Goal: Task Accomplishment & Management: Manage account settings

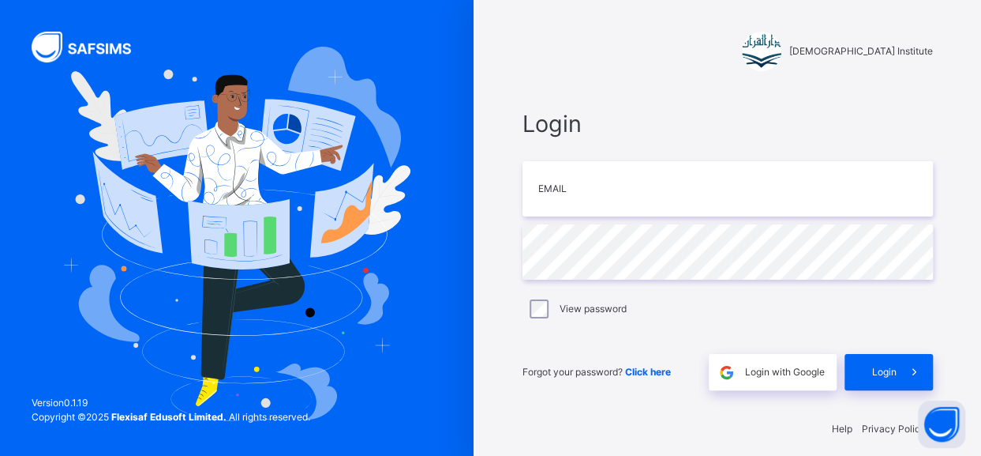
click at [816, 313] on div "View password" at bounding box center [728, 308] width 403 height 19
click at [764, 367] on span "Login with Google" at bounding box center [785, 372] width 80 height 14
click at [764, 373] on span "Login with Google" at bounding box center [785, 372] width 80 height 14
click at [749, 380] on div "Login with Google" at bounding box center [773, 372] width 128 height 36
click at [756, 361] on div "Login with Google" at bounding box center [773, 372] width 128 height 36
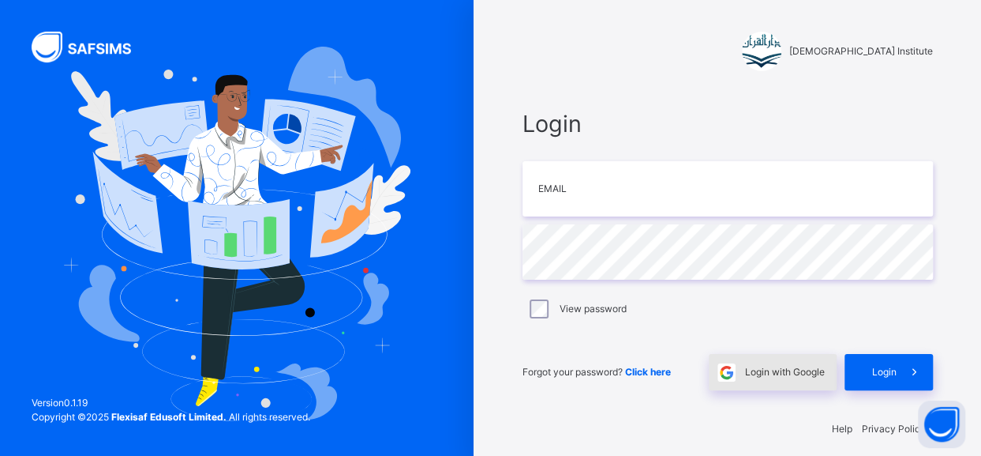
click at [734, 367] on img at bounding box center [727, 372] width 18 height 18
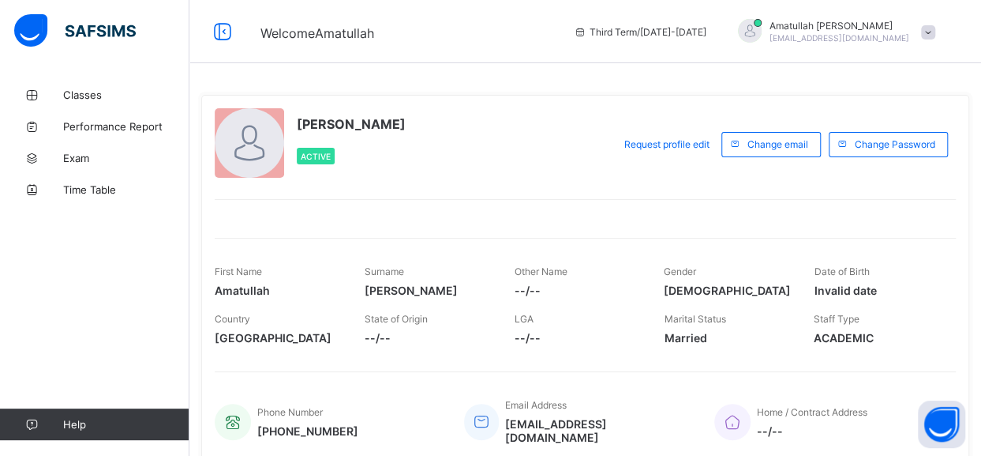
click at [741, 415] on icon at bounding box center [733, 421] width 22 height 19
click at [77, 92] on span "Classes" at bounding box center [126, 94] width 126 height 13
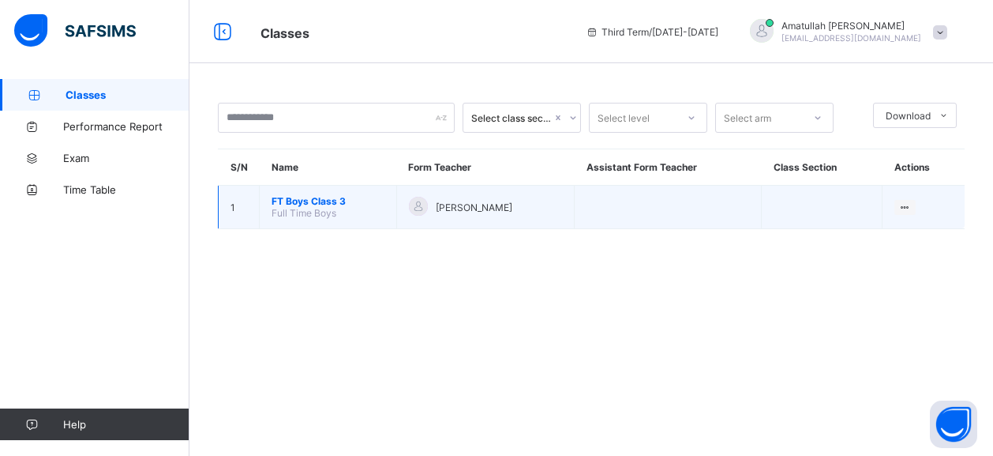
click at [295, 198] on span "FT Boys Class 3" at bounding box center [328, 201] width 113 height 12
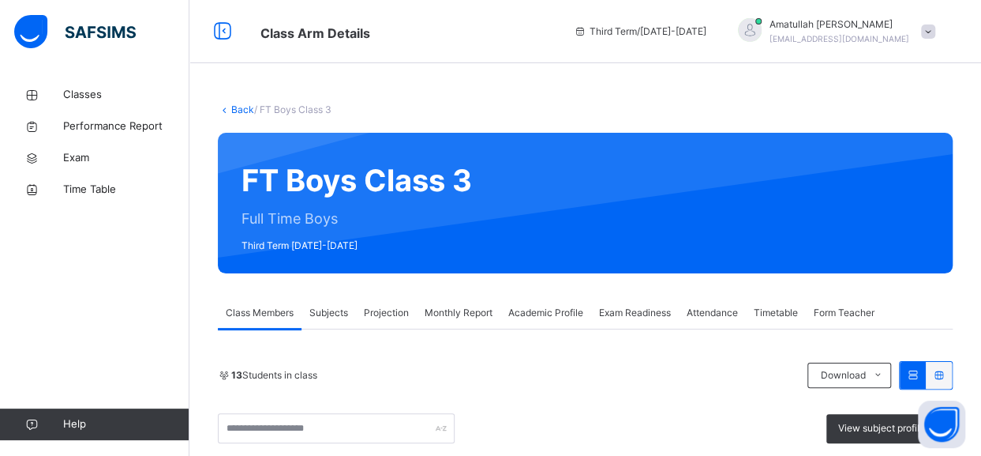
click at [387, 320] on div "Projection" at bounding box center [386, 313] width 61 height 32
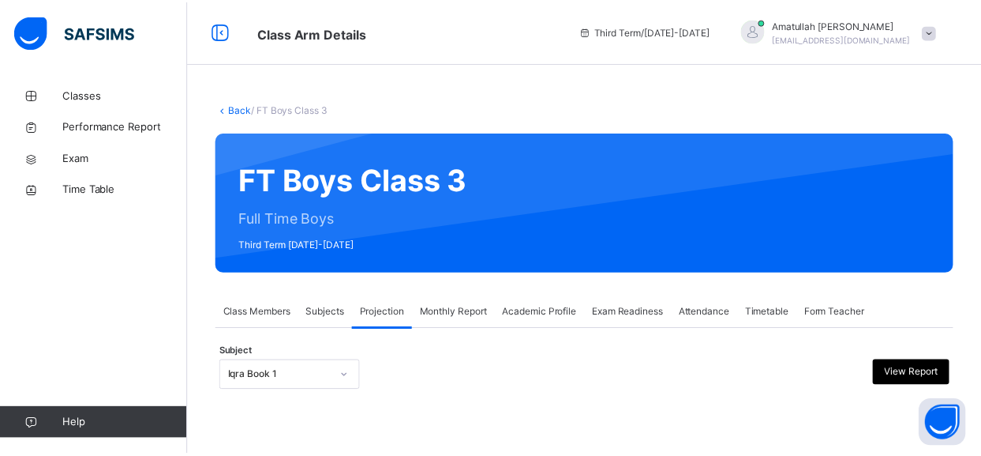
scroll to position [156, 0]
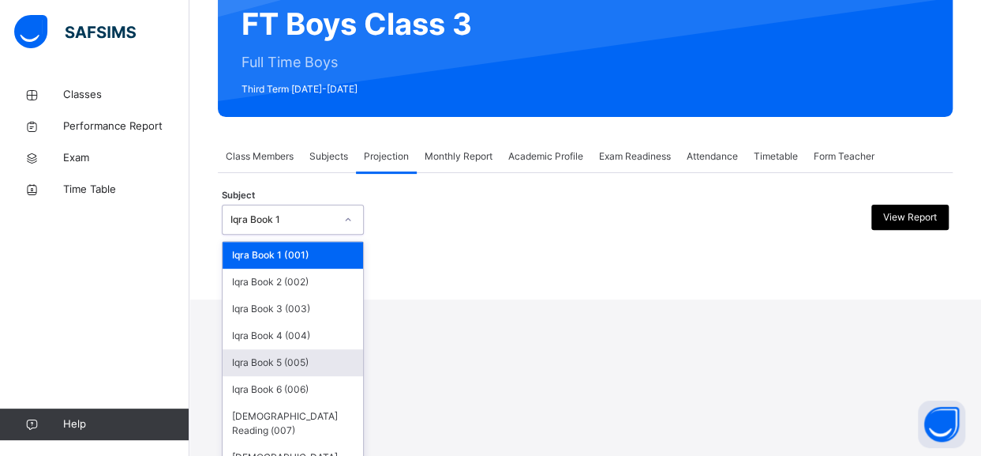
click at [232, 235] on div "option Iqra Book 5 (005) focused, 5 of 8. 8 results available. Use Up and Down …" at bounding box center [293, 220] width 142 height 30
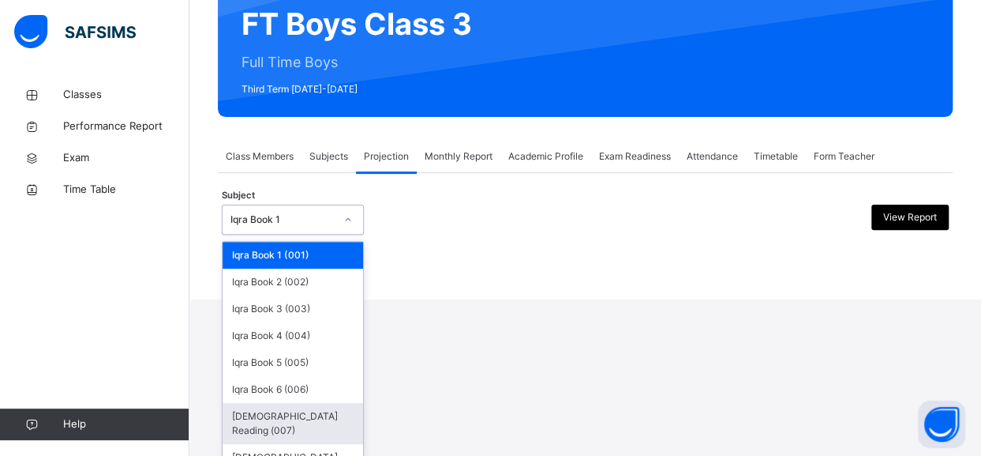
click at [279, 413] on div "[DEMOGRAPHIC_DATA] Reading (007)" at bounding box center [293, 423] width 141 height 41
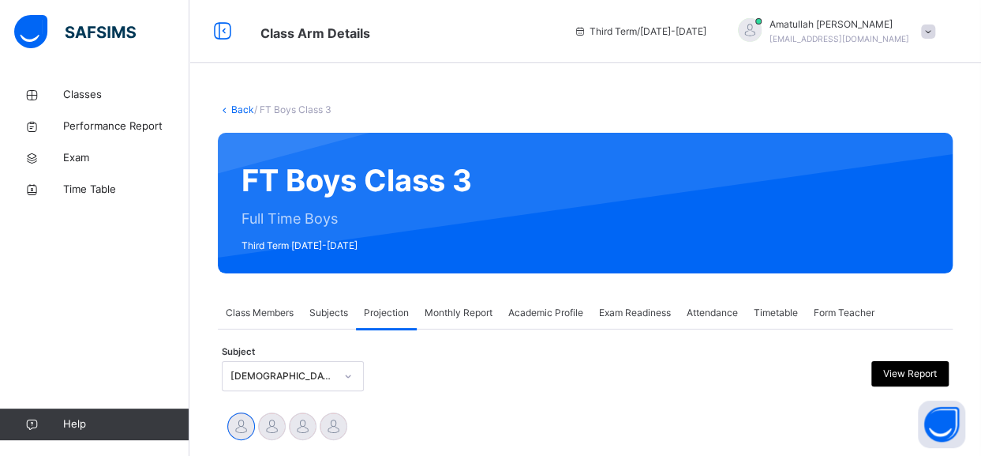
click at [281, 416] on div at bounding box center [272, 426] width 28 height 28
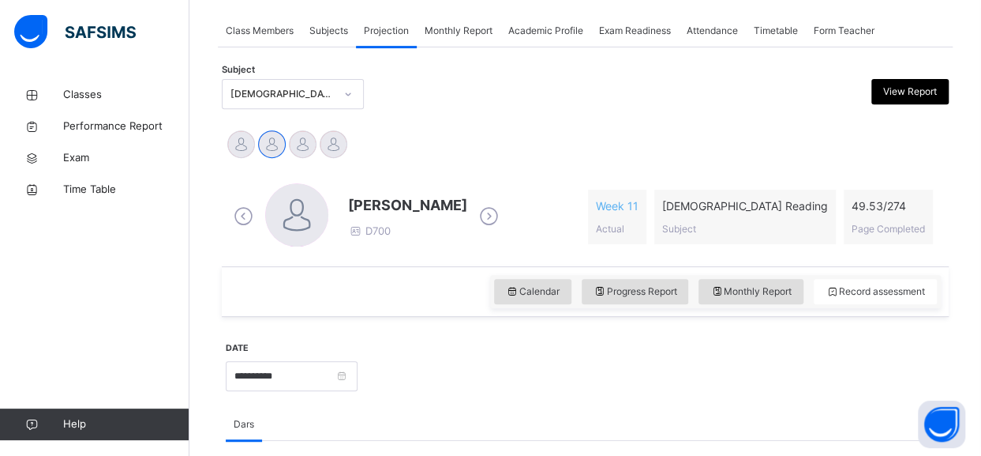
scroll to position [283, 0]
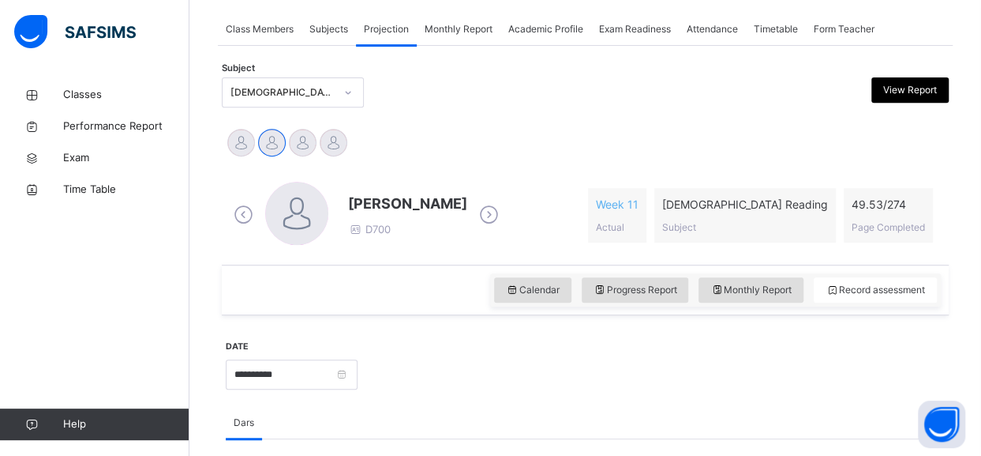
click at [378, 203] on span "[PERSON_NAME]" at bounding box center [407, 203] width 119 height 21
click at [378, 202] on span "[PERSON_NAME]" at bounding box center [407, 203] width 119 height 21
click at [378, 201] on span "[PERSON_NAME]" at bounding box center [407, 203] width 119 height 21
click at [379, 198] on span "[PERSON_NAME]" at bounding box center [407, 203] width 119 height 21
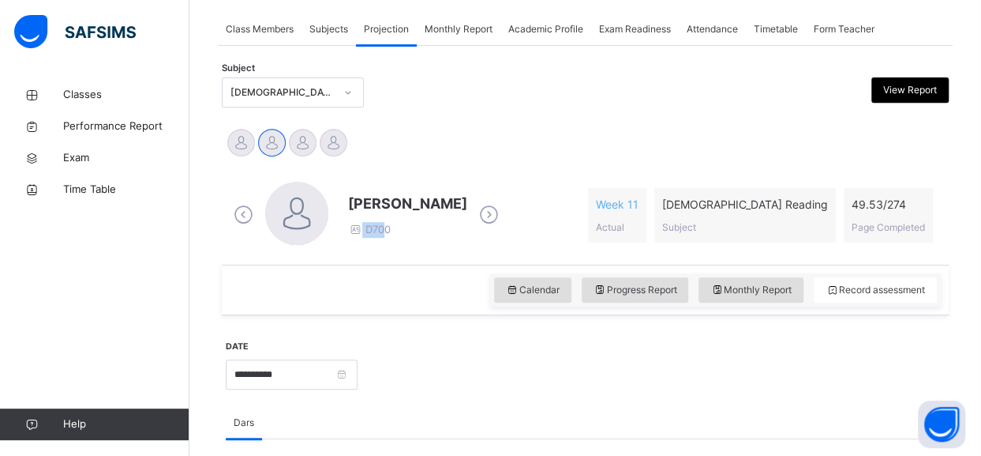
drag, startPoint x: 384, startPoint y: 222, endPoint x: 387, endPoint y: 213, distance: 9.2
click at [387, 213] on div "[PERSON_NAME] D700" at bounding box center [407, 215] width 119 height 45
click at [382, 208] on span "[PERSON_NAME]" at bounding box center [407, 203] width 119 height 21
click at [381, 203] on span "[PERSON_NAME]" at bounding box center [407, 203] width 119 height 21
click at [380, 202] on span "[PERSON_NAME]" at bounding box center [407, 203] width 119 height 21
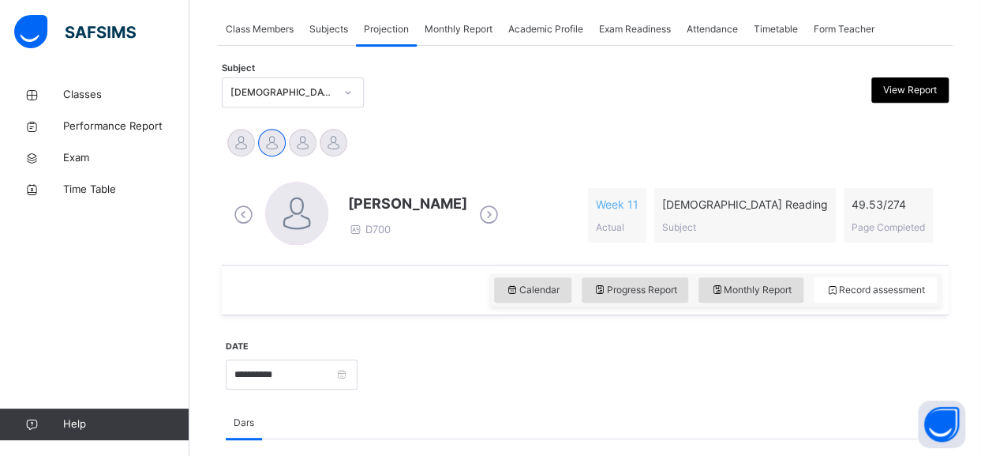
click at [375, 288] on div "Calendar Progress Report Monthly Report Record assessment" at bounding box center [585, 290] width 727 height 51
click at [380, 201] on span "[PERSON_NAME]" at bounding box center [407, 203] width 119 height 21
click at [378, 200] on span "[PERSON_NAME]" at bounding box center [407, 203] width 119 height 21
click at [378, 205] on span "[PERSON_NAME]" at bounding box center [407, 203] width 119 height 21
click at [378, 204] on span "[PERSON_NAME]" at bounding box center [407, 203] width 119 height 21
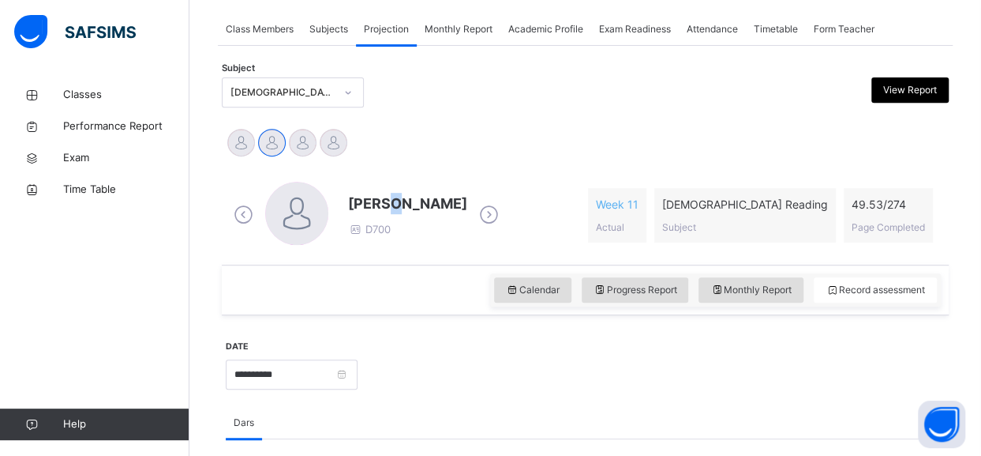
click at [379, 200] on span "[PERSON_NAME]" at bounding box center [407, 203] width 119 height 21
click at [379, 201] on span "[PERSON_NAME]" at bounding box center [407, 203] width 119 height 21
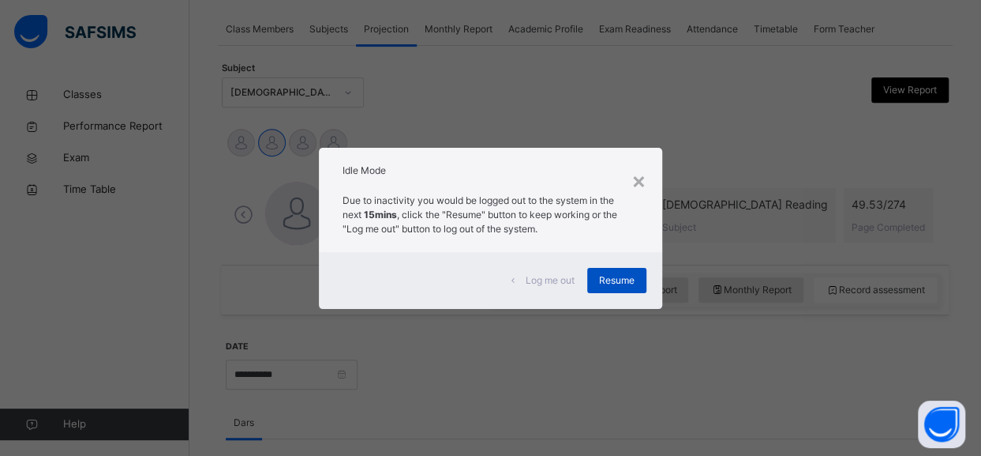
click at [626, 289] on div "Resume" at bounding box center [616, 280] width 59 height 25
click at [612, 279] on span "Resume" at bounding box center [617, 280] width 36 height 14
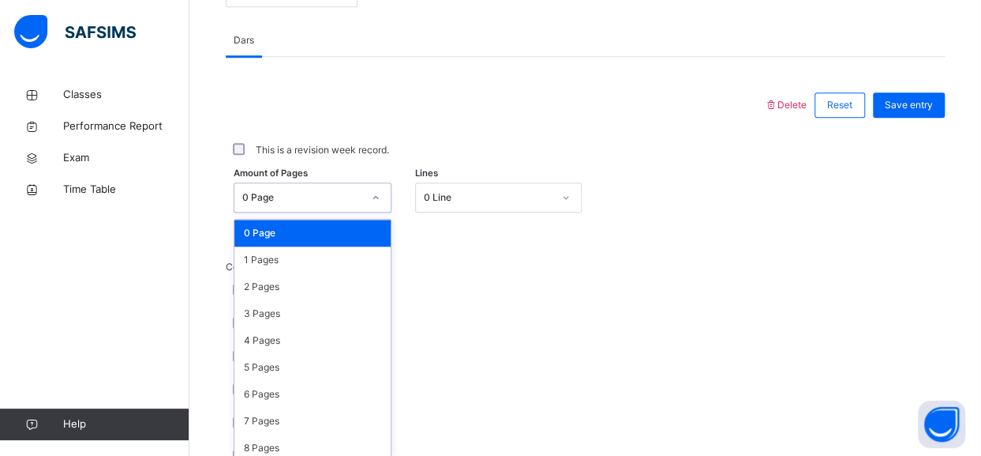
click at [336, 212] on div "option 0 Page focused, 1 of 275. 275 results available. Use Up and Down to choo…" at bounding box center [313, 197] width 158 height 30
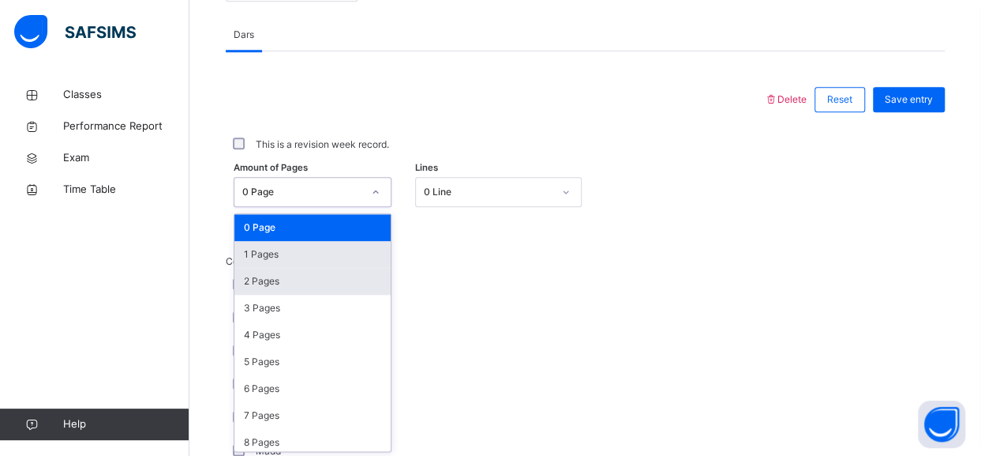
scroll to position [671, 0]
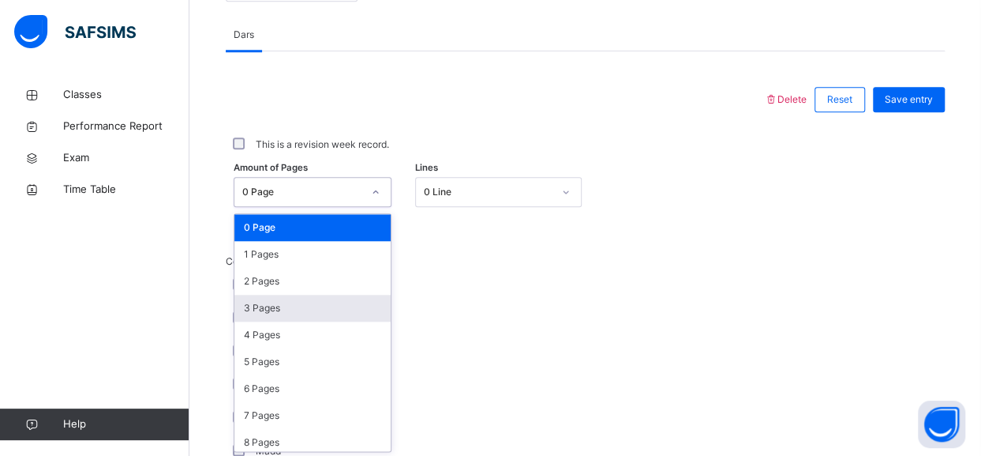
drag, startPoint x: 350, startPoint y: 282, endPoint x: 358, endPoint y: 306, distance: 25.2
click at [358, 306] on div "0 Page 1 Pages 2 Pages 3 Pages 4 Pages 5 Pages 6 Pages 7 Pages 8 Pages 9 Pages …" at bounding box center [313, 332] width 156 height 237
click at [358, 306] on div "3 Pages" at bounding box center [313, 308] width 156 height 27
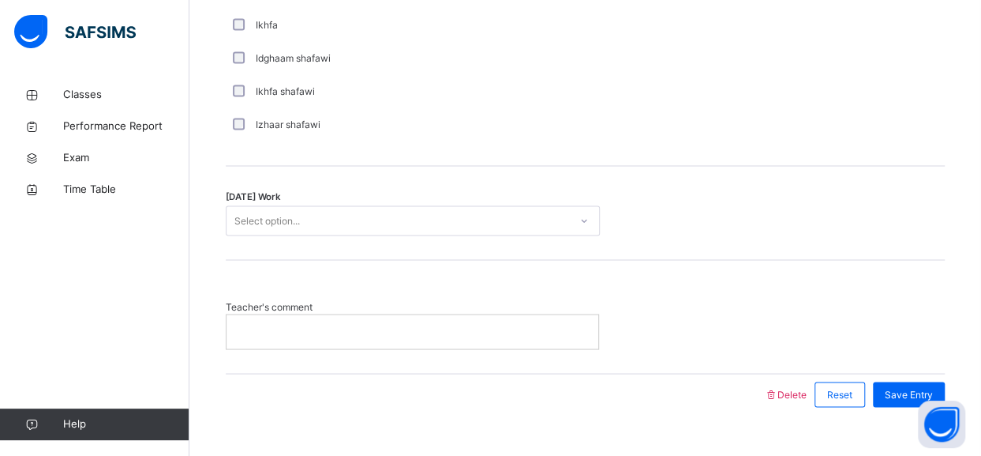
scroll to position [1322, 0]
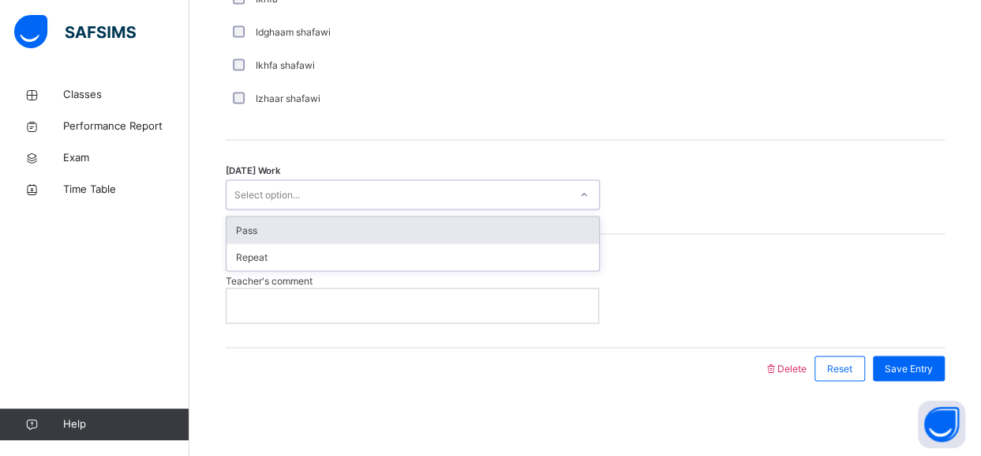
click at [411, 237] on div "Pass" at bounding box center [413, 229] width 373 height 27
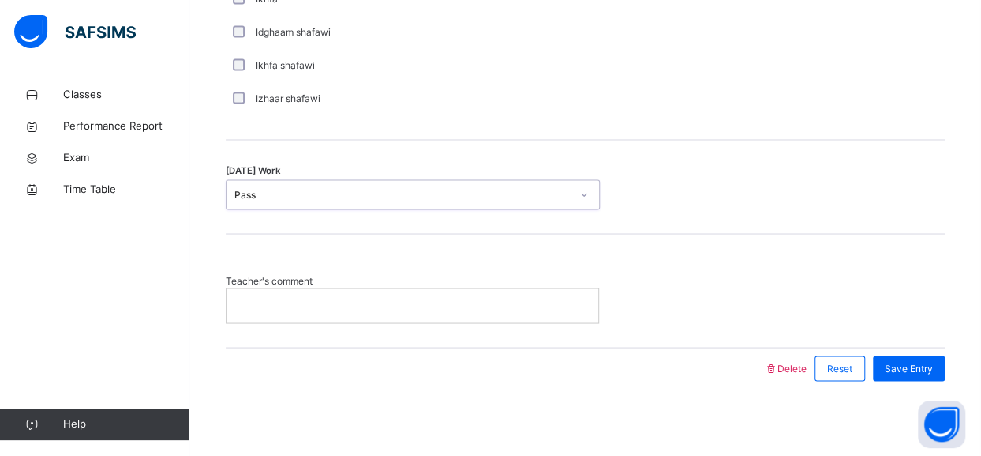
click at [396, 300] on p at bounding box center [412, 305] width 348 height 14
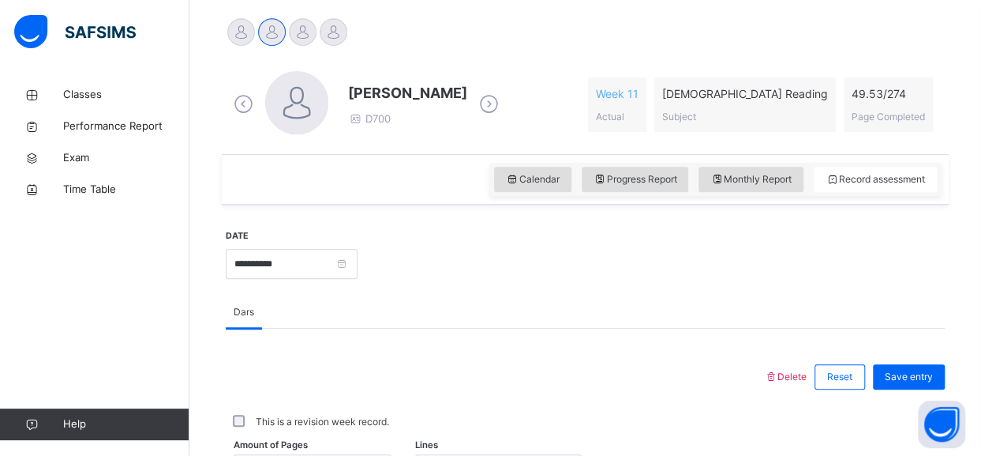
scroll to position [392, 0]
click at [910, 385] on div "Save entry" at bounding box center [909, 378] width 72 height 25
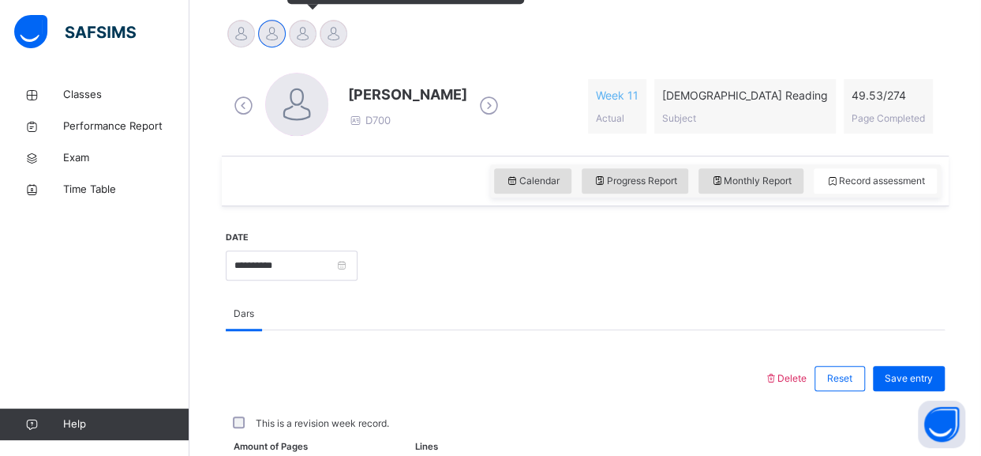
click at [294, 39] on div at bounding box center [303, 34] width 28 height 28
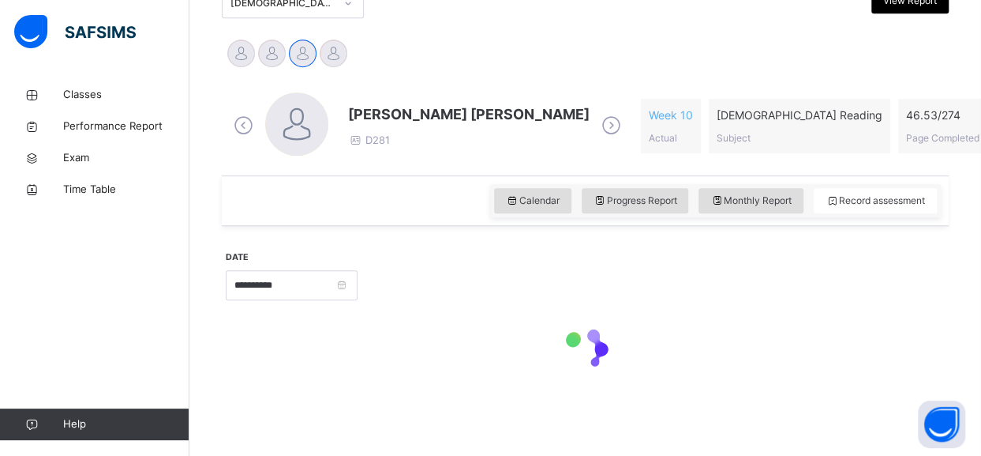
click at [240, 81] on div "Mohammad Hanzalah Siddiqui D281 Week 10 Actual Quran Reading Subject 46.53 / 27…" at bounding box center [585, 126] width 719 height 91
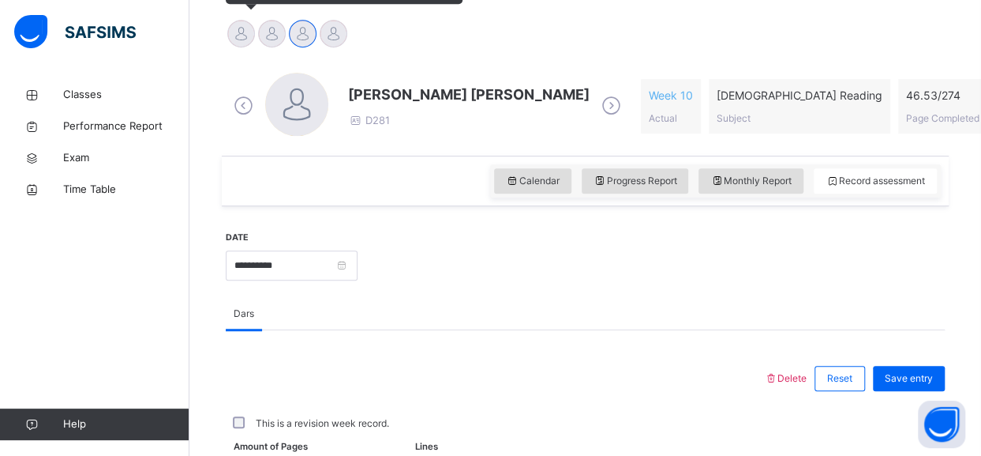
click at [238, 39] on div at bounding box center [241, 34] width 28 height 28
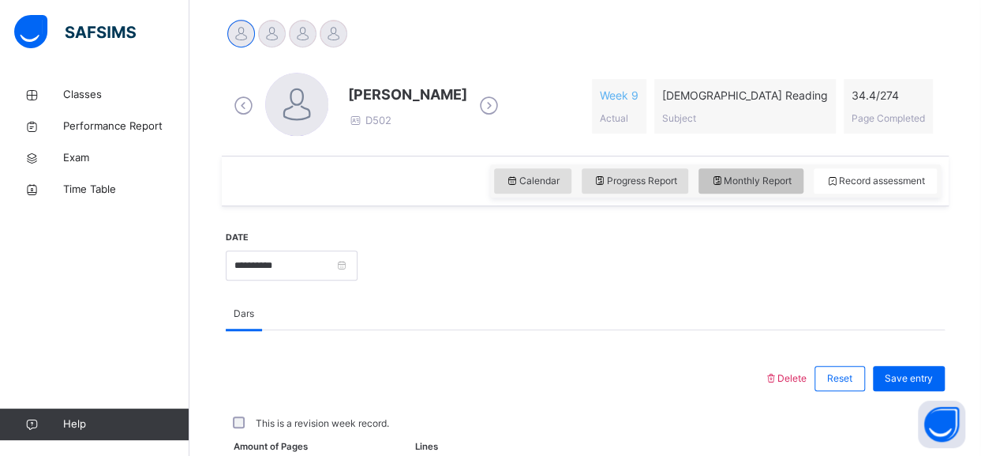
click at [764, 180] on span "Monthly Report" at bounding box center [751, 181] width 81 height 14
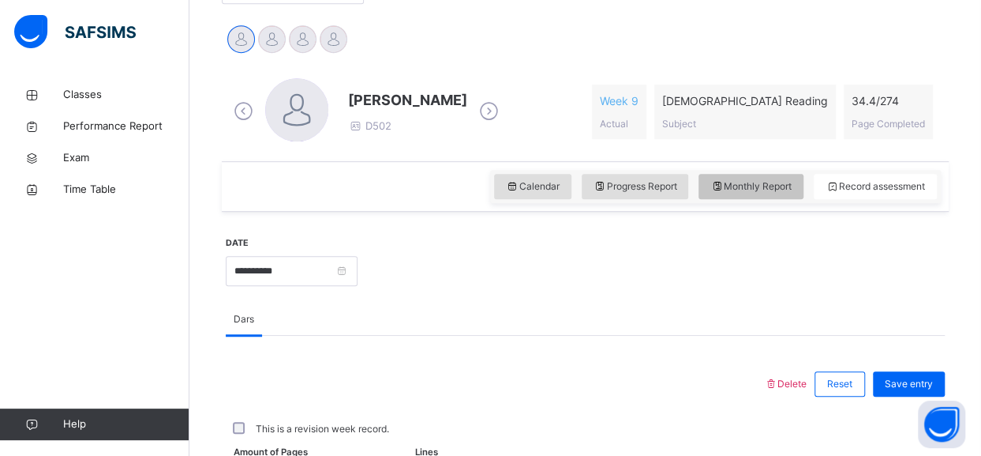
select select "****"
select select "*"
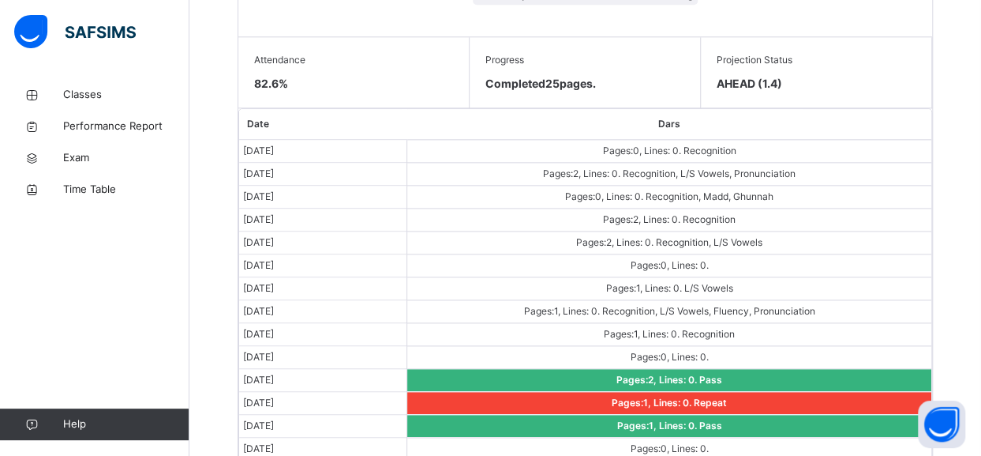
scroll to position [880, 0]
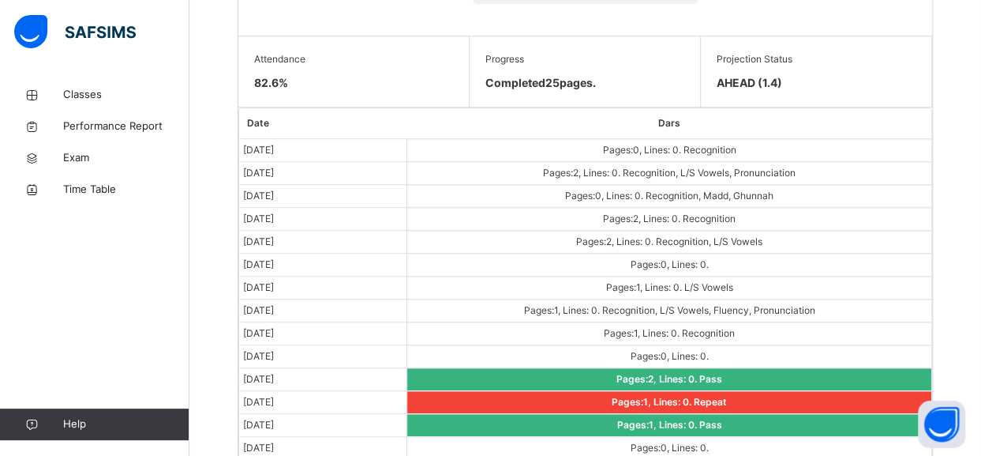
click at [752, 398] on td "Pages: 1 , Lines: 0 . Repeat" at bounding box center [669, 402] width 524 height 23
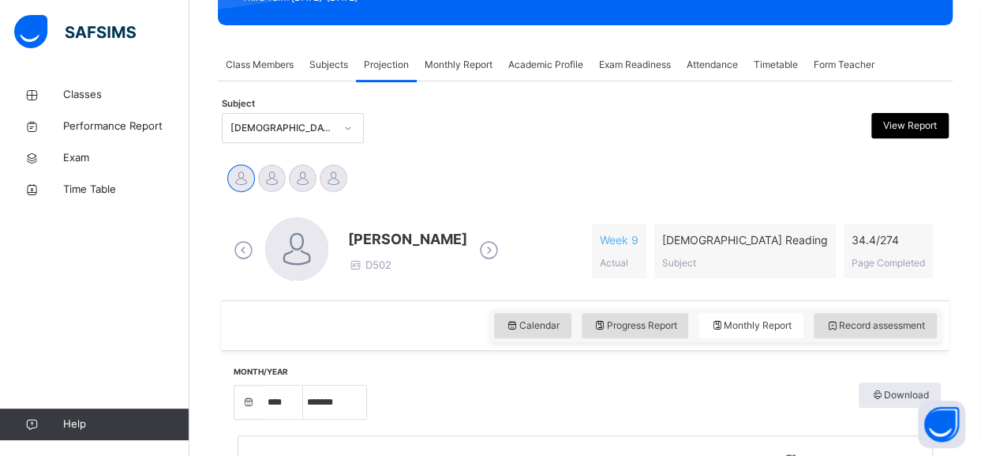
scroll to position [242, 0]
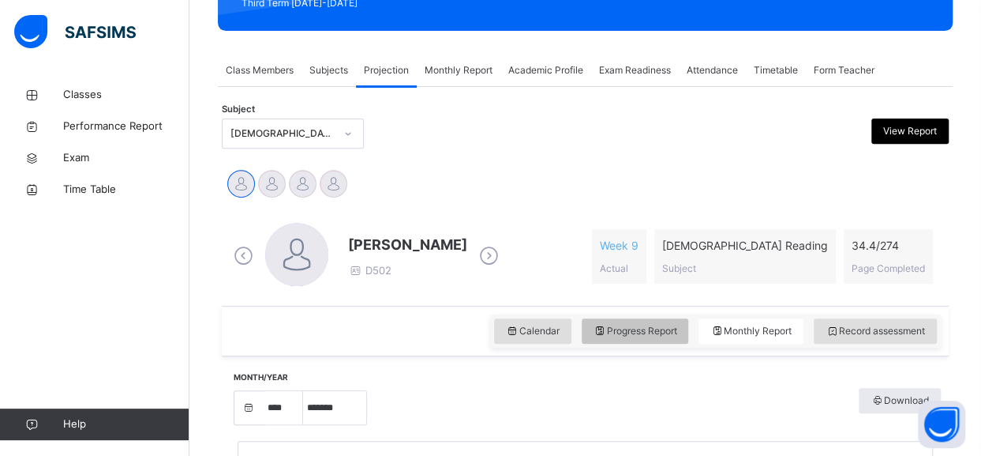
click at [666, 332] on span "Progress Report" at bounding box center [636, 331] width 84 height 14
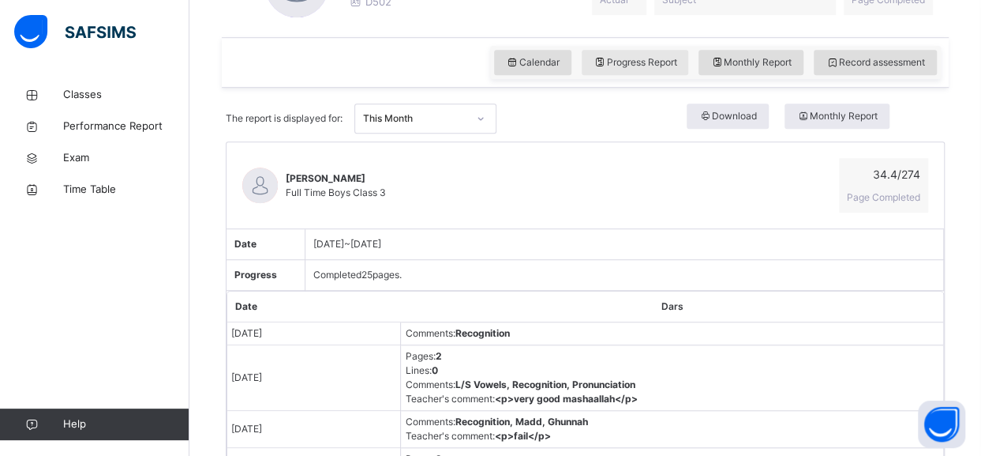
scroll to position [426, 0]
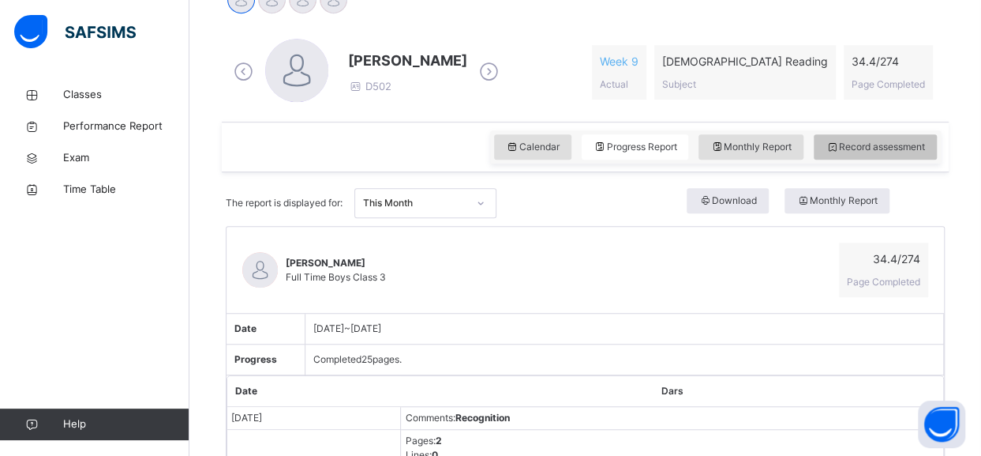
click at [925, 154] on div "Record assessment" at bounding box center [875, 146] width 123 height 25
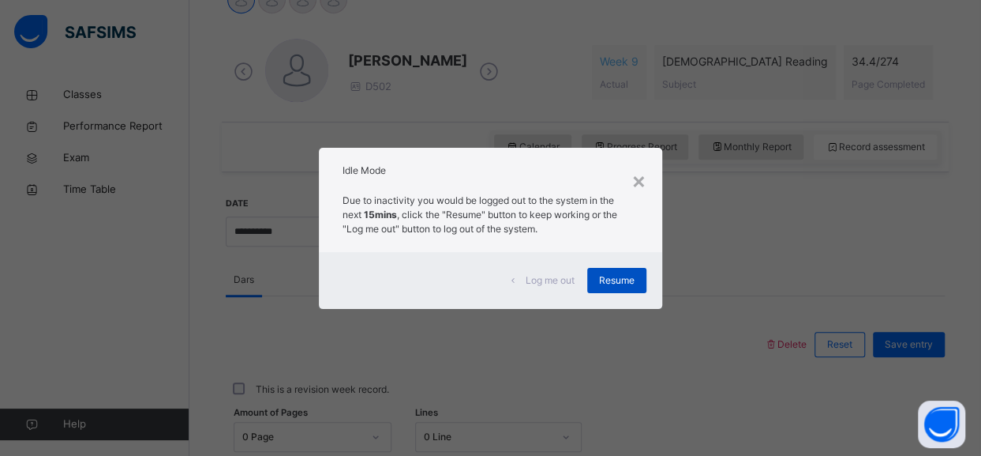
click at [619, 276] on span "Resume" at bounding box center [617, 280] width 36 height 14
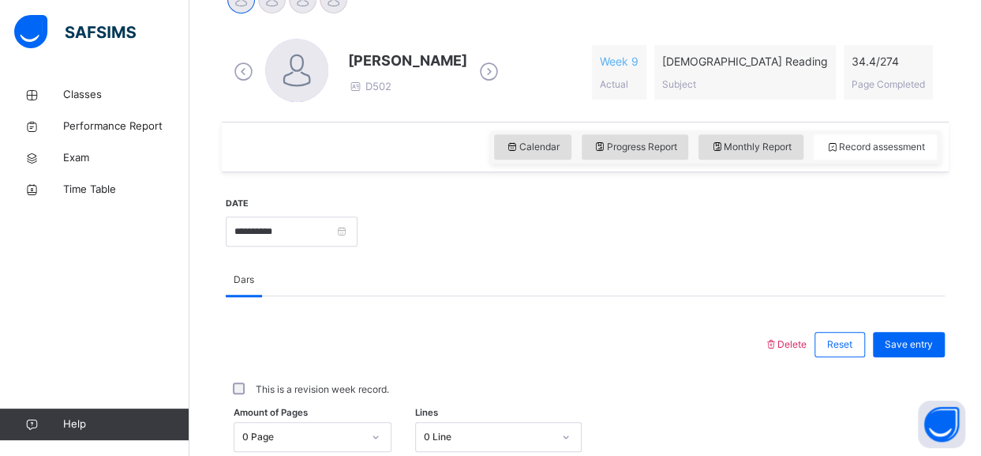
click at [475, 74] on icon at bounding box center [489, 72] width 28 height 24
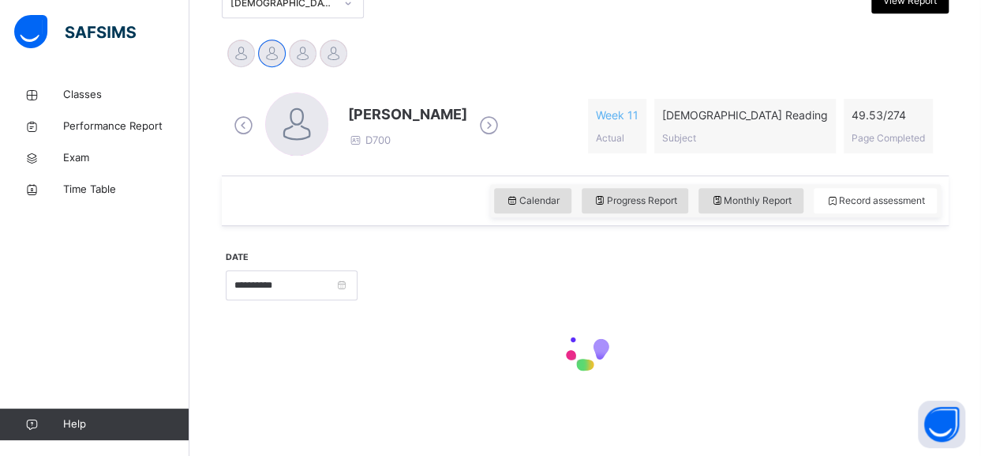
scroll to position [371, 0]
click at [463, 74] on div "**********" at bounding box center [585, 223] width 727 height 382
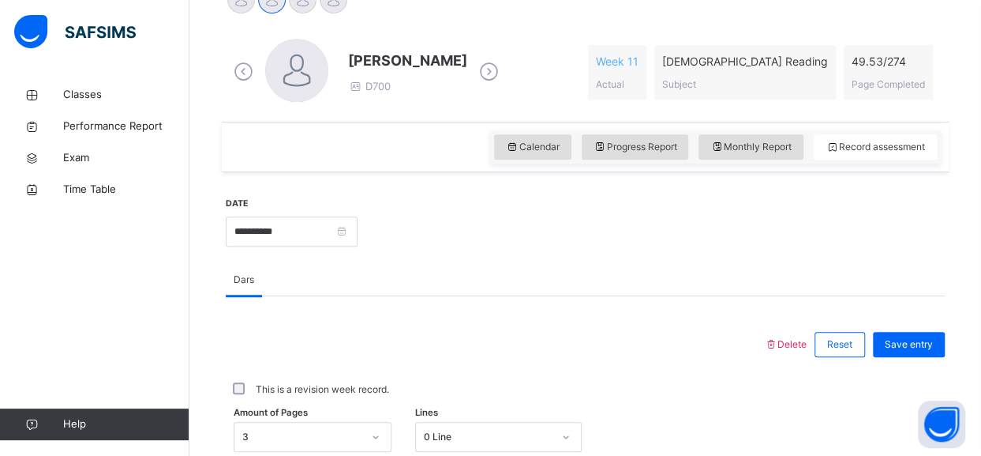
click at [479, 77] on icon at bounding box center [489, 72] width 28 height 24
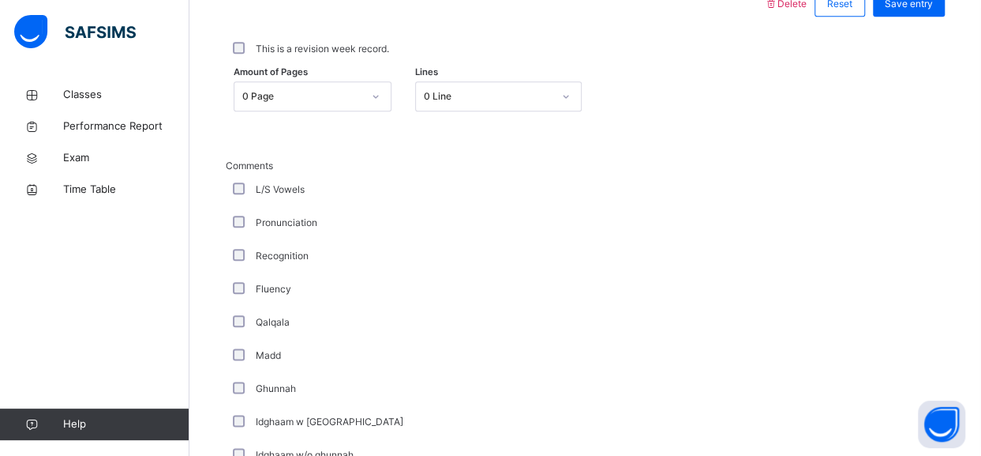
scroll to position [768, 0]
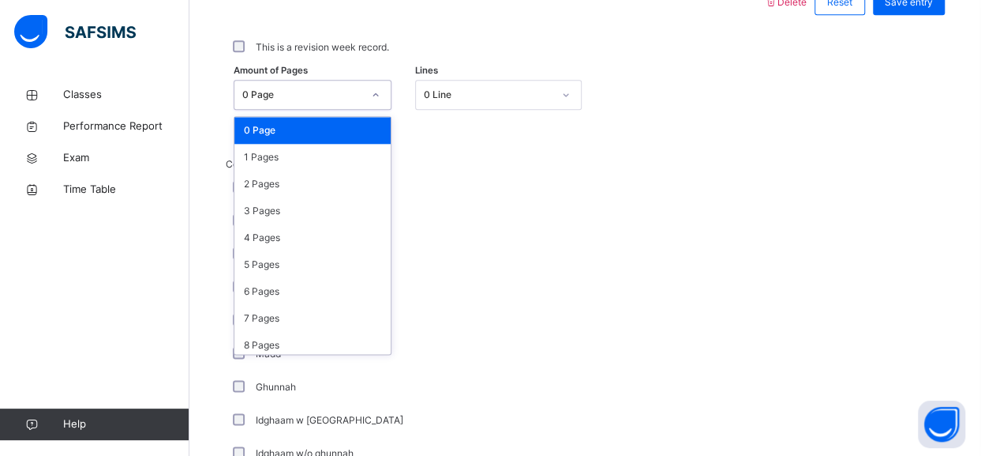
click at [305, 88] on div "0 Page" at bounding box center [302, 95] width 120 height 14
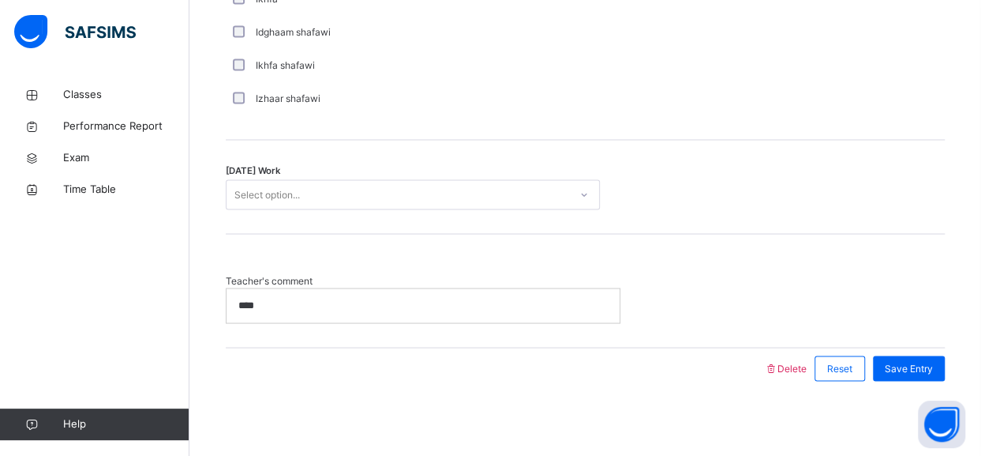
scroll to position [1320, 0]
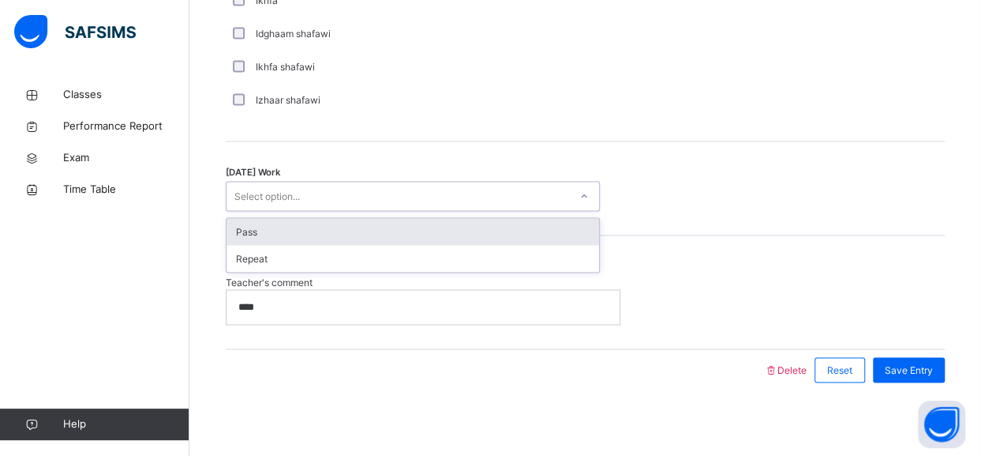
click at [326, 195] on div "Select option..." at bounding box center [398, 196] width 343 height 24
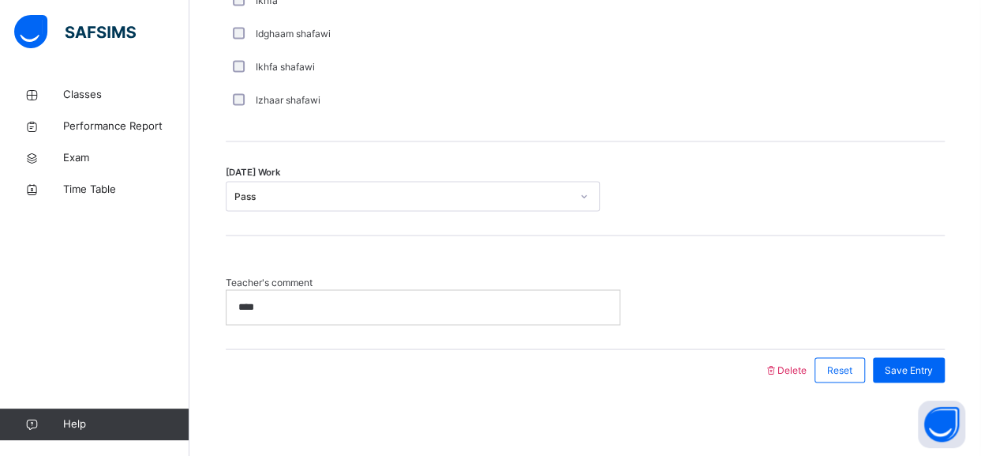
click at [354, 293] on div "****" at bounding box center [423, 306] width 393 height 33
click at [927, 357] on div "Save Entry" at bounding box center [909, 369] width 72 height 25
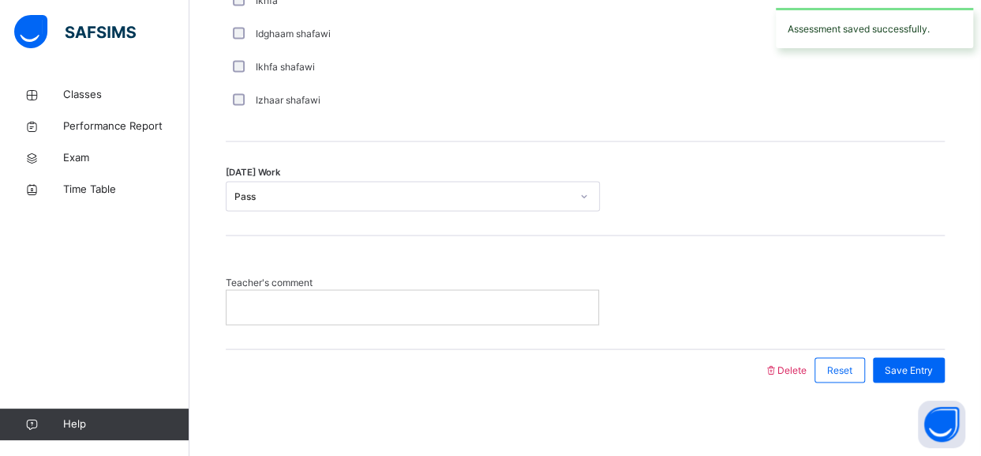
click at [501, 291] on div at bounding box center [413, 306] width 372 height 33
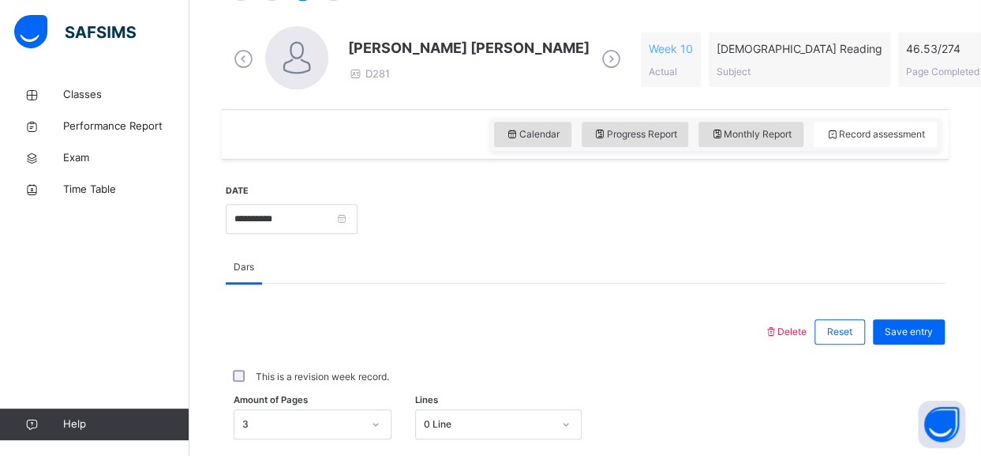
scroll to position [439, 0]
click at [921, 331] on span "Save entry" at bounding box center [909, 332] width 48 height 14
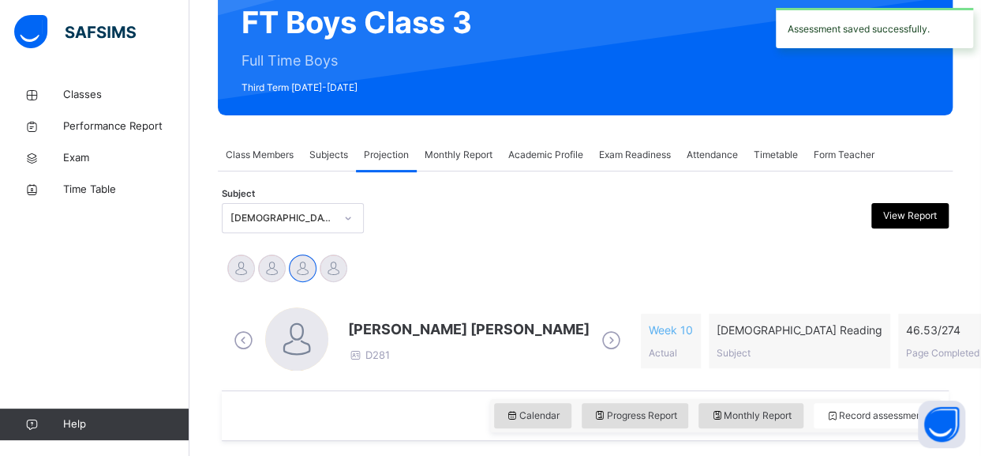
scroll to position [163, 0]
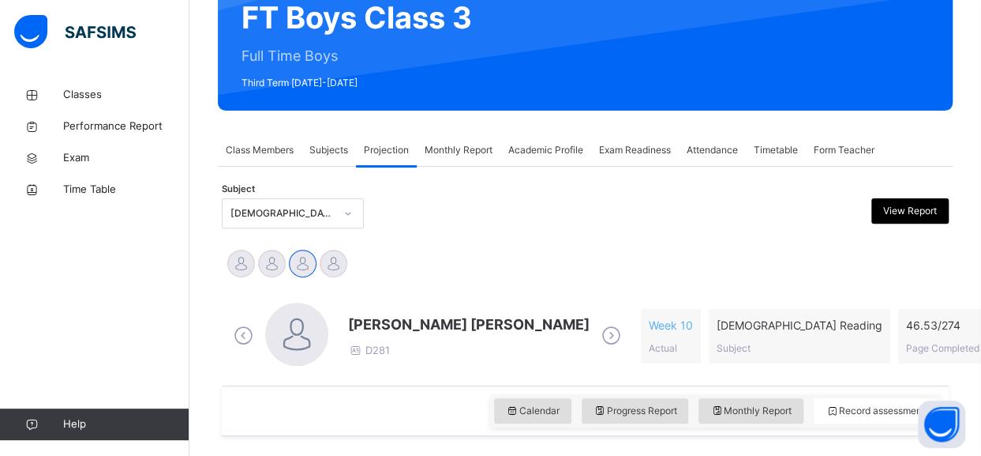
click at [374, 326] on span "[PERSON_NAME] [PERSON_NAME]" at bounding box center [469, 323] width 242 height 21
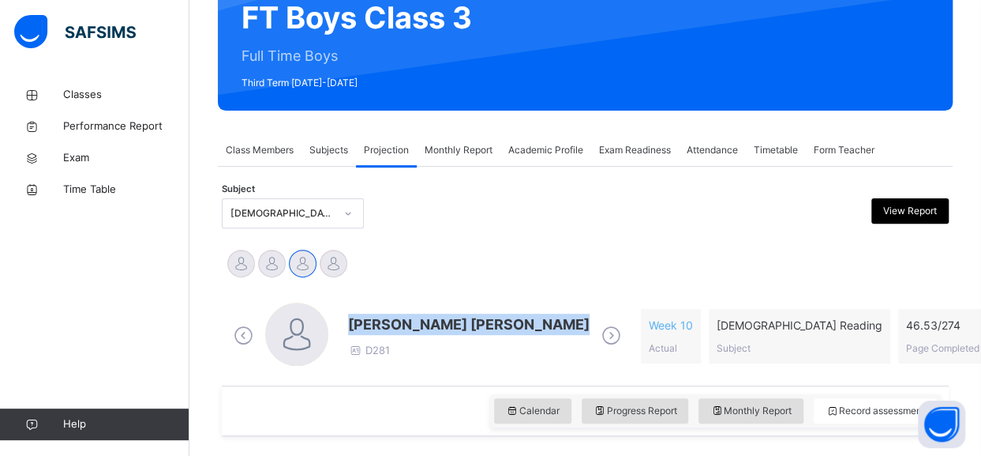
click at [374, 326] on span "[PERSON_NAME] [PERSON_NAME]" at bounding box center [469, 323] width 242 height 21
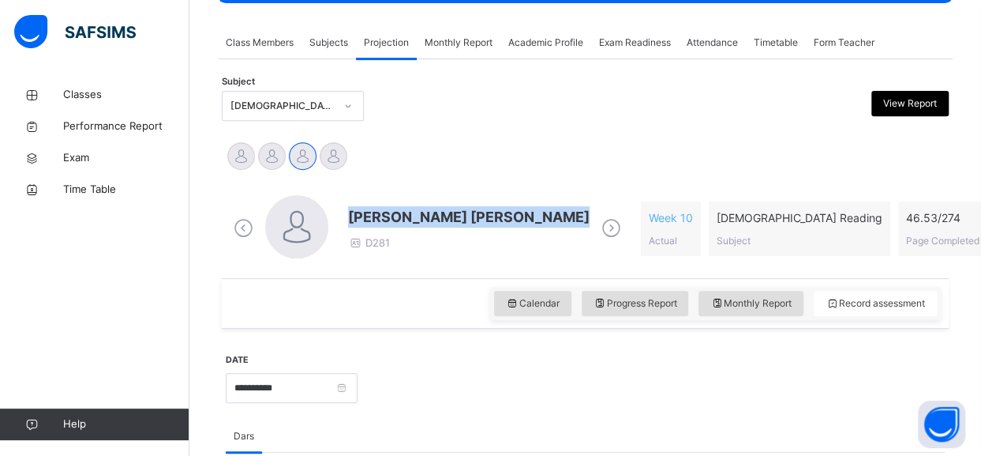
scroll to position [270, 0]
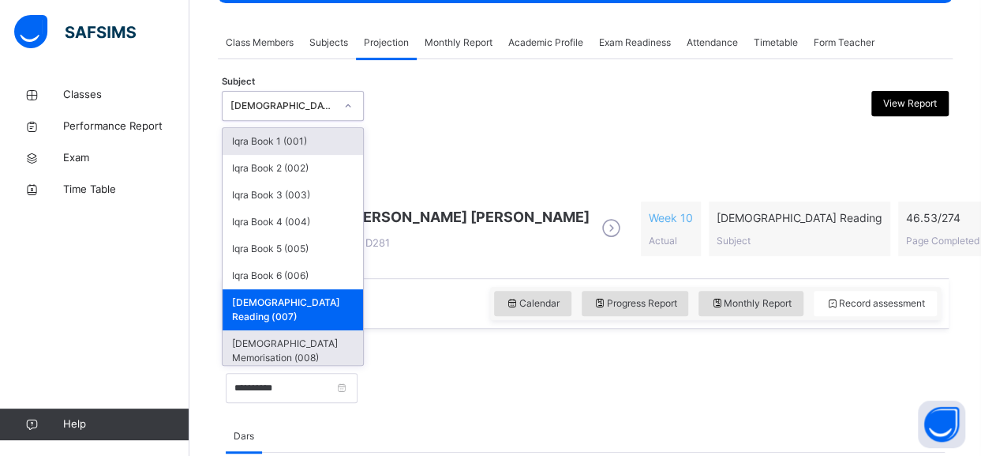
click at [315, 330] on div "[DEMOGRAPHIC_DATA] Memorisation (008)" at bounding box center [293, 350] width 141 height 41
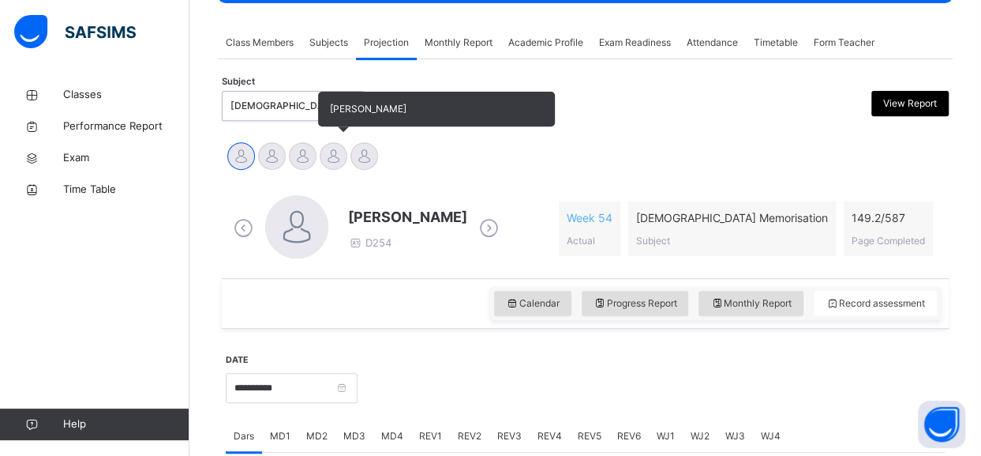
click at [339, 148] on div at bounding box center [334, 156] width 28 height 28
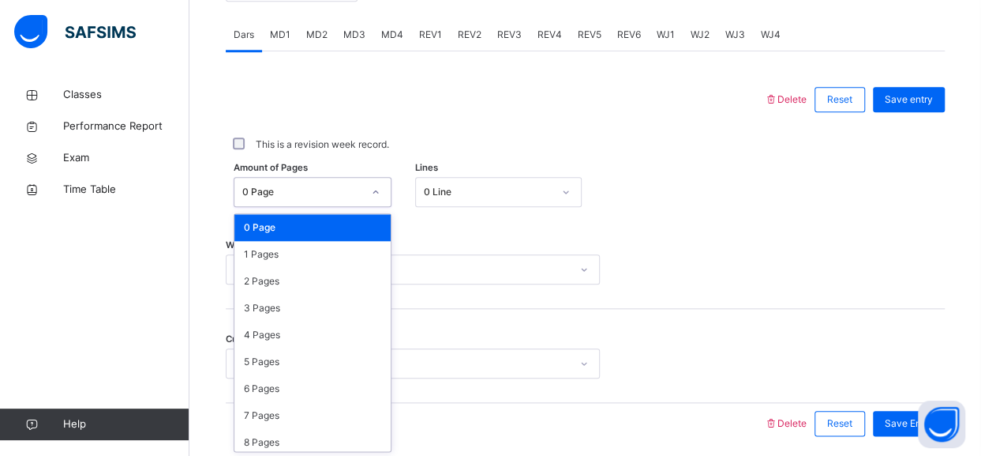
scroll to position [671, 0]
click at [321, 258] on div "1 Pages" at bounding box center [313, 254] width 156 height 27
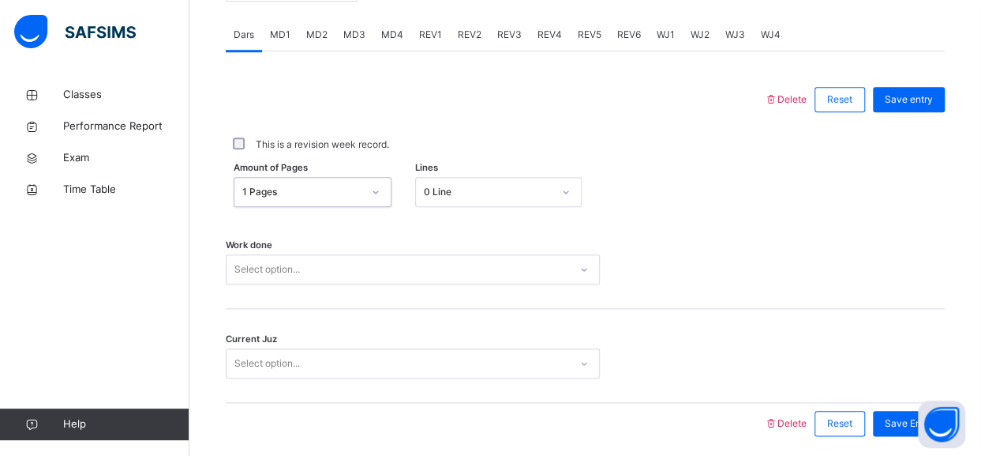
scroll to position [728, 0]
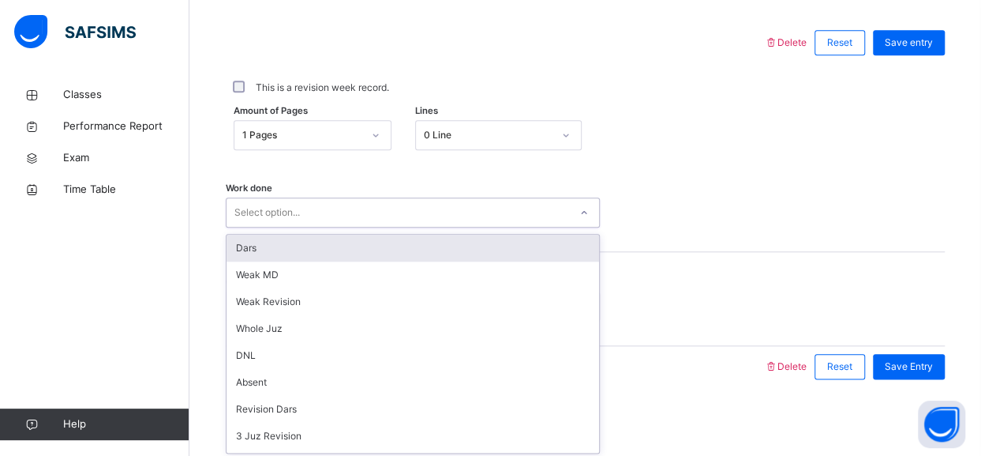
click at [363, 250] on div "Dars" at bounding box center [413, 248] width 373 height 27
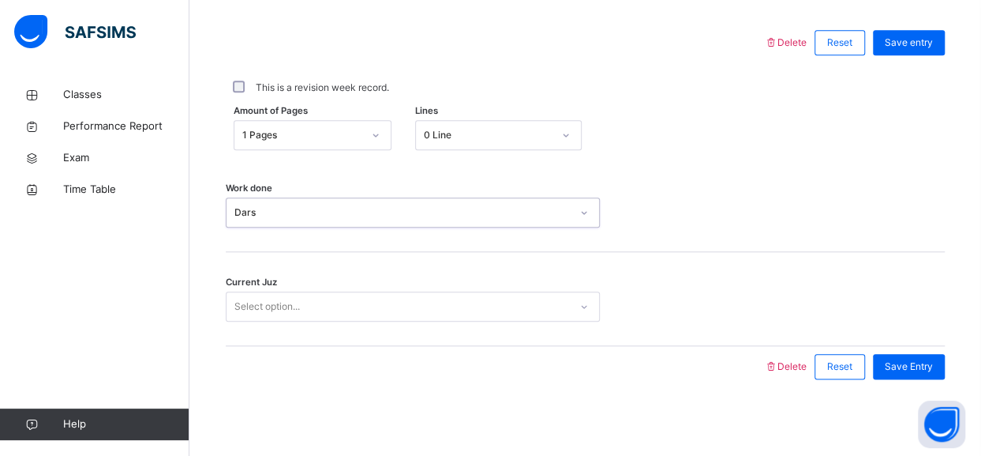
click at [348, 334] on div "Current Juz Select option..." at bounding box center [585, 299] width 719 height 94
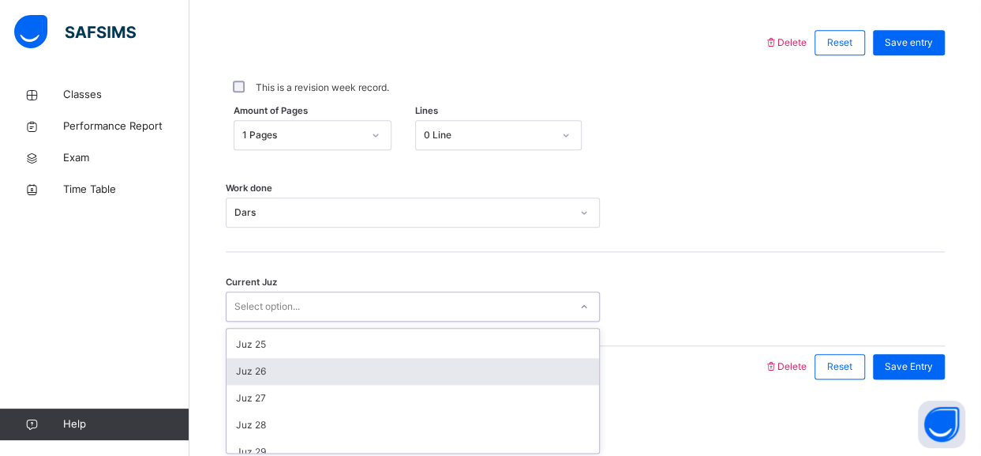
click at [298, 377] on div "Juz 26" at bounding box center [413, 371] width 373 height 27
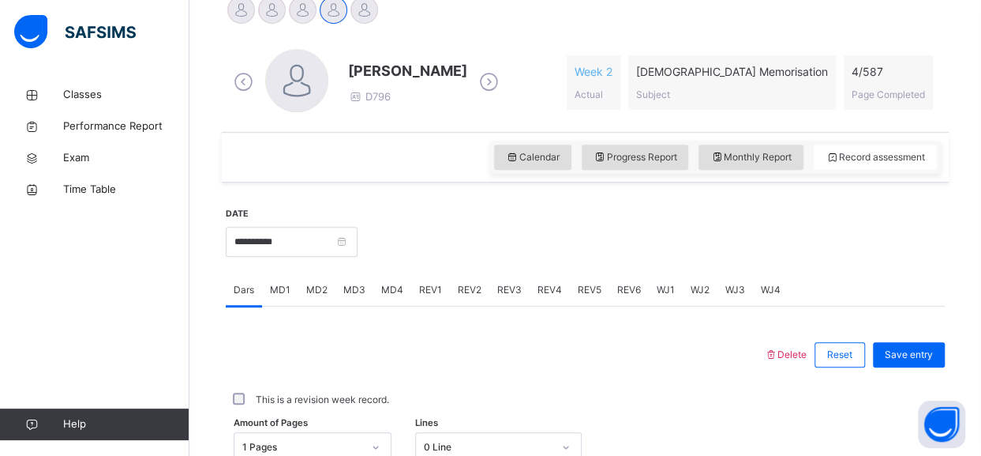
scroll to position [415, 0]
click at [911, 349] on span "Save entry" at bounding box center [909, 356] width 48 height 14
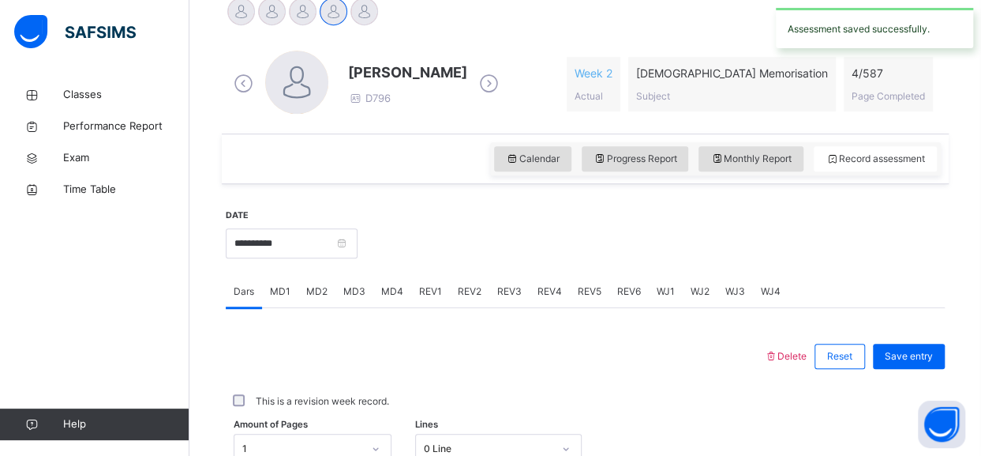
click at [801, 355] on span "Delete" at bounding box center [785, 356] width 43 height 12
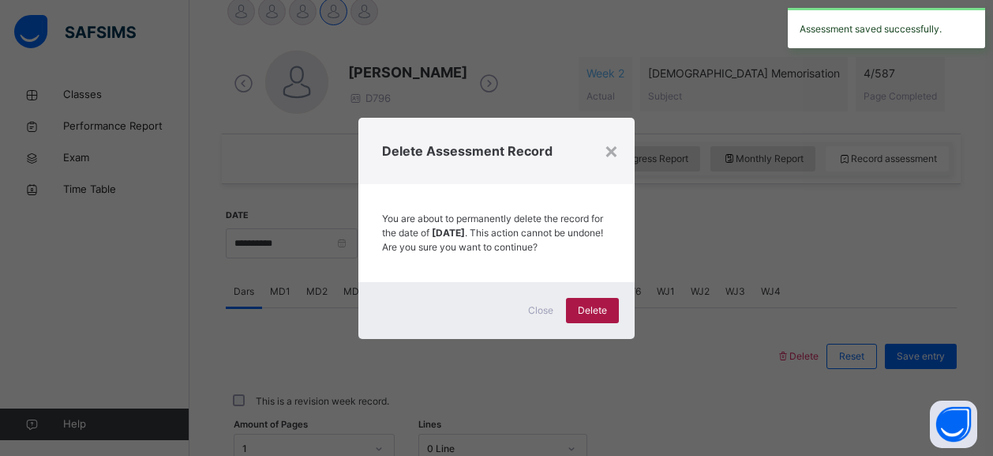
click at [596, 316] on span "Delete" at bounding box center [592, 310] width 29 height 14
click at [617, 136] on div "×" at bounding box center [611, 149] width 15 height 33
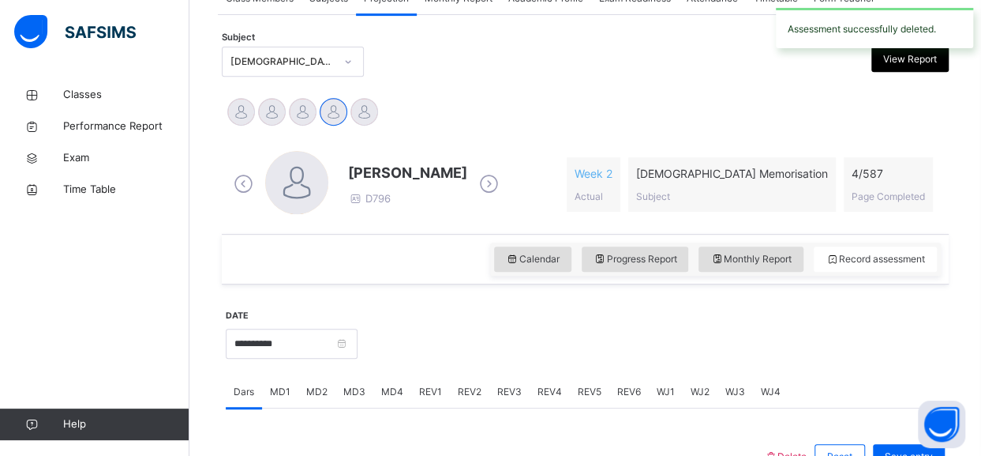
scroll to position [240, 0]
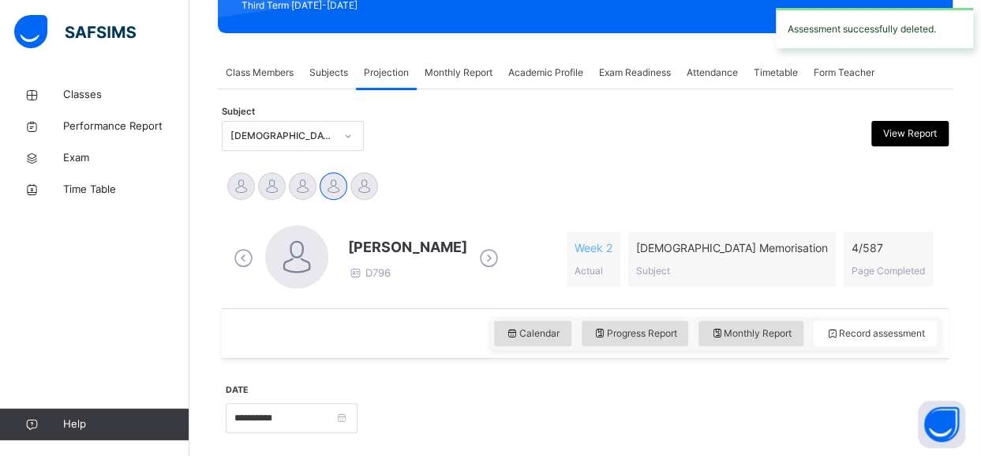
click at [248, 263] on icon at bounding box center [244, 258] width 28 height 24
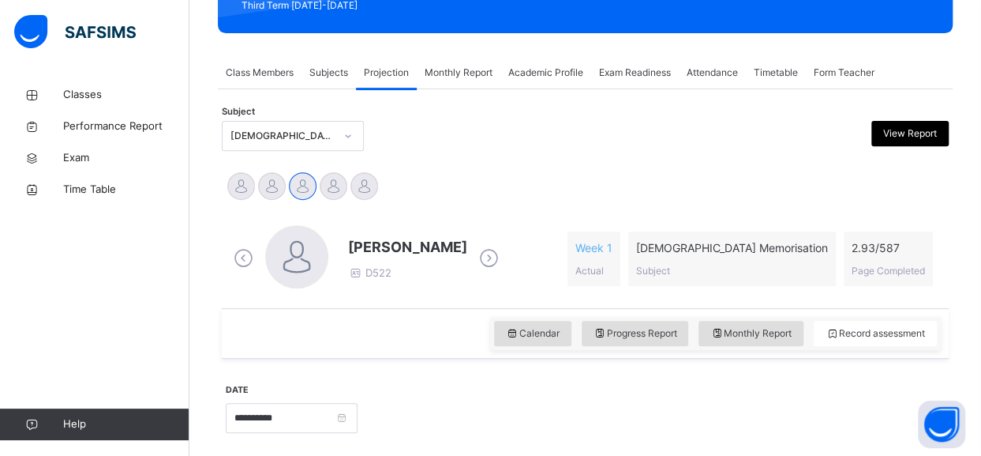
click at [244, 265] on icon at bounding box center [244, 258] width 28 height 24
click at [475, 263] on icon at bounding box center [489, 258] width 28 height 24
click at [724, 326] on icon at bounding box center [717, 333] width 13 height 14
select select "****"
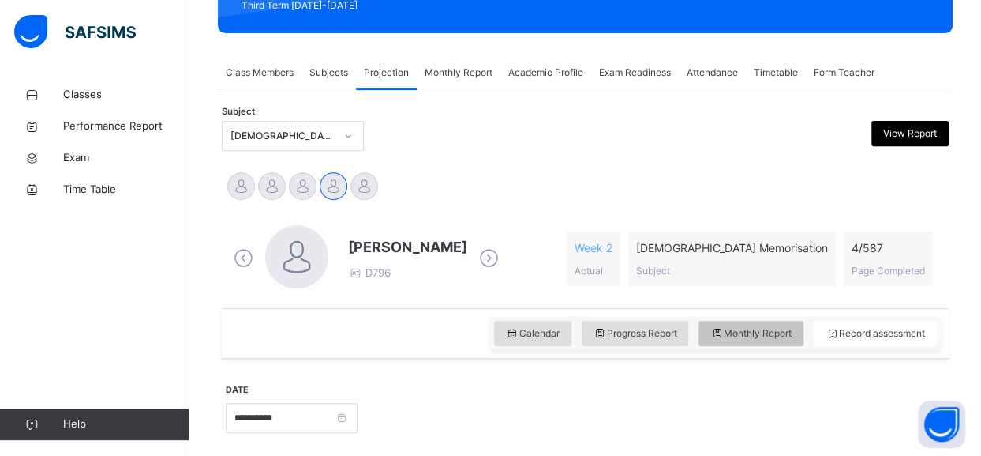
select select "*"
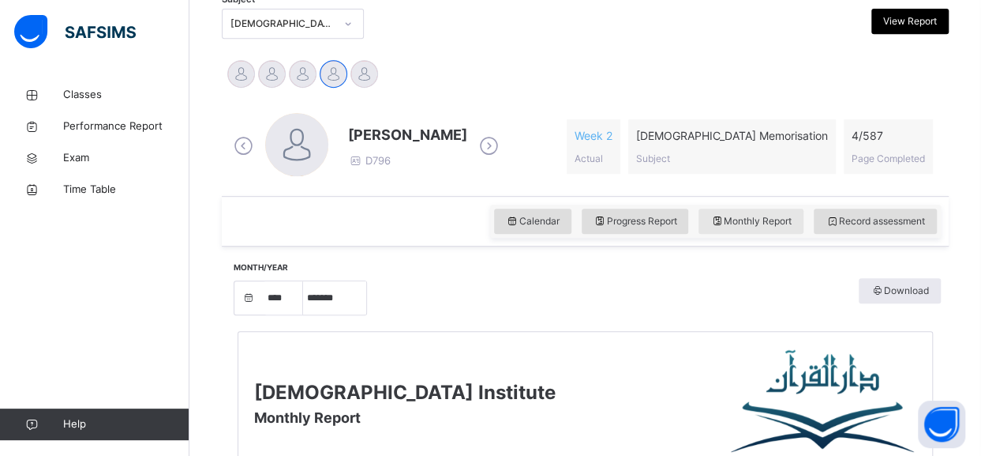
scroll to position [338, 0]
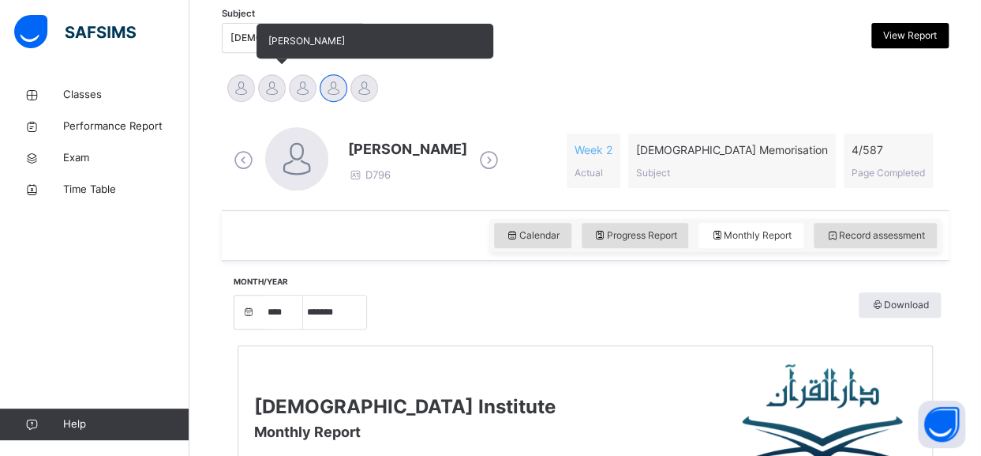
click at [267, 77] on div at bounding box center [272, 88] width 28 height 28
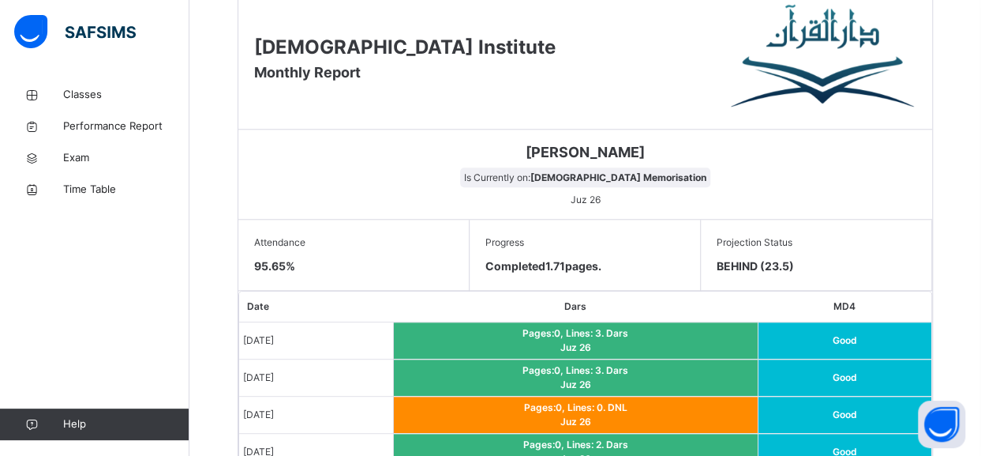
scroll to position [713, 0]
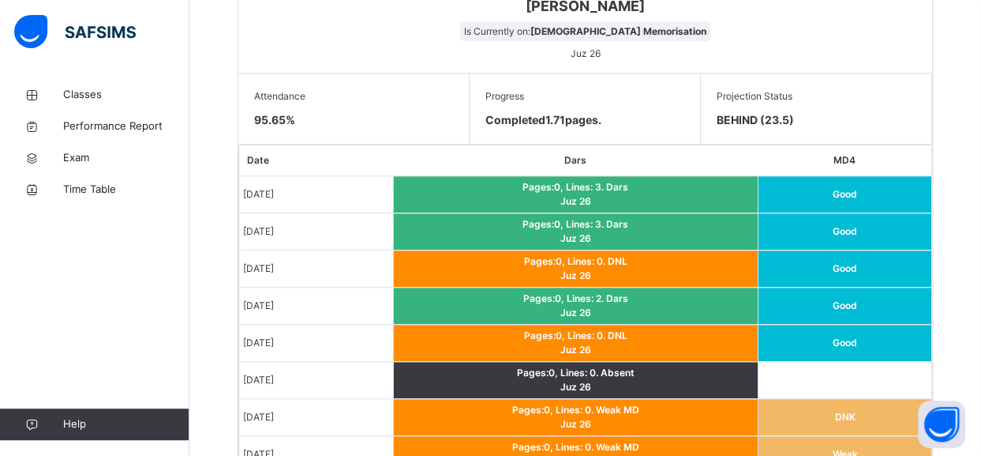
click at [862, 381] on td at bounding box center [845, 380] width 174 height 37
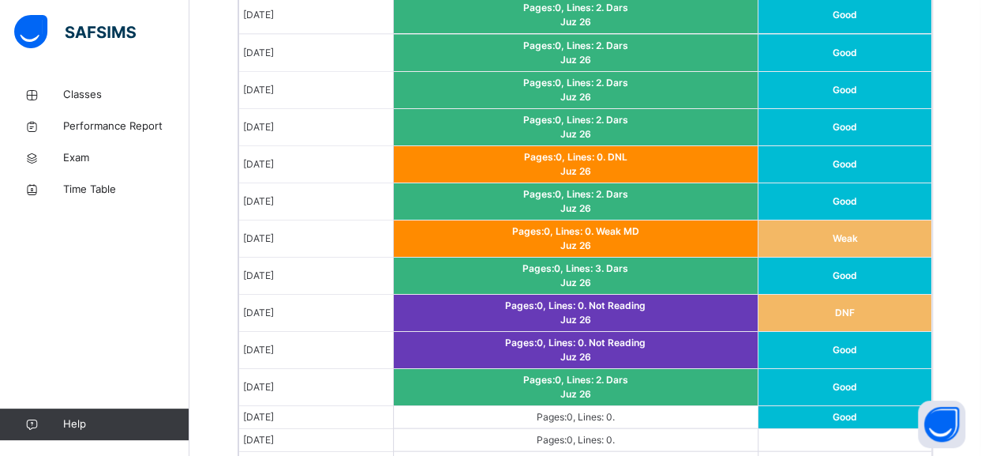
scroll to position [1477, 0]
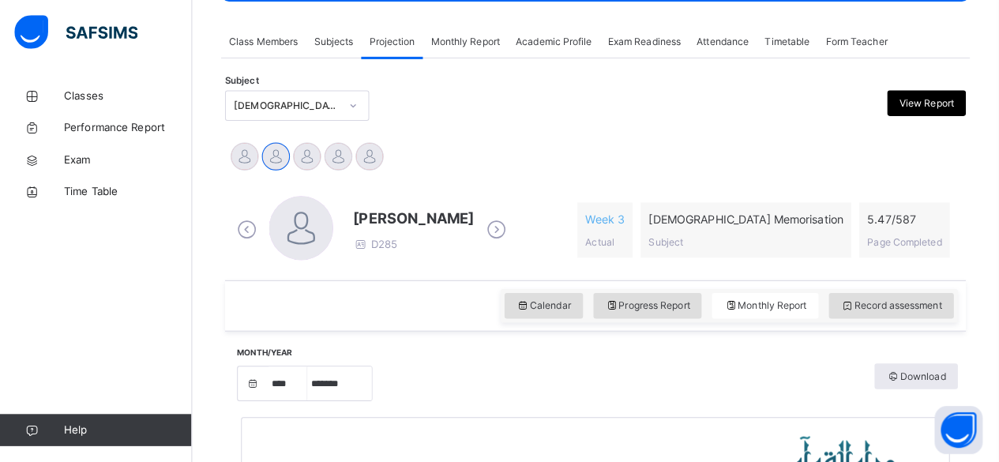
scroll to position [235, 0]
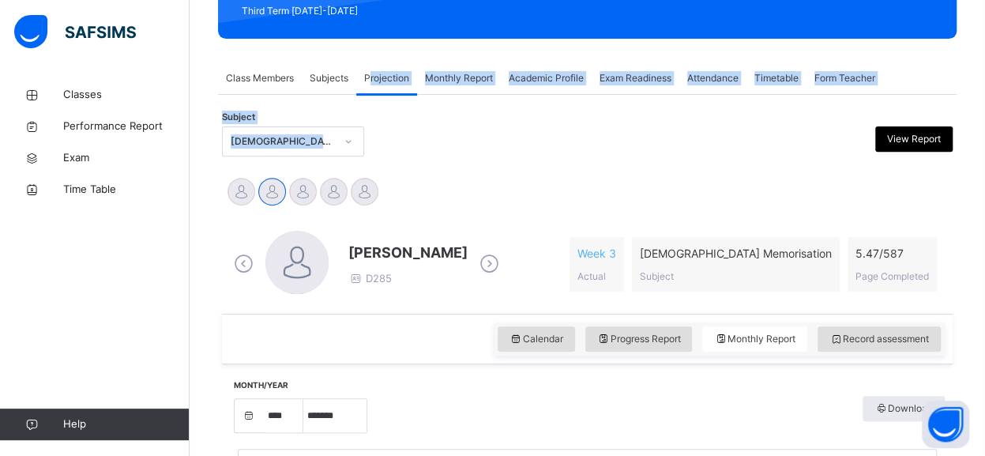
drag, startPoint x: 373, startPoint y: 81, endPoint x: 397, endPoint y: 96, distance: 28.3
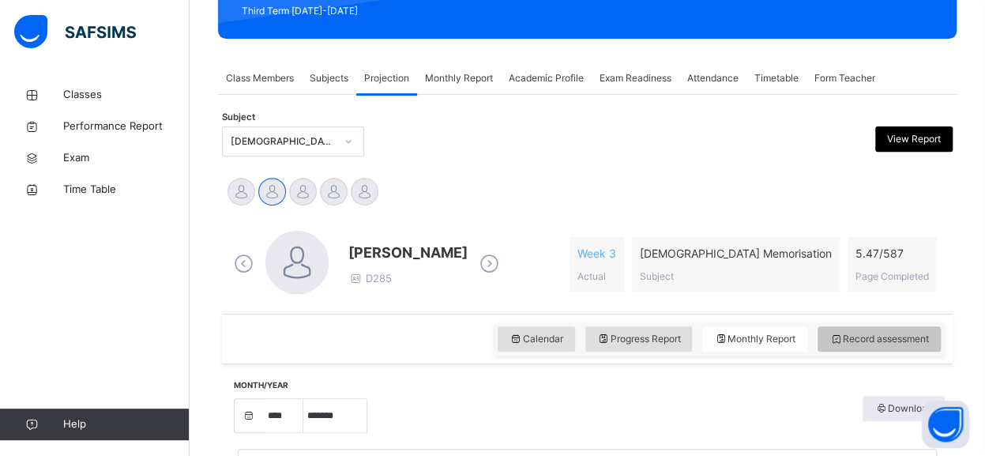
click at [872, 329] on div "Record assessment" at bounding box center [878, 338] width 123 height 25
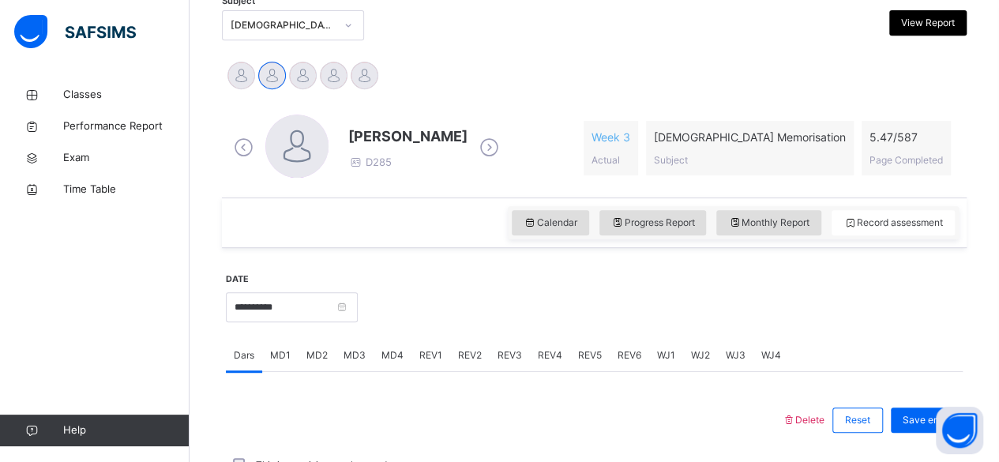
scroll to position [501, 0]
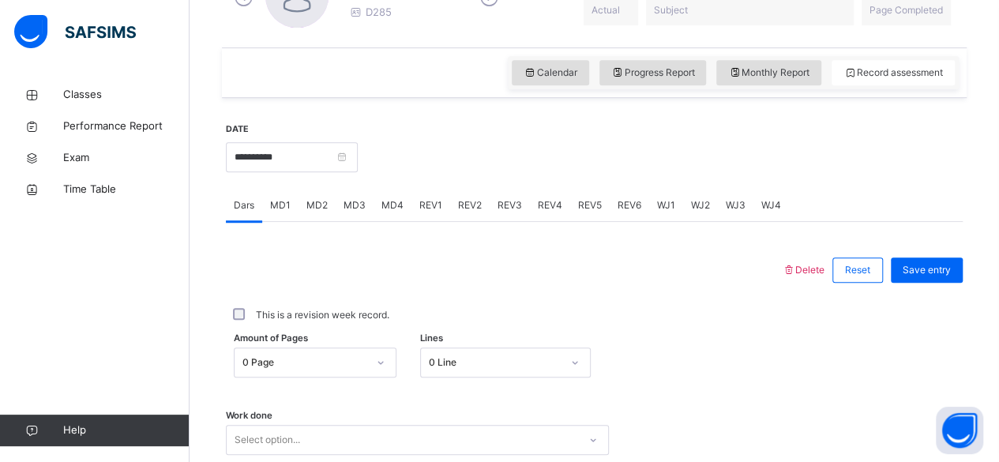
click at [388, 209] on span "MD4" at bounding box center [392, 205] width 22 height 14
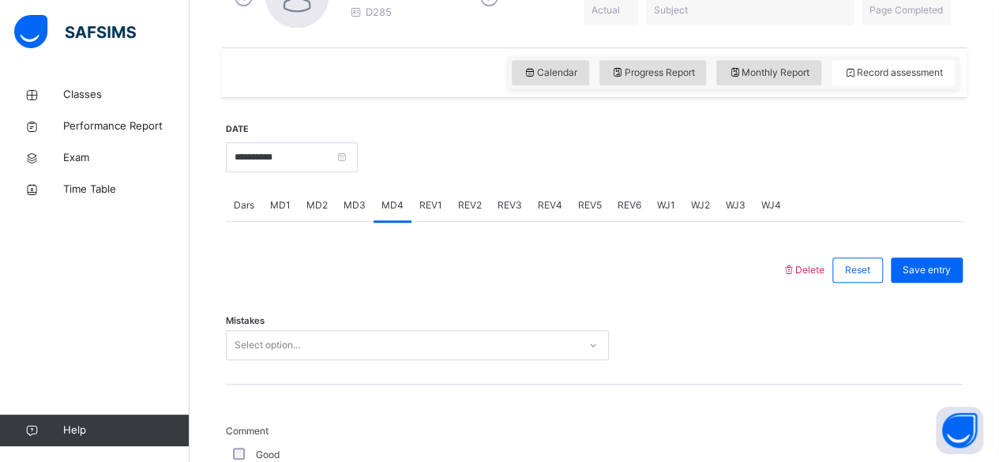
click at [346, 347] on div "Select option..." at bounding box center [417, 345] width 383 height 30
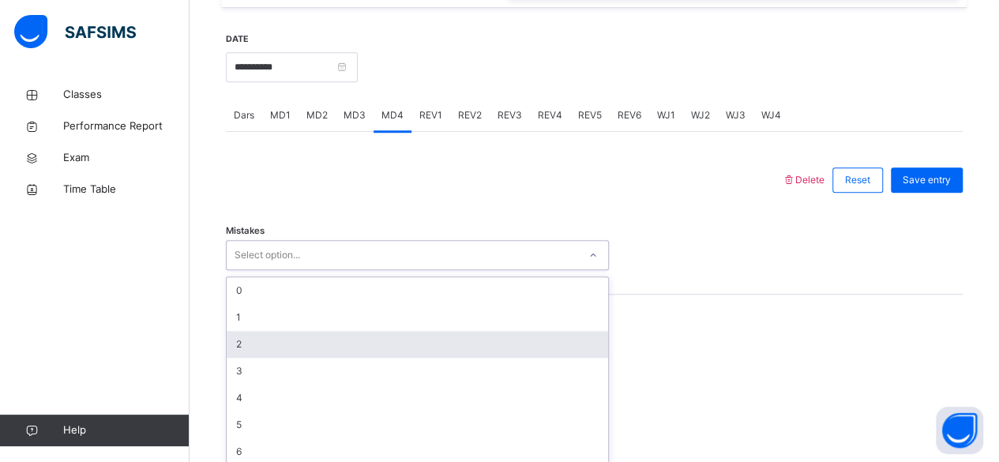
scroll to position [599, 0]
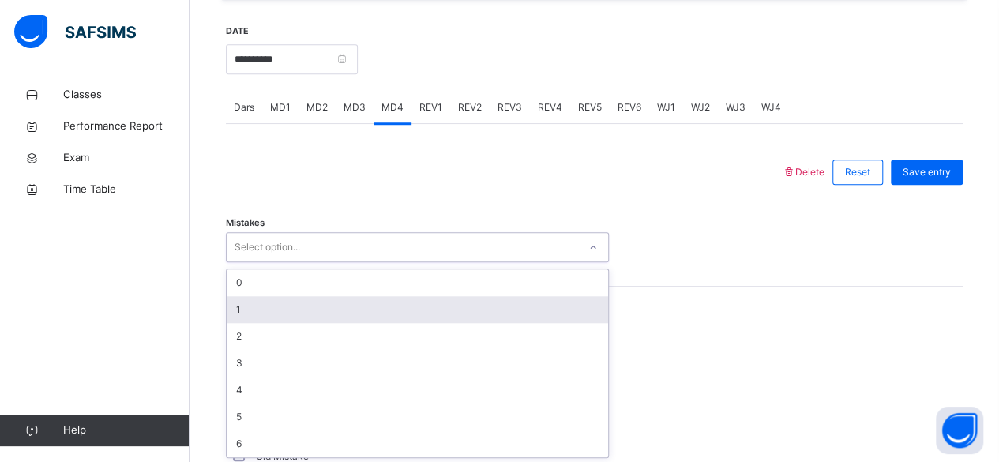
click at [324, 302] on div "1" at bounding box center [417, 309] width 381 height 27
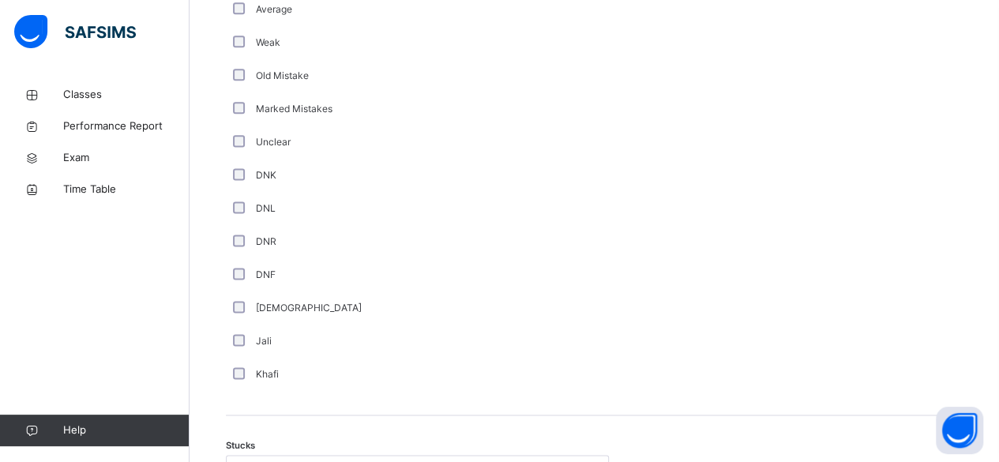
scroll to position [982, 0]
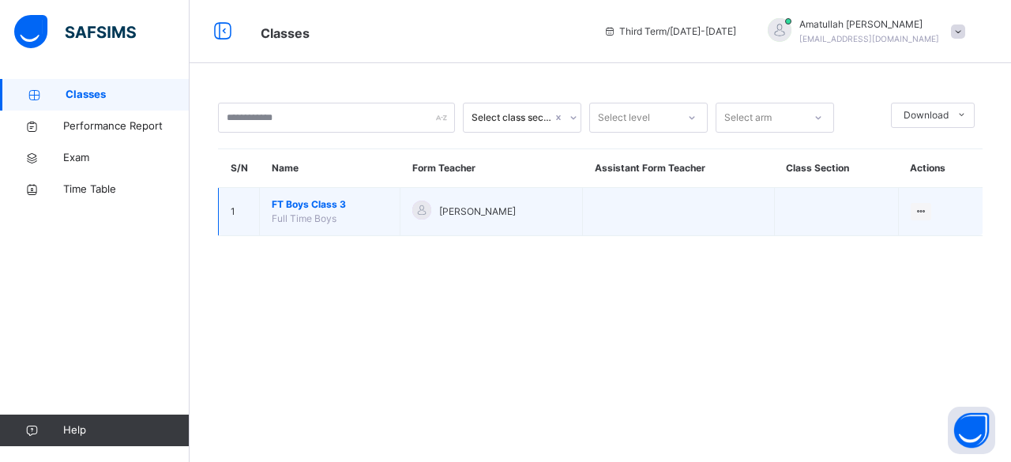
click at [308, 202] on span "FT Boys Class 3" at bounding box center [330, 204] width 116 height 14
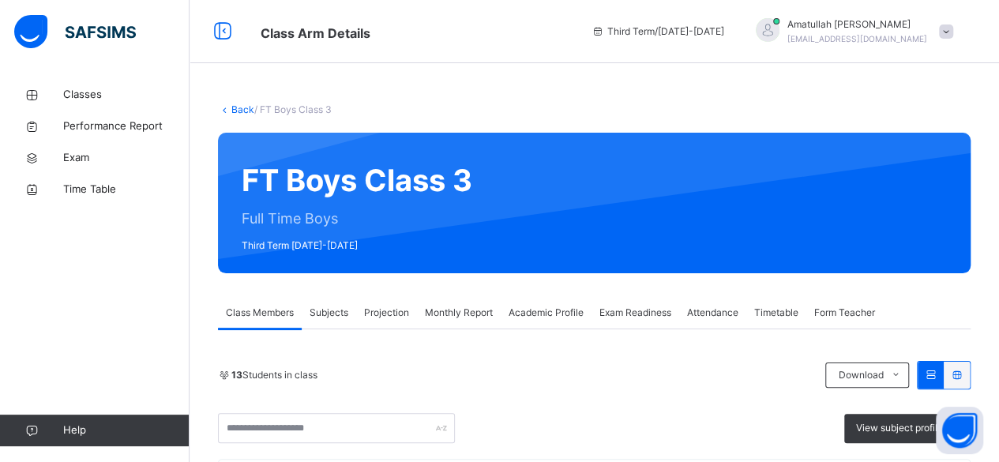
click at [392, 311] on span "Projection" at bounding box center [386, 313] width 45 height 14
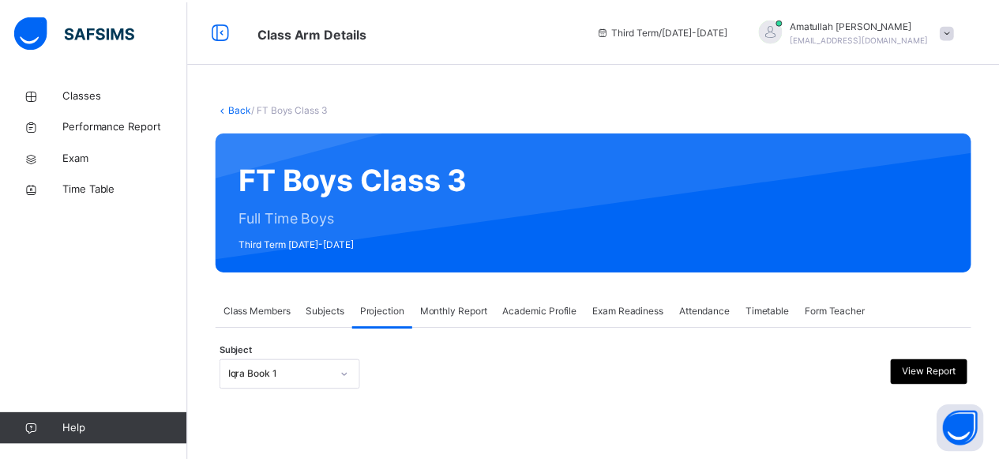
scroll to position [150, 0]
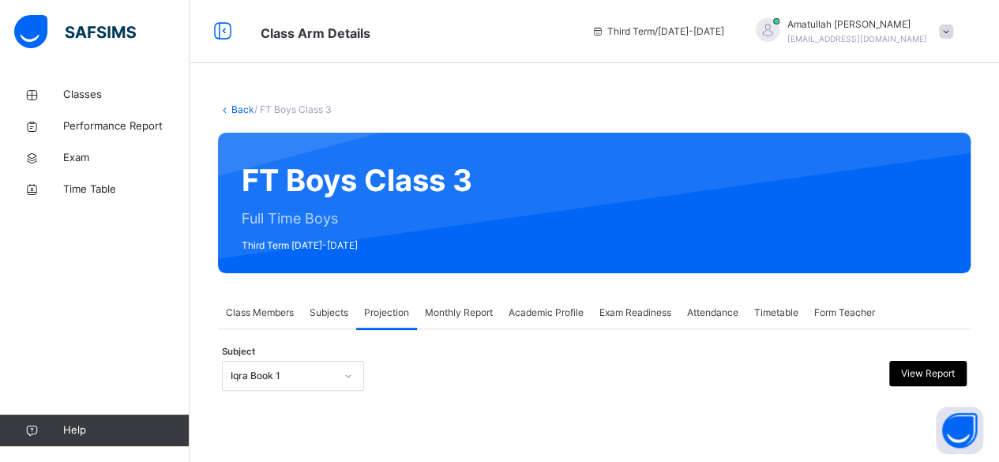
click at [272, 378] on div "Iqra Book 1" at bounding box center [293, 376] width 142 height 30
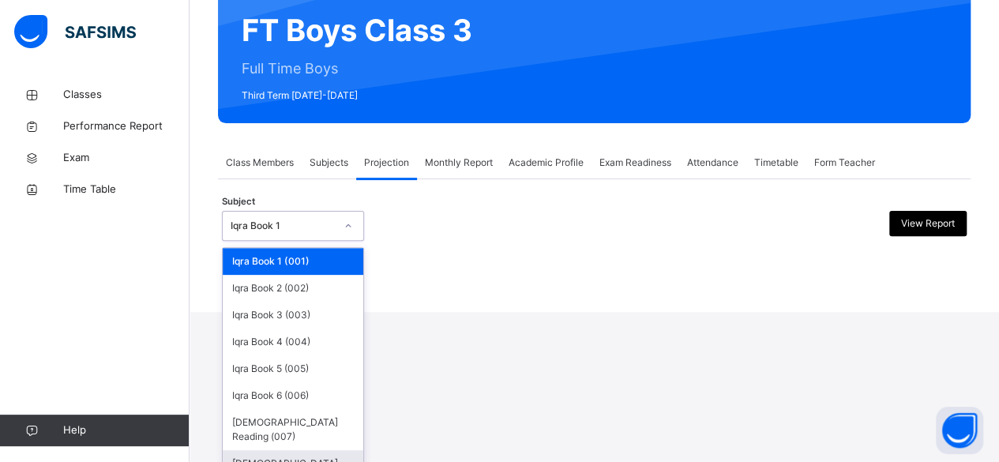
click at [287, 455] on div "[DEMOGRAPHIC_DATA] Memorisation (008)" at bounding box center [293, 470] width 141 height 41
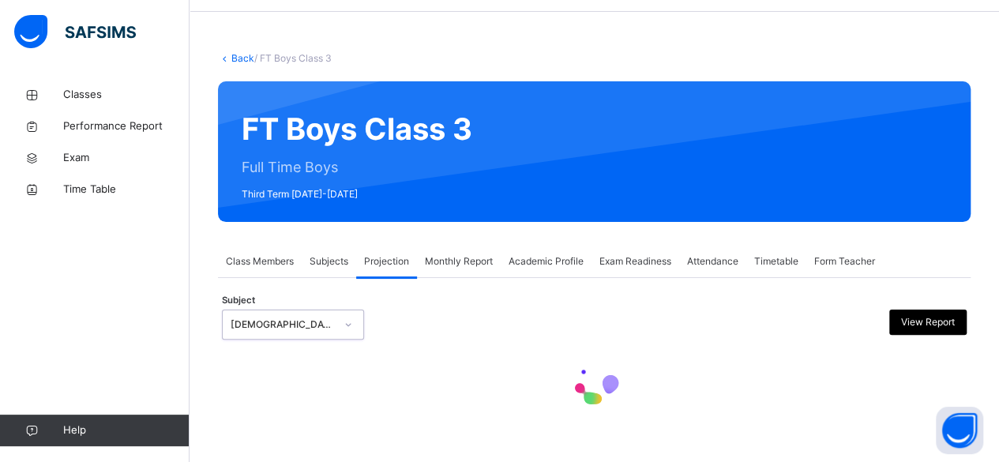
scroll to position [0, 0]
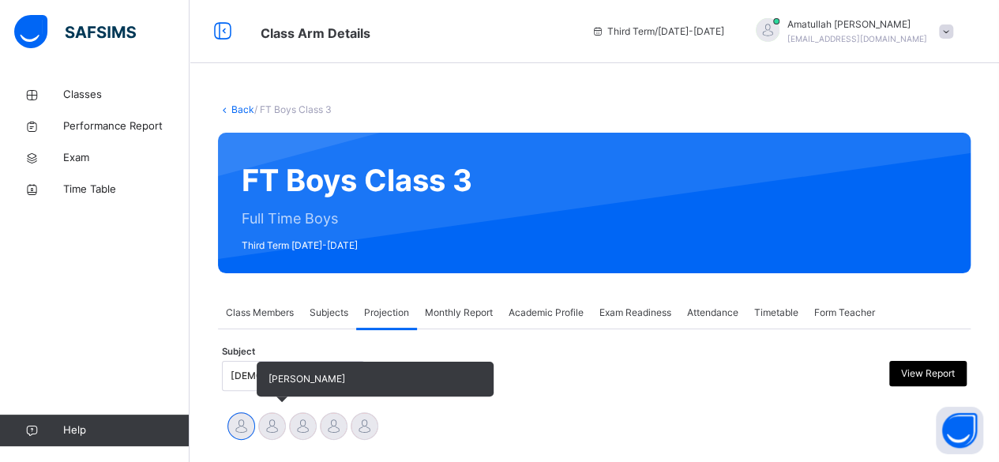
click at [279, 434] on div at bounding box center [272, 426] width 28 height 28
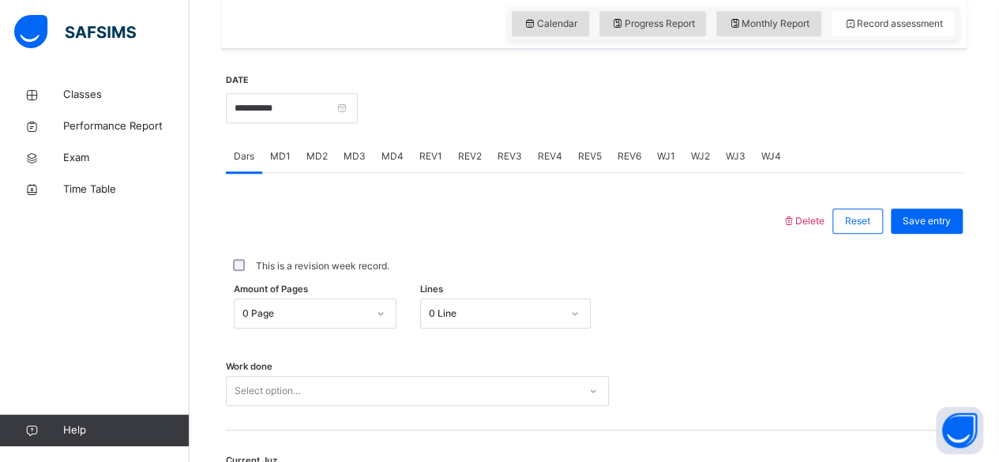
scroll to position [545, 0]
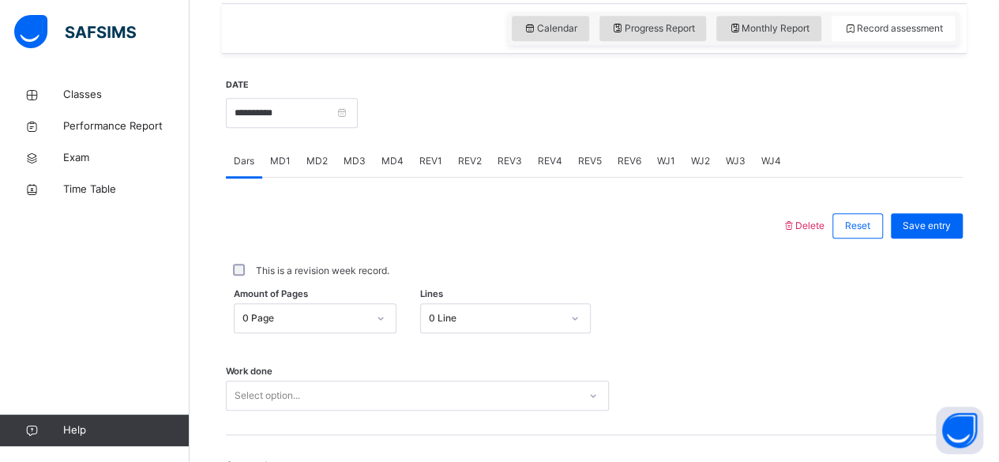
click at [385, 171] on div "MD4" at bounding box center [392, 161] width 38 height 32
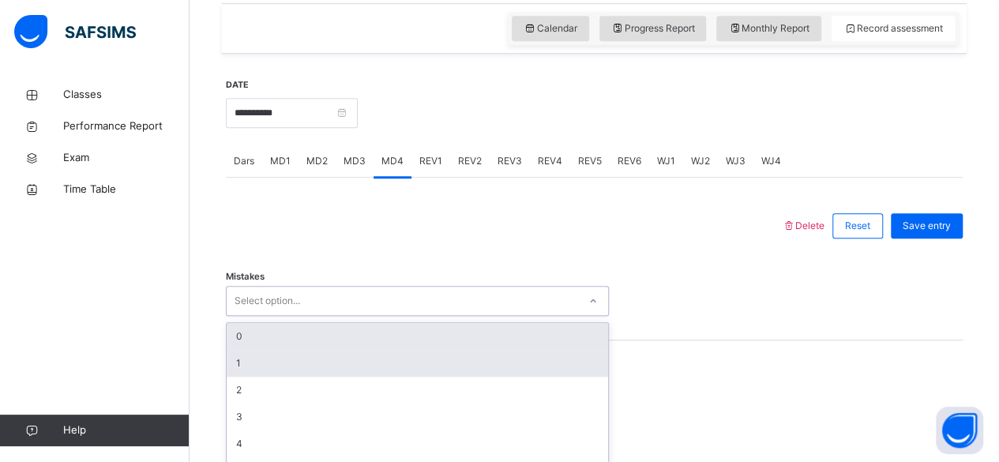
scroll to position [599, 0]
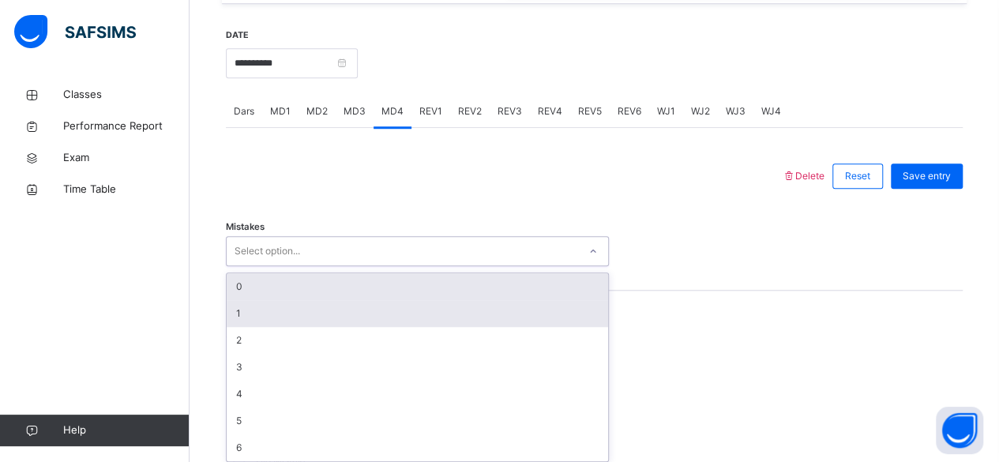
drag, startPoint x: 386, startPoint y: 297, endPoint x: 328, endPoint y: 305, distance: 59.0
click at [384, 266] on div "option 0 focused, 1 of 7. 7 results available. Use Up and Down to choose option…" at bounding box center [417, 251] width 383 height 30
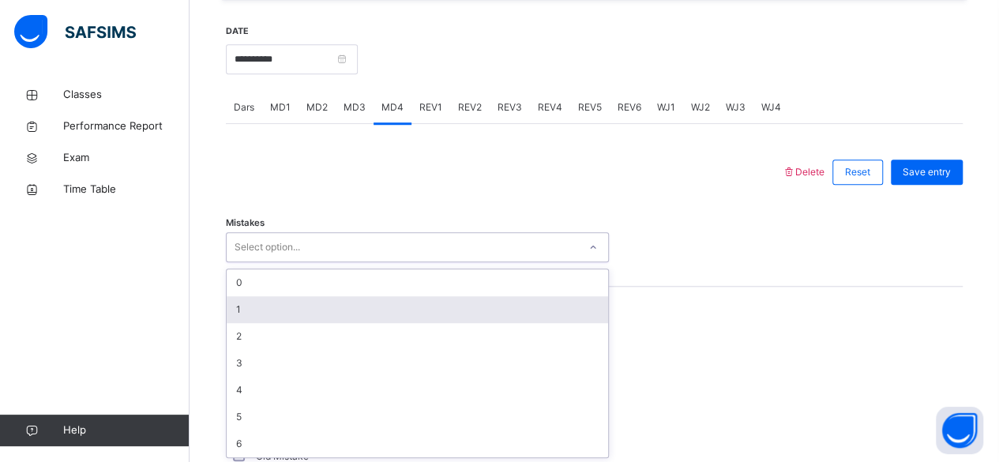
drag, startPoint x: 301, startPoint y: 301, endPoint x: 455, endPoint y: 260, distance: 159.4
click at [303, 301] on div "1" at bounding box center [417, 309] width 381 height 27
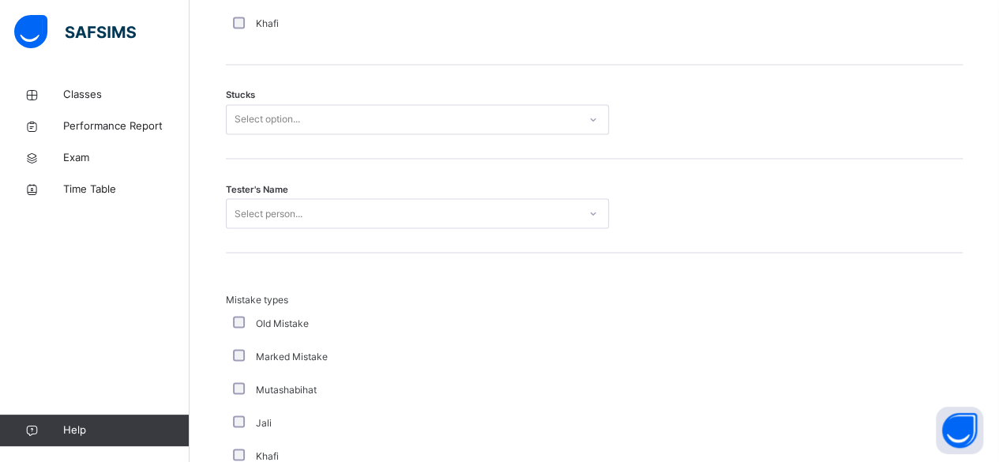
scroll to position [1306, 0]
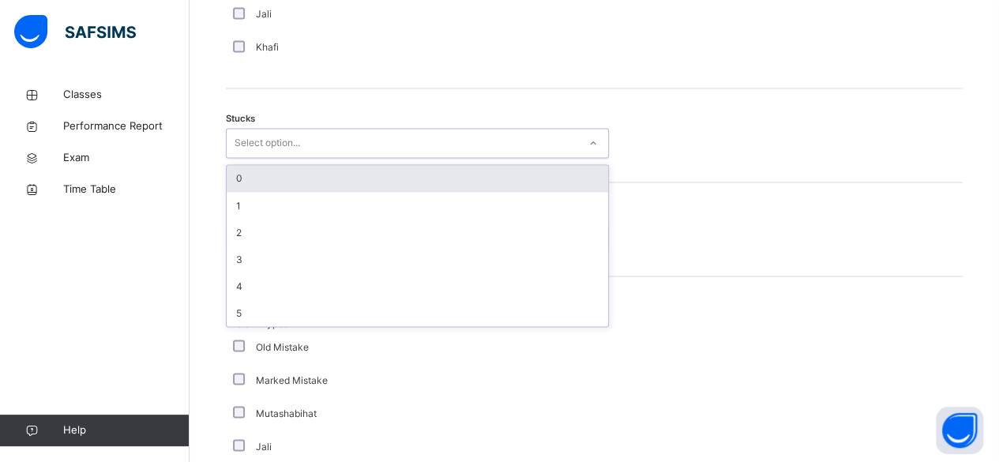
click at [392, 151] on div "Select option..." at bounding box center [402, 143] width 351 height 24
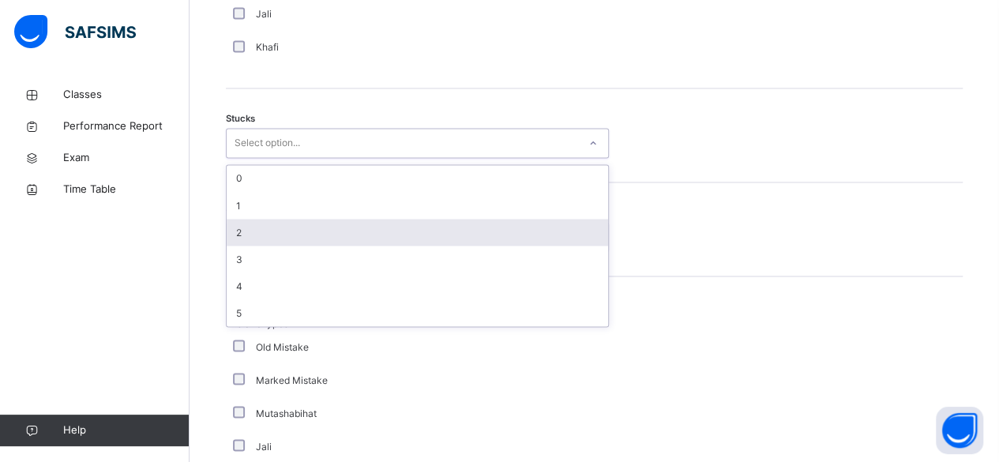
click at [310, 232] on div "2" at bounding box center [417, 232] width 381 height 27
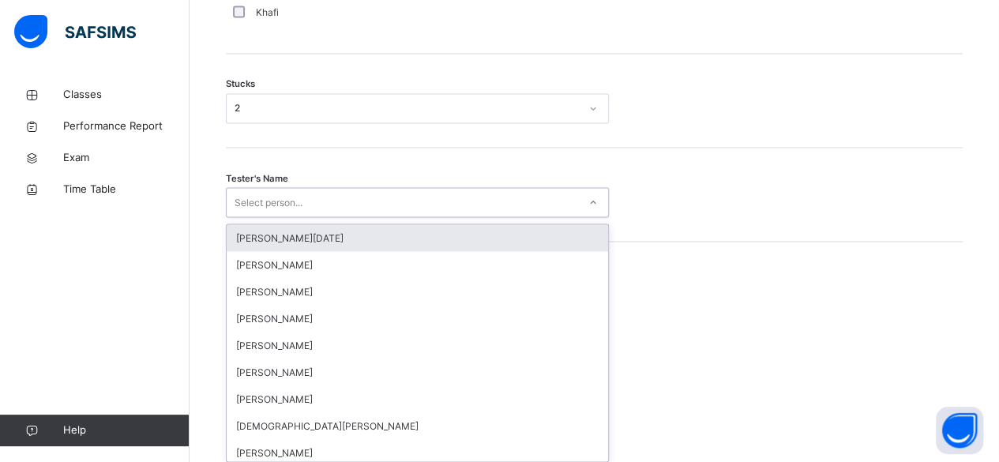
click at [309, 217] on div "option Abdullah Raja focused, 1 of 88. 88 results available. Use Up and Down to…" at bounding box center [417, 202] width 383 height 30
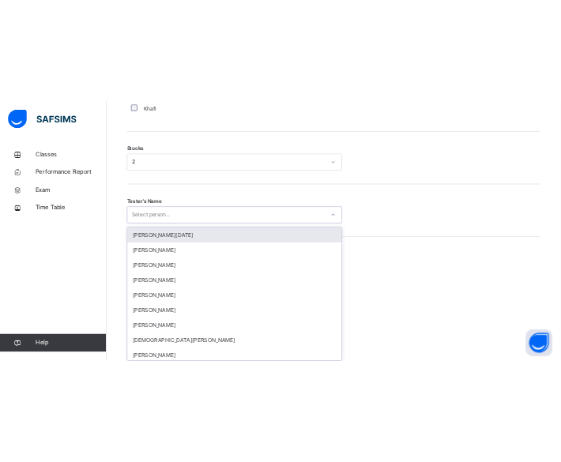
scroll to position [1344, 0]
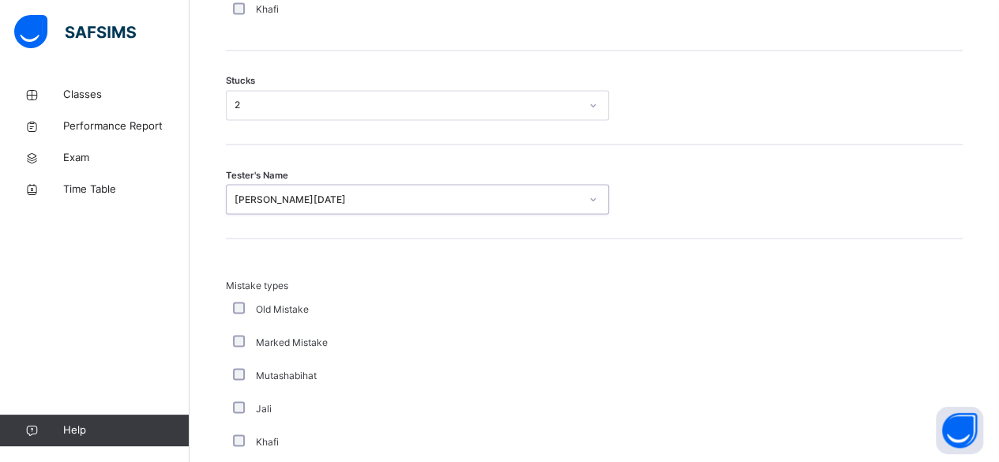
type input "*"
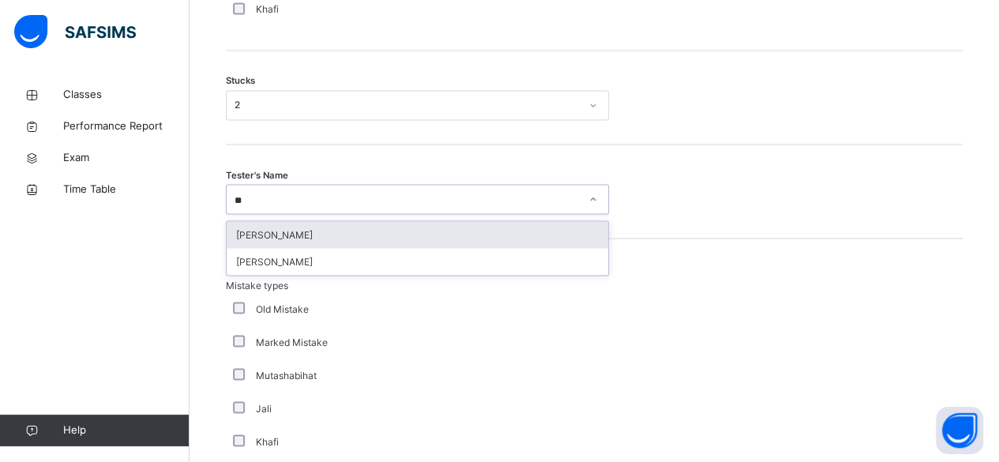
type input "*"
type input "*****"
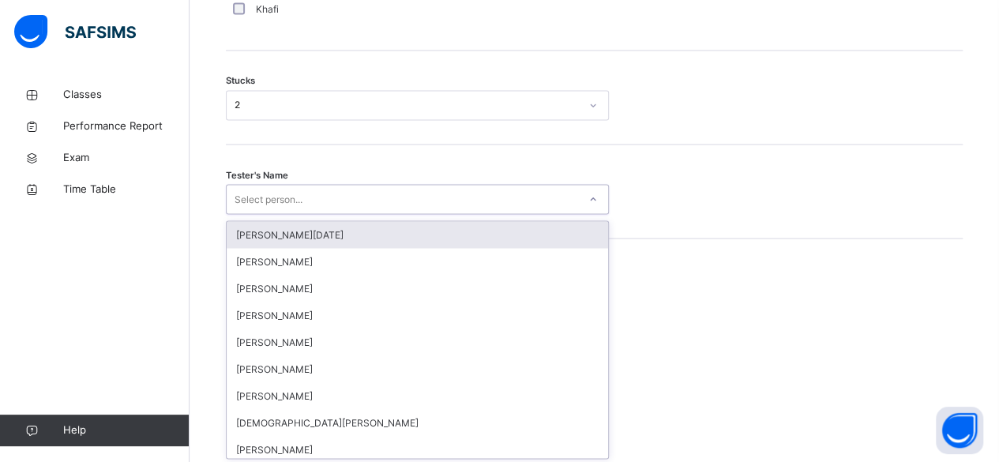
click at [297, 197] on div "Select person..." at bounding box center [269, 199] width 68 height 30
type input "*"
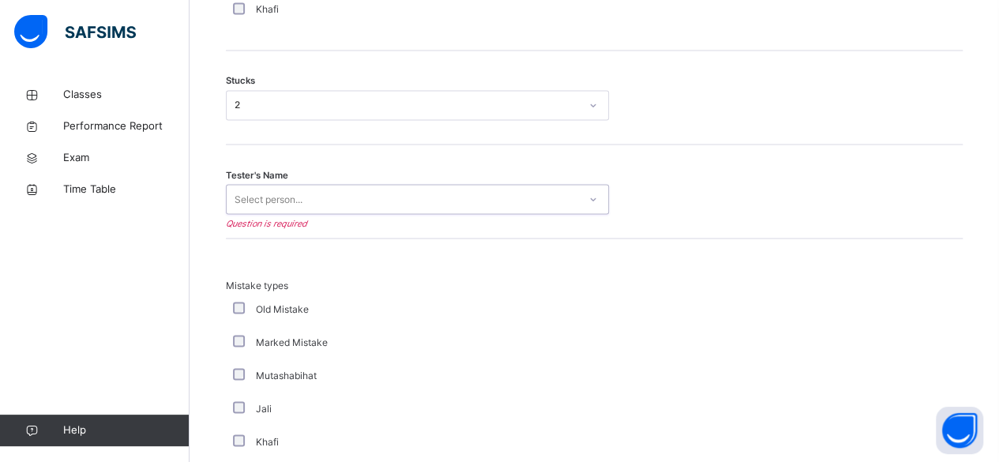
click at [647, 376] on div "Mistake types Old Mistake Marked Mistake Mutashabihat [PERSON_NAME] Unclear Cha…" at bounding box center [594, 401] width 737 height 246
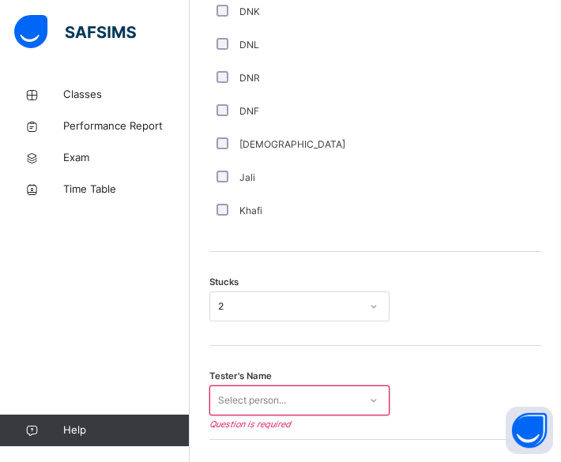
click at [474, 306] on div "Stucks 2" at bounding box center [375, 306] width 332 height 30
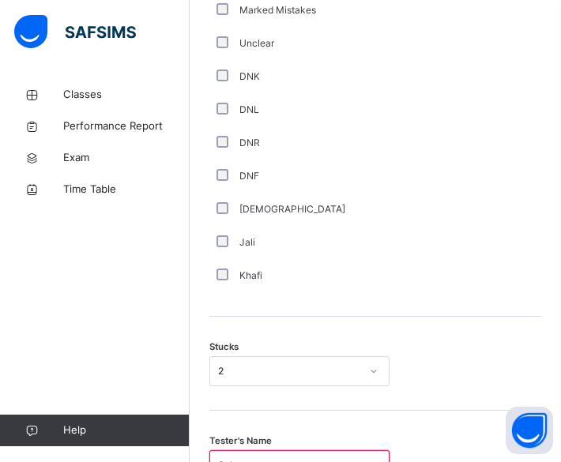
click at [395, 239] on div "Jali" at bounding box center [323, 242] width 220 height 14
drag, startPoint x: 493, startPoint y: 309, endPoint x: 473, endPoint y: 265, distance: 48.4
click at [474, 272] on div "Delete Reset Save entry Mistakes 1 Comment Good Average Weak Old Mistake Marked…" at bounding box center [375, 310] width 332 height 1293
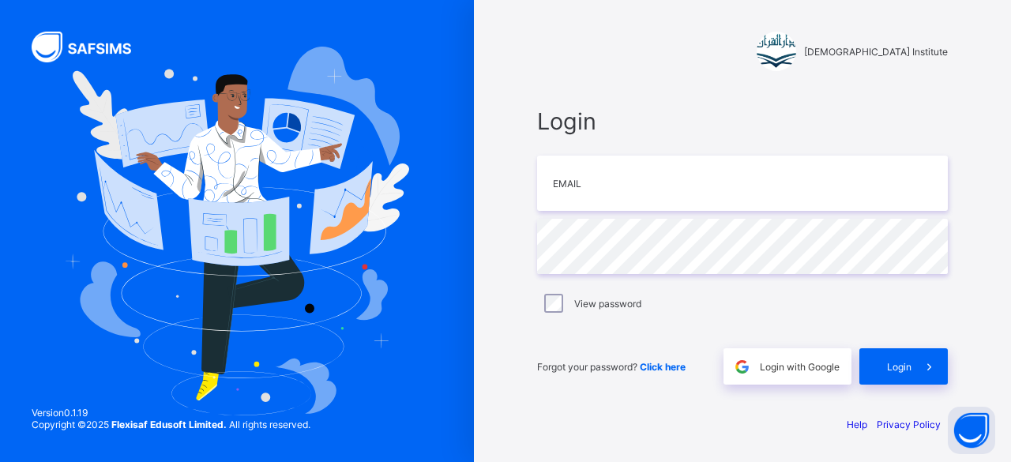
click at [784, 341] on div "Forgot your password? Click here Login with Google Login" at bounding box center [742, 358] width 411 height 52
click at [779, 364] on span "Login with Google" at bounding box center [800, 367] width 80 height 12
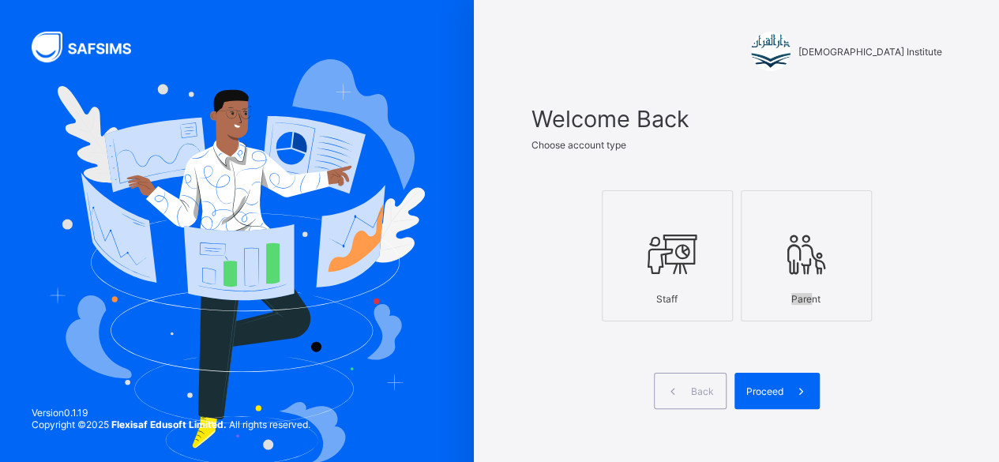
drag, startPoint x: 811, startPoint y: 338, endPoint x: 831, endPoint y: 306, distance: 37.9
click at [816, 334] on div "Staff Parent" at bounding box center [736, 256] width 411 height 186
click at [809, 268] on div at bounding box center [806, 254] width 114 height 62
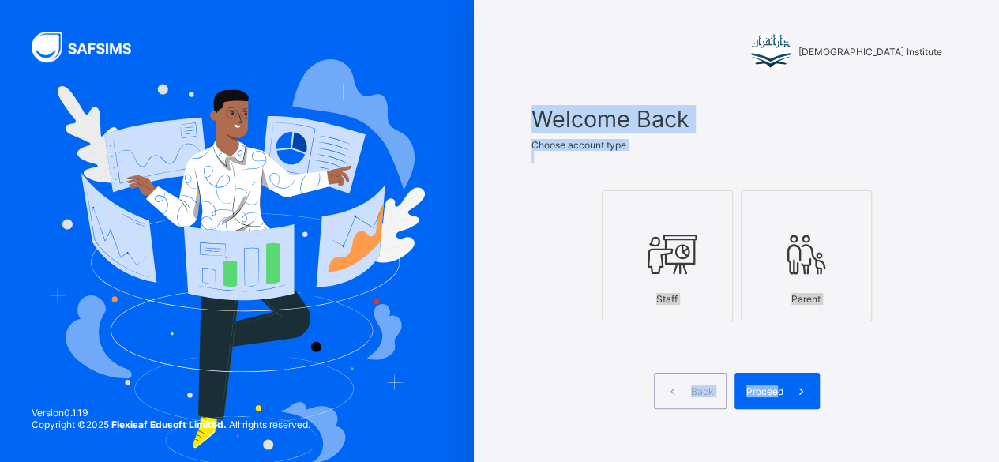
drag, startPoint x: 785, startPoint y: 392, endPoint x: 518, endPoint y: 115, distance: 384.8
click at [513, 113] on div "Darul Quran Institute Welcome Back Choose account type Staff Parent Back Procee…" at bounding box center [737, 262] width 474 height 524
click at [638, 317] on label "Staff" at bounding box center [667, 255] width 131 height 131
click at [614, 321] on div "Staff Parent" at bounding box center [736, 256] width 411 height 186
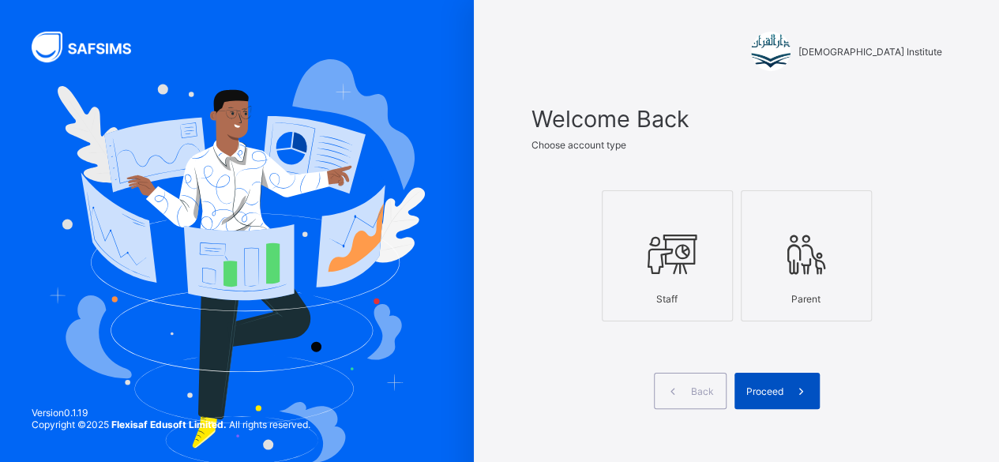
click at [783, 385] on span "Proceed" at bounding box center [764, 391] width 37 height 12
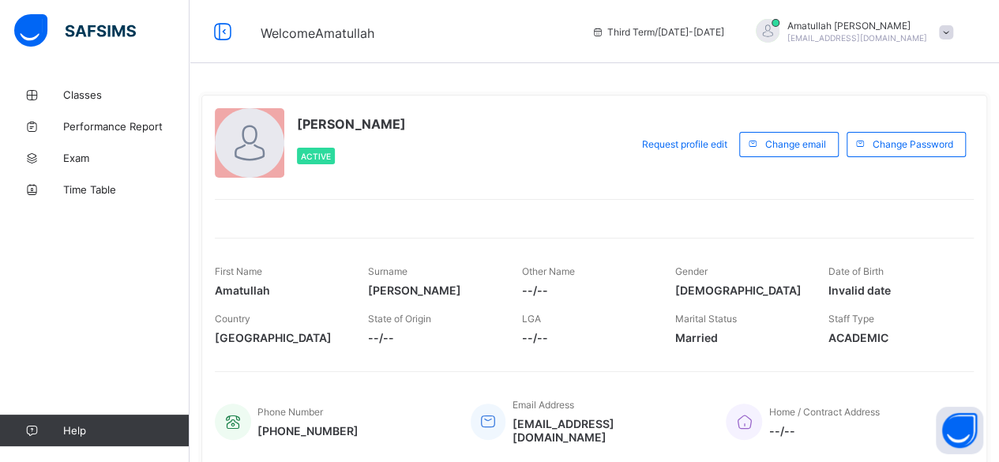
click at [73, 66] on div "Classes Performance Report Exam Time Table Help" at bounding box center [95, 262] width 190 height 399
click at [75, 80] on link "Classes" at bounding box center [95, 95] width 190 height 32
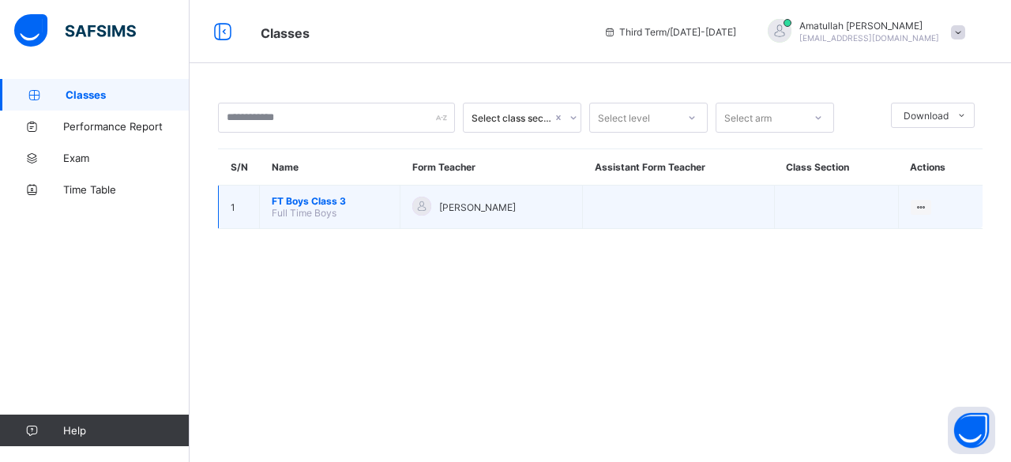
click at [340, 197] on span "FT Boys Class 3" at bounding box center [330, 201] width 116 height 12
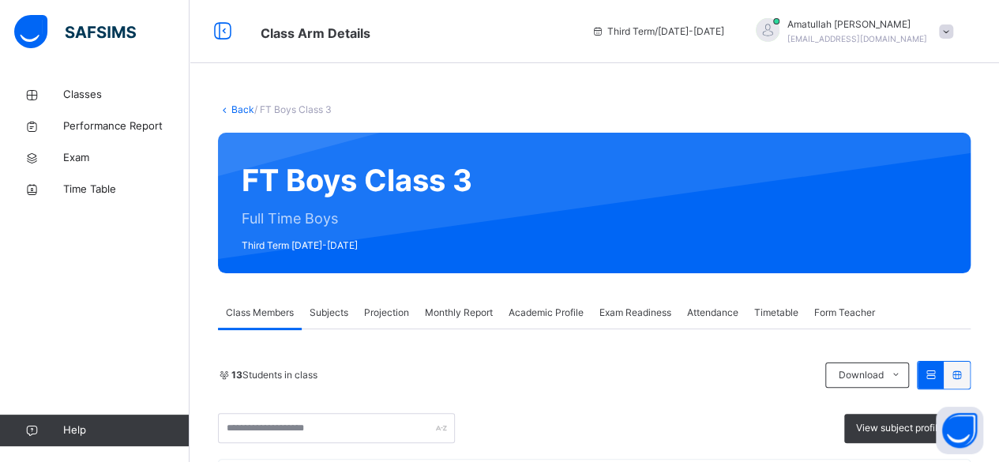
click at [377, 321] on div "Projection" at bounding box center [386, 313] width 61 height 32
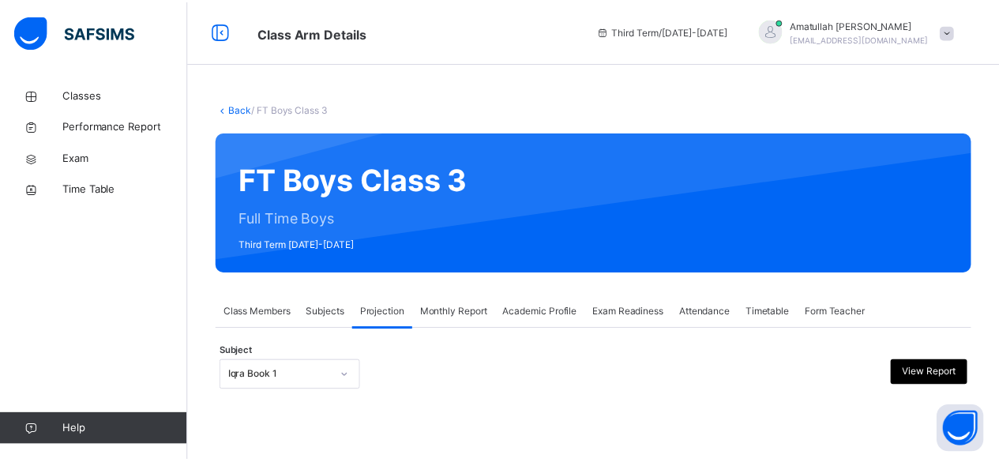
scroll to position [150, 0]
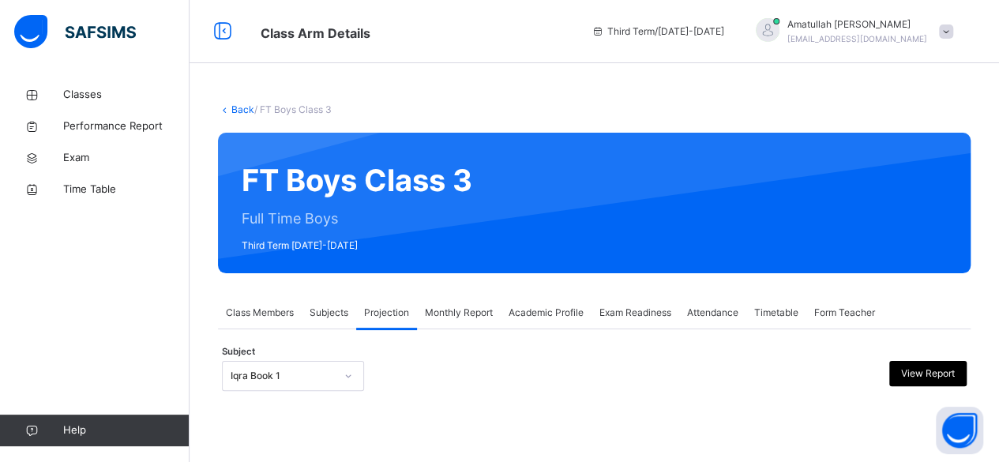
click at [259, 383] on div "Iqra Book 1" at bounding box center [293, 376] width 142 height 30
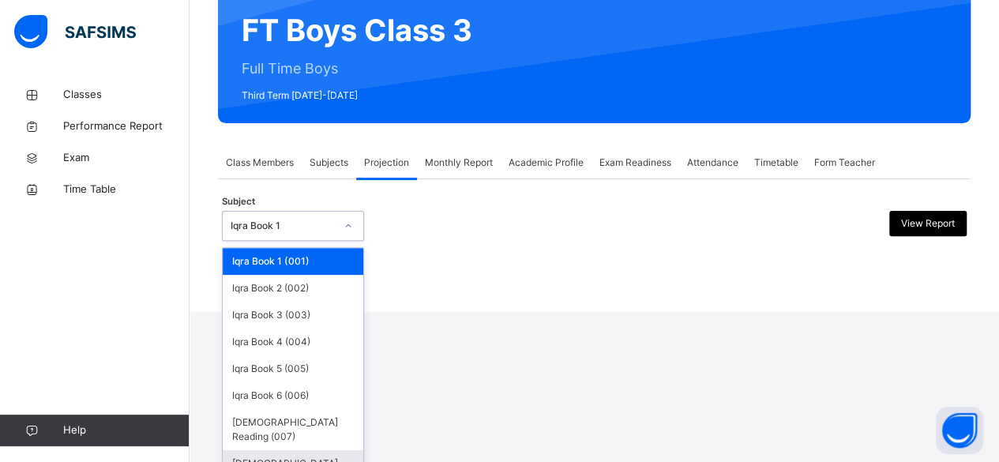
click at [251, 450] on div "[DEMOGRAPHIC_DATA] Memorisation (008)" at bounding box center [293, 470] width 141 height 41
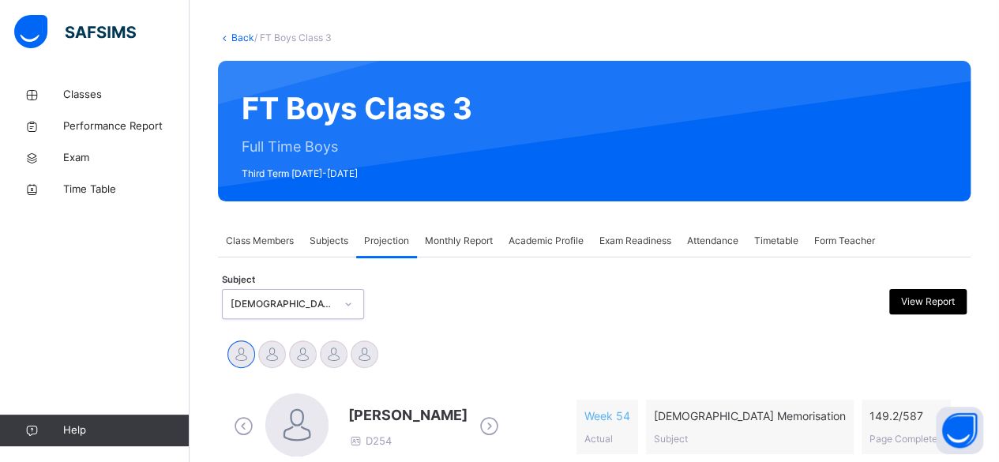
scroll to position [32, 0]
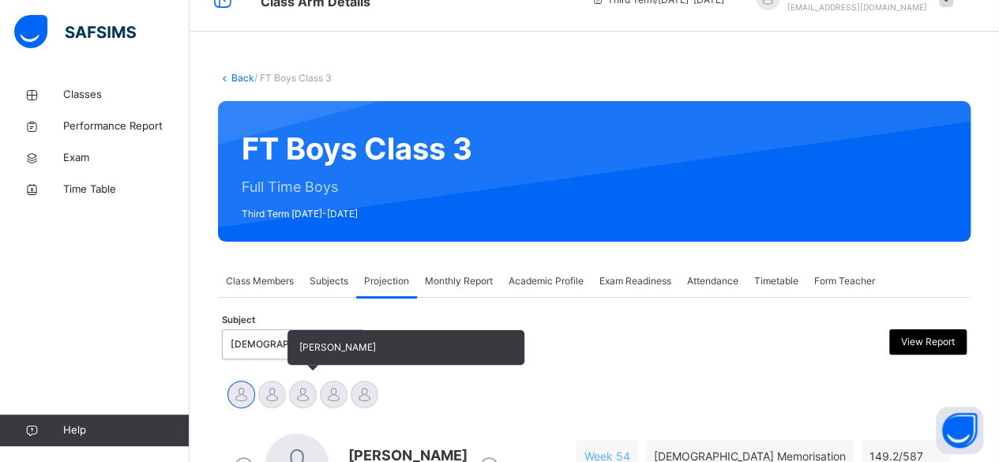
click at [300, 402] on div at bounding box center [303, 395] width 28 height 28
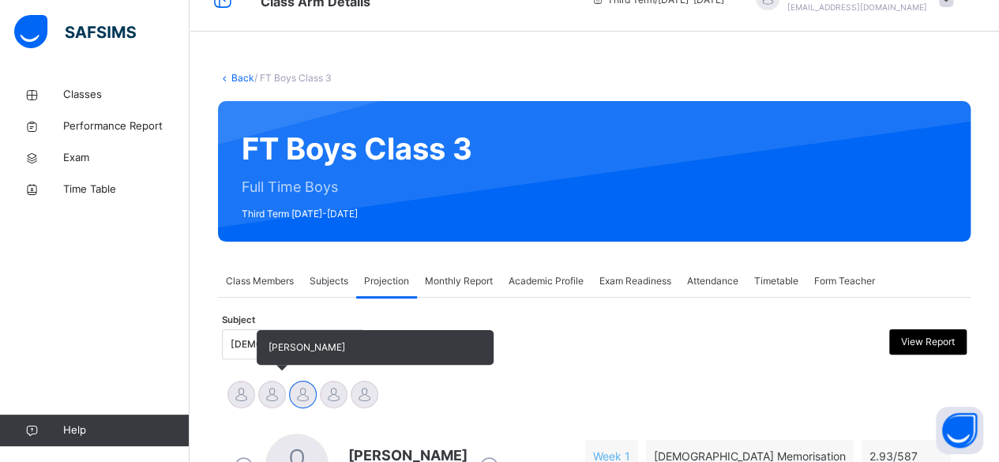
click at [267, 403] on div at bounding box center [272, 395] width 28 height 28
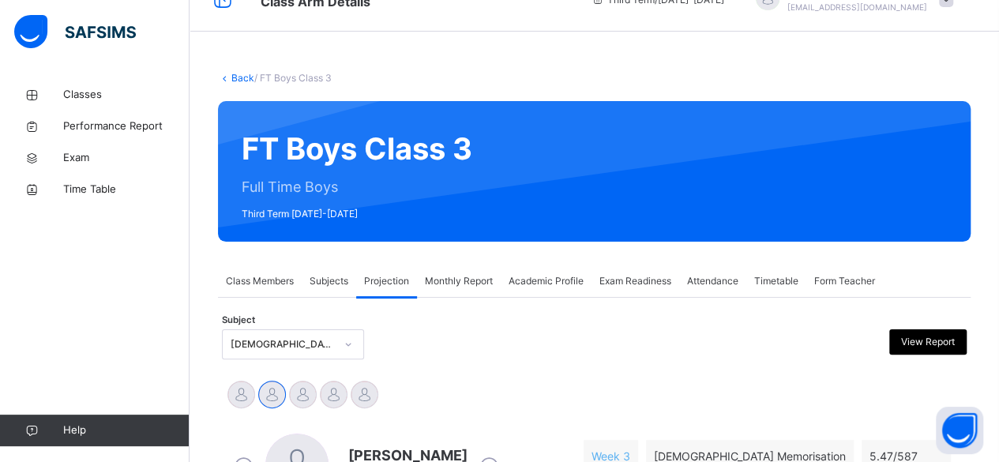
click at [720, 287] on span "Attendance" at bounding box center [712, 281] width 51 height 14
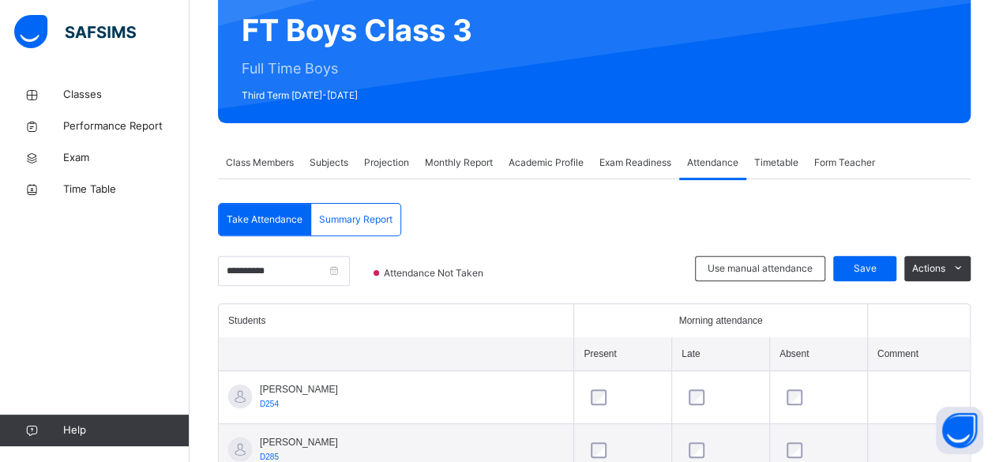
scroll to position [120, 0]
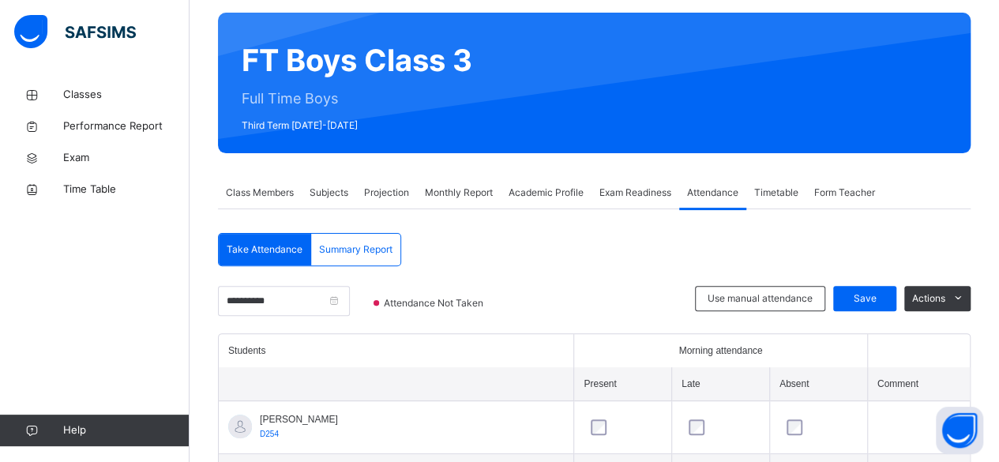
click at [406, 194] on span "Projection" at bounding box center [386, 193] width 45 height 14
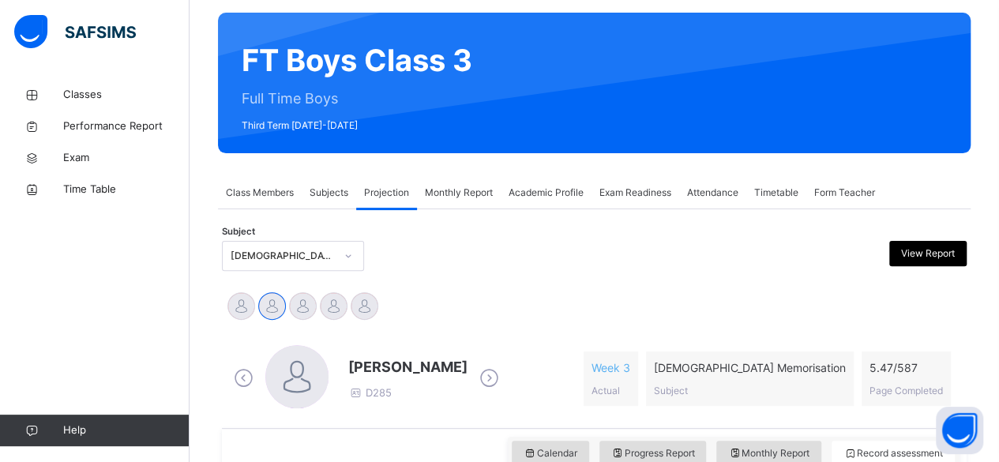
click at [733, 187] on span "Attendance" at bounding box center [712, 193] width 51 height 14
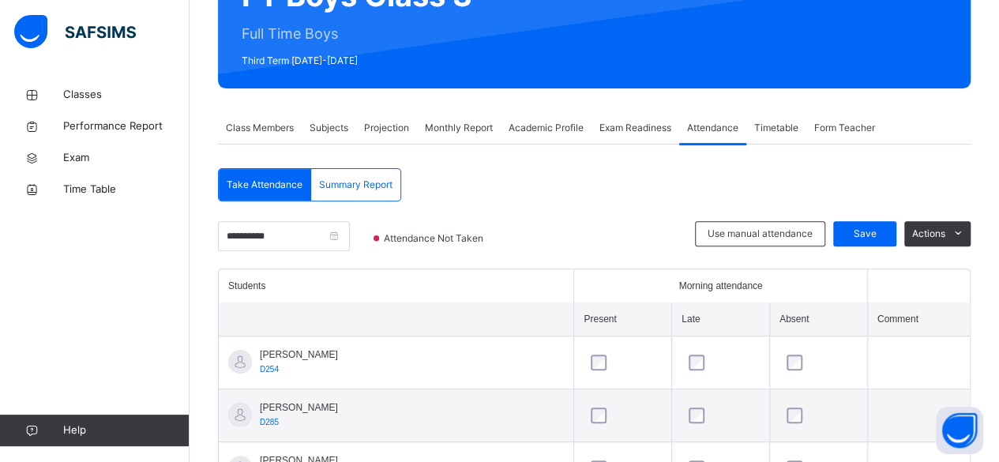
scroll to position [185, 0]
click at [575, 379] on td at bounding box center [623, 362] width 98 height 53
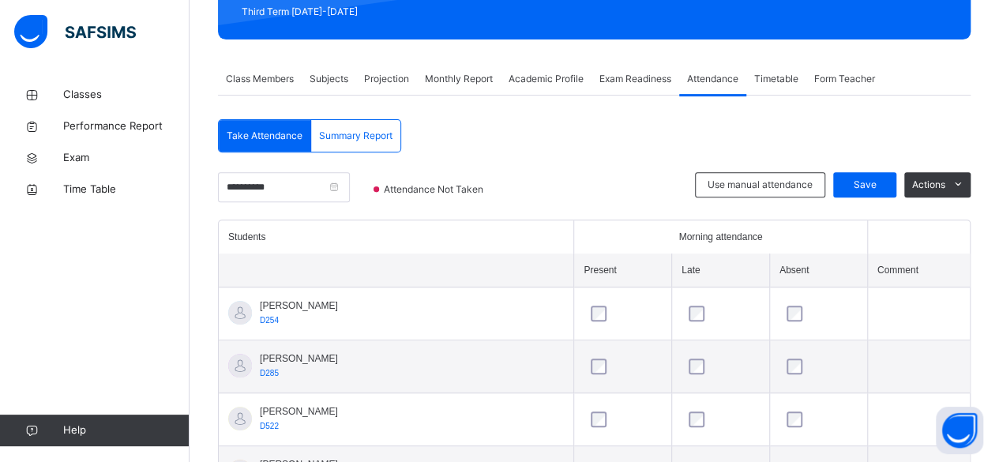
scroll to position [306, 0]
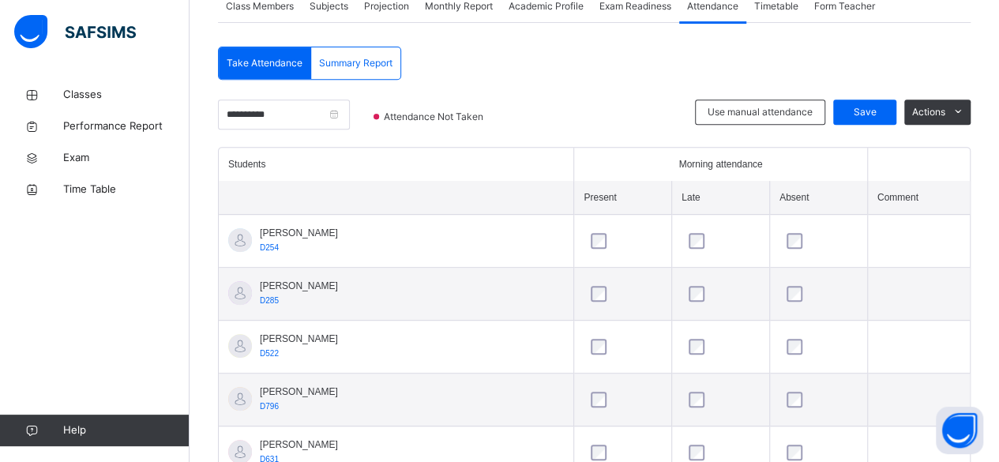
click at [376, 11] on span "Projection" at bounding box center [386, 6] width 45 height 14
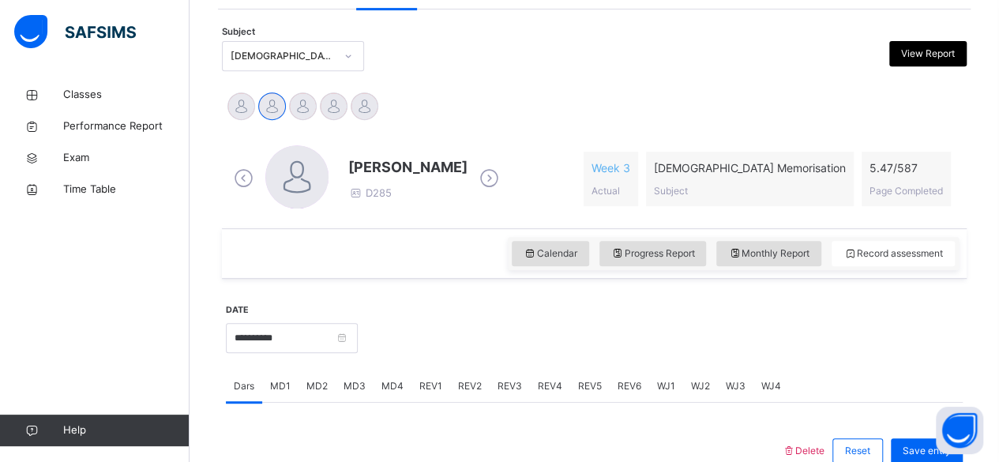
scroll to position [334, 0]
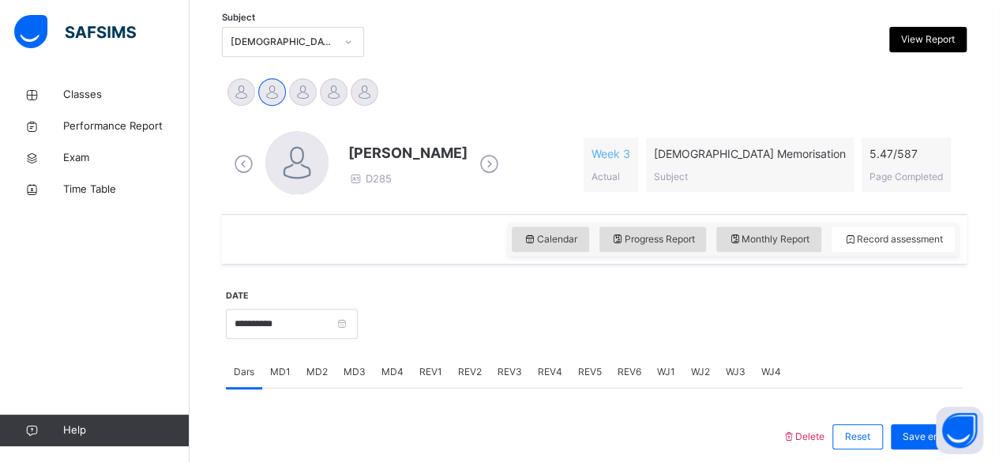
click at [394, 379] on div "MD4" at bounding box center [392, 372] width 38 height 32
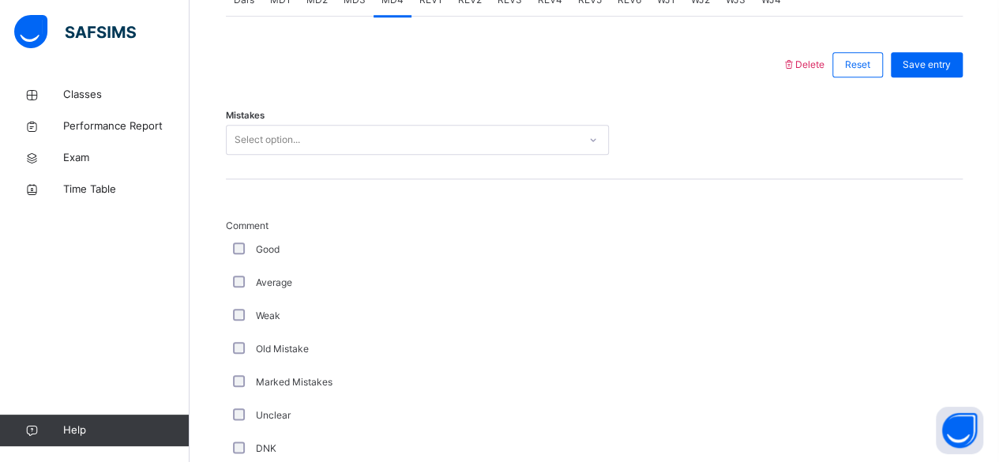
scroll to position [740, 0]
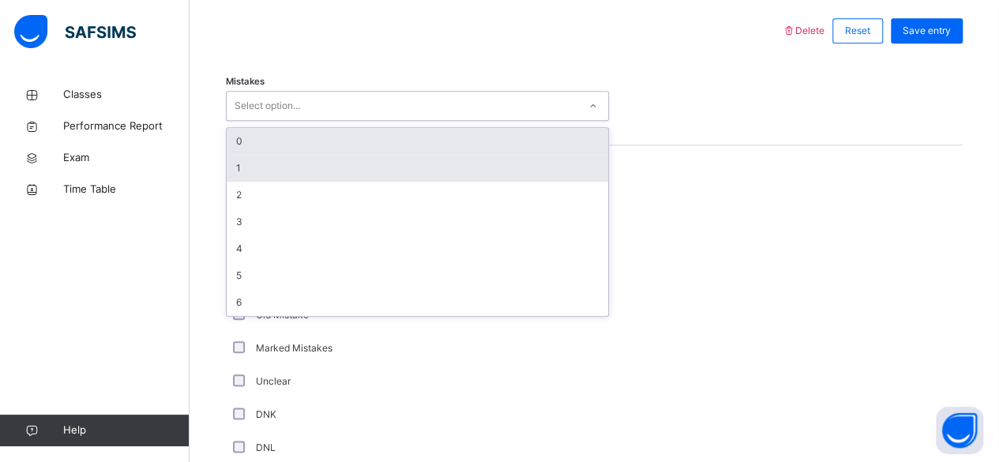
click at [261, 172] on div "1" at bounding box center [417, 168] width 381 height 27
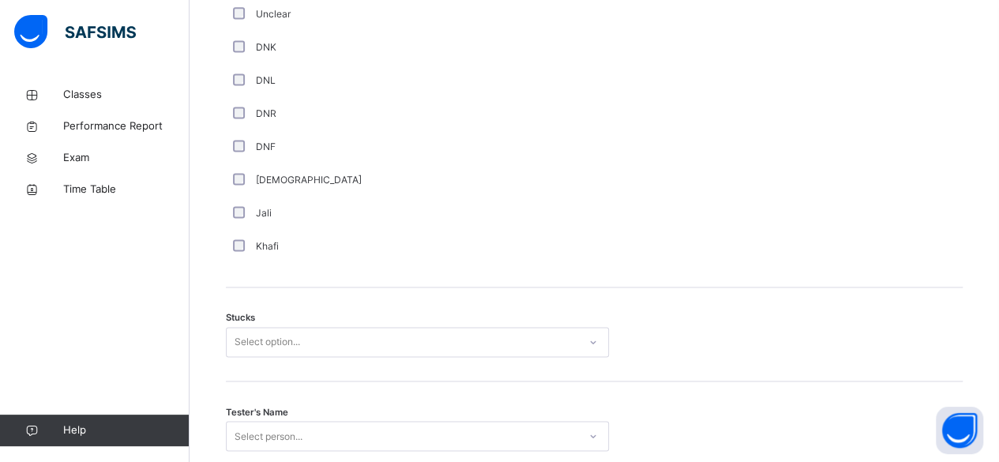
scroll to position [1175, 0]
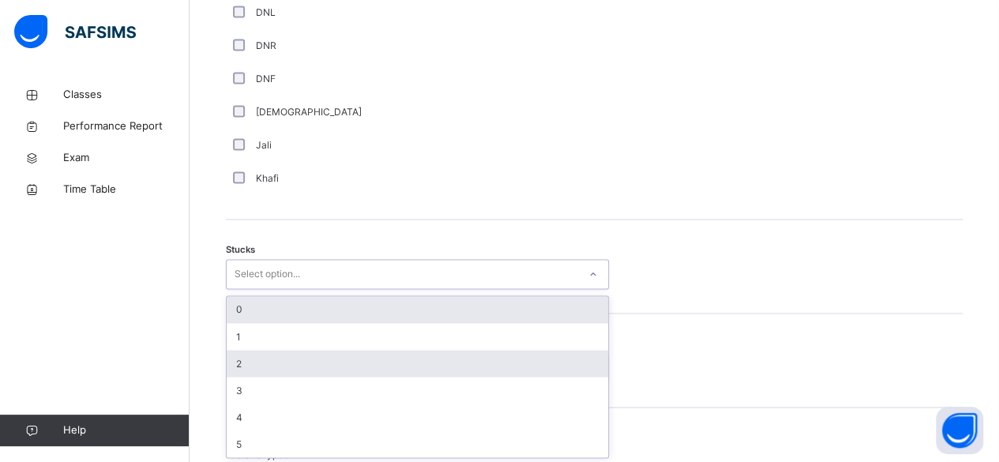
click at [266, 359] on div "2" at bounding box center [417, 363] width 381 height 27
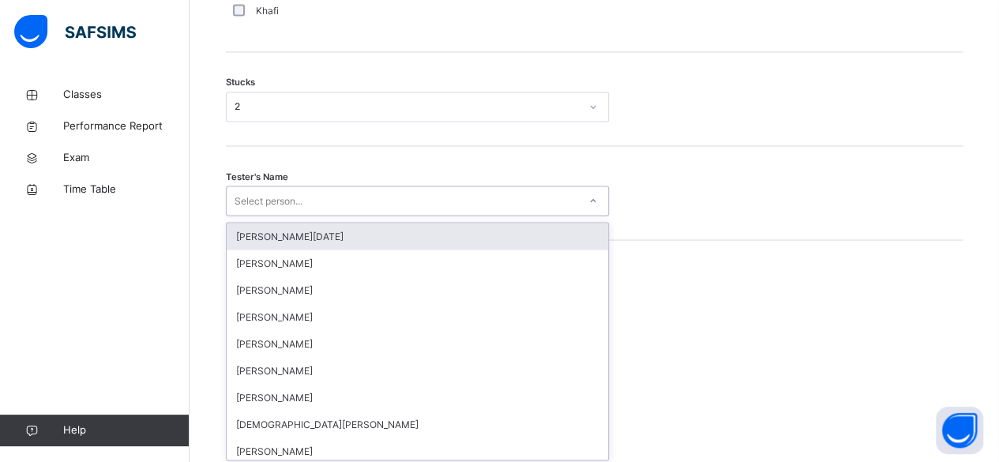
scroll to position [1344, 0]
type input "*"
type input "*****"
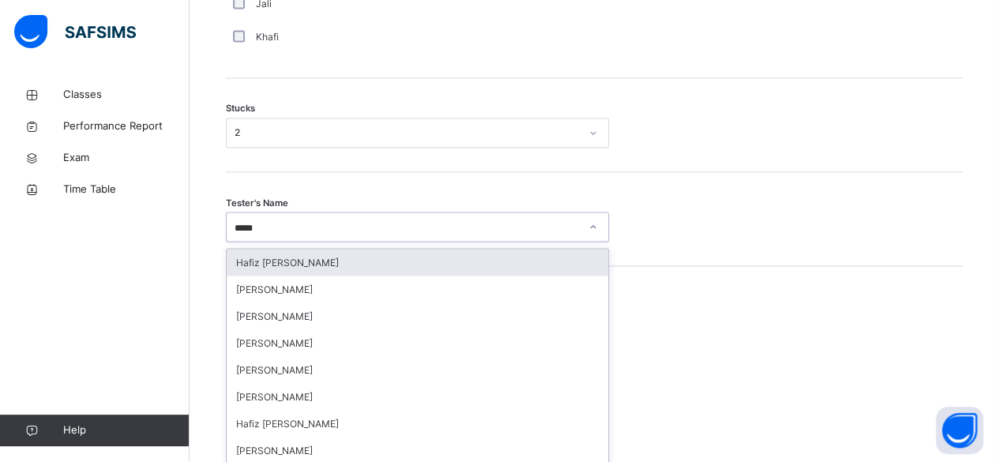
click at [339, 266] on div "Hafiz [PERSON_NAME]" at bounding box center [417, 262] width 381 height 27
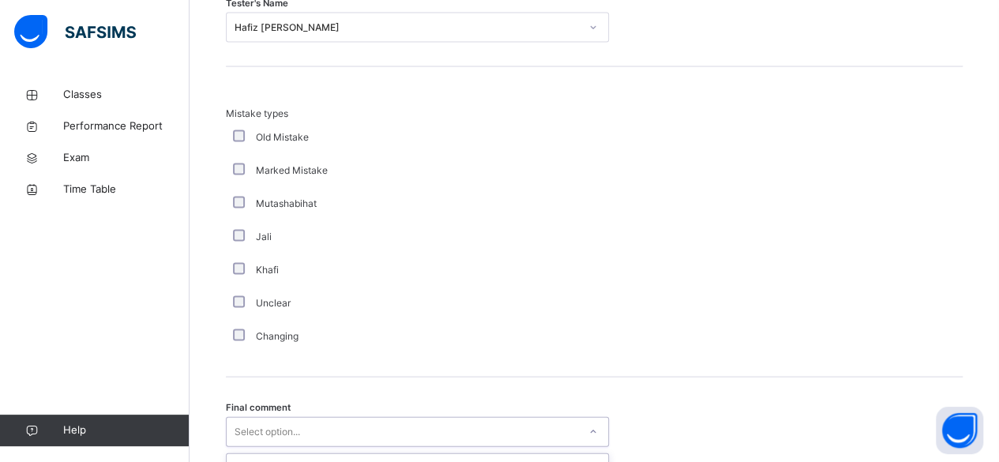
scroll to position [1633, 0]
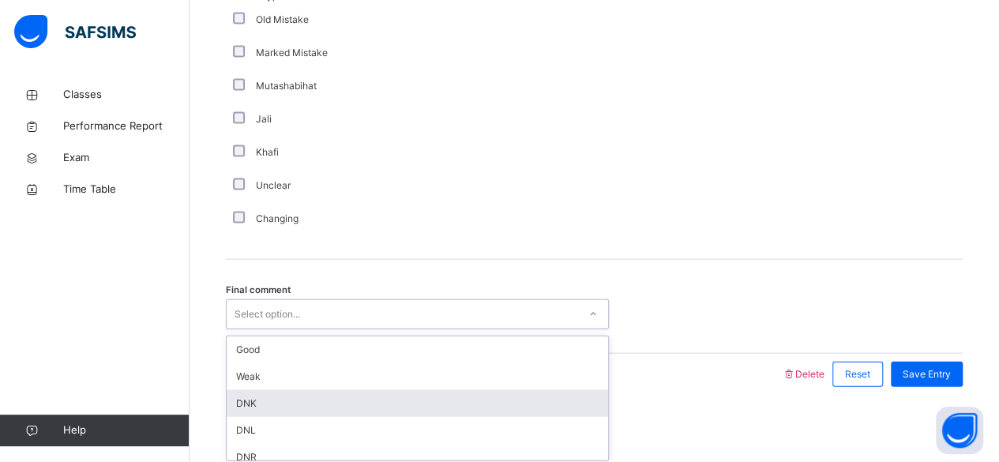
click at [245, 329] on div "option DNK focused, 3 of 6. 6 results available. Use Up and Down to choose opti…" at bounding box center [417, 314] width 383 height 30
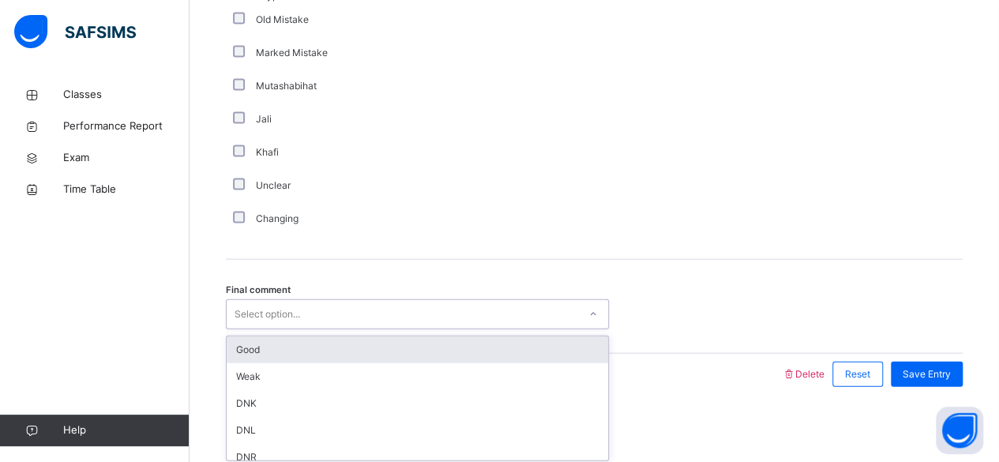
click at [243, 347] on div "Good" at bounding box center [417, 349] width 381 height 27
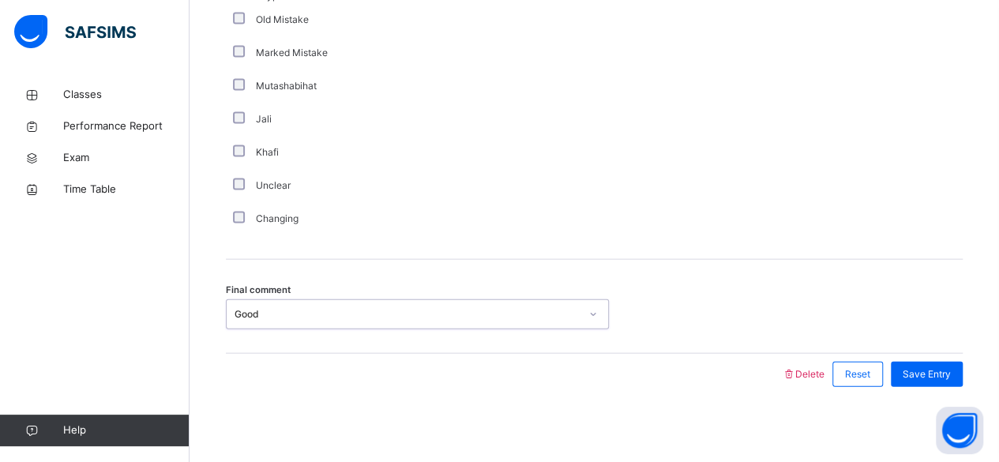
drag, startPoint x: 598, startPoint y: 170, endPoint x: 703, endPoint y: 212, distance: 113.3
click at [666, 198] on div "Mistake types Old Mistake Marked Mistake Mutashabihat [PERSON_NAME] Unclear Cha…" at bounding box center [594, 112] width 737 height 246
click at [704, 278] on div "Final comment Good" at bounding box center [594, 307] width 737 height 94
click at [945, 375] on span "Save Entry" at bounding box center [927, 376] width 48 height 14
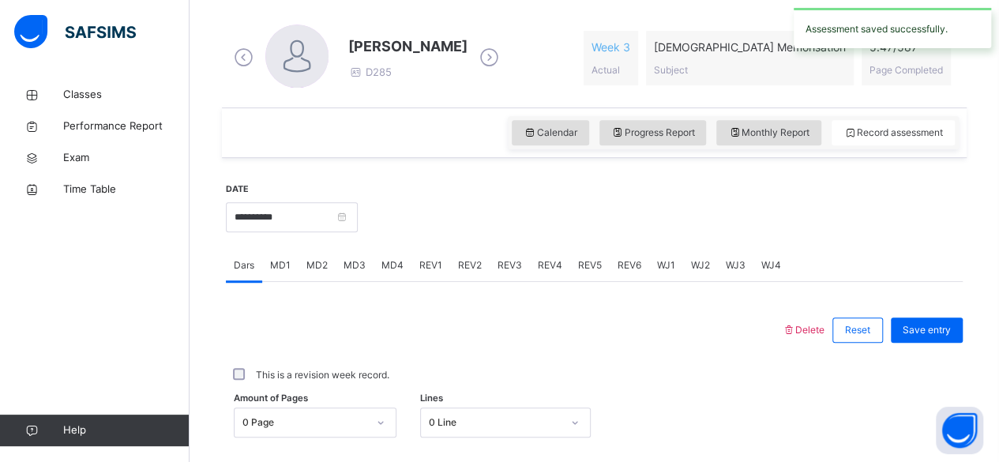
scroll to position [438, 0]
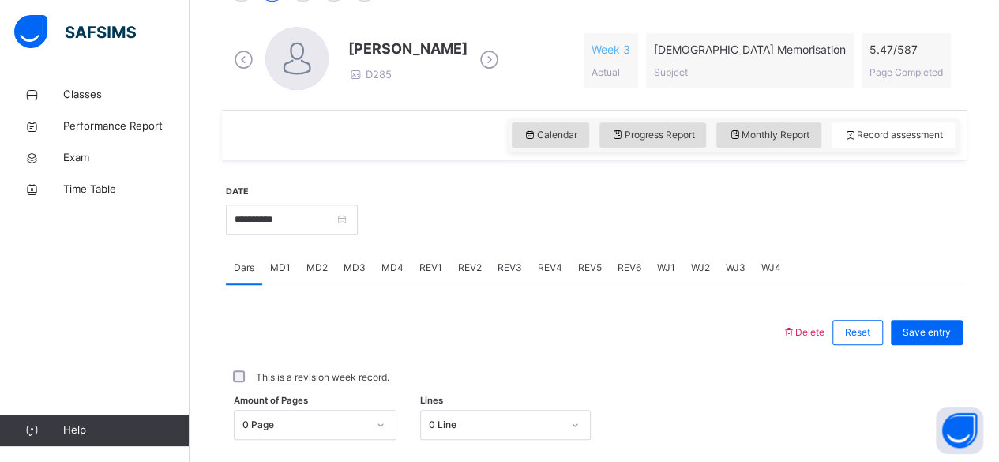
click at [392, 270] on span "MD4" at bounding box center [392, 268] width 22 height 14
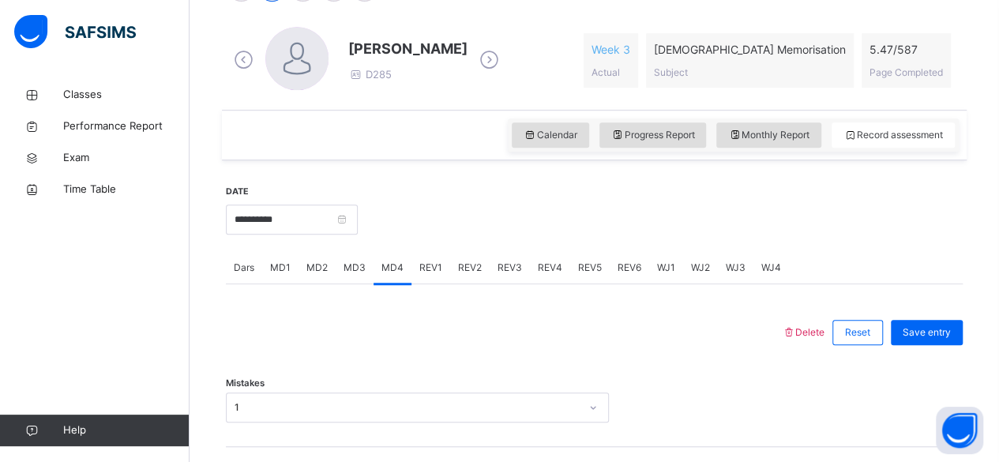
click at [234, 267] on span "Dars" at bounding box center [244, 268] width 21 height 14
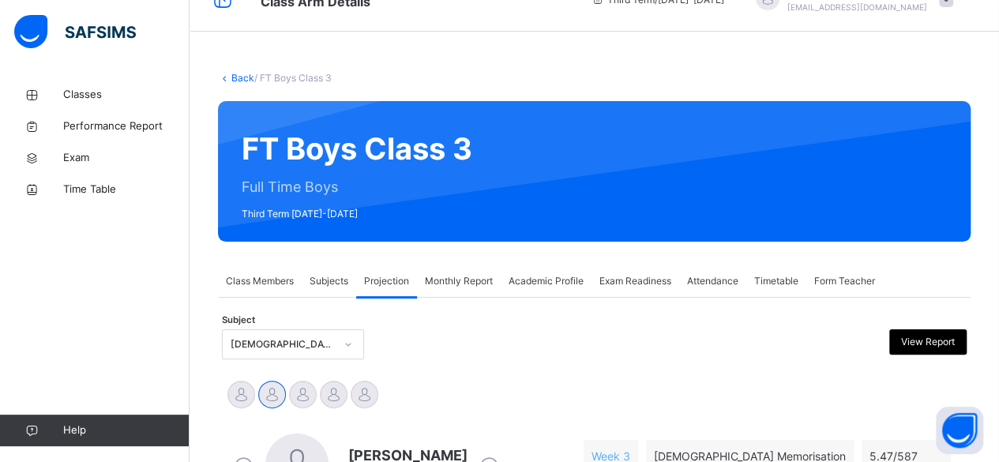
scroll to position [36, 0]
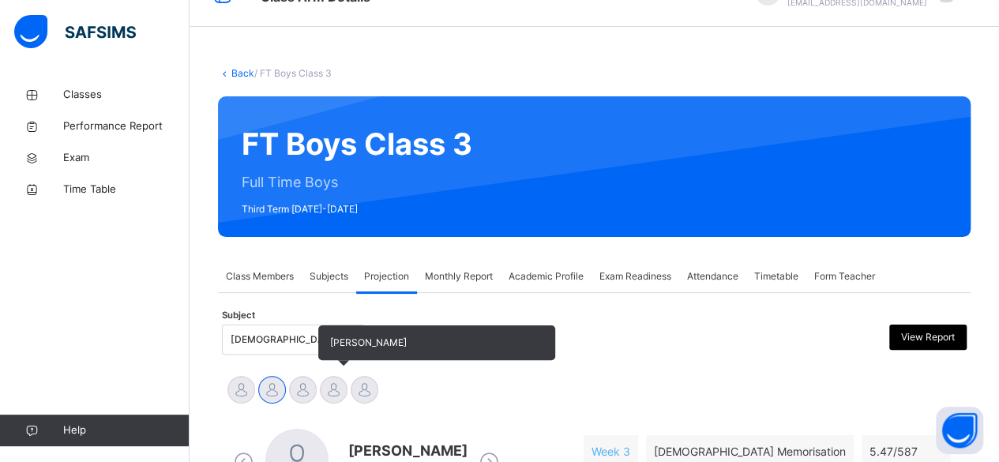
click at [343, 392] on div at bounding box center [334, 390] width 28 height 28
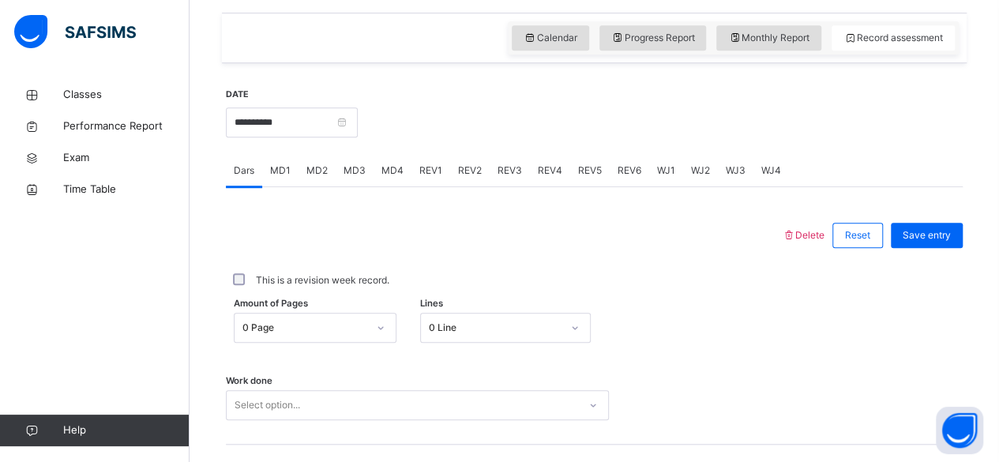
scroll to position [554, 0]
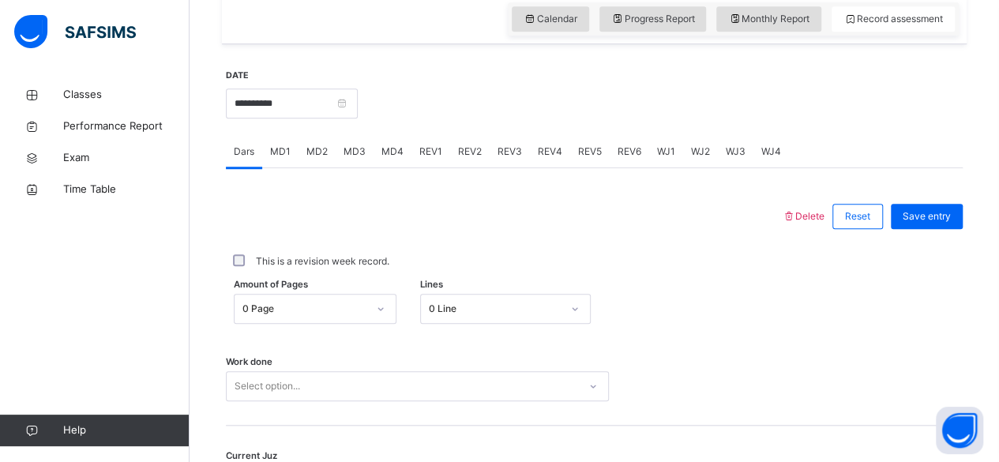
click at [357, 332] on div "Work done Select option..." at bounding box center [594, 379] width 737 height 94
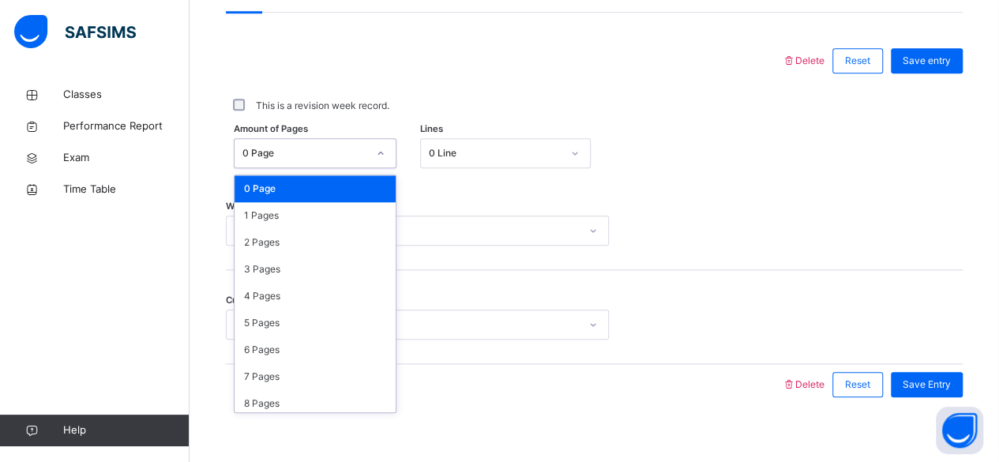
scroll to position [722, 0]
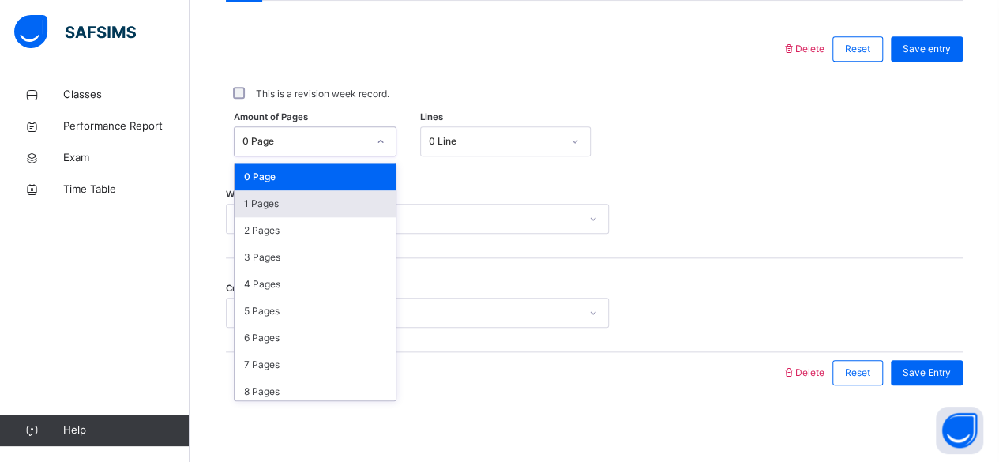
click at [328, 197] on div "1 Pages" at bounding box center [315, 203] width 161 height 27
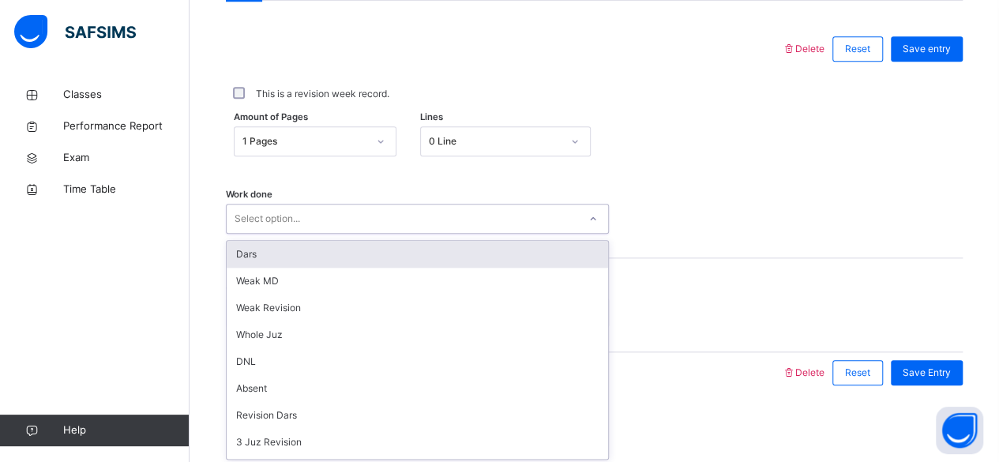
click at [816, 184] on div "Work done option Dars focused, 1 of 16. 16 results available. Use Up and Down t…" at bounding box center [594, 211] width 737 height 94
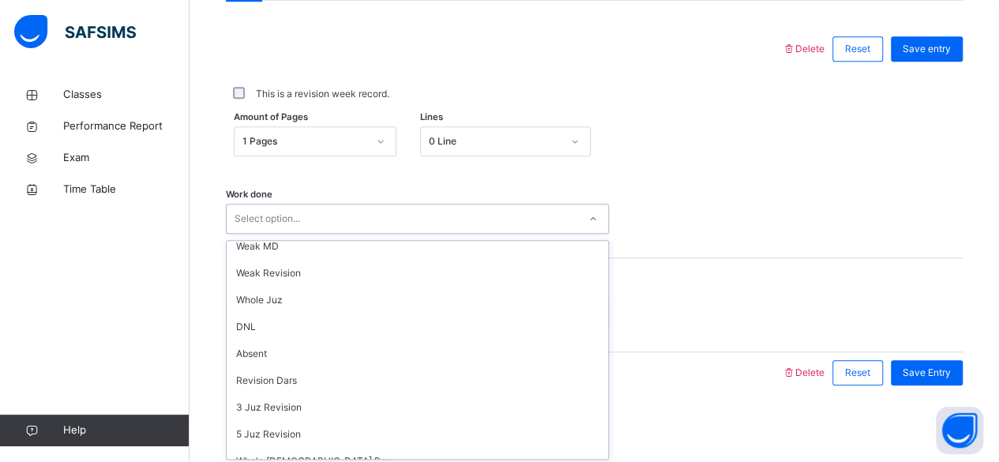
scroll to position [0, 0]
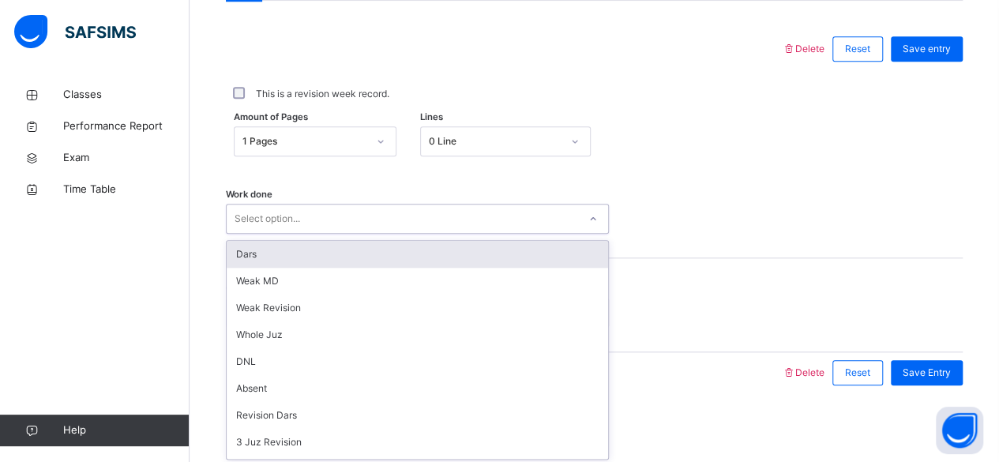
click at [362, 261] on div "Dars" at bounding box center [417, 254] width 381 height 27
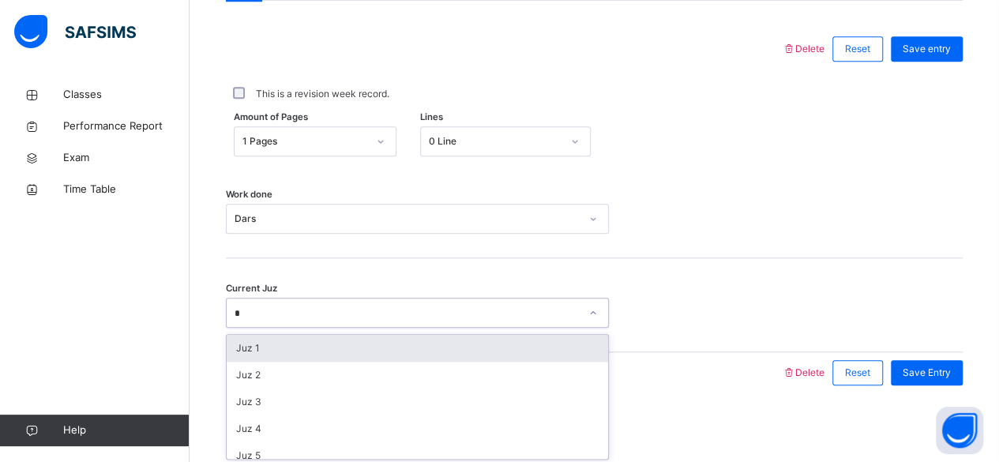
type input "**"
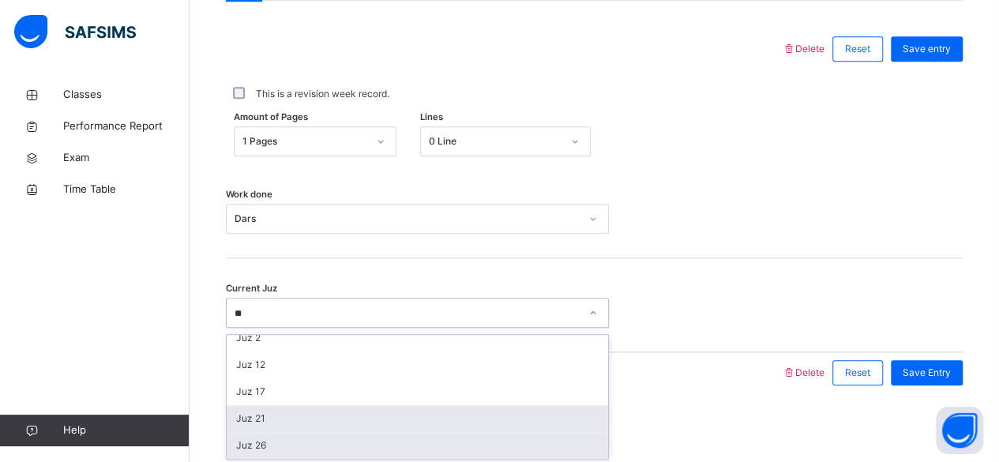
scroll to position [35, 0]
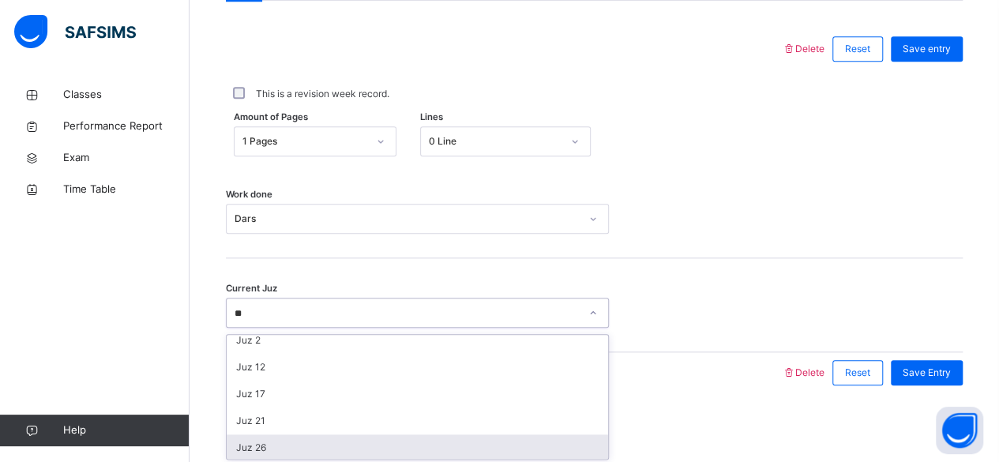
click at [343, 449] on div "Juz 26" at bounding box center [417, 447] width 381 height 27
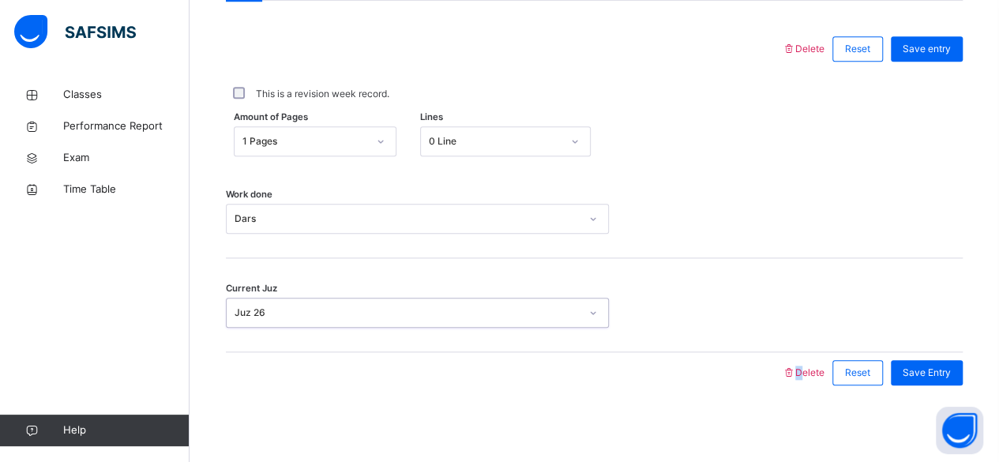
click at [951, 50] on span "Save entry" at bounding box center [927, 49] width 48 height 14
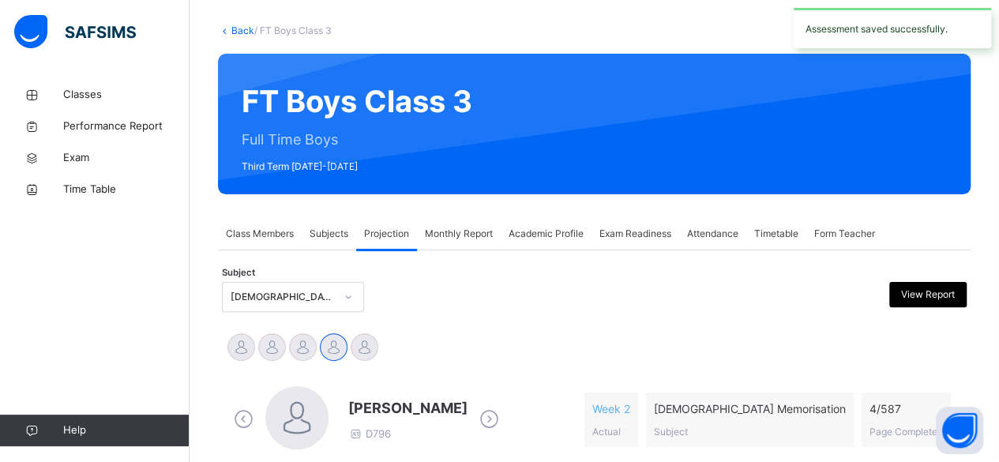
scroll to position [0, 0]
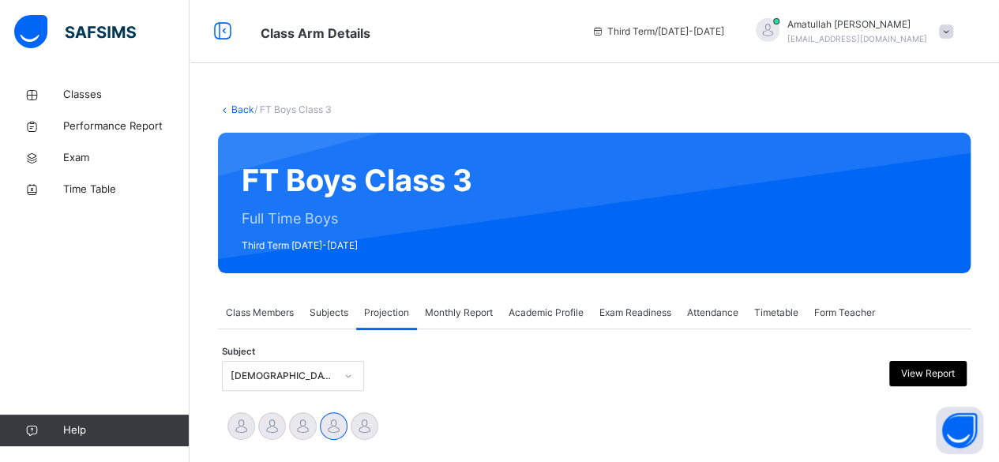
click at [724, 319] on span "Attendance" at bounding box center [712, 313] width 51 height 14
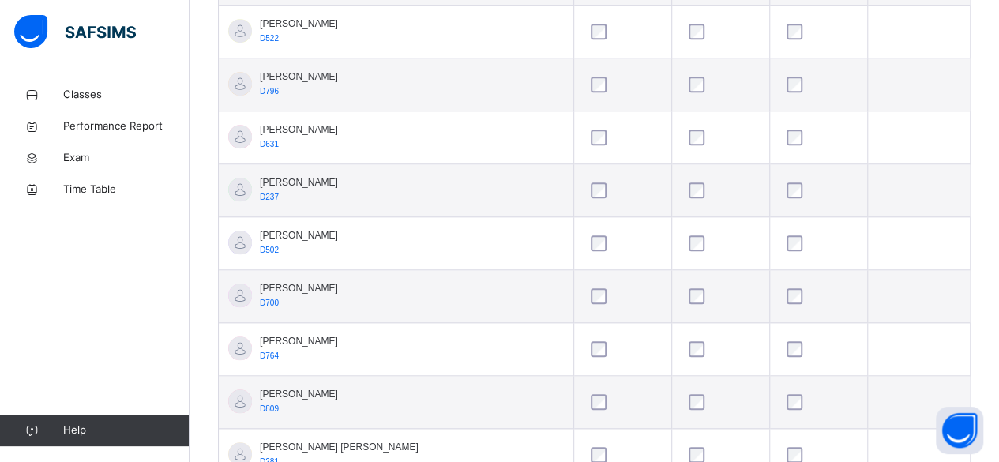
scroll to position [625, 0]
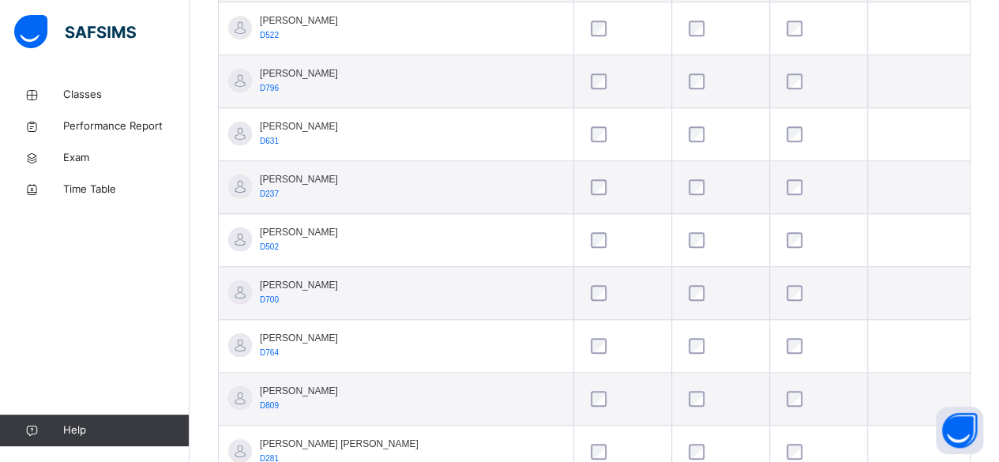
click at [575, 362] on td at bounding box center [623, 346] width 98 height 53
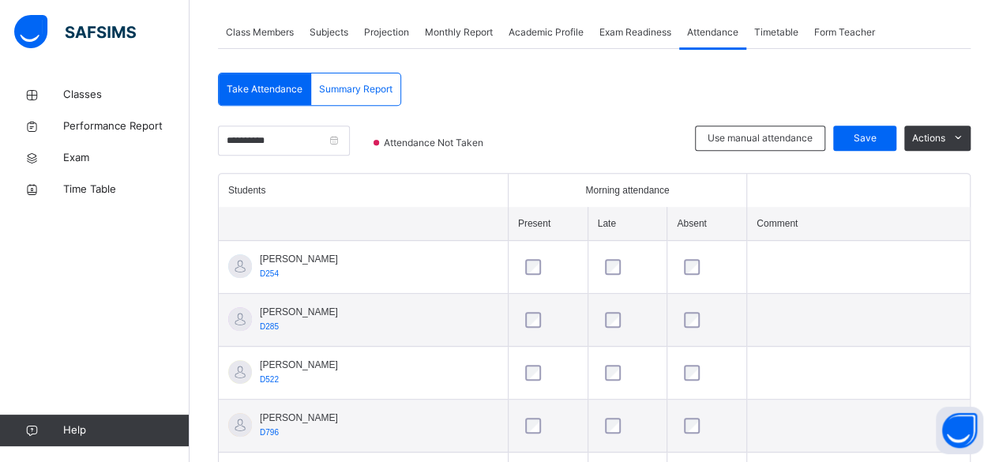
scroll to position [280, 0]
click at [884, 133] on span "Save" at bounding box center [864, 139] width 39 height 14
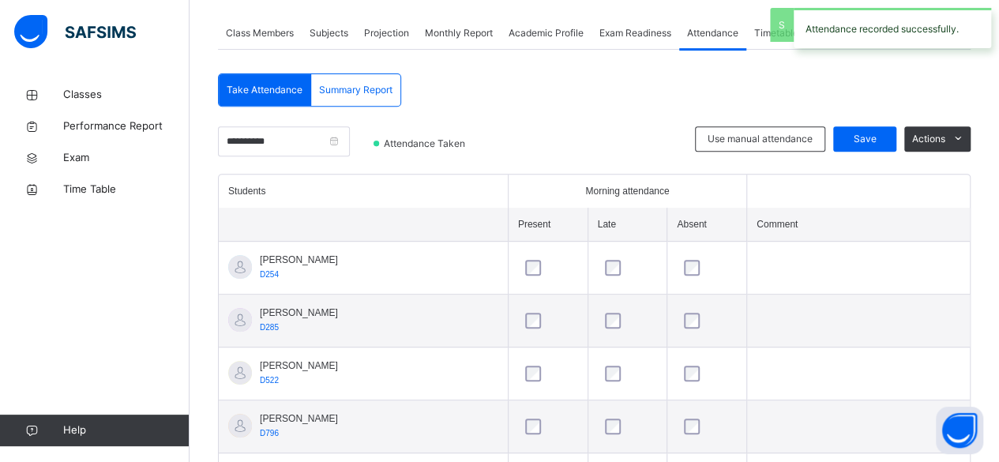
click at [387, 23] on div "Projection" at bounding box center [386, 33] width 61 height 32
click at [0, 0] on div "[PERSON_NAME]" at bounding box center [0, 0] width 0 height 0
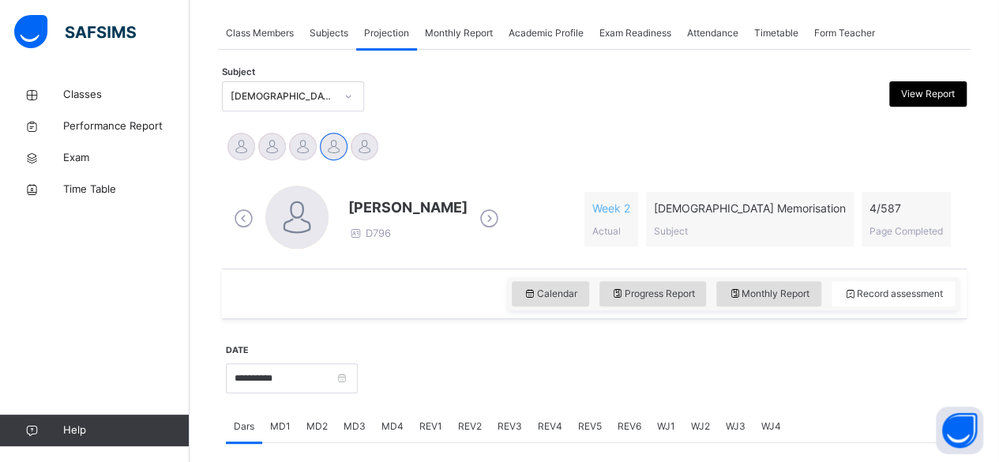
click at [486, 182] on div "Ammar Osman D796 Week 2 Actual Quran Memorisation Subject 4 / 587 Page Completed" at bounding box center [594, 219] width 737 height 91
click at [719, 36] on span "Attendance" at bounding box center [712, 33] width 51 height 14
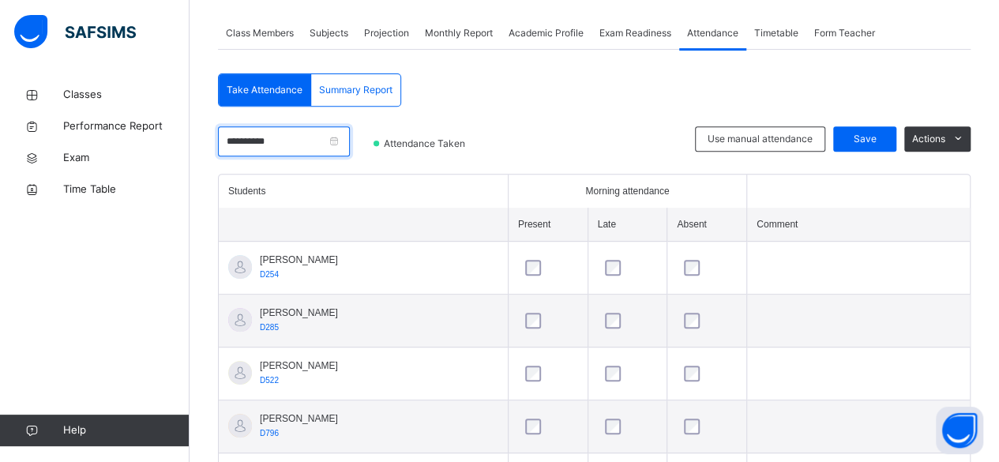
click at [297, 133] on input "**********" at bounding box center [284, 141] width 132 height 30
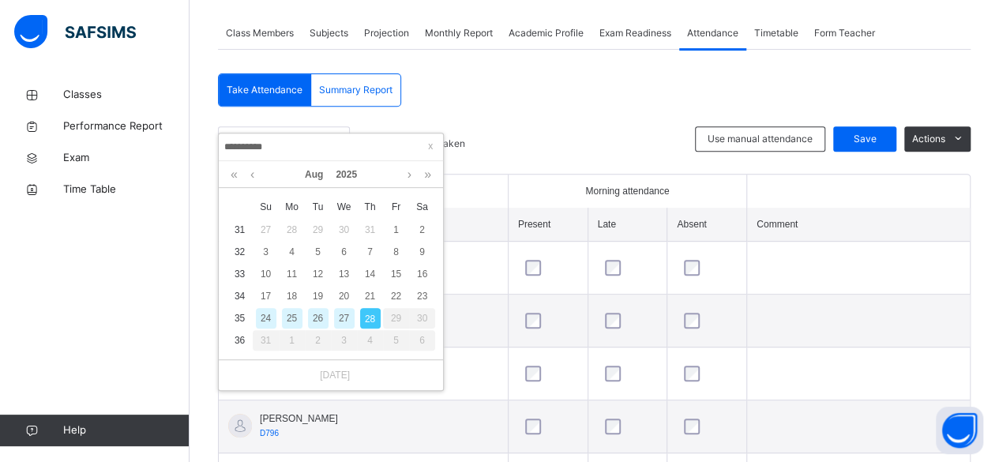
click at [343, 318] on div "27" at bounding box center [344, 318] width 21 height 21
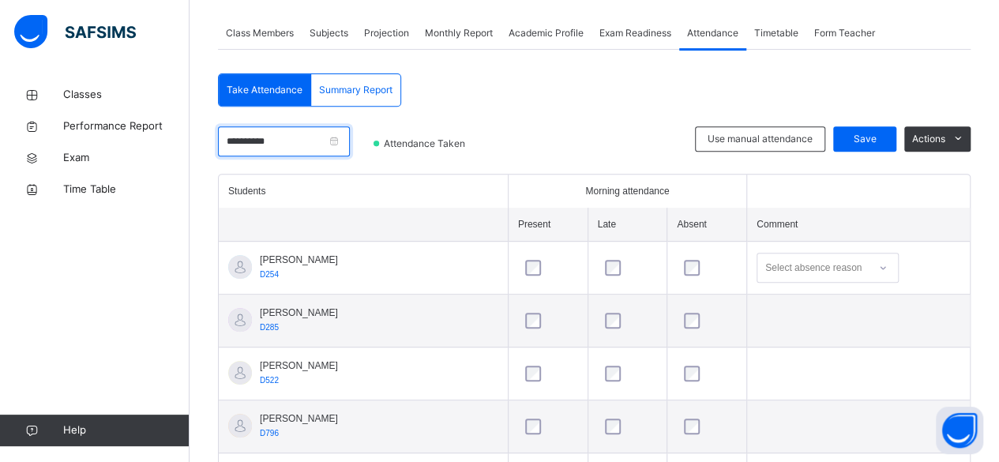
click at [266, 143] on input "**********" at bounding box center [284, 141] width 132 height 30
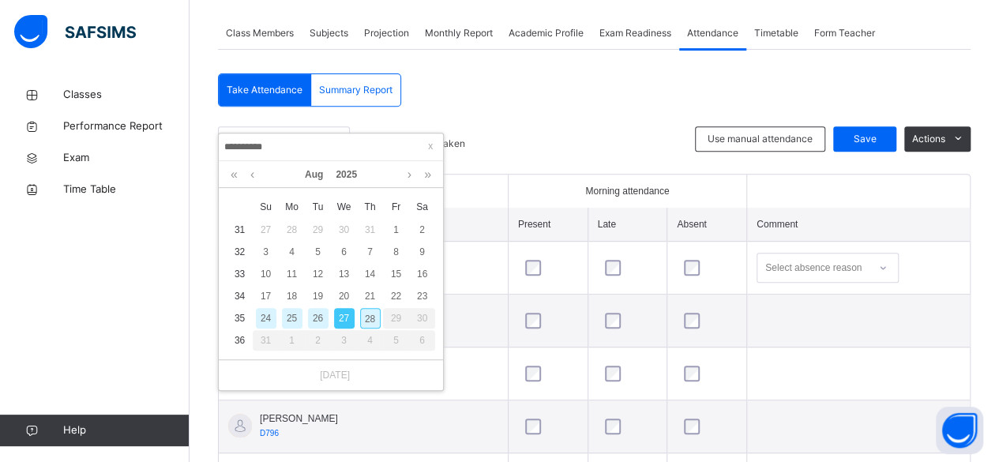
click at [365, 325] on div "28" at bounding box center [370, 318] width 21 height 21
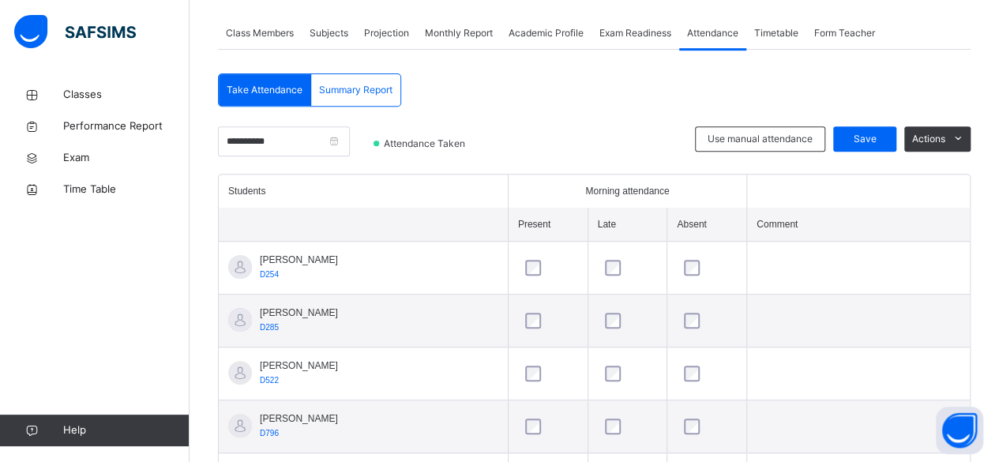
click at [377, 30] on span "Projection" at bounding box center [386, 33] width 45 height 14
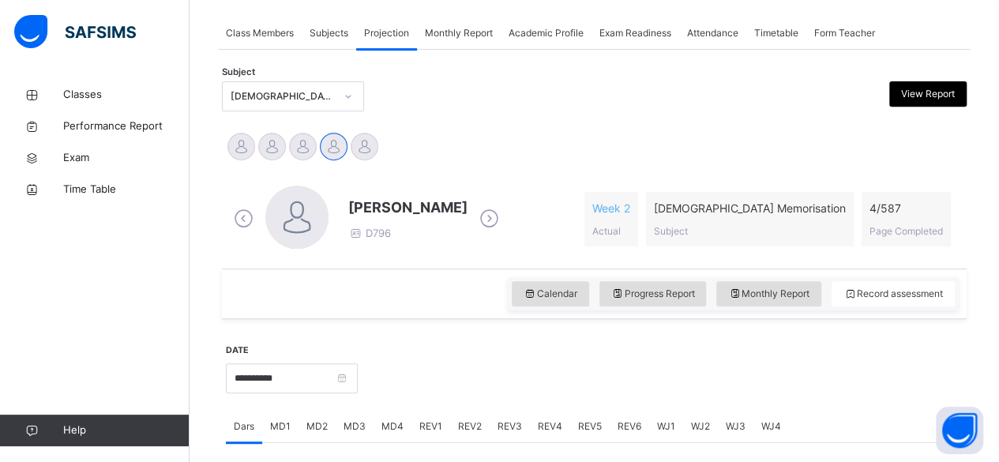
click at [477, 28] on span "Monthly Report" at bounding box center [459, 33] width 68 height 14
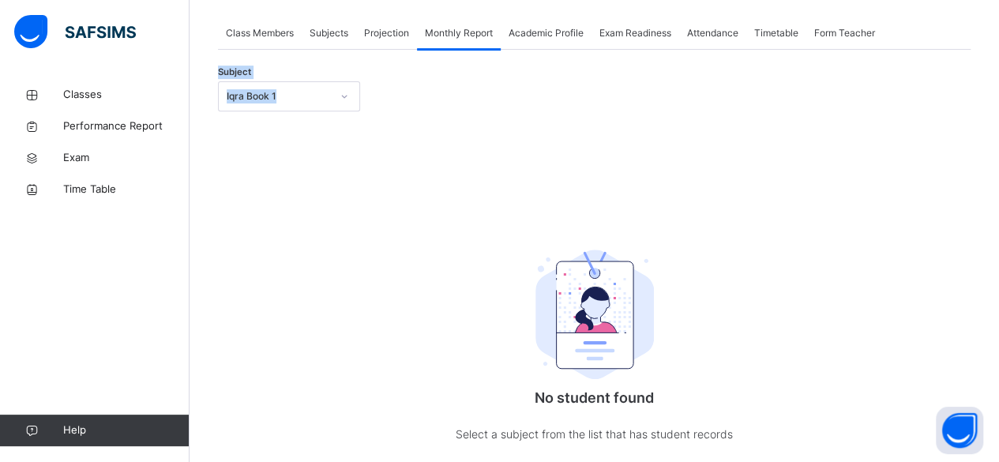
click at [292, 81] on div "Subject Iqra Book 1" at bounding box center [594, 96] width 753 height 46
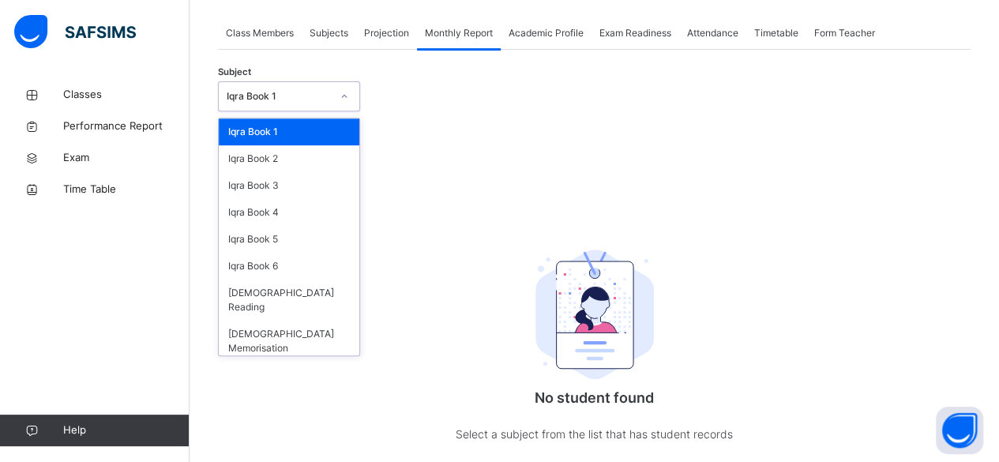
click at [333, 94] on div at bounding box center [344, 96] width 27 height 25
click at [332, 329] on div "[DEMOGRAPHIC_DATA] Memorisation" at bounding box center [289, 341] width 141 height 41
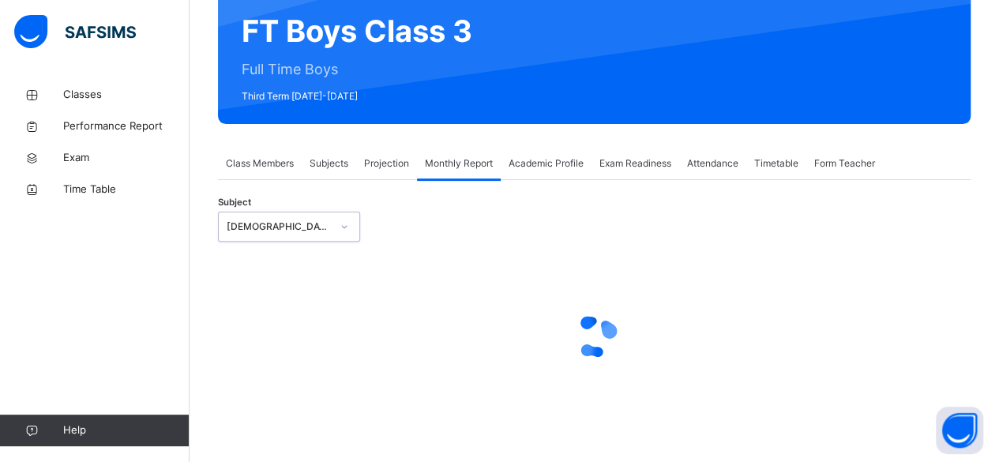
select select "****"
select select "*"
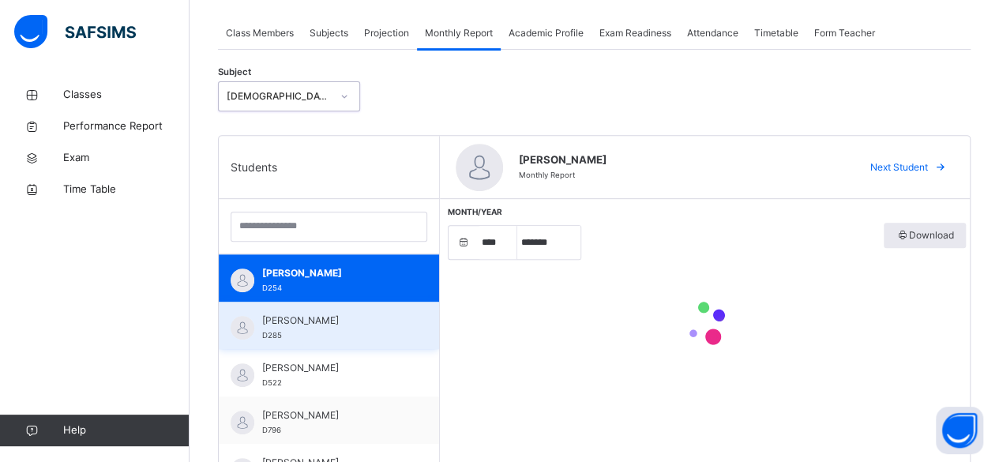
click at [395, 323] on div "Ahmed Selami D285" at bounding box center [329, 325] width 220 height 47
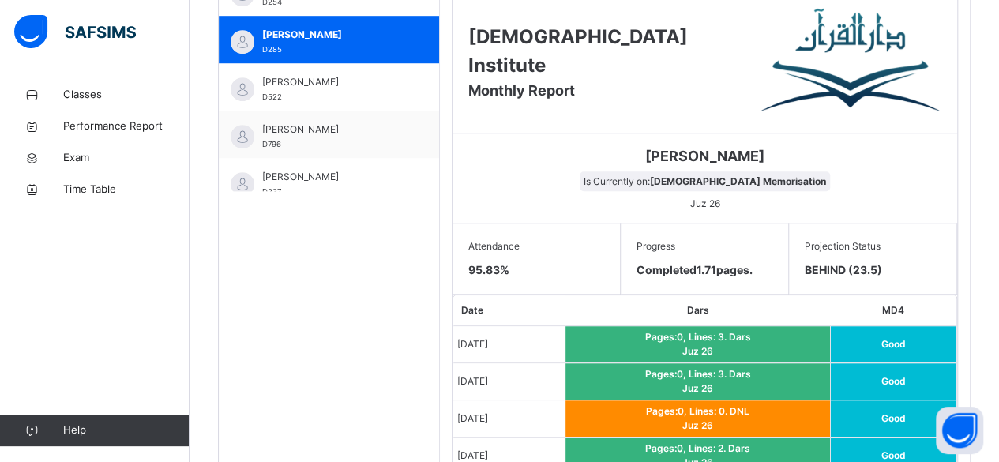
scroll to position [568, 0]
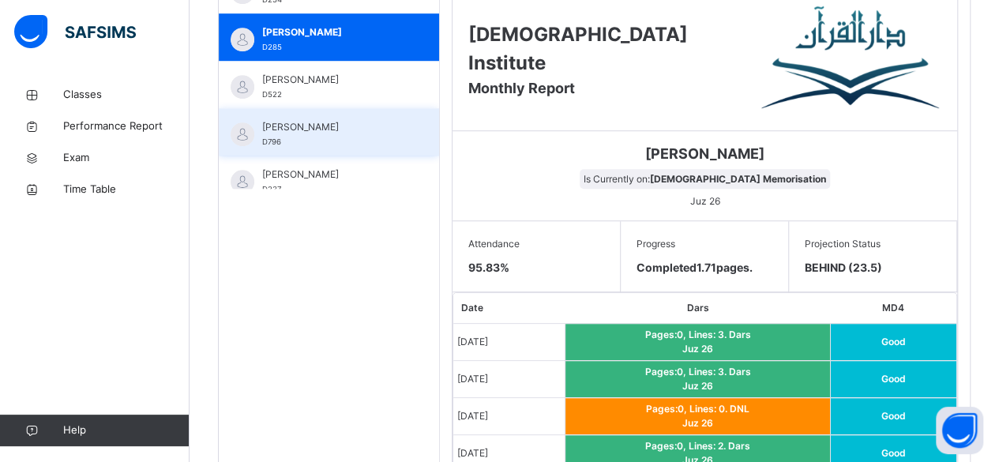
click at [242, 141] on img at bounding box center [243, 134] width 24 height 24
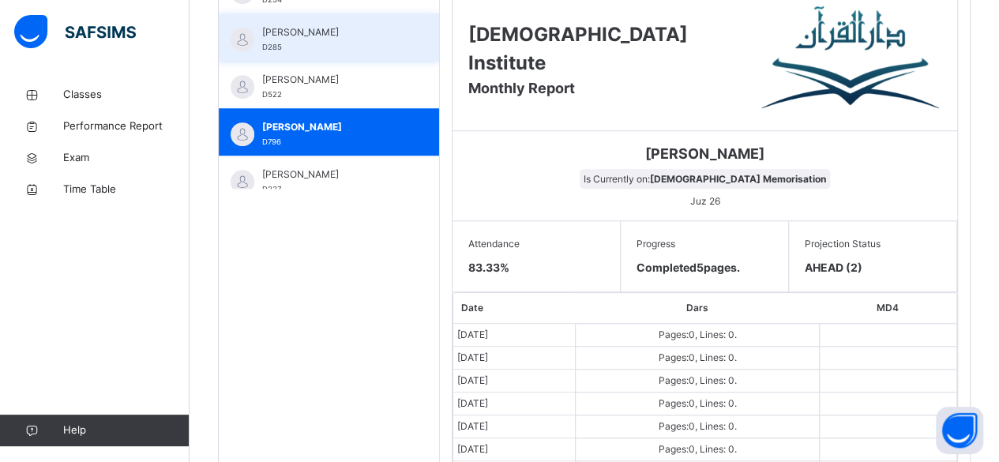
click at [241, 57] on div "Ahmed Selami D285" at bounding box center [329, 36] width 220 height 47
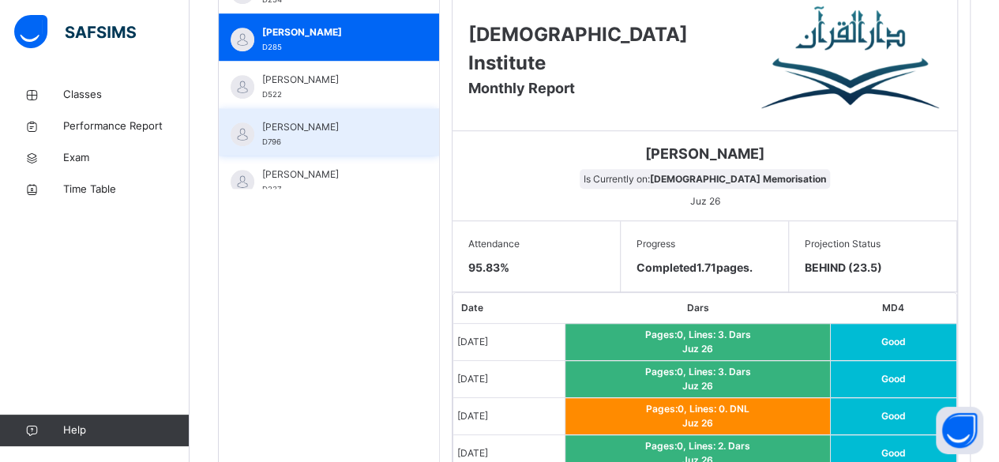
click at [229, 146] on div "Ammar Osman D796" at bounding box center [329, 131] width 220 height 47
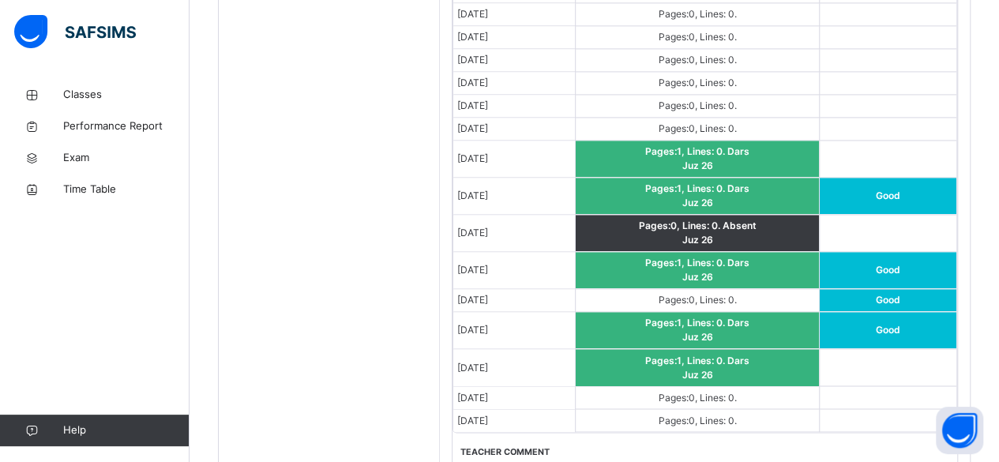
scroll to position [1142, 0]
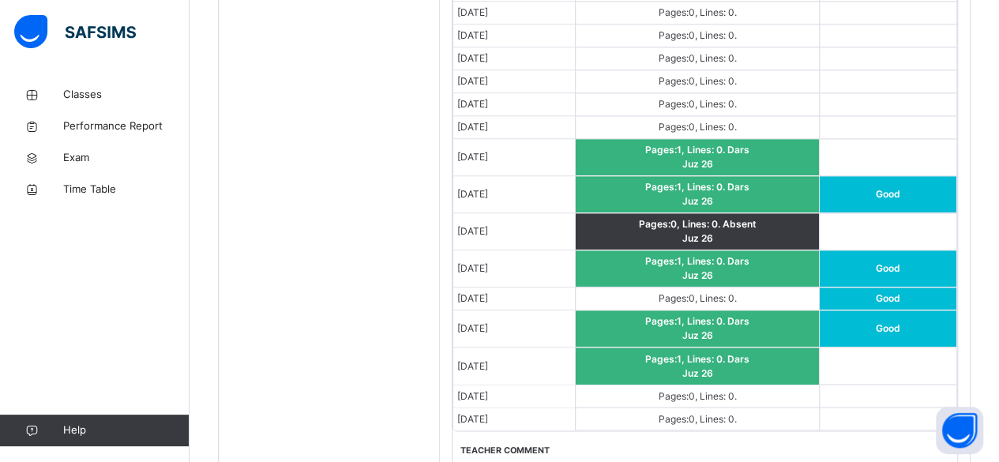
click at [781, 310] on td "Pages: 1 , Lines: 0 . Dars Juz 26" at bounding box center [697, 328] width 244 height 37
click at [774, 298] on td "Pages: 0 , Lines: 0 ." at bounding box center [697, 298] width 244 height 23
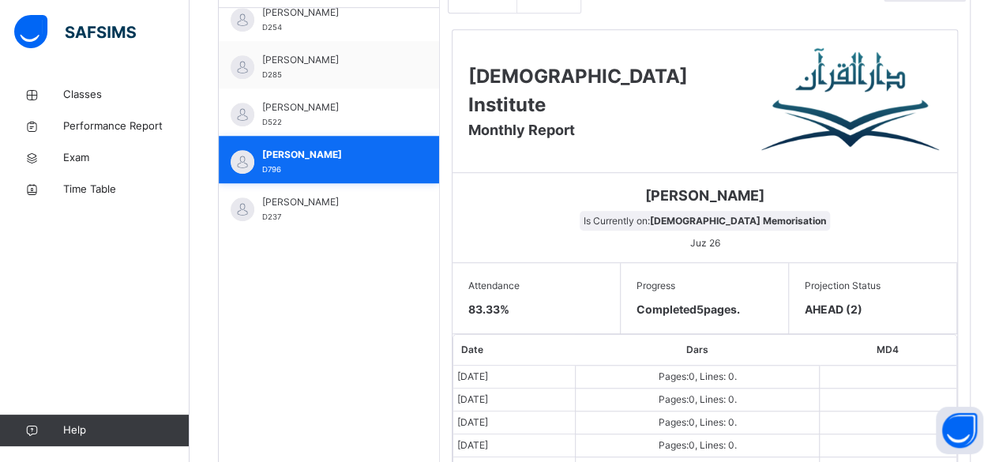
scroll to position [0, 0]
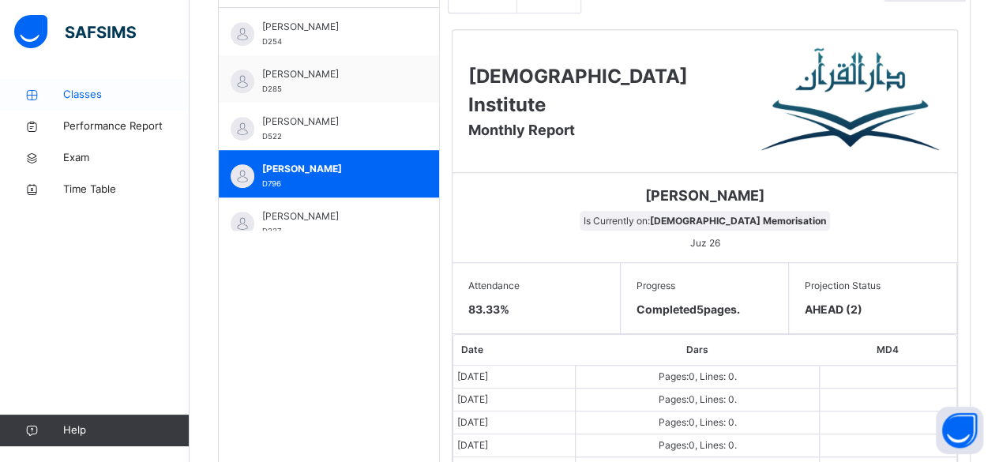
click at [133, 100] on span "Classes" at bounding box center [126, 95] width 126 height 16
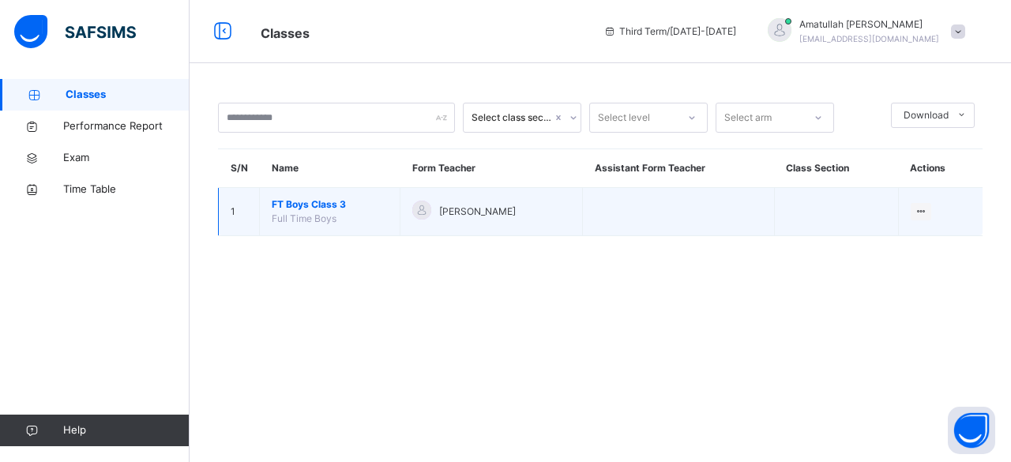
click at [339, 208] on span "FT Boys Class 3" at bounding box center [330, 204] width 116 height 14
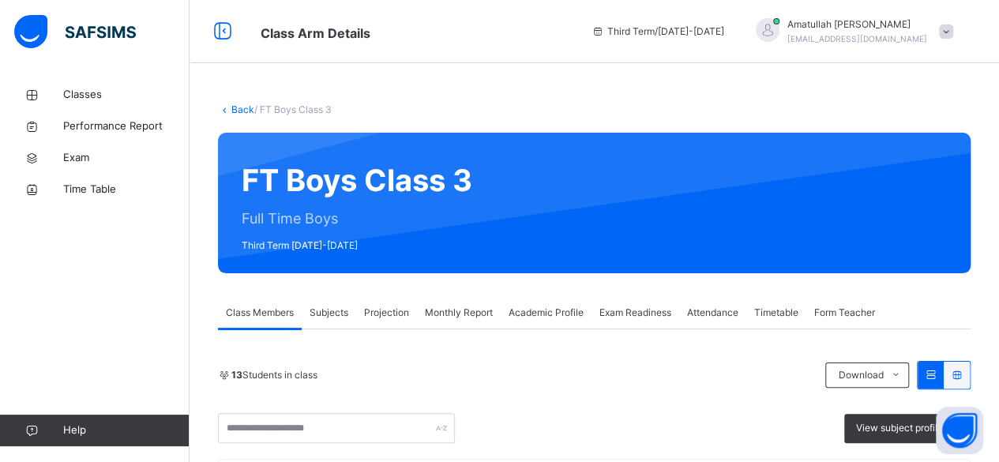
click at [393, 313] on span "Projection" at bounding box center [386, 313] width 45 height 14
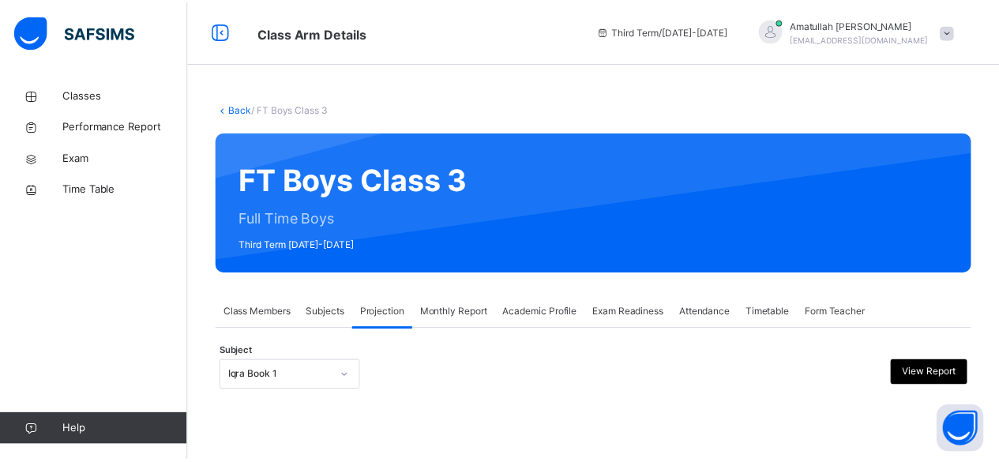
scroll to position [150, 0]
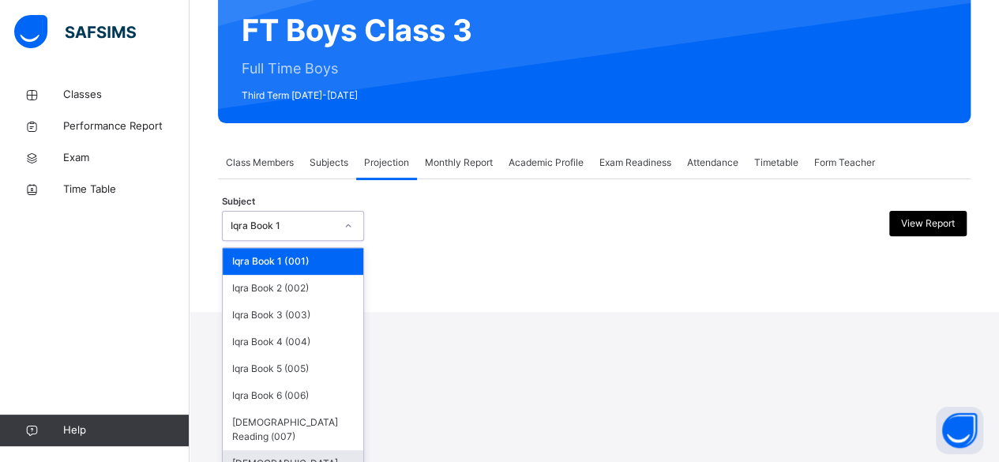
click at [243, 451] on div "[DEMOGRAPHIC_DATA] Memorisation (008)" at bounding box center [293, 470] width 141 height 41
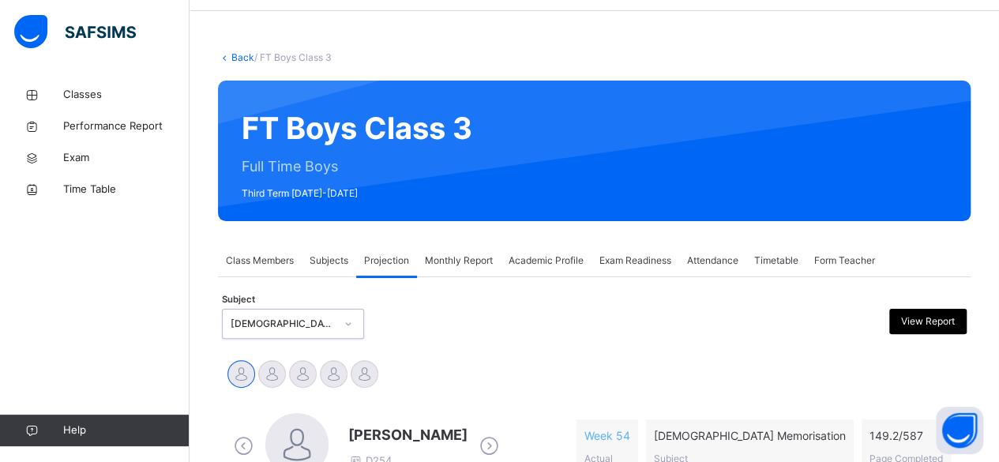
scroll to position [81, 0]
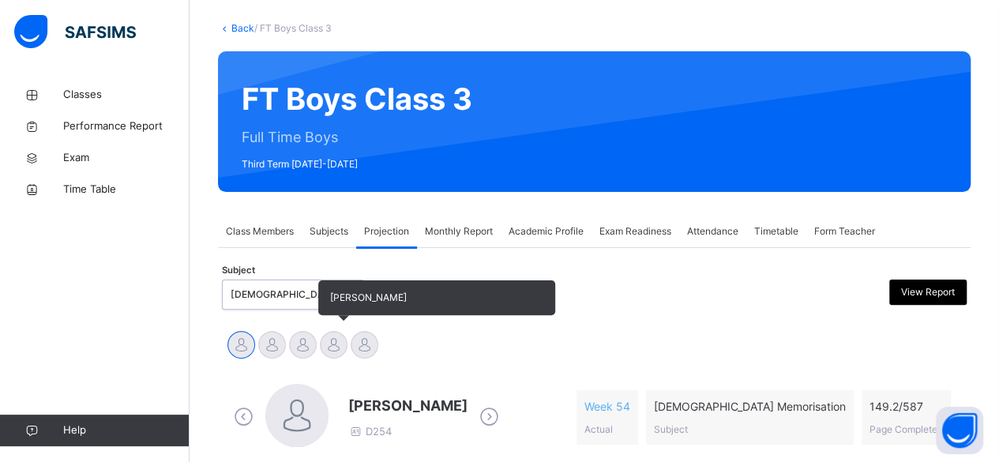
click at [321, 355] on div "[PERSON_NAME]" at bounding box center [333, 346] width 31 height 35
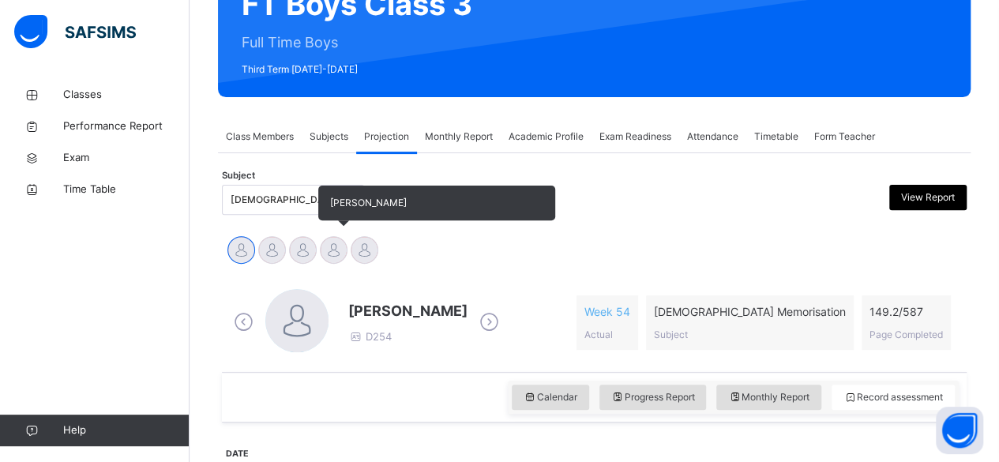
scroll to position [188, 0]
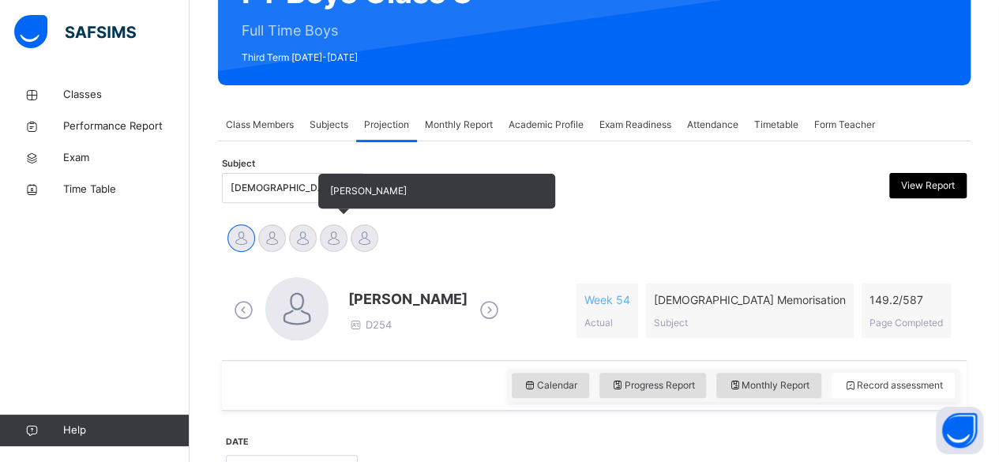
click at [332, 245] on div at bounding box center [334, 238] width 28 height 28
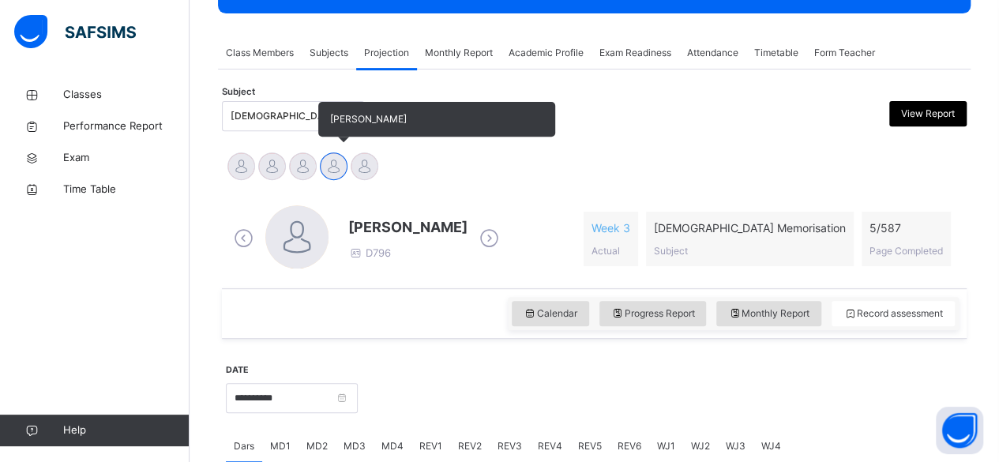
scroll to position [261, 0]
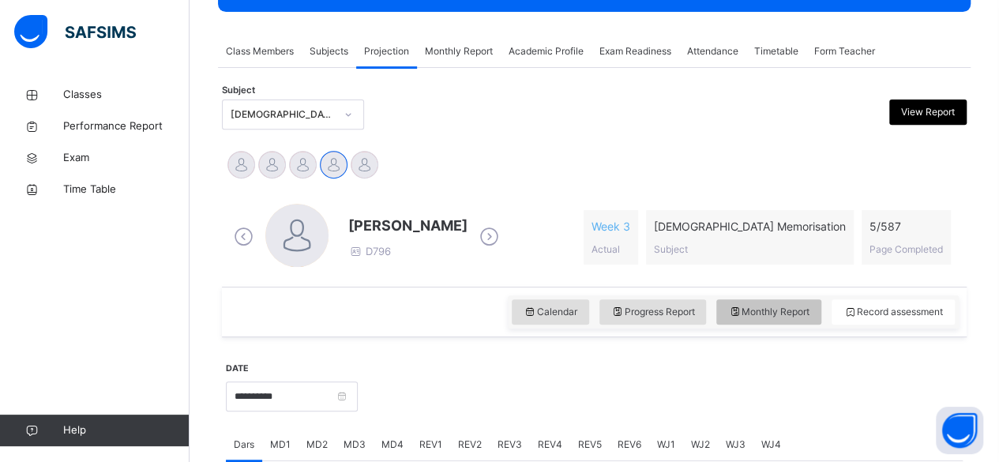
click at [794, 308] on span "Monthly Report" at bounding box center [768, 312] width 81 height 14
select select "****"
select select "*"
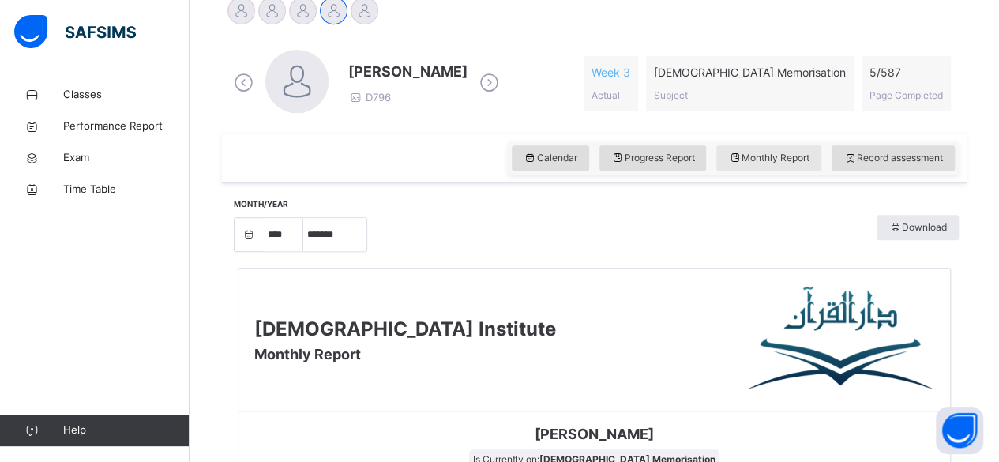
scroll to position [418, 0]
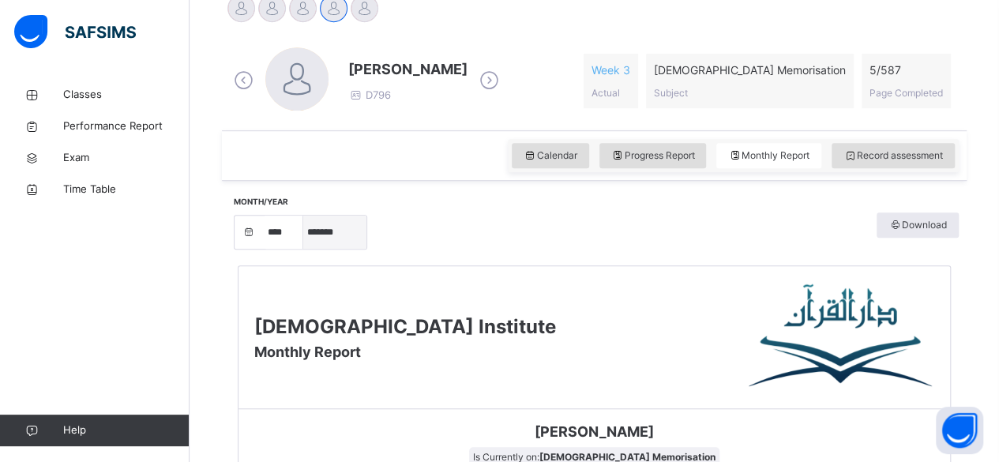
click at [309, 233] on select "***** ******* ******** ***** ***** *** **** **** ****** ********* ******* *****…" at bounding box center [334, 232] width 63 height 33
click at [311, 243] on select "***** ******* ******** ***** ***** *** **** **** ****** ********* ******* *****…" at bounding box center [334, 232] width 63 height 33
click at [562, 155] on span "Calendar" at bounding box center [551, 155] width 54 height 14
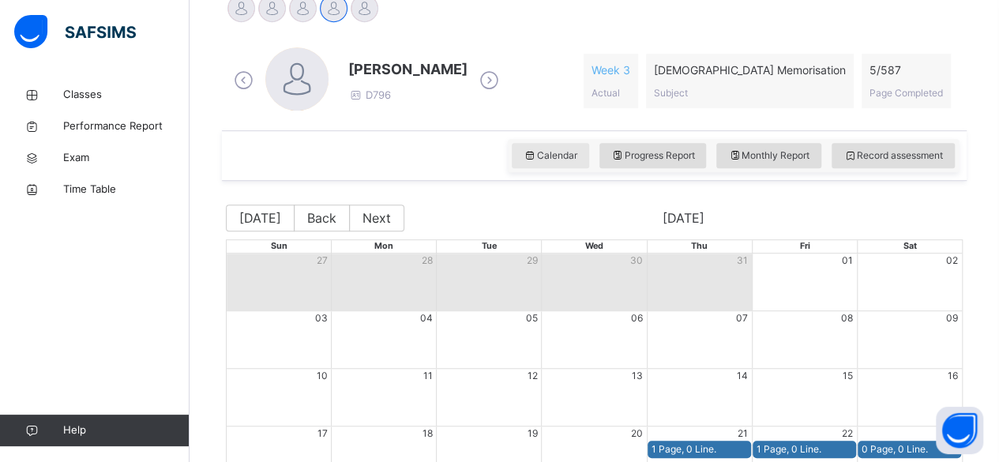
click at [292, 152] on div "Calendar Progress Report Monthly Report Record assessment" at bounding box center [594, 155] width 745 height 51
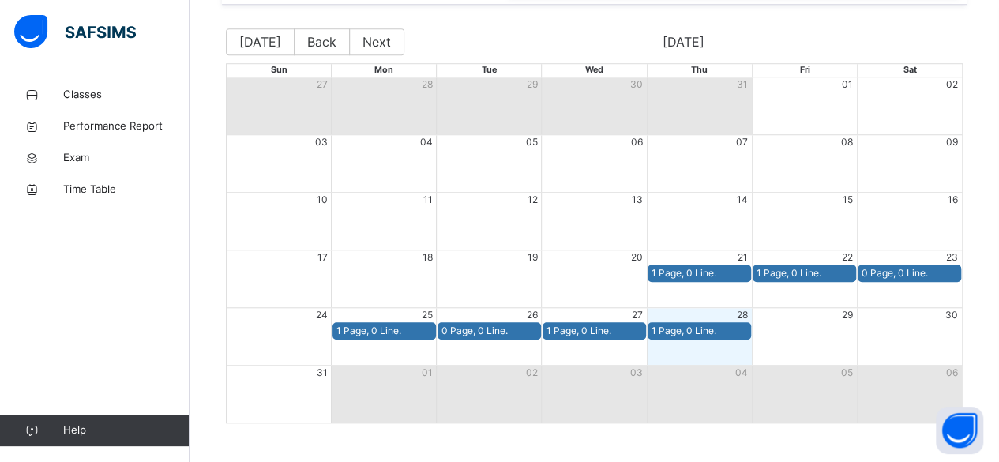
scroll to position [594, 0]
click at [464, 350] on div "Month View" at bounding box center [488, 336] width 105 height 57
click at [504, 334] on div "0 Page, 0 Line." at bounding box center [489, 331] width 96 height 14
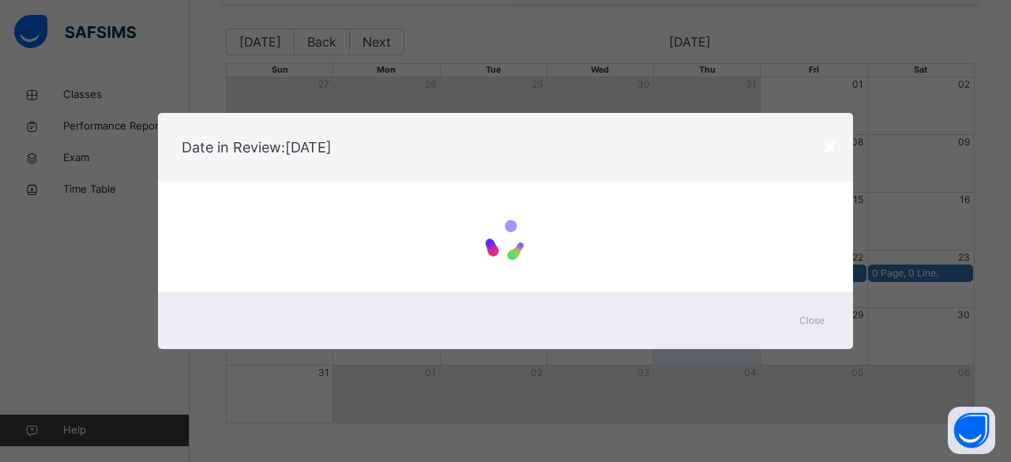
click at [512, 334] on div "Close" at bounding box center [505, 320] width 695 height 57
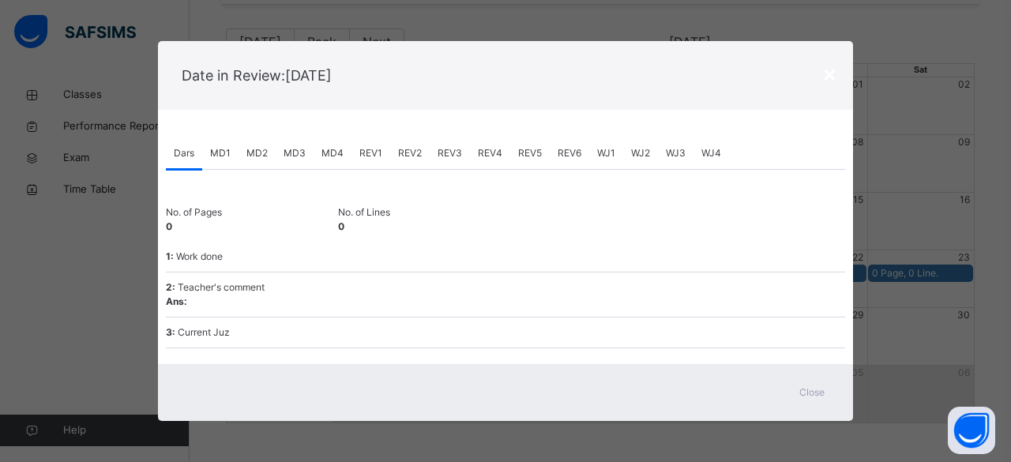
click at [292, 152] on span "MD3" at bounding box center [294, 153] width 22 height 14
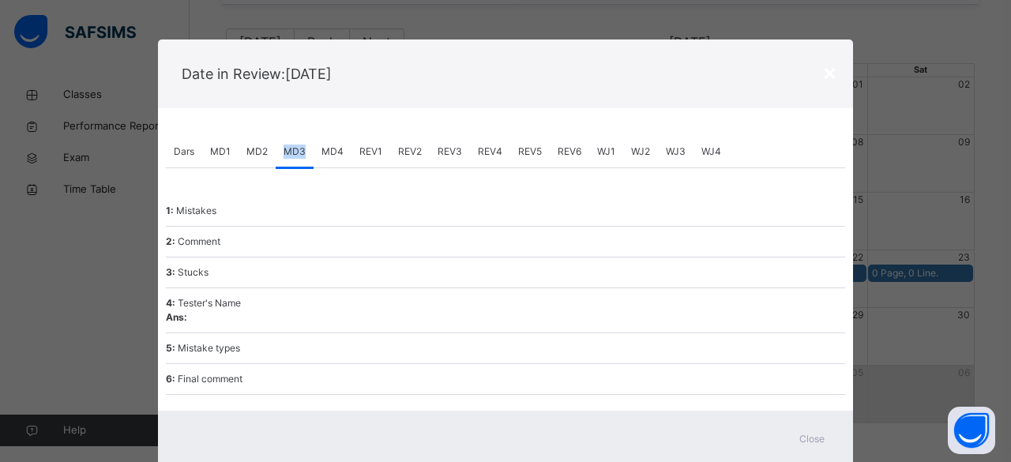
click at [292, 152] on span "MD3" at bounding box center [294, 152] width 22 height 14
click at [823, 77] on div "×" at bounding box center [829, 71] width 15 height 33
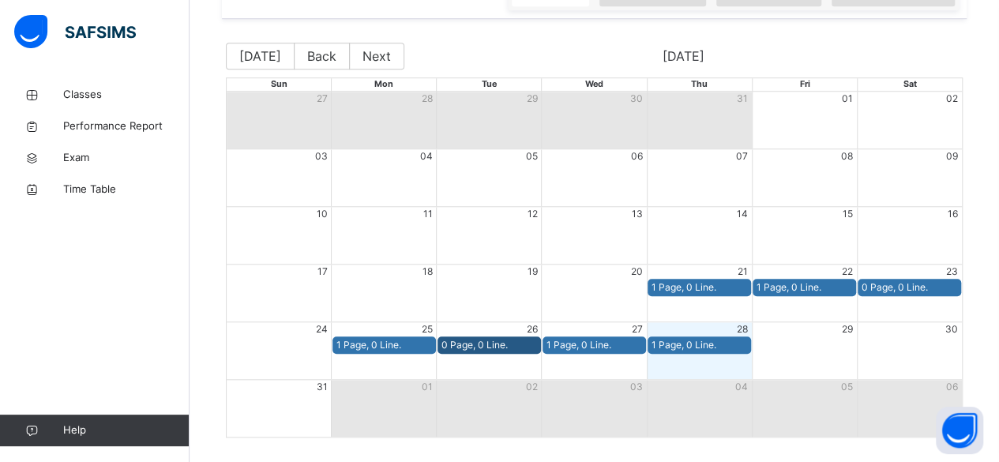
scroll to position [580, 0]
click at [518, 347] on div "0 Page, 0 Line." at bounding box center [489, 345] width 96 height 14
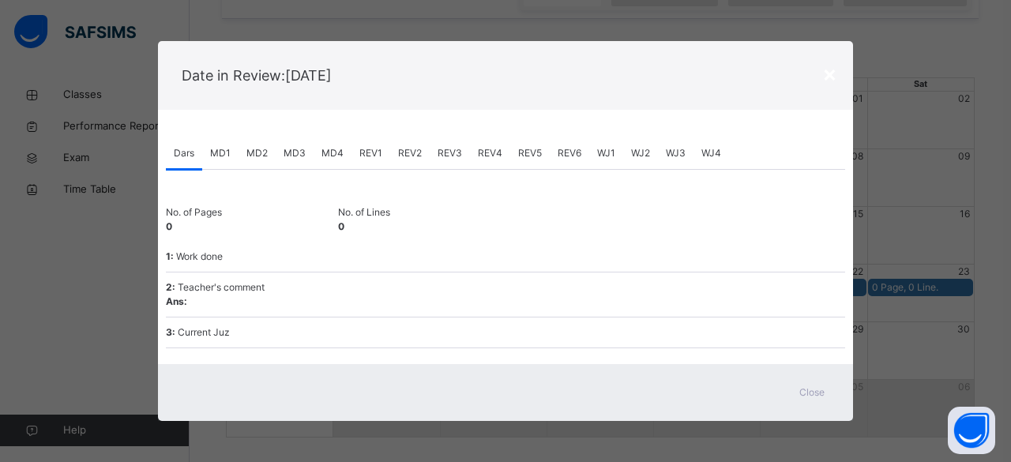
click at [343, 166] on div "MD4" at bounding box center [332, 153] width 38 height 32
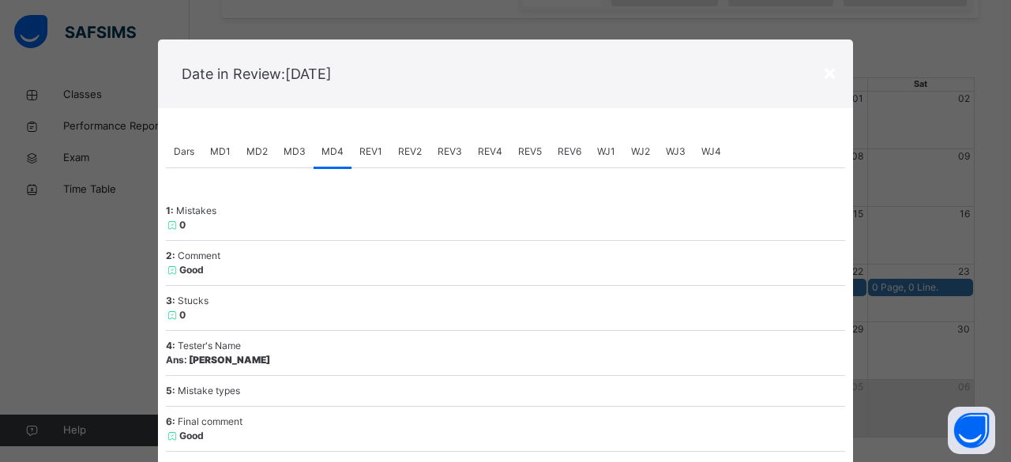
click at [189, 155] on span "Dars" at bounding box center [184, 152] width 21 height 14
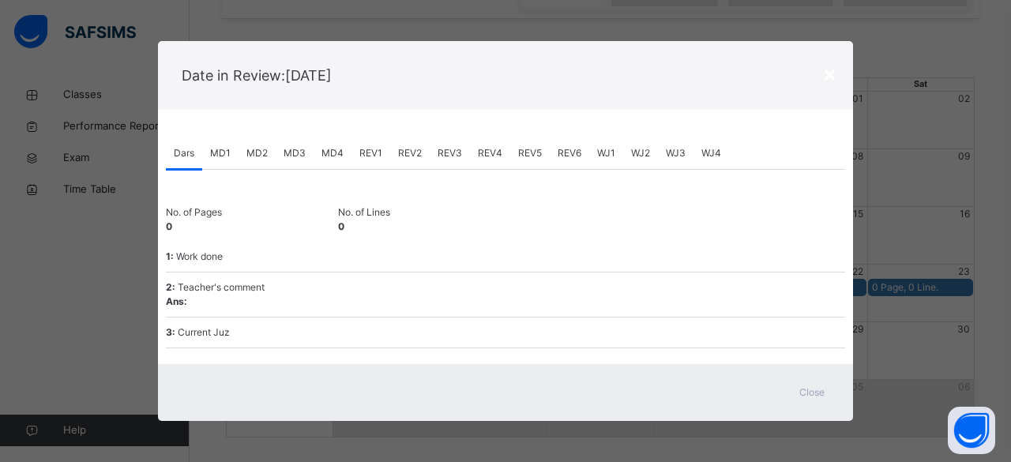
click at [831, 71] on div "×" at bounding box center [829, 73] width 15 height 33
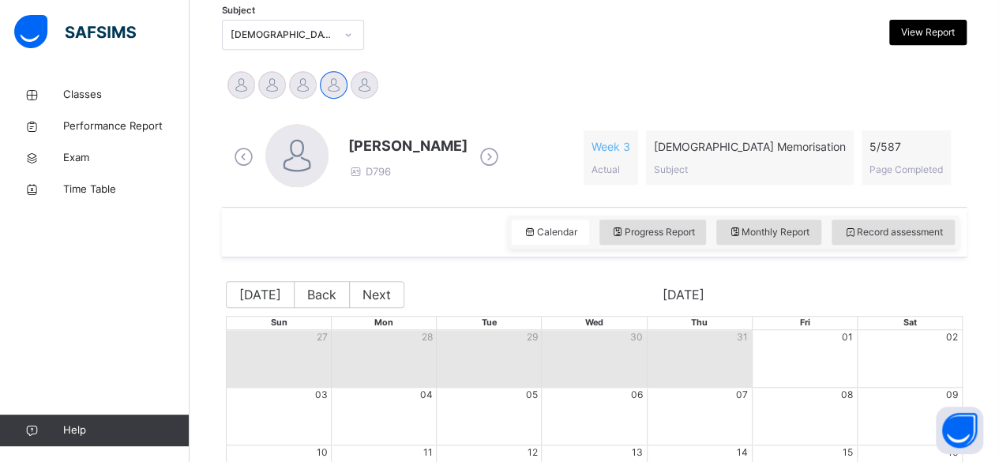
scroll to position [338, 0]
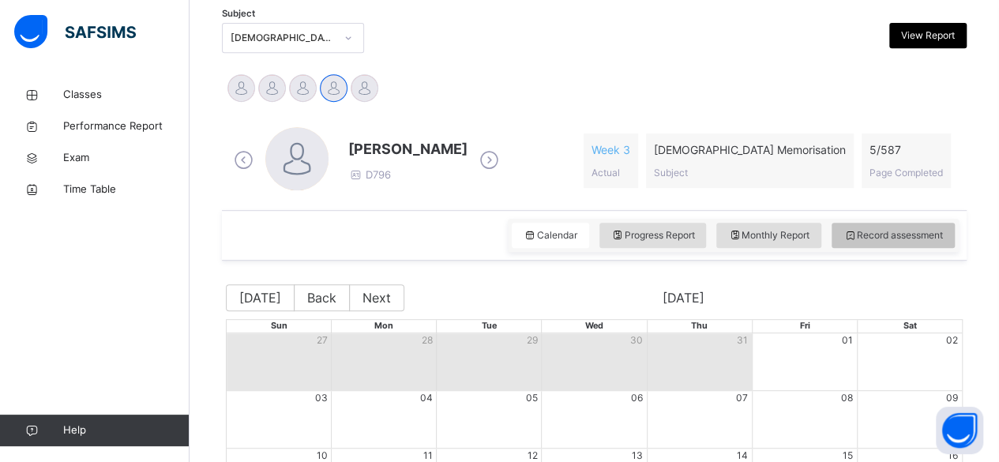
click at [876, 238] on span "Record assessment" at bounding box center [892, 235] width 99 height 14
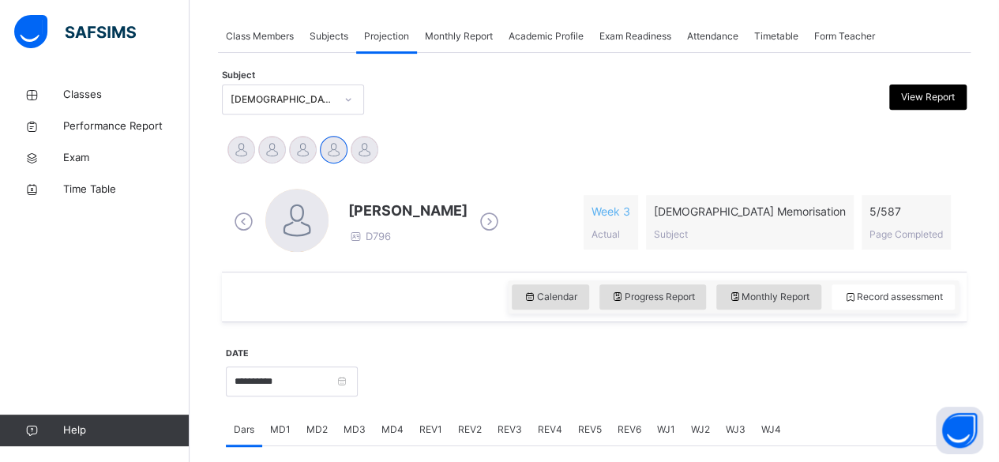
scroll to position [273, 0]
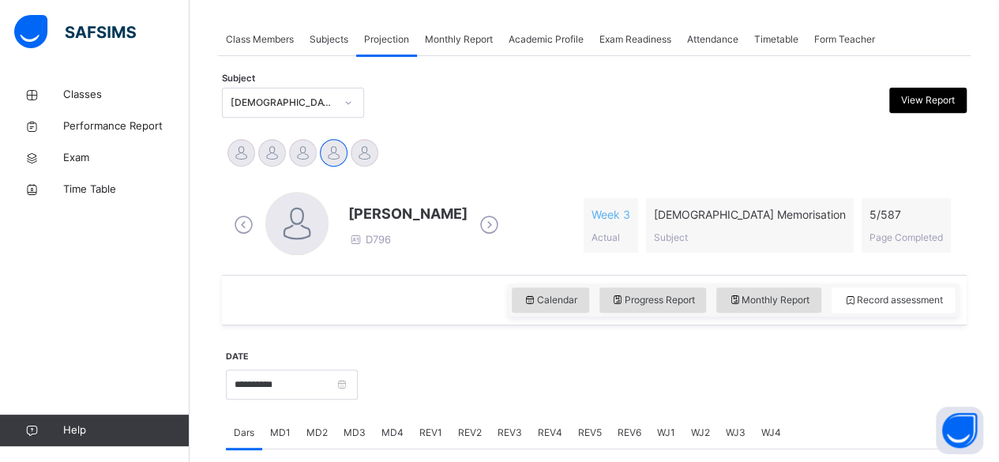
click at [360, 220] on span "[PERSON_NAME]" at bounding box center [407, 213] width 119 height 21
click at [425, 242] on div "Ammar Osman D796" at bounding box center [407, 225] width 119 height 45
click at [443, 205] on span "[PERSON_NAME]" at bounding box center [407, 213] width 119 height 21
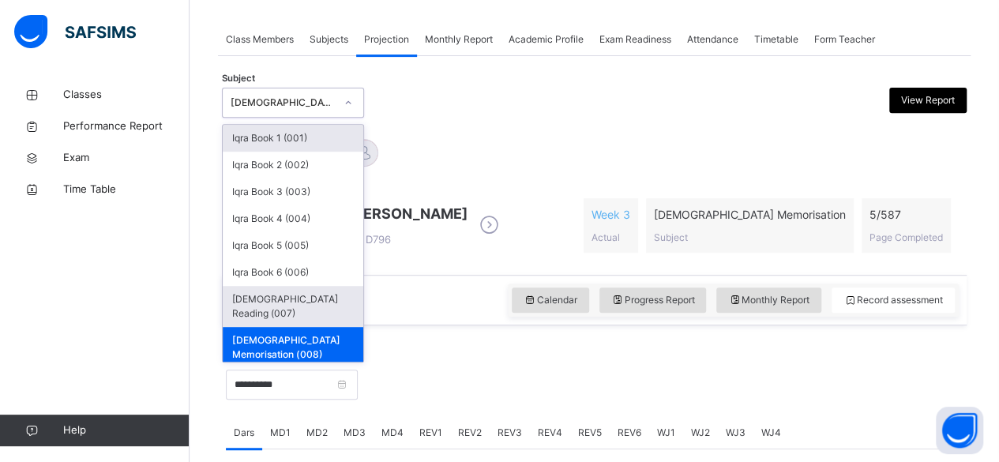
click at [298, 291] on div "[DEMOGRAPHIC_DATA] Reading (007)" at bounding box center [293, 306] width 141 height 41
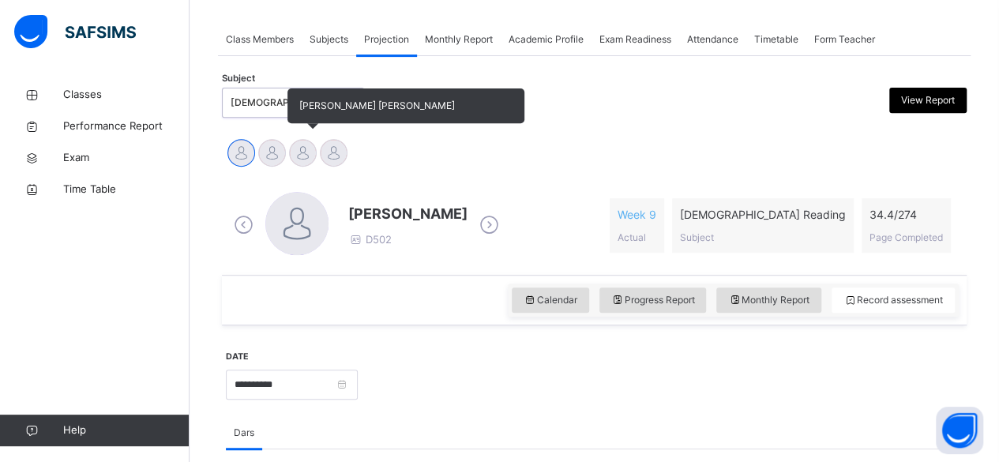
click at [301, 144] on div at bounding box center [303, 153] width 28 height 28
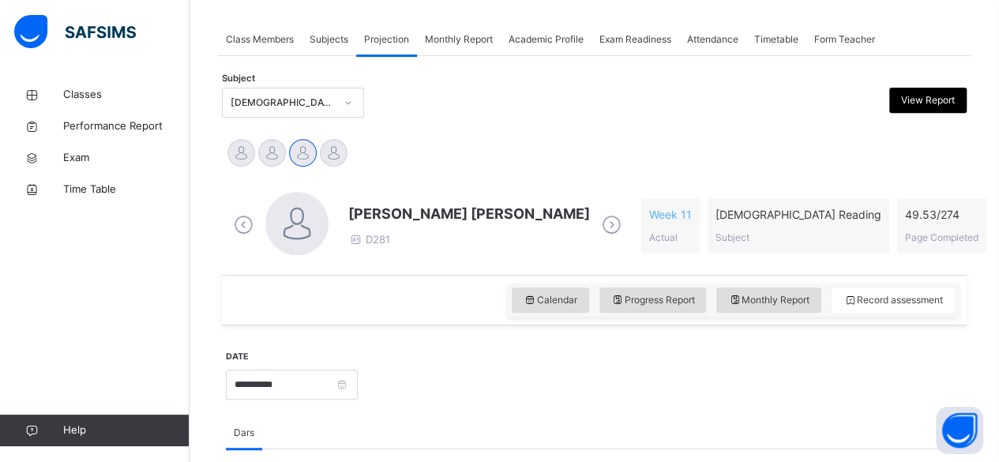
click at [395, 204] on span "[PERSON_NAME] [PERSON_NAME]" at bounding box center [469, 213] width 242 height 21
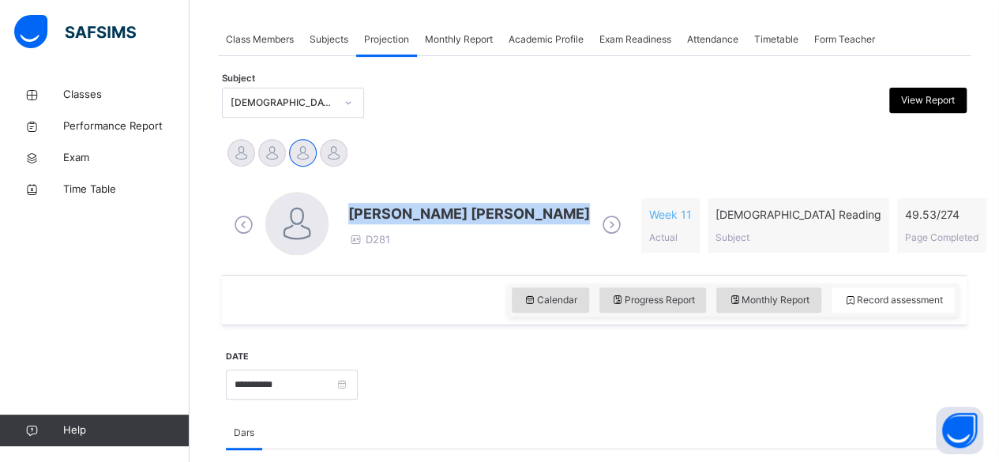
click at [395, 204] on span "[PERSON_NAME] [PERSON_NAME]" at bounding box center [469, 213] width 242 height 21
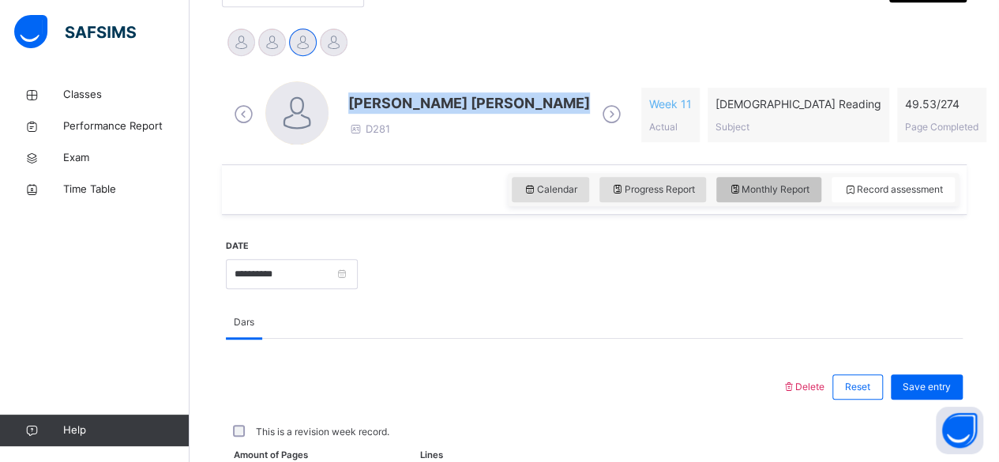
click at [764, 200] on div "Monthly Report" at bounding box center [768, 189] width 105 height 25
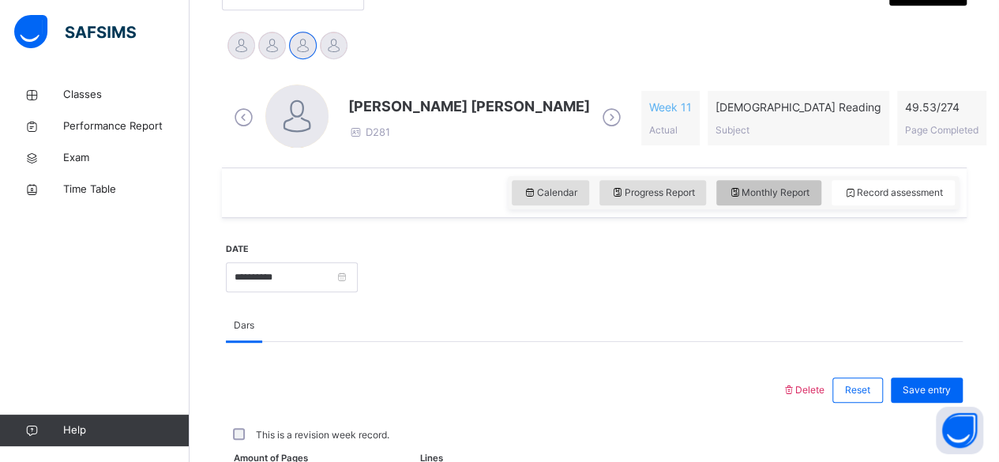
select select "****"
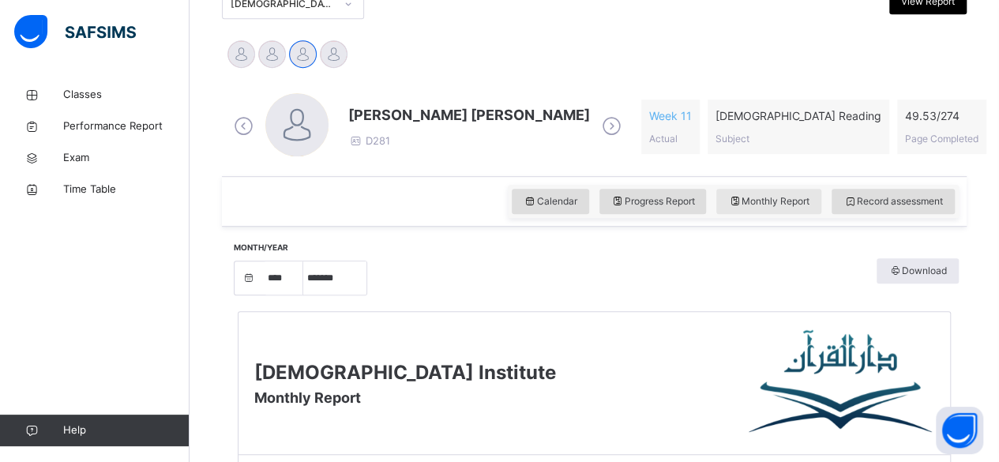
scroll to position [367, 0]
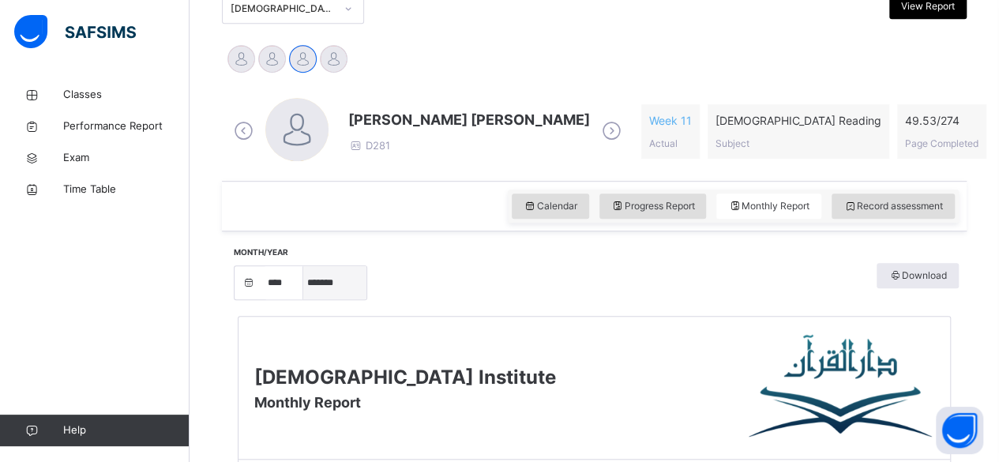
click at [338, 292] on select "***** ******* ******** ***** ***** *** **** **** ****** ********* ******* *****…" at bounding box center [334, 282] width 63 height 33
click at [347, 286] on select "***** ******* ******** ***** ***** *** **** **** ****** ********* ******* *****…" at bounding box center [334, 282] width 63 height 33
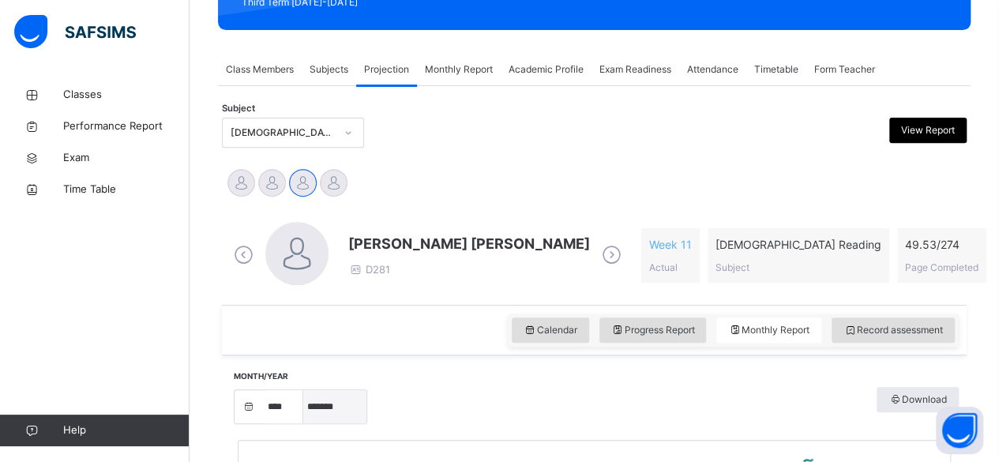
scroll to position [250, 0]
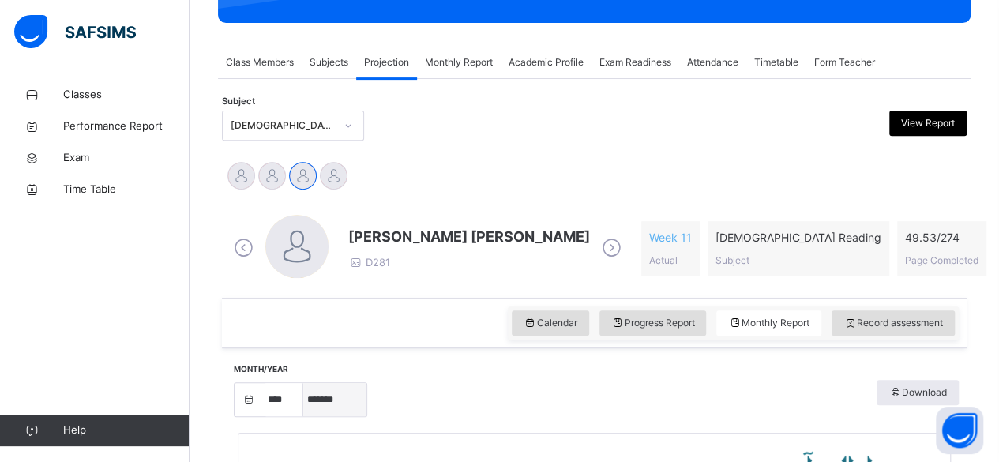
click at [359, 392] on select "***** ******* ******** ***** ***** *** **** **** ****** ********* ******* *****…" at bounding box center [334, 399] width 63 height 33
click at [303, 383] on select "***** ******* ******** ***** ***** *** **** **** ****** ********* ******* *****…" at bounding box center [334, 399] width 63 height 33
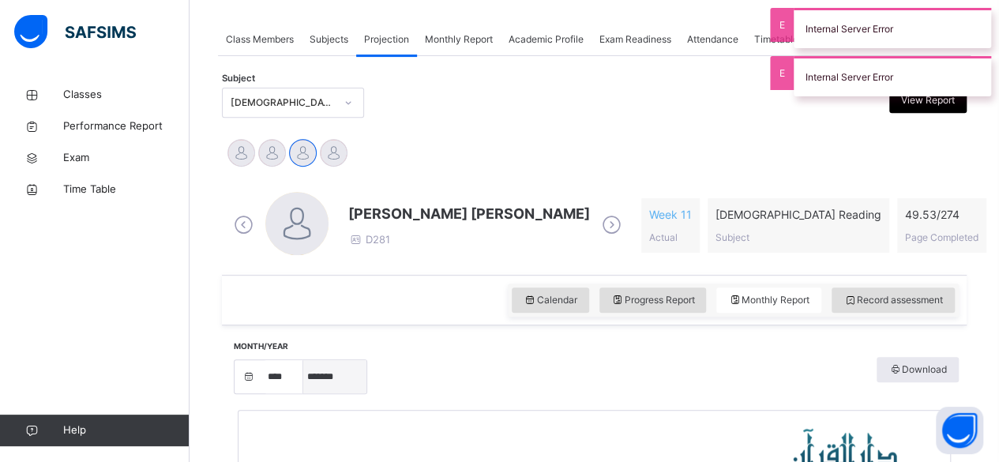
scroll to position [268, 0]
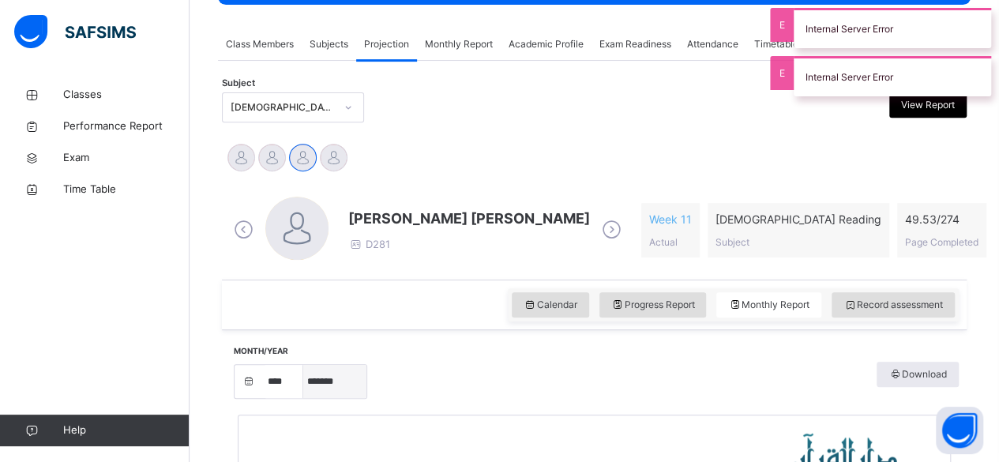
click at [317, 377] on select "***** ******* ******** ***** ***** *** **** **** ****** ********* ******* *****…" at bounding box center [334, 381] width 63 height 33
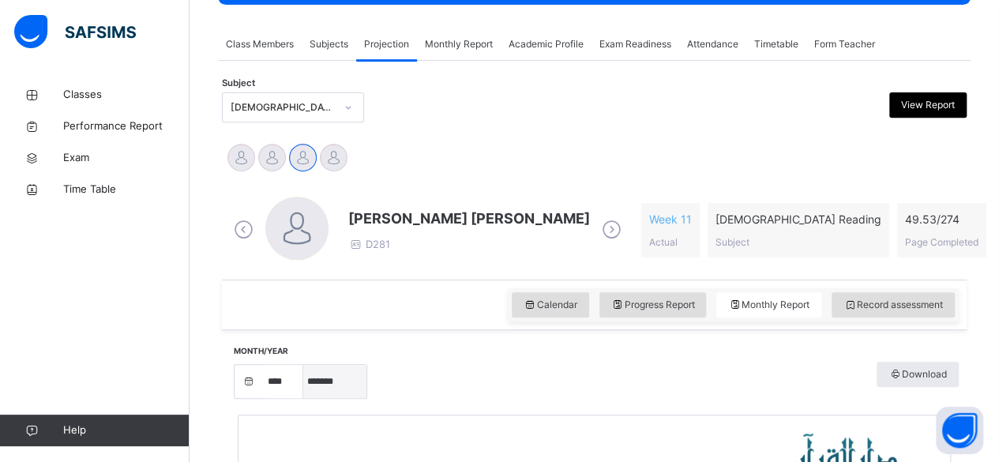
click at [303, 365] on select "***** ******* ******** ***** ***** *** **** **** ****** ********* ******* *****…" at bounding box center [334, 381] width 63 height 33
click at [338, 365] on select "***** ******* ******** ***** ***** *** **** **** ****** ********* ******* *****…" at bounding box center [334, 381] width 63 height 33
click at [303, 365] on select "***** ******* ******** ***** ***** *** **** **** ****** ********* ******* *****…" at bounding box center [334, 381] width 63 height 33
click at [344, 372] on select "***** ******* ******** ***** ***** *** **** **** ****** ********* ******* *****…" at bounding box center [334, 381] width 63 height 33
select select "*"
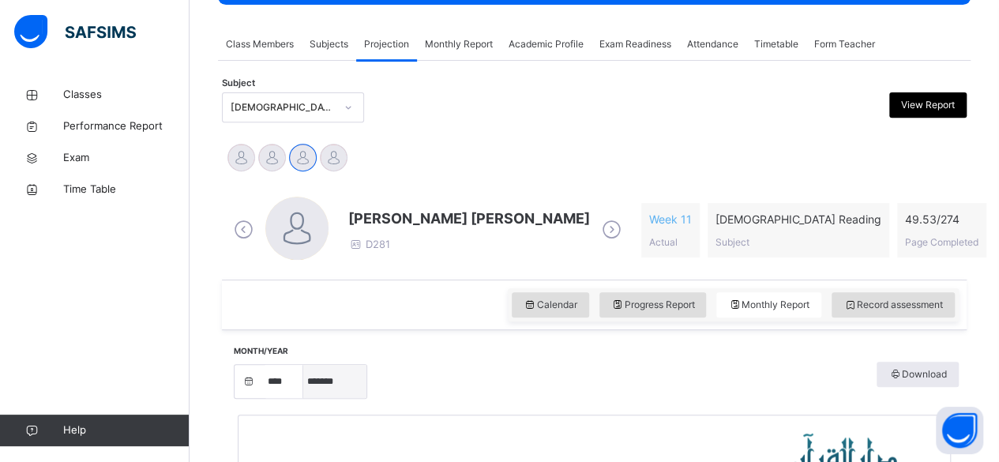
click at [303, 365] on select "***** ******* ******** ***** ***** *** **** **** ****** ********* ******* *****…" at bounding box center [334, 381] width 63 height 33
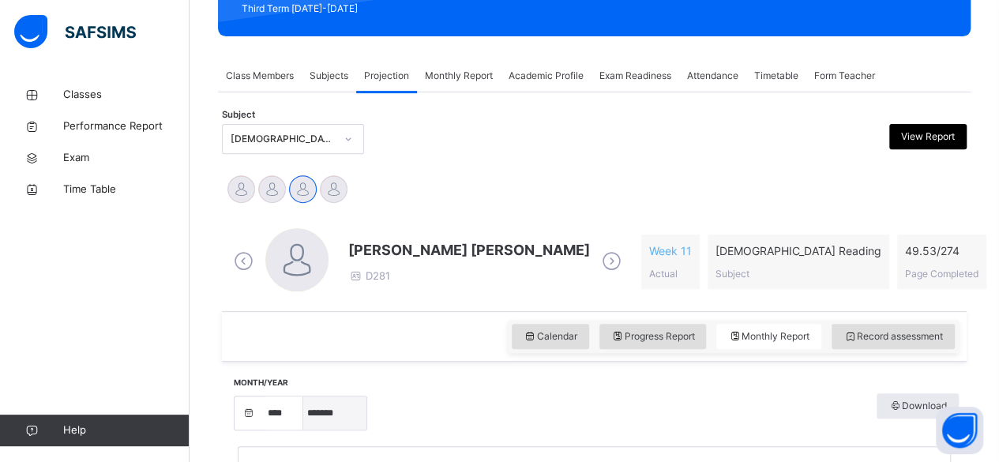
scroll to position [270, 0]
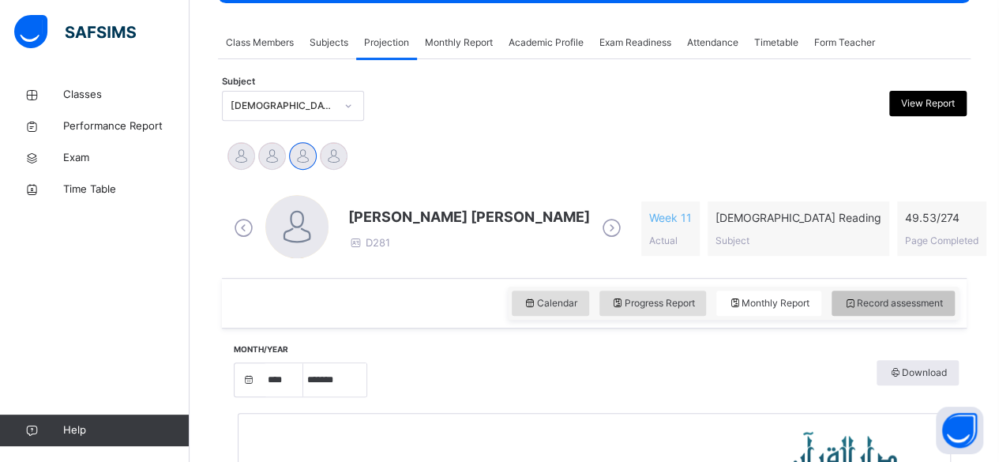
click at [895, 302] on span "Record assessment" at bounding box center [892, 303] width 99 height 14
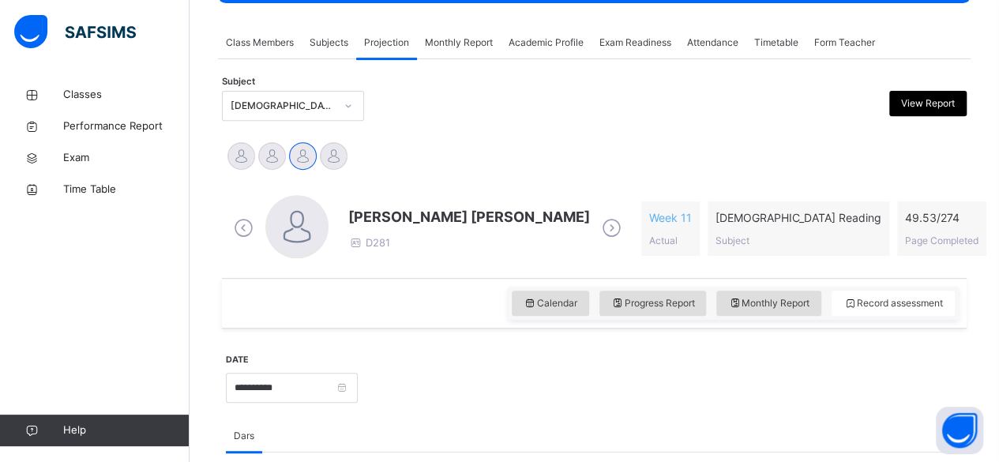
click at [409, 215] on span "[PERSON_NAME] [PERSON_NAME]" at bounding box center [469, 216] width 242 height 21
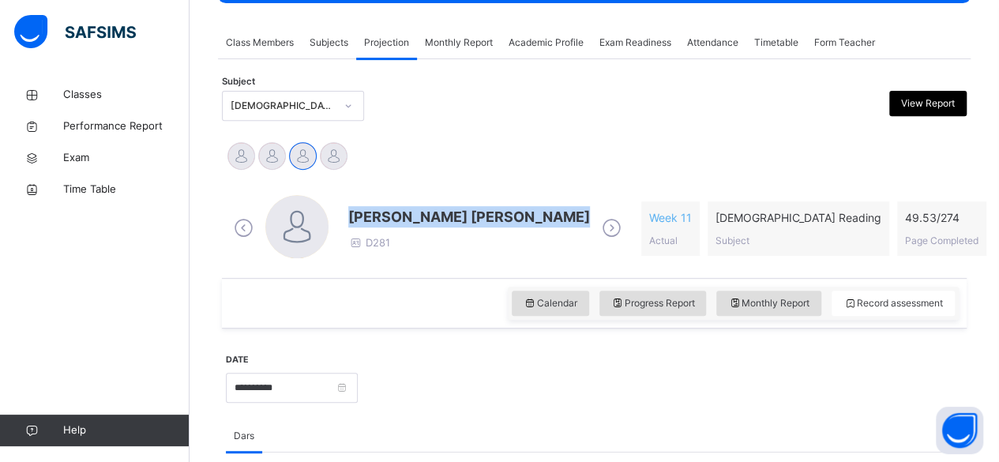
click at [409, 215] on span "[PERSON_NAME] [PERSON_NAME]" at bounding box center [469, 216] width 242 height 21
click at [493, 232] on span at bounding box center [469, 231] width 242 height 8
click at [467, 228] on span at bounding box center [469, 231] width 242 height 8
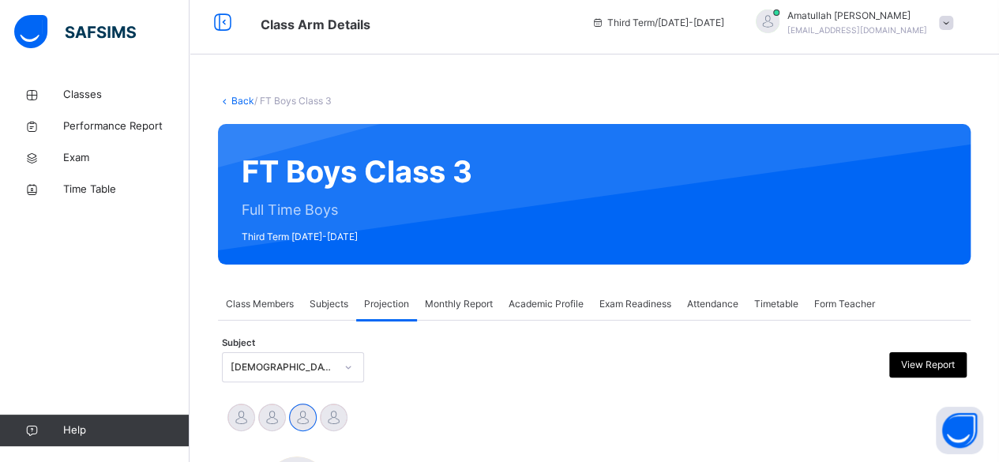
scroll to position [0, 0]
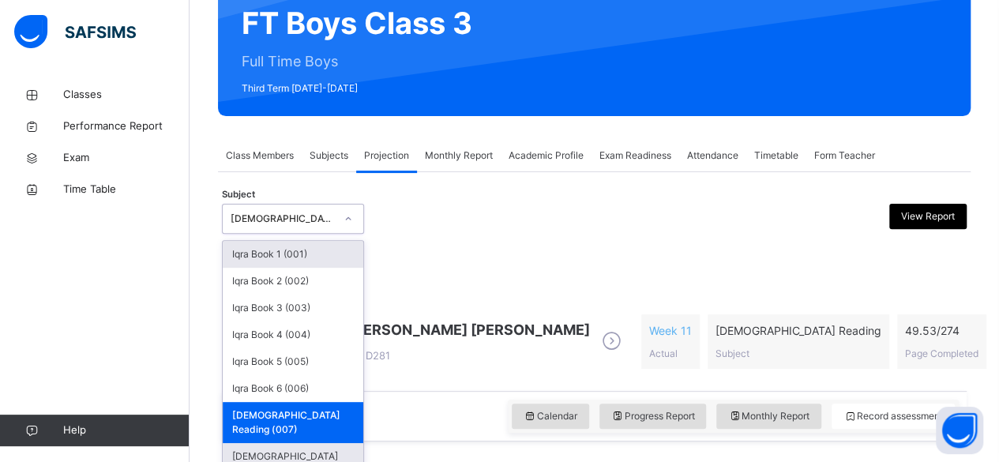
click at [345, 443] on div "[DEMOGRAPHIC_DATA] Memorisation (008)" at bounding box center [293, 463] width 141 height 41
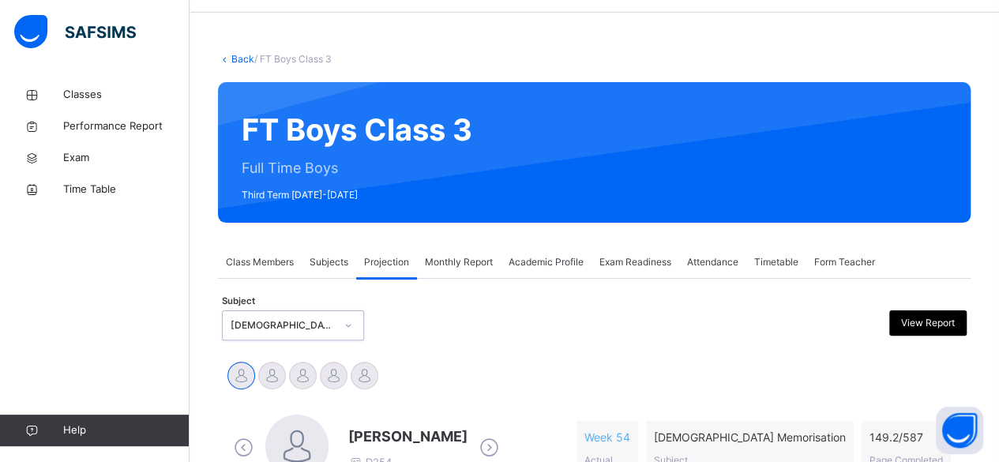
scroll to position [157, 0]
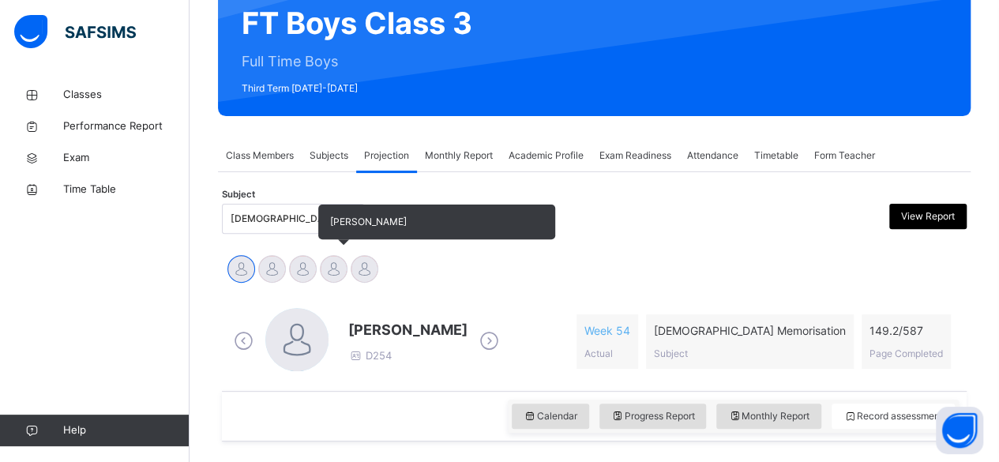
click at [330, 268] on div at bounding box center [334, 269] width 28 height 28
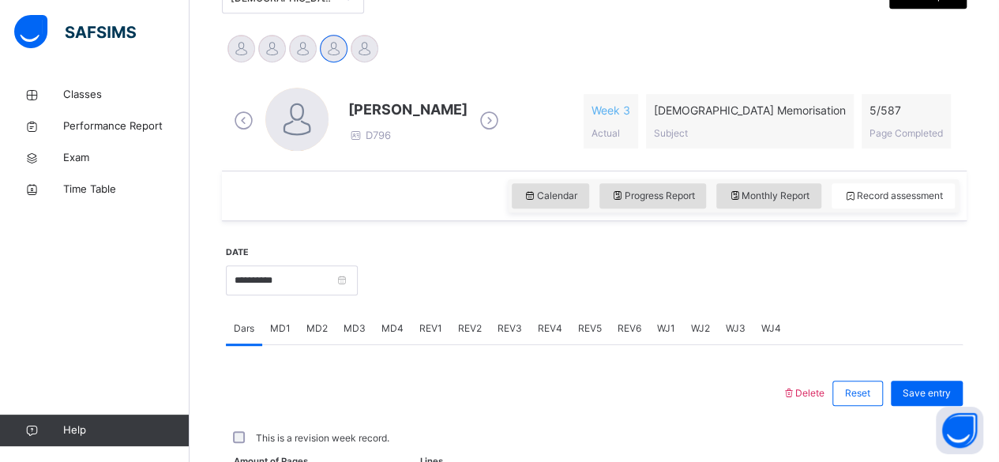
scroll to position [379, 0]
click at [388, 323] on span "MD4" at bounding box center [392, 327] width 22 height 14
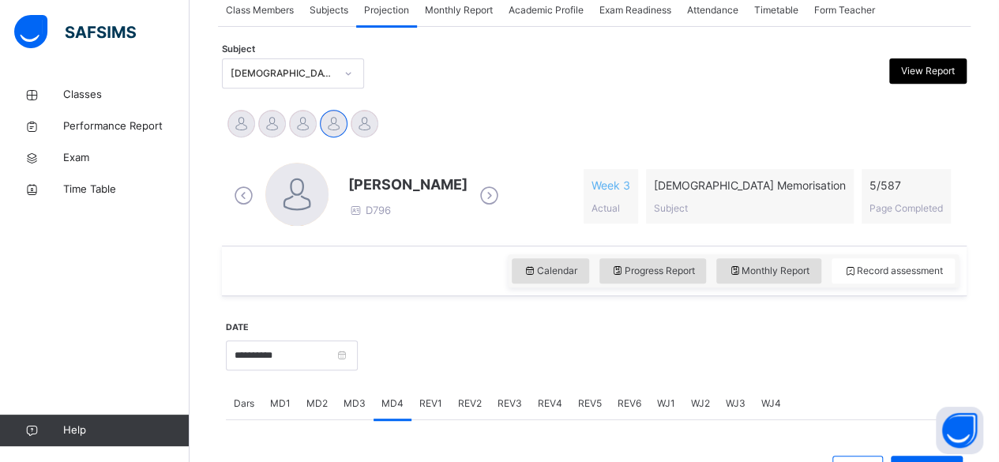
scroll to position [315, 0]
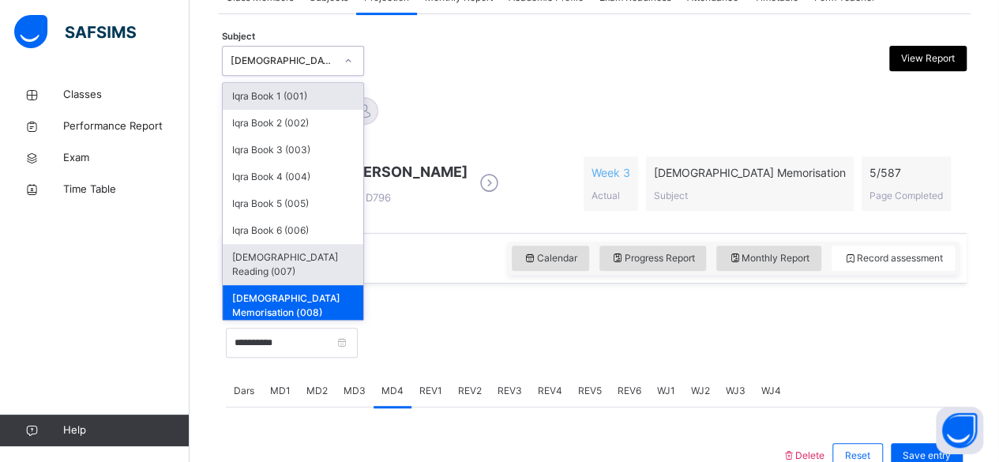
click at [321, 257] on div "[DEMOGRAPHIC_DATA] Reading (007)" at bounding box center [293, 264] width 141 height 41
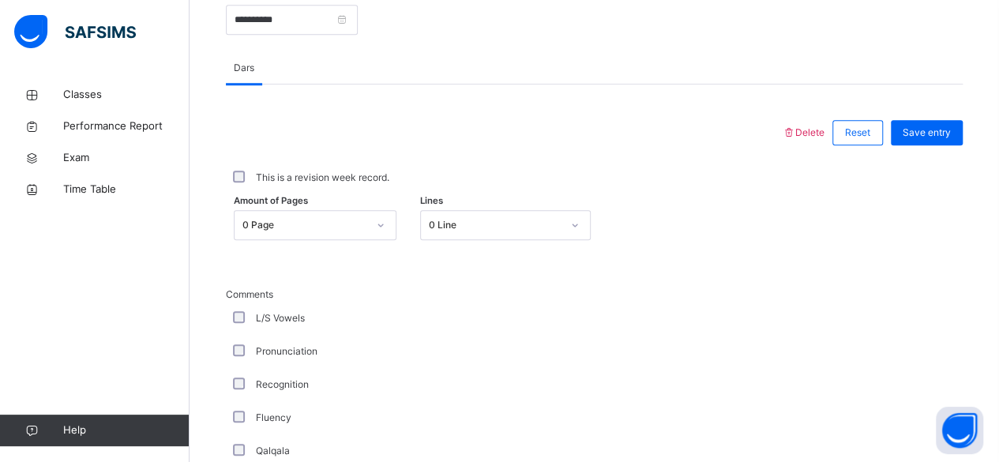
scroll to position [696, 0]
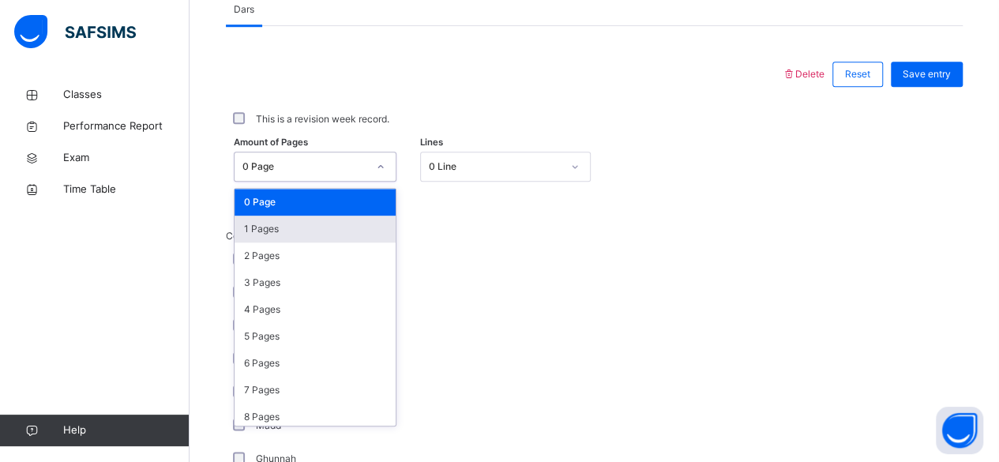
click at [327, 233] on div "1 Pages" at bounding box center [315, 229] width 161 height 27
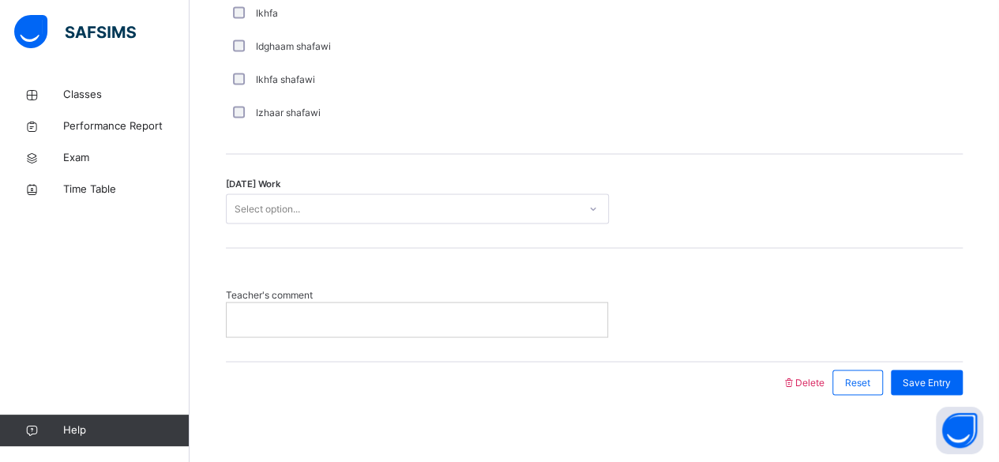
scroll to position [1315, 0]
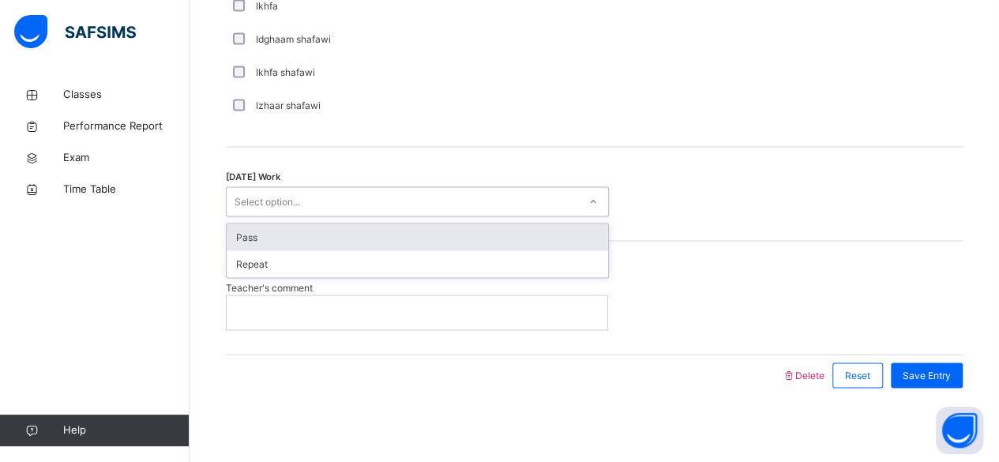
click at [471, 227] on div "Pass" at bounding box center [417, 236] width 381 height 27
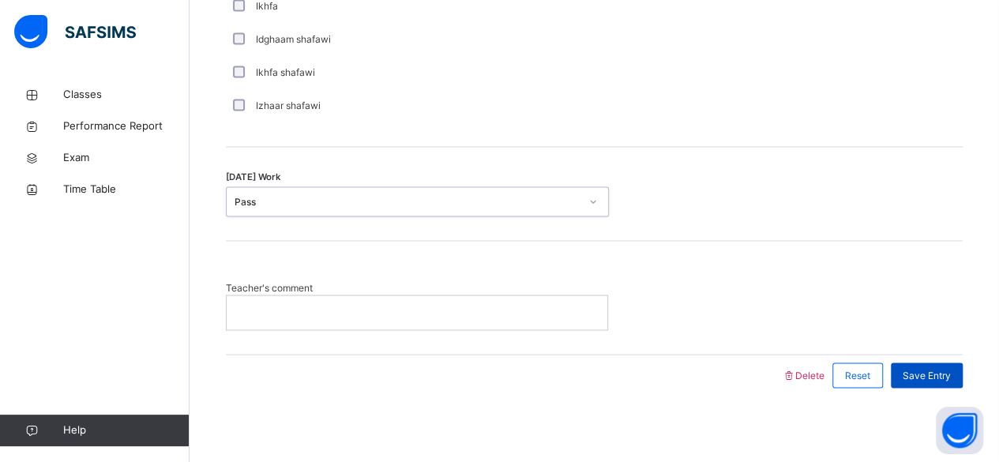
click at [941, 372] on span "Save Entry" at bounding box center [927, 375] width 48 height 14
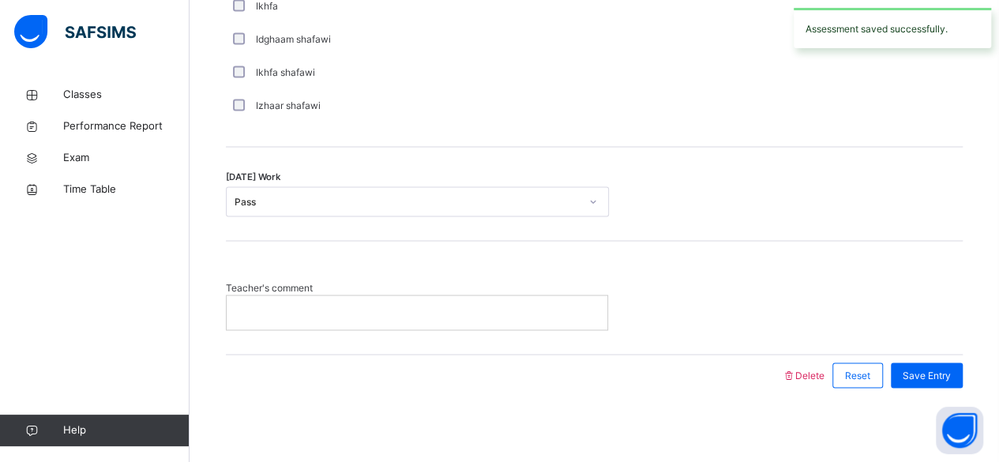
click at [373, 301] on div at bounding box center [417, 311] width 381 height 33
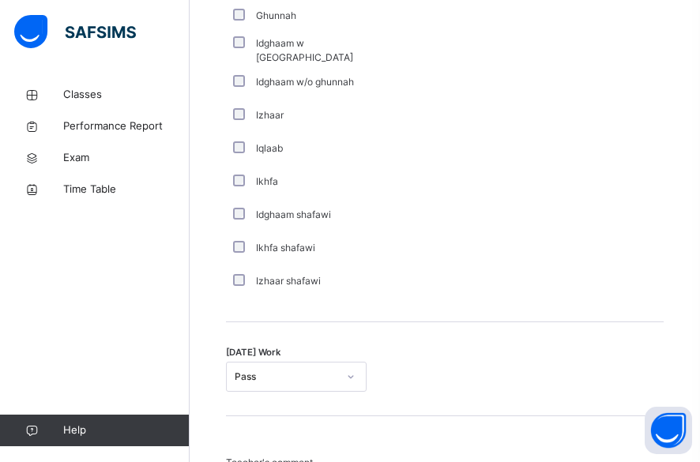
drag, startPoint x: 364, startPoint y: 167, endPoint x: 180, endPoint y: 387, distance: 287.0
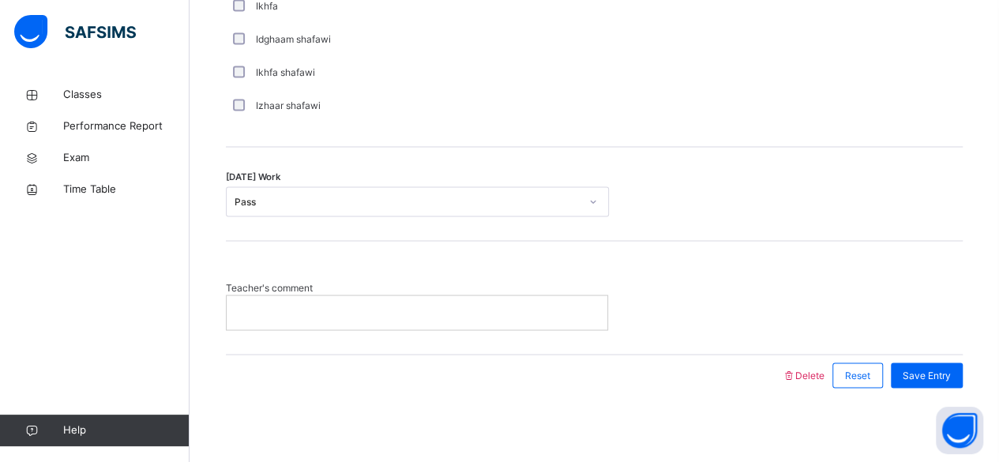
click at [586, 310] on p at bounding box center [416, 312] width 357 height 14
click at [941, 371] on span "Save Entry" at bounding box center [927, 375] width 48 height 14
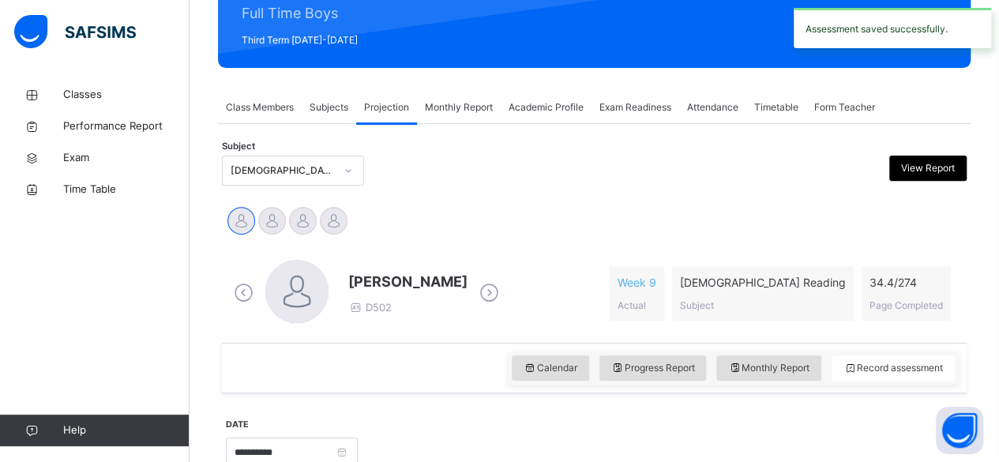
scroll to position [0, 0]
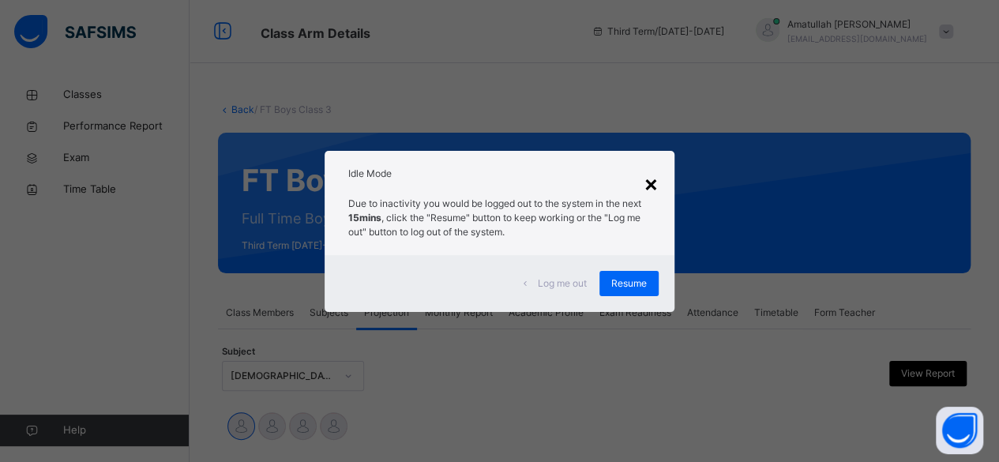
click at [653, 175] on div "×" at bounding box center [651, 183] width 15 height 33
click at [655, 188] on div "×" at bounding box center [651, 183] width 15 height 33
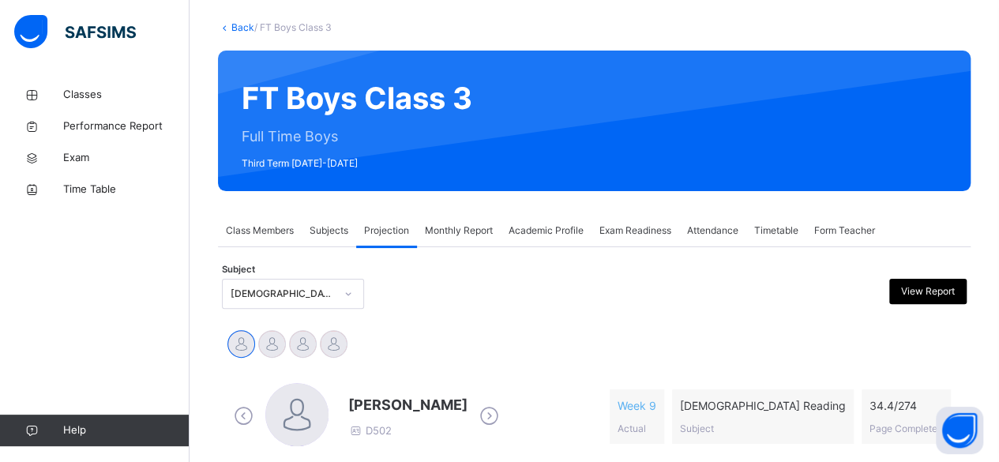
scroll to position [166, 0]
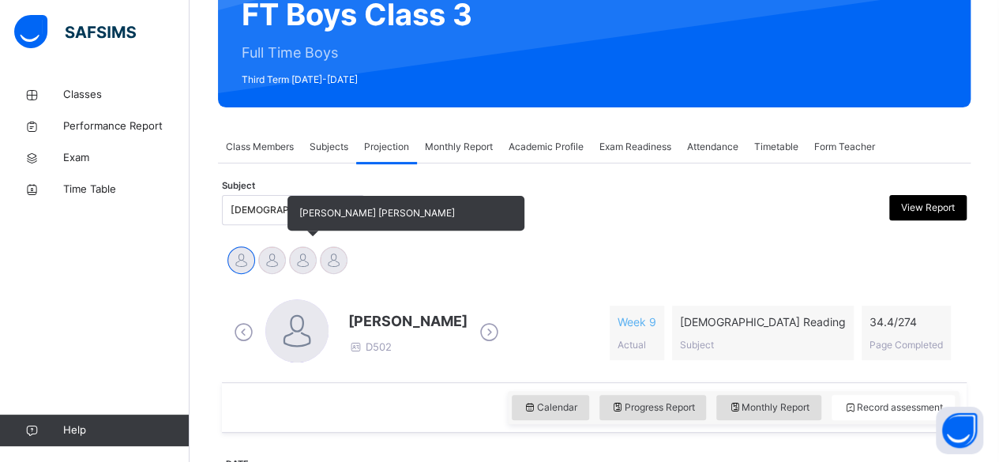
click at [292, 262] on div at bounding box center [303, 260] width 28 height 28
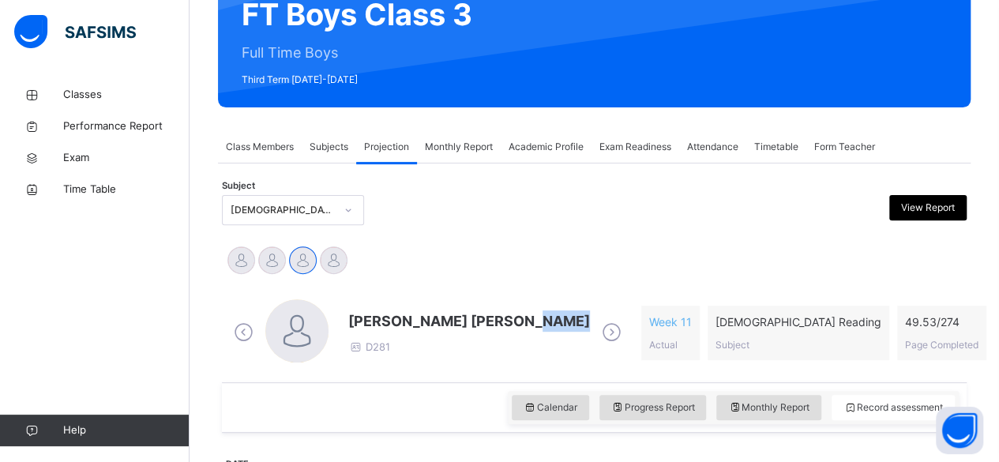
drag, startPoint x: 530, startPoint y: 332, endPoint x: 526, endPoint y: 318, distance: 14.0
click at [526, 318] on div "[PERSON_NAME] [PERSON_NAME] D281" at bounding box center [469, 332] width 242 height 45
click at [526, 318] on span "[PERSON_NAME] [PERSON_NAME]" at bounding box center [469, 320] width 242 height 21
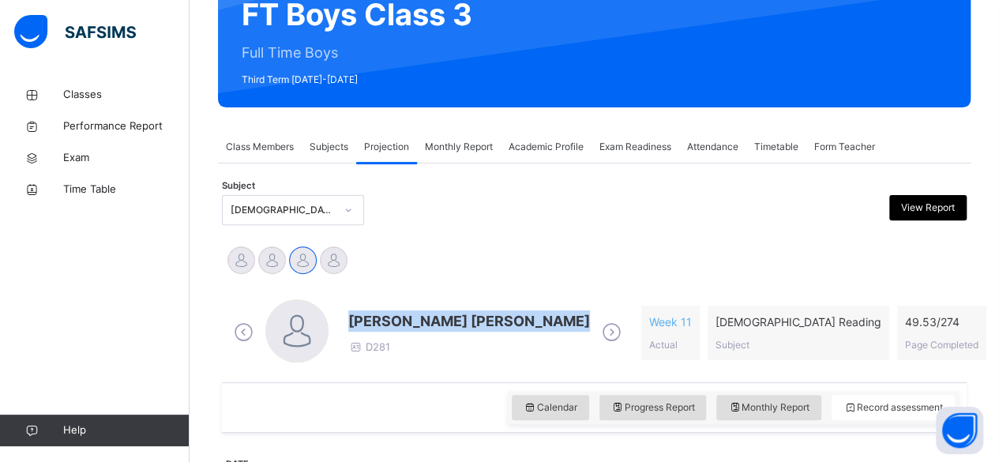
click at [526, 318] on span "[PERSON_NAME] [PERSON_NAME]" at bounding box center [469, 320] width 242 height 21
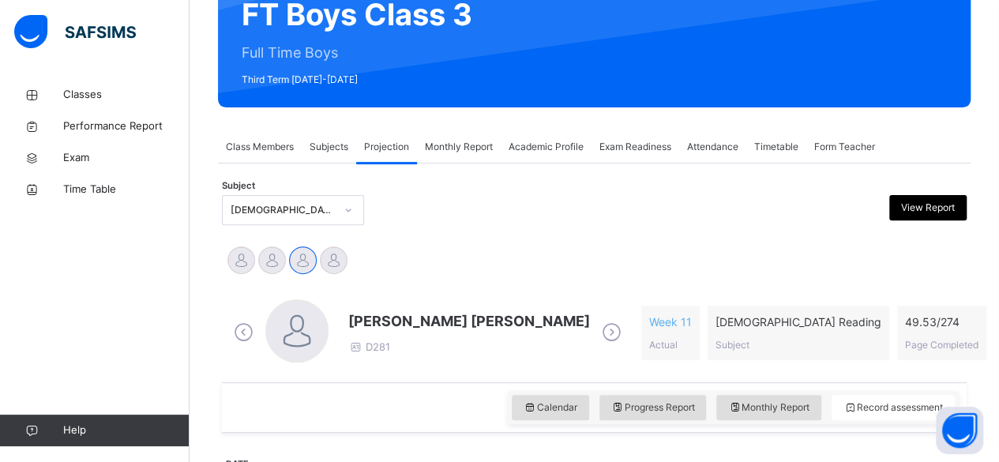
click at [561, 210] on div at bounding box center [500, 210] width 180 height 30
click at [546, 204] on div at bounding box center [500, 210] width 180 height 30
click at [284, 245] on div "[PERSON_NAME]" at bounding box center [272, 262] width 31 height 35
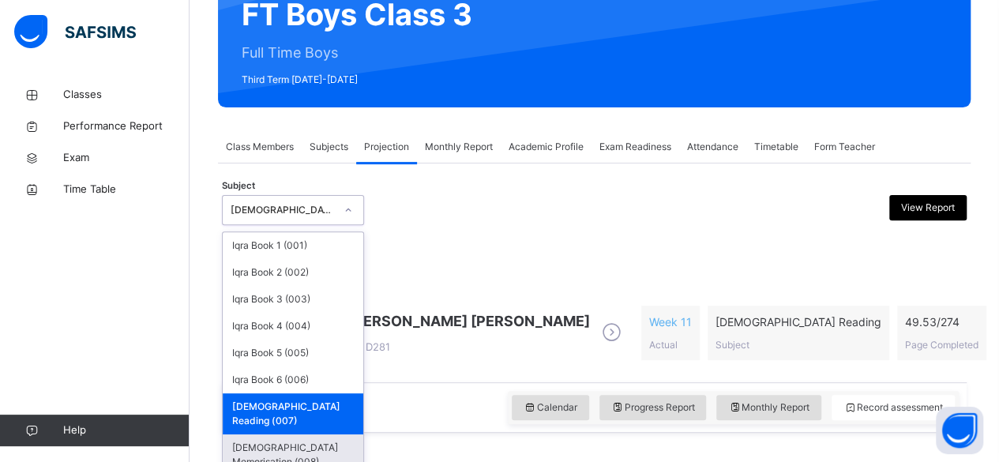
click at [310, 434] on div "[DEMOGRAPHIC_DATA] Memorisation (008)" at bounding box center [293, 454] width 141 height 41
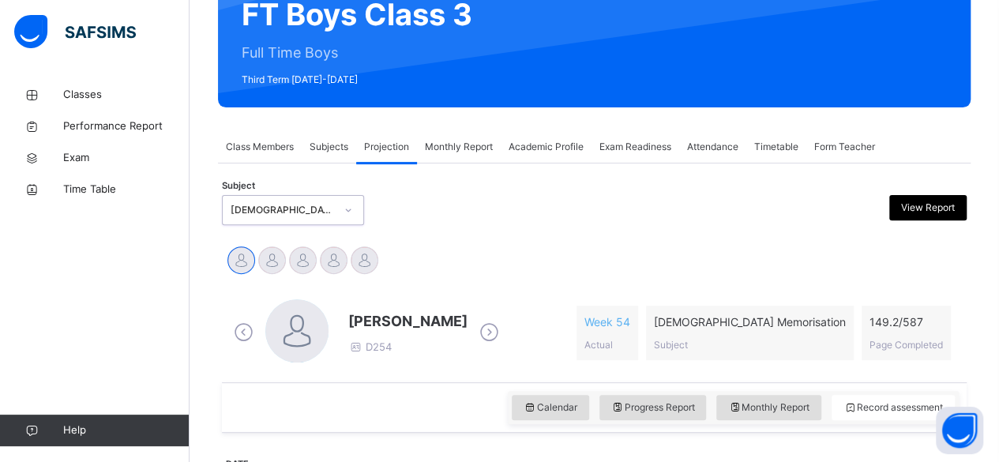
click at [493, 334] on icon at bounding box center [489, 333] width 28 height 24
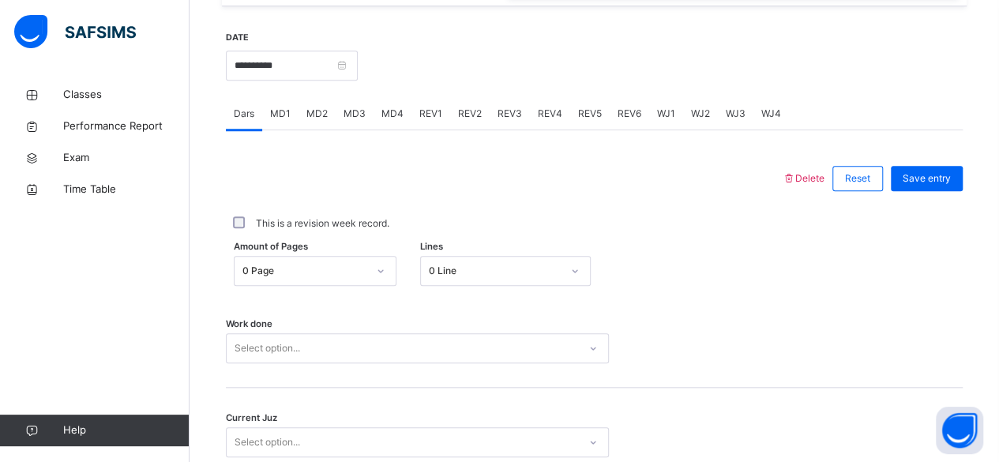
scroll to position [722, 0]
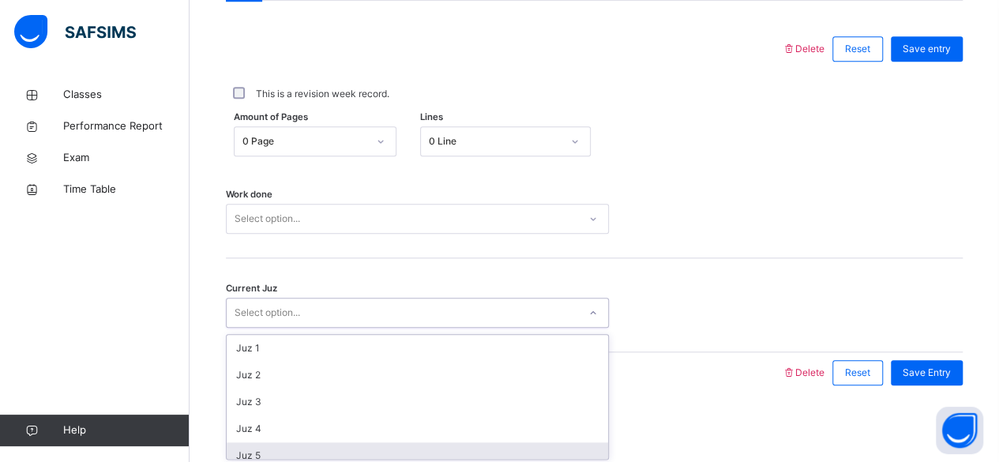
click at [430, 328] on div "option Juz 5 focused, 5 of 30. 30 results available. Use Up and Down to choose …" at bounding box center [417, 313] width 383 height 30
click at [722, 222] on div "Work done Select option..." at bounding box center [594, 219] width 737 height 30
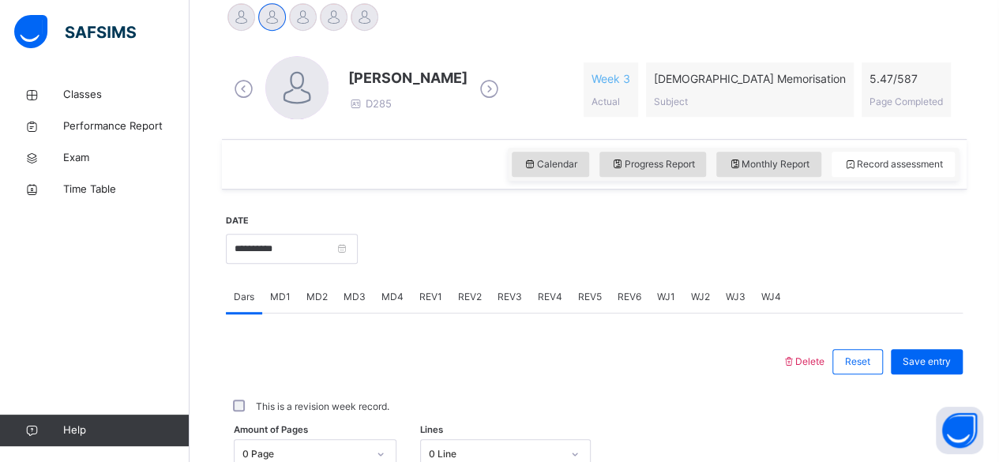
click at [353, 303] on div "MD3" at bounding box center [355, 297] width 38 height 32
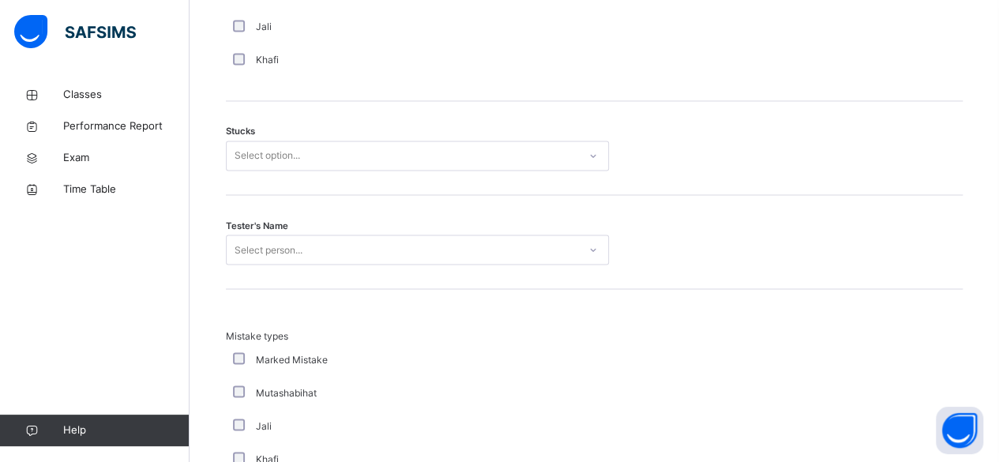
click at [375, 276] on div "Tester's Name Select person..." at bounding box center [594, 242] width 737 height 94
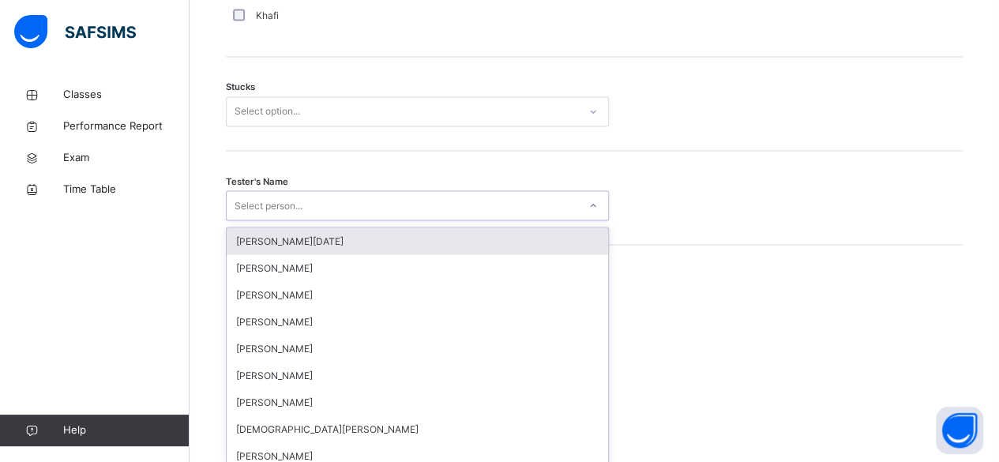
scroll to position [1344, 0]
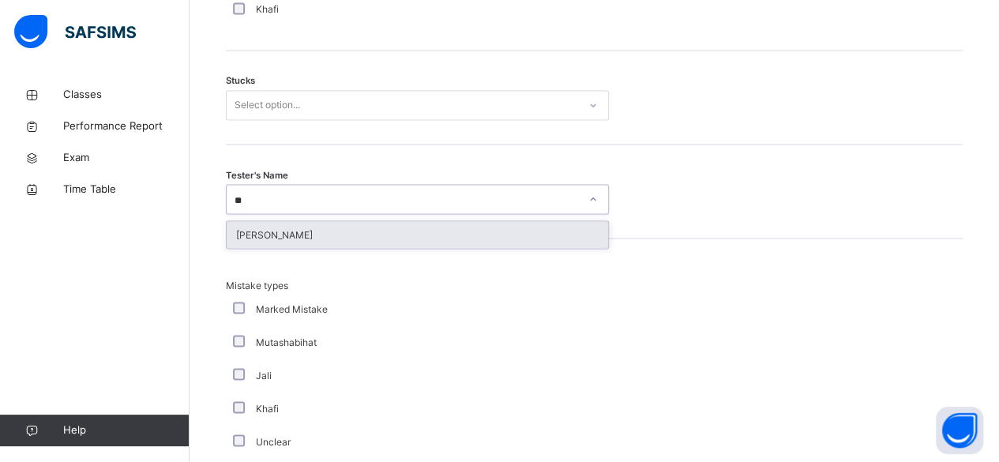
type input "*"
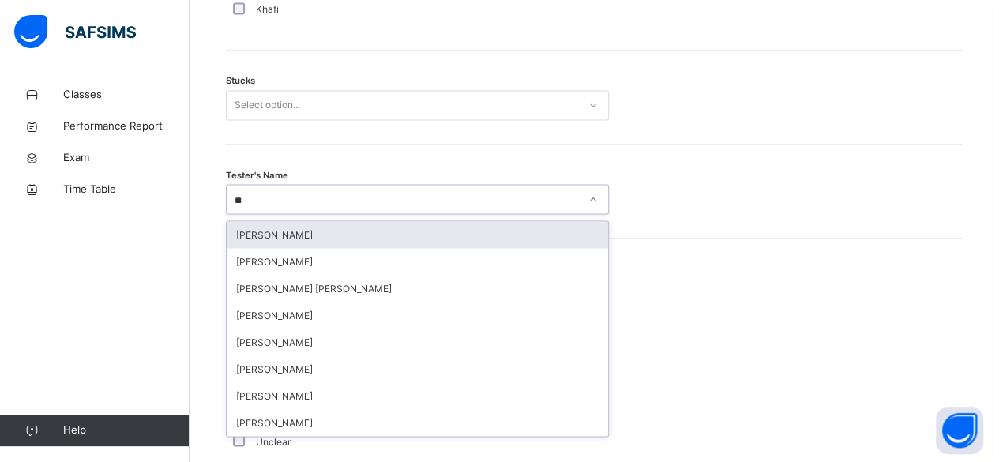
type input "*"
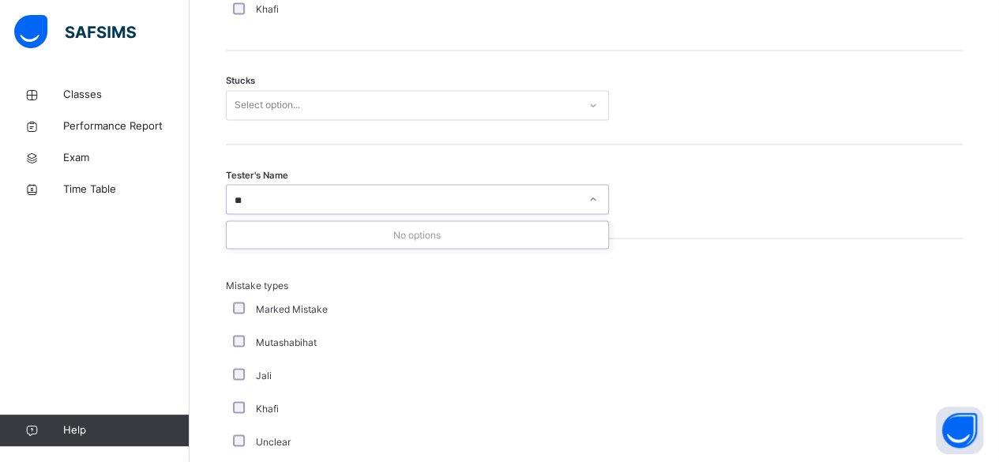
type input "*"
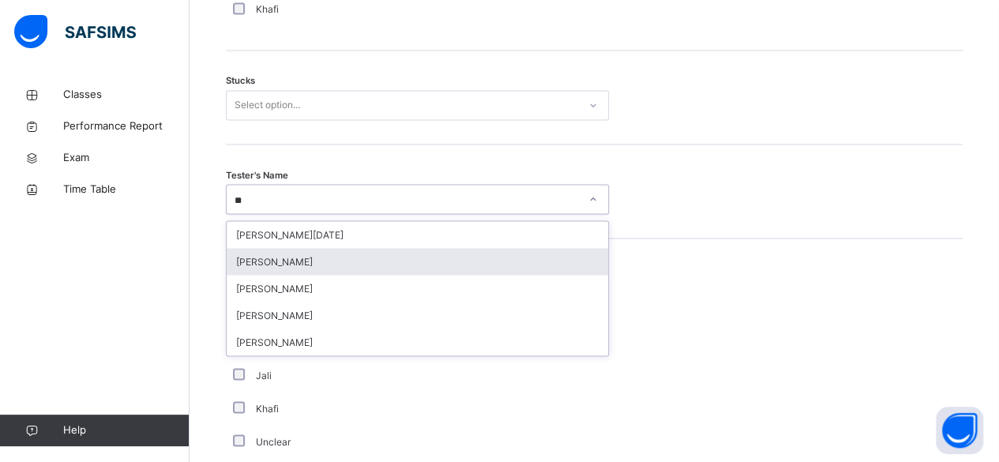
type input "*"
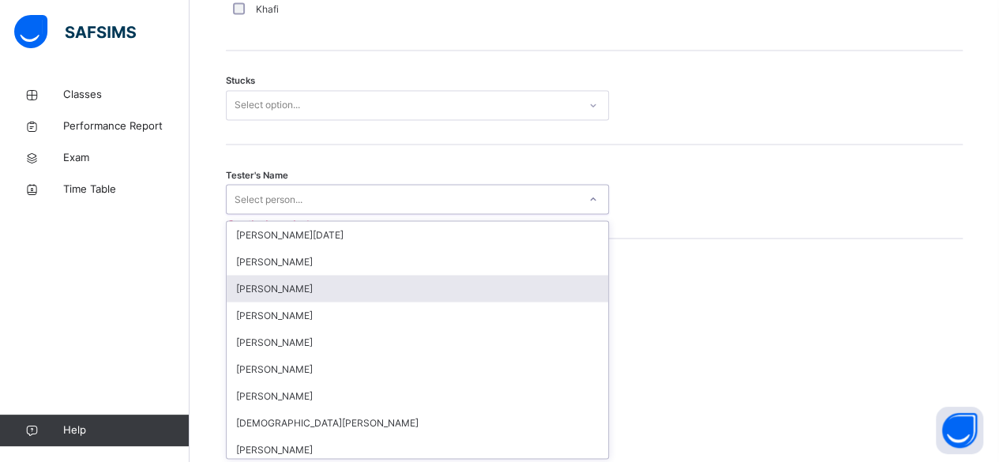
scroll to position [0, 0]
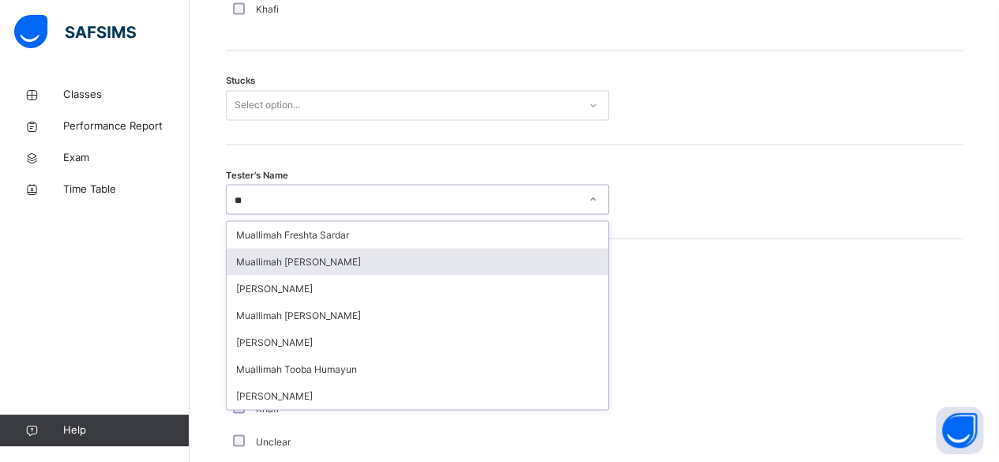
type input "*"
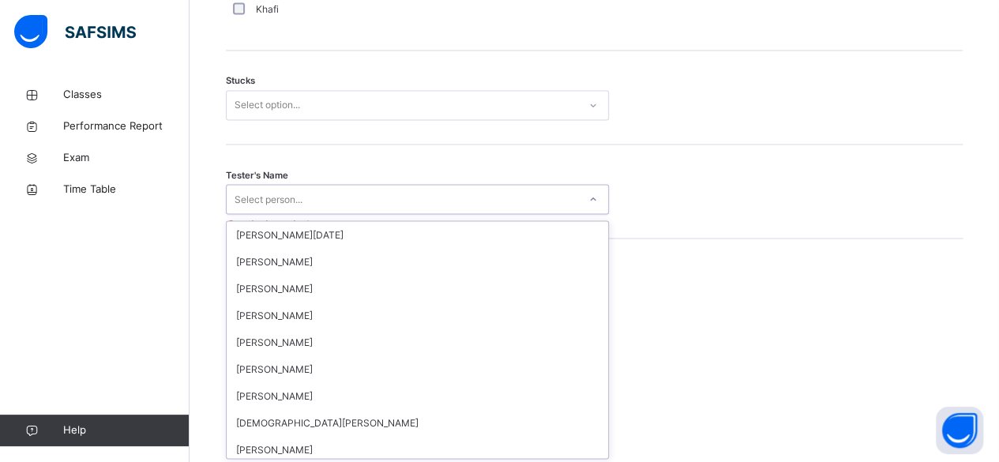
click at [109, 330] on div "Classes Performance Report Exam Time Table Help" at bounding box center [95, 262] width 190 height 399
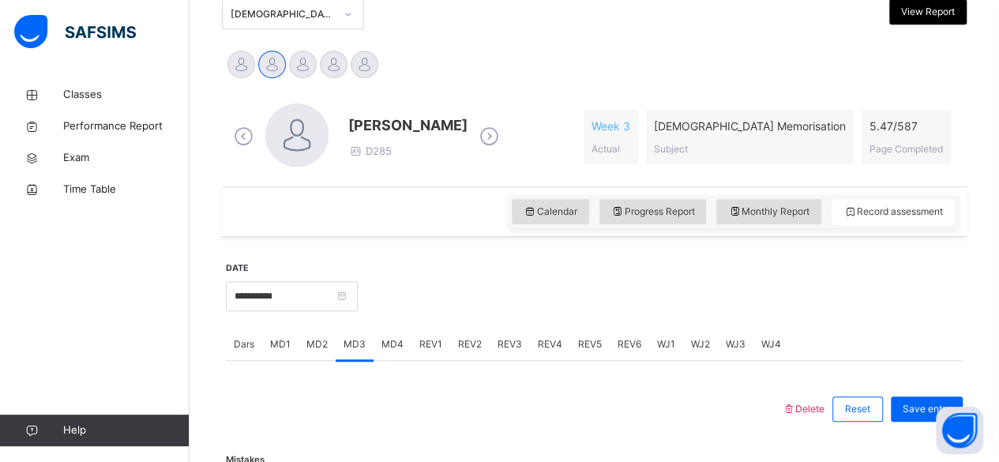
scroll to position [363, 0]
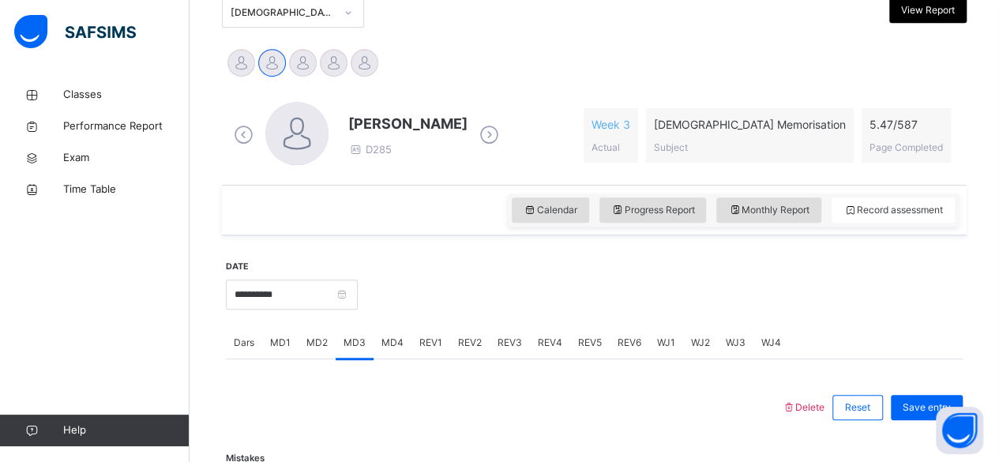
click at [394, 343] on span "MD4" at bounding box center [392, 343] width 22 height 14
click at [768, 204] on span "Monthly Report" at bounding box center [768, 210] width 81 height 14
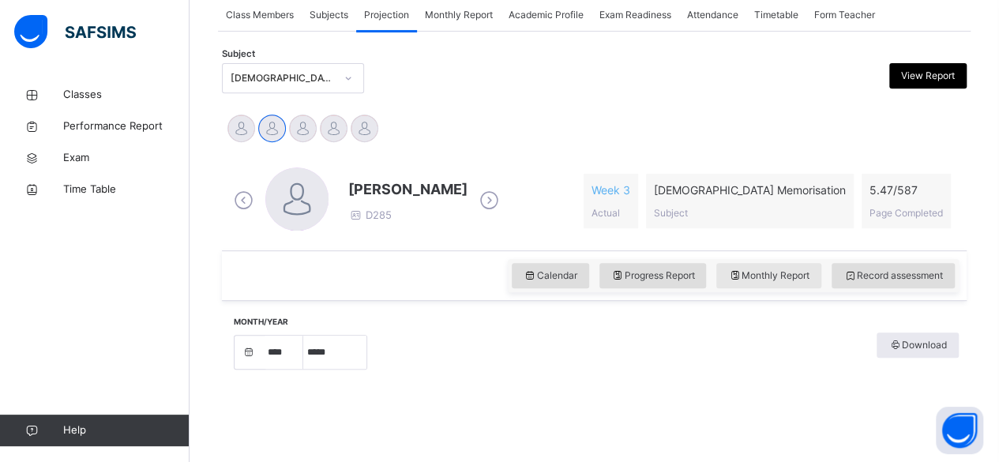
select select "*"
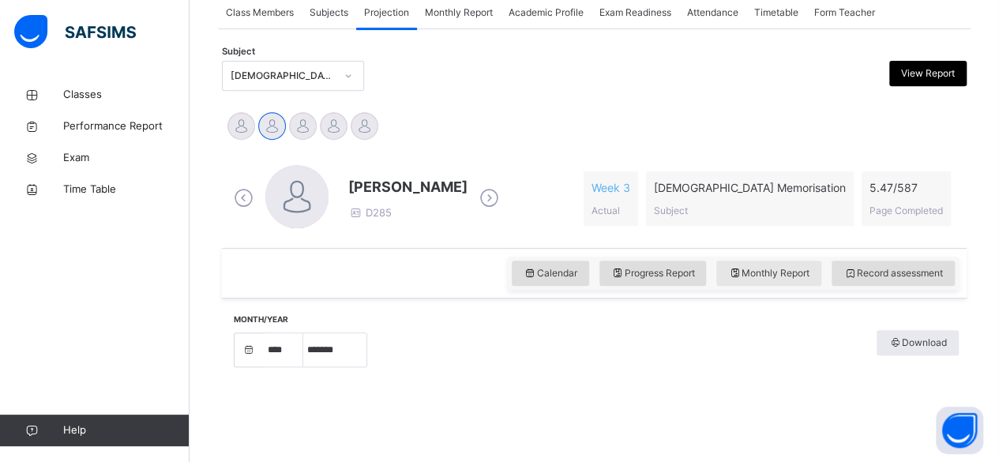
select select "****"
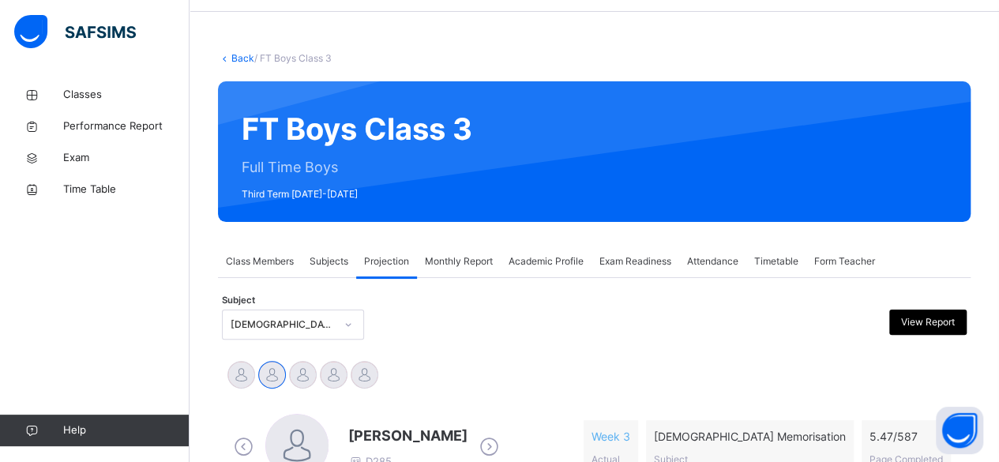
scroll to position [54, 0]
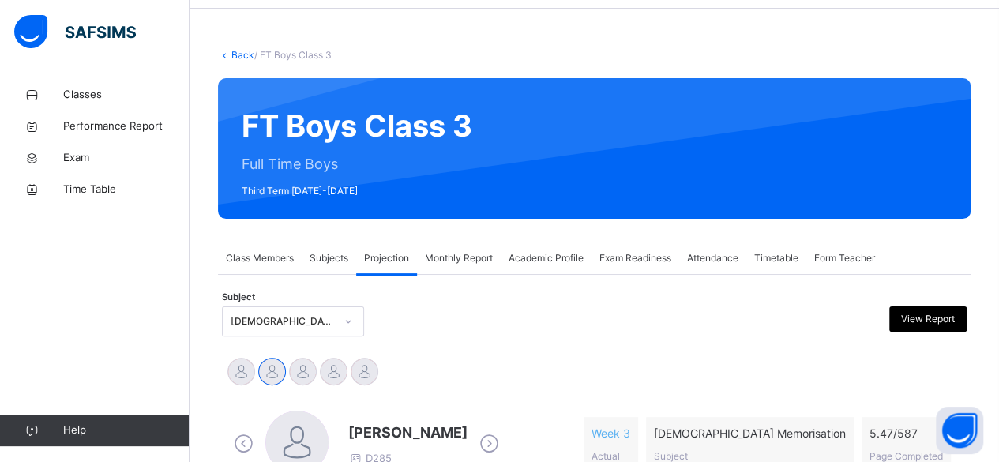
click at [723, 256] on span "Attendance" at bounding box center [712, 258] width 51 height 14
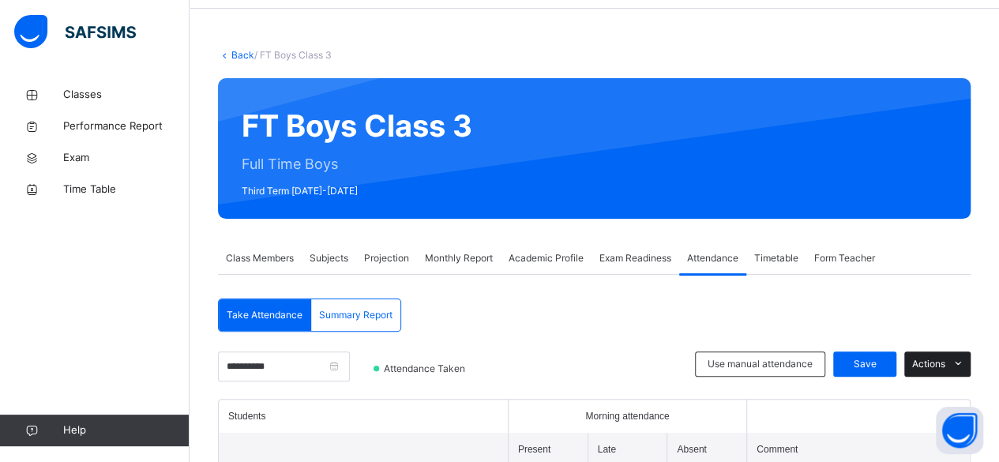
click at [944, 364] on span "Actions" at bounding box center [928, 364] width 33 height 14
click at [885, 426] on li "Delete term attendance" at bounding box center [903, 421] width 133 height 29
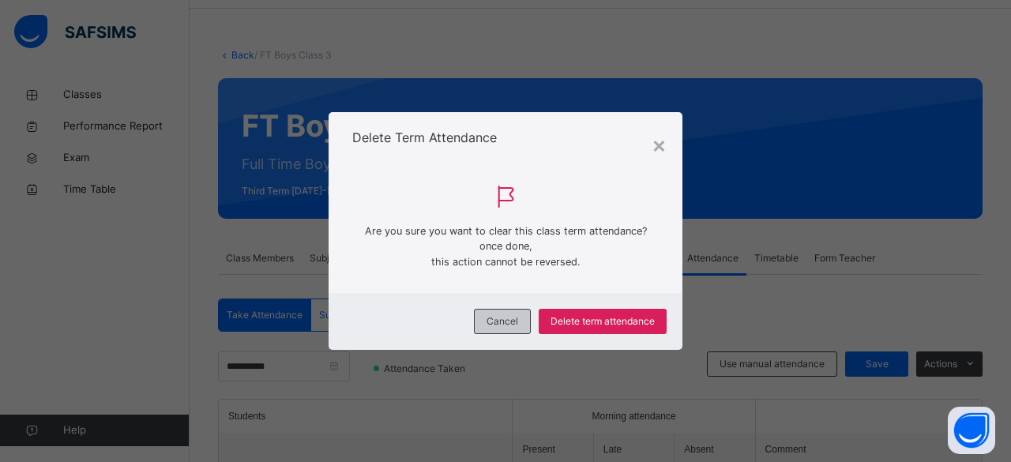
click at [492, 322] on span "Cancel" at bounding box center [502, 321] width 32 height 14
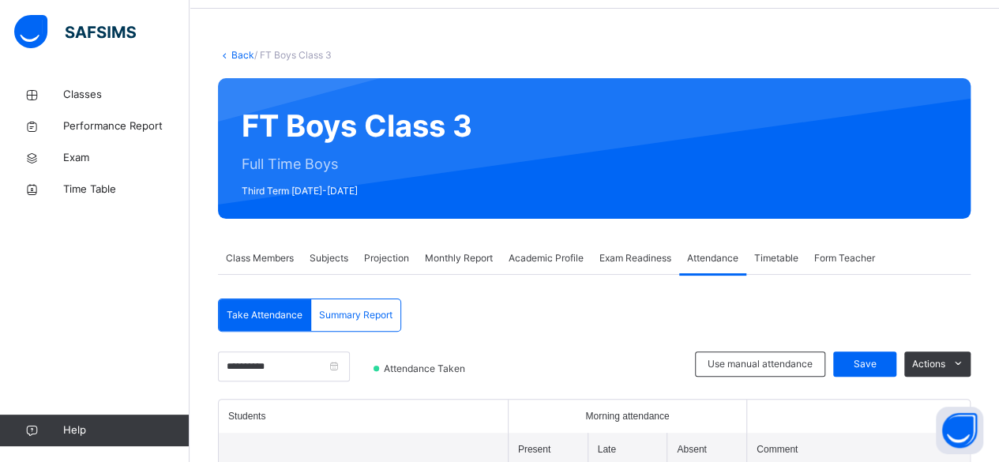
click at [400, 267] on div "Projection" at bounding box center [386, 258] width 61 height 32
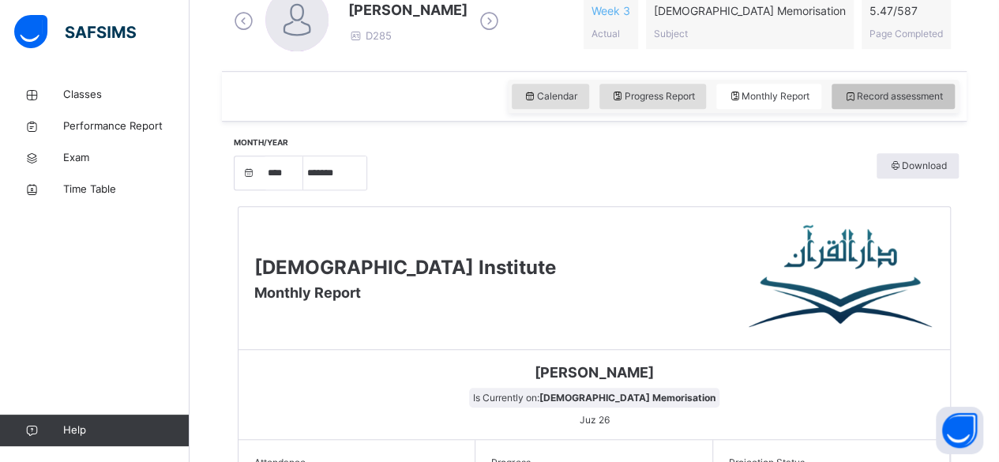
click at [927, 91] on span "Record assessment" at bounding box center [892, 96] width 99 height 14
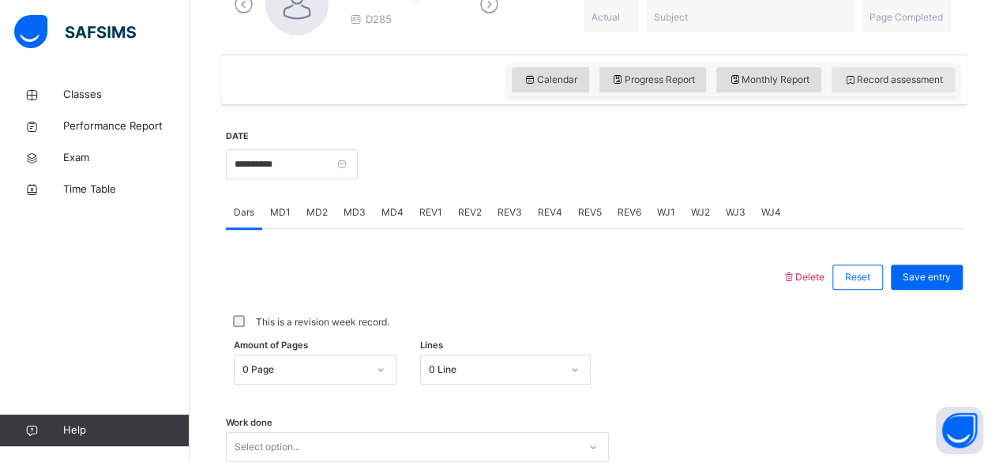
scroll to position [495, 0]
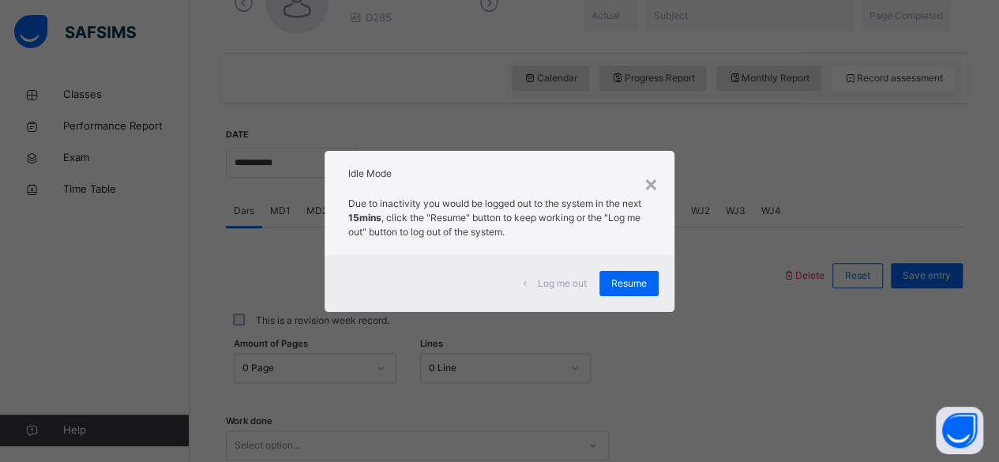
click at [670, 185] on div "Idle Mode" at bounding box center [500, 170] width 350 height 38
click at [654, 181] on div "×" at bounding box center [651, 183] width 15 height 33
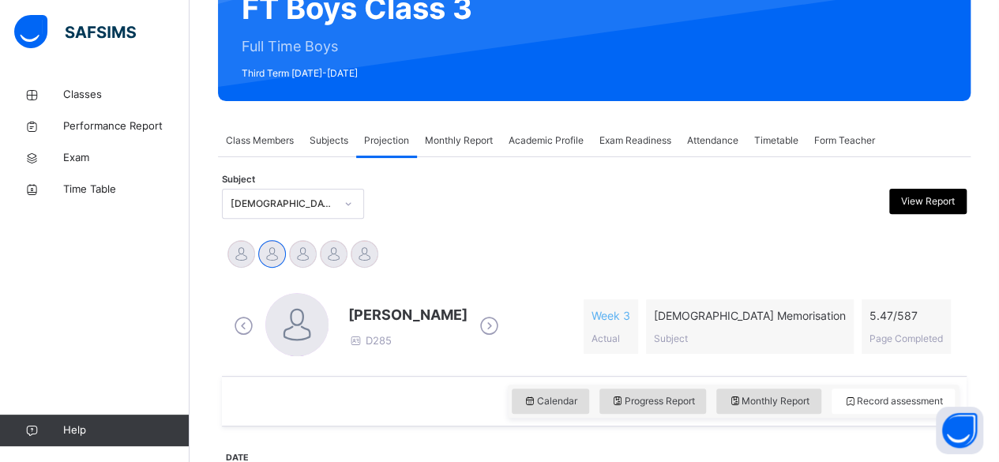
scroll to position [168, 0]
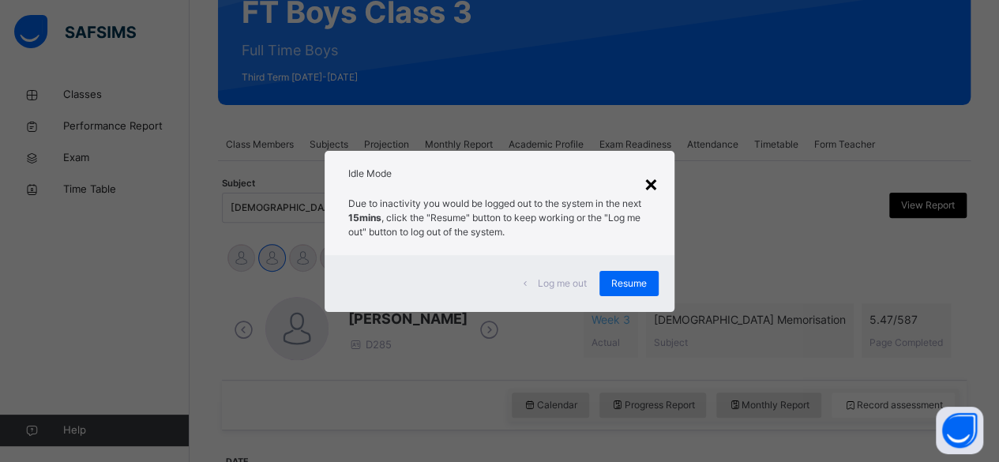
click at [655, 186] on div "×" at bounding box center [651, 183] width 15 height 33
click at [655, 170] on div "×" at bounding box center [651, 183] width 15 height 33
click at [651, 176] on div "×" at bounding box center [651, 183] width 15 height 33
click at [651, 184] on div "×" at bounding box center [651, 183] width 15 height 33
click at [629, 287] on span "Resume" at bounding box center [629, 283] width 36 height 14
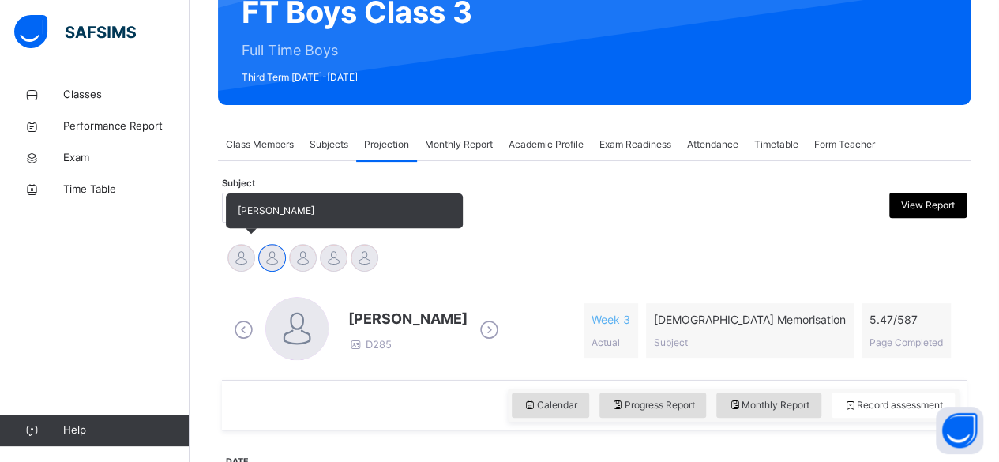
click at [243, 261] on div at bounding box center [241, 258] width 28 height 28
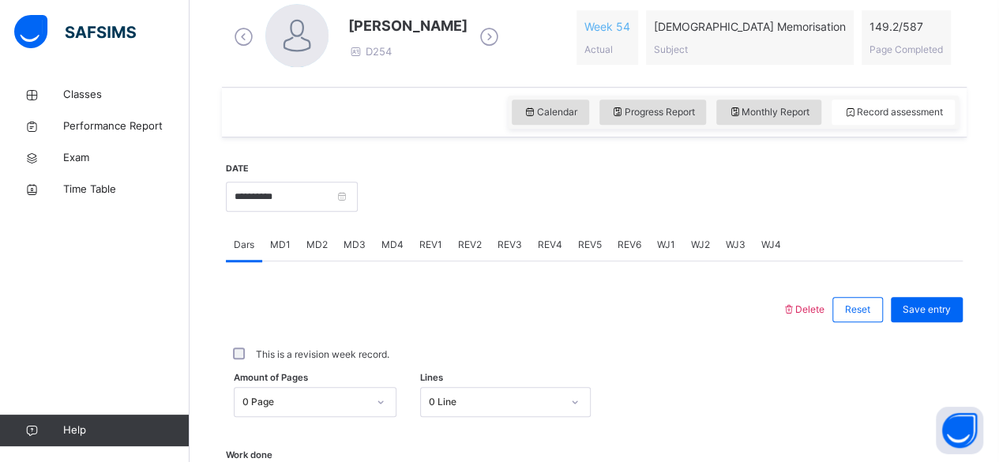
scroll to position [509, 0]
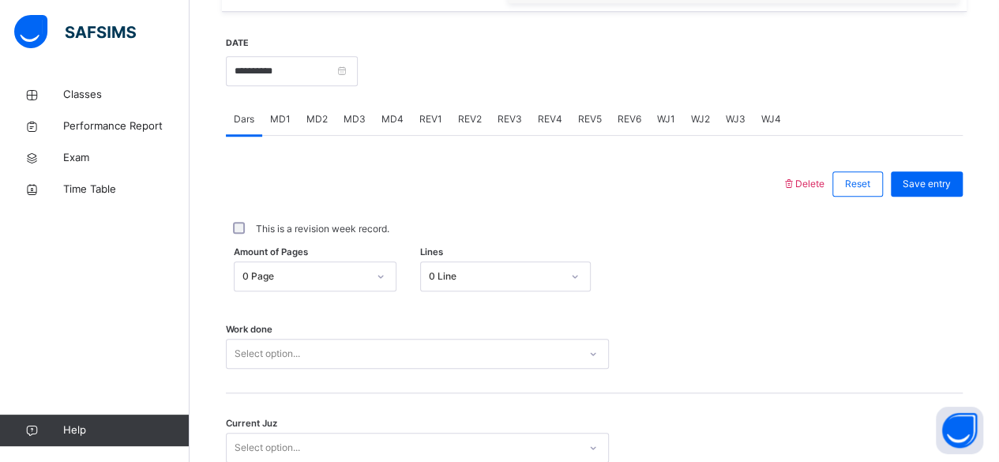
click at [505, 243] on div "This is a revision week record." at bounding box center [594, 228] width 737 height 33
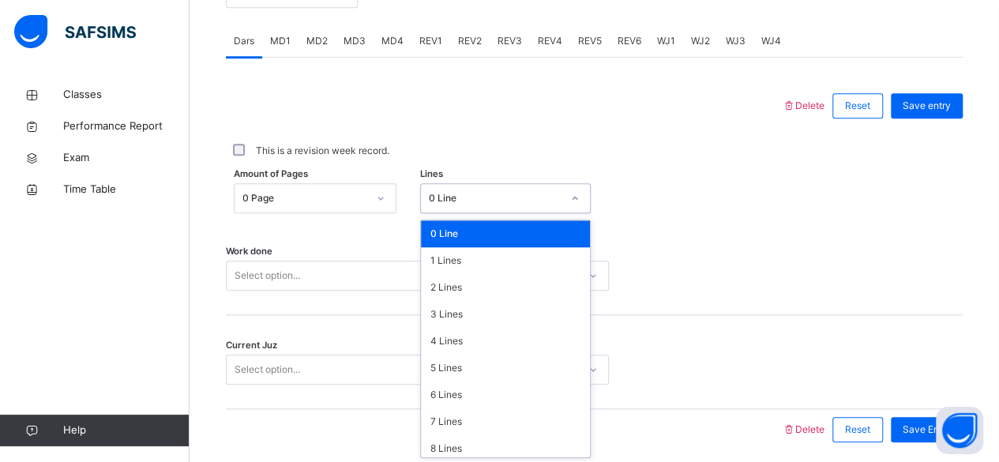
scroll to position [665, 0]
click at [475, 146] on div "This is a revision week record." at bounding box center [594, 151] width 729 height 14
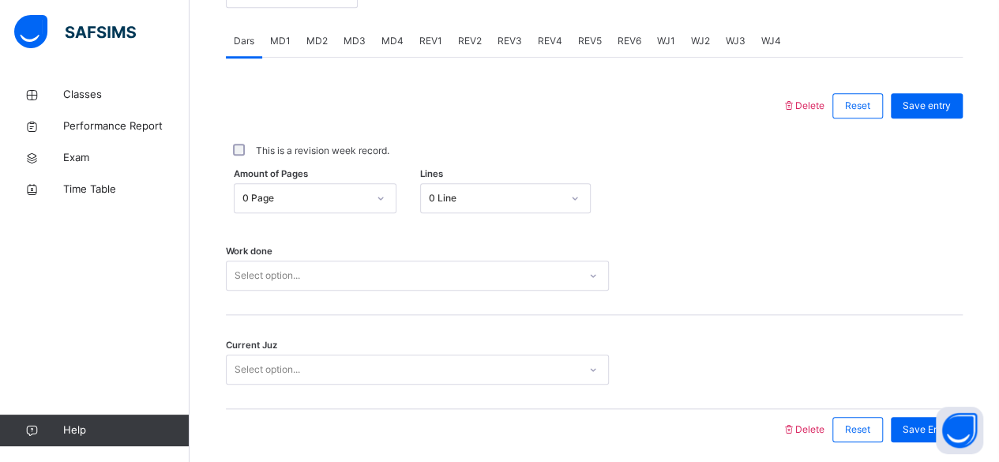
click at [488, 149] on div "This is a revision week record." at bounding box center [594, 151] width 729 height 14
click at [486, 149] on div "This is a revision week record." at bounding box center [594, 151] width 729 height 14
click at [504, 148] on div "This is a revision week record." at bounding box center [594, 151] width 729 height 14
click at [648, 144] on div "This is a revision week record." at bounding box center [594, 151] width 729 height 14
click at [756, 307] on div "Work done Select option..." at bounding box center [594, 268] width 737 height 94
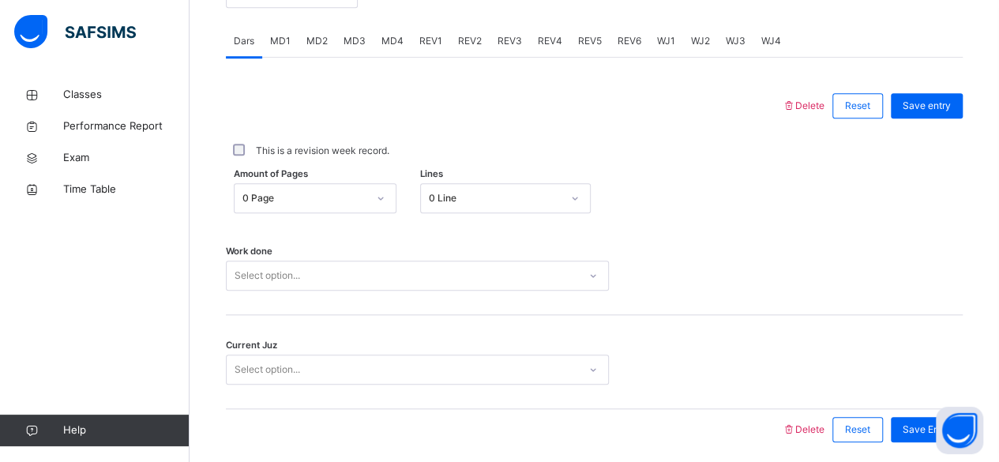
click at [635, 409] on div at bounding box center [504, 429] width 540 height 41
click at [355, 409] on div at bounding box center [504, 429] width 540 height 41
click at [325, 422] on div at bounding box center [504, 429] width 540 height 41
click at [188, 372] on div "Classes Performance Report Exam Time Table Help" at bounding box center [95, 262] width 190 height 399
click at [167, 318] on div "Classes Performance Report Exam Time Table Help" at bounding box center [95, 262] width 190 height 399
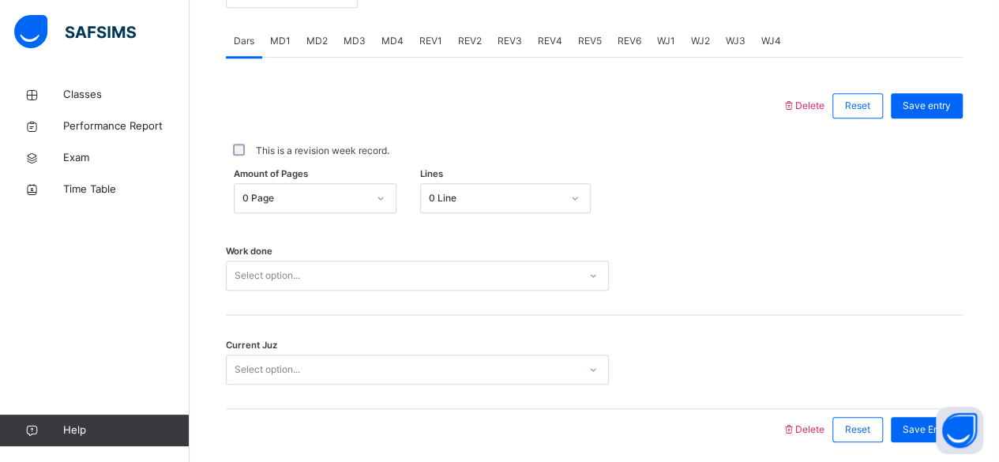
click at [181, 261] on div "Classes Performance Report Exam Time Table Help" at bounding box center [95, 262] width 190 height 399
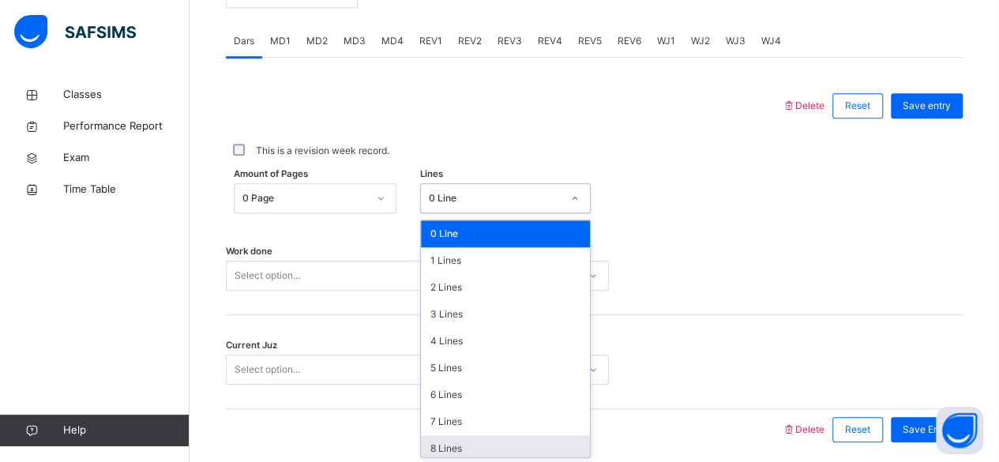
click at [452, 453] on div "8 Lines" at bounding box center [505, 448] width 169 height 27
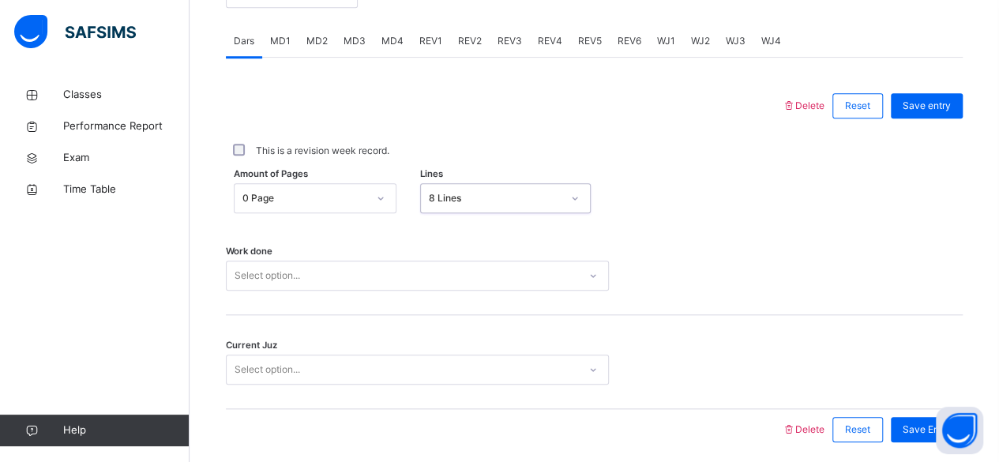
scroll to position [722, 0]
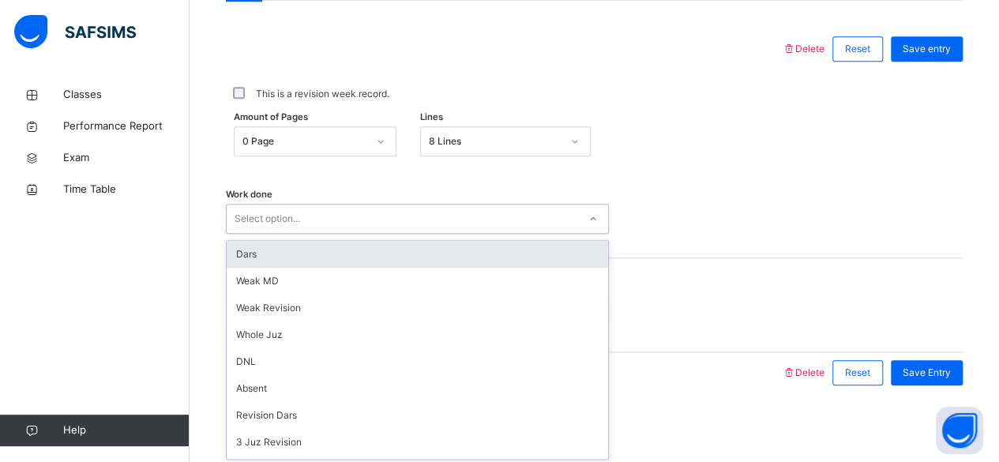
click at [391, 252] on div "Dars" at bounding box center [417, 254] width 381 height 27
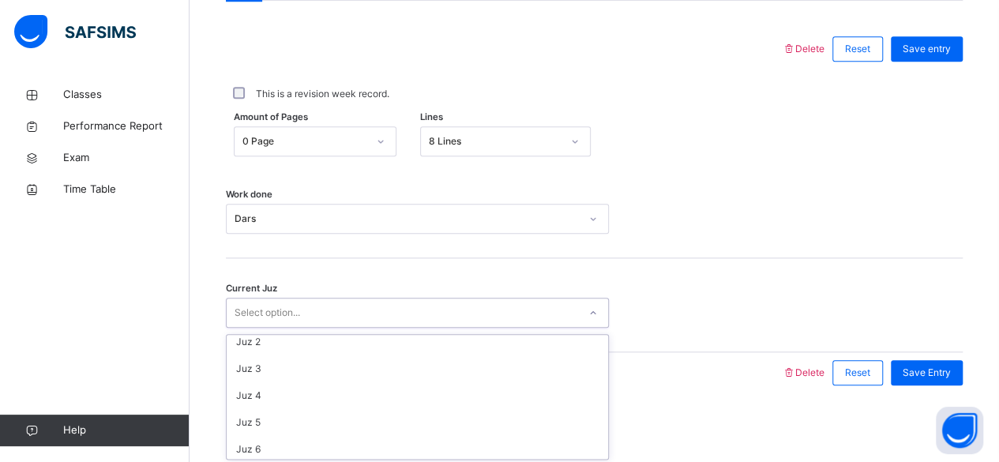
scroll to position [0, 0]
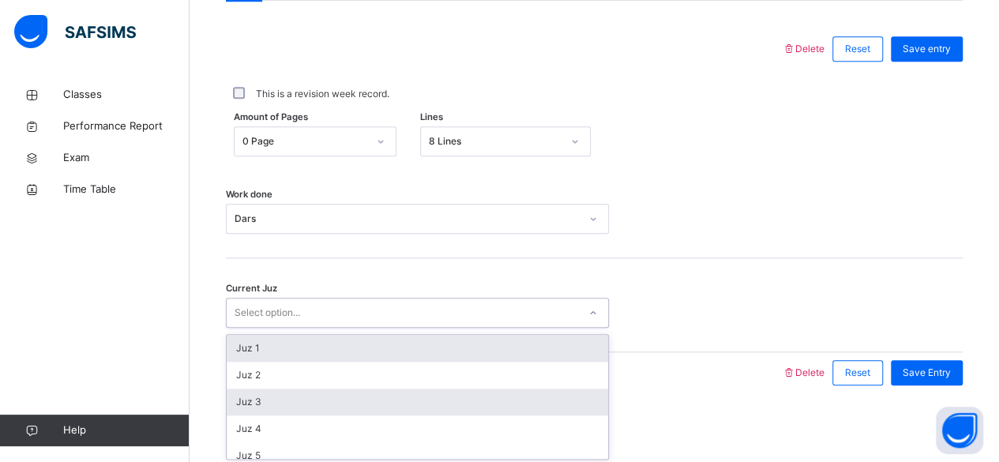
click at [343, 400] on div "Juz 3" at bounding box center [417, 401] width 381 height 27
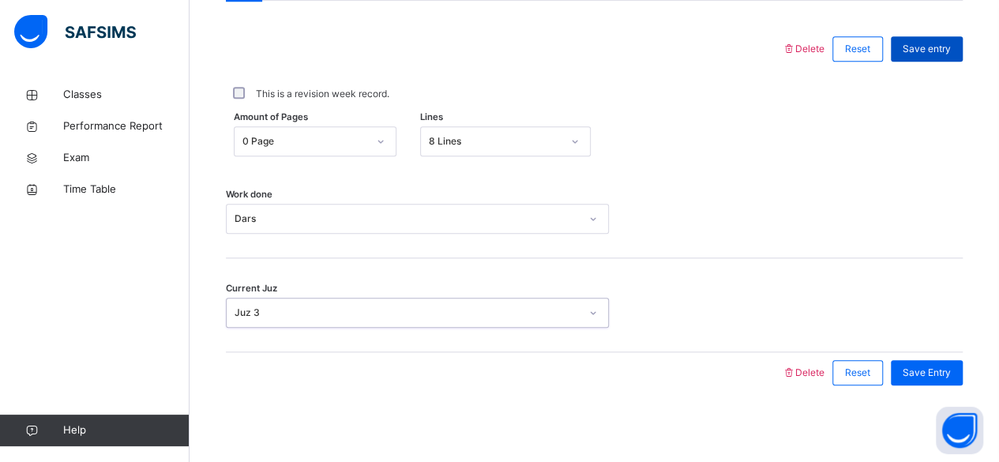
click at [963, 51] on div "Save entry" at bounding box center [927, 48] width 72 height 25
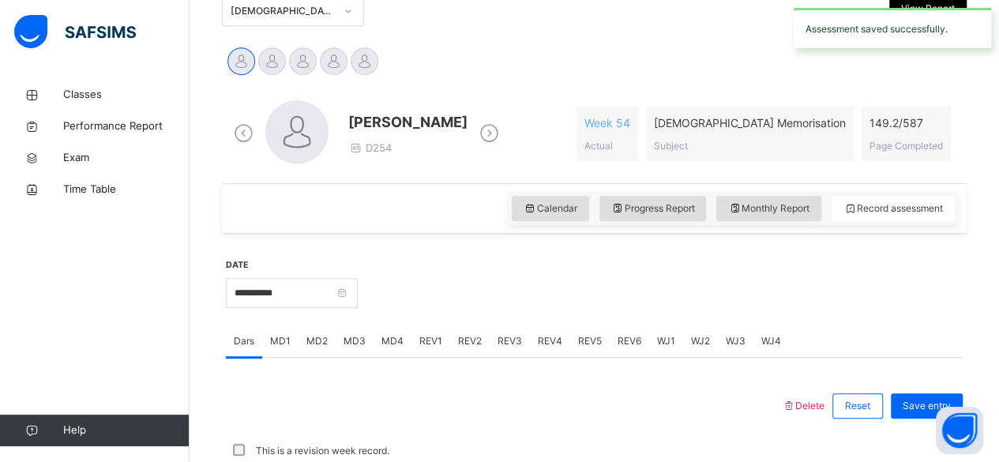
scroll to position [722, 0]
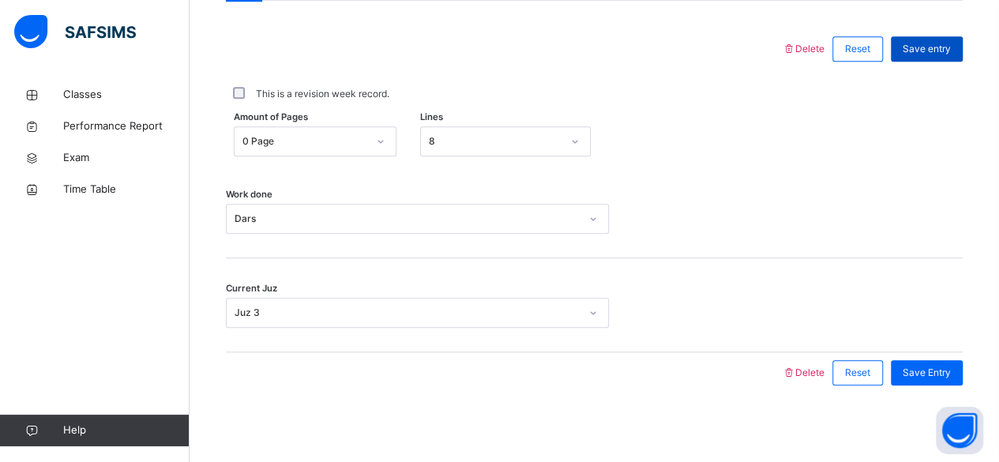
click at [940, 57] on div "Save entry" at bounding box center [927, 48] width 72 height 25
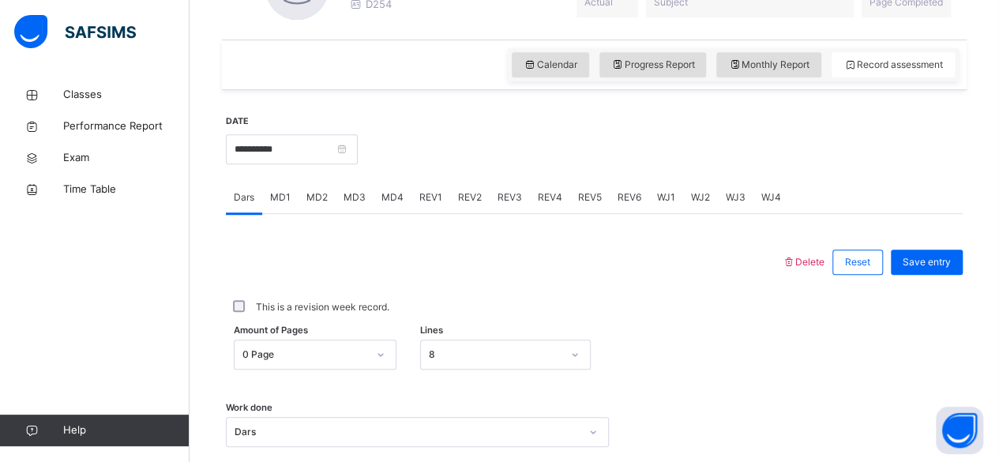
scroll to position [507, 0]
click at [388, 206] on div "MD4" at bounding box center [392, 199] width 38 height 32
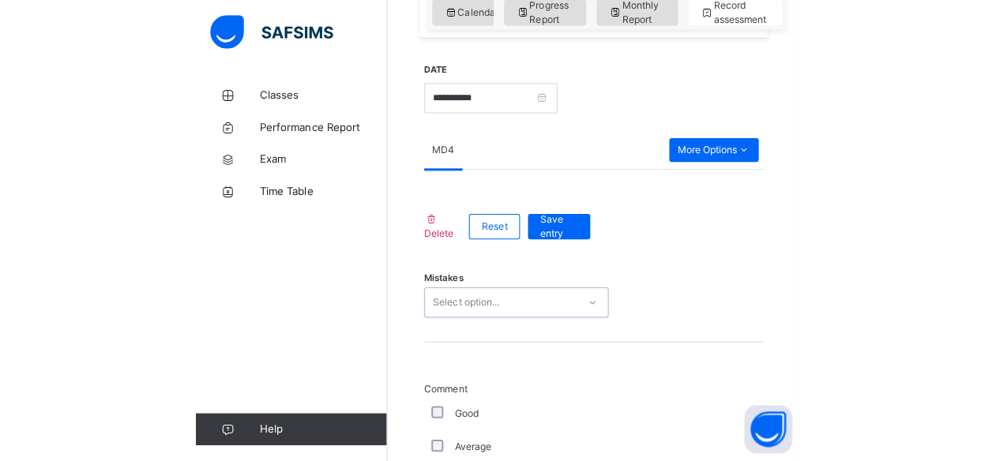
scroll to position [1019, 0]
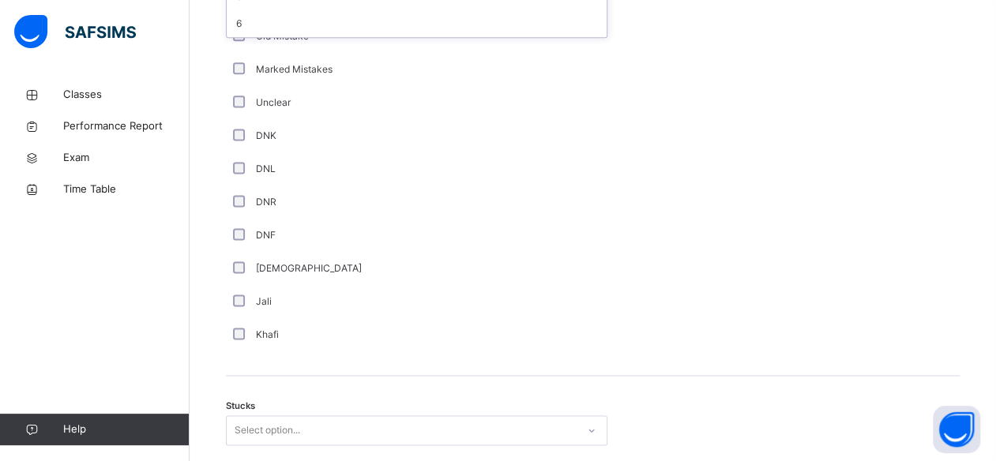
click at [690, 191] on div "Comment Good Average Weak Old Mistake Marked Mistakes Unclear DNK DNL DNR DNF M…" at bounding box center [593, 128] width 734 height 445
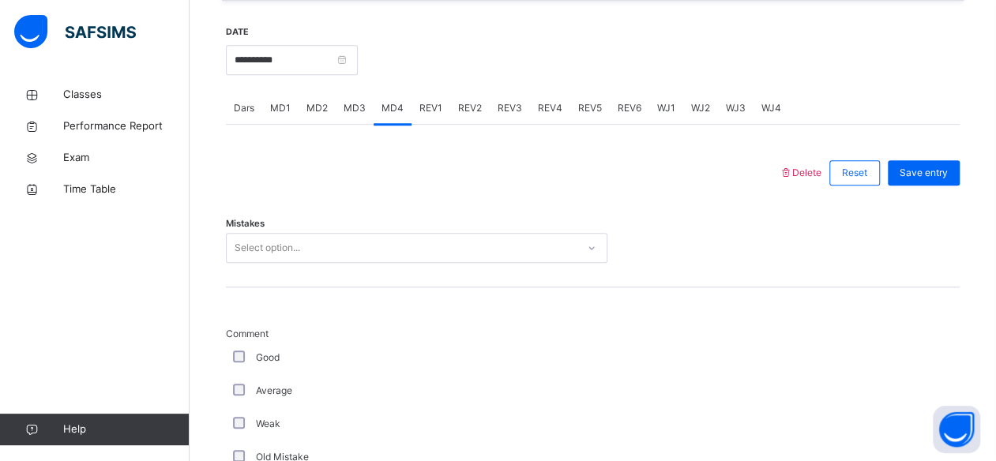
scroll to position [595, 0]
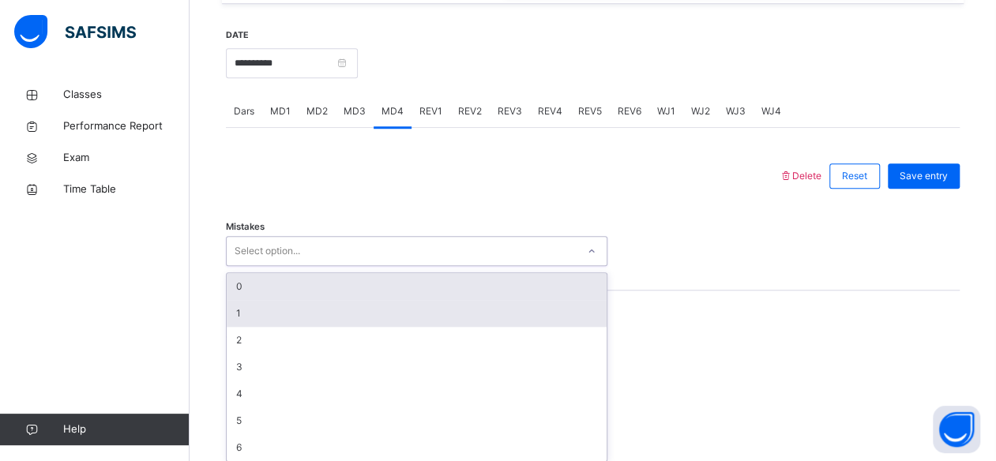
click at [324, 316] on div "1" at bounding box center [417, 313] width 380 height 27
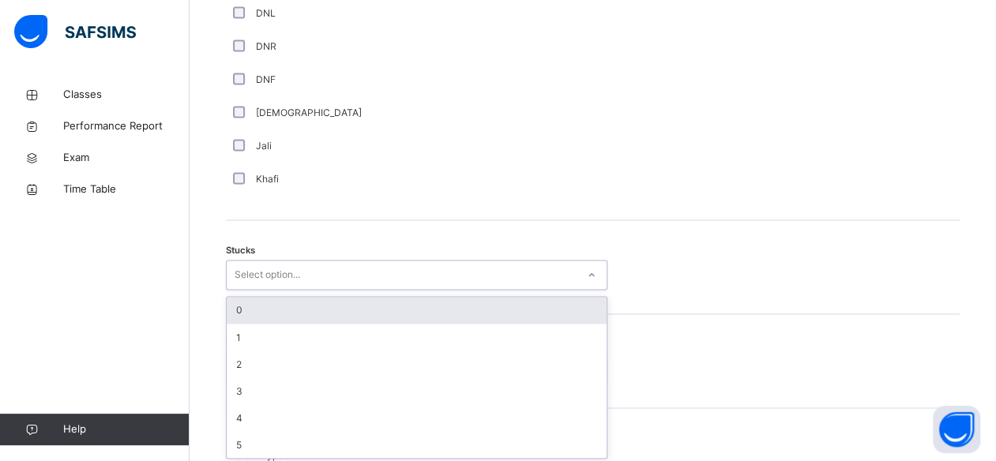
scroll to position [1175, 0]
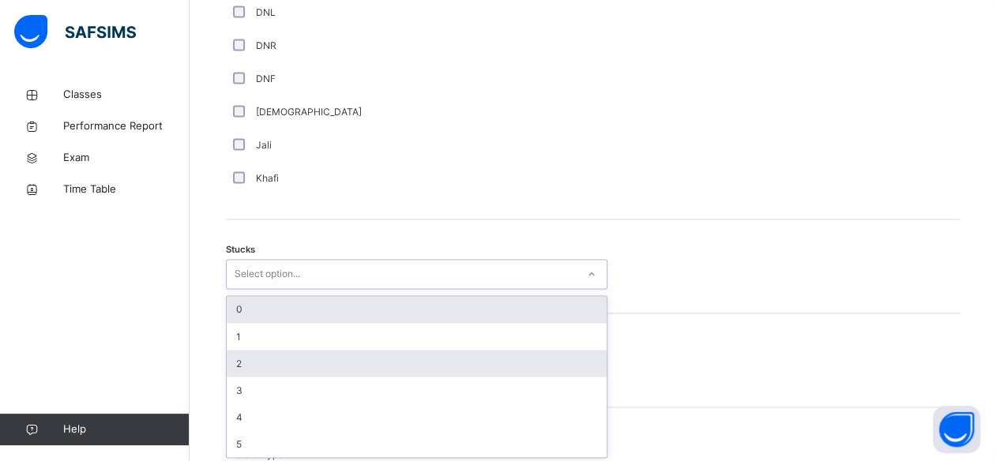
click at [302, 364] on div "2" at bounding box center [417, 363] width 380 height 27
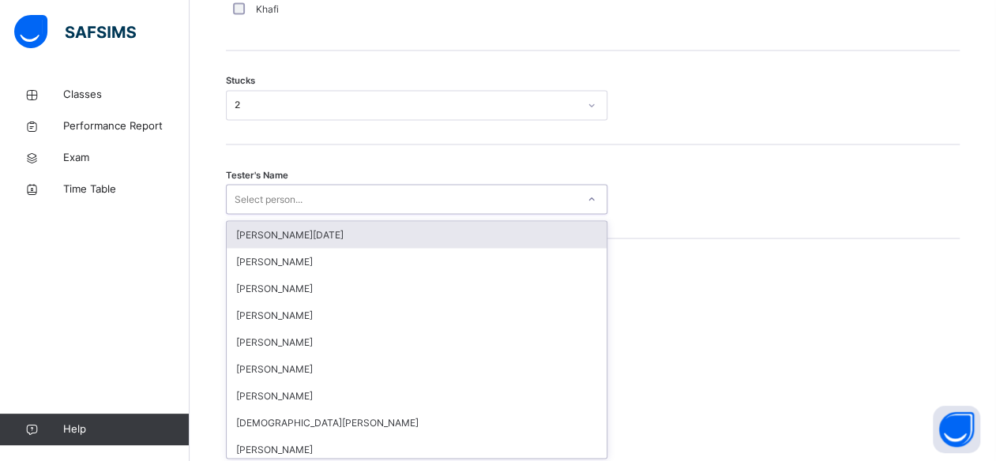
scroll to position [1345, 0]
type input "*"
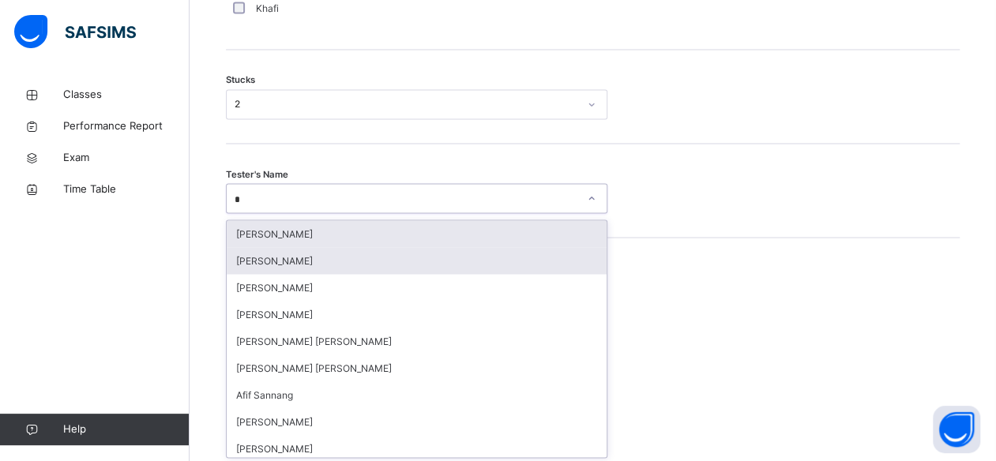
click at [363, 251] on div "[PERSON_NAME]" at bounding box center [417, 260] width 380 height 27
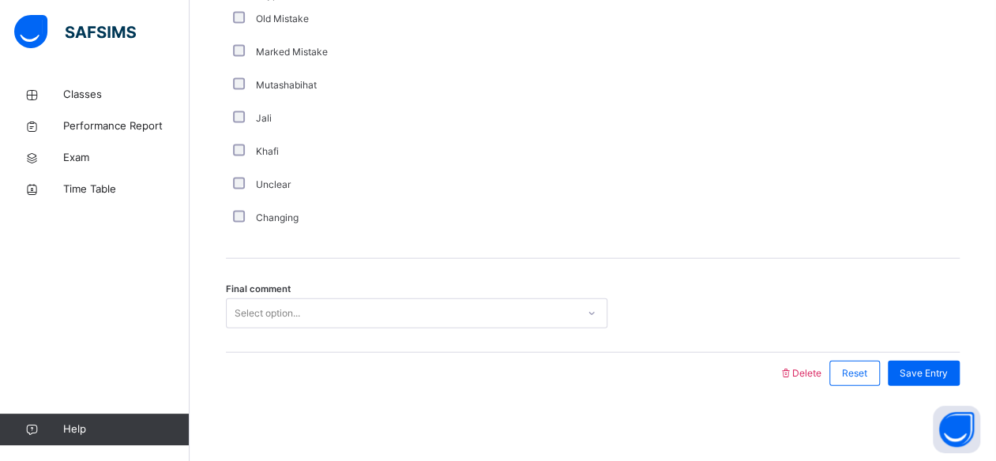
click at [494, 336] on div "Final comment Select option..." at bounding box center [593, 306] width 734 height 94
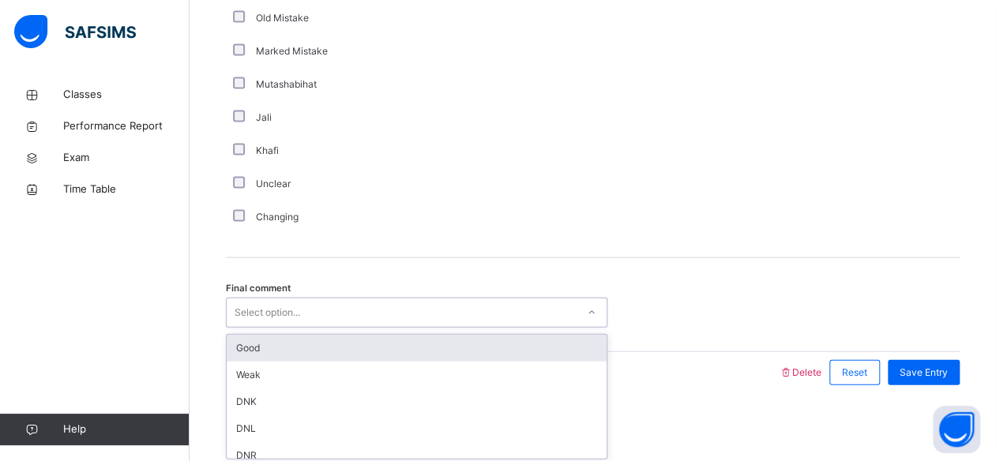
click at [591, 348] on div "Good" at bounding box center [417, 348] width 380 height 27
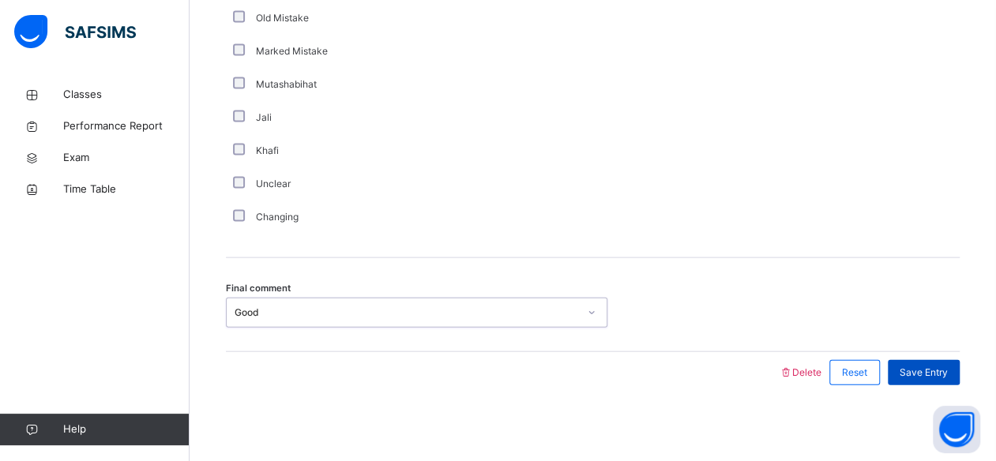
click at [935, 369] on span "Save Entry" at bounding box center [923, 373] width 48 height 14
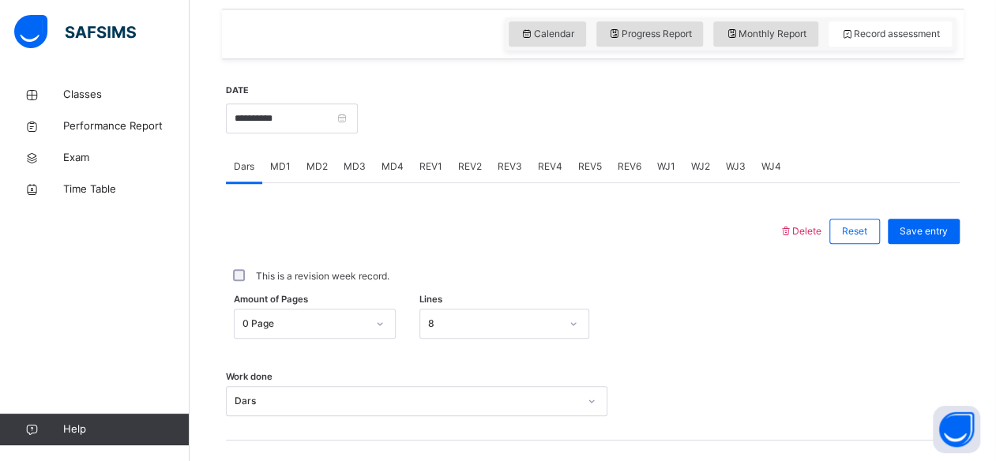
scroll to position [539, 0]
click at [385, 177] on div "MD4" at bounding box center [392, 168] width 38 height 32
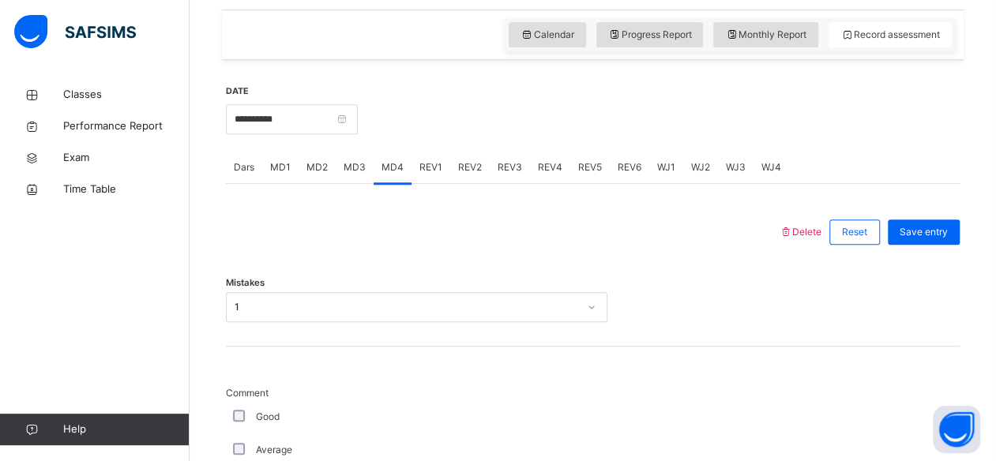
click at [358, 174] on div "MD3" at bounding box center [355, 168] width 38 height 32
click at [303, 178] on div "MD2" at bounding box center [316, 168] width 37 height 32
click at [276, 175] on div "MD1" at bounding box center [280, 168] width 36 height 32
click at [346, 178] on div "MD3" at bounding box center [355, 168] width 38 height 32
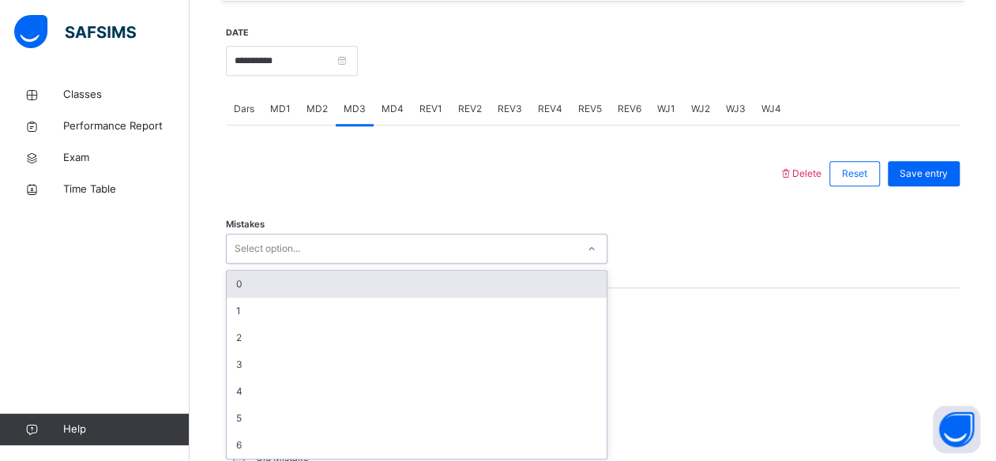
scroll to position [599, 0]
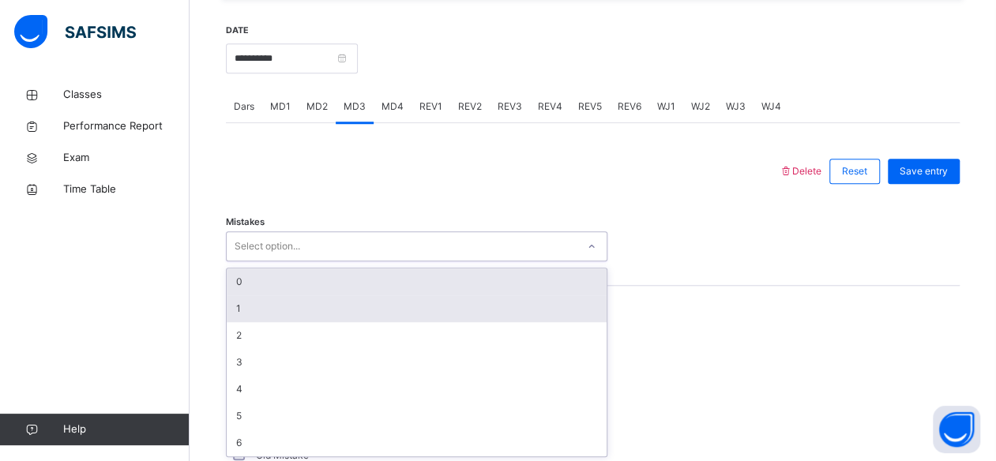
click at [284, 308] on div "1" at bounding box center [417, 308] width 380 height 27
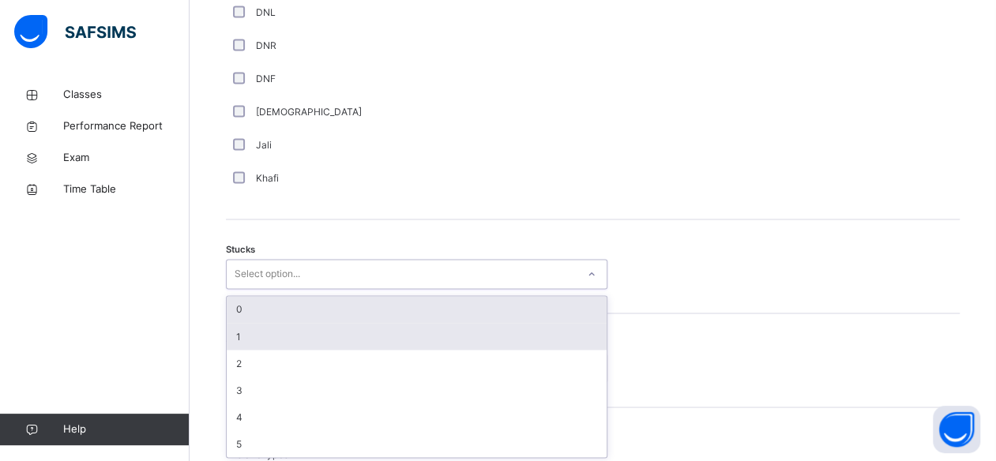
click at [279, 345] on div "1" at bounding box center [417, 336] width 380 height 27
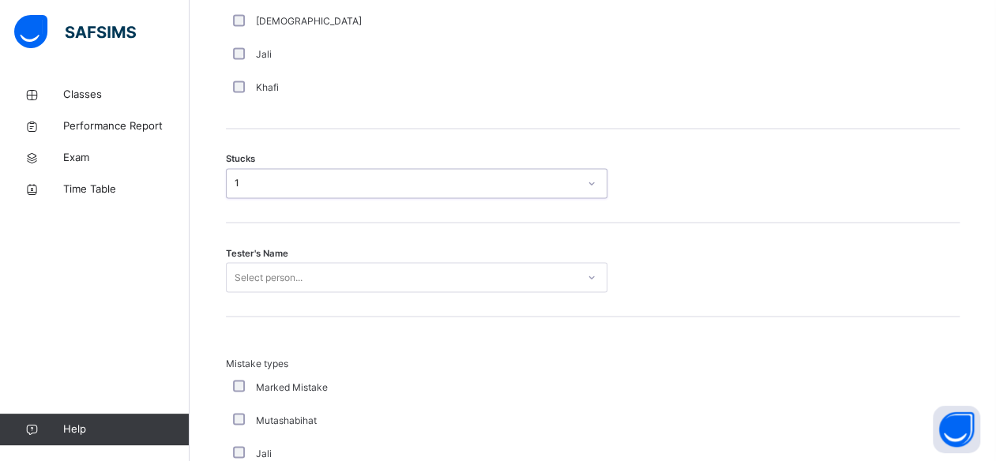
scroll to position [1352, 0]
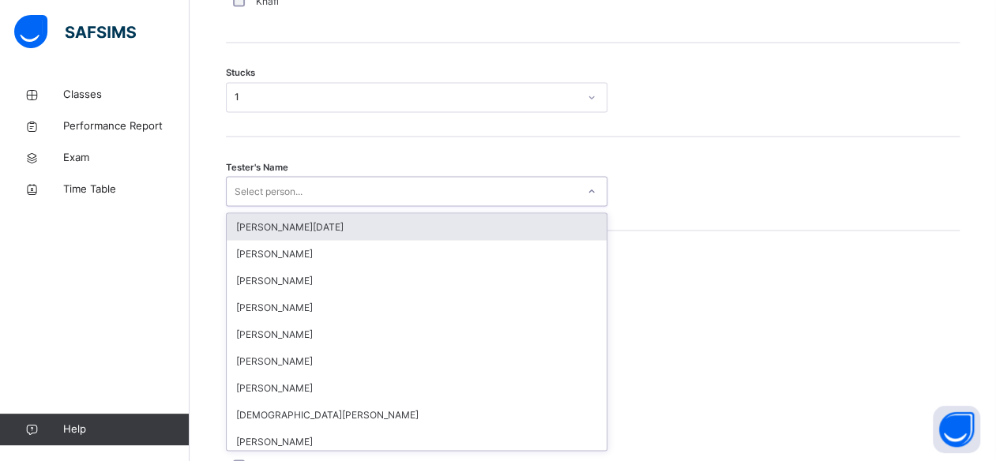
type input "*"
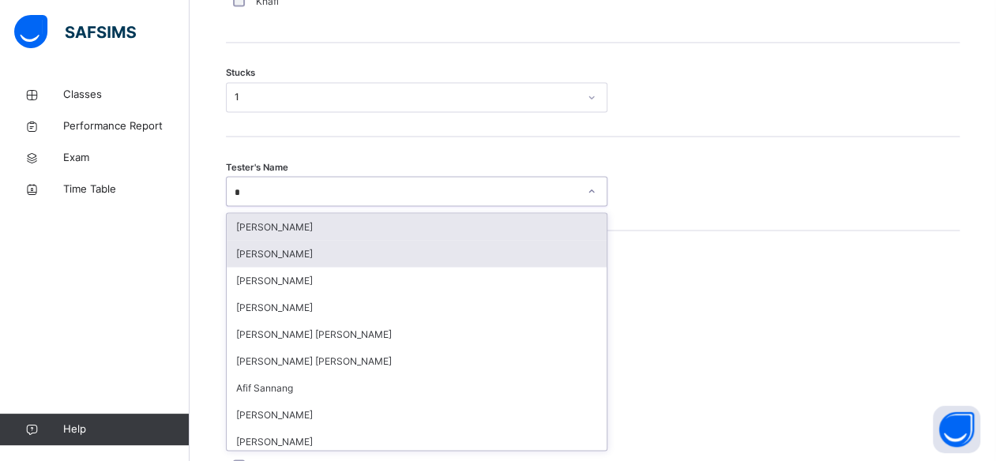
click at [299, 251] on div "[PERSON_NAME]" at bounding box center [417, 253] width 380 height 27
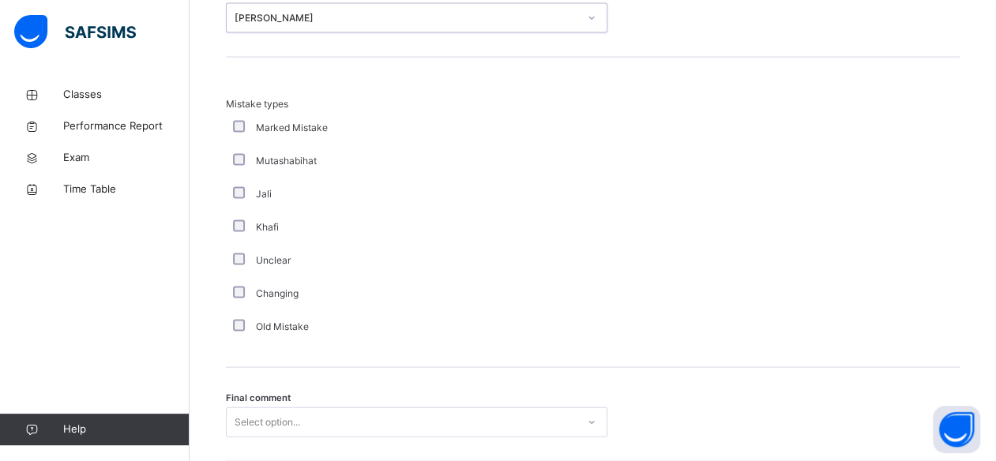
scroll to position [1635, 0]
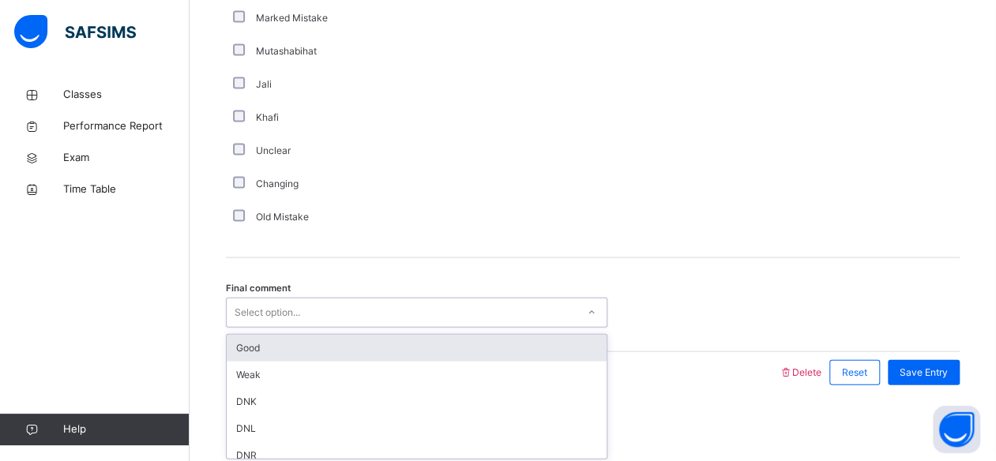
click at [297, 354] on div "Good" at bounding box center [417, 348] width 380 height 27
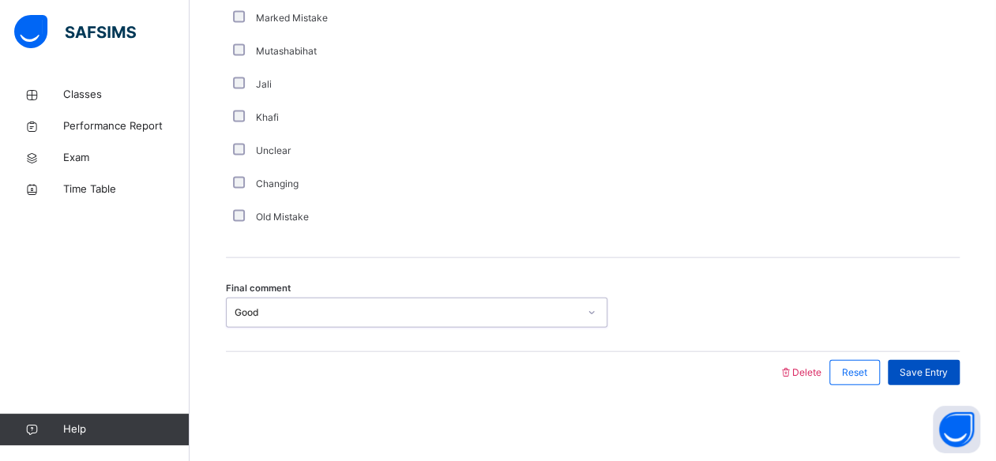
click at [937, 360] on div "Save Entry" at bounding box center [924, 372] width 72 height 25
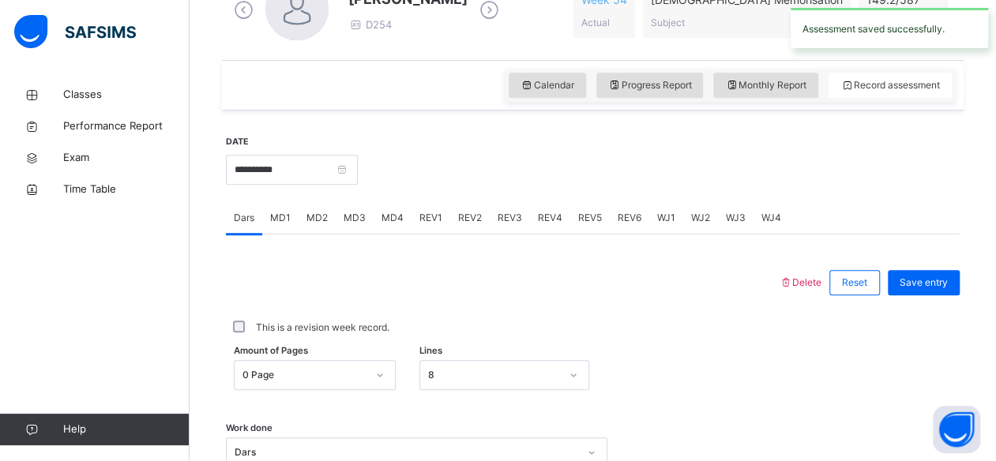
scroll to position [485, 0]
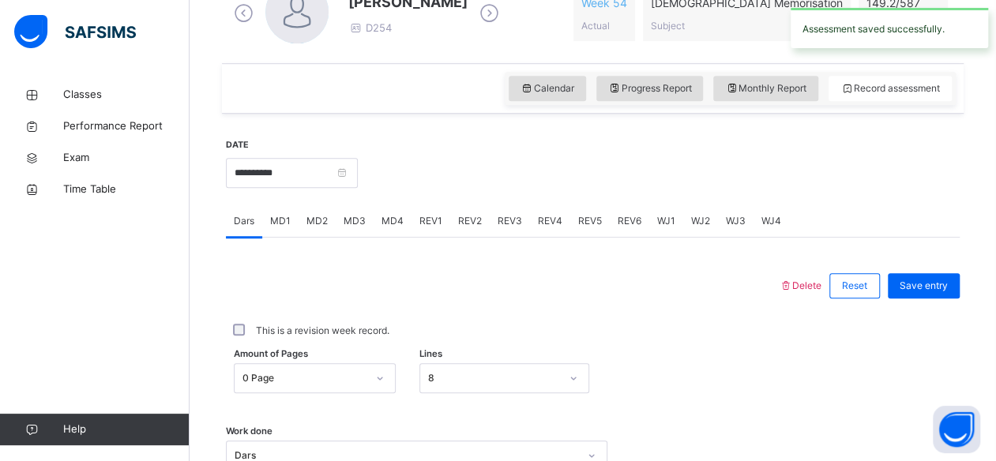
click at [428, 227] on div "REV1" at bounding box center [430, 221] width 39 height 32
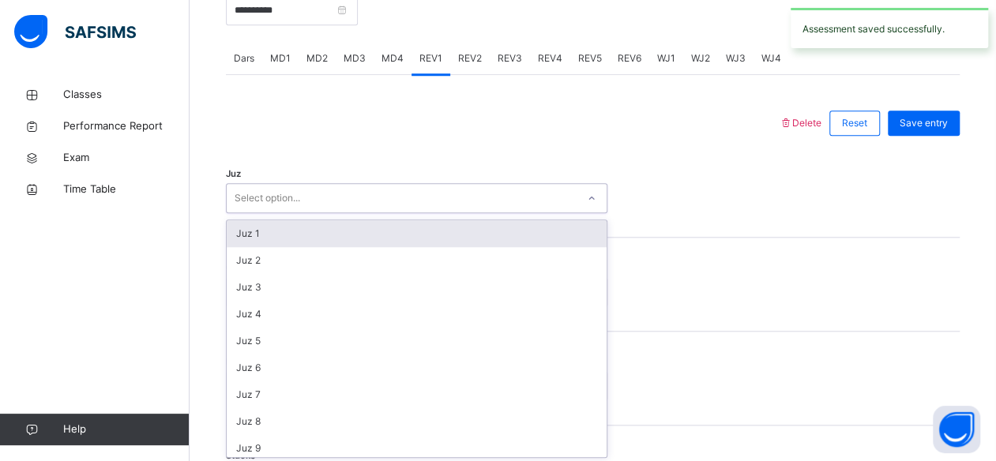
scroll to position [648, 0]
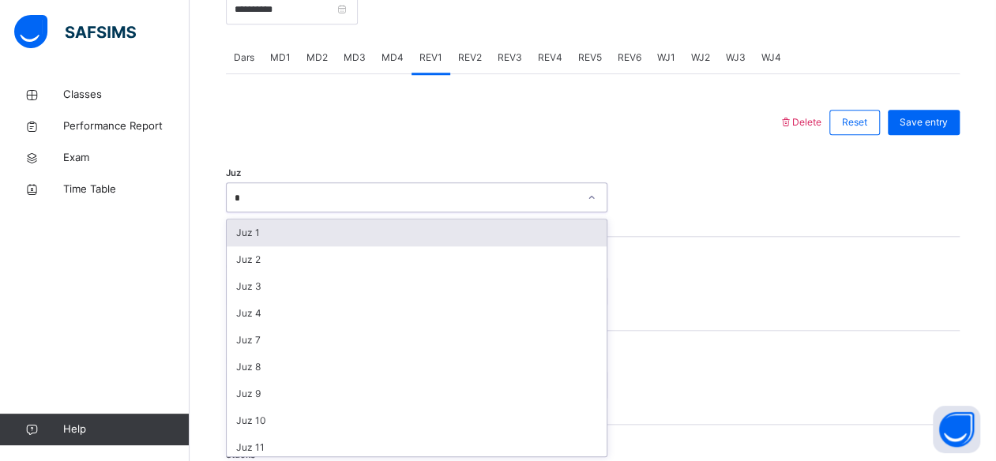
type input "*"
click at [711, 370] on div "Mistakes Select option..." at bounding box center [593, 385] width 734 height 30
click at [430, 239] on div "Juz 1" at bounding box center [417, 233] width 380 height 27
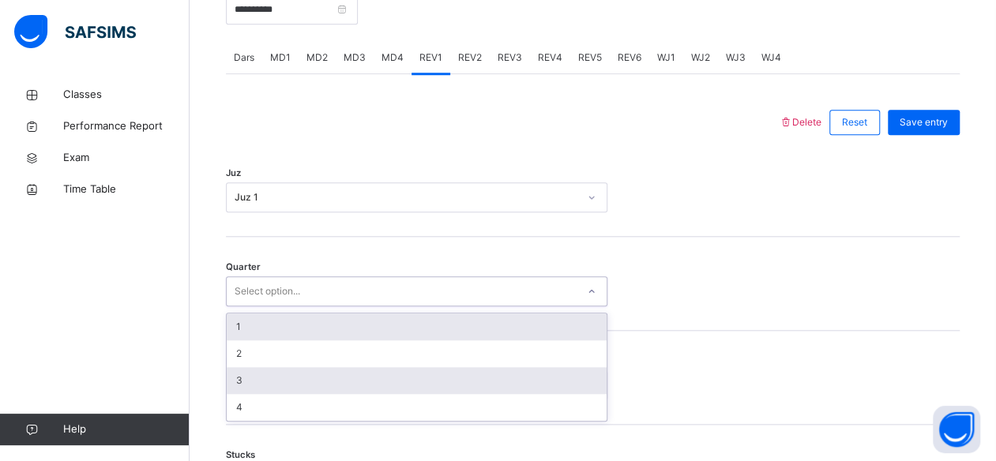
click at [272, 379] on div "3" at bounding box center [417, 380] width 380 height 27
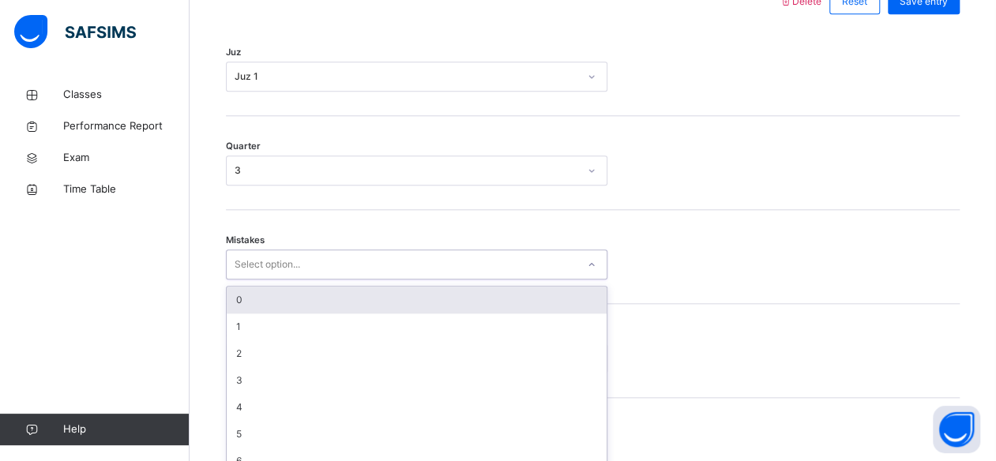
scroll to position [786, 0]
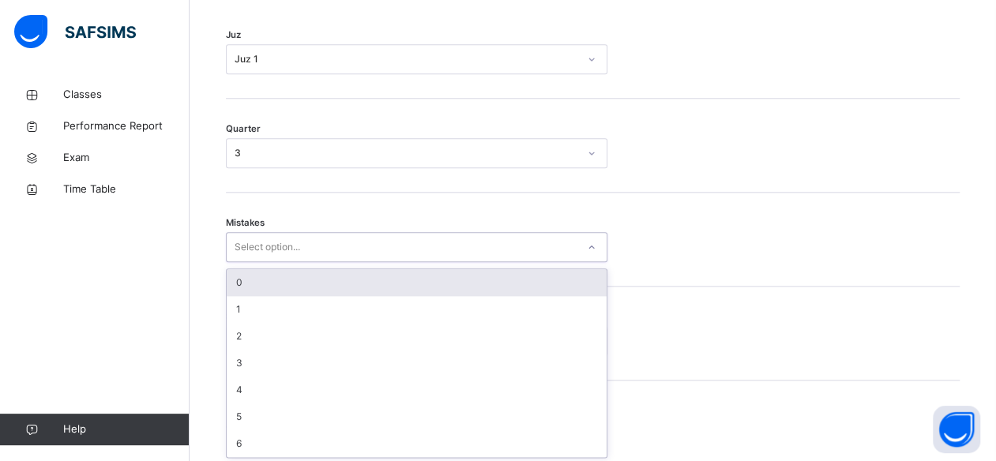
click at [360, 283] on div "0" at bounding box center [417, 282] width 380 height 27
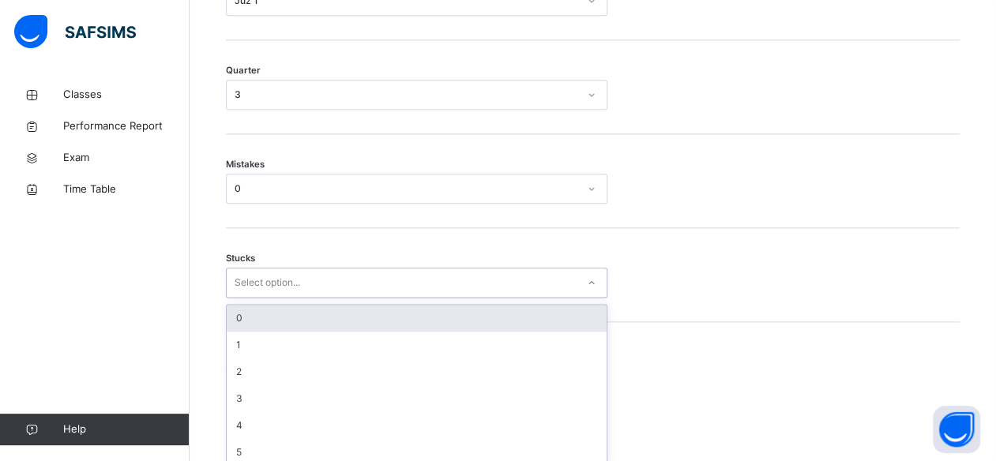
scroll to position [854, 0]
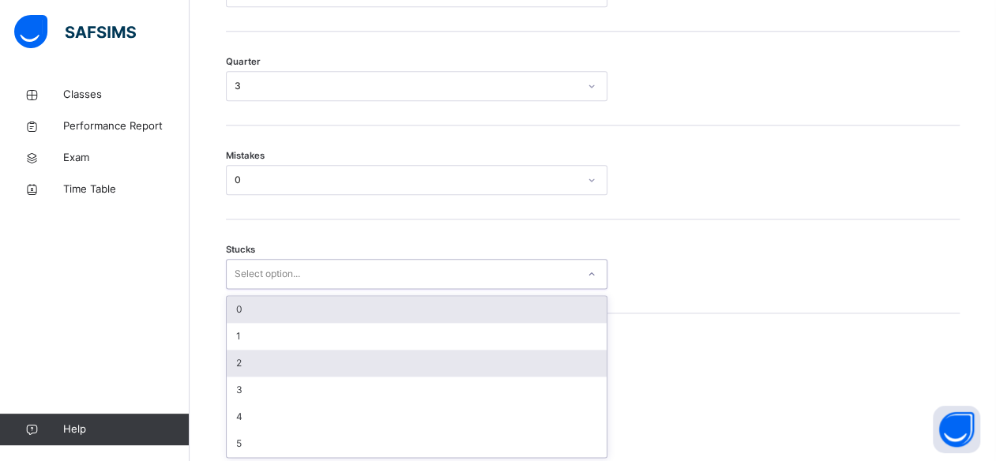
click at [303, 362] on div "2" at bounding box center [417, 363] width 380 height 27
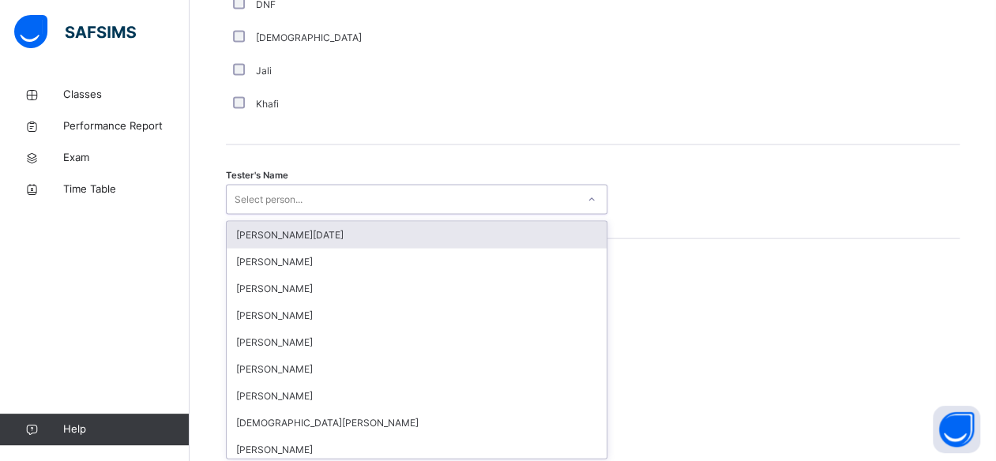
scroll to position [1532, 0]
type input "***"
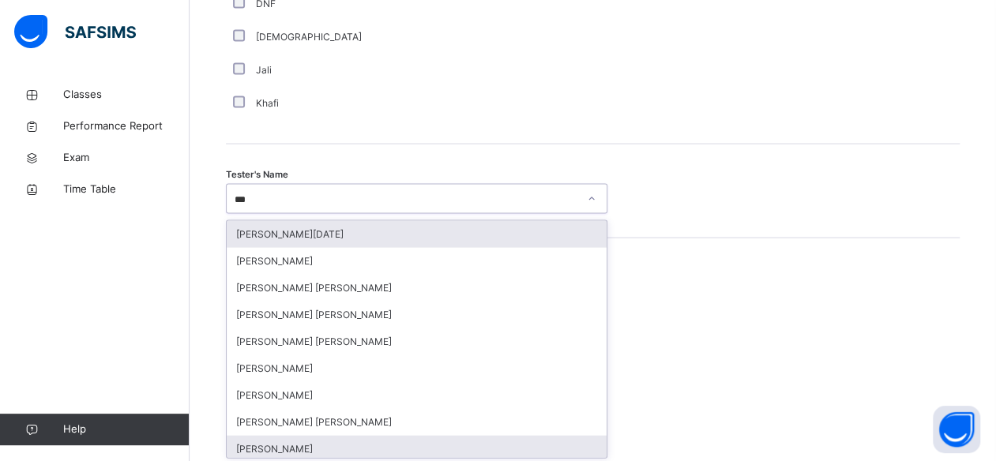
click at [385, 442] on div "[PERSON_NAME]" at bounding box center [417, 449] width 380 height 27
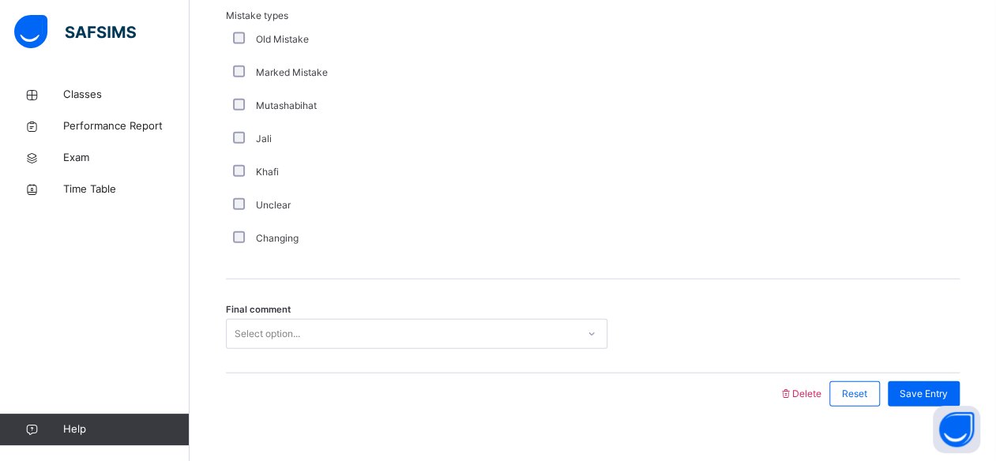
scroll to position [1822, 0]
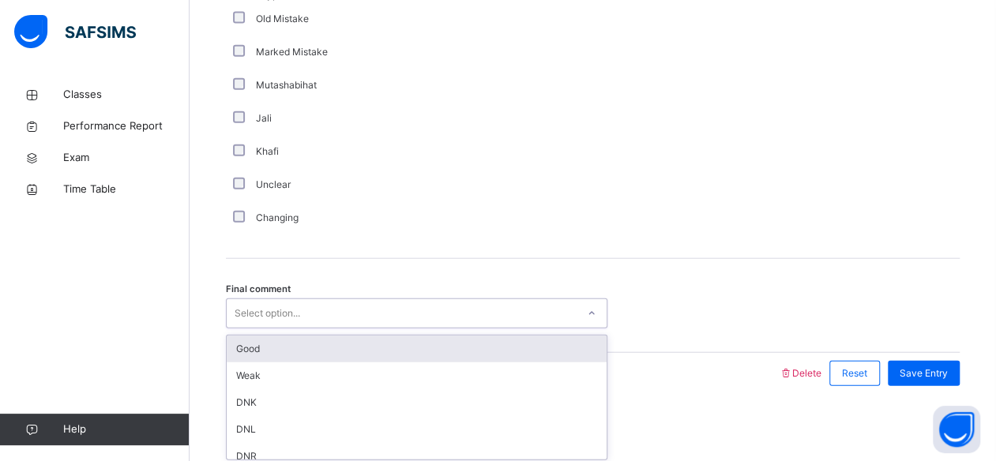
click at [383, 353] on div "Good" at bounding box center [417, 349] width 380 height 27
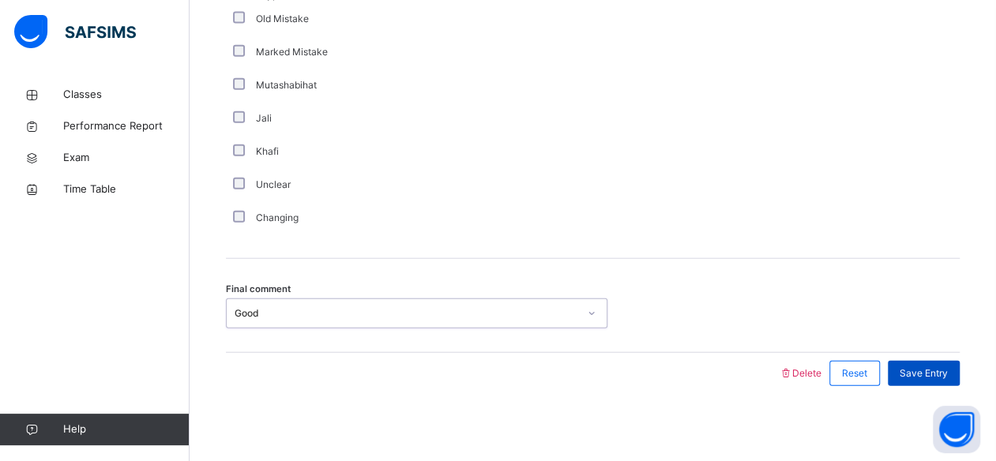
click at [948, 371] on span "Save Entry" at bounding box center [923, 373] width 48 height 14
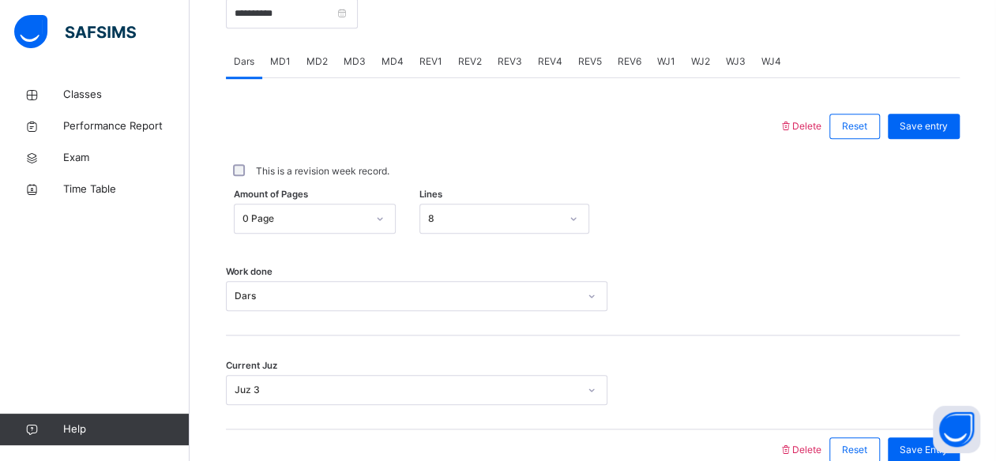
scroll to position [636, 0]
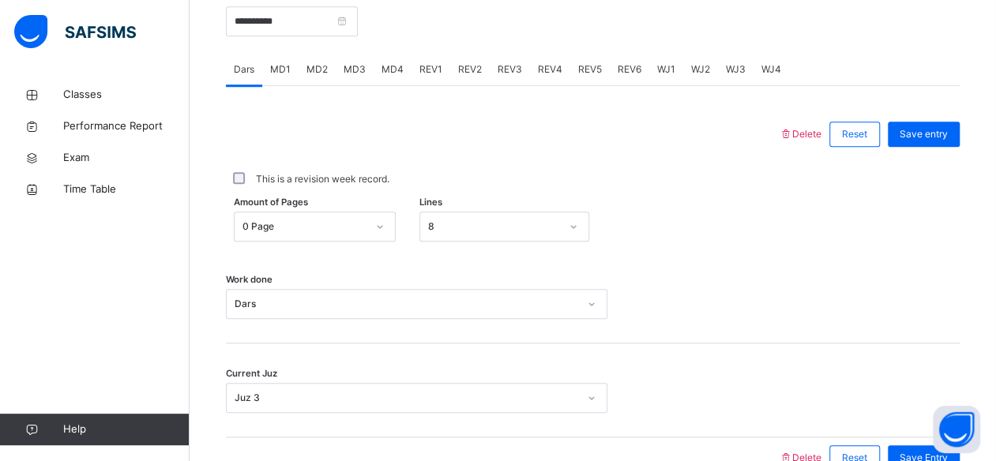
click at [391, 77] on div "MD4" at bounding box center [392, 70] width 38 height 32
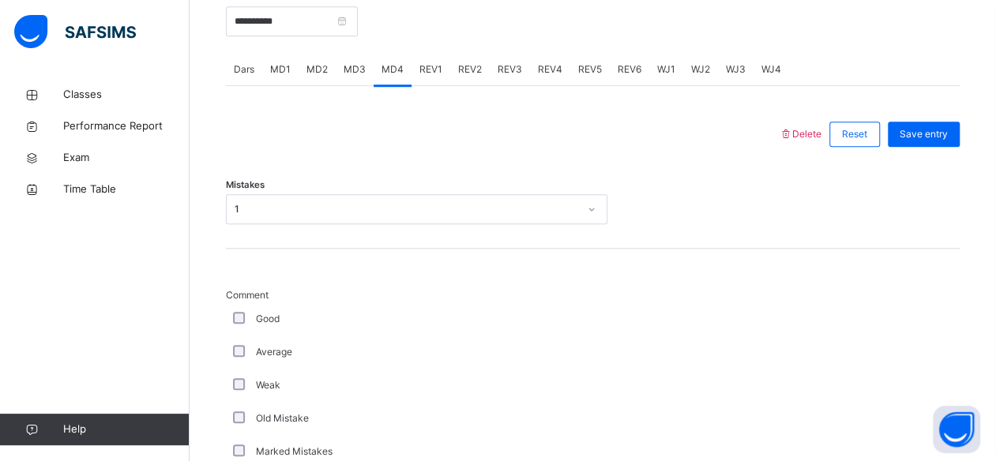
click at [357, 71] on span "MD3" at bounding box center [354, 69] width 22 height 14
click at [419, 70] on span "REV1" at bounding box center [430, 69] width 23 height 14
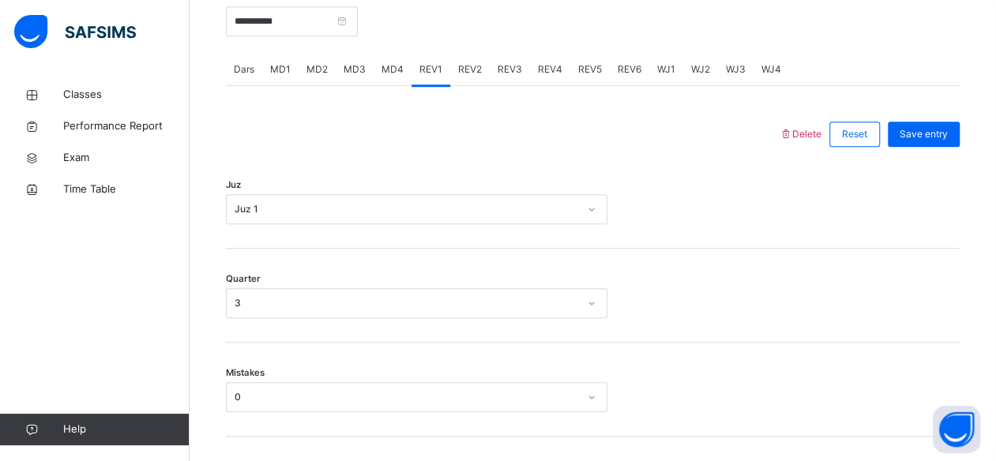
click at [474, 76] on div "REV2" at bounding box center [469, 70] width 39 height 32
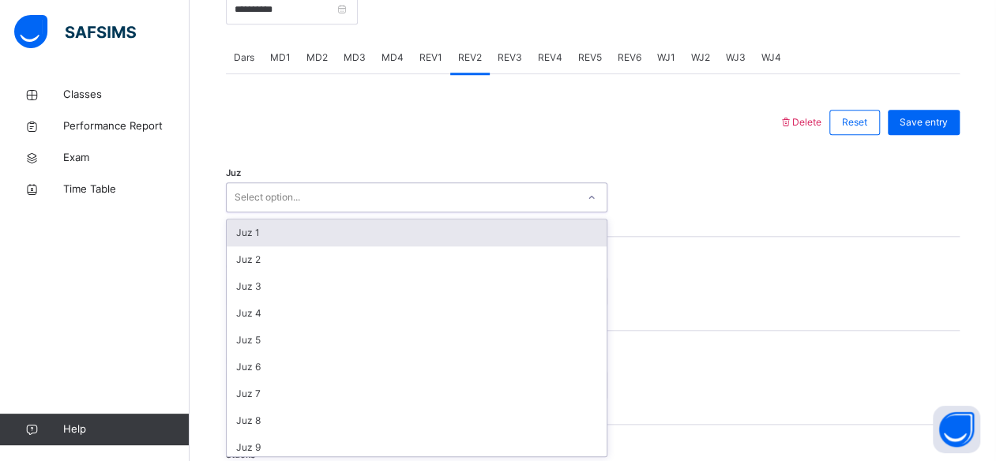
type input "*"
click at [343, 235] on div "Juz 1" at bounding box center [417, 233] width 380 height 27
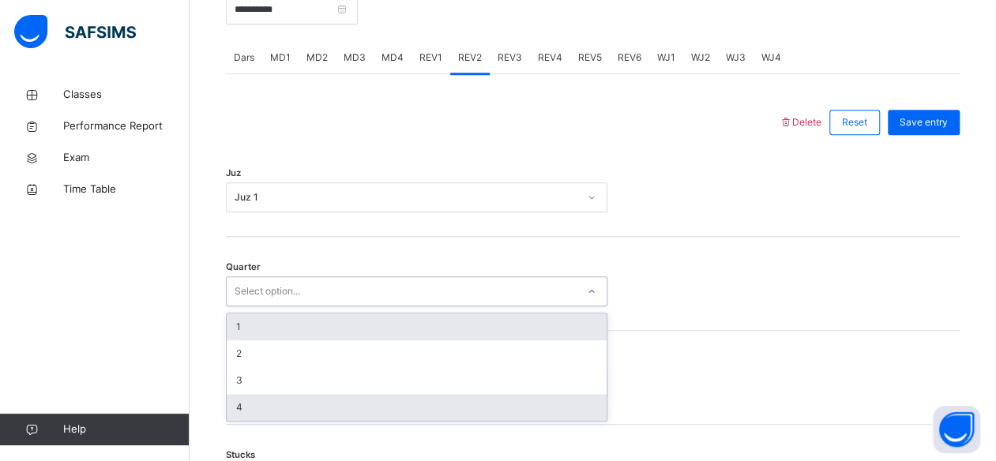
click at [291, 412] on div "4" at bounding box center [417, 407] width 380 height 27
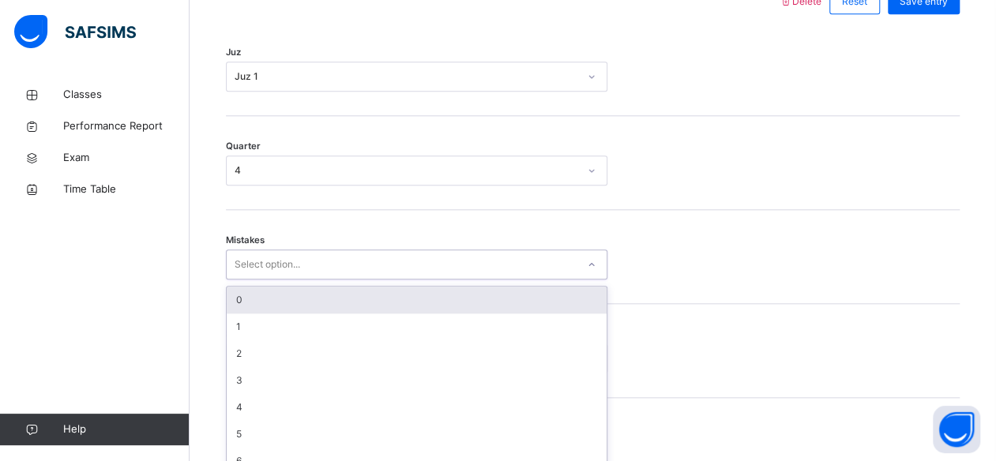
scroll to position [786, 0]
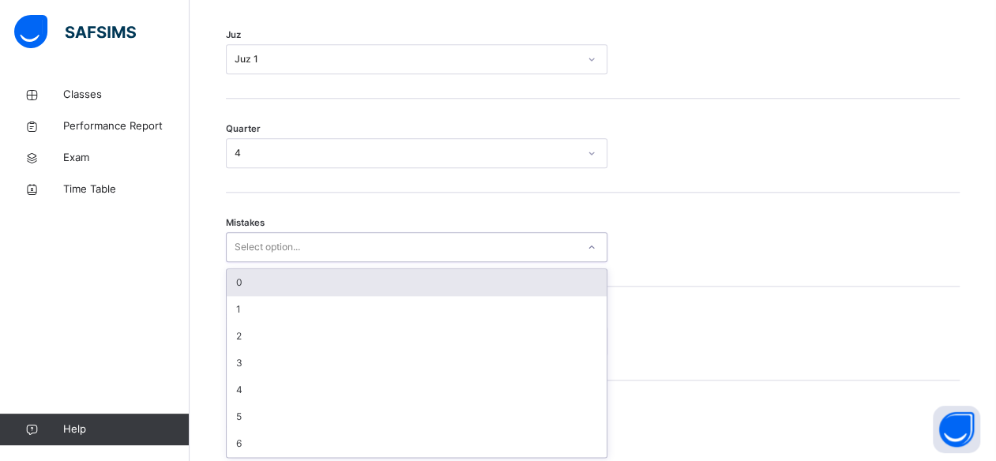
click at [289, 286] on div "0" at bounding box center [417, 282] width 380 height 27
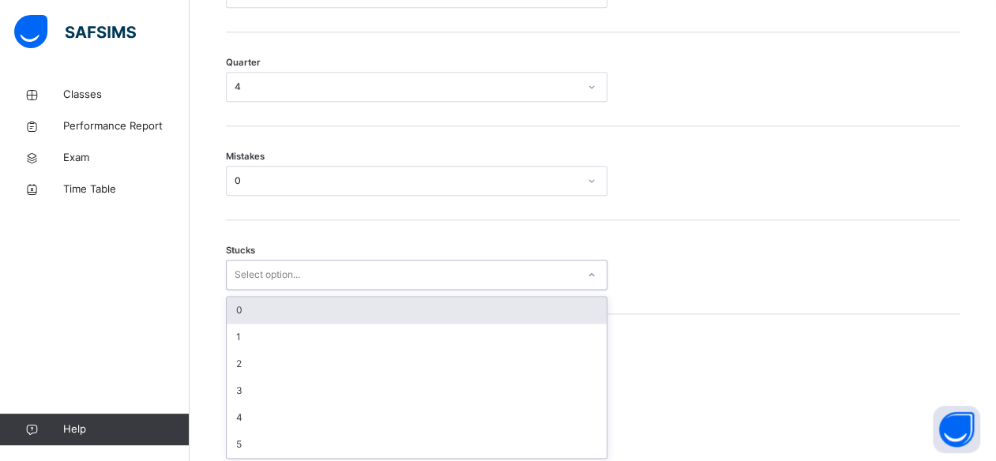
scroll to position [854, 0]
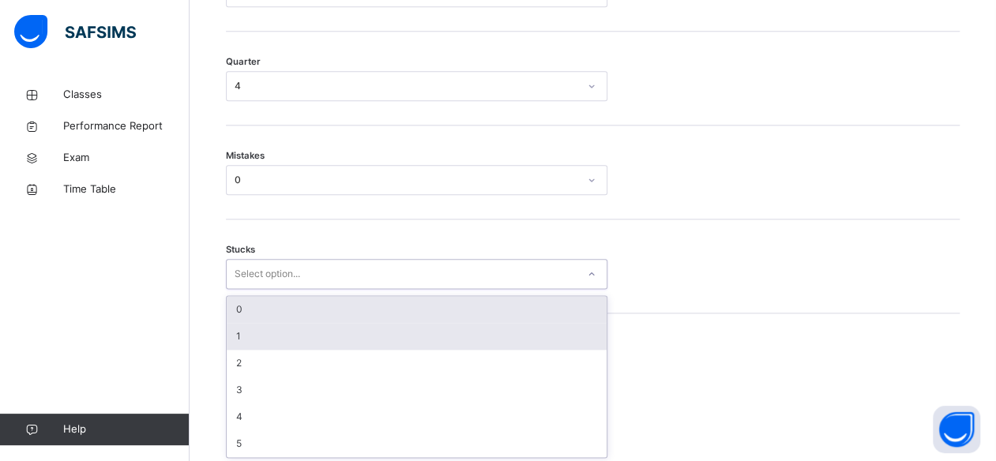
click at [267, 340] on div "1" at bounding box center [417, 336] width 380 height 27
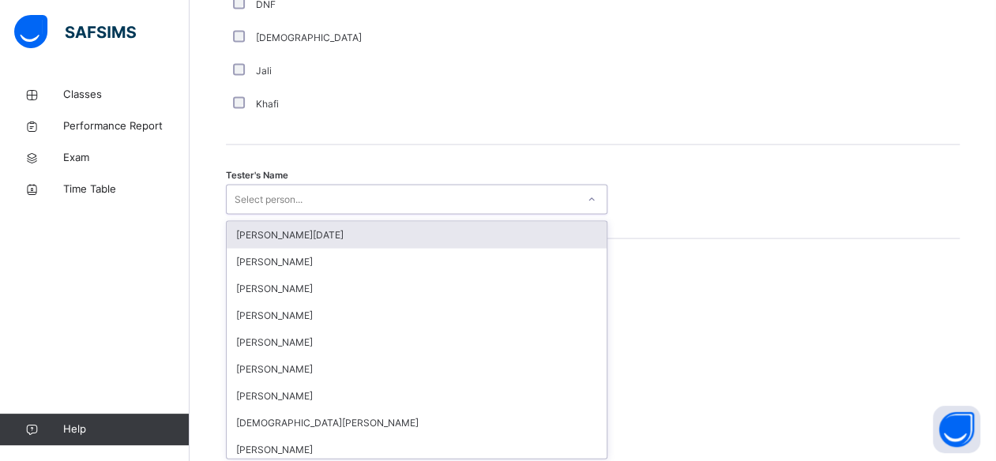
scroll to position [1532, 0]
type input "**"
click at [400, 229] on div "[PERSON_NAME]" at bounding box center [417, 234] width 380 height 27
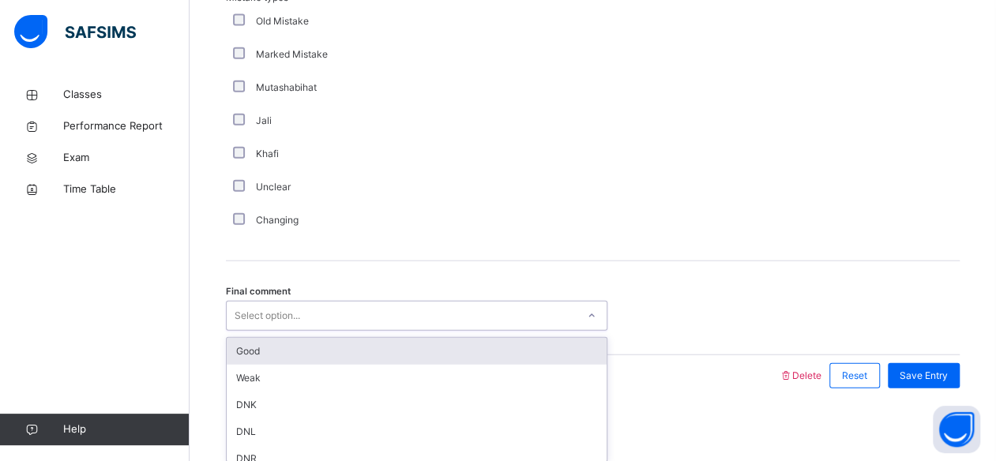
scroll to position [1822, 0]
click at [255, 347] on div "Good" at bounding box center [417, 349] width 380 height 27
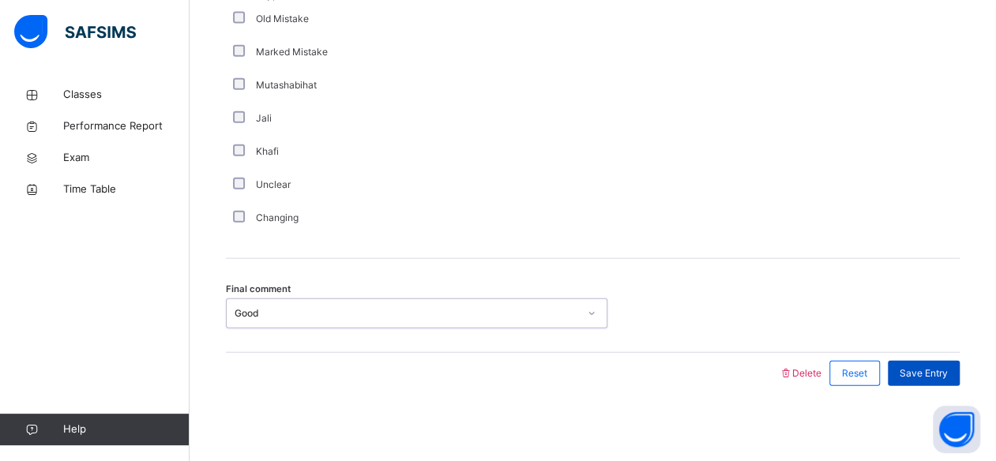
click at [933, 370] on span "Save Entry" at bounding box center [923, 373] width 48 height 14
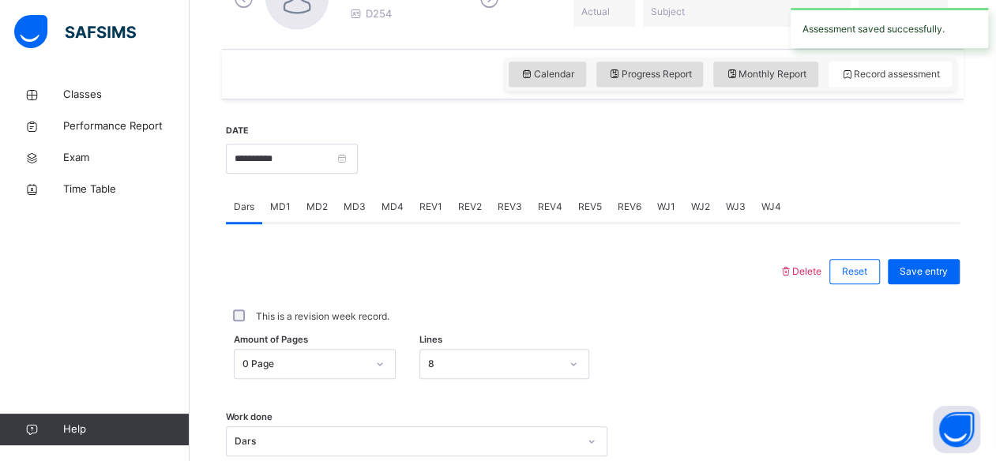
scroll to position [499, 0]
click at [462, 216] on div "REV2" at bounding box center [469, 207] width 39 height 32
click at [510, 218] on div "REV3" at bounding box center [510, 207] width 40 height 32
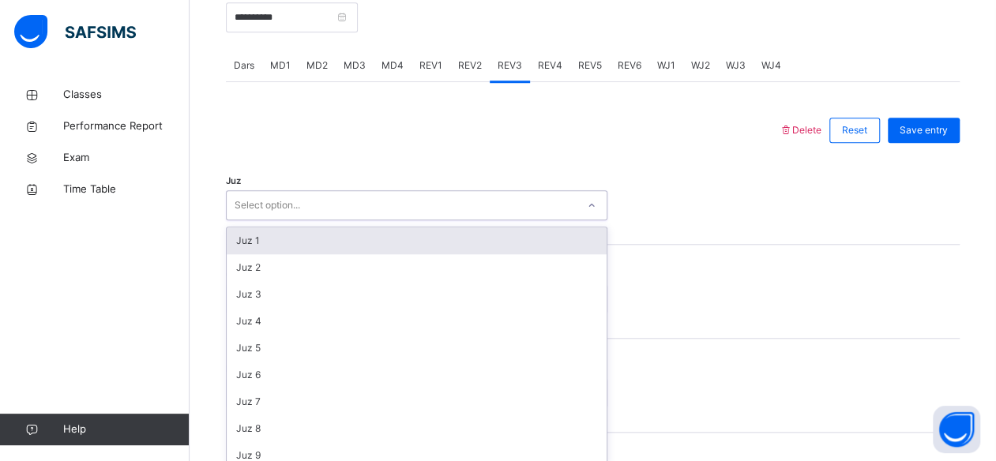
scroll to position [648, 0]
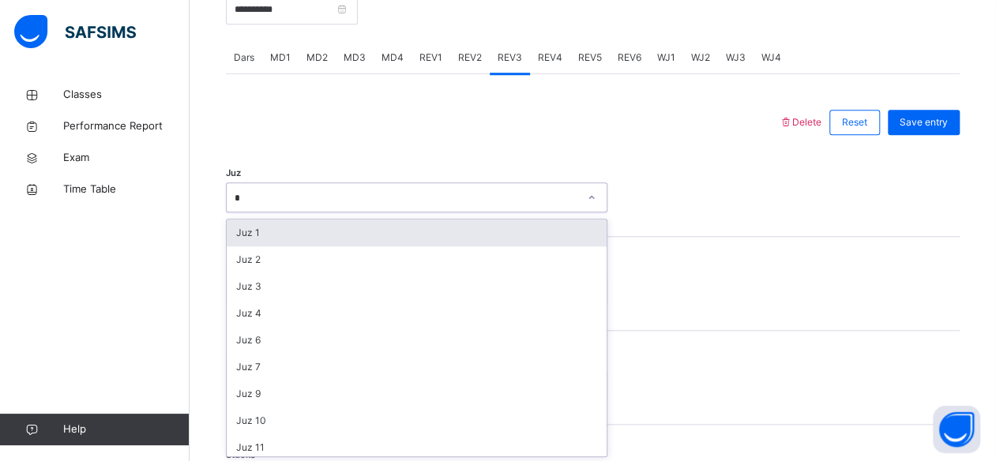
type input "**"
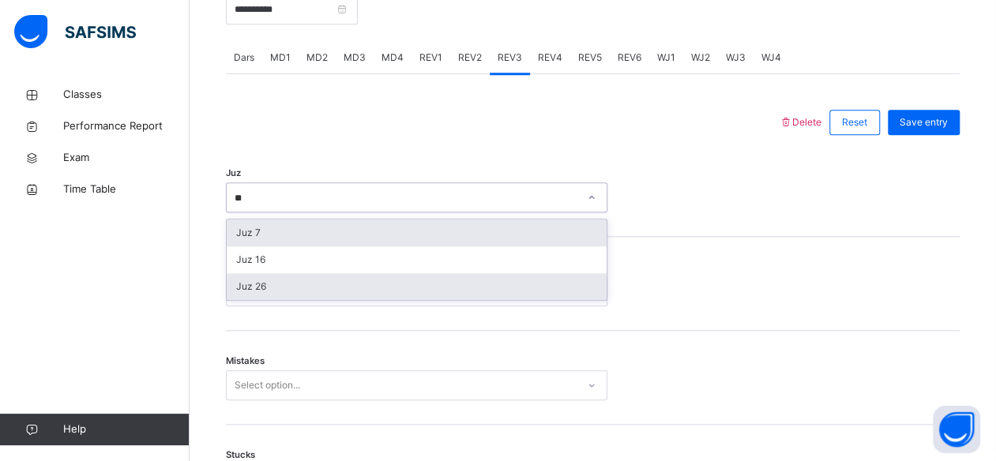
click at [357, 287] on div "Juz 26" at bounding box center [417, 286] width 380 height 27
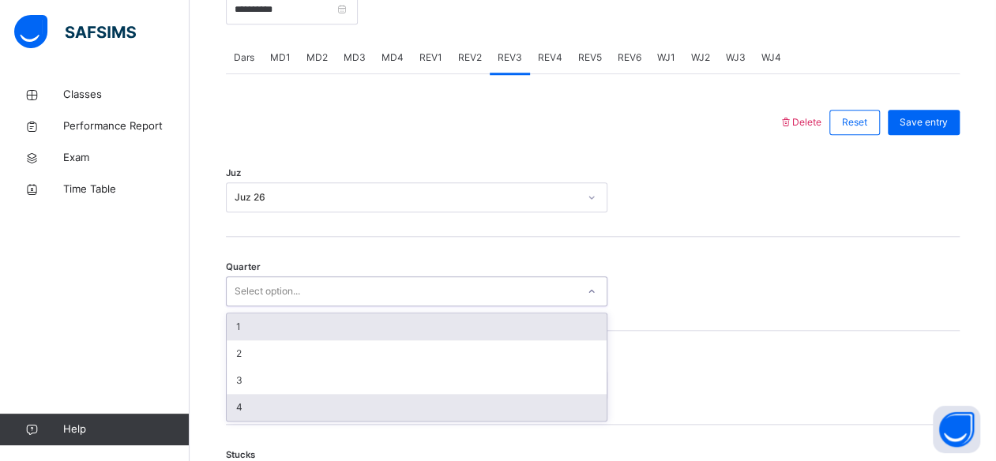
click at [302, 414] on div "4" at bounding box center [417, 407] width 380 height 27
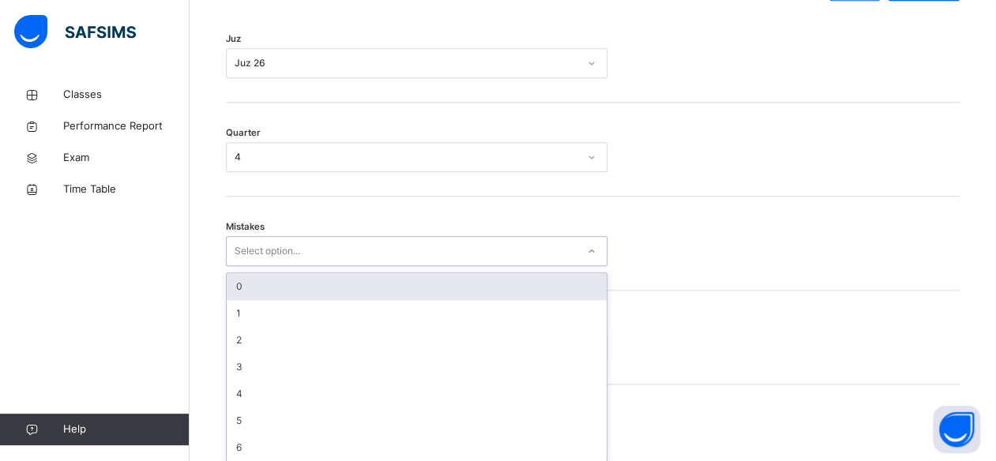
scroll to position [786, 0]
type input "*"
click at [414, 291] on div "0" at bounding box center [417, 282] width 380 height 27
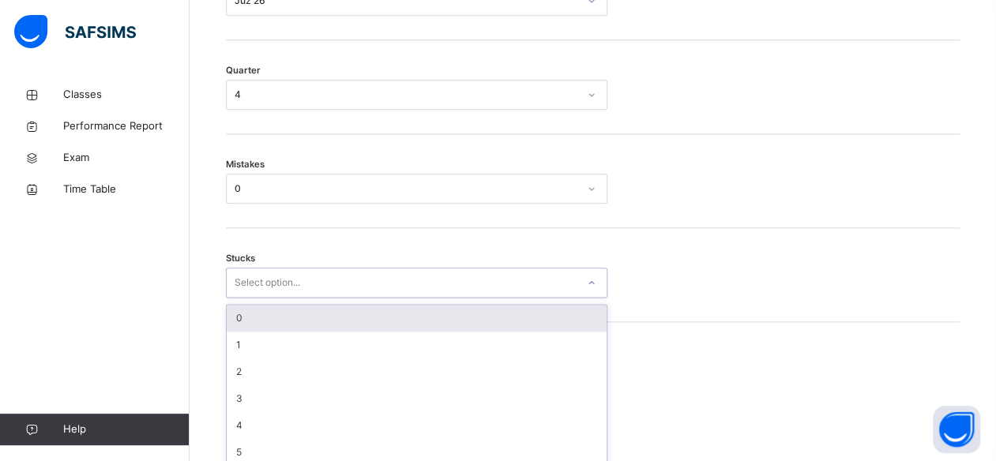
scroll to position [854, 0]
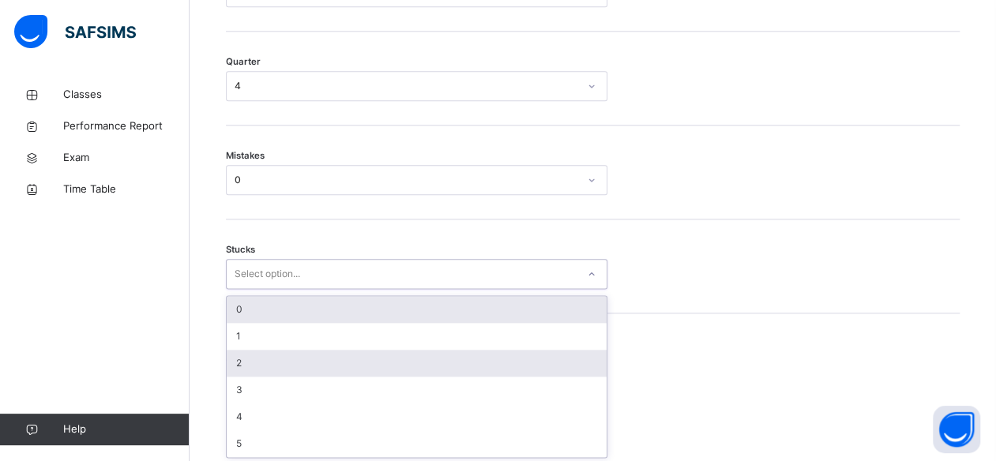
click at [370, 350] on div "2" at bounding box center [417, 363] width 380 height 27
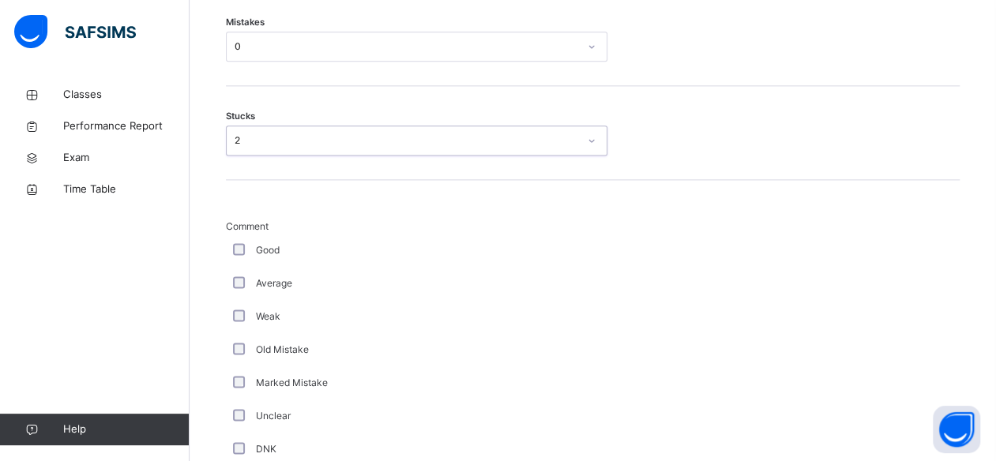
scroll to position [995, 0]
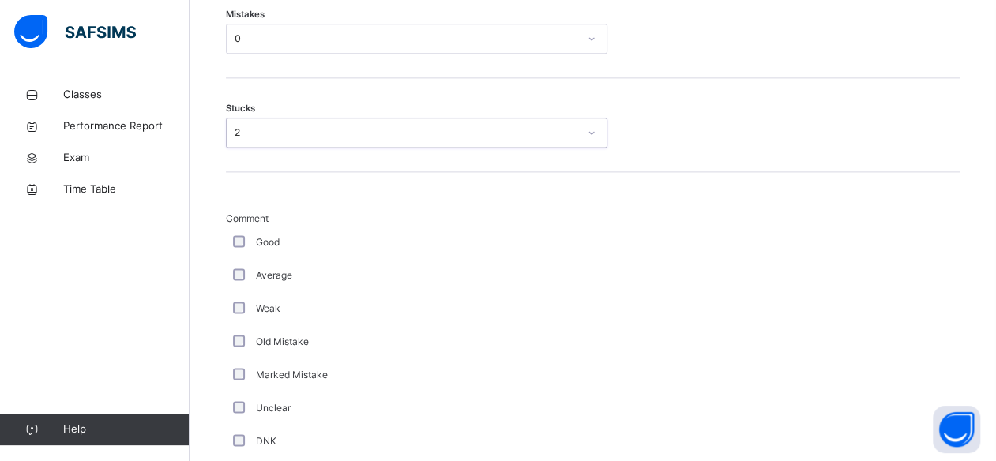
click at [222, 240] on div "**********" at bounding box center [592, 424] width 741 height 1641
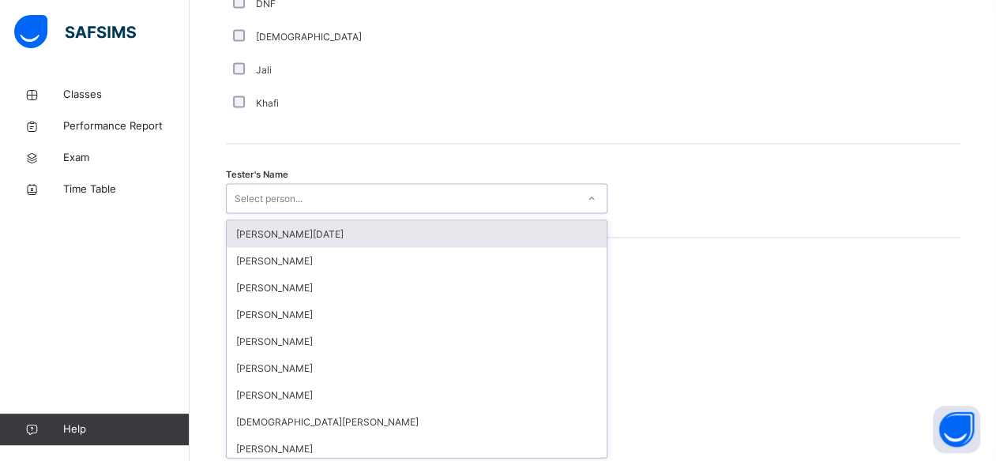
scroll to position [1532, 0]
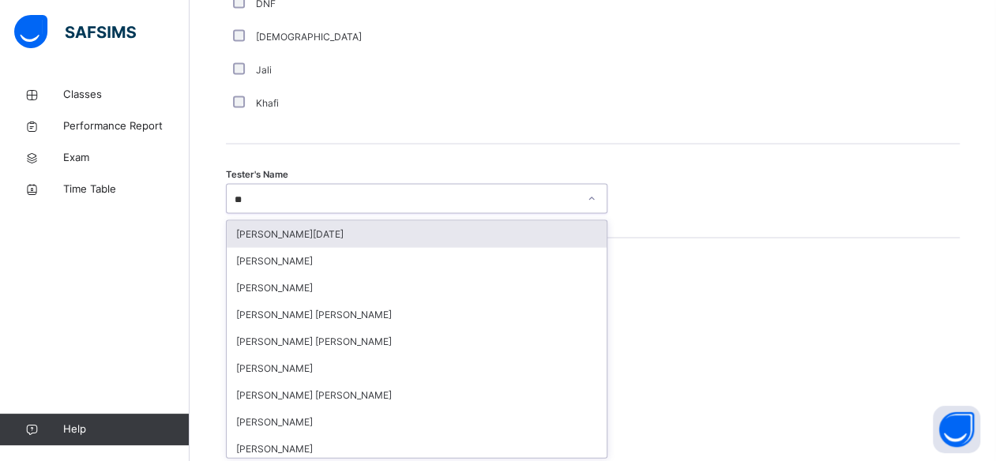
type input "***"
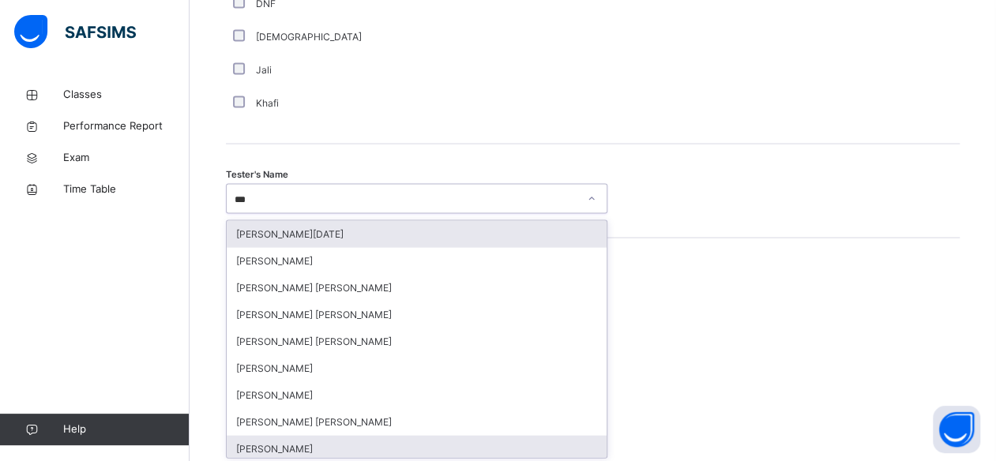
click at [330, 442] on div "[PERSON_NAME]" at bounding box center [417, 449] width 380 height 27
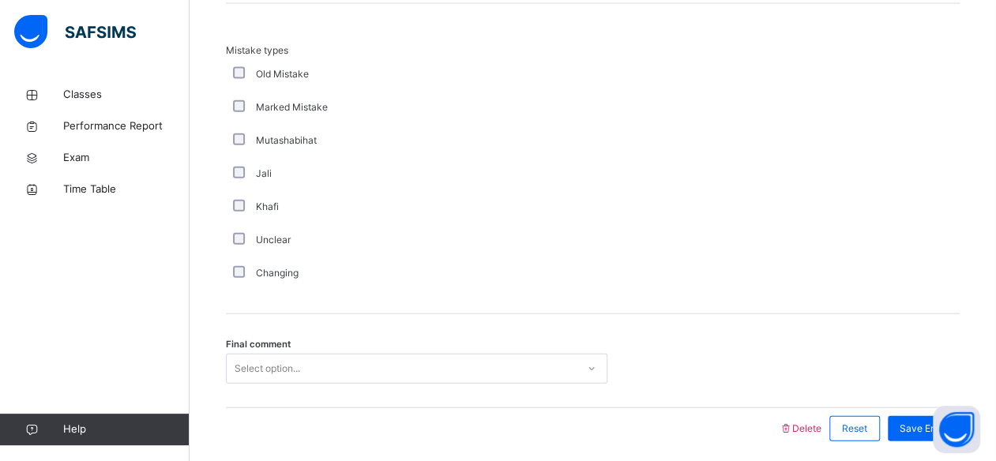
scroll to position [1822, 0]
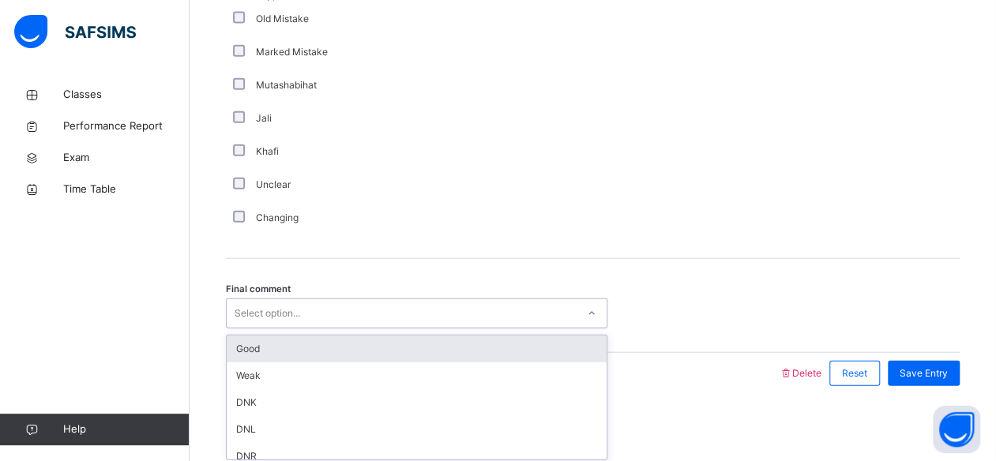
click at [512, 355] on div "Good" at bounding box center [417, 349] width 380 height 27
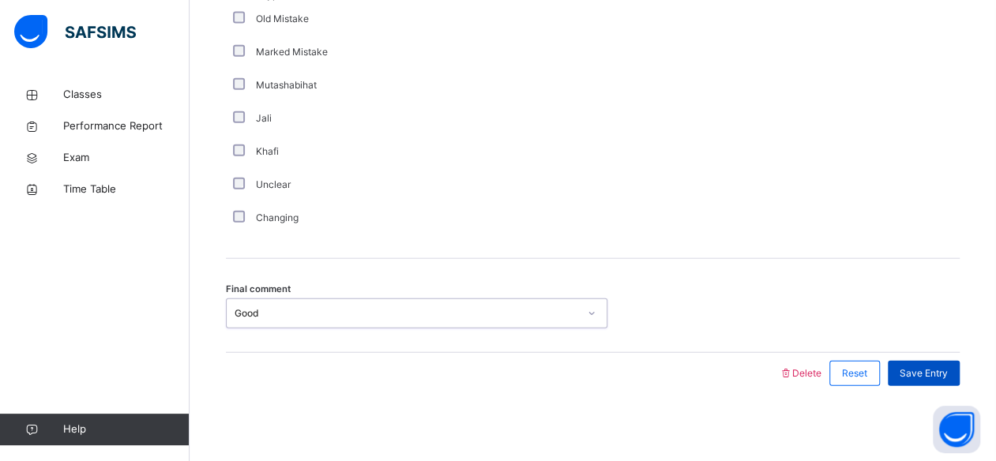
click at [938, 370] on span "Save Entry" at bounding box center [923, 373] width 48 height 14
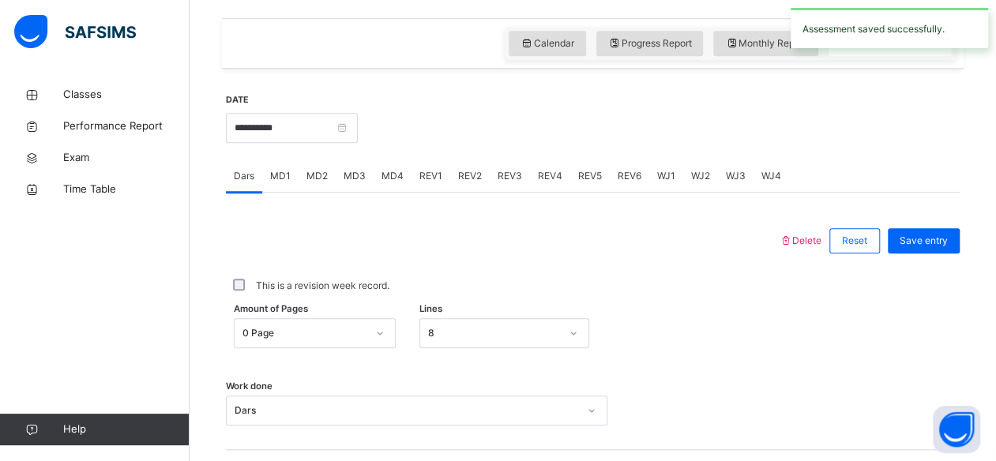
scroll to position [527, 0]
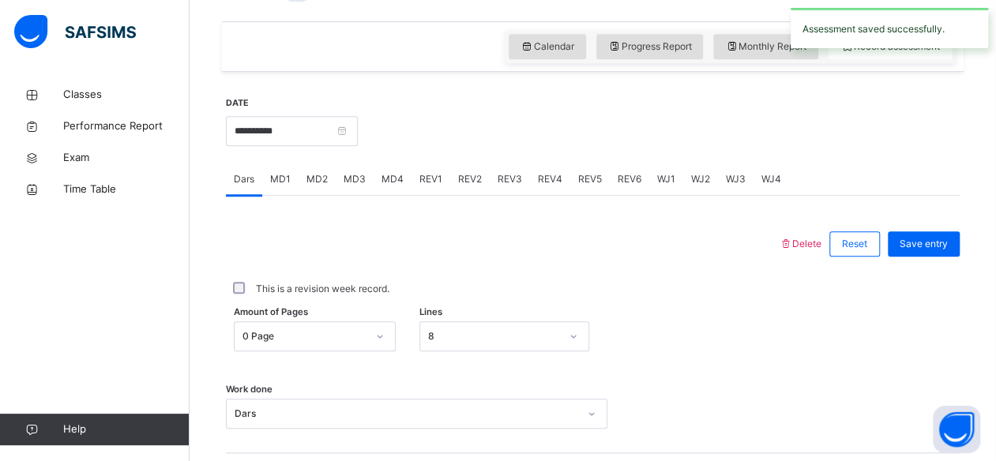
click at [474, 182] on span "REV2" at bounding box center [470, 179] width 24 height 14
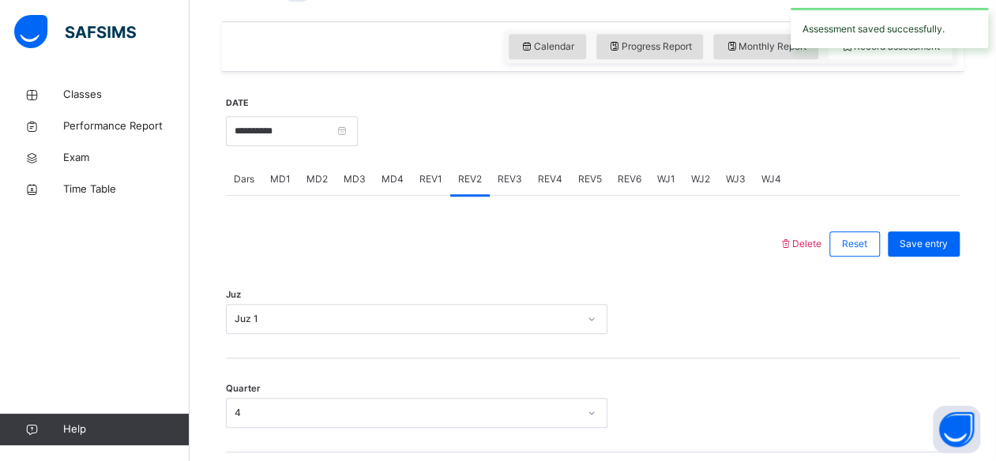
click at [515, 190] on div "REV3" at bounding box center [510, 179] width 40 height 32
click at [551, 190] on div "REV4" at bounding box center [550, 179] width 40 height 32
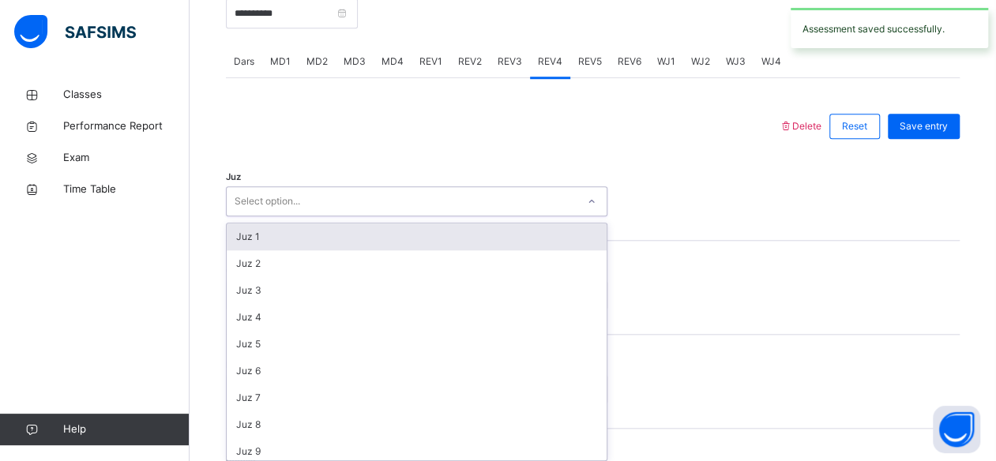
scroll to position [648, 0]
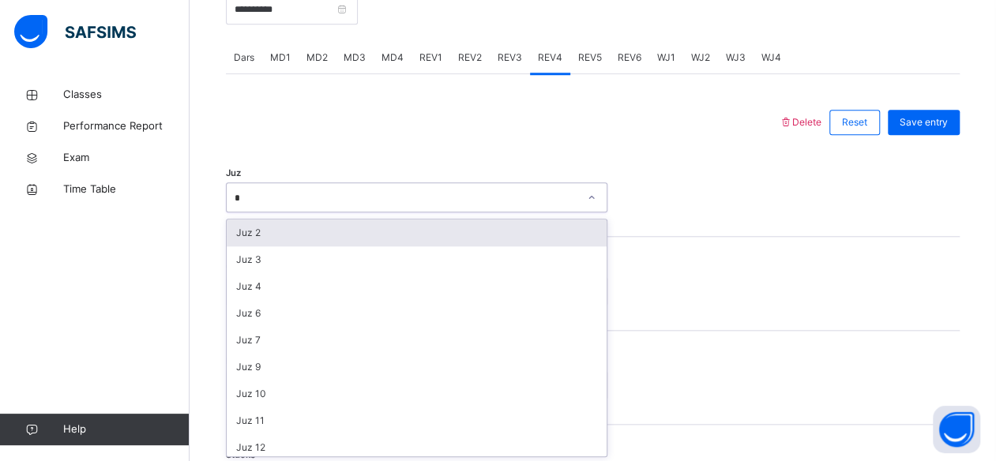
type input "**"
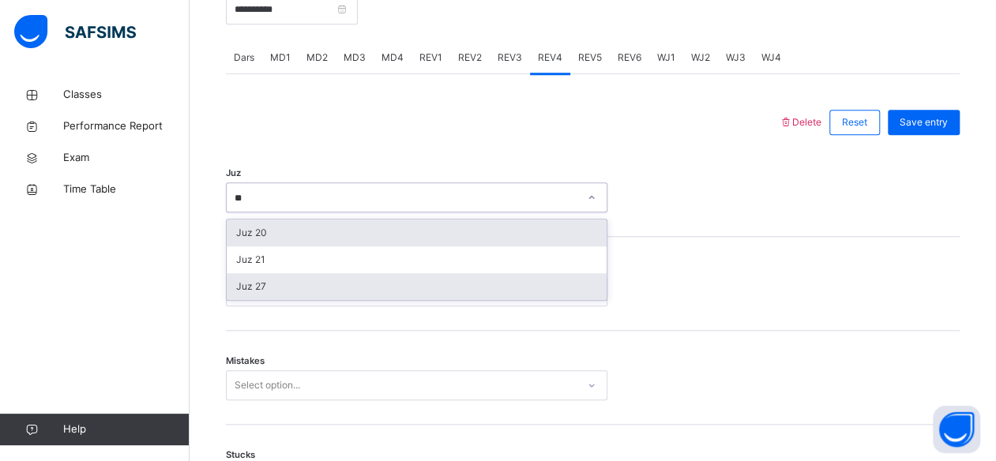
click at [300, 287] on div "Juz 27" at bounding box center [417, 286] width 380 height 27
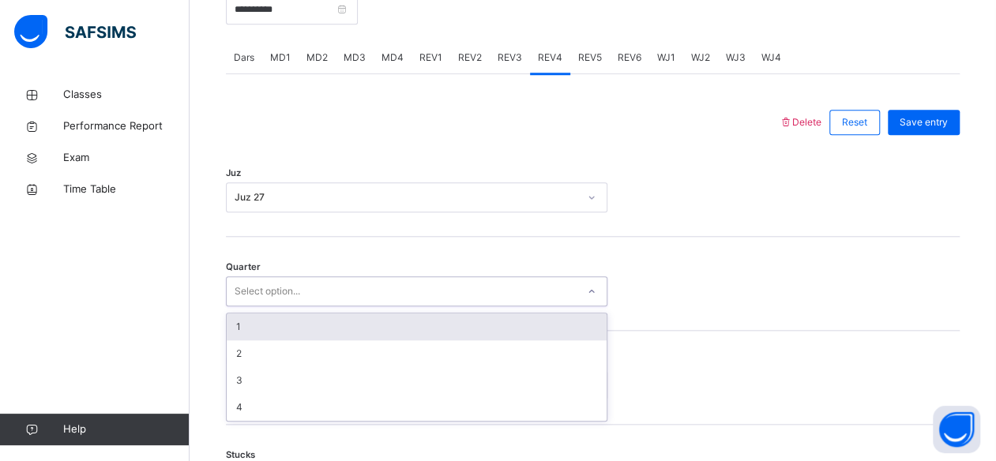
click at [278, 330] on div "1" at bounding box center [417, 326] width 380 height 27
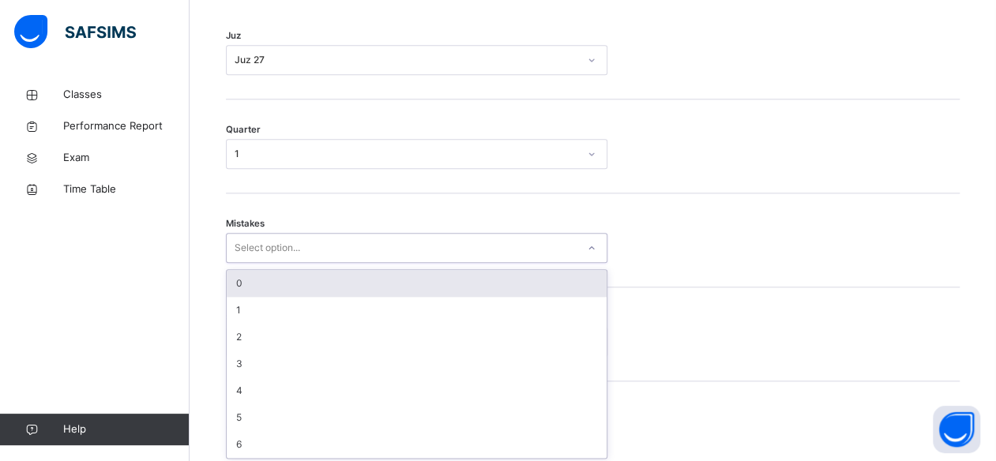
scroll to position [786, 0]
click at [316, 284] on div "0" at bounding box center [417, 282] width 380 height 27
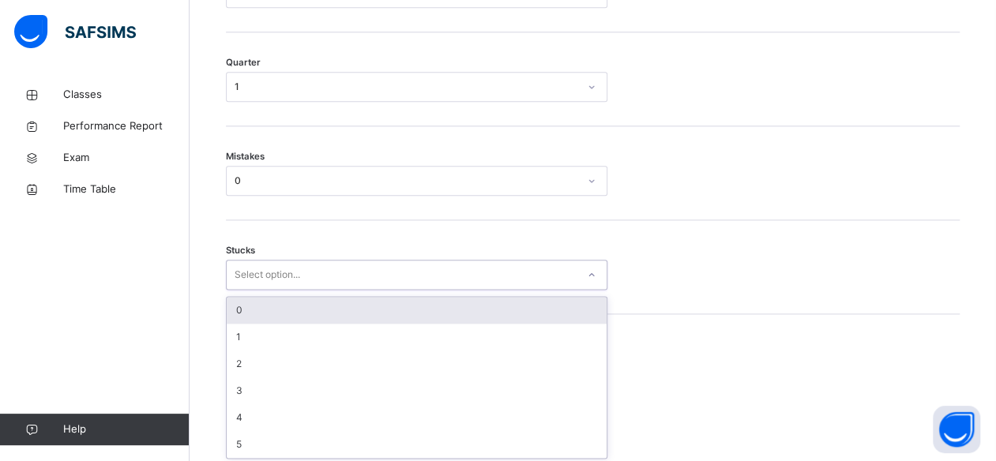
scroll to position [854, 0]
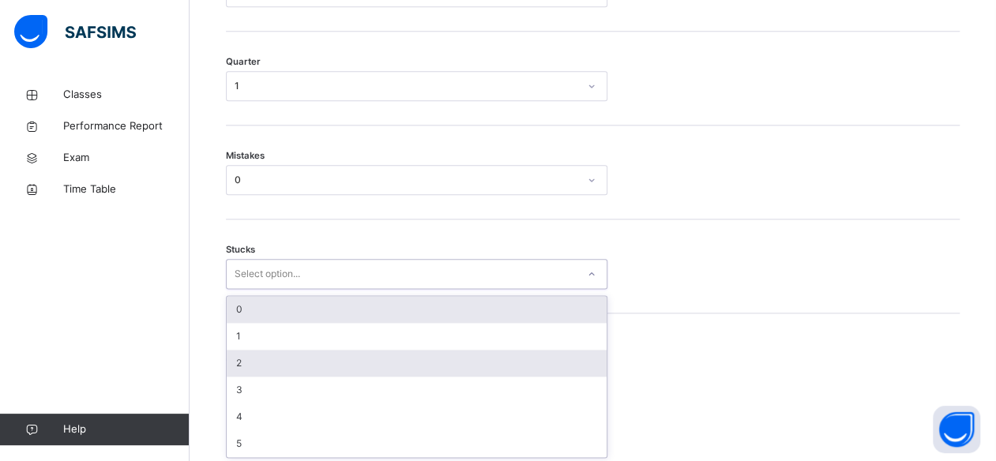
click at [262, 362] on div "2" at bounding box center [417, 363] width 380 height 27
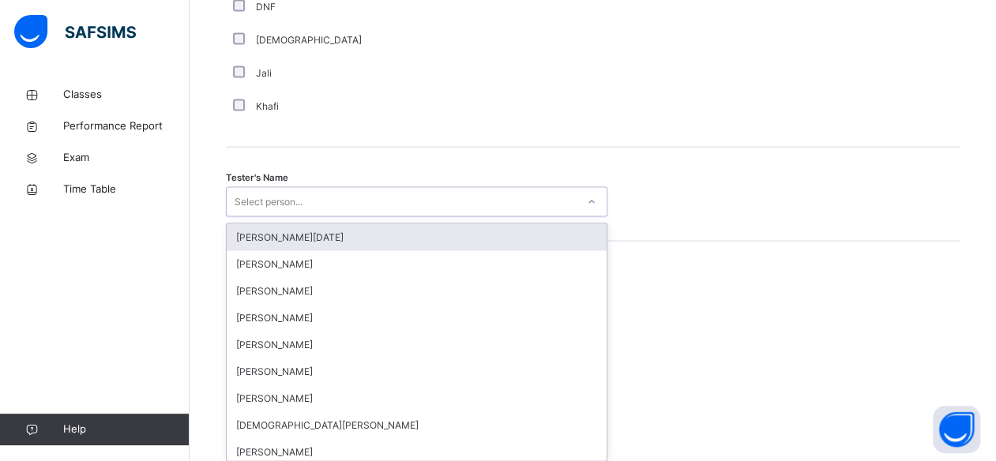
scroll to position [1532, 0]
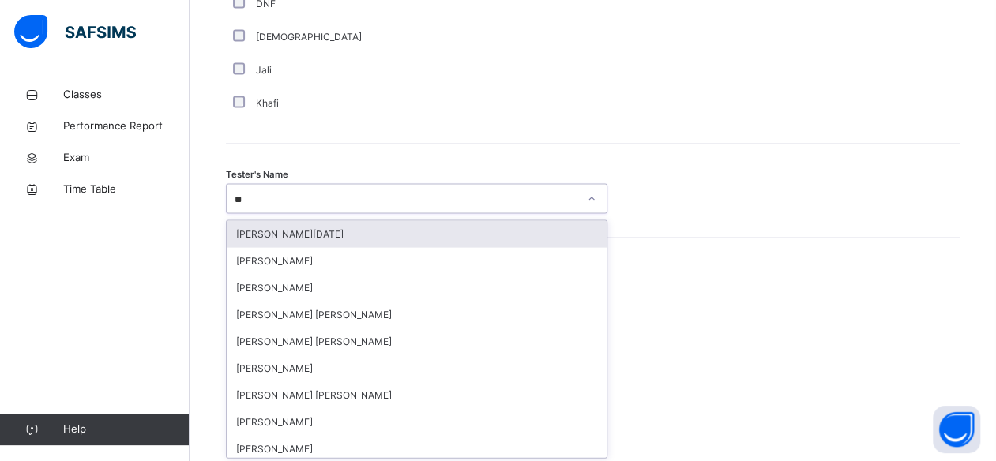
type input "***"
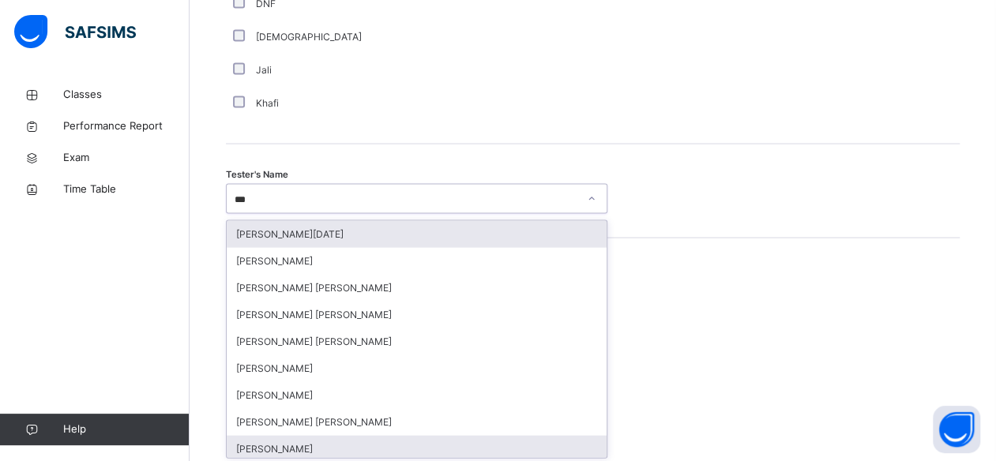
click at [303, 447] on div "[PERSON_NAME]" at bounding box center [417, 449] width 380 height 27
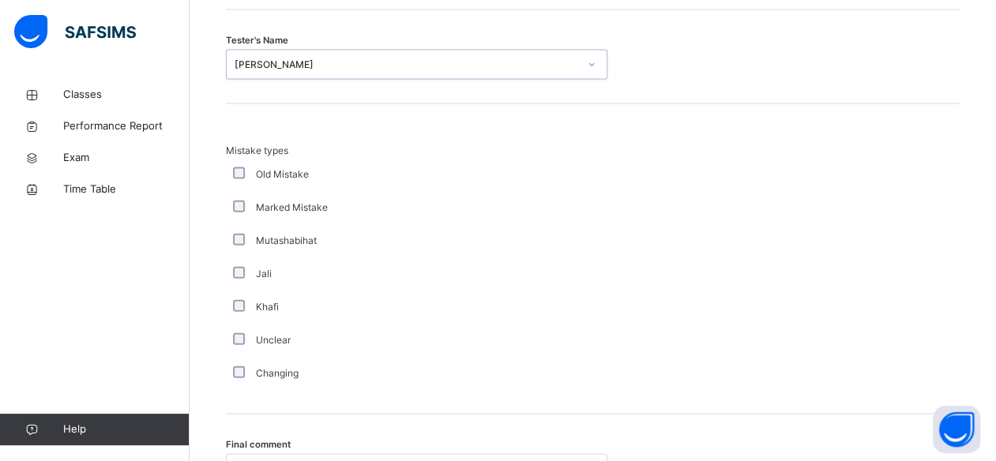
scroll to position [1822, 0]
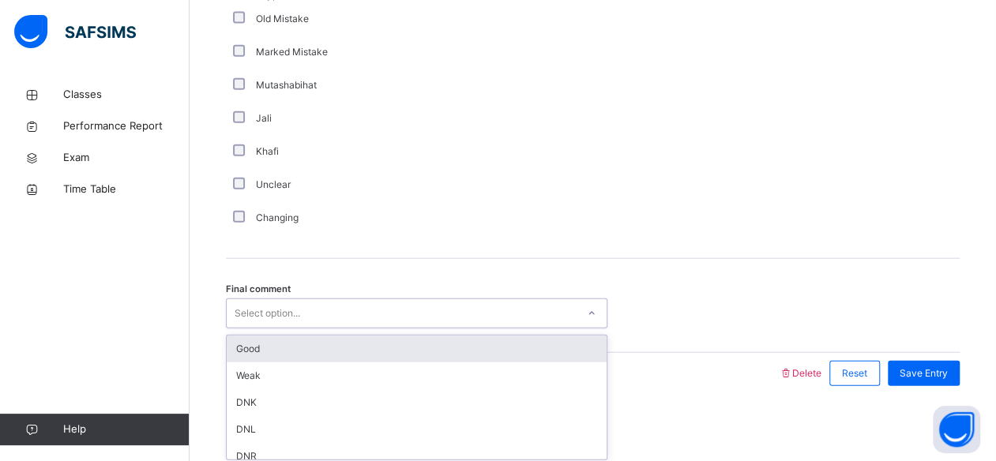
click at [355, 345] on div "Good" at bounding box center [417, 349] width 380 height 27
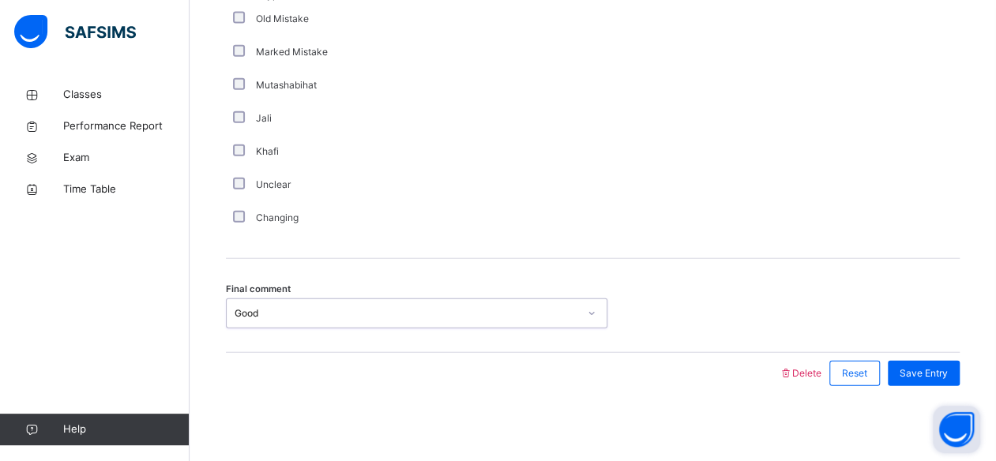
click at [944, 409] on button "Open asap" at bounding box center [956, 429] width 47 height 47
click at [944, 374] on span "Save Entry" at bounding box center [923, 373] width 48 height 14
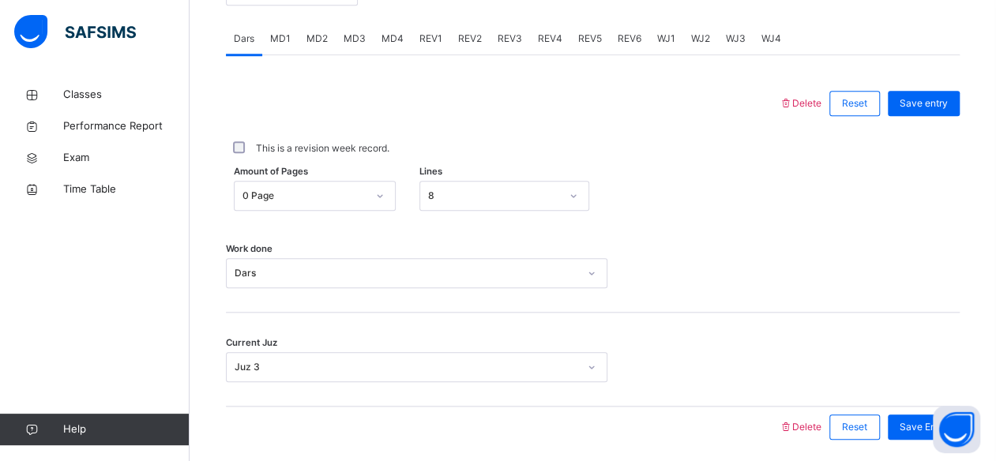
scroll to position [723, 0]
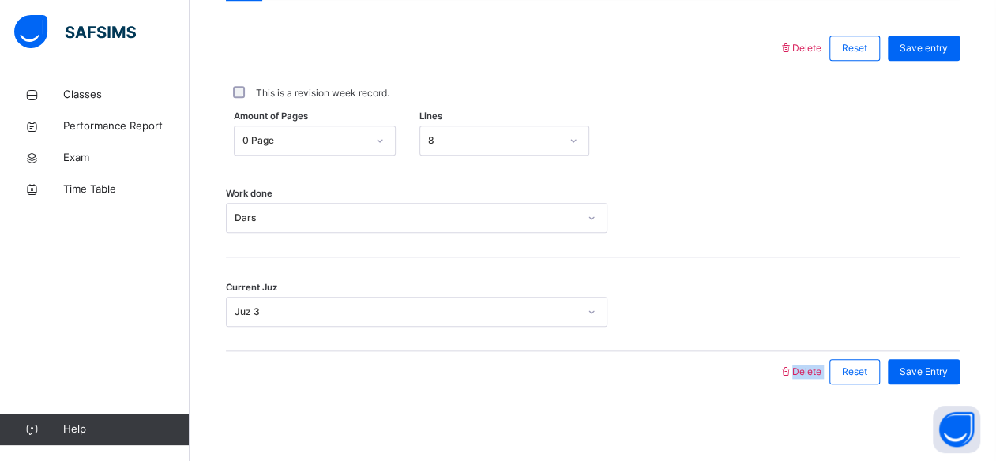
drag, startPoint x: 776, startPoint y: 409, endPoint x: 842, endPoint y: 408, distance: 65.5
click at [842, 407] on div "**********" at bounding box center [592, 146] width 741 height 540
click at [841, 410] on div "**********" at bounding box center [592, 146] width 741 height 540
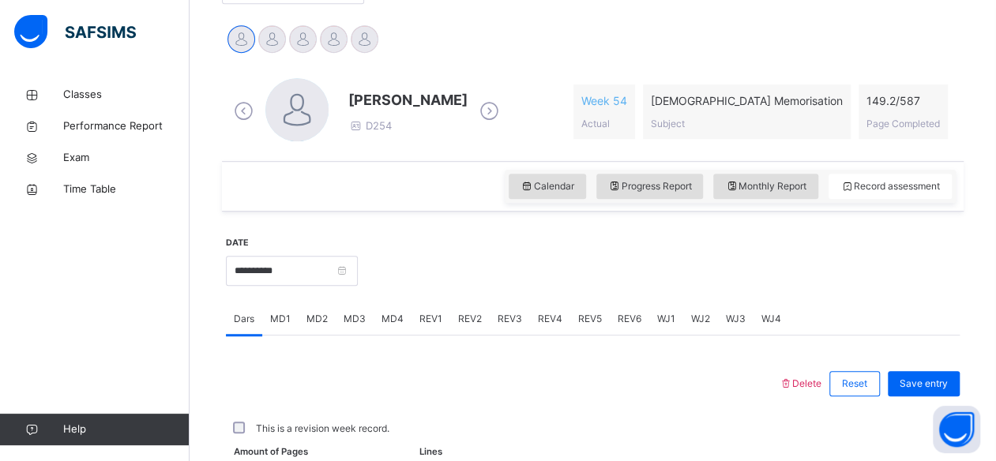
scroll to position [382, 0]
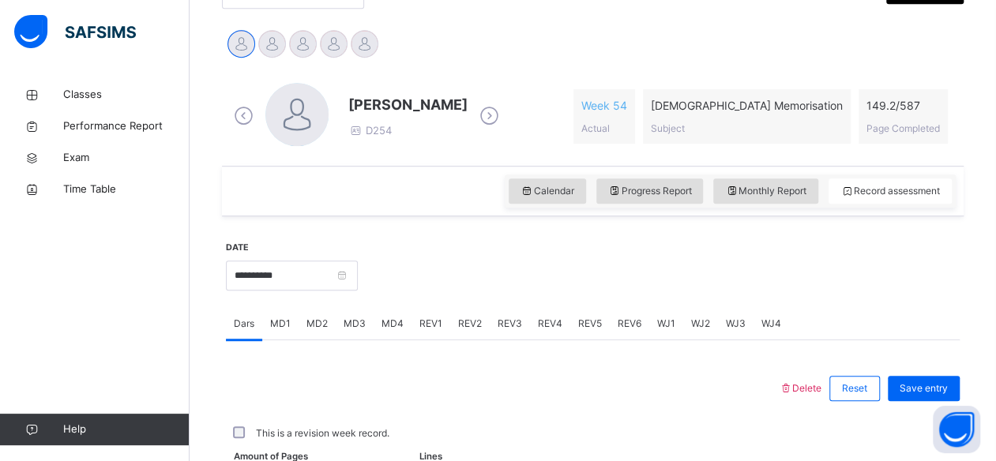
click at [453, 99] on span "[PERSON_NAME]" at bounding box center [407, 104] width 119 height 21
click at [487, 115] on icon at bounding box center [489, 116] width 28 height 24
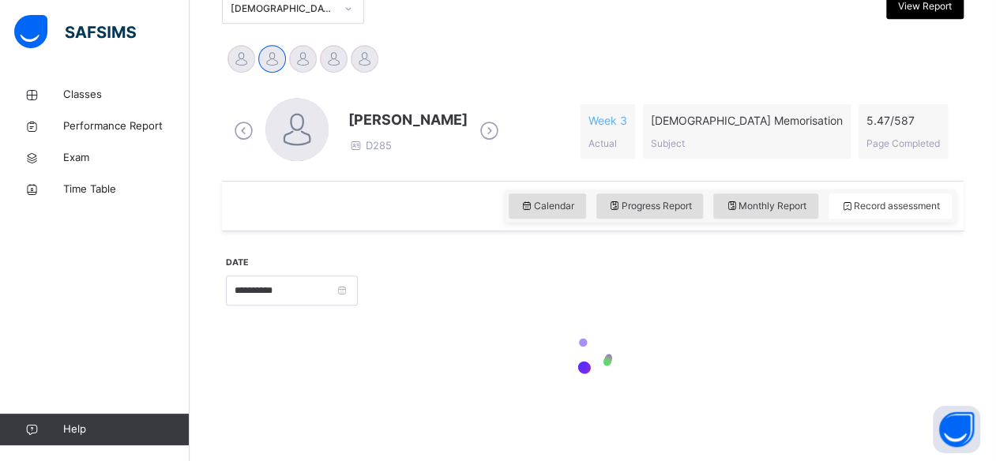
scroll to position [366, 0]
click at [489, 115] on div "[PERSON_NAME] D285 Week 3 Actual [DEMOGRAPHIC_DATA] Memorisation Subject 5.47 /…" at bounding box center [593, 132] width 726 height 67
click at [475, 127] on icon at bounding box center [489, 133] width 28 height 24
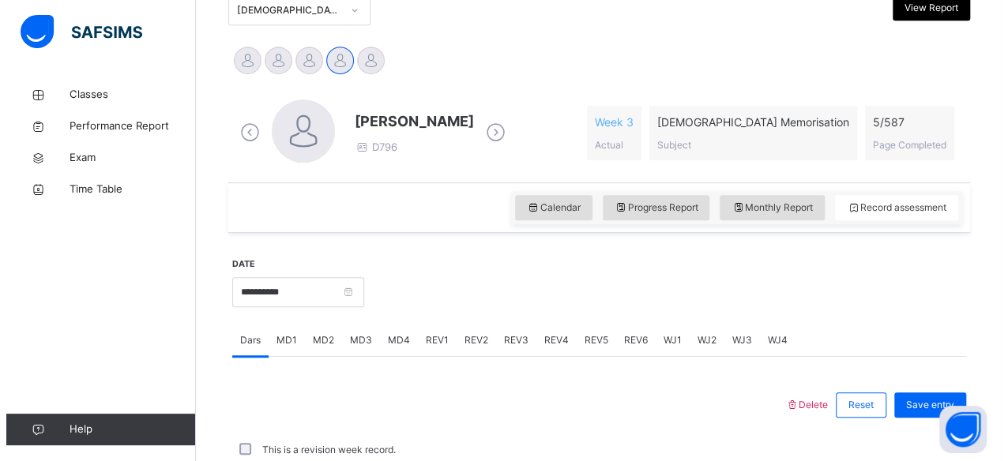
scroll to position [382, 0]
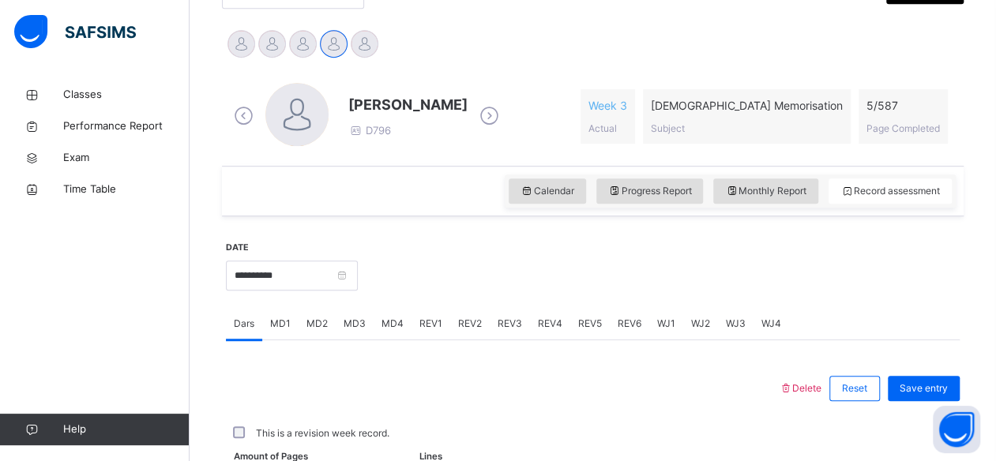
click at [813, 385] on span "Delete" at bounding box center [800, 388] width 43 height 12
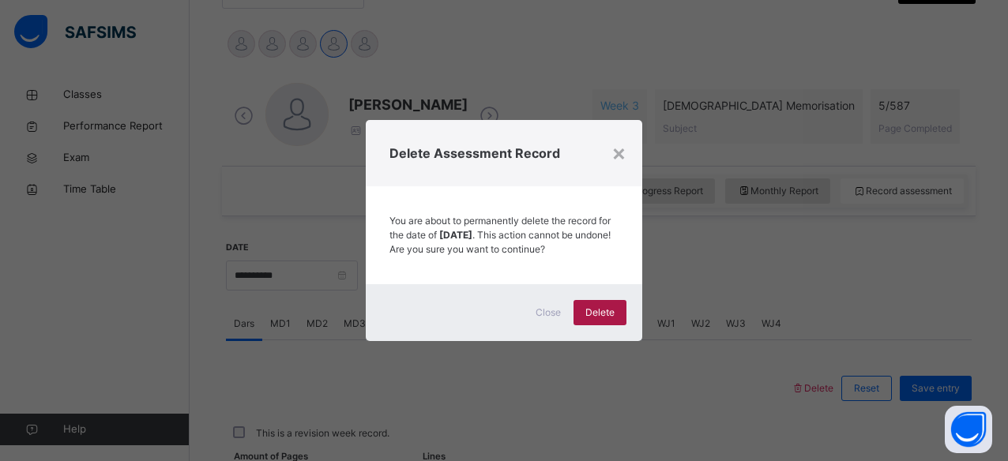
click at [591, 314] on span "Delete" at bounding box center [599, 313] width 29 height 14
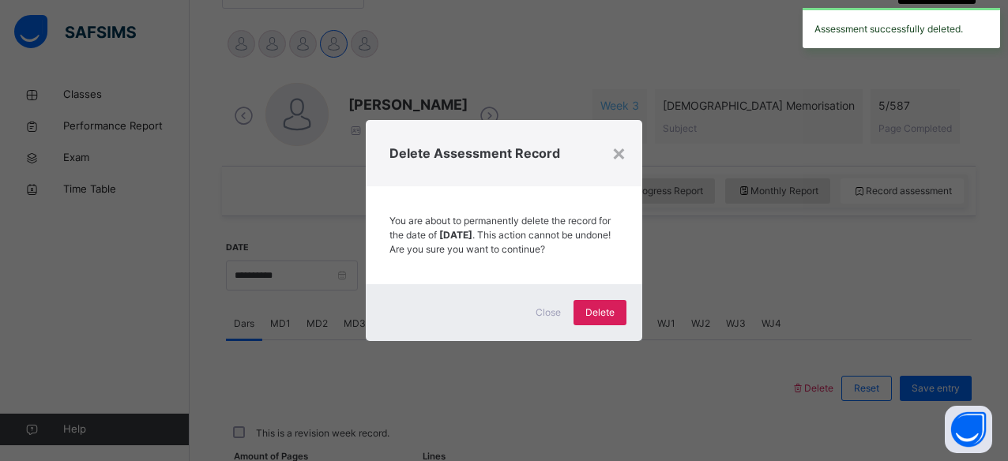
click at [624, 141] on div "×" at bounding box center [618, 152] width 15 height 33
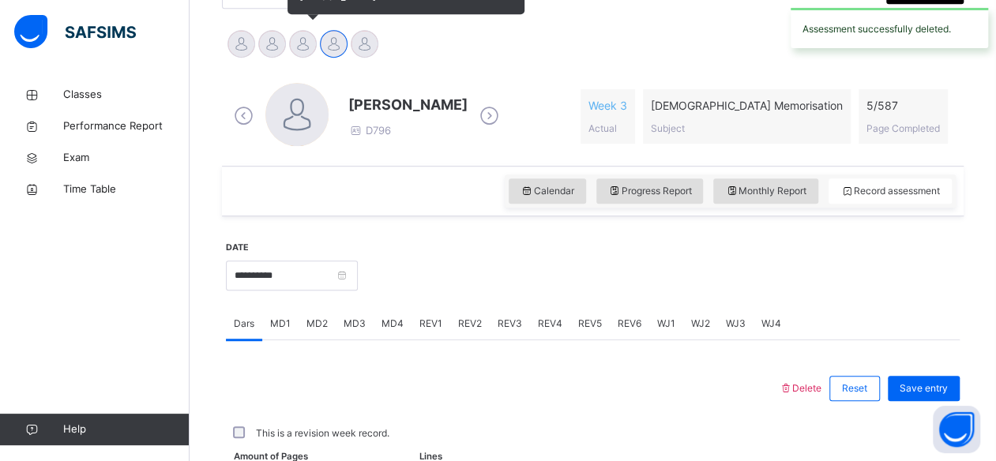
click at [289, 51] on div "[PERSON_NAME]" at bounding box center [302, 45] width 31 height 35
drag, startPoint x: 294, startPoint y: 45, endPoint x: 269, endPoint y: 61, distance: 29.1
click at [294, 44] on div at bounding box center [303, 44] width 28 height 28
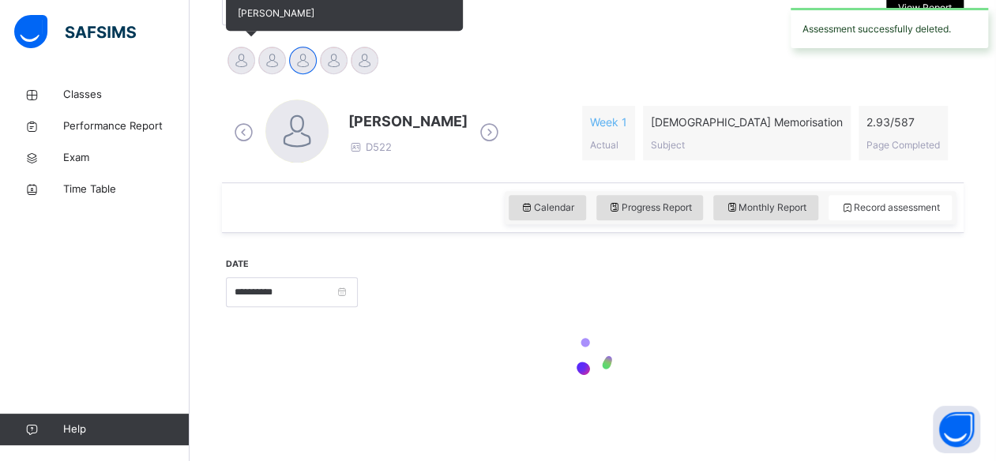
click at [254, 65] on div "[PERSON_NAME]" at bounding box center [241, 62] width 31 height 35
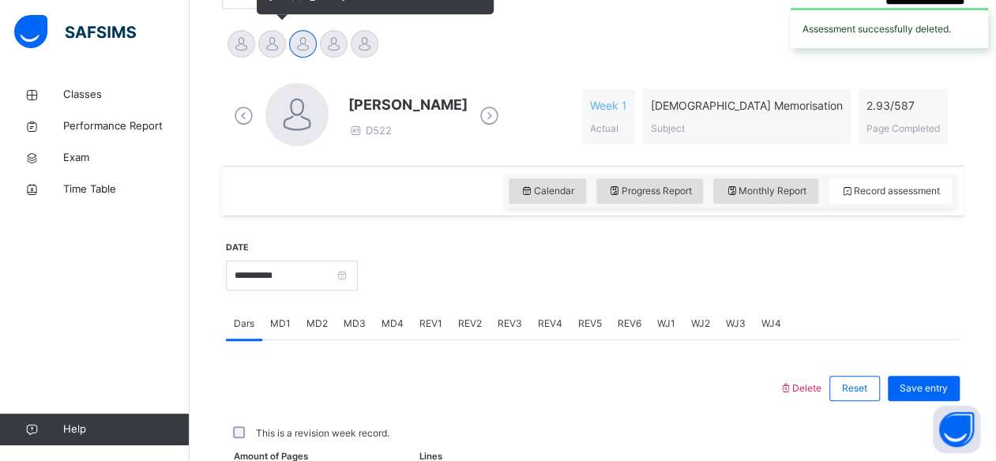
click at [268, 60] on div "[PERSON_NAME]" at bounding box center [272, 45] width 31 height 35
click at [267, 56] on div "[PERSON_NAME]" at bounding box center [272, 45] width 31 height 35
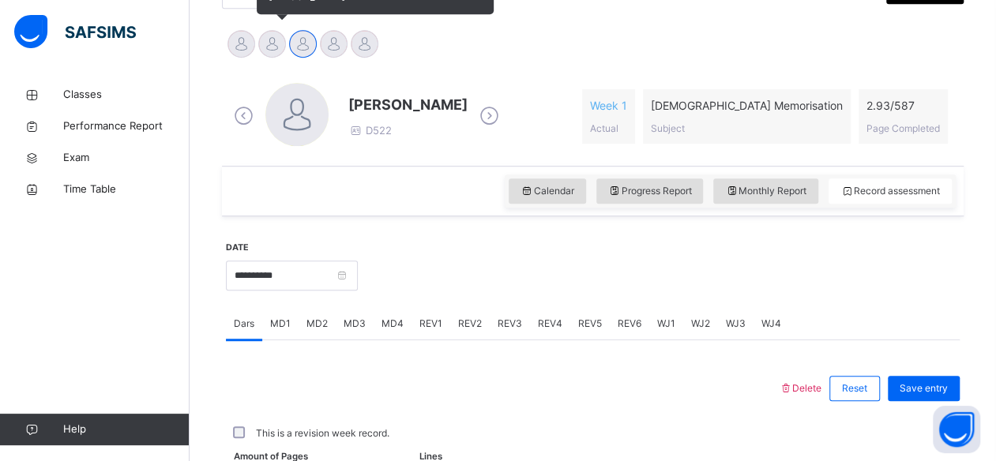
click at [268, 51] on div at bounding box center [272, 44] width 28 height 28
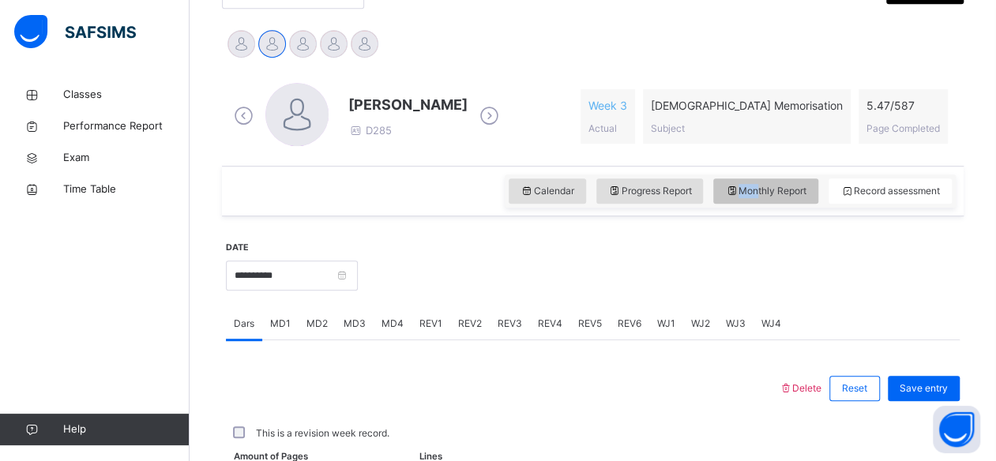
drag, startPoint x: 721, startPoint y: 190, endPoint x: 767, endPoint y: 190, distance: 45.8
click at [767, 190] on div "Calendar Progress Report Monthly Report Record assessment" at bounding box center [730, 191] width 451 height 33
click at [753, 241] on div at bounding box center [659, 274] width 586 height 68
click at [761, 200] on div "Monthly Report" at bounding box center [765, 190] width 105 height 25
select select "****"
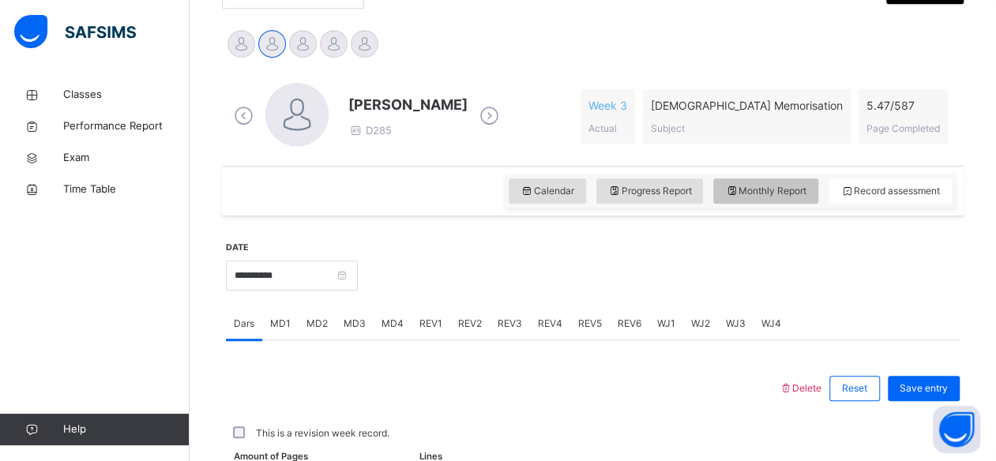
select select "*"
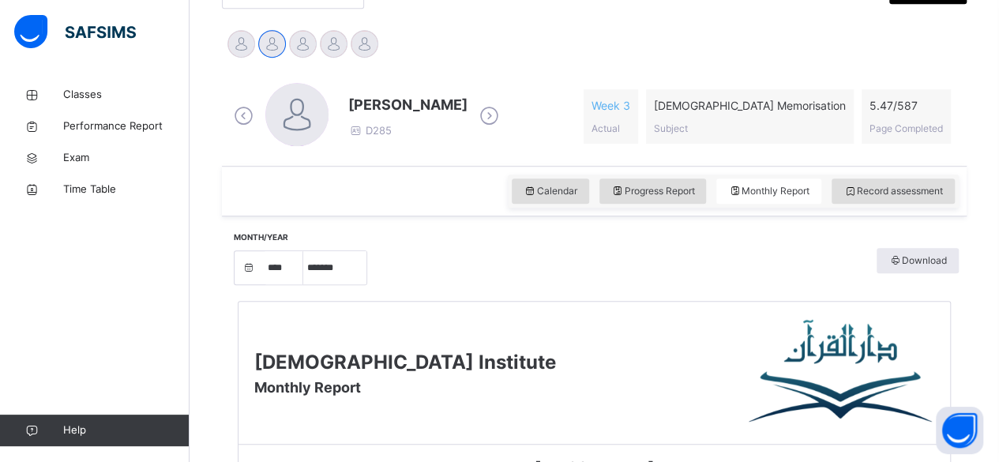
scroll to position [786, 0]
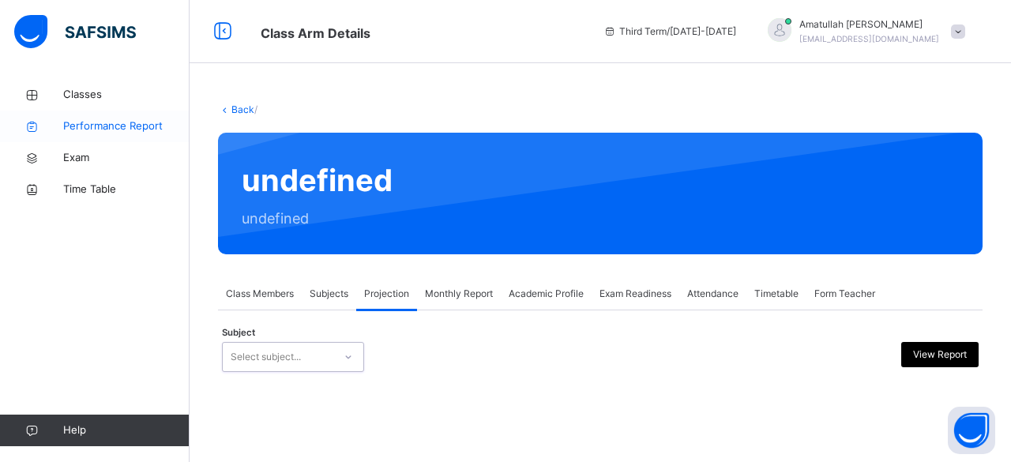
click at [43, 123] on icon at bounding box center [31, 127] width 63 height 12
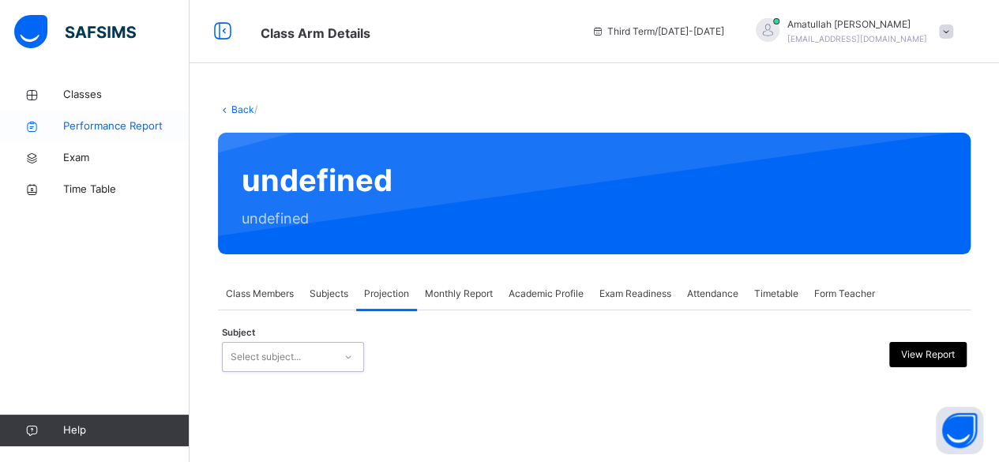
select select "****"
select select "*"
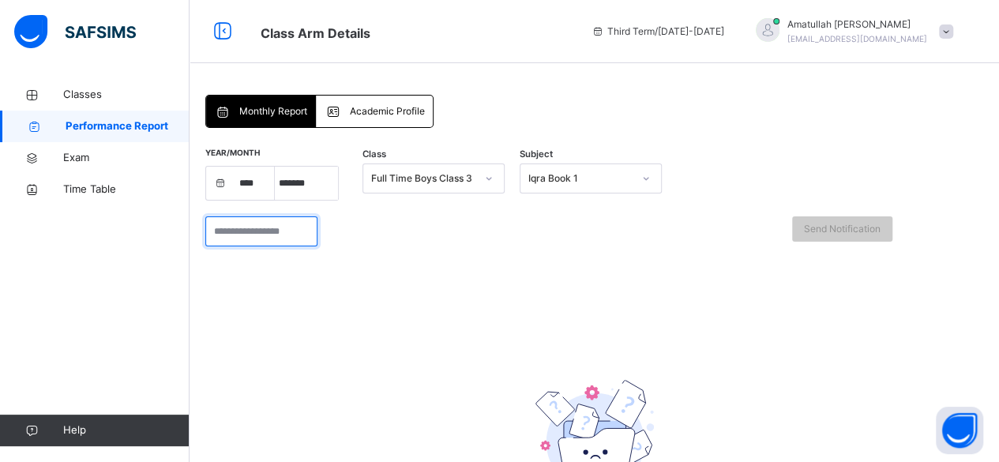
click at [230, 241] on input "search" at bounding box center [261, 231] width 112 height 30
click at [222, 230] on input "search" at bounding box center [261, 231] width 112 height 30
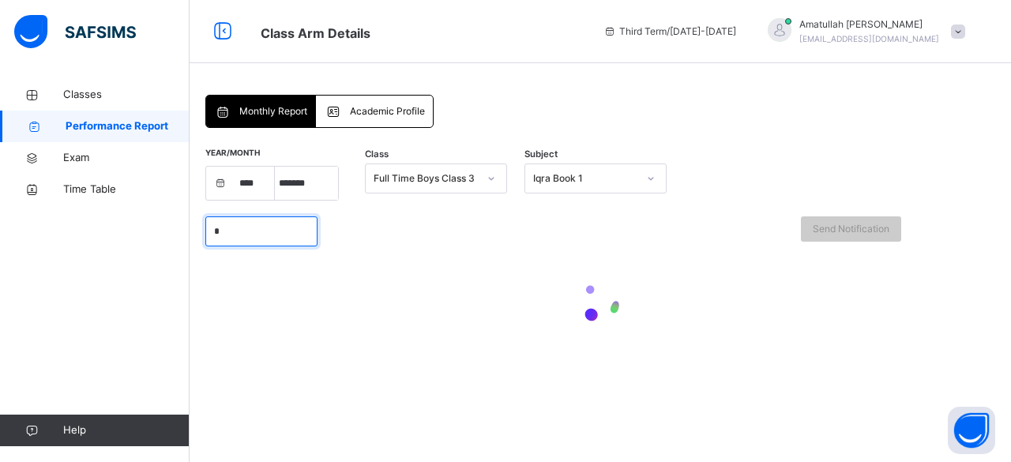
type input "*"
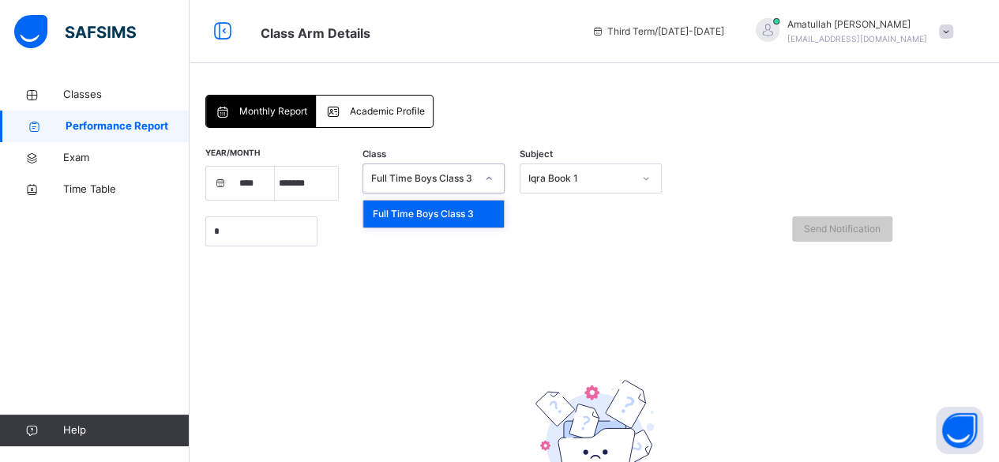
click at [464, 217] on div "Full Time Boys Class 3" at bounding box center [433, 214] width 141 height 27
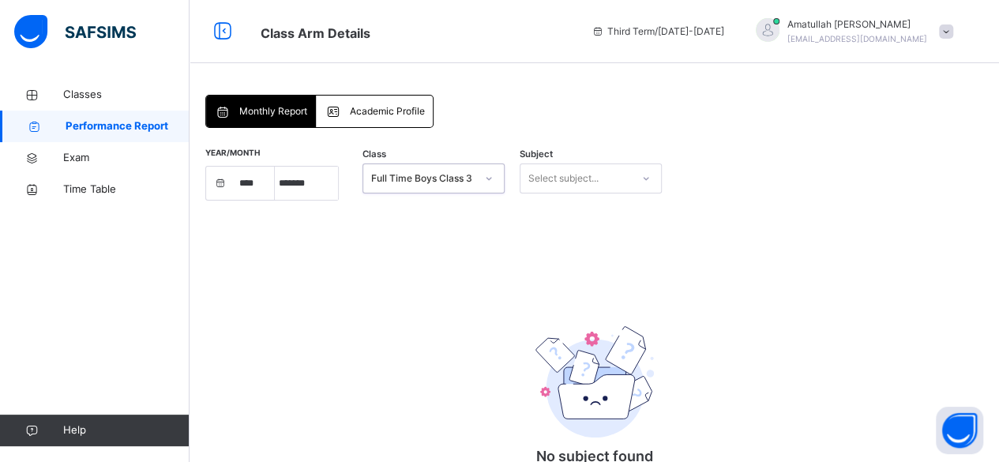
click at [484, 265] on div "Year/Month **** **** **** **** **** **** **** **** **** **** **** **** **** ***…" at bounding box center [594, 345] width 778 height 386
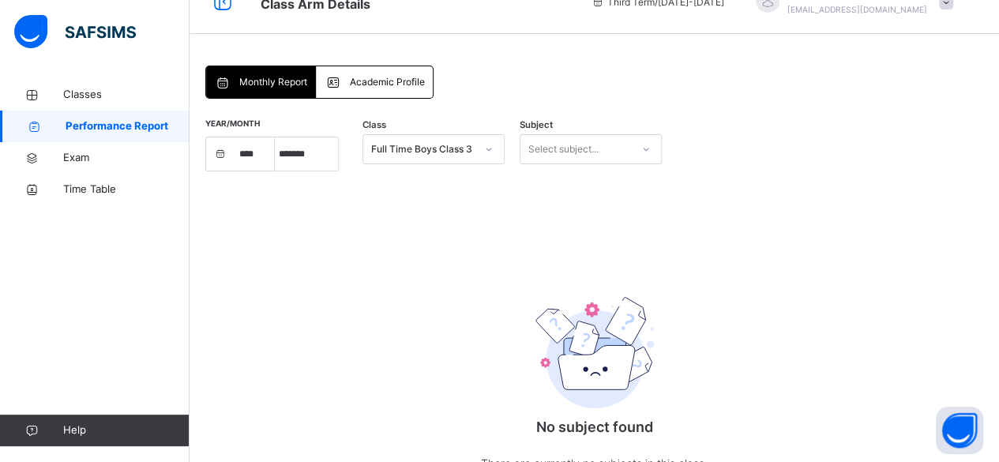
scroll to position [55, 0]
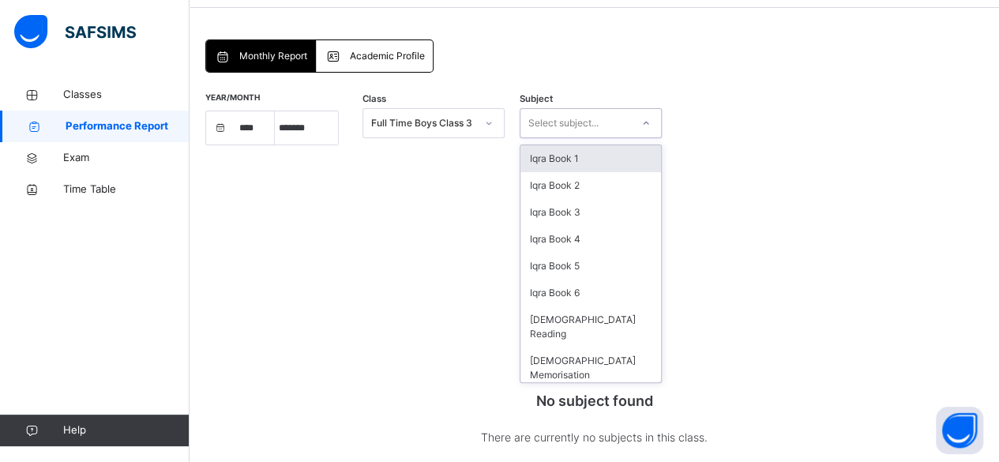
click at [718, 169] on div "Year/Month **** **** **** **** **** **** **** **** **** **** **** **** **** ***…" at bounding box center [594, 289] width 778 height 386
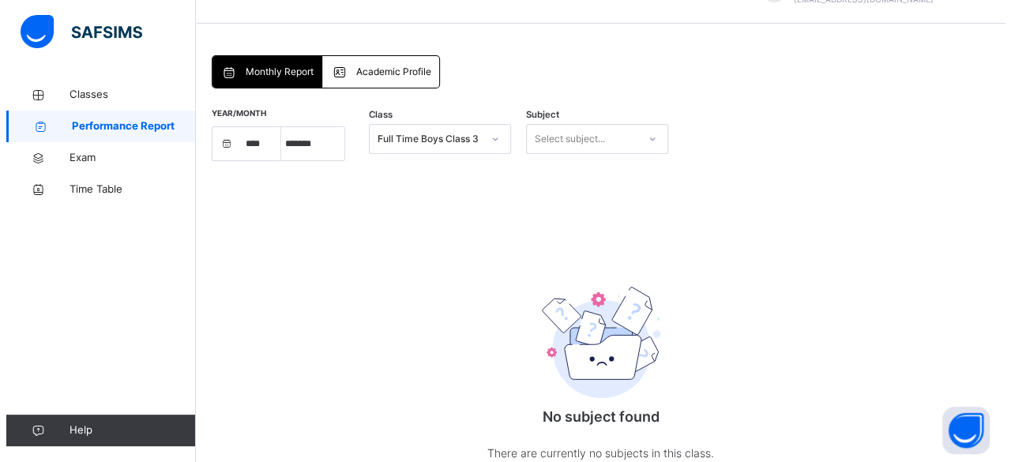
scroll to position [0, 0]
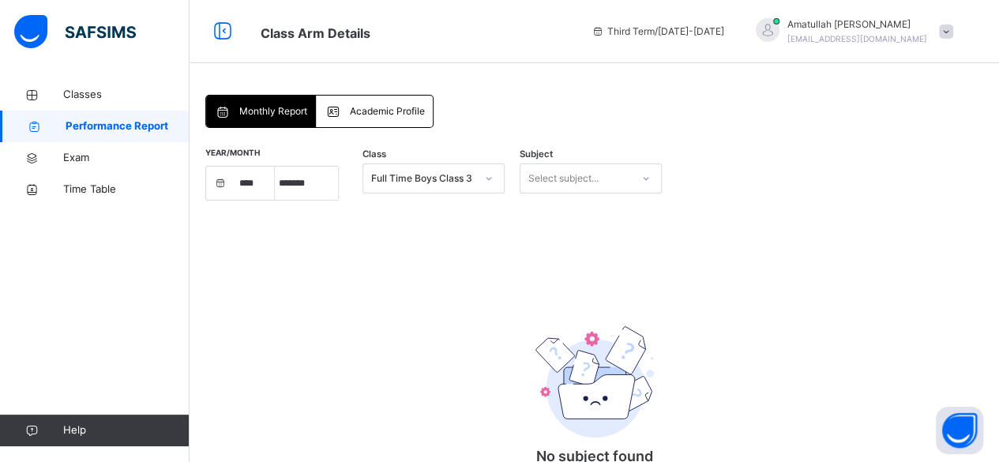
click at [47, 113] on link "Performance Report" at bounding box center [95, 127] width 190 height 32
click at [43, 83] on link "Classes" at bounding box center [95, 95] width 190 height 32
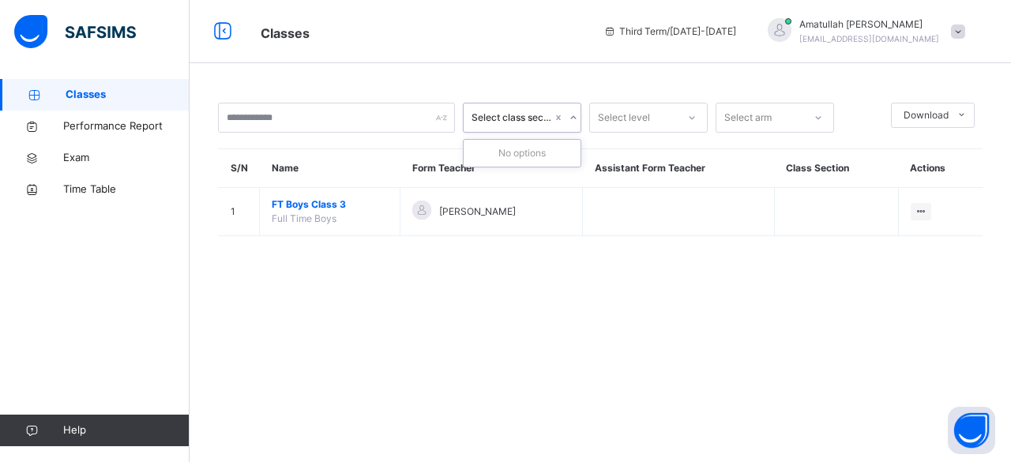
click at [535, 116] on div "Select class section" at bounding box center [511, 118] width 81 height 14
click at [527, 111] on div "Select class section" at bounding box center [511, 118] width 81 height 14
click at [655, 127] on div "Select level" at bounding box center [633, 118] width 87 height 24
click at [645, 145] on div "FT Boys" at bounding box center [648, 153] width 117 height 27
click at [753, 114] on div "Select arm" at bounding box center [747, 118] width 47 height 30
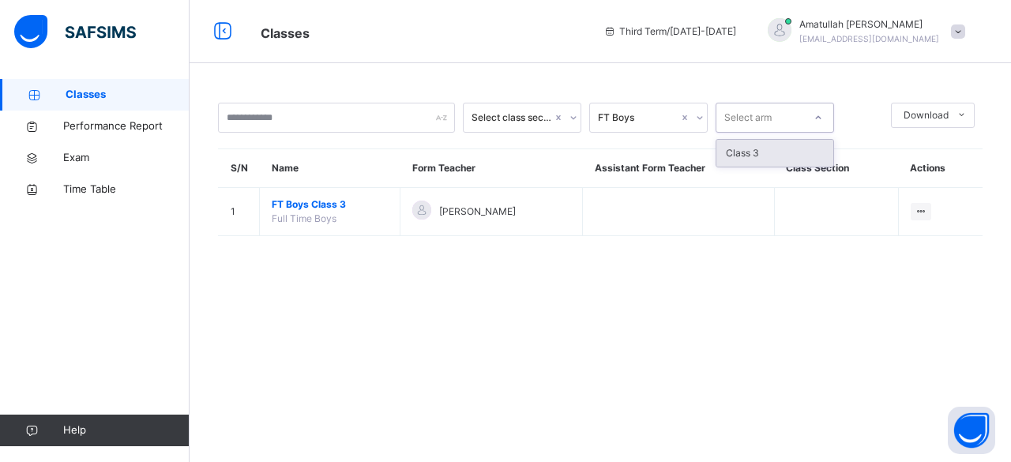
click at [761, 157] on div "Class 3" at bounding box center [774, 153] width 117 height 27
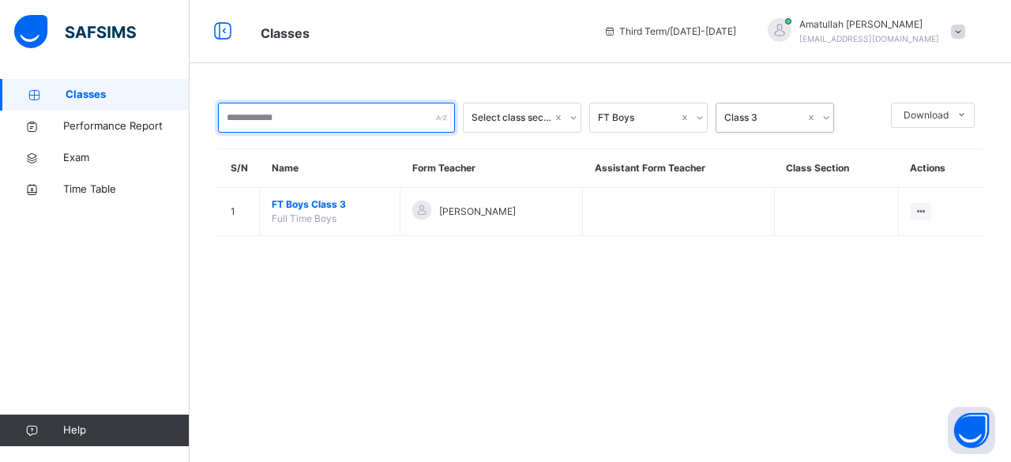
click at [441, 111] on div at bounding box center [336, 118] width 237 height 30
click at [584, 90] on div "Select class section FT Boys Class 3 Download Pdf Report Excel Report S/N Name …" at bounding box center [600, 177] width 821 height 197
click at [534, 111] on div "Select class section" at bounding box center [511, 118] width 81 height 14
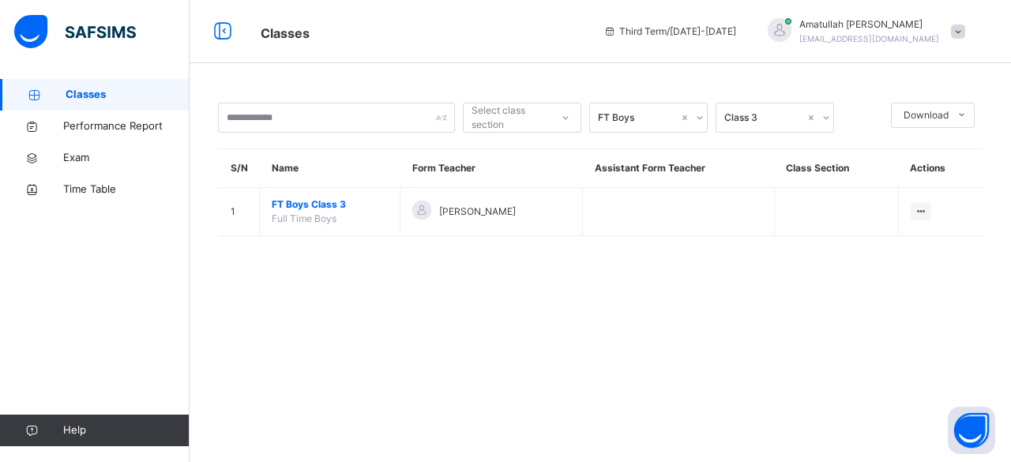
click at [501, 140] on div "Select class section FT Boys Class 3 Download Pdf Report Excel Report S/N Name …" at bounding box center [600, 169] width 764 height 133
click at [516, 126] on div "Select class section" at bounding box center [509, 118] width 77 height 30
drag, startPoint x: 511, startPoint y: 124, endPoint x: 491, endPoint y: 118, distance: 20.7
click at [494, 118] on div "Select class section" at bounding box center [509, 118] width 77 height 30
click at [372, 123] on input "text" at bounding box center [336, 118] width 237 height 30
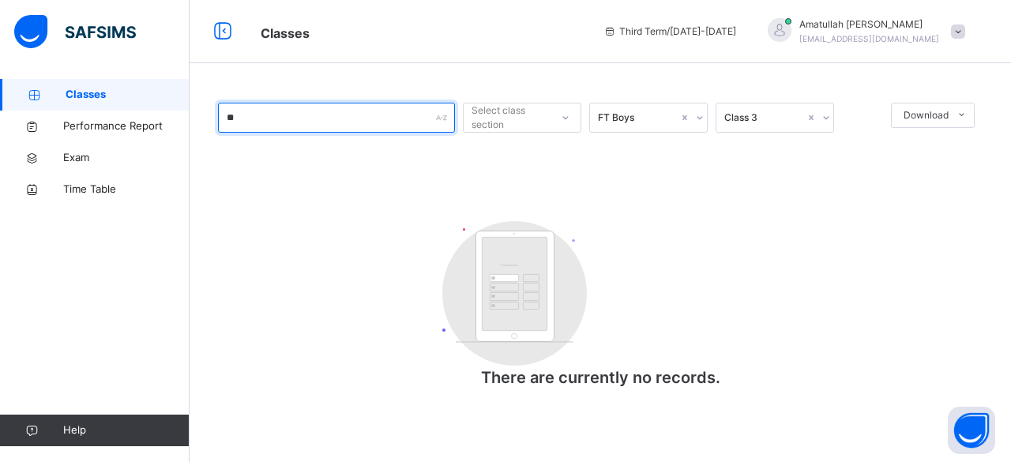
type input "*"
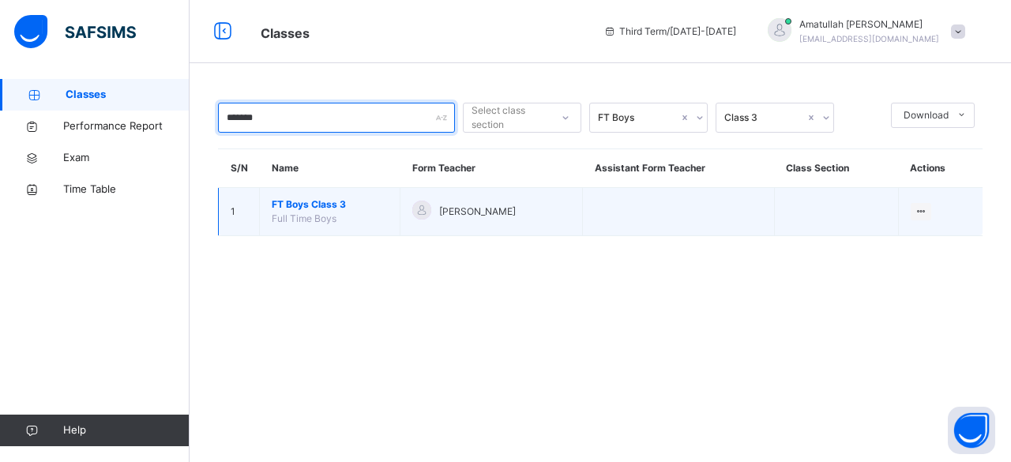
type input "*******"
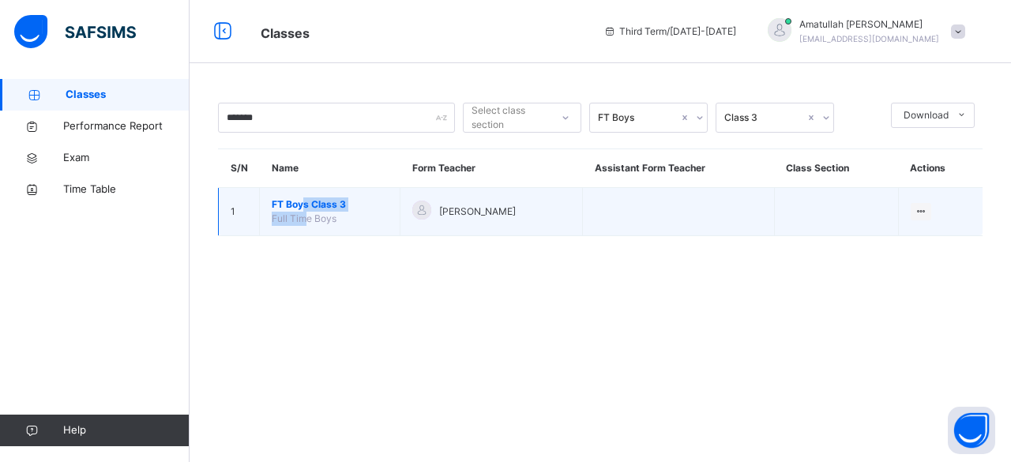
drag, startPoint x: 305, startPoint y: 200, endPoint x: 303, endPoint y: 213, distance: 13.5
click at [303, 213] on td "FT Boys Class 3 Full Time Boys" at bounding box center [330, 212] width 141 height 48
click at [295, 205] on span "FT Boys Class 3" at bounding box center [330, 204] width 116 height 14
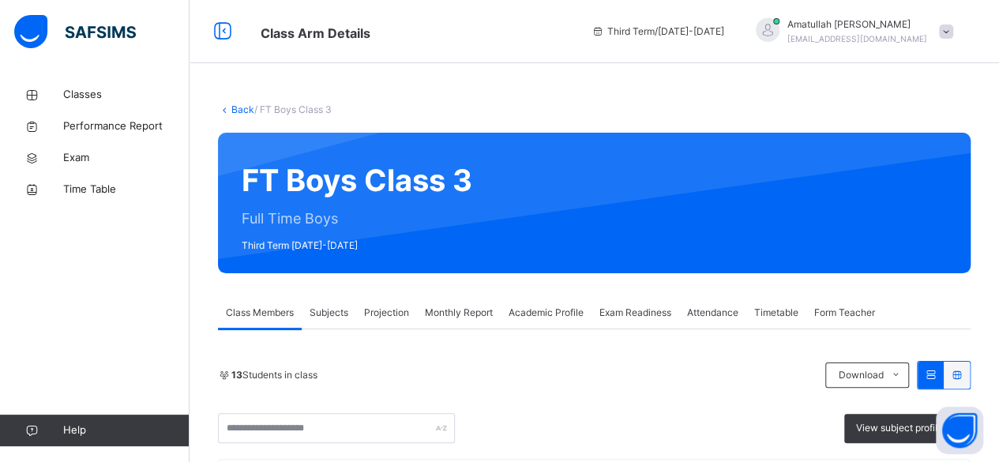
click at [375, 304] on div "Projection" at bounding box center [386, 313] width 61 height 32
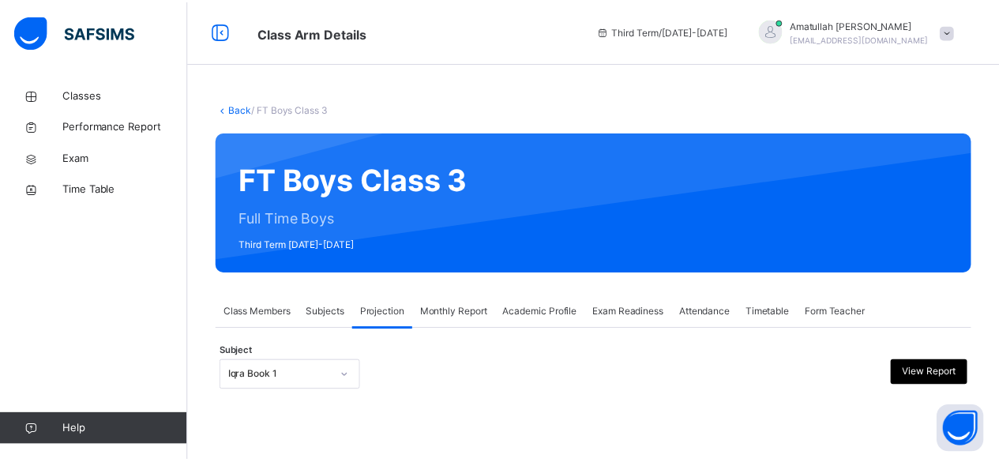
scroll to position [150, 0]
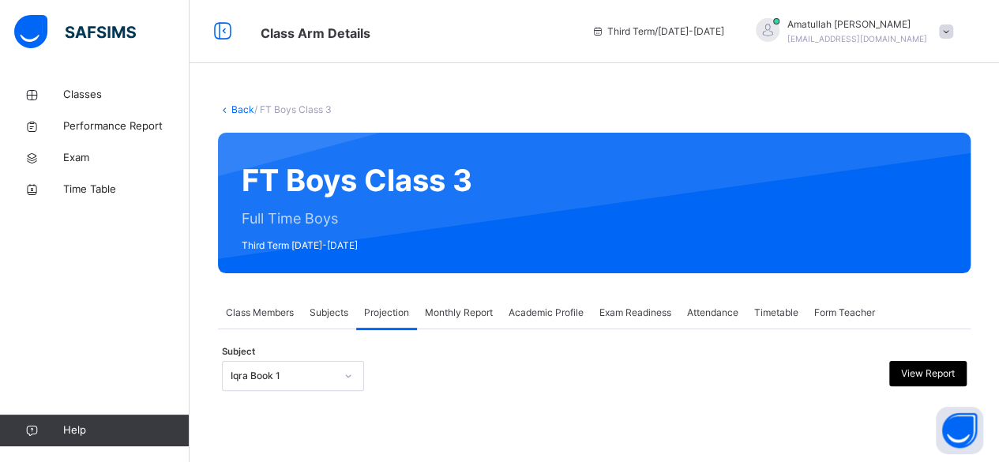
click at [289, 371] on div "Iqra Book 1" at bounding box center [293, 376] width 142 height 30
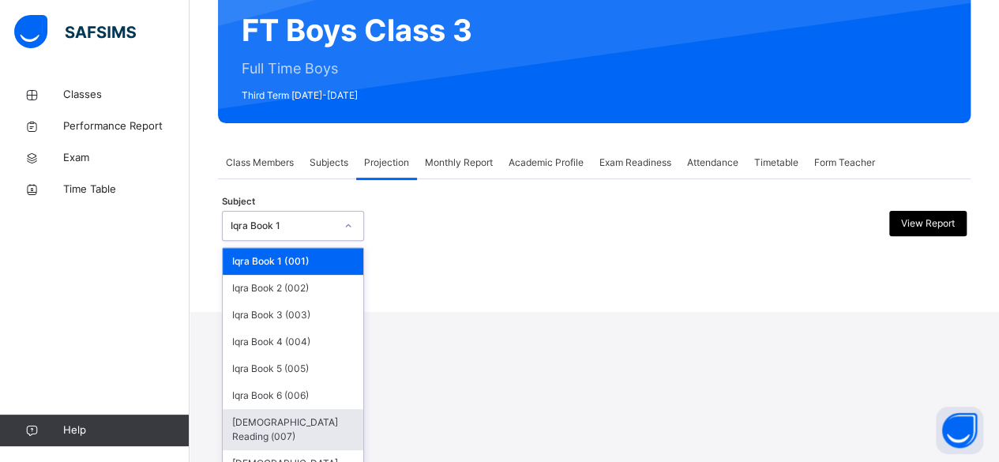
click at [259, 434] on div "[DEMOGRAPHIC_DATA] Reading (007)" at bounding box center [293, 429] width 141 height 41
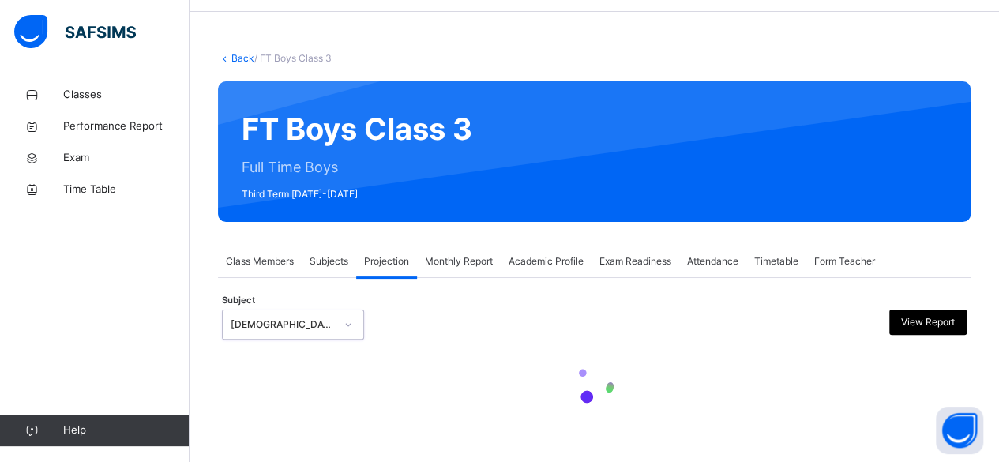
scroll to position [0, 0]
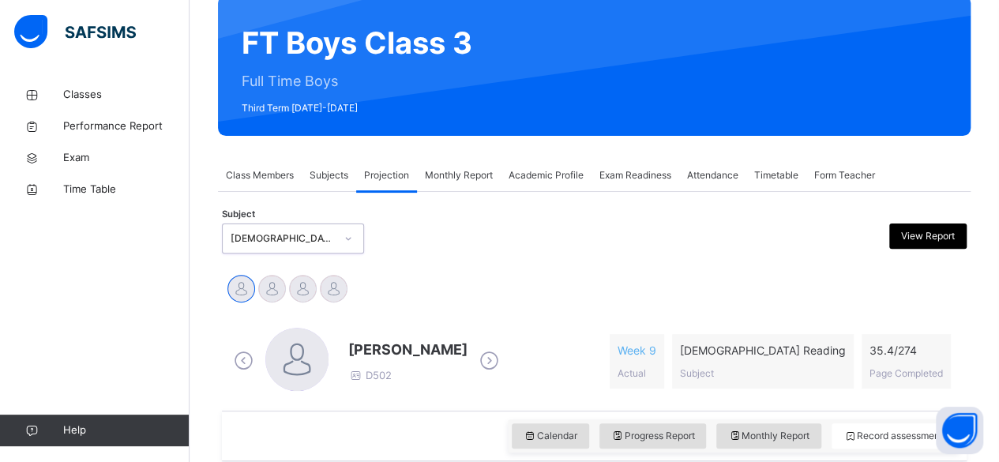
click at [275, 253] on div "option [DEMOGRAPHIC_DATA] Reading (007), selected. 0 results available. Select …" at bounding box center [293, 238] width 142 height 30
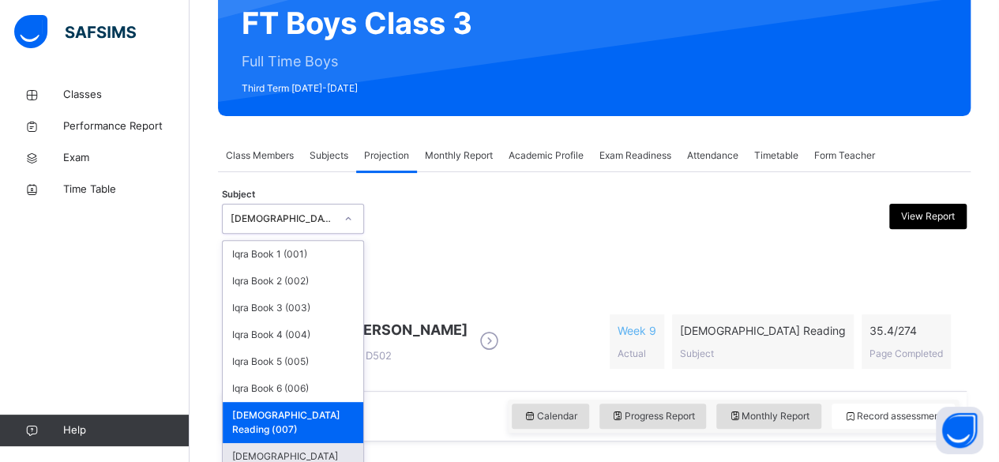
click at [272, 448] on div "[DEMOGRAPHIC_DATA] Memorisation (008)" at bounding box center [293, 463] width 141 height 41
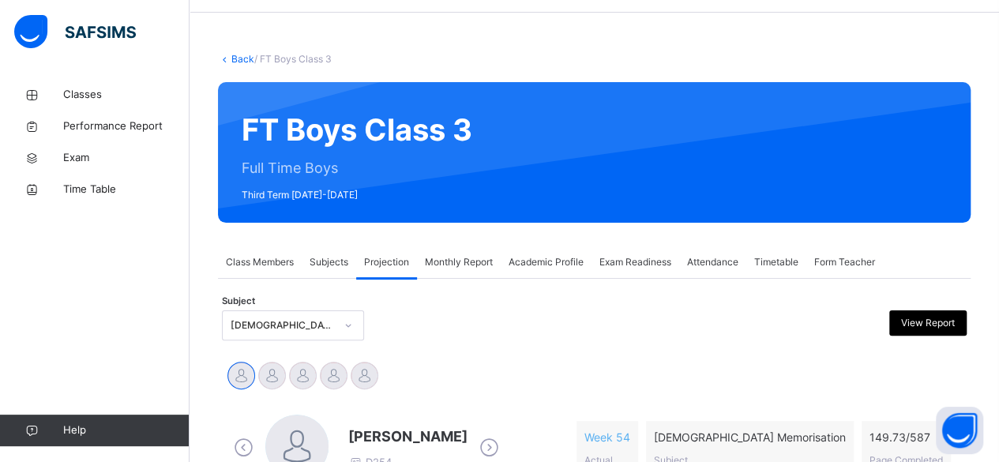
scroll to position [157, 0]
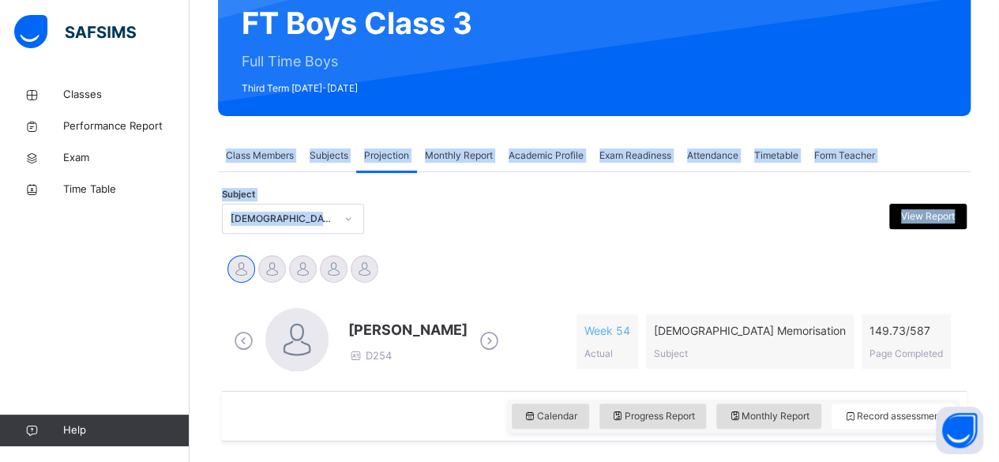
drag, startPoint x: 987, startPoint y: 113, endPoint x: 987, endPoint y: 257, distance: 144.5
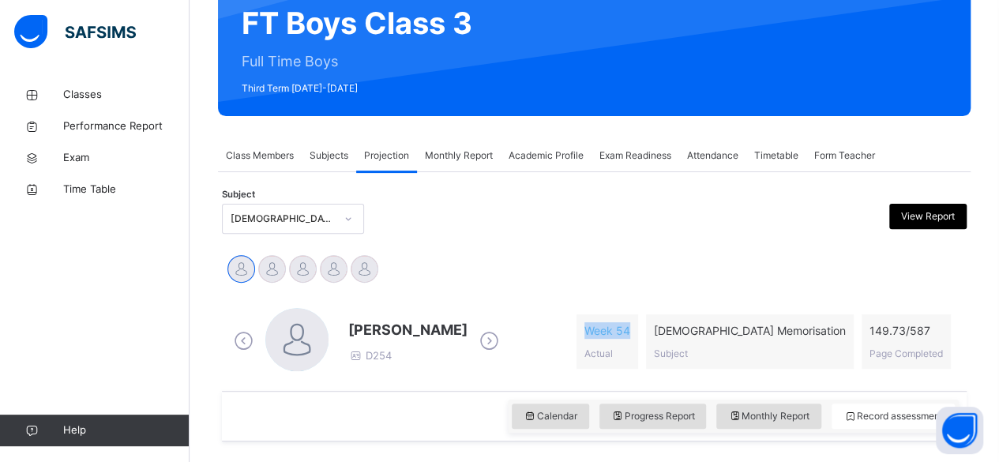
drag, startPoint x: 635, startPoint y: 340, endPoint x: 509, endPoint y: 334, distance: 125.7
click at [509, 334] on div "Abubakr [PERSON_NAME] D254 Week 54 Actual [DEMOGRAPHIC_DATA] Memorisation Subje…" at bounding box center [594, 341] width 729 height 67
drag, startPoint x: 625, startPoint y: 288, endPoint x: 603, endPoint y: 266, distance: 31.3
click at [606, 268] on div "Abubakr [PERSON_NAME] [PERSON_NAME] [PERSON_NAME] [PERSON_NAME] [PERSON_NAME]" at bounding box center [594, 271] width 745 height 43
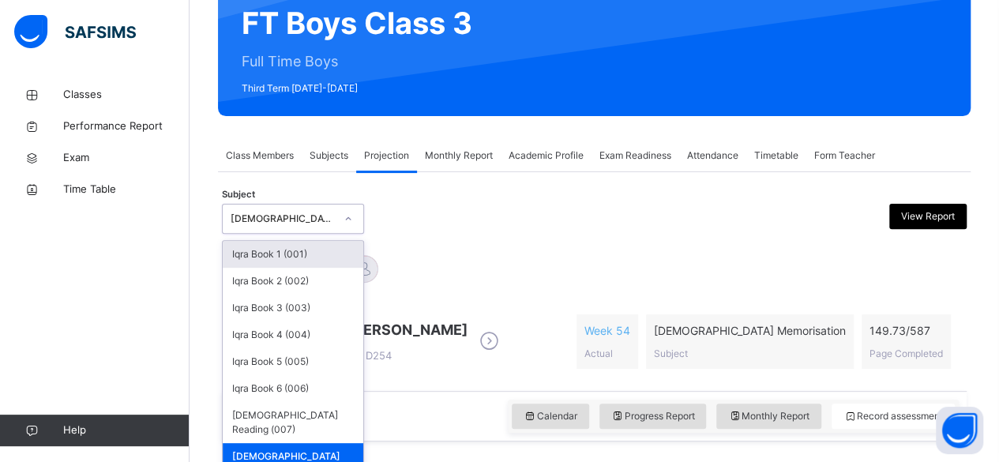
drag, startPoint x: 327, startPoint y: 208, endPoint x: 311, endPoint y: 228, distance: 25.3
click at [326, 216] on div "[DEMOGRAPHIC_DATA] Memorisation (008)" at bounding box center [278, 219] width 111 height 24
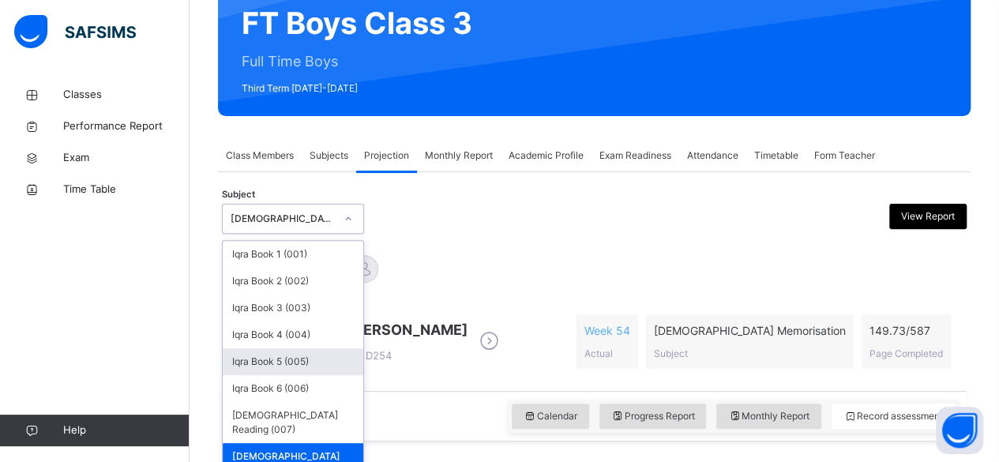
click at [253, 348] on div "Iqra Book 5 (005)" at bounding box center [293, 361] width 141 height 27
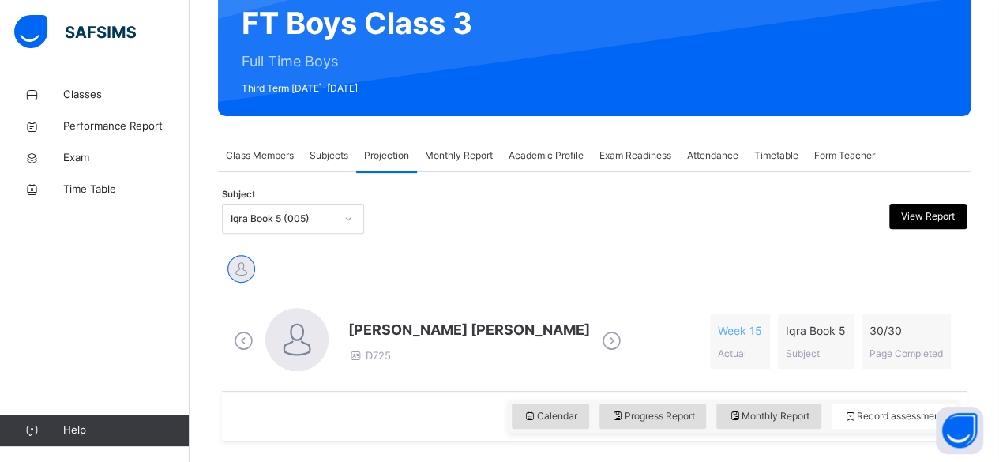
drag, startPoint x: 310, startPoint y: 437, endPoint x: 287, endPoint y: 427, distance: 24.1
click at [289, 427] on div "Calendar Progress Report Monthly Report Record assessment" at bounding box center [594, 416] width 745 height 51
click at [473, 328] on span "[PERSON_NAME] [PERSON_NAME]" at bounding box center [469, 329] width 242 height 21
click at [471, 328] on span "[PERSON_NAME] [PERSON_NAME]" at bounding box center [469, 329] width 242 height 21
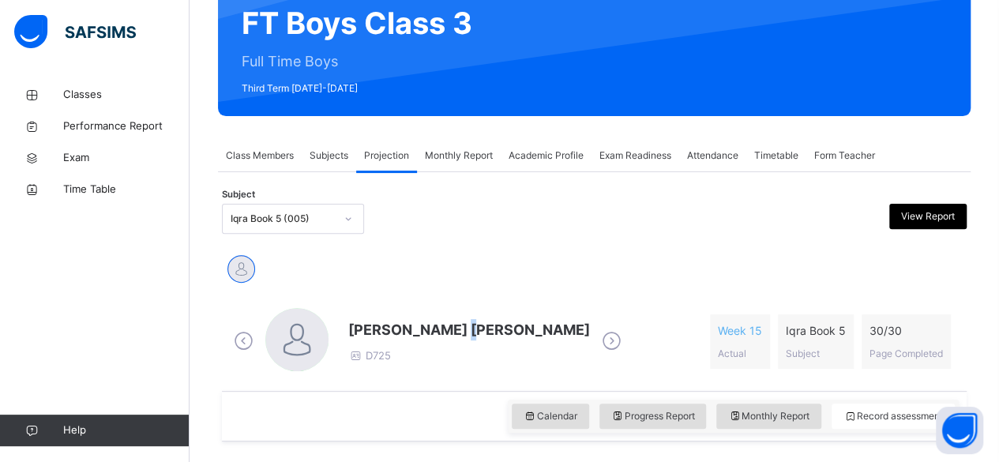
click at [470, 328] on span "[PERSON_NAME] [PERSON_NAME]" at bounding box center [469, 329] width 242 height 21
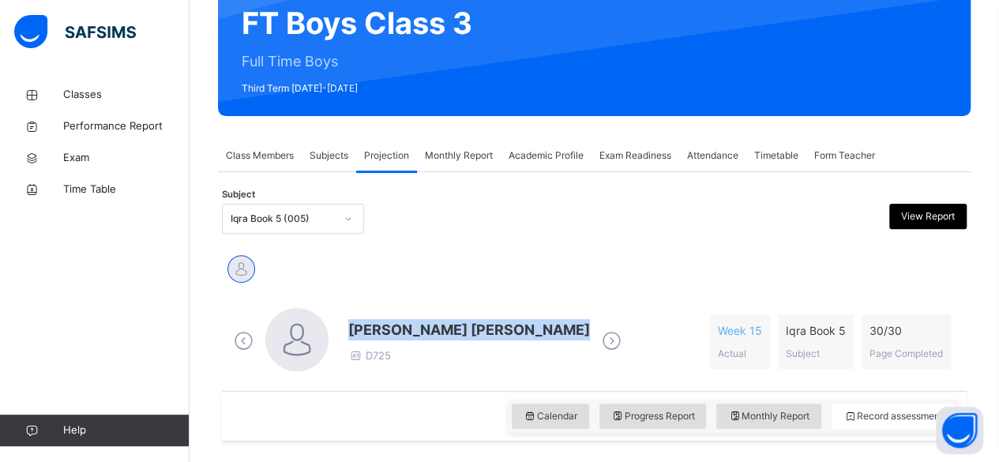
click at [470, 328] on span "[PERSON_NAME] [PERSON_NAME]" at bounding box center [469, 329] width 242 height 21
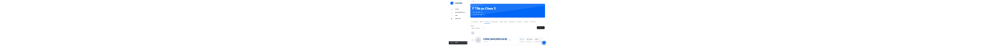
scroll to position [39, 0]
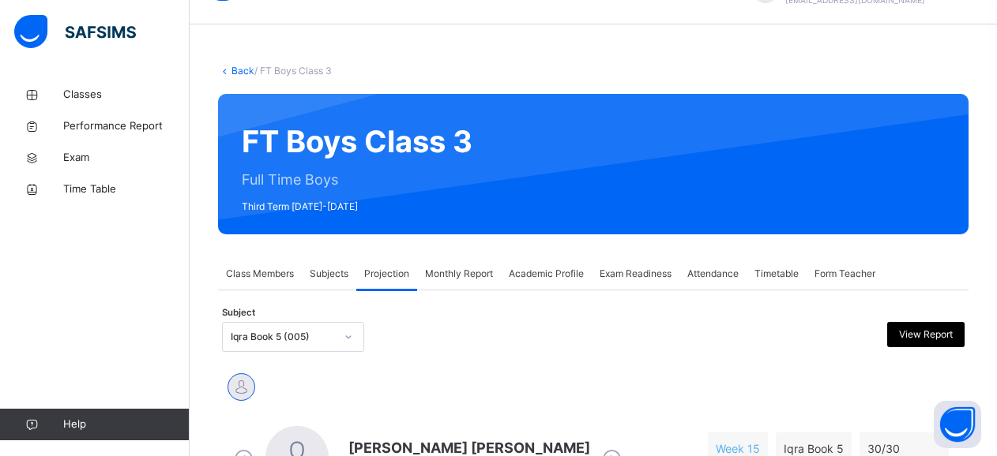
click at [705, 375] on div "[PERSON_NAME] [PERSON_NAME]" at bounding box center [593, 389] width 734 height 35
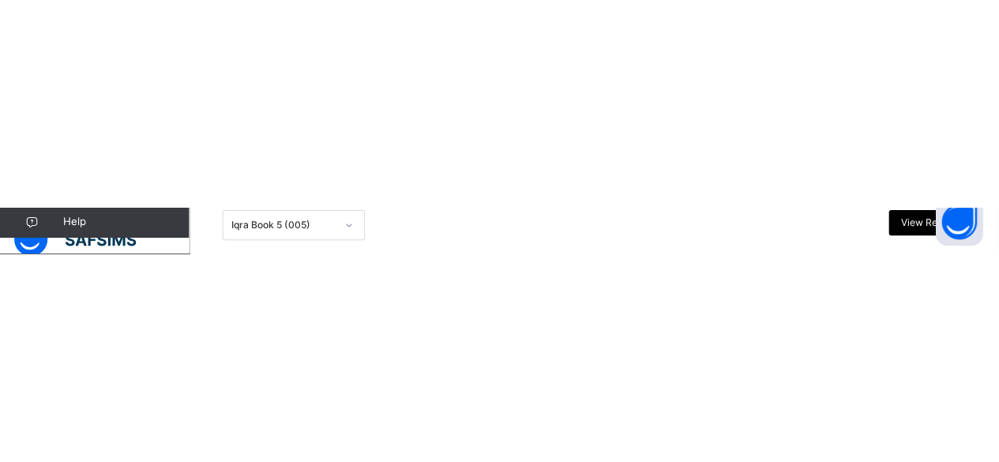
scroll to position [791, 0]
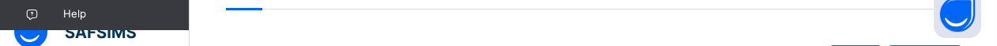
drag, startPoint x: 666, startPoint y: 43, endPoint x: 673, endPoint y: 99, distance: 55.6
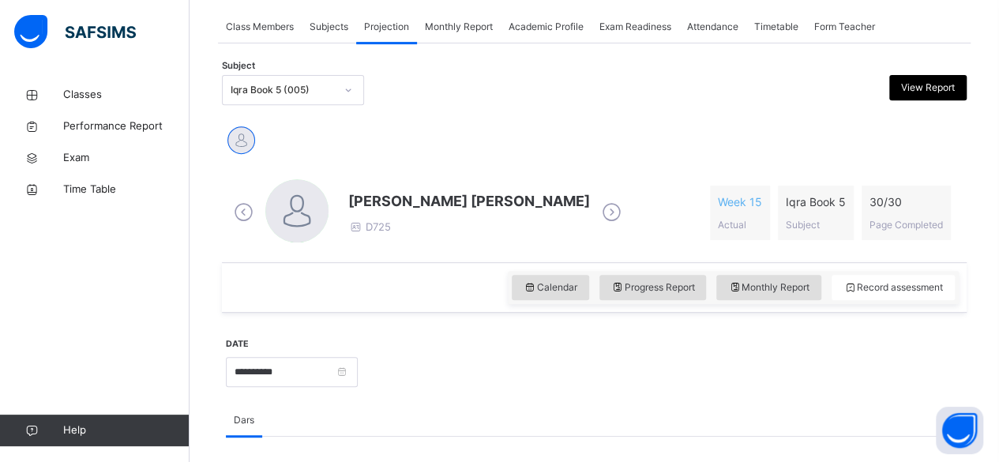
scroll to position [284, 0]
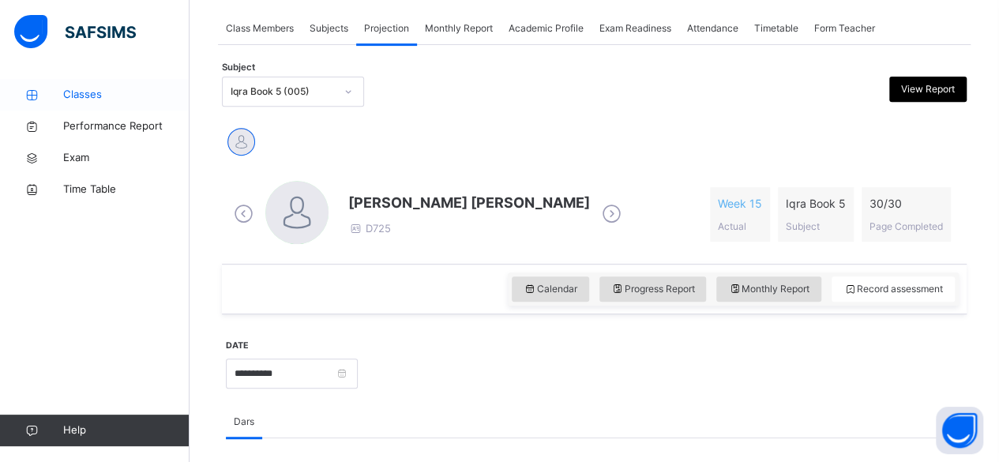
click at [106, 109] on div "Classes Performance Report Exam Time Table" at bounding box center [95, 142] width 190 height 126
click at [110, 99] on span "Classes" at bounding box center [126, 95] width 126 height 16
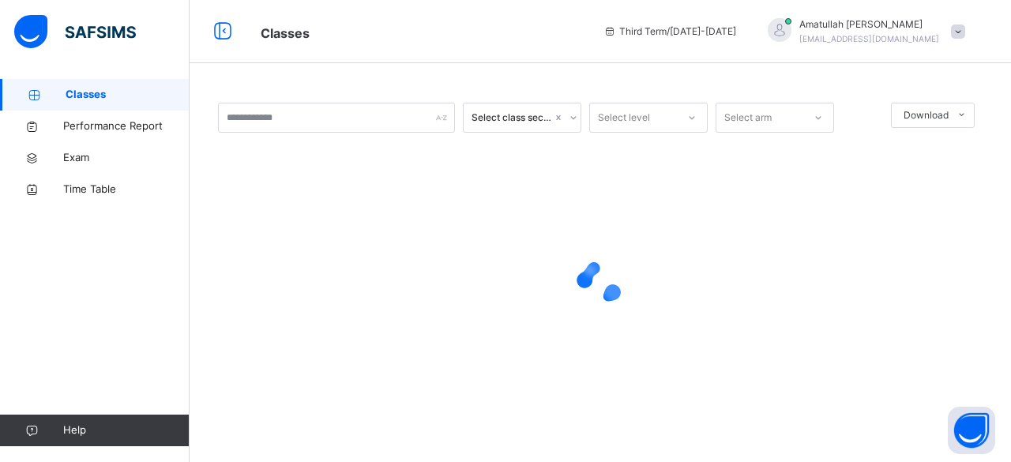
click at [111, 102] on span "Classes" at bounding box center [128, 95] width 124 height 16
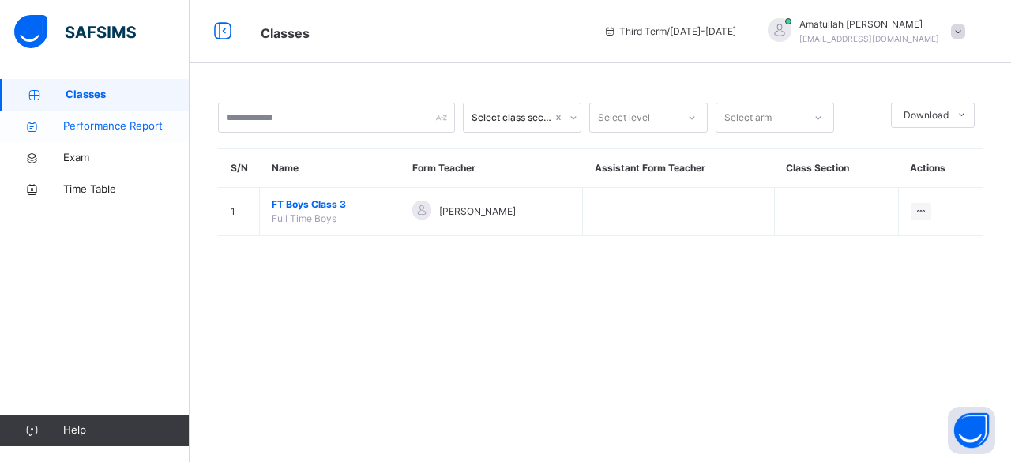
click at [180, 126] on span "Performance Report" at bounding box center [126, 126] width 126 height 16
select select "****"
select select "*"
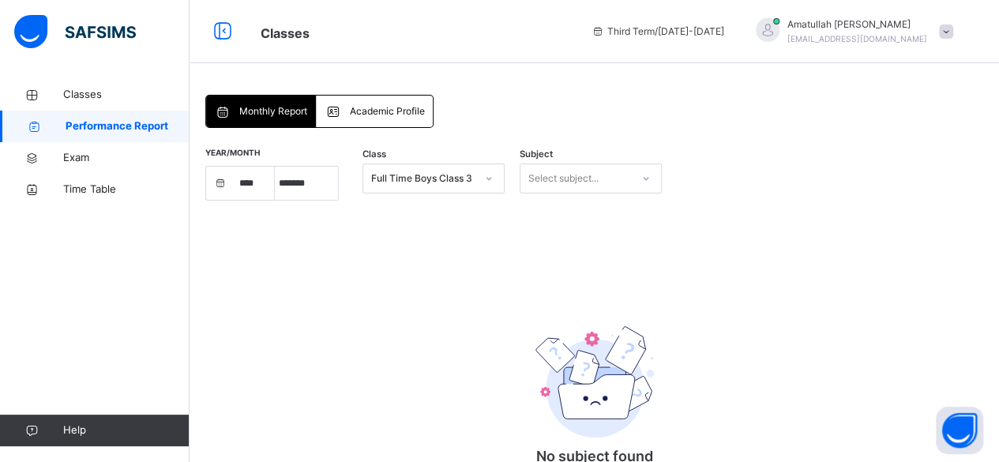
click at [178, 126] on span "Performance Report" at bounding box center [128, 126] width 124 height 16
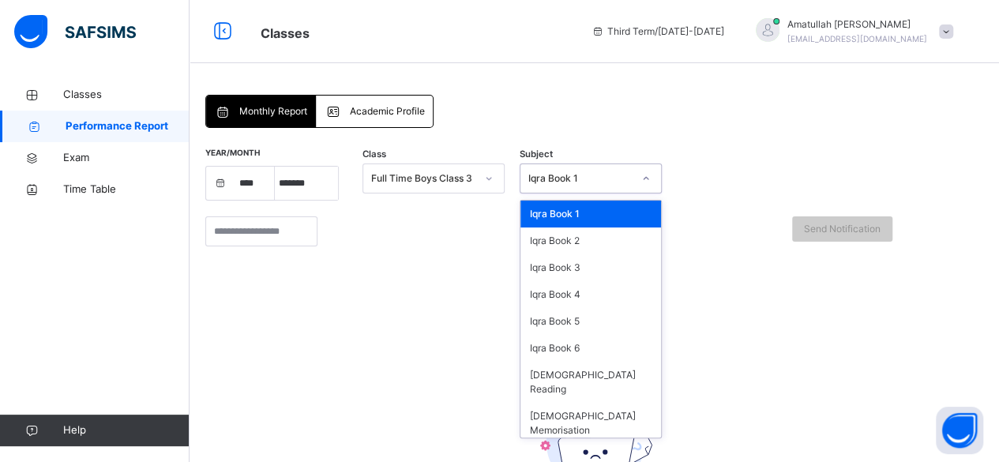
click at [609, 175] on div "Iqra Book 1" at bounding box center [580, 178] width 104 height 14
click at [606, 175] on div "Iqra Book 1" at bounding box center [580, 178] width 104 height 14
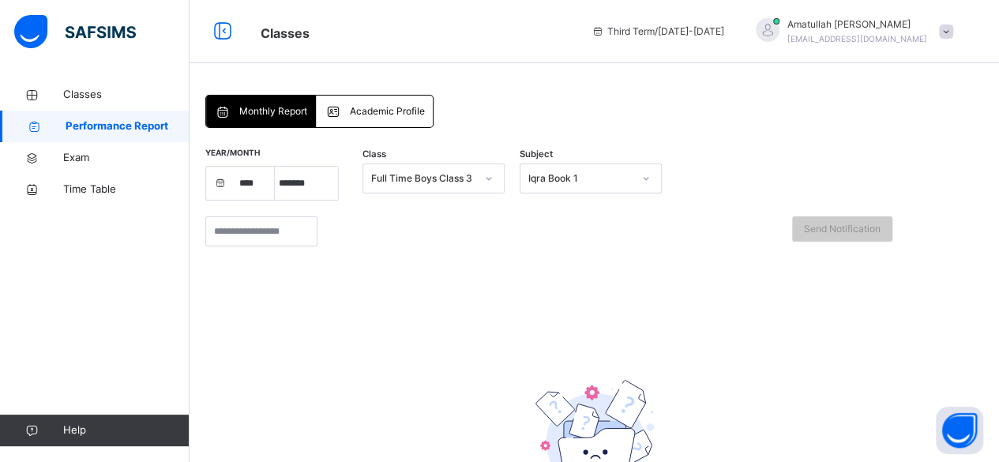
click at [85, 77] on div "Classes Performance Report Exam Time Table Help" at bounding box center [95, 262] width 190 height 399
click at [47, 110] on div "Classes Performance Report Exam Time Table" at bounding box center [95, 142] width 190 height 126
click at [52, 95] on icon at bounding box center [31, 95] width 63 height 12
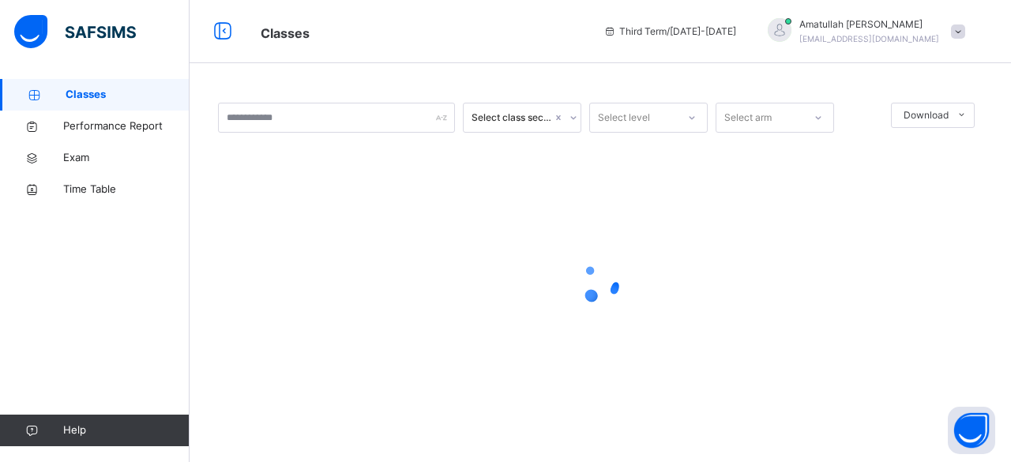
click at [53, 95] on icon at bounding box center [33, 95] width 63 height 12
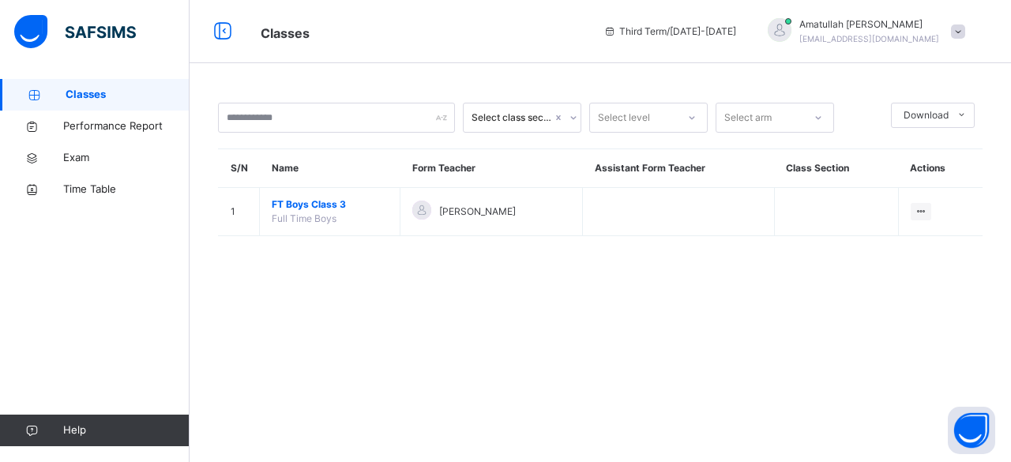
click at [269, 167] on th "Name" at bounding box center [330, 168] width 141 height 39
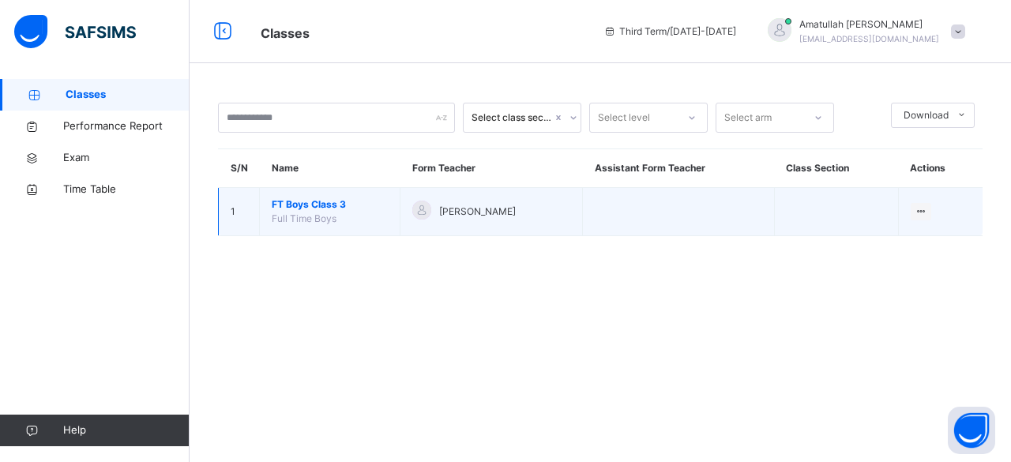
click at [286, 201] on span "FT Boys Class 3" at bounding box center [330, 204] width 116 height 14
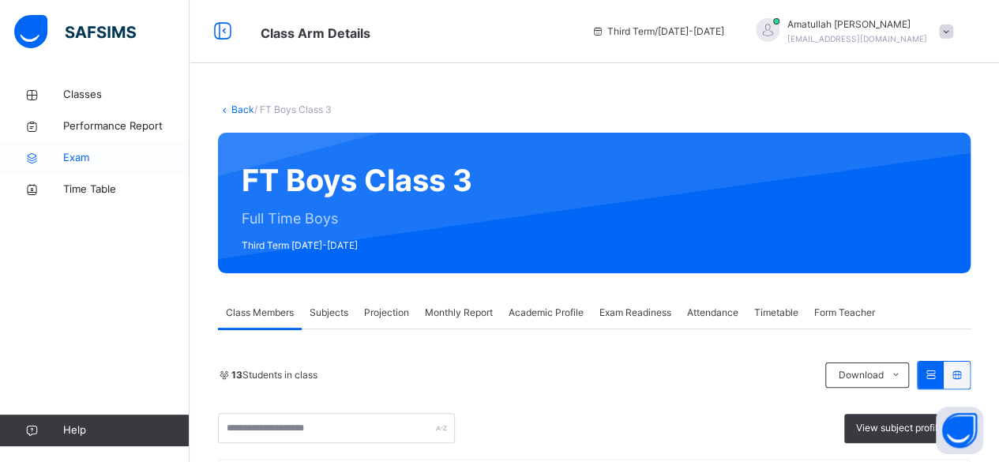
click at [66, 158] on span "Exam" at bounding box center [126, 158] width 126 height 16
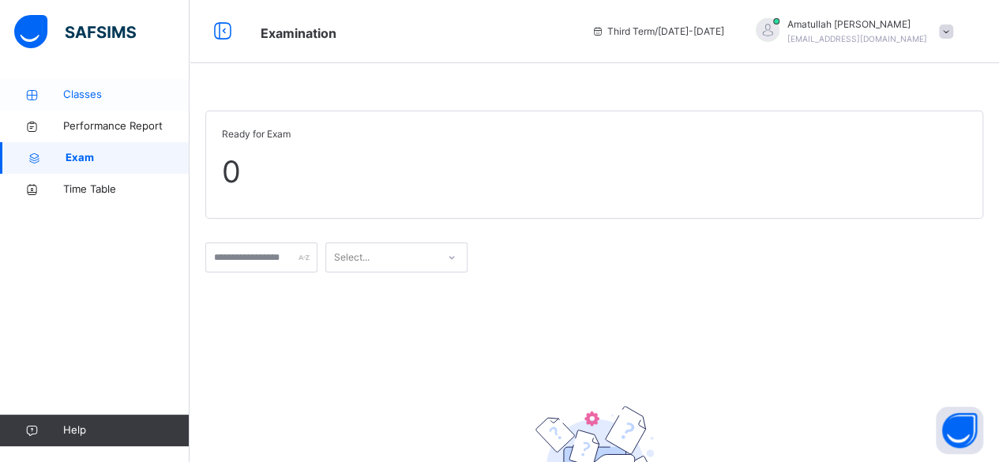
click at [84, 85] on link "Classes" at bounding box center [95, 95] width 190 height 32
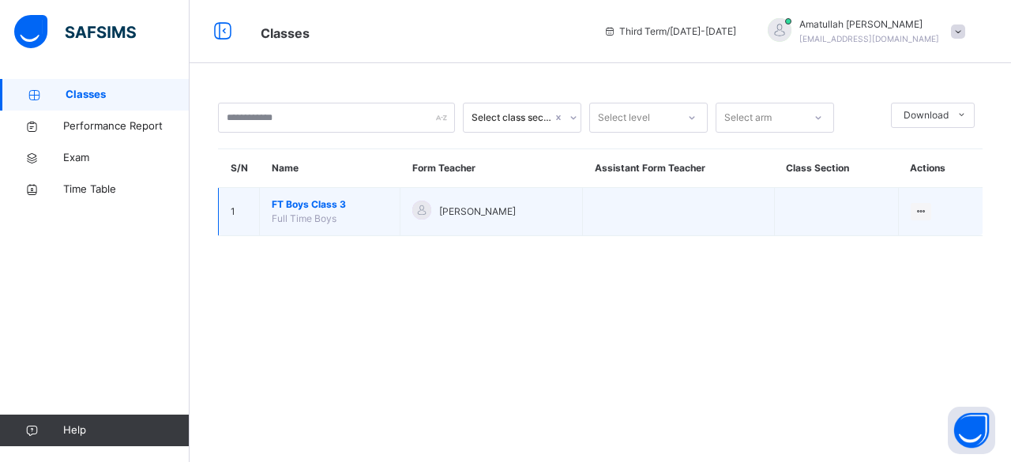
click at [292, 197] on span "FT Boys Class 3" at bounding box center [330, 204] width 116 height 14
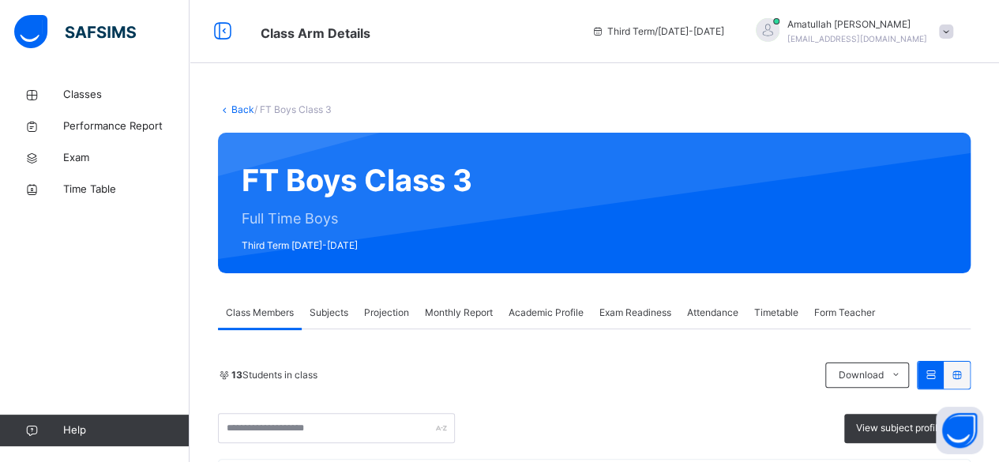
click at [368, 325] on div "Projection" at bounding box center [386, 313] width 61 height 32
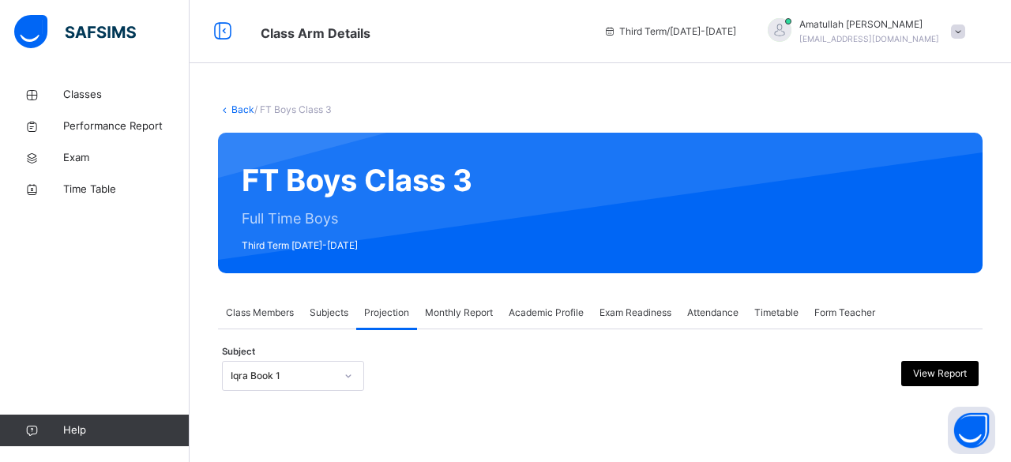
drag, startPoint x: 1010, startPoint y: 96, endPoint x: 544, endPoint y: 245, distance: 489.2
click at [547, 245] on div "Back / FT Boys Class 3 FT Boys Class 3 Full Time Boys Third Term [DATE]-[DATE] …" at bounding box center [600, 262] width 821 height 367
click at [313, 388] on div "Iqra Book 1" at bounding box center [293, 376] width 142 height 30
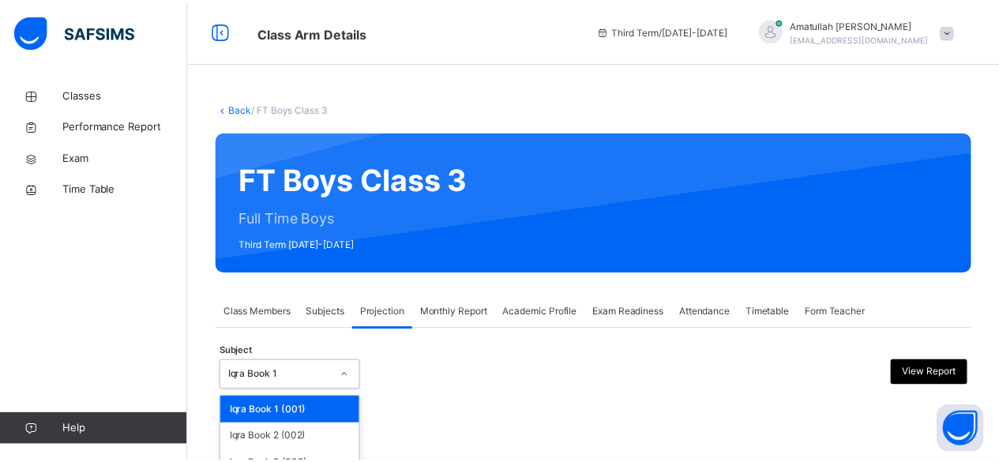
scroll to position [150, 0]
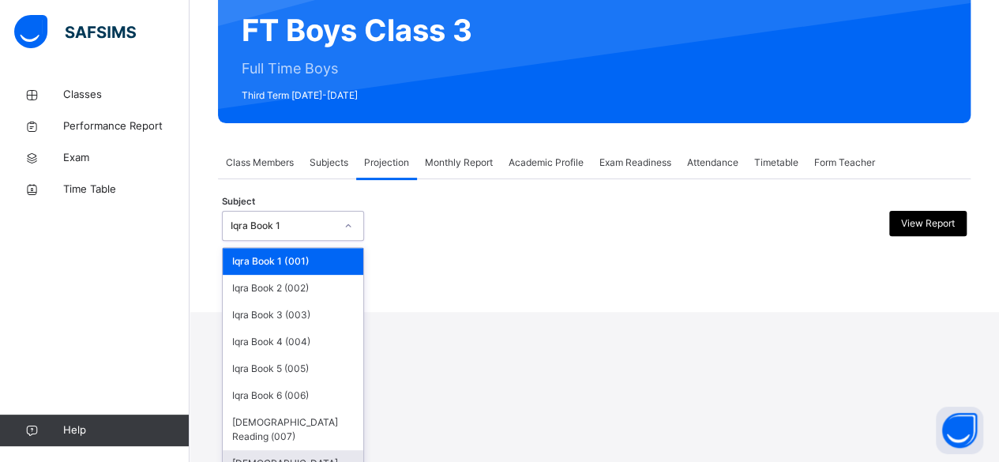
click at [325, 451] on div "[DEMOGRAPHIC_DATA] Memorisation (008)" at bounding box center [293, 470] width 141 height 41
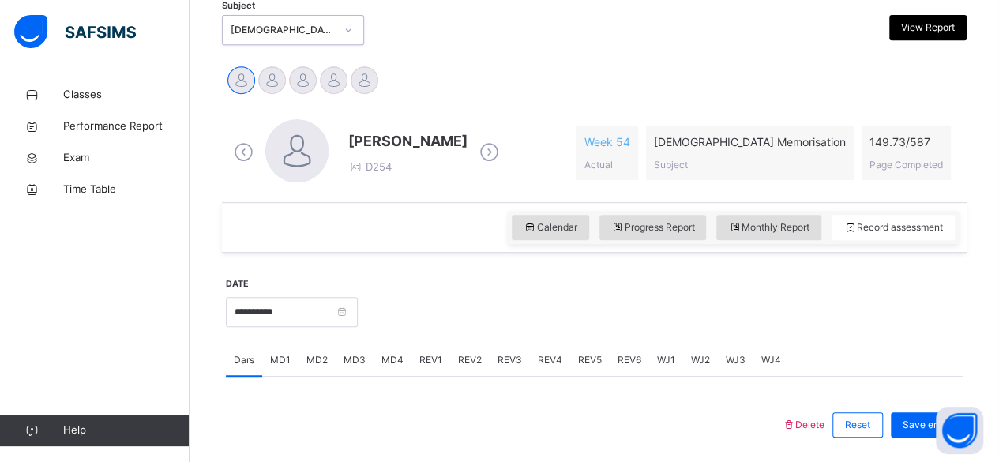
scroll to position [355, 0]
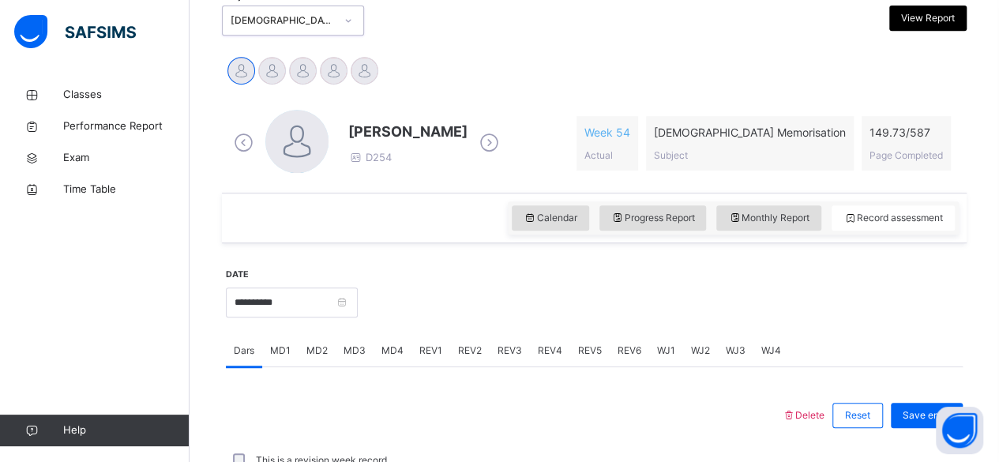
click at [510, 143] on div "Abubakr [PERSON_NAME] D254 Week 54 Actual [DEMOGRAPHIC_DATA] Memorisation Subje…" at bounding box center [594, 143] width 729 height 67
drag, startPoint x: 479, startPoint y: 142, endPoint x: 467, endPoint y: 143, distance: 11.9
click at [466, 143] on div "Abubakr [PERSON_NAME] D254" at bounding box center [366, 143] width 273 height 67
click at [491, 145] on icon at bounding box center [489, 143] width 28 height 24
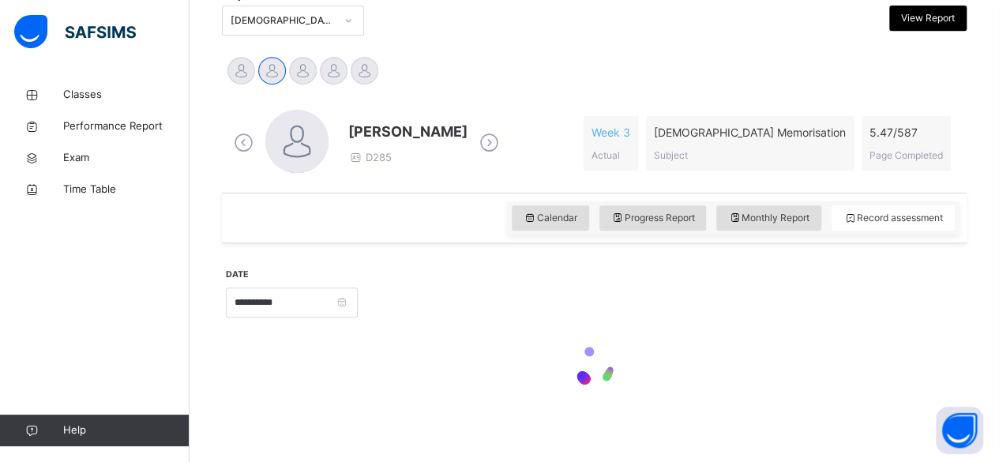
click at [497, 144] on div "[PERSON_NAME] D285 Week 3 Actual [DEMOGRAPHIC_DATA] Memorisation Subject 5.47 /…" at bounding box center [594, 143] width 729 height 67
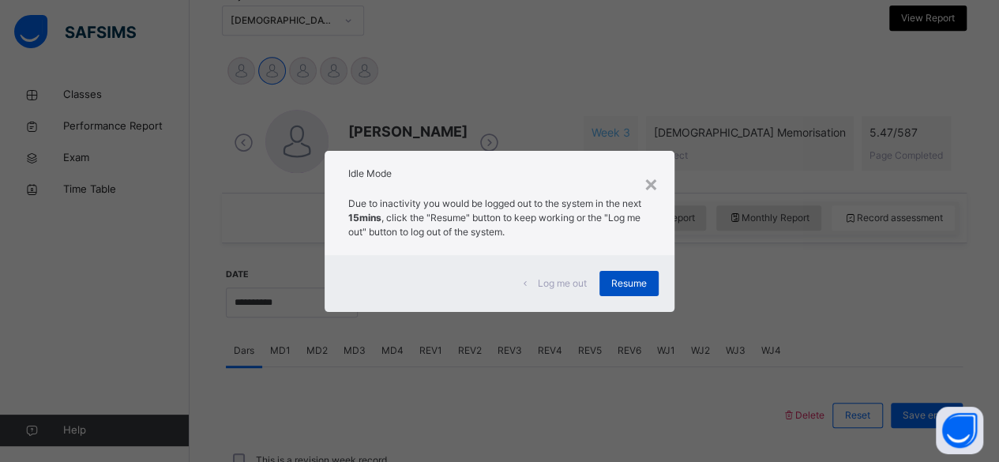
click at [637, 288] on span "Resume" at bounding box center [629, 283] width 36 height 14
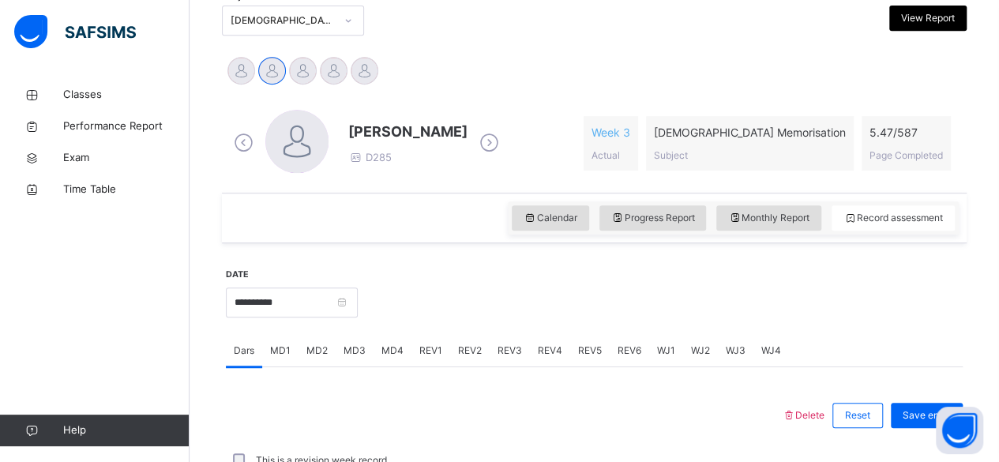
click at [245, 136] on icon at bounding box center [244, 143] width 28 height 24
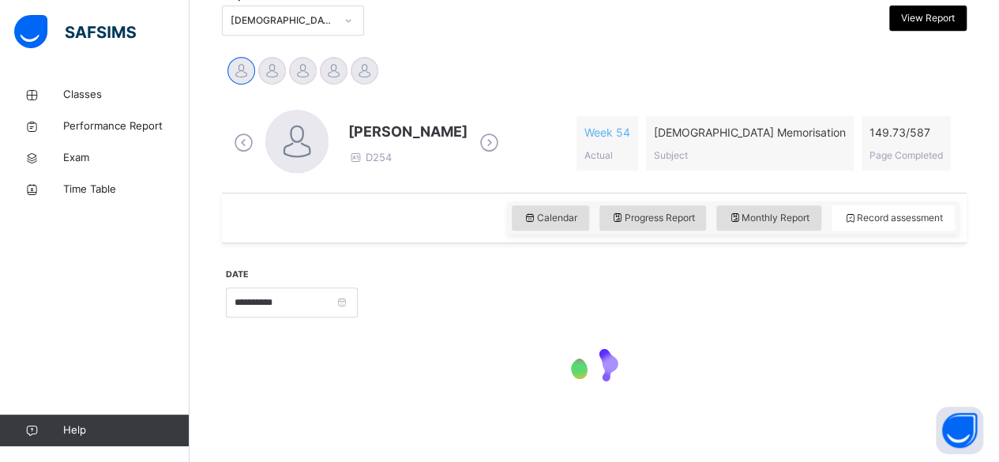
click at [408, 133] on span "[PERSON_NAME]" at bounding box center [407, 131] width 119 height 21
click at [408, 131] on span "[PERSON_NAME]" at bounding box center [407, 131] width 119 height 21
click at [397, 132] on span "[PERSON_NAME]" at bounding box center [407, 131] width 119 height 21
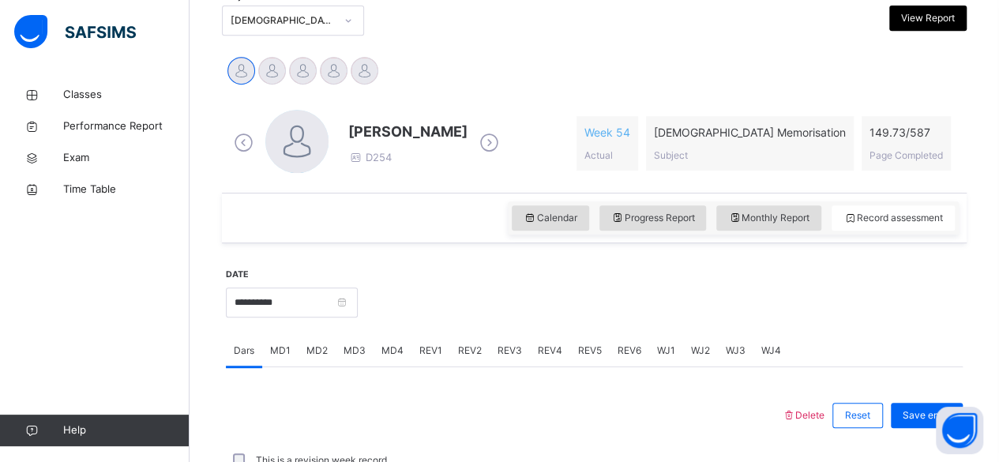
click at [409, 133] on span "[PERSON_NAME]" at bounding box center [407, 131] width 119 height 21
click at [409, 131] on span "[PERSON_NAME]" at bounding box center [407, 131] width 119 height 21
click at [409, 130] on span "[PERSON_NAME]" at bounding box center [407, 131] width 119 height 21
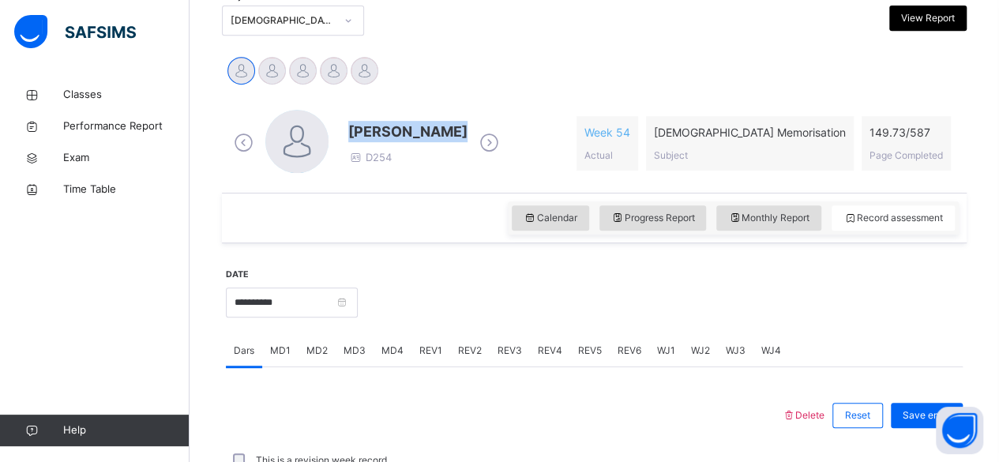
click at [409, 133] on span "[PERSON_NAME]" at bounding box center [407, 131] width 119 height 21
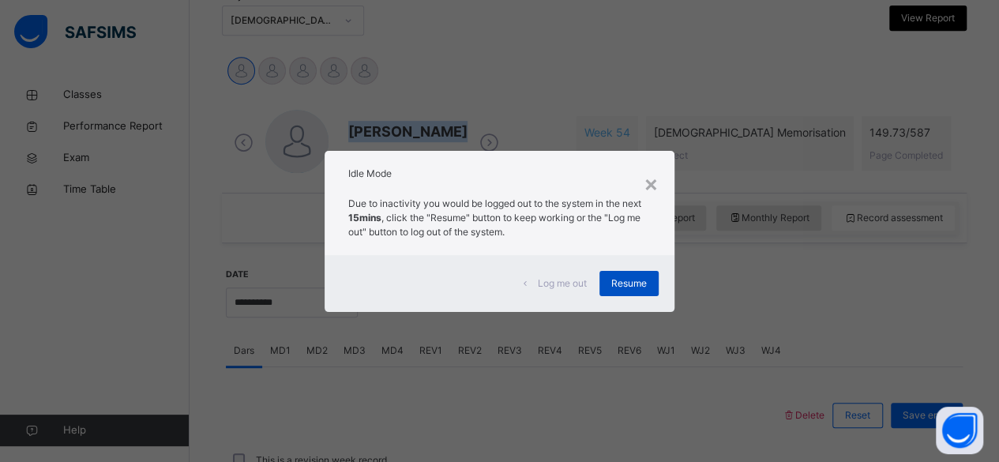
click at [648, 291] on div "Resume" at bounding box center [628, 283] width 59 height 25
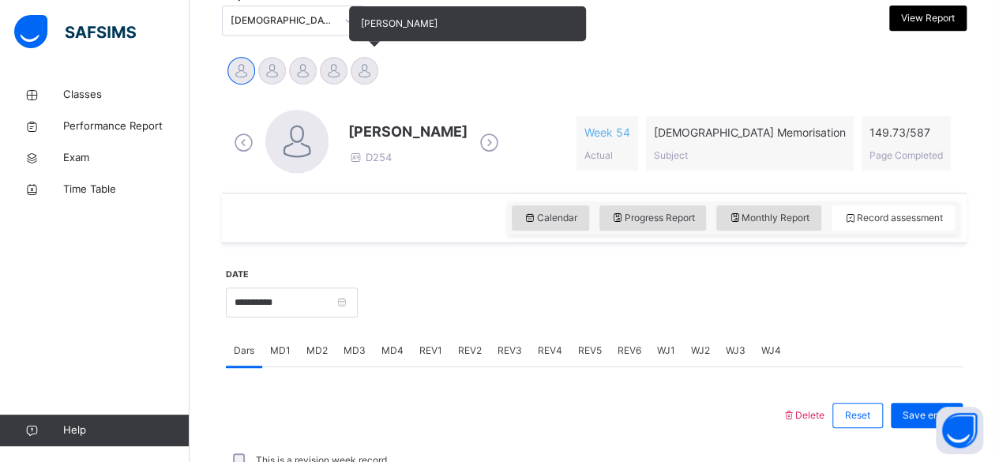
click at [377, 70] on div at bounding box center [365, 71] width 28 height 28
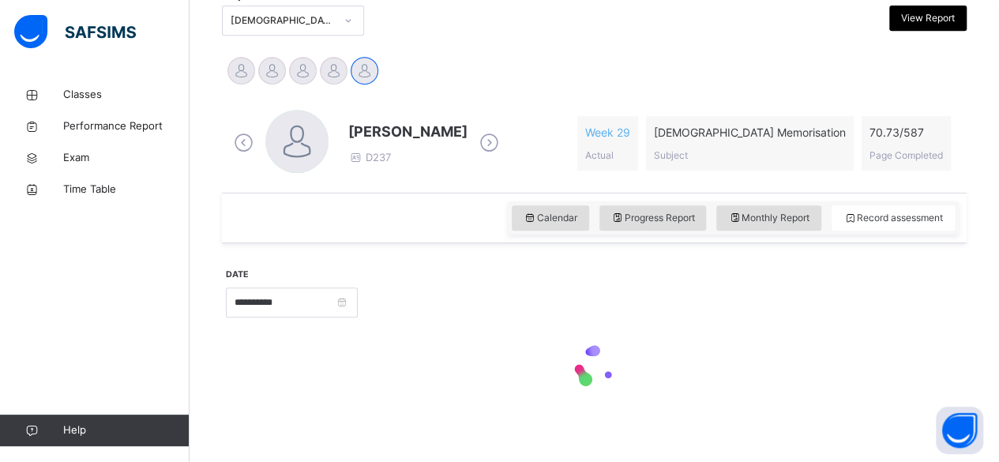
click at [403, 129] on span "[PERSON_NAME]" at bounding box center [407, 131] width 119 height 21
click at [406, 133] on span "[PERSON_NAME]" at bounding box center [407, 131] width 119 height 21
click at [403, 130] on span "[PERSON_NAME]" at bounding box center [407, 131] width 119 height 21
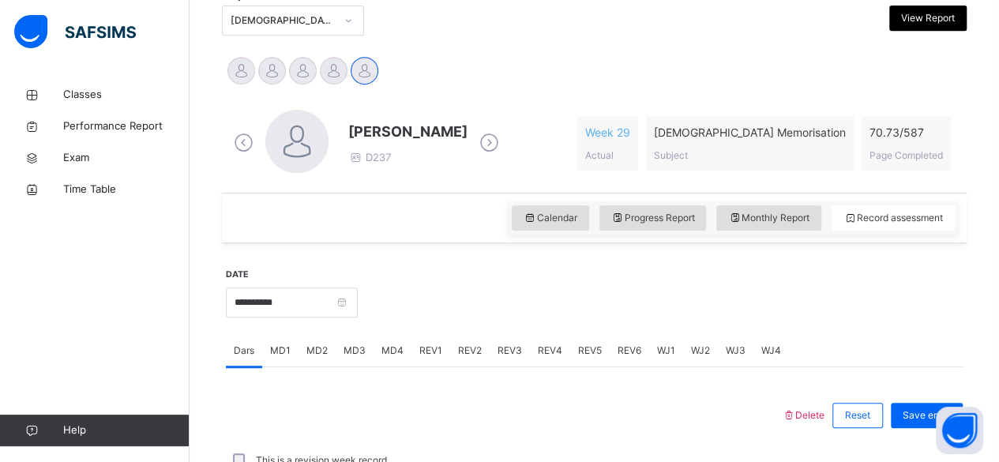
click at [403, 130] on span "[PERSON_NAME]" at bounding box center [407, 131] width 119 height 21
click at [401, 130] on span "[PERSON_NAME]" at bounding box center [407, 131] width 119 height 21
click at [412, 130] on span "[PERSON_NAME]" at bounding box center [407, 131] width 119 height 21
click at [400, 133] on span "[PERSON_NAME]" at bounding box center [407, 131] width 119 height 21
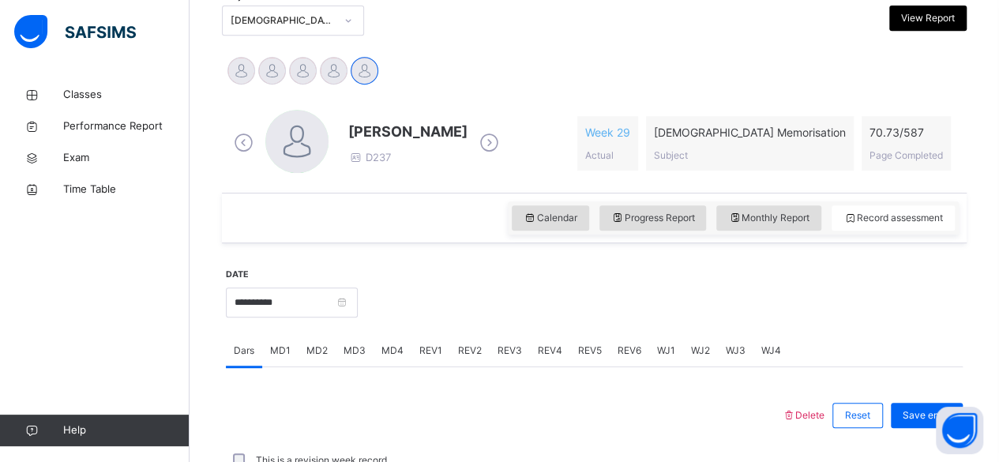
click at [403, 129] on span "[PERSON_NAME]" at bounding box center [407, 131] width 119 height 21
click at [400, 132] on span "[PERSON_NAME]" at bounding box center [407, 131] width 119 height 21
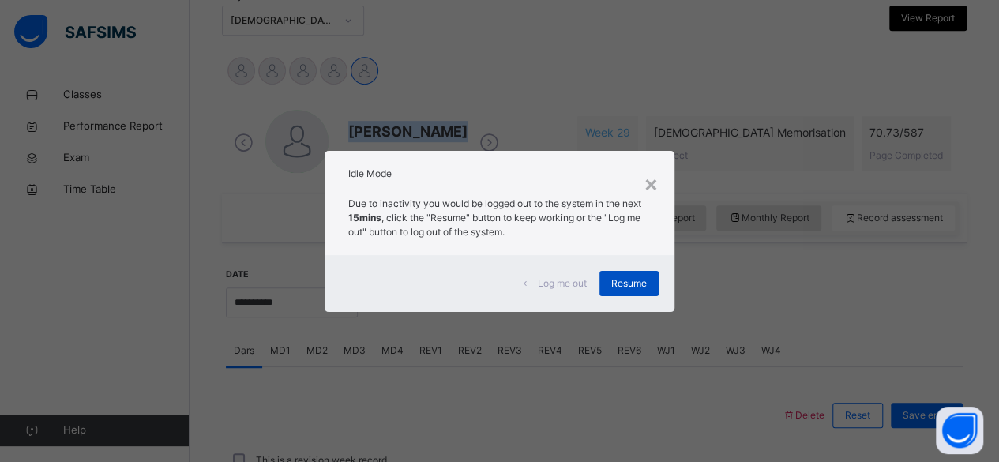
click at [646, 284] on span "Resume" at bounding box center [629, 283] width 36 height 14
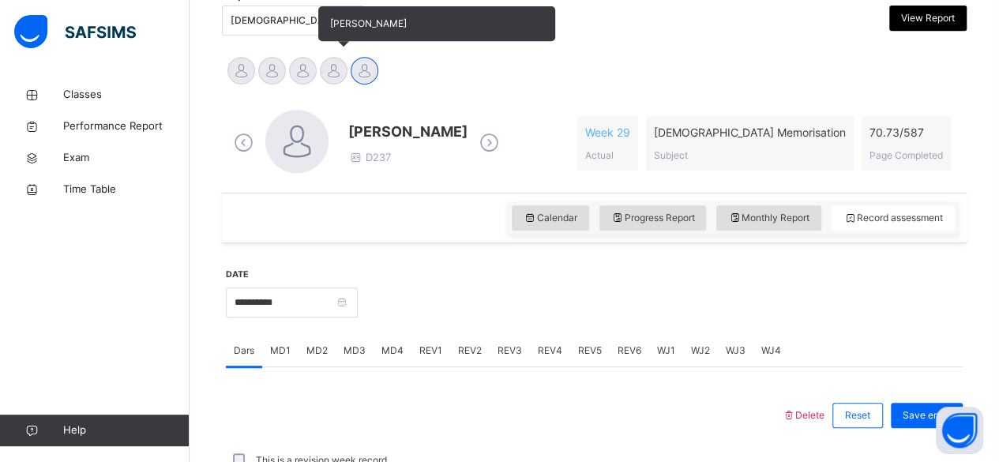
click at [327, 78] on div at bounding box center [334, 71] width 28 height 28
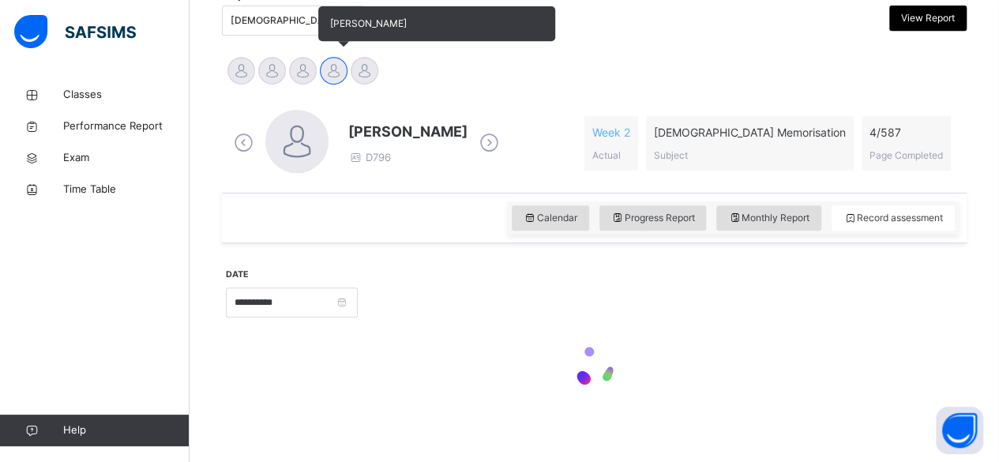
scroll to position [365, 0]
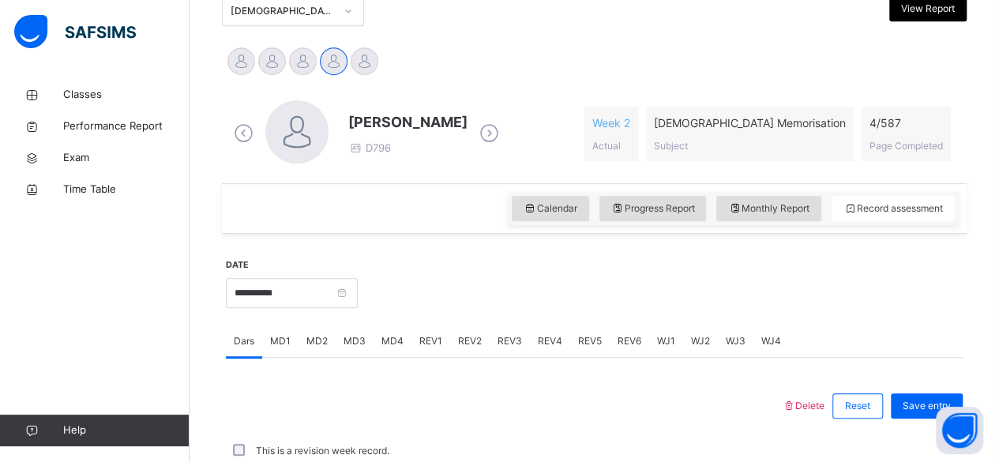
click at [392, 351] on div "MD4" at bounding box center [392, 341] width 38 height 32
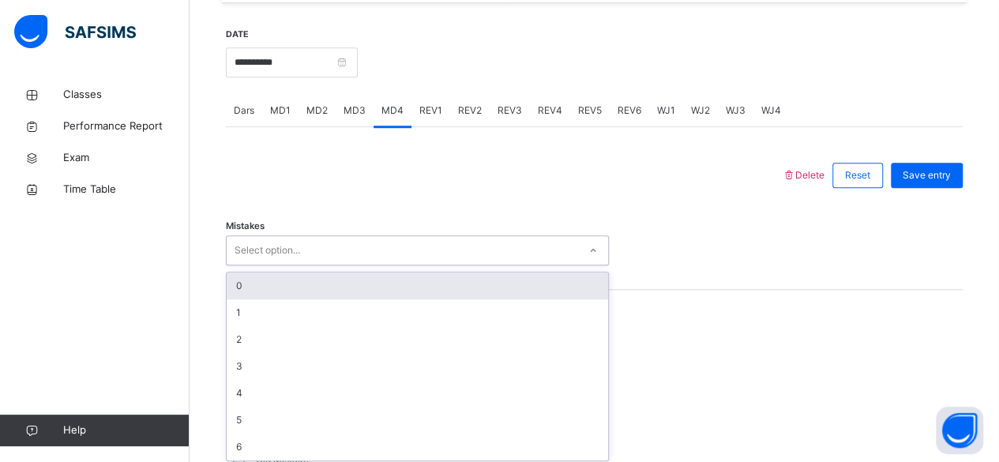
scroll to position [599, 0]
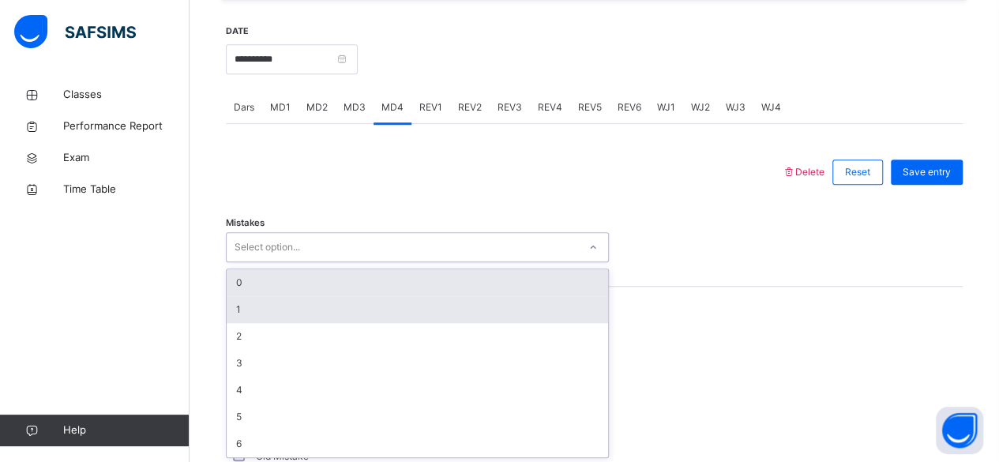
click at [238, 307] on div "1" at bounding box center [417, 309] width 381 height 27
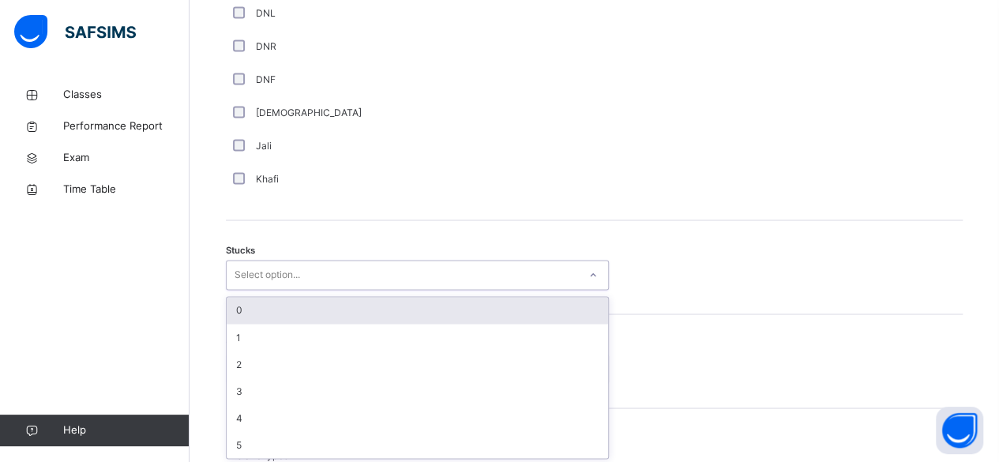
scroll to position [1175, 0]
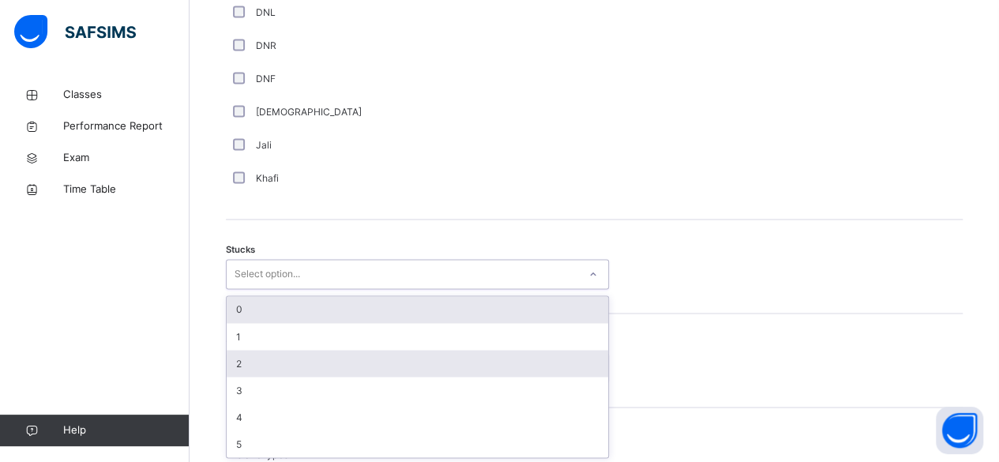
click at [235, 365] on div "2" at bounding box center [417, 363] width 381 height 27
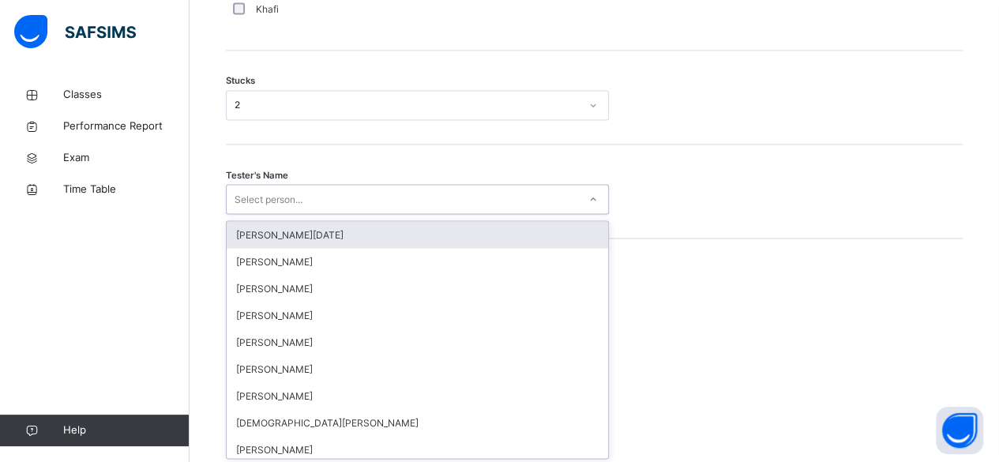
scroll to position [1344, 0]
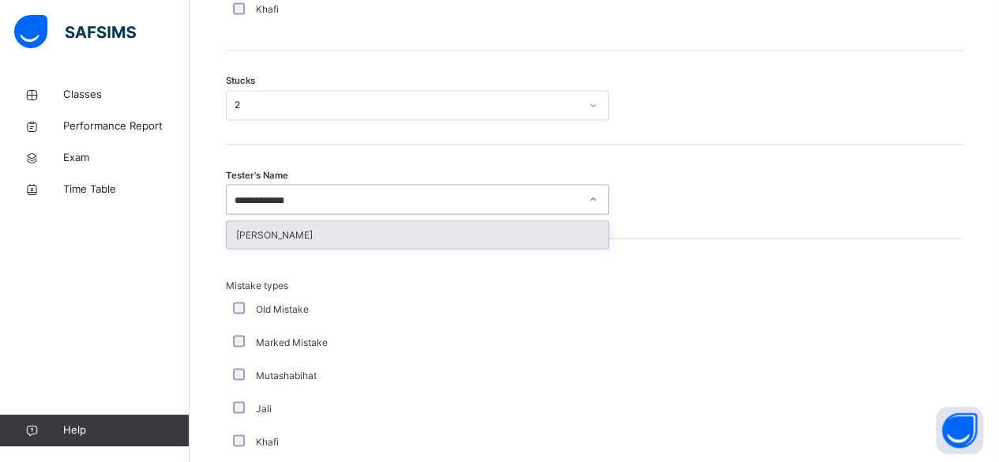
type input "**********"
click at [576, 253] on div "Mistake types Old Mistake Marked Mistake Mutashabihat [PERSON_NAME] Unclear Cha…" at bounding box center [594, 393] width 737 height 310
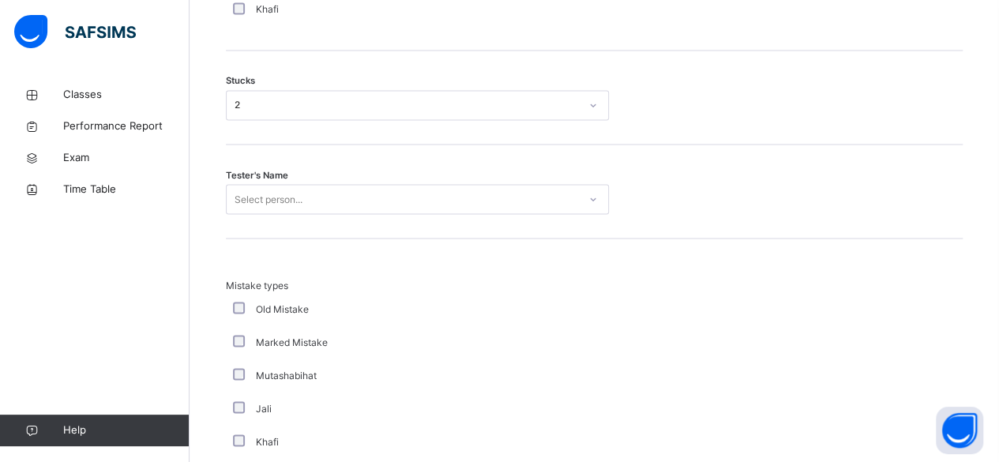
click at [592, 242] on div "Mistake types Old Mistake Marked Mistake Mutashabihat [PERSON_NAME] Unclear Cha…" at bounding box center [594, 393] width 737 height 310
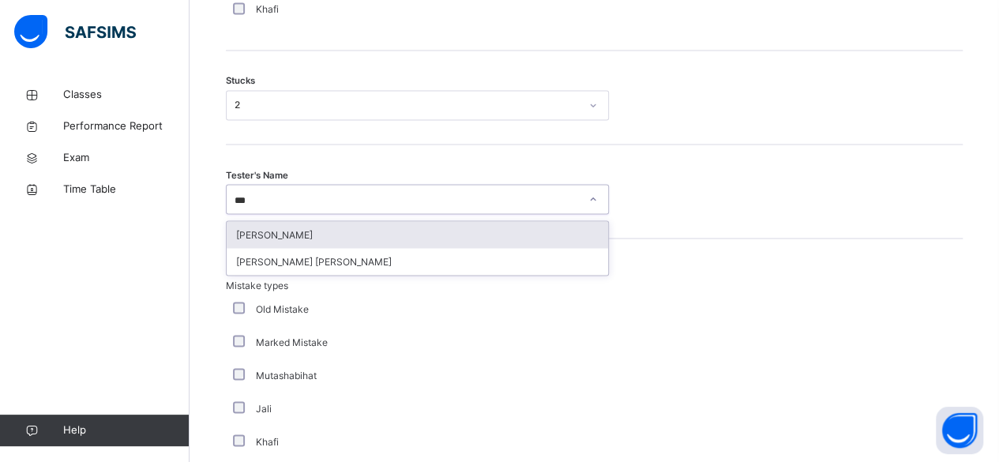
type input "****"
click at [373, 238] on div "[PERSON_NAME]" at bounding box center [417, 234] width 381 height 27
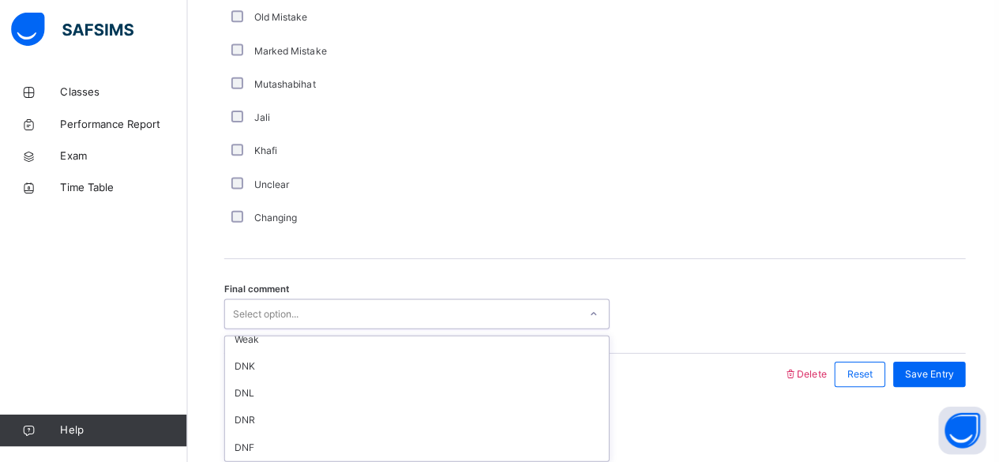
scroll to position [0, 0]
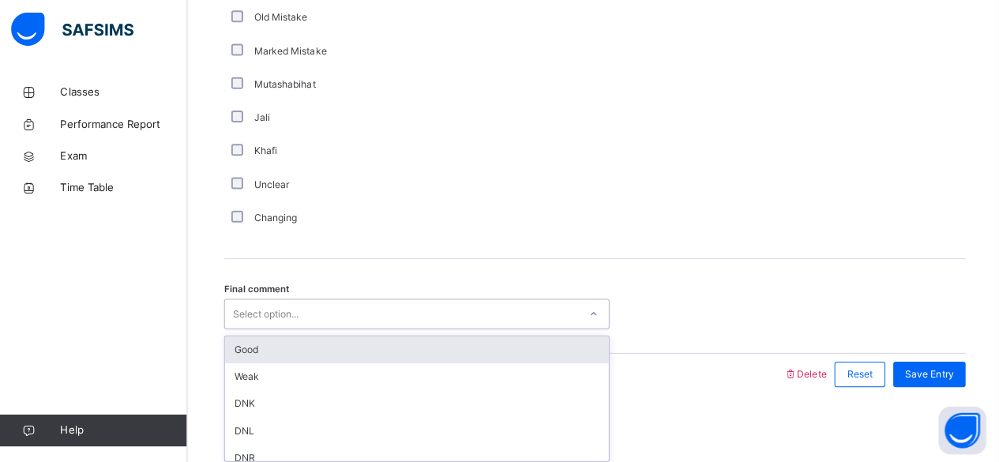
click at [240, 348] on div "Good" at bounding box center [417, 349] width 381 height 27
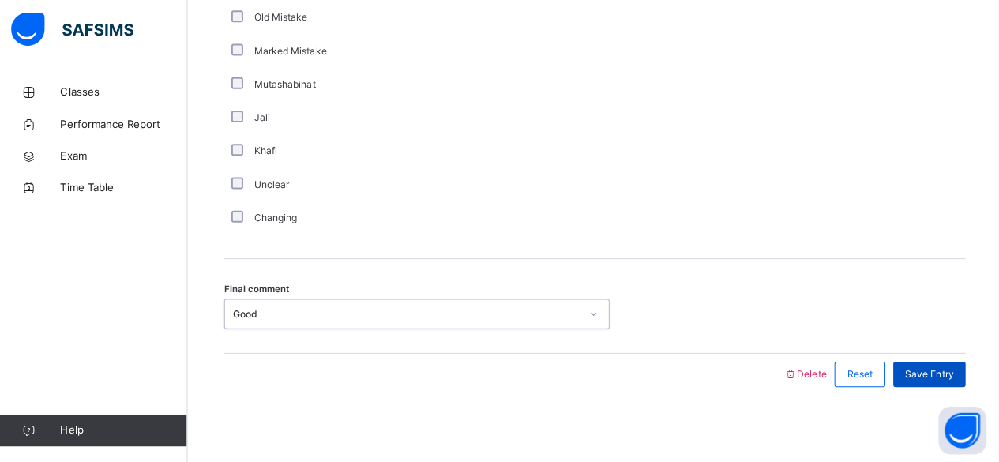
click at [954, 379] on div "Save Entry" at bounding box center [927, 374] width 72 height 25
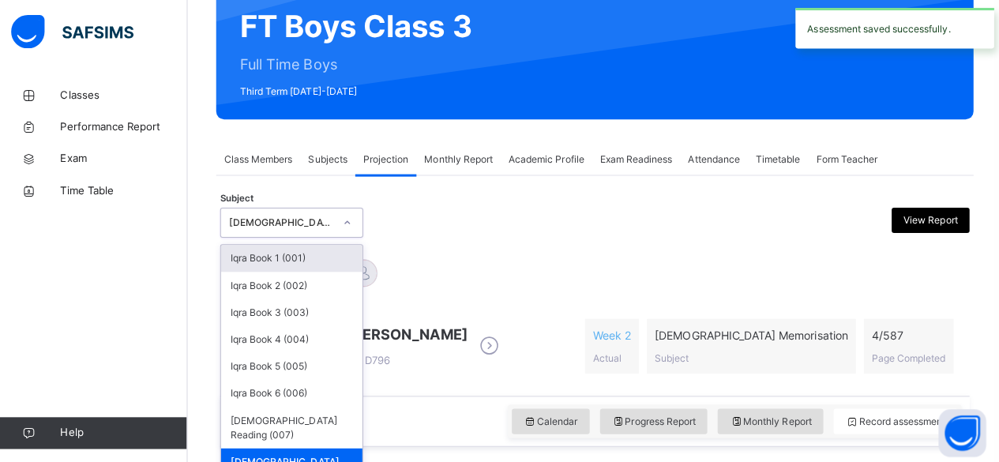
scroll to position [157, 0]
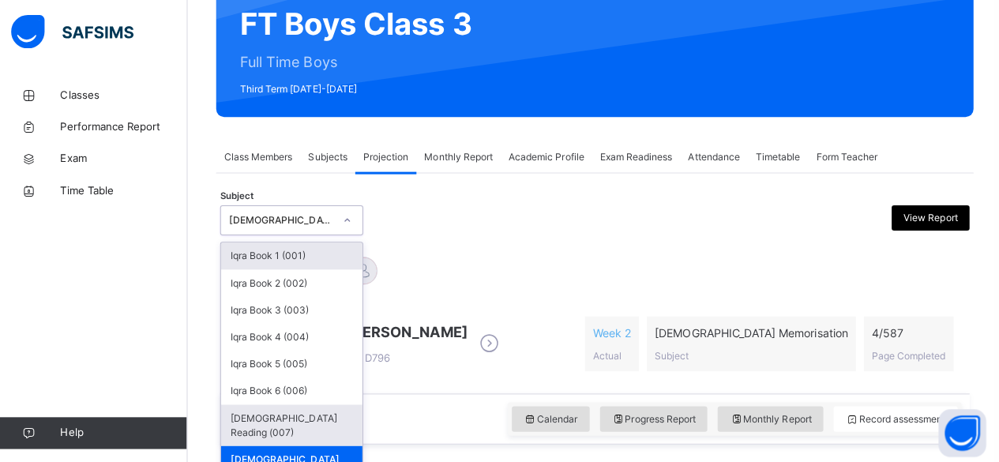
click at [291, 414] on div "[DEMOGRAPHIC_DATA] Reading (007)" at bounding box center [293, 422] width 141 height 41
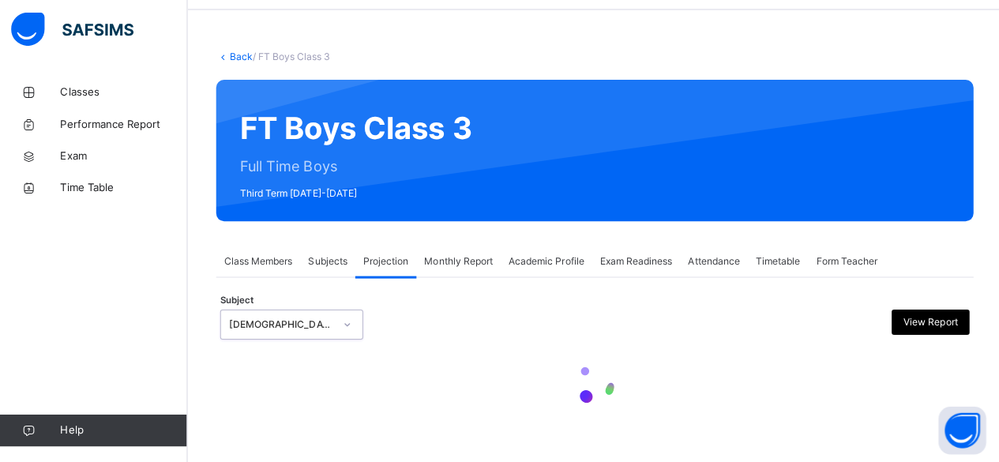
scroll to position [155, 0]
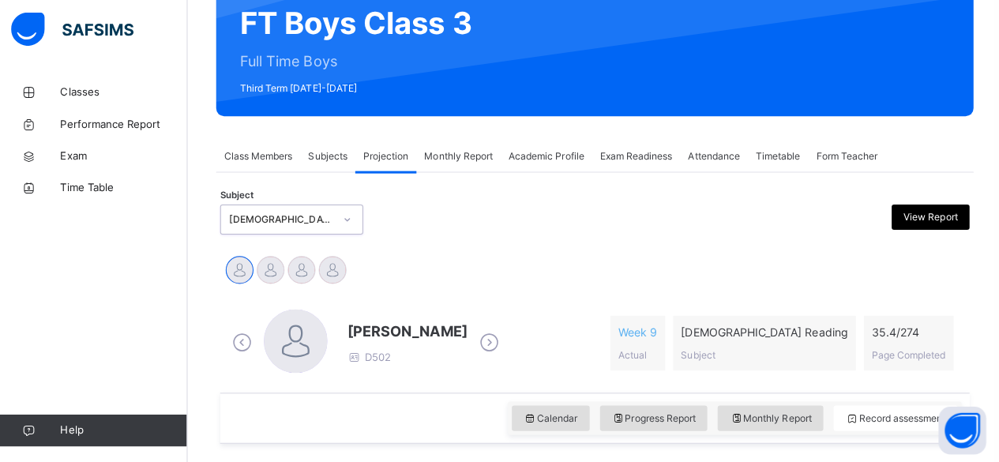
click at [640, 163] on span "Exam Readiness" at bounding box center [635, 158] width 72 height 14
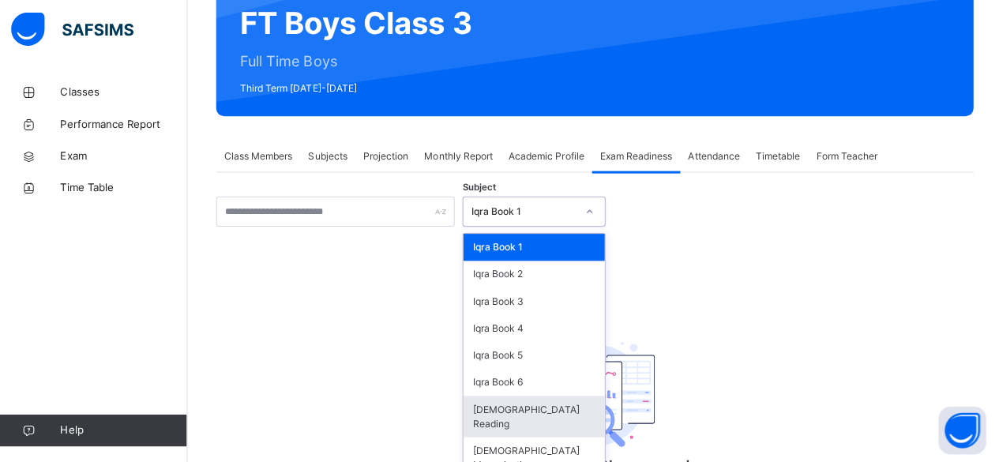
click at [538, 412] on div "[DEMOGRAPHIC_DATA] Reading" at bounding box center [534, 416] width 141 height 41
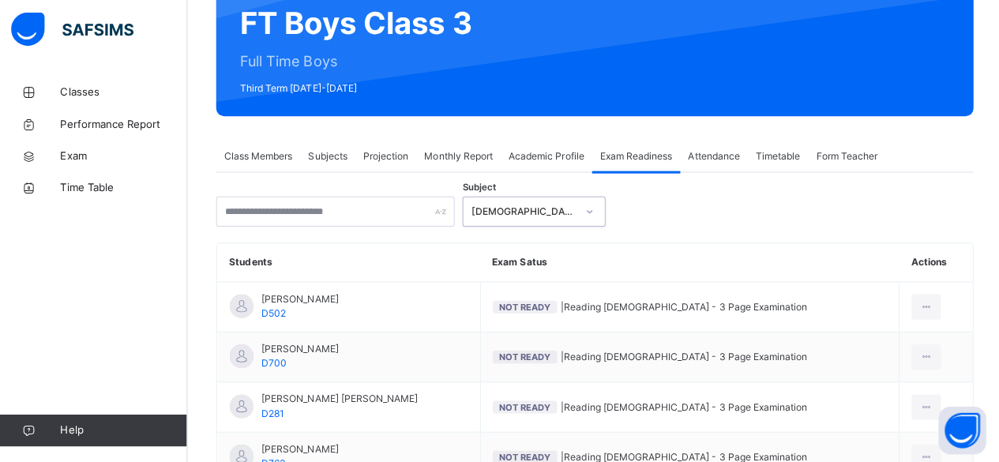
click at [396, 158] on span "Projection" at bounding box center [386, 158] width 45 height 14
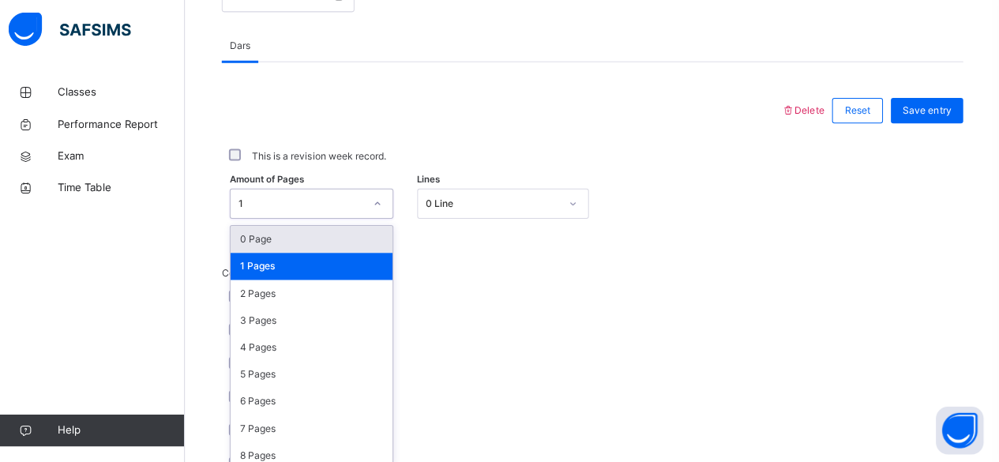
scroll to position [665, 0]
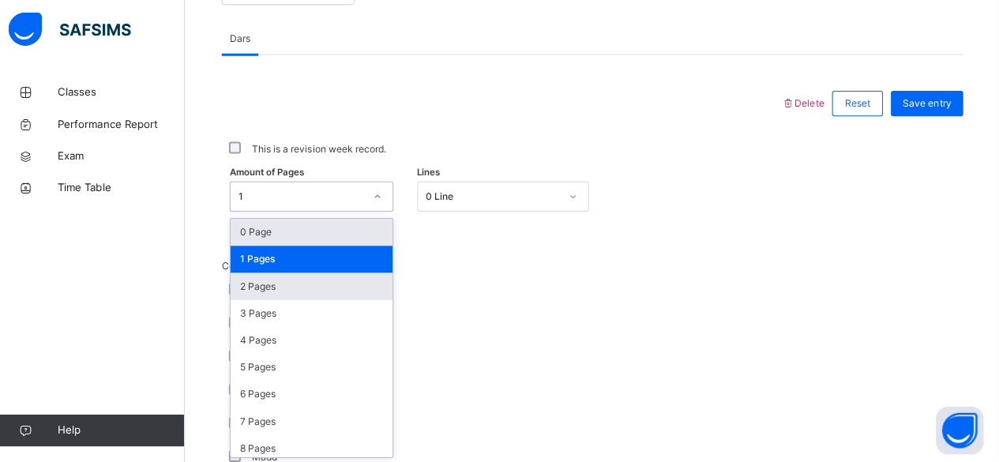
click at [289, 291] on div "2 Pages" at bounding box center [315, 287] width 161 height 27
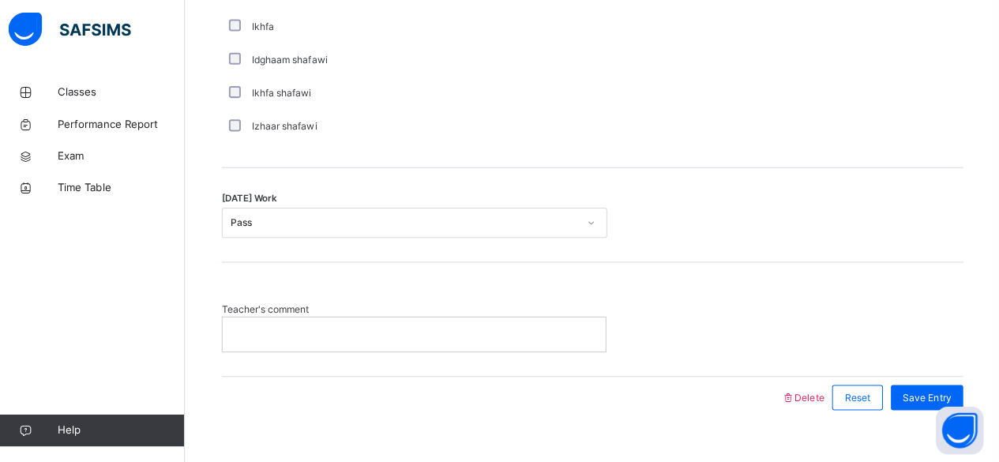
scroll to position [1316, 0]
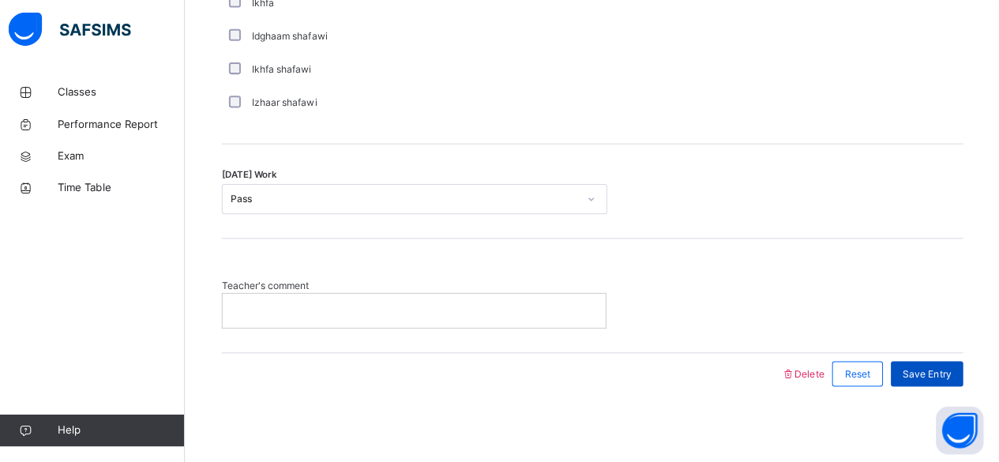
click at [951, 372] on span "Save Entry" at bounding box center [927, 374] width 48 height 14
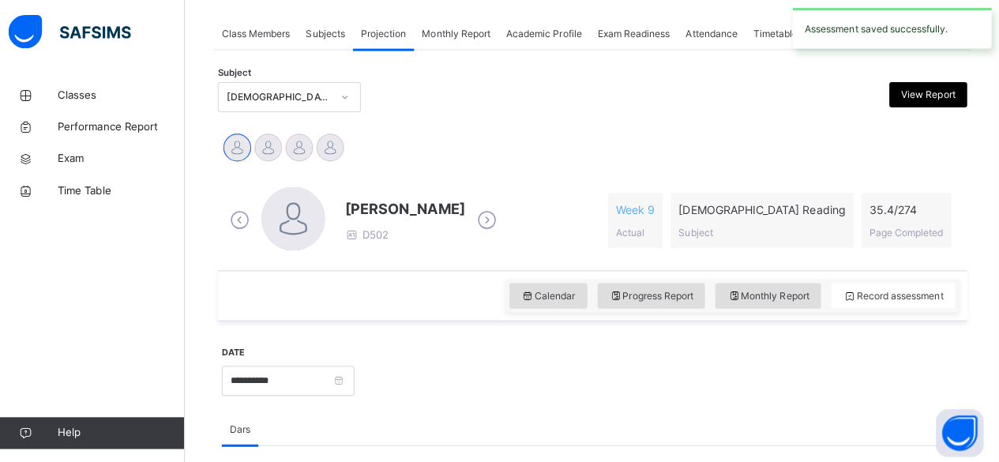
scroll to position [278, 0]
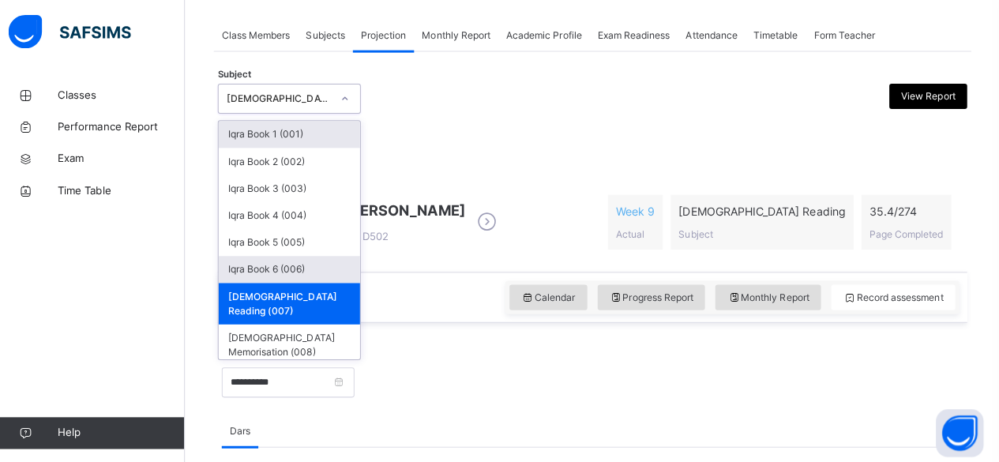
click at [275, 268] on div "Iqra Book 6 (006)" at bounding box center [293, 267] width 141 height 27
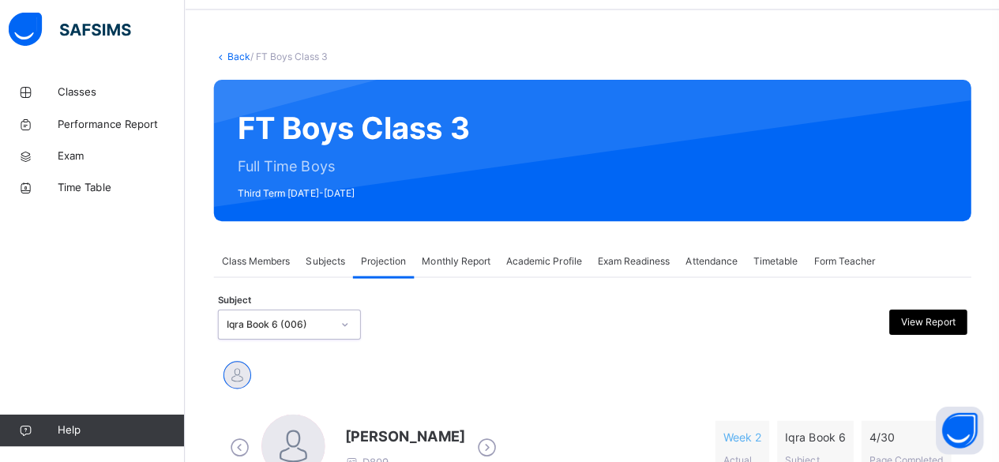
scroll to position [276, 0]
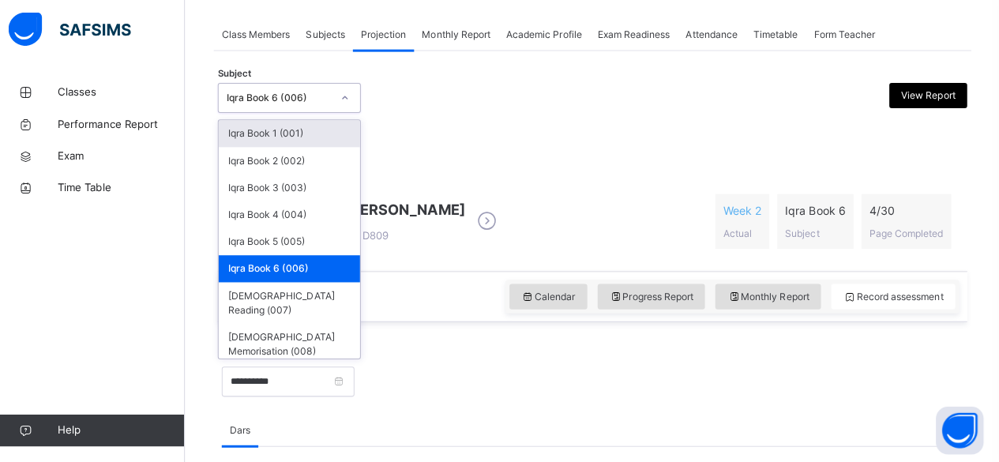
click at [325, 99] on div "Iqra Book 6 (006)" at bounding box center [283, 100] width 104 height 14
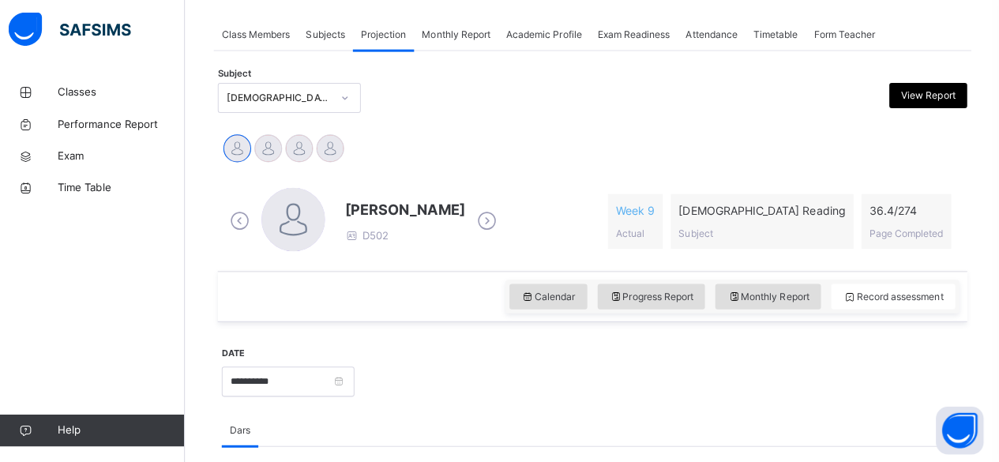
click at [475, 223] on icon at bounding box center [489, 223] width 28 height 24
click at [457, 223] on div "[PERSON_NAME] D700" at bounding box center [366, 223] width 273 height 67
click at [504, 160] on div "[PERSON_NAME] Idris Boquizada [PERSON_NAME] [PERSON_NAME] [PERSON_NAME]" at bounding box center [594, 152] width 737 height 35
click at [363, 214] on span "[PERSON_NAME]" at bounding box center [407, 211] width 119 height 21
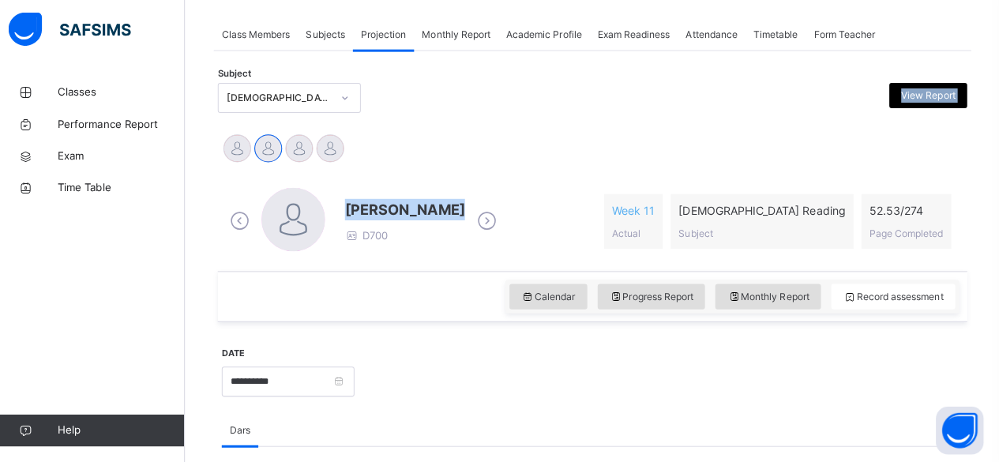
drag, startPoint x: 362, startPoint y: 214, endPoint x: 479, endPoint y: 109, distance: 156.5
click at [476, 218] on icon at bounding box center [489, 223] width 28 height 24
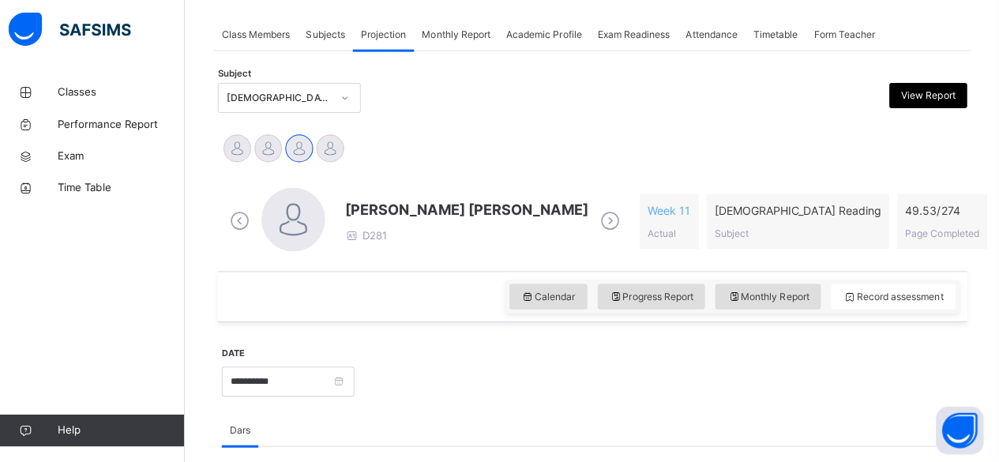
click at [396, 210] on span "[PERSON_NAME] [PERSON_NAME]" at bounding box center [469, 211] width 242 height 21
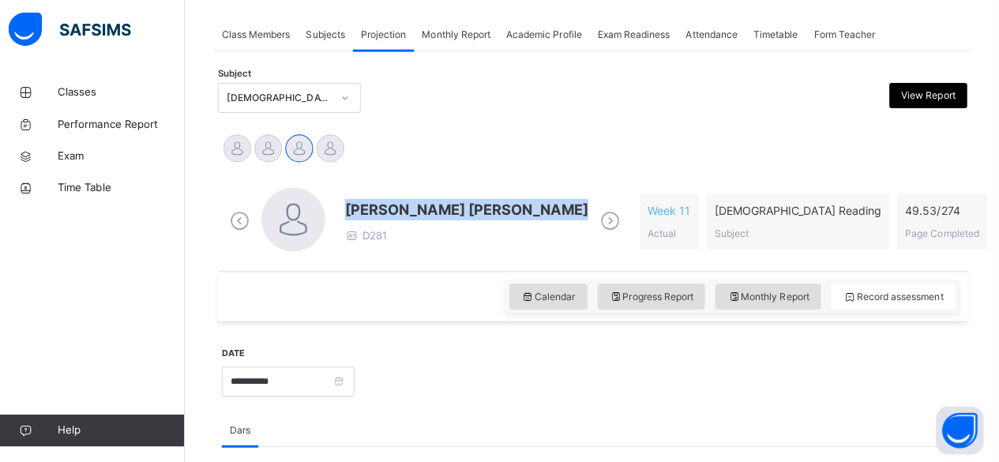
click at [396, 210] on span "[PERSON_NAME] [PERSON_NAME]" at bounding box center [469, 211] width 242 height 21
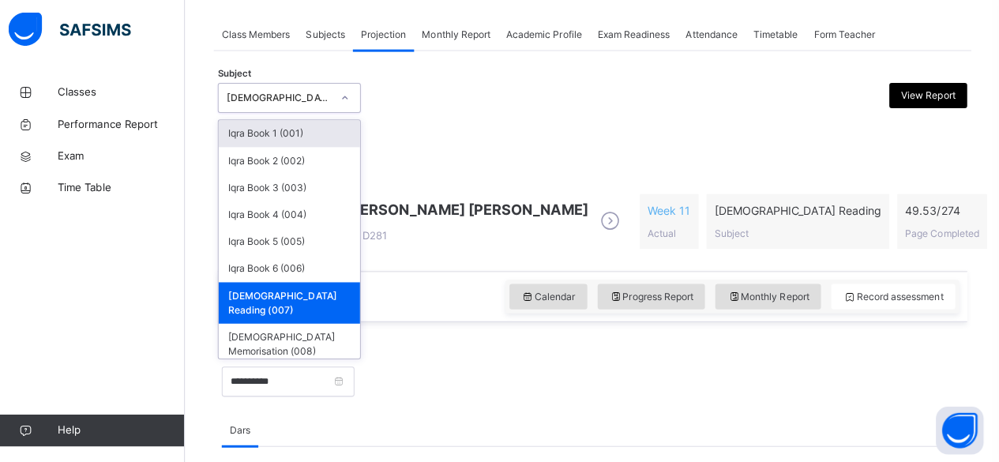
click at [285, 88] on div "[DEMOGRAPHIC_DATA] Reading (007)" at bounding box center [278, 100] width 111 height 24
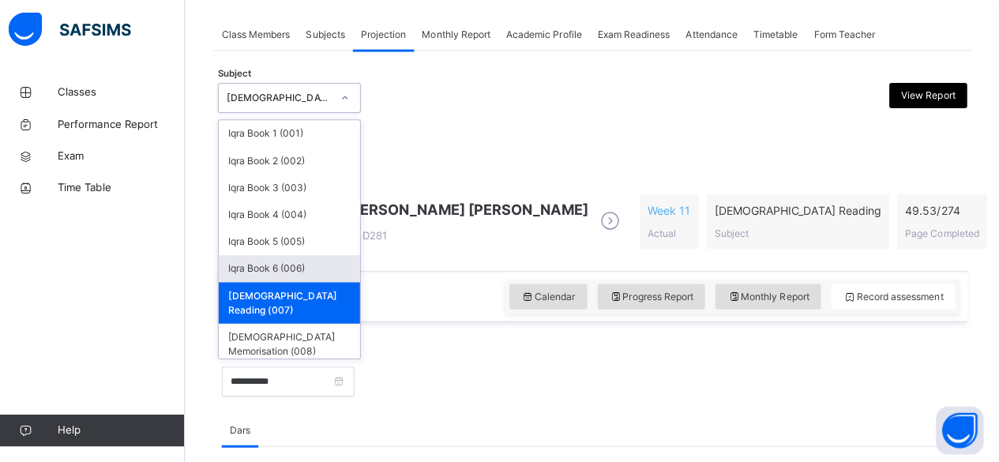
click at [326, 267] on div "Iqra Book 6 (006)" at bounding box center [293, 270] width 141 height 27
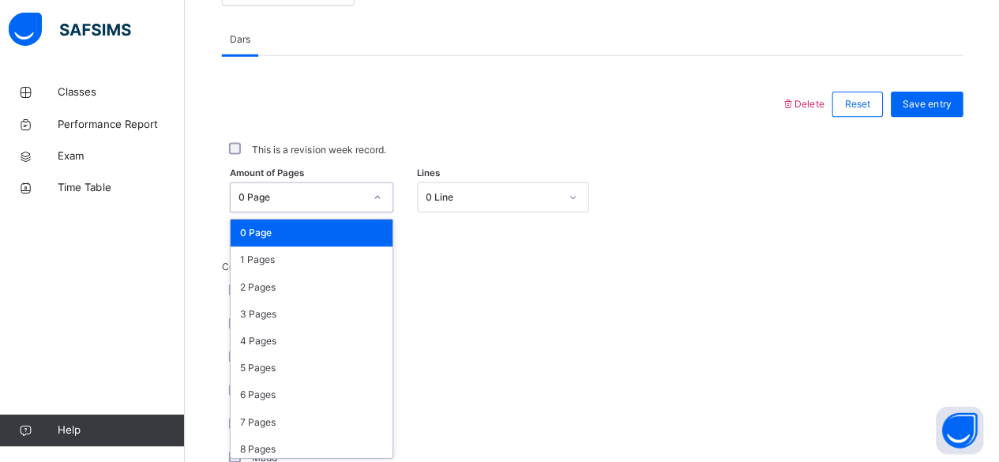
scroll to position [665, 0]
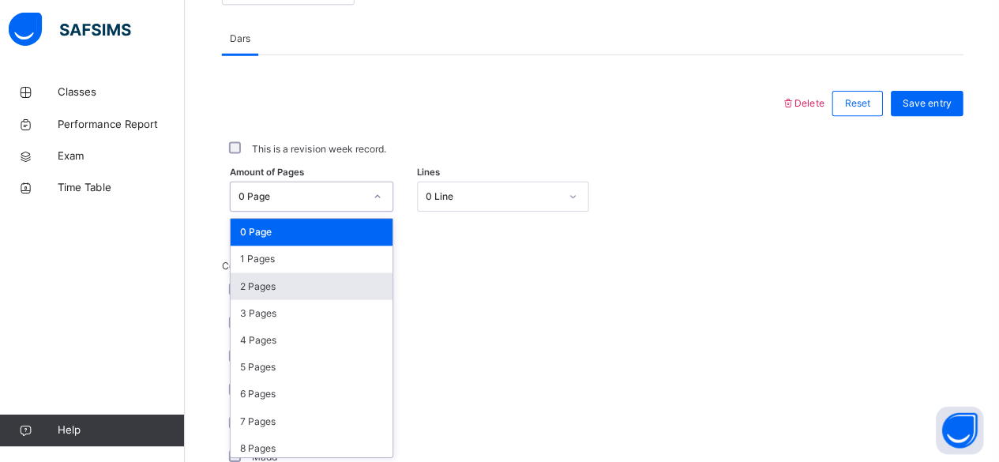
click at [314, 286] on div "2 Pages" at bounding box center [315, 287] width 161 height 27
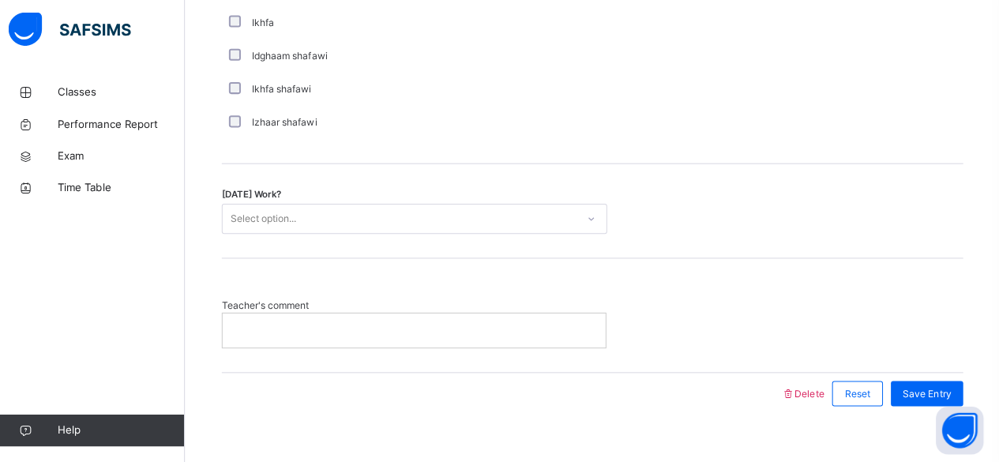
scroll to position [1301, 0]
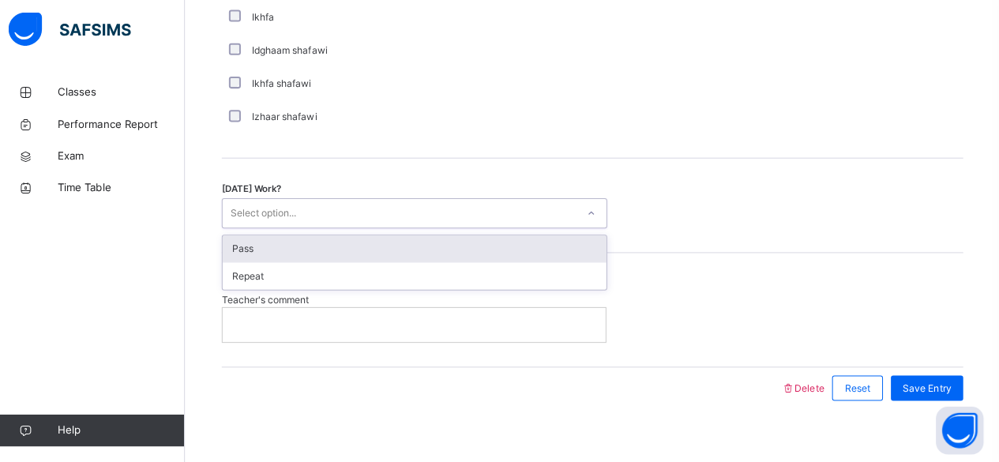
click at [385, 240] on div "Pass" at bounding box center [417, 250] width 381 height 27
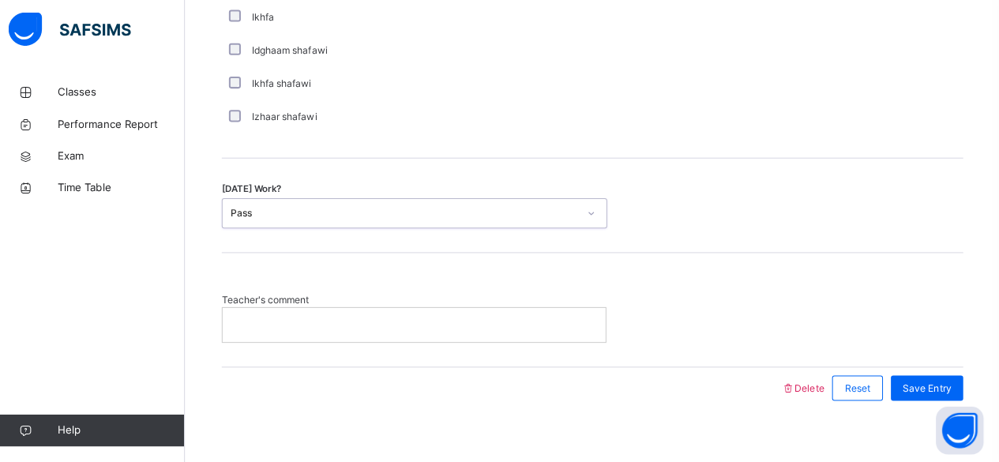
scroll to position [1316, 0]
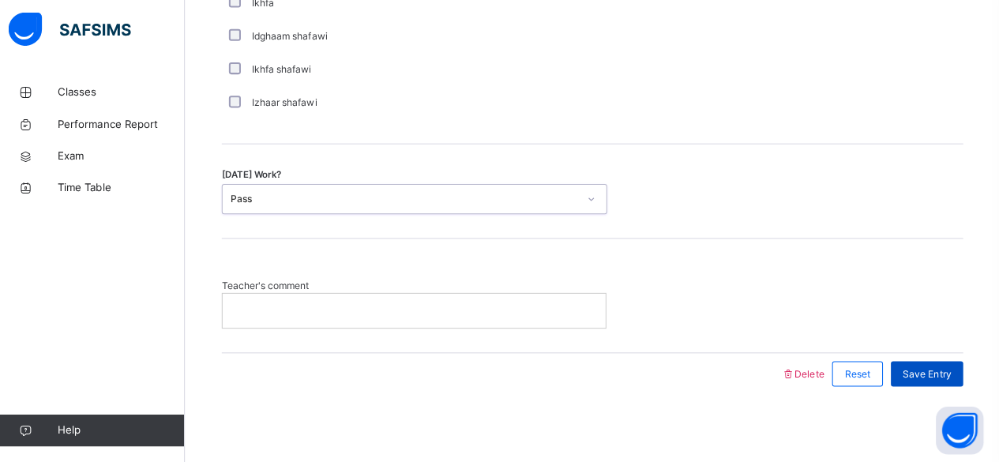
click at [936, 367] on span "Save Entry" at bounding box center [927, 374] width 48 height 14
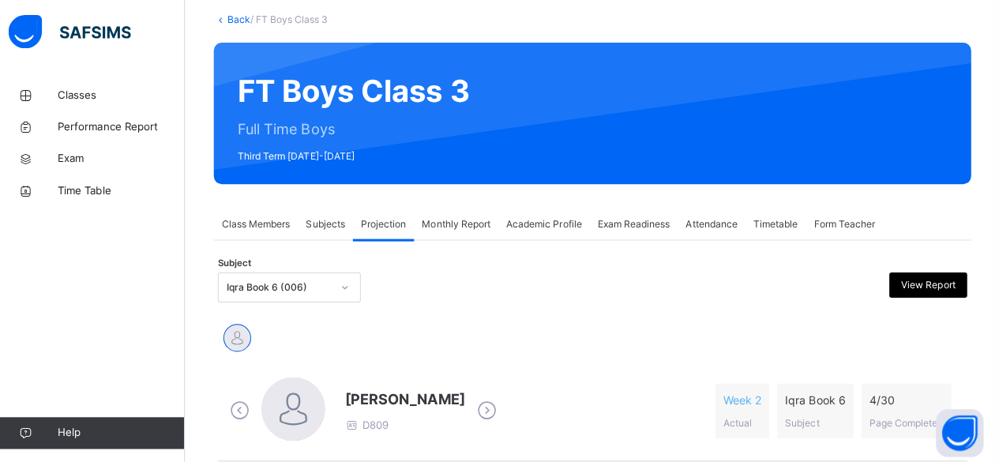
scroll to position [0, 0]
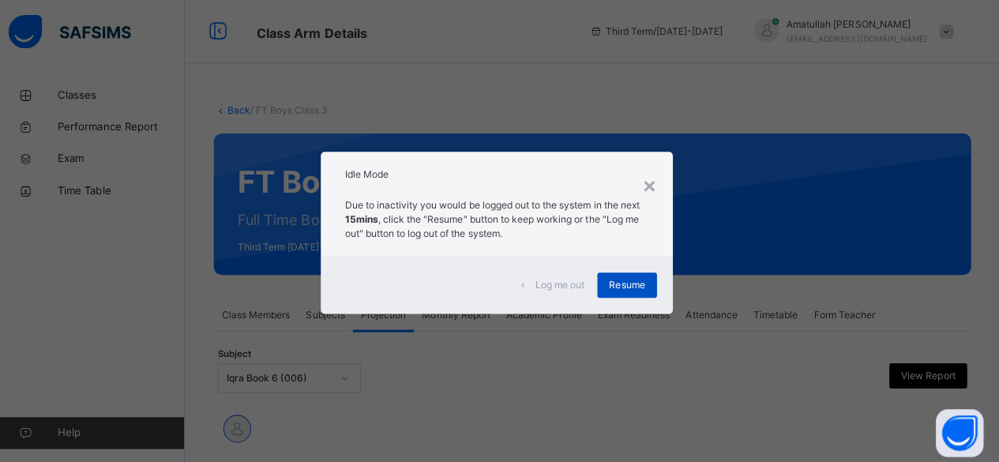
click at [621, 281] on span "Resume" at bounding box center [629, 283] width 36 height 14
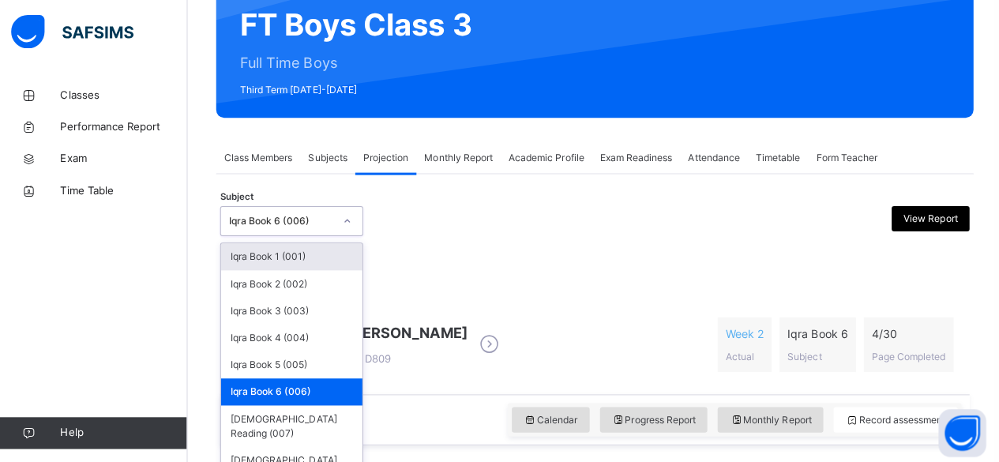
scroll to position [157, 0]
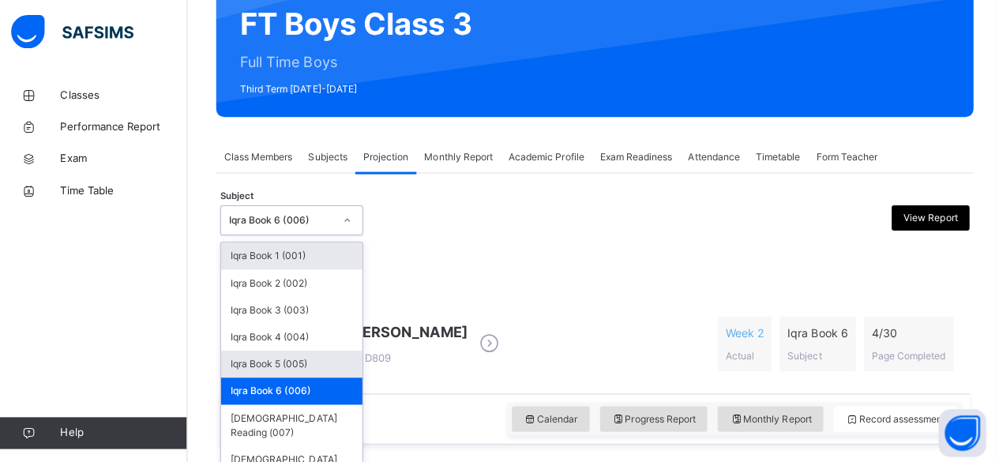
click at [311, 349] on div "Iqra Book 5 (005)" at bounding box center [293, 361] width 141 height 27
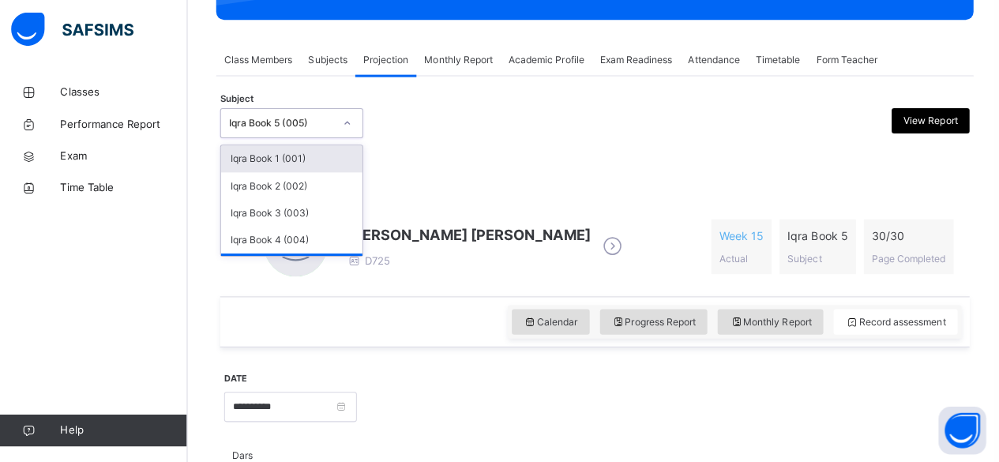
scroll to position [266, 0]
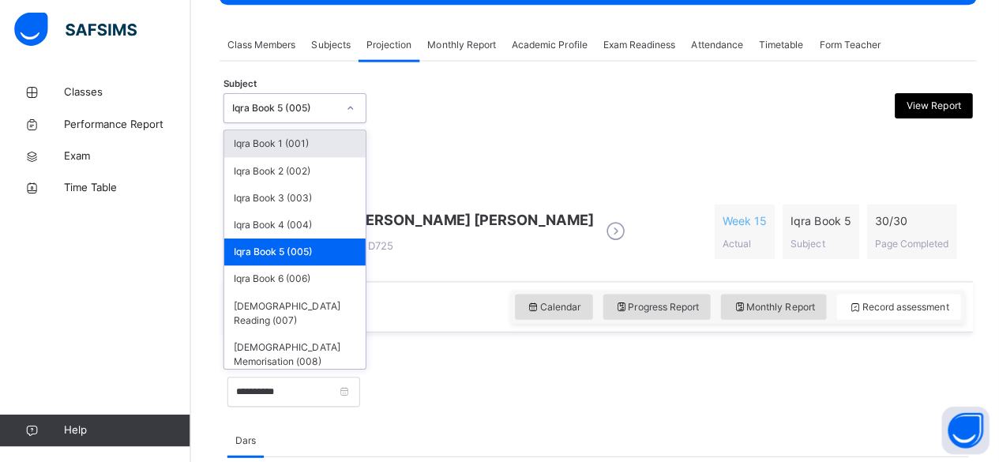
click at [240, 112] on div "Iqra Book 5 (005)" at bounding box center [283, 110] width 104 height 14
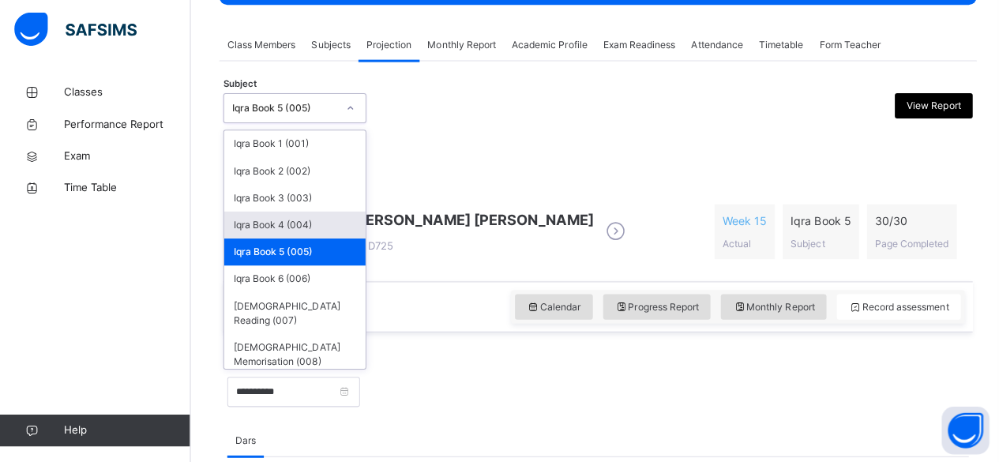
click at [245, 220] on div "Iqra Book 4 (004)" at bounding box center [293, 225] width 141 height 27
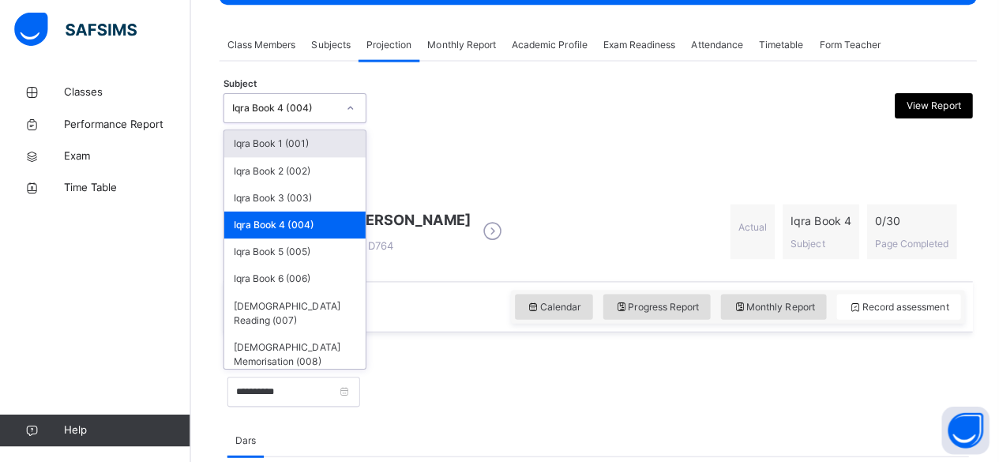
click at [299, 104] on div "Iqra Book 4 (004)" at bounding box center [283, 110] width 104 height 14
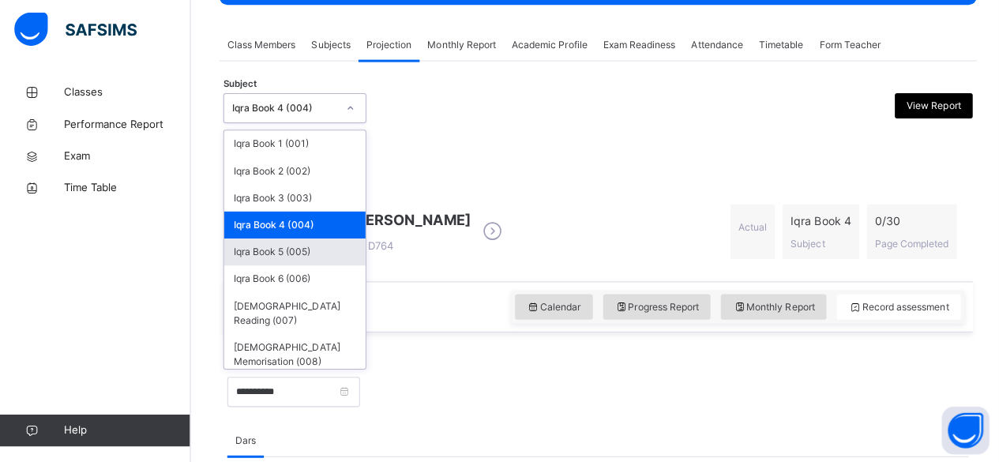
click at [254, 239] on div "Iqra Book 5 (005)" at bounding box center [293, 252] width 141 height 27
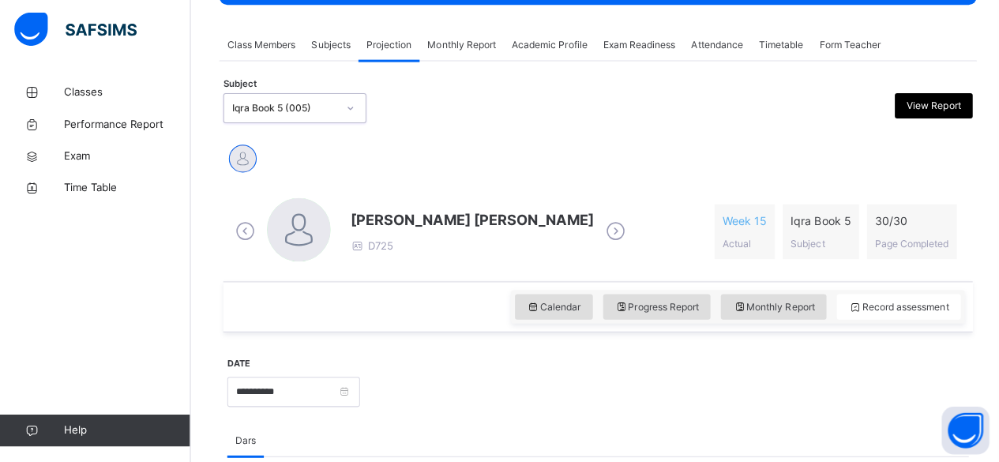
click at [381, 220] on span "[PERSON_NAME] [PERSON_NAME]" at bounding box center [469, 220] width 242 height 21
click at [388, 225] on span "[PERSON_NAME] [PERSON_NAME]" at bounding box center [469, 220] width 242 height 21
click at [396, 230] on span "[PERSON_NAME] [PERSON_NAME]" at bounding box center [469, 220] width 242 height 21
click at [450, 233] on span at bounding box center [469, 235] width 242 height 8
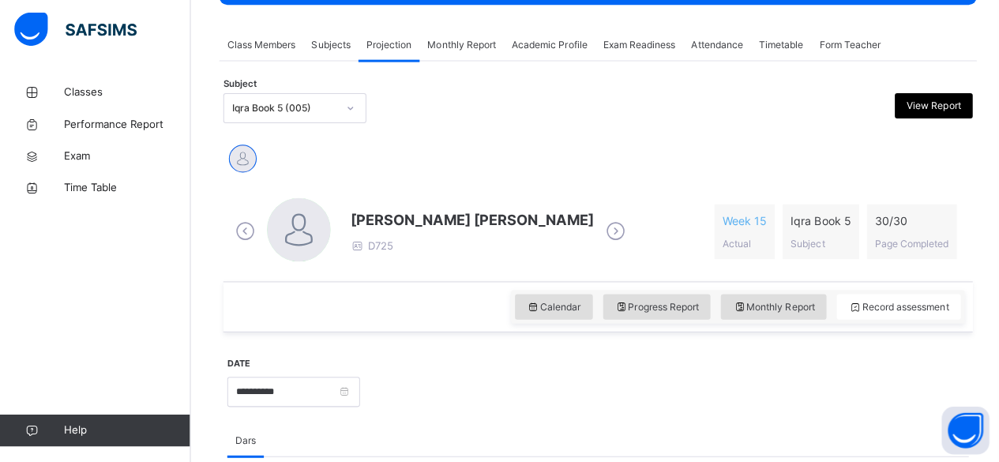
click at [450, 233] on span at bounding box center [469, 235] width 242 height 8
click at [393, 233] on span at bounding box center [469, 235] width 242 height 8
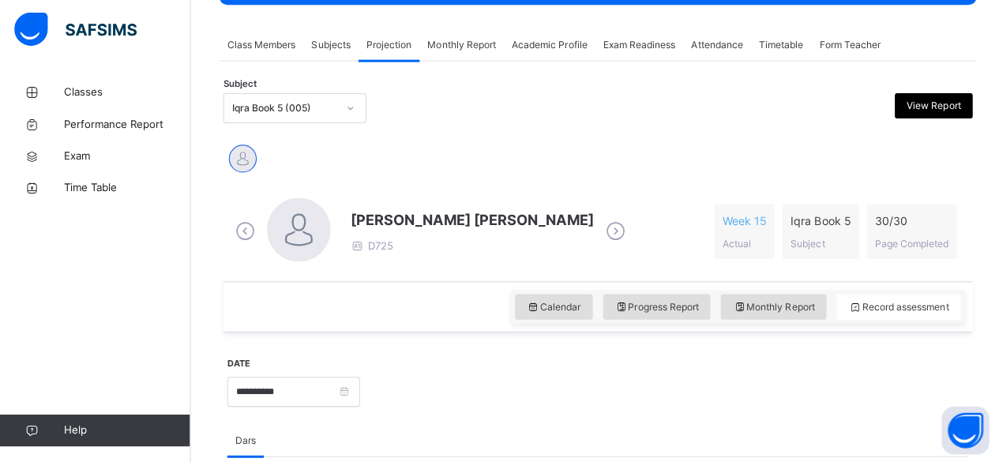
click at [402, 231] on span at bounding box center [469, 235] width 242 height 8
click at [418, 230] on span "[PERSON_NAME] [PERSON_NAME]" at bounding box center [469, 220] width 242 height 21
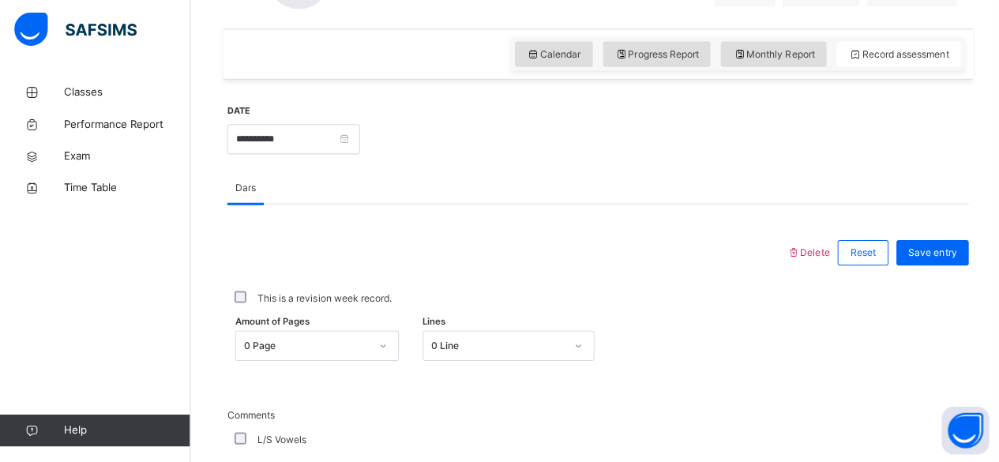
scroll to position [519, 0]
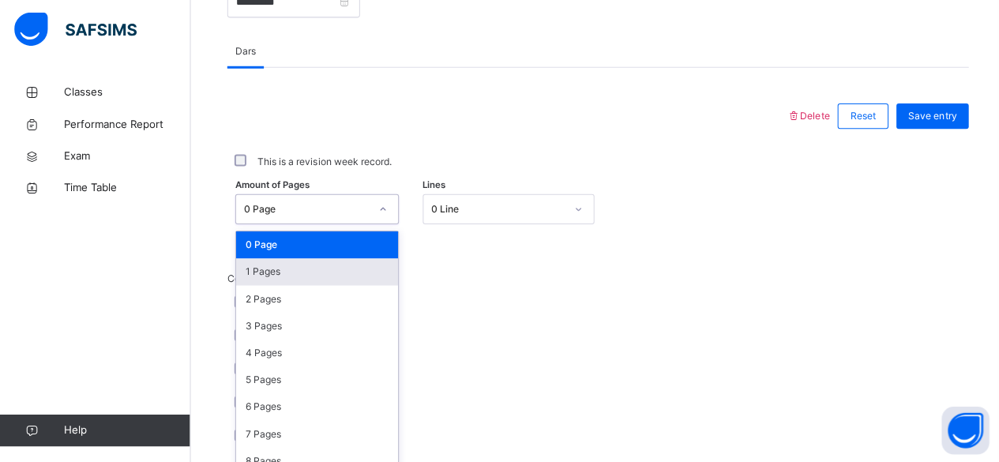
click at [313, 226] on div "option 1 Pages focused, 2 of 31. 31 results available. Use Up and Down to choos…" at bounding box center [315, 211] width 163 height 30
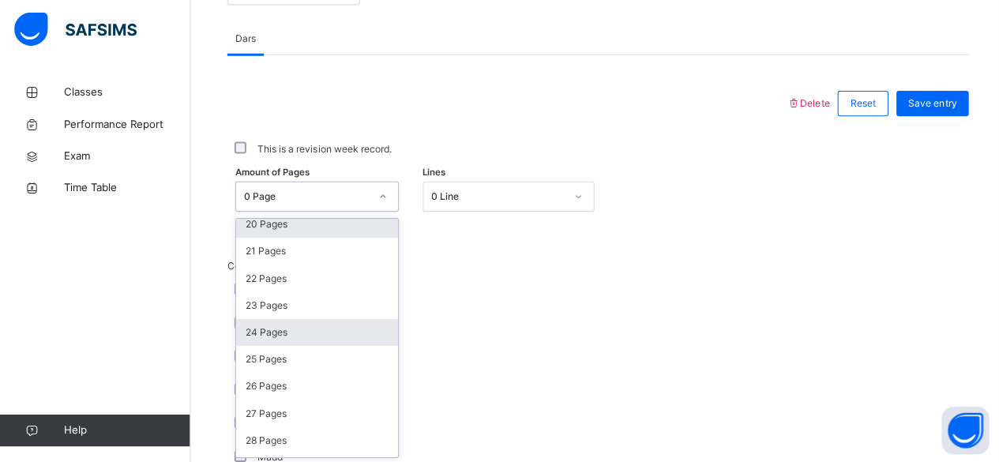
scroll to position [595, 0]
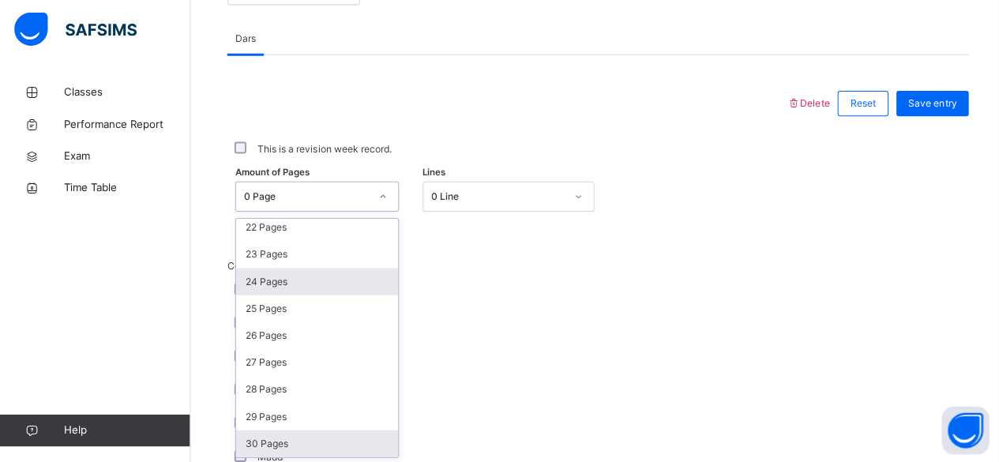
click at [299, 445] on div "30 Pages" at bounding box center [315, 443] width 161 height 27
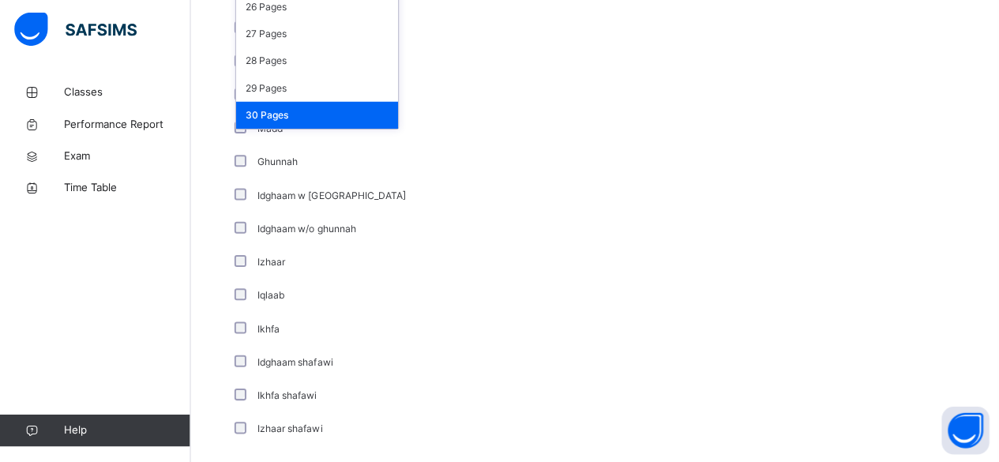
scroll to position [992, 0]
click at [323, 380] on div "Ikhfa shafawi" at bounding box center [423, 395] width 395 height 33
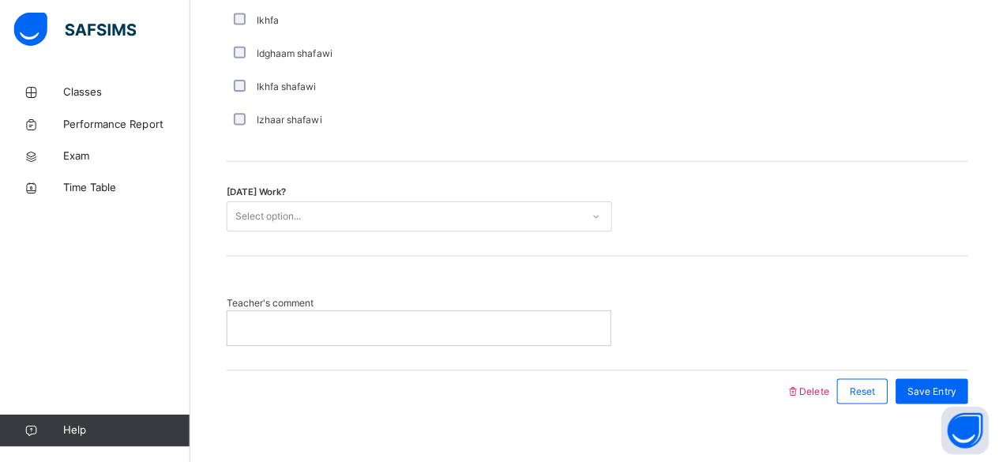
scroll to position [1301, 0]
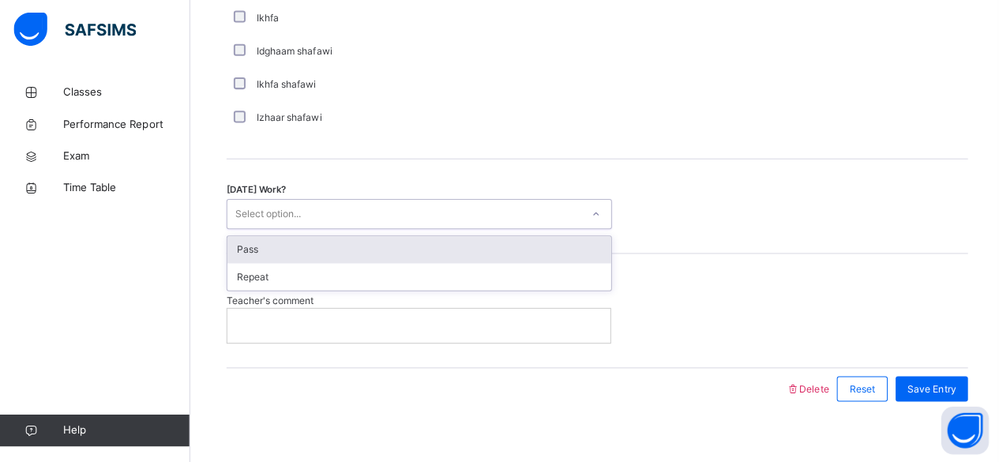
click at [418, 261] on div "Pass" at bounding box center [417, 251] width 381 height 27
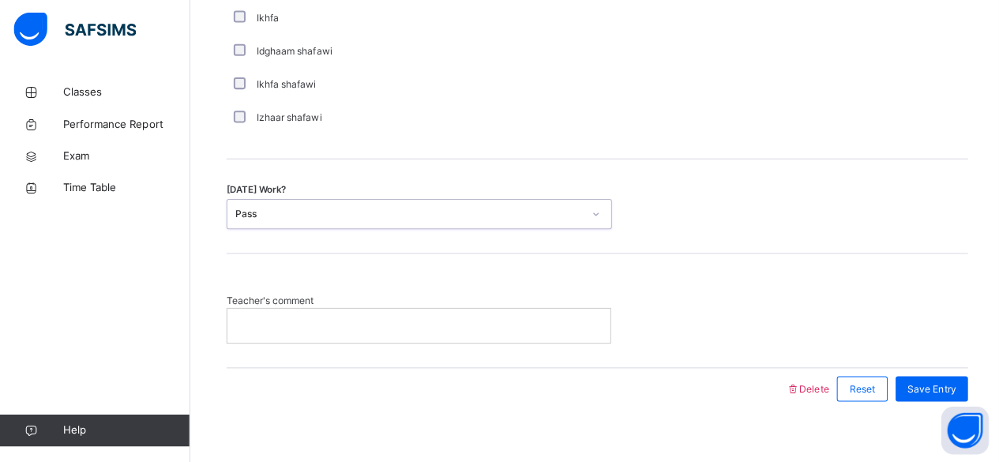
click at [434, 328] on p at bounding box center [416, 326] width 357 height 14
click at [942, 388] on span "Save Entry" at bounding box center [927, 389] width 48 height 14
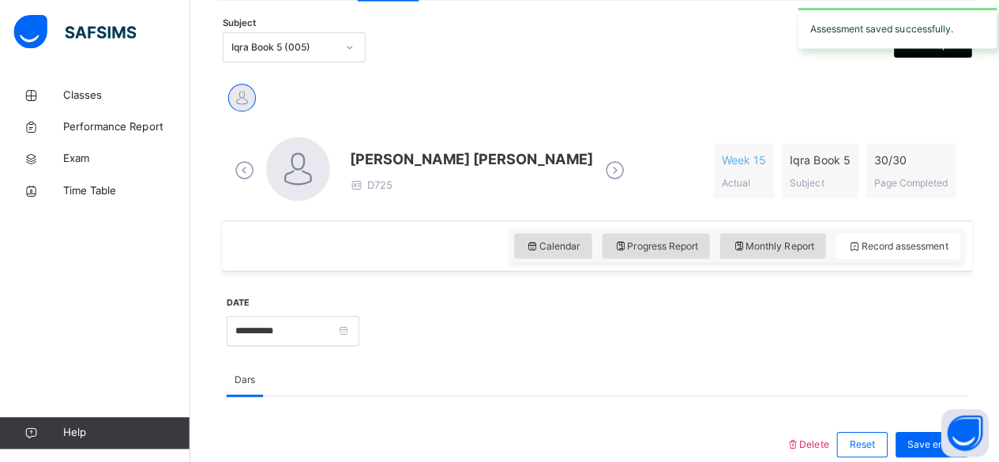
scroll to position [315, 0]
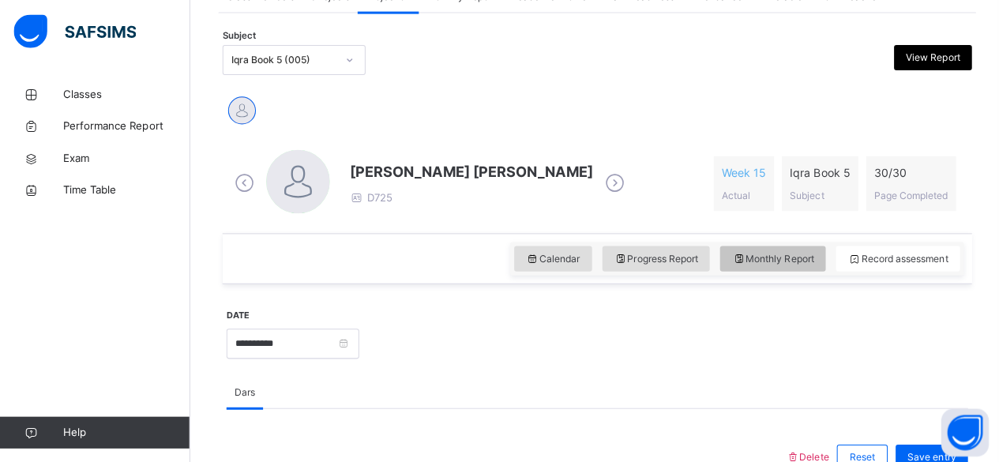
click at [759, 252] on span "Monthly Report" at bounding box center [768, 257] width 81 height 14
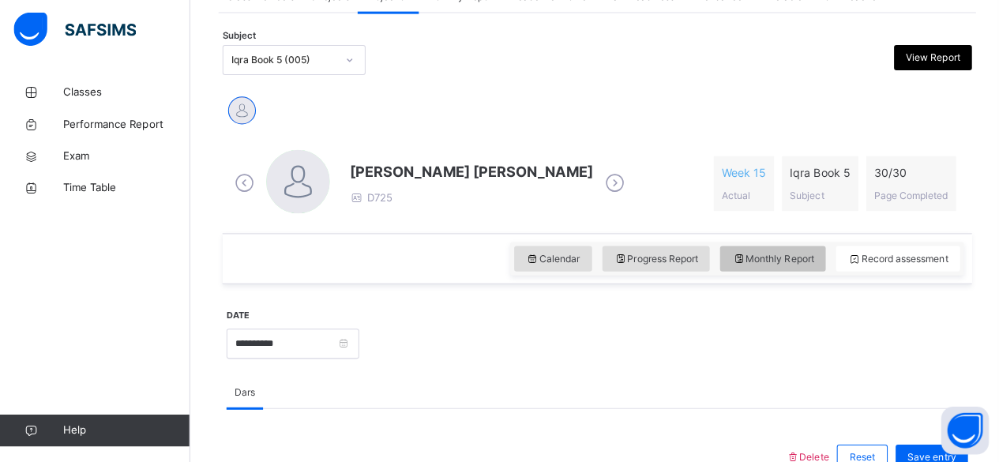
select select "****"
select select "*"
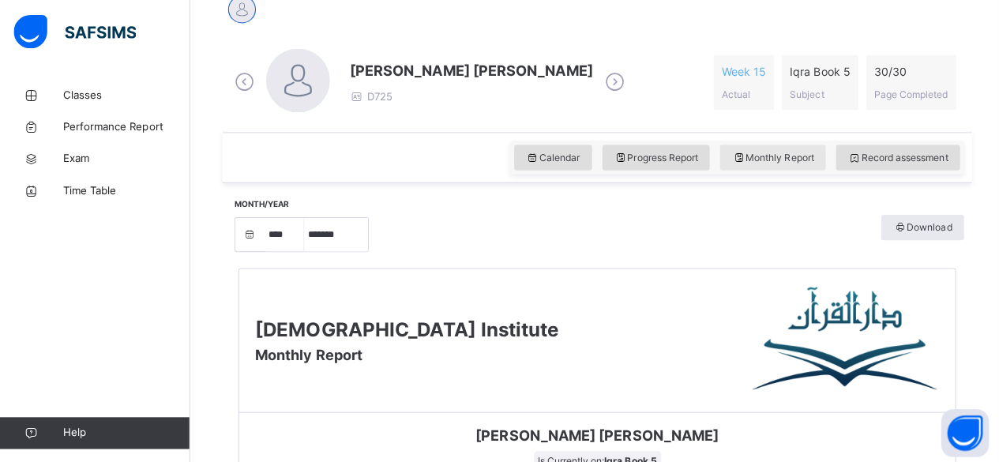
scroll to position [415, 0]
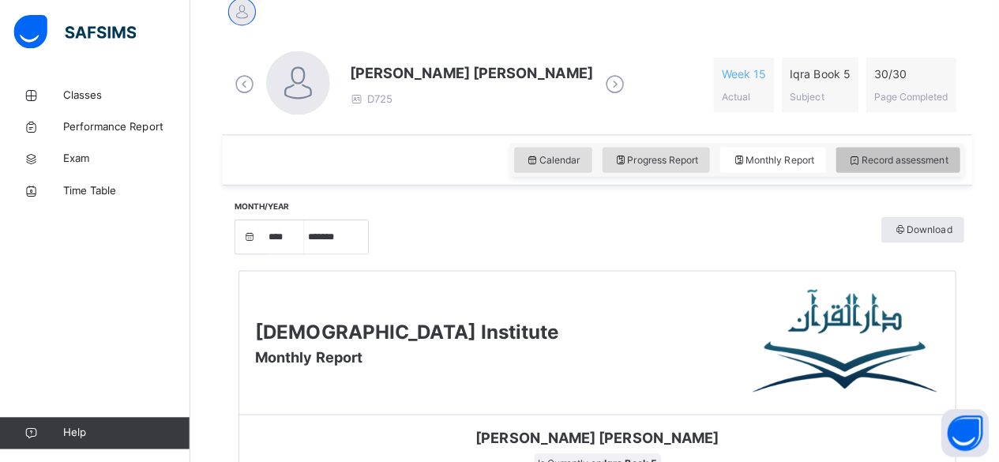
click at [903, 148] on div "Record assessment" at bounding box center [892, 158] width 123 height 25
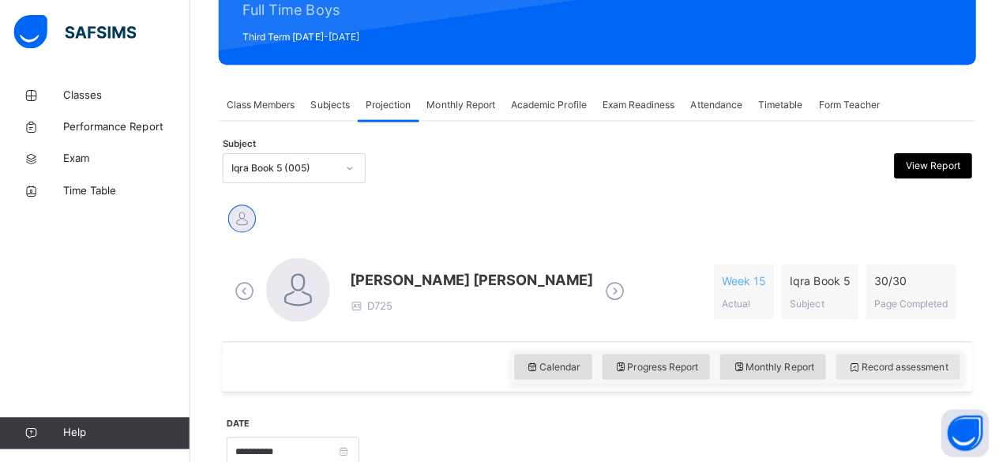
scroll to position [207, 0]
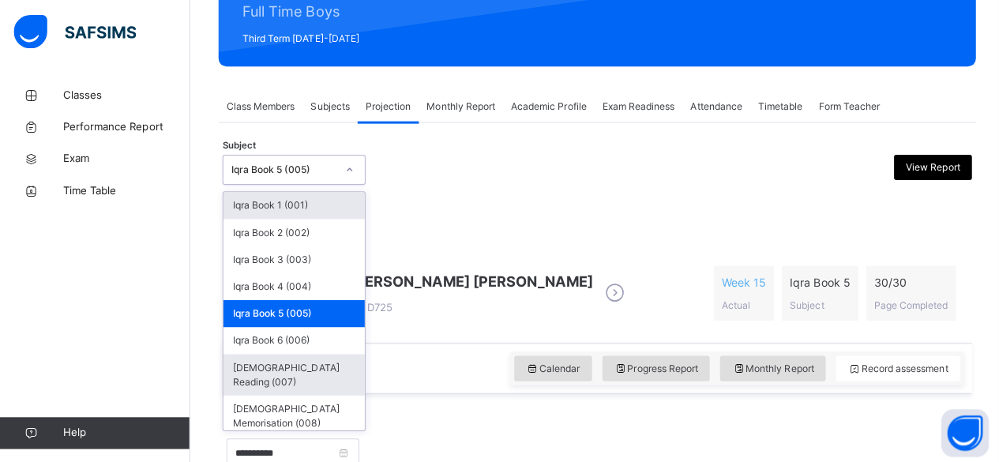
click at [268, 369] on div "[DEMOGRAPHIC_DATA] Reading (007)" at bounding box center [293, 372] width 141 height 41
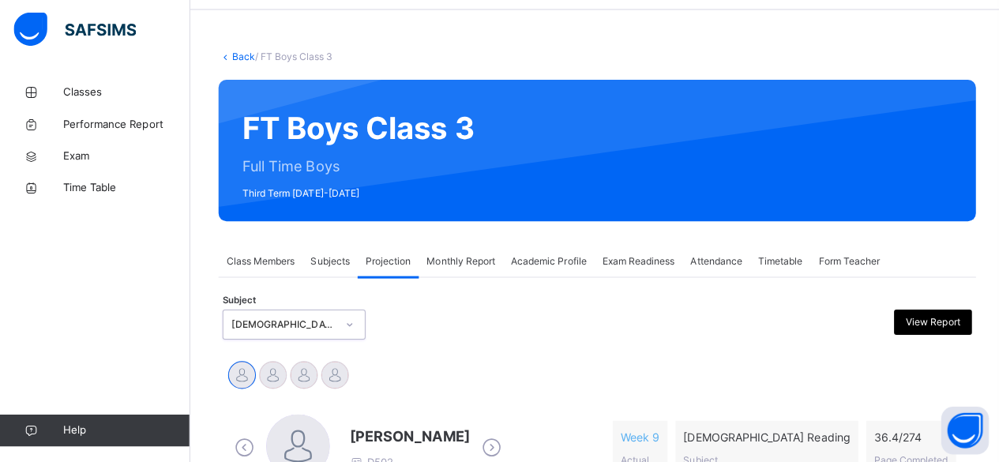
scroll to position [205, 0]
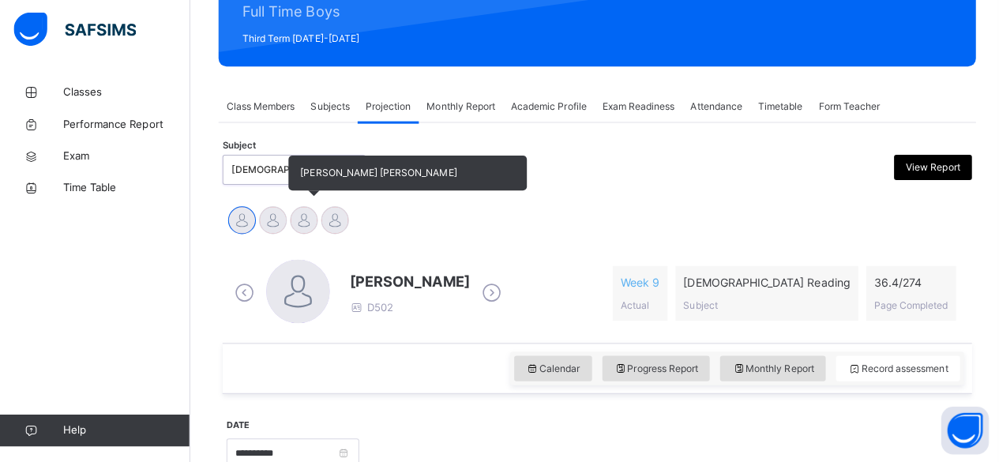
click at [306, 223] on div at bounding box center [303, 222] width 28 height 28
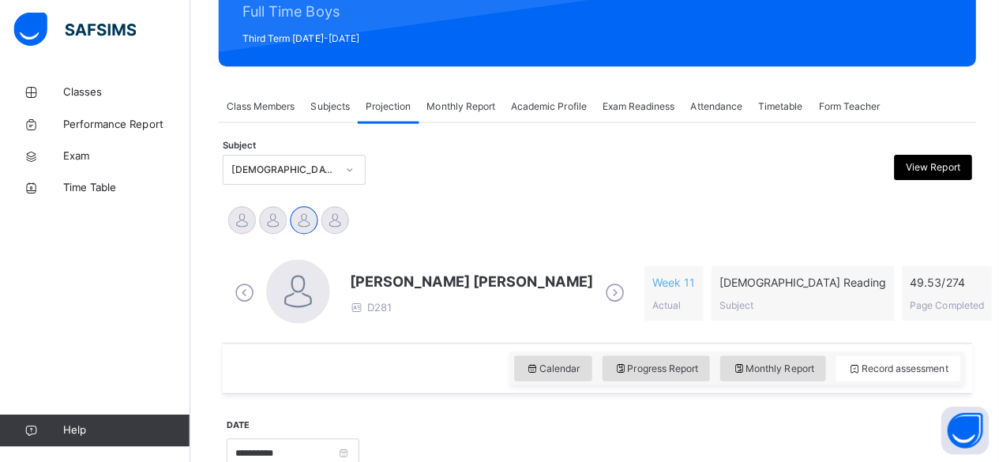
click at [393, 280] on span "[PERSON_NAME] [PERSON_NAME]" at bounding box center [469, 282] width 242 height 21
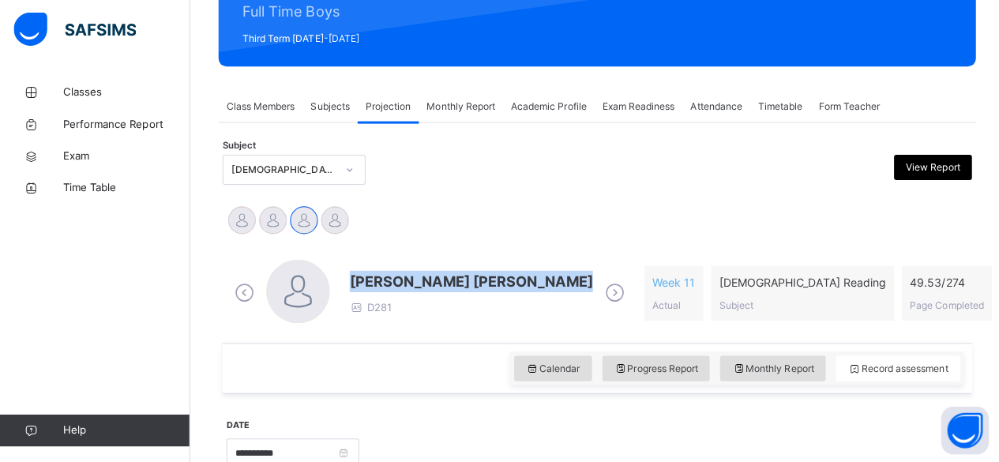
drag, startPoint x: 393, startPoint y: 280, endPoint x: 452, endPoint y: 213, distance: 88.9
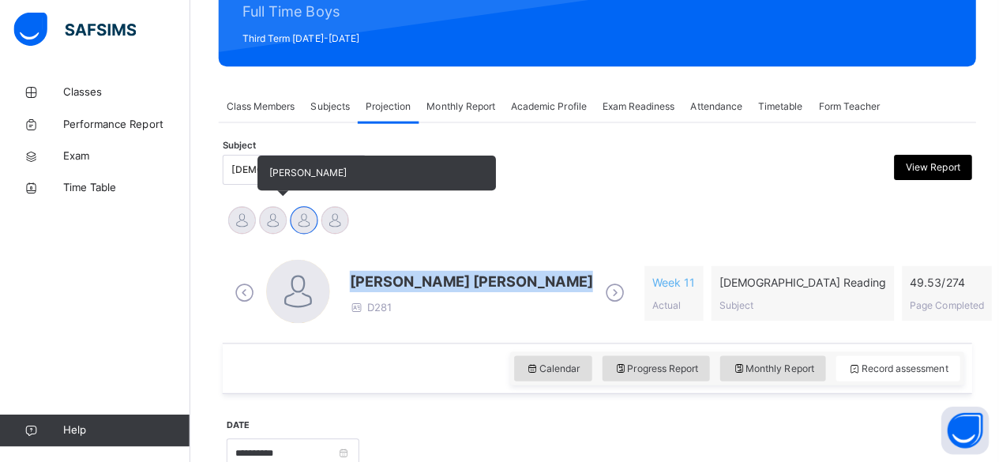
click at [274, 208] on div at bounding box center [272, 222] width 28 height 28
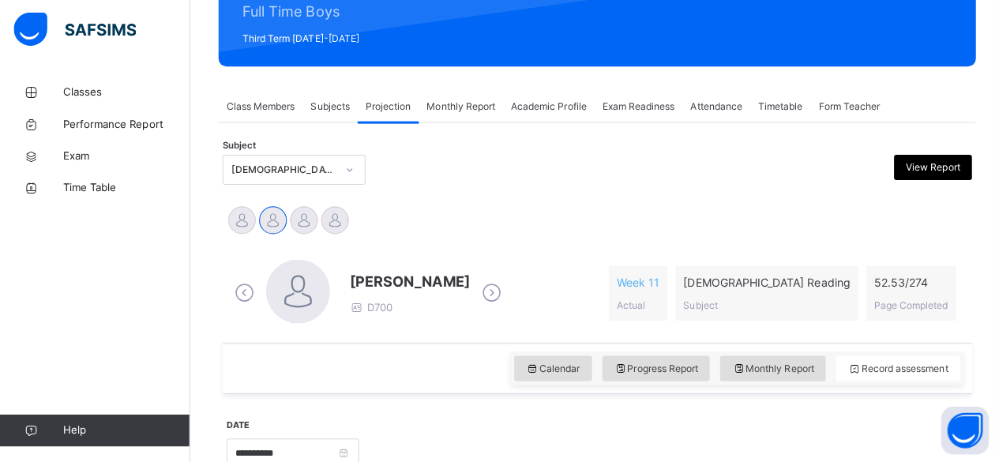
click at [368, 283] on span "[PERSON_NAME]" at bounding box center [407, 282] width 119 height 21
drag, startPoint x: 368, startPoint y: 283, endPoint x: 476, endPoint y: 154, distance: 168.1
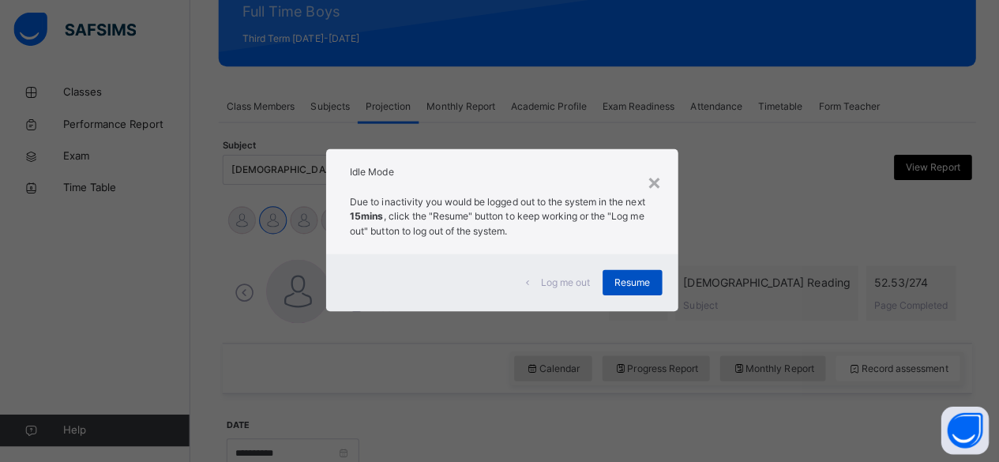
click at [648, 281] on div "Resume" at bounding box center [628, 283] width 59 height 25
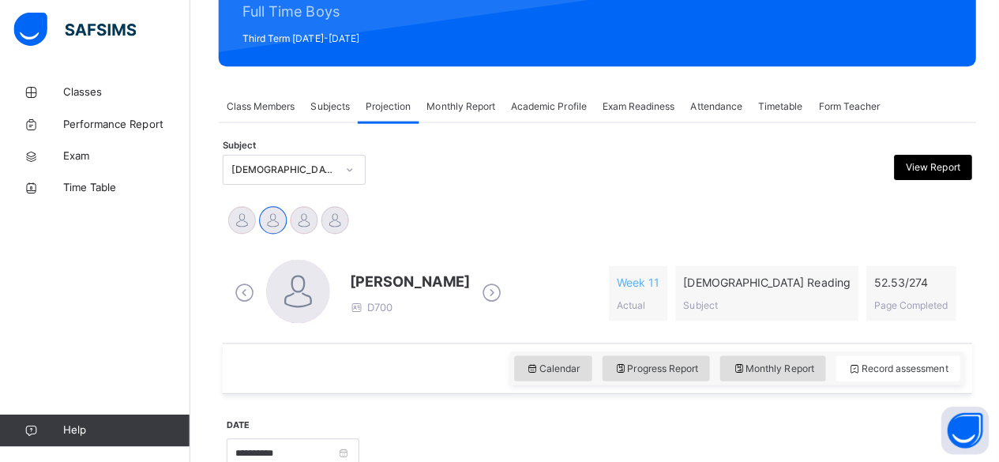
click at [476, 283] on icon at bounding box center [489, 294] width 28 height 24
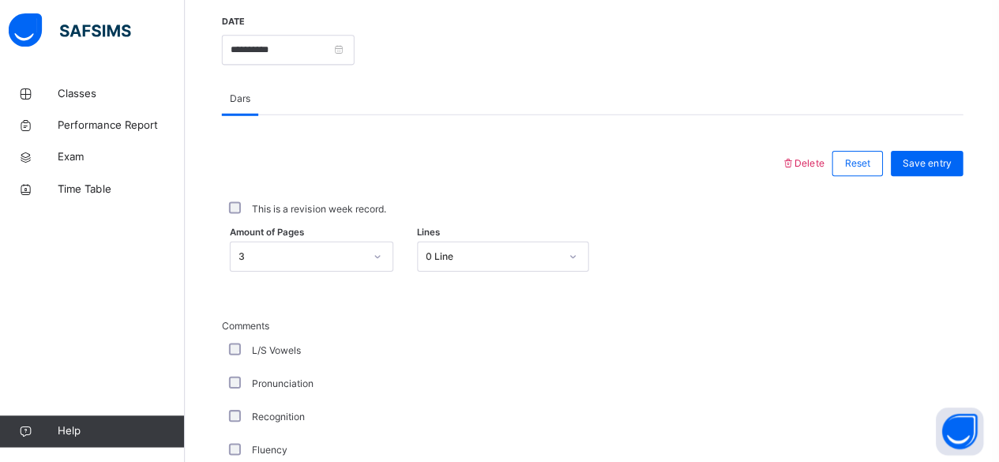
scroll to position [609, 0]
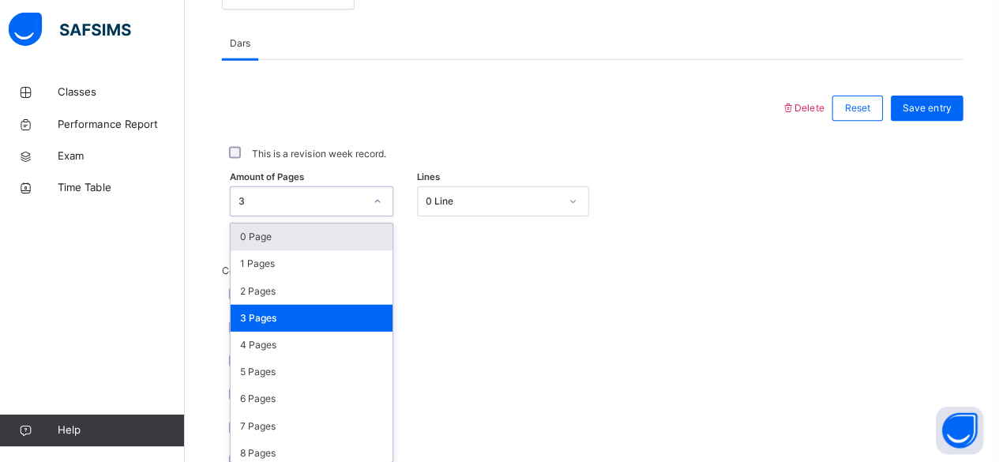
click at [334, 218] on div "option 0 Page focused, 1 of 275. 275 results available. Use Up and Down to choo…" at bounding box center [315, 203] width 163 height 30
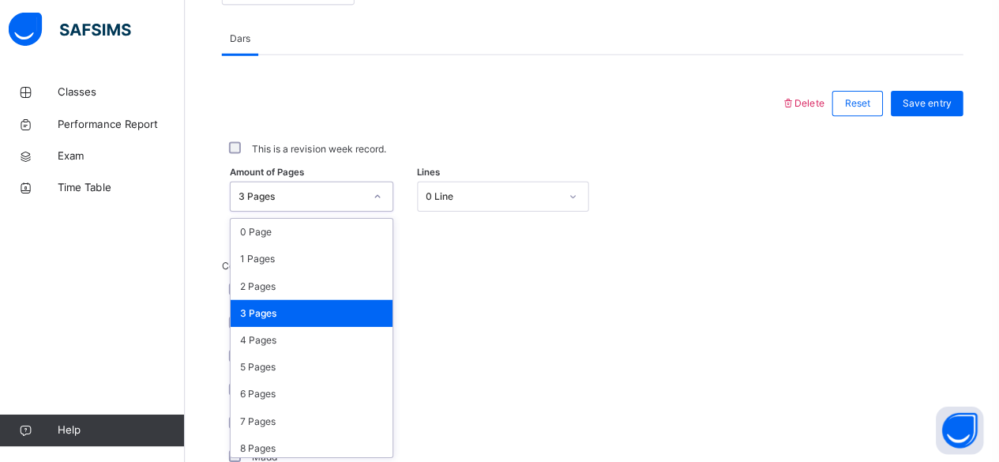
click at [373, 196] on div at bounding box center [380, 198] width 27 height 25
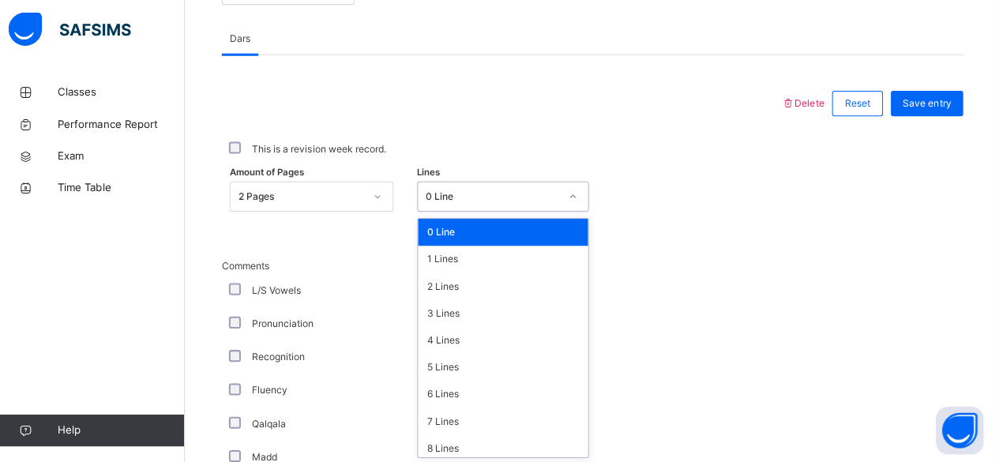
click at [464, 191] on div "0 Line" at bounding box center [495, 198] width 133 height 14
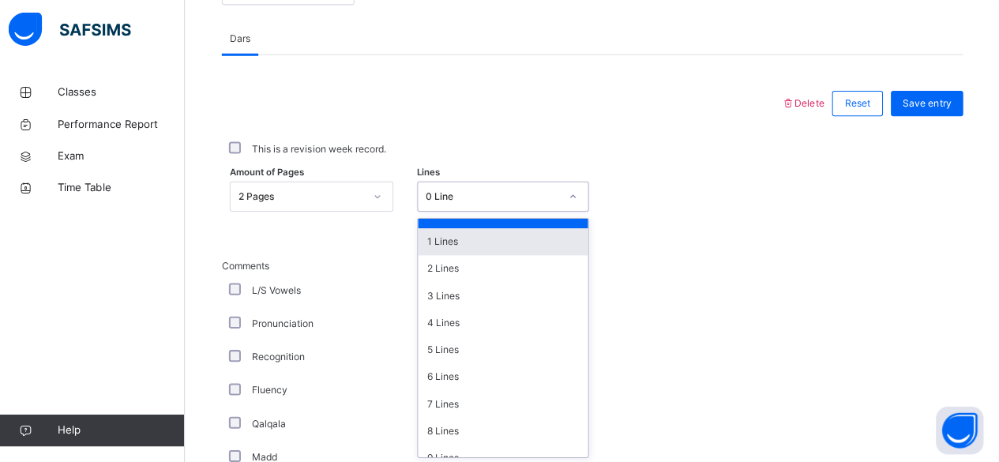
scroll to position [0, 0]
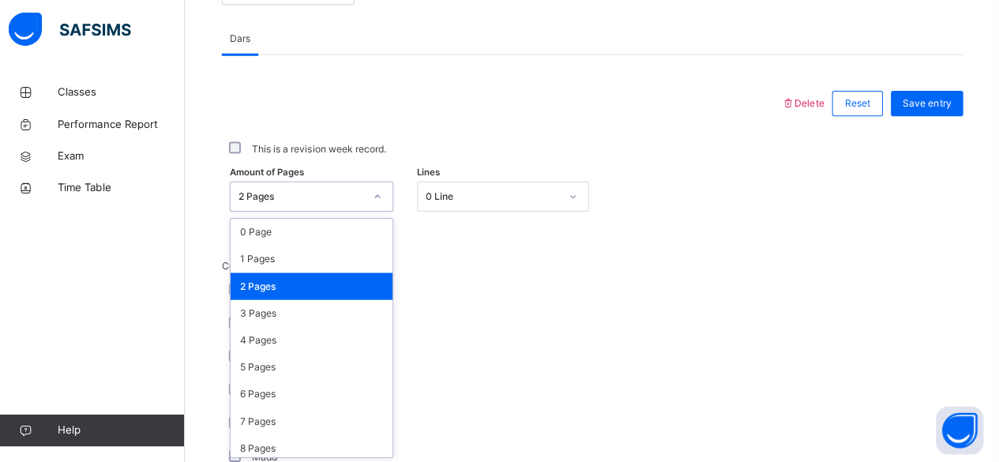
click at [304, 191] on div "2 Pages" at bounding box center [304, 198] width 125 height 14
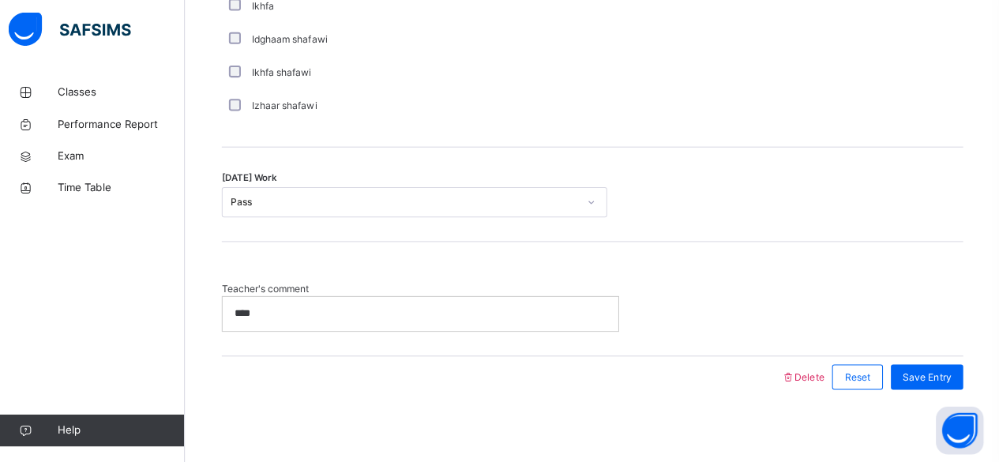
scroll to position [1316, 0]
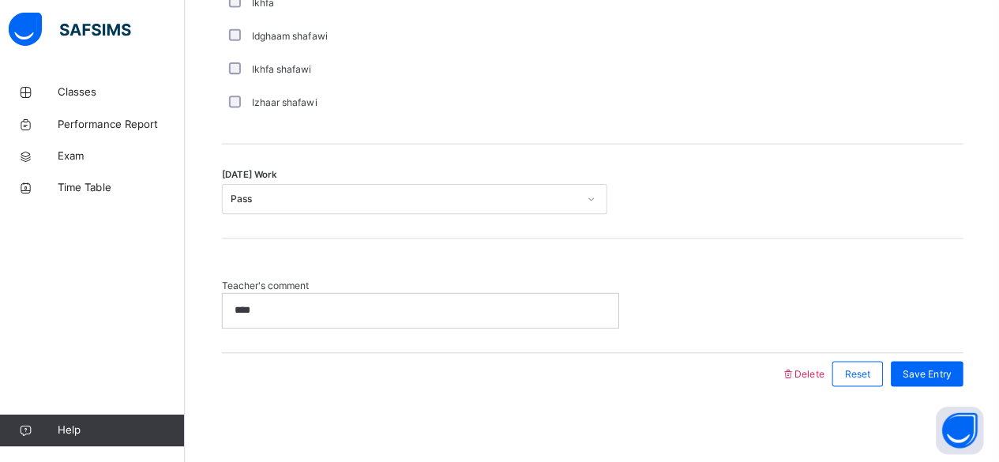
click at [352, 312] on p "****" at bounding box center [420, 311] width 365 height 14
click at [936, 370] on span "Save Entry" at bounding box center [927, 374] width 48 height 14
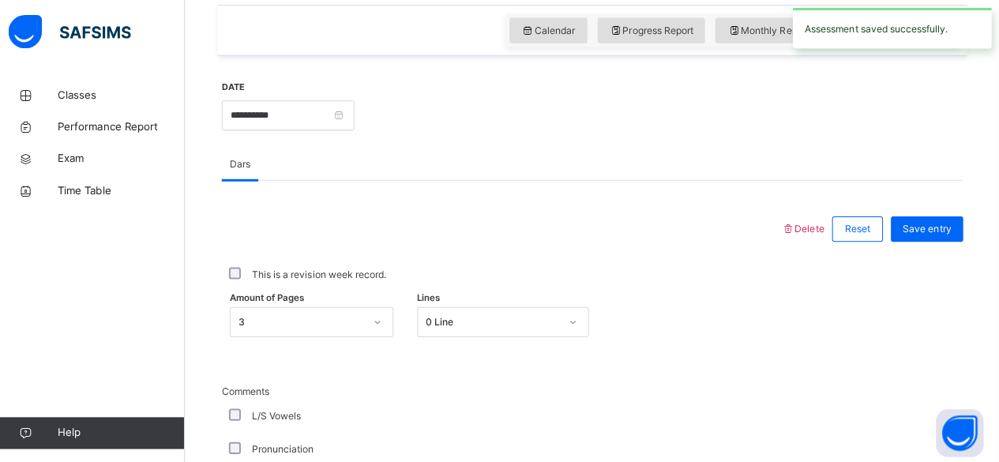
scroll to position [543, 0]
drag, startPoint x: 938, startPoint y: 241, endPoint x: 932, endPoint y: 223, distance: 18.5
click at [932, 223] on div "Save entry" at bounding box center [923, 227] width 80 height 41
click at [932, 223] on span "Save entry" at bounding box center [927, 227] width 48 height 14
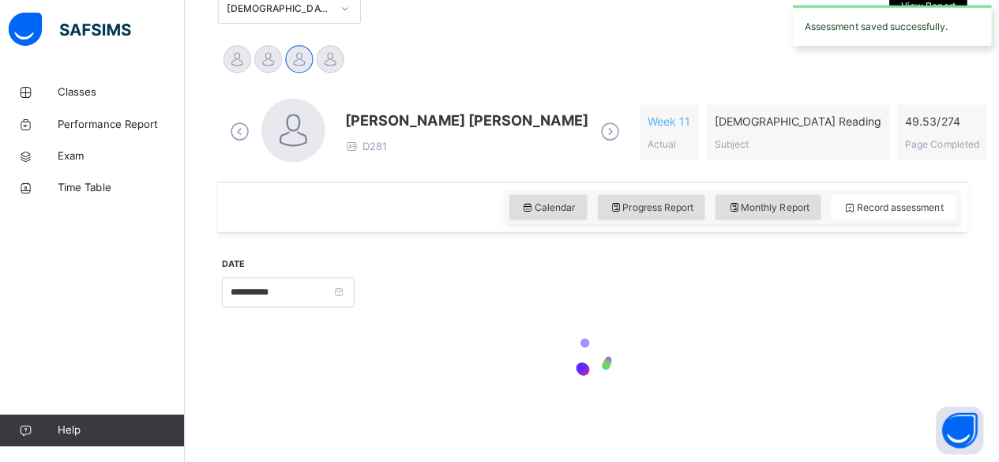
scroll to position [540, 0]
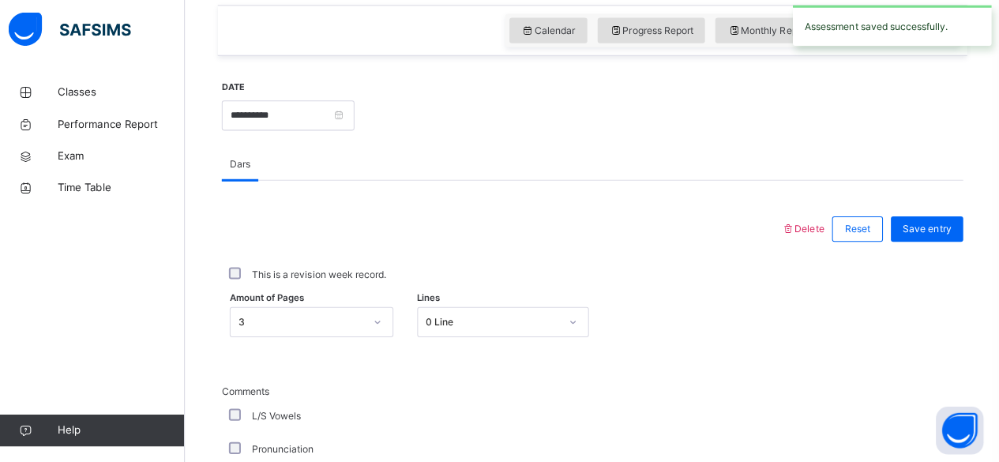
click at [932, 225] on span "Save entry" at bounding box center [927, 230] width 48 height 14
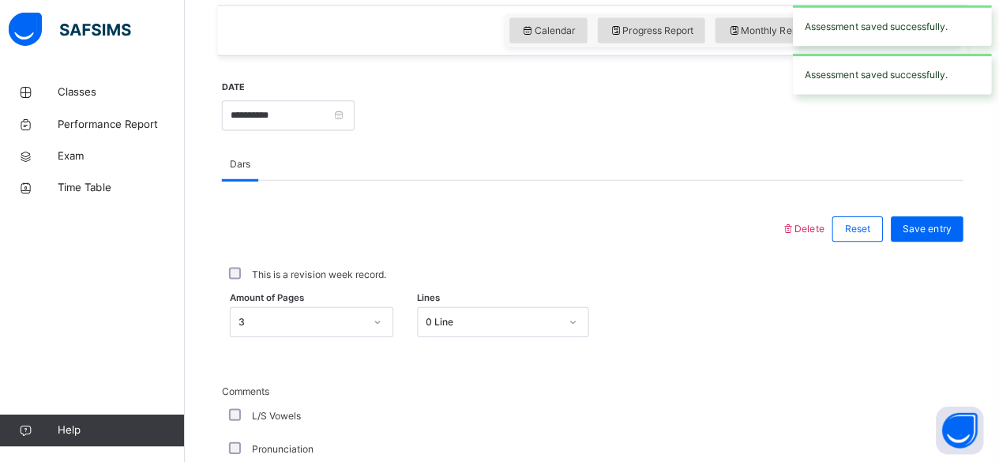
click at [932, 225] on span "Save entry" at bounding box center [927, 230] width 48 height 14
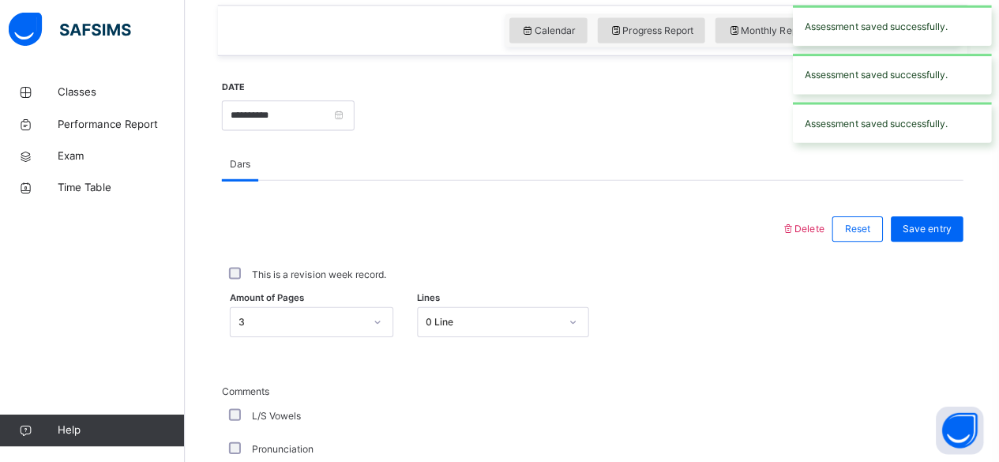
click at [932, 225] on span "Save entry" at bounding box center [927, 230] width 48 height 14
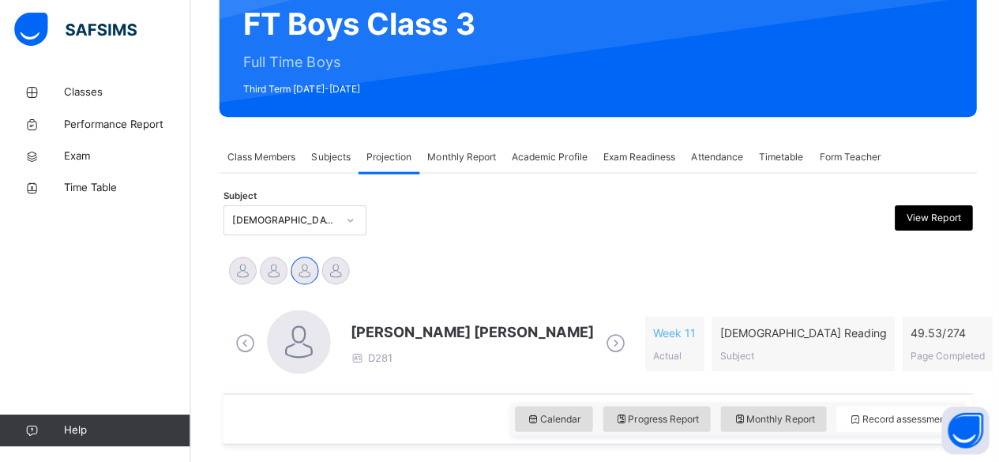
scroll to position [153, 0]
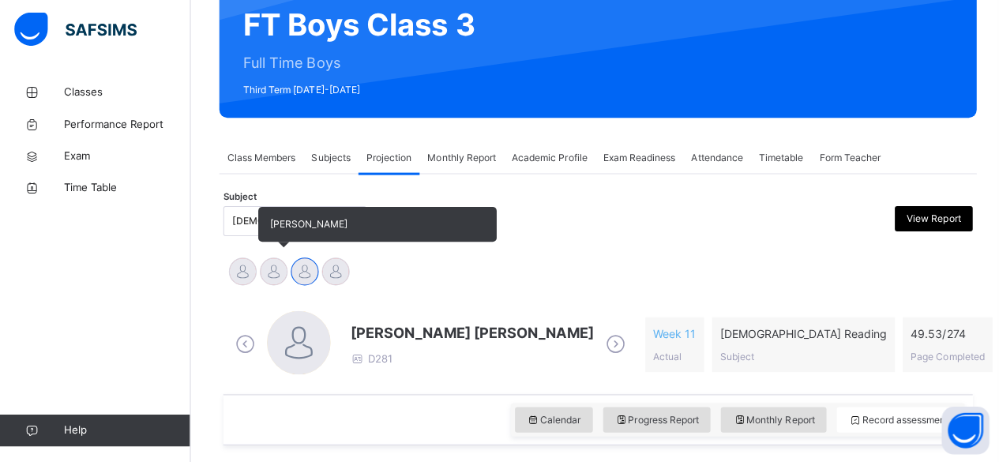
click at [280, 275] on div at bounding box center [272, 273] width 28 height 28
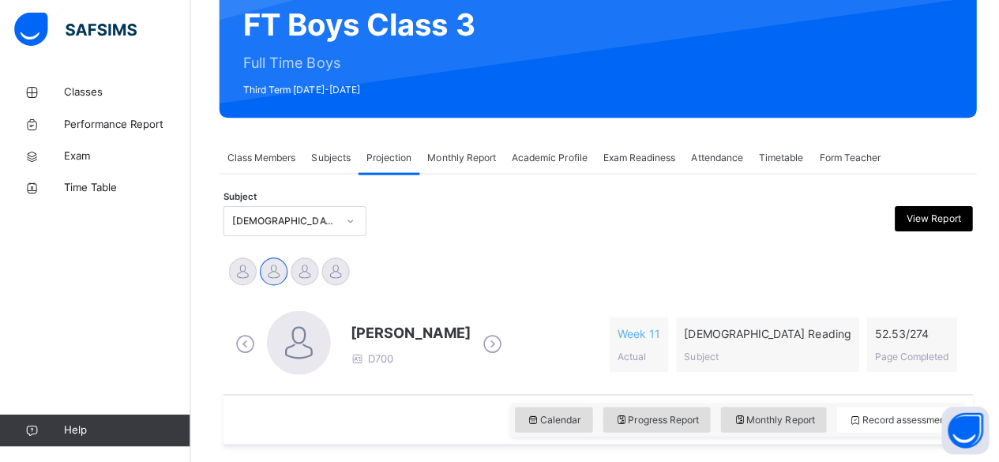
click at [373, 340] on span "[PERSON_NAME]" at bounding box center [407, 333] width 119 height 21
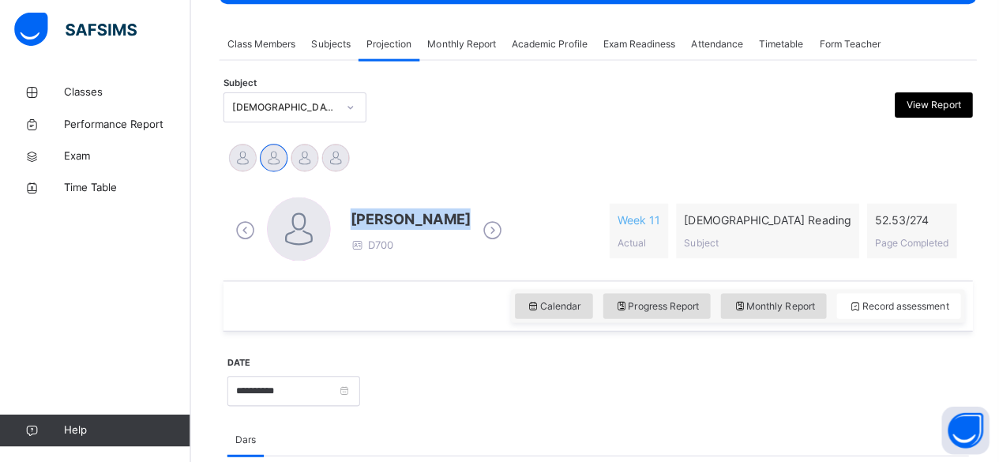
scroll to position [268, 0]
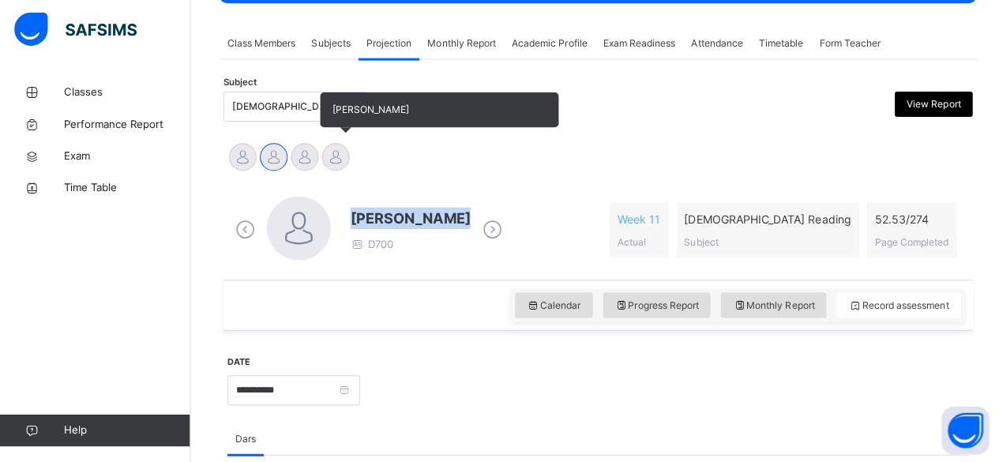
click at [330, 167] on div at bounding box center [334, 159] width 28 height 28
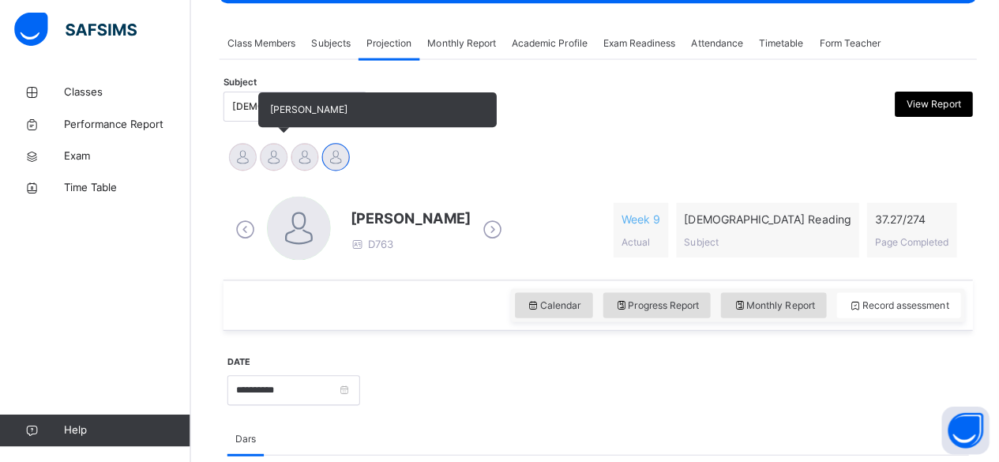
click at [272, 172] on div "[PERSON_NAME]" at bounding box center [272, 160] width 31 height 35
click at [240, 160] on div at bounding box center [241, 159] width 28 height 28
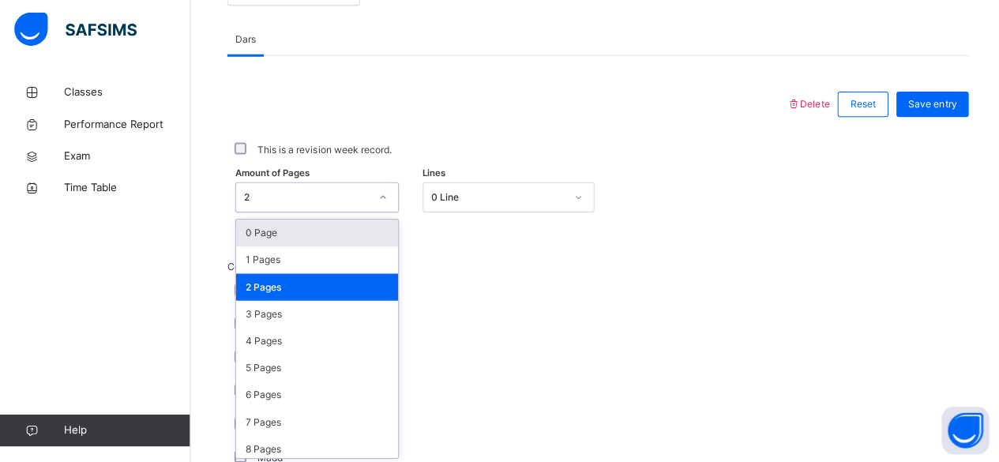
scroll to position [665, 0]
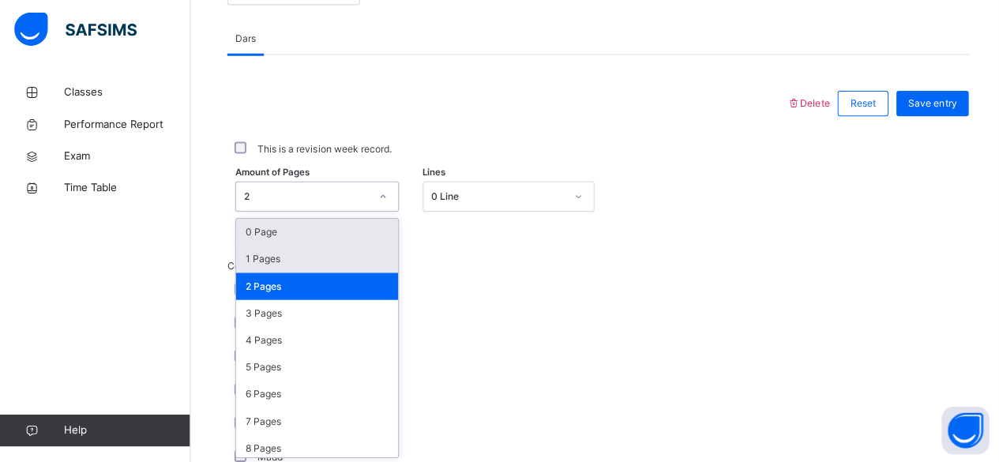
click at [310, 269] on div "1 Pages" at bounding box center [315, 260] width 161 height 27
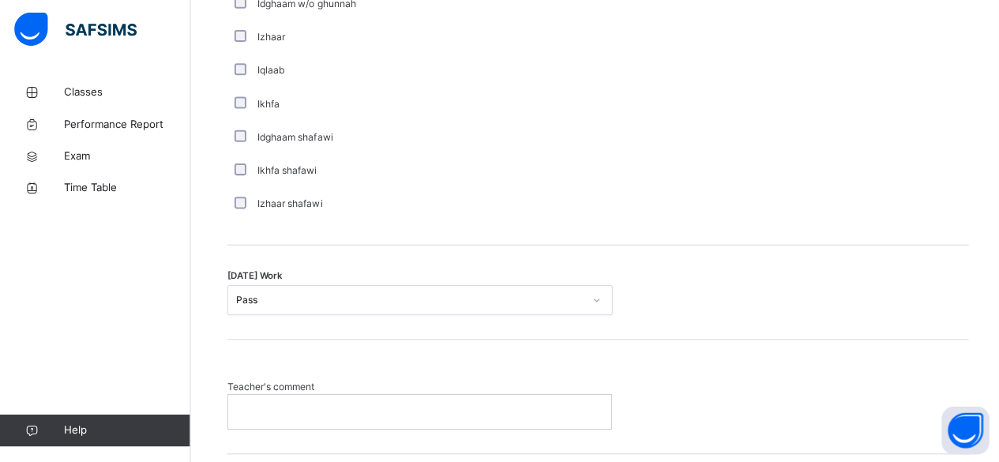
scroll to position [1316, 0]
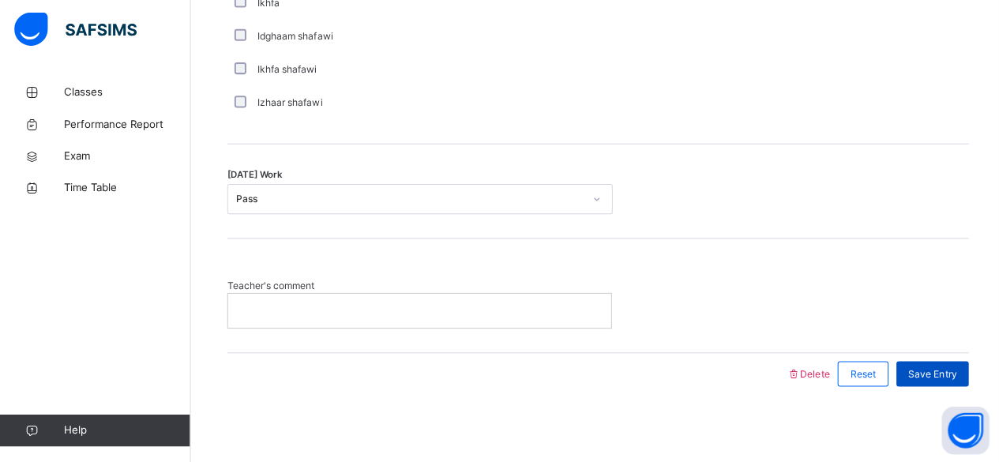
click at [922, 370] on span "Save Entry" at bounding box center [927, 374] width 48 height 14
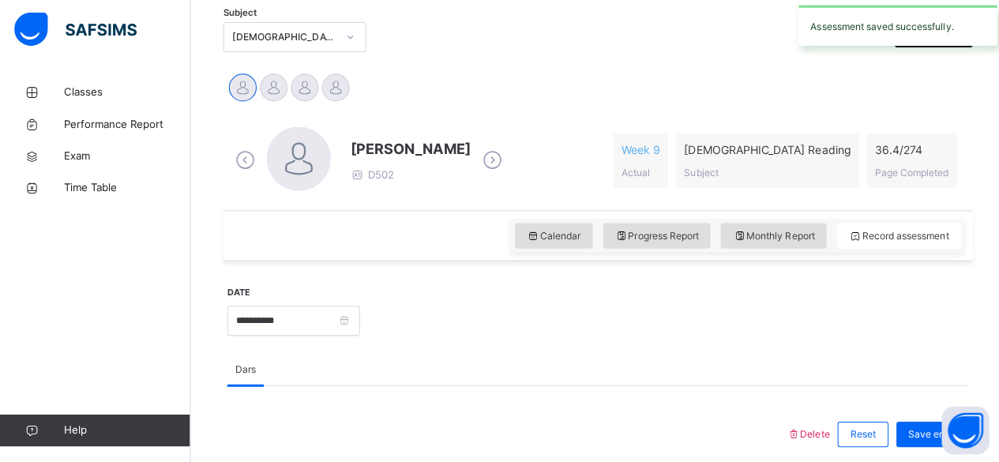
scroll to position [336, 0]
click at [794, 230] on span "Monthly Report" at bounding box center [768, 237] width 81 height 14
select select "****"
select select "*"
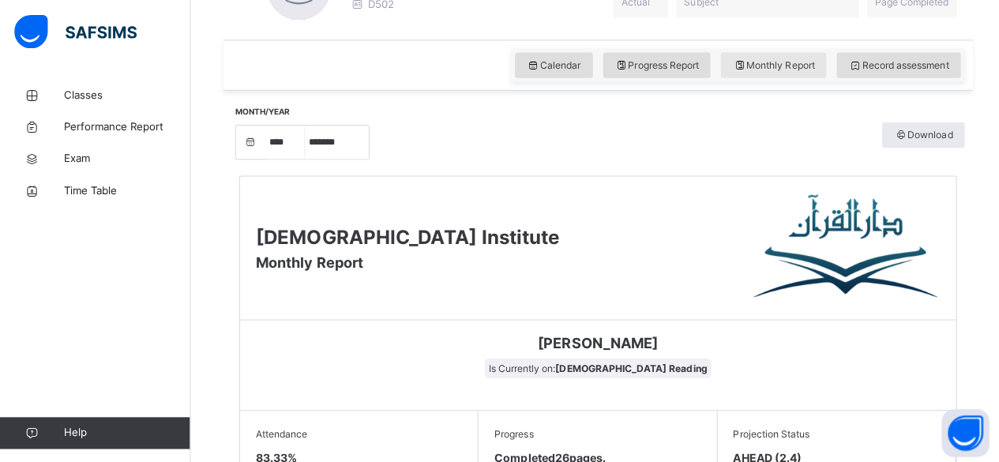
scroll to position [501, 0]
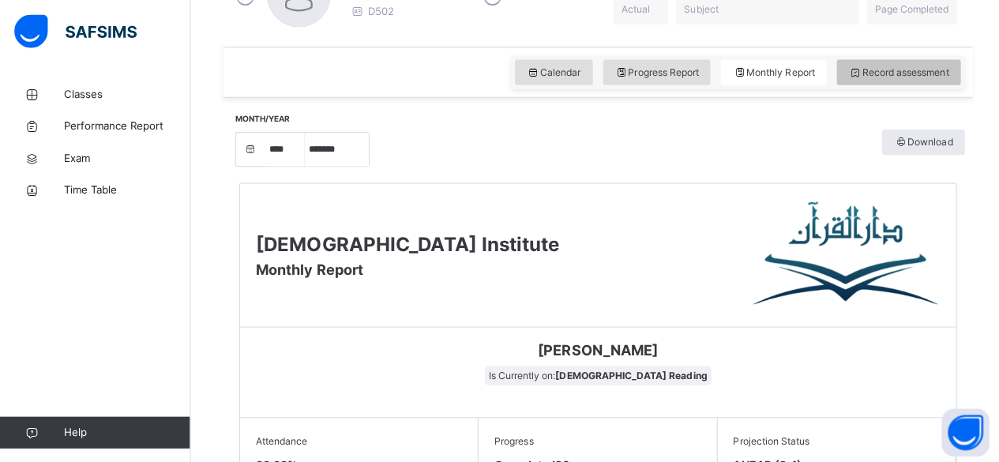
click at [888, 73] on span "Record assessment" at bounding box center [892, 73] width 99 height 14
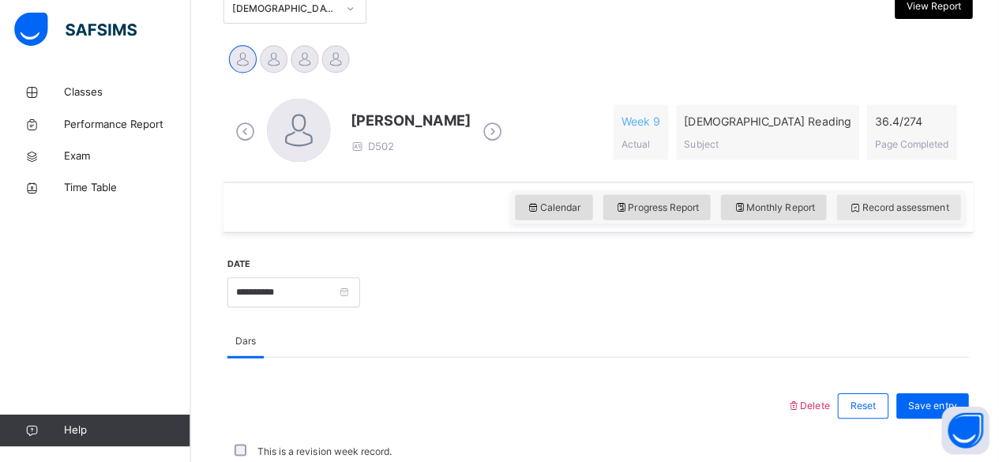
scroll to position [499, 0]
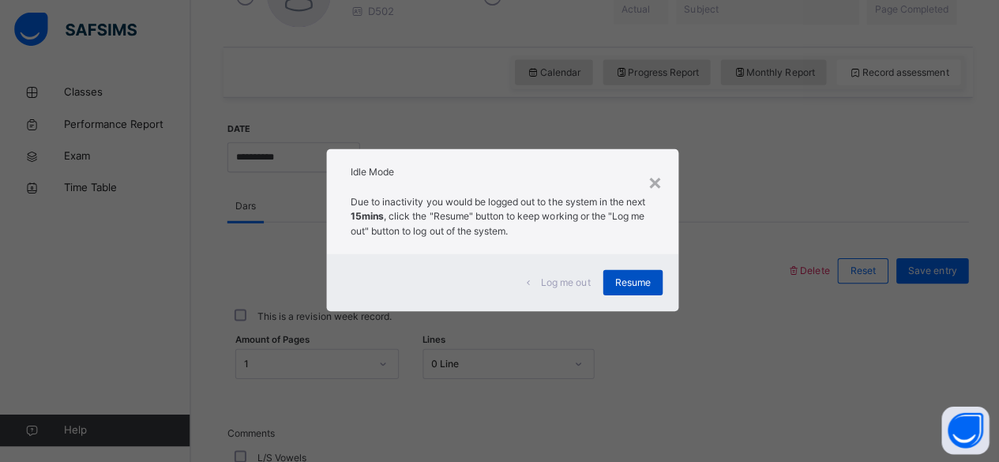
click at [633, 279] on span "Resume" at bounding box center [629, 283] width 36 height 14
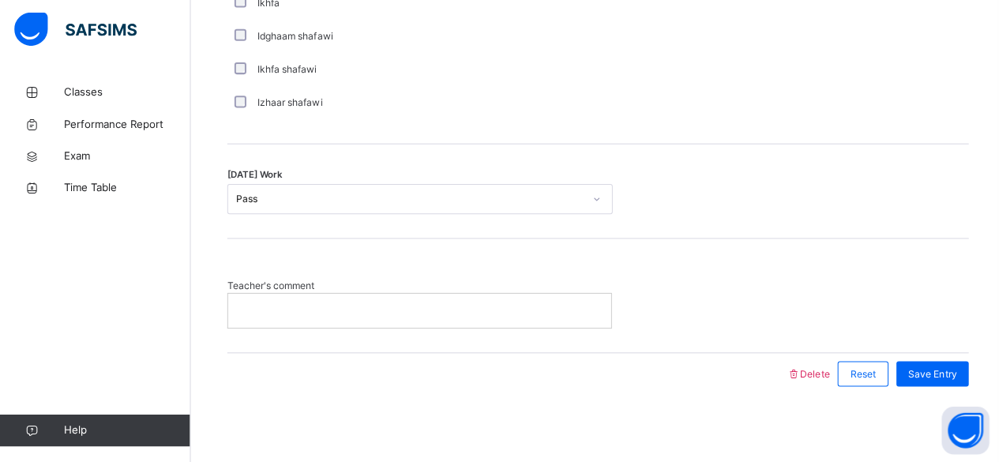
scroll to position [1316, 0]
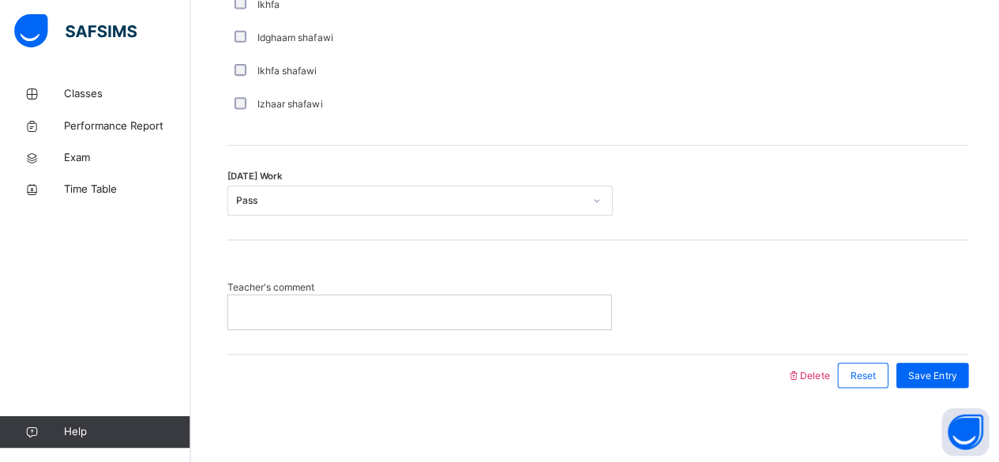
click at [429, 313] on p at bounding box center [416, 311] width 357 height 14
drag, startPoint x: 547, startPoint y: 220, endPoint x: 550, endPoint y: 250, distance: 30.1
click at [550, 250] on div "Teacher's comment" at bounding box center [594, 296] width 737 height 113
drag, startPoint x: 550, startPoint y: 250, endPoint x: 553, endPoint y: 210, distance: 40.4
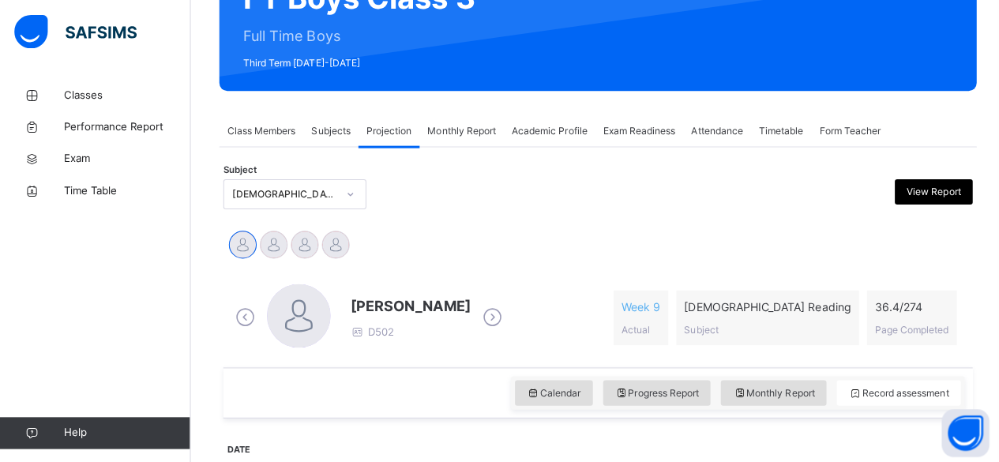
scroll to position [137, 0]
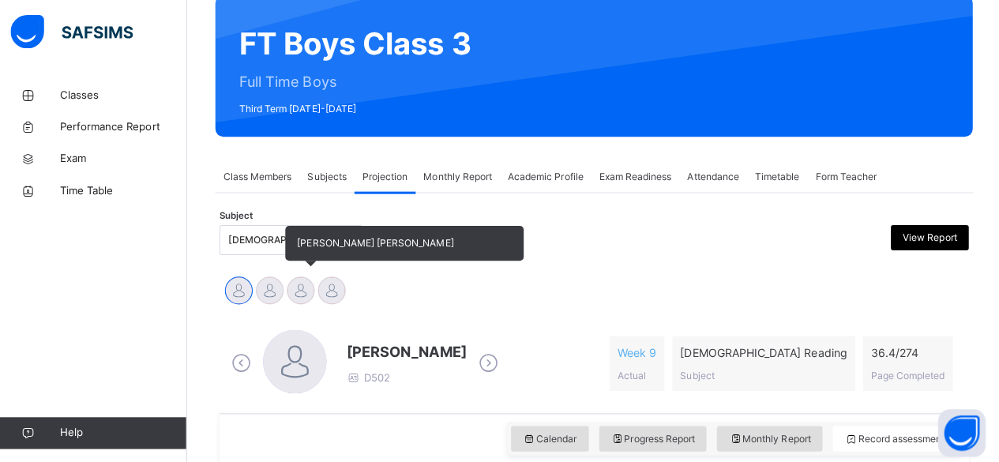
click at [302, 299] on div at bounding box center [303, 289] width 28 height 28
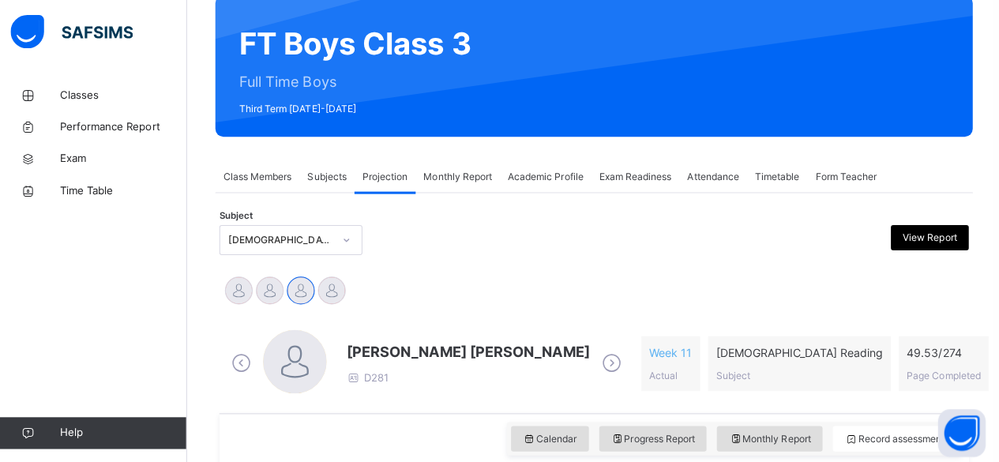
click at [378, 345] on span "[PERSON_NAME] [PERSON_NAME]" at bounding box center [469, 349] width 242 height 21
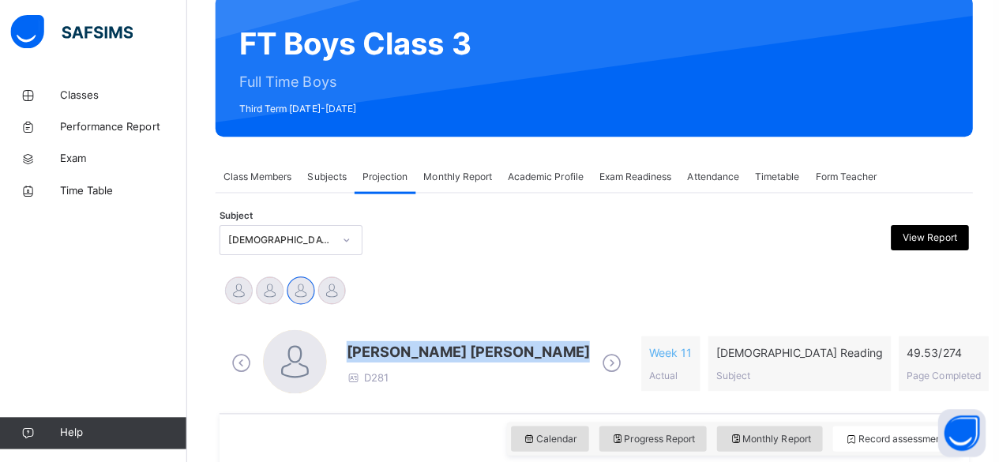
click at [378, 345] on span "[PERSON_NAME] [PERSON_NAME]" at bounding box center [469, 349] width 242 height 21
drag, startPoint x: 378, startPoint y: 345, endPoint x: 392, endPoint y: 327, distance: 23.1
click at [392, 328] on div "[PERSON_NAME] [PERSON_NAME] D281" at bounding box center [428, 361] width 396 height 67
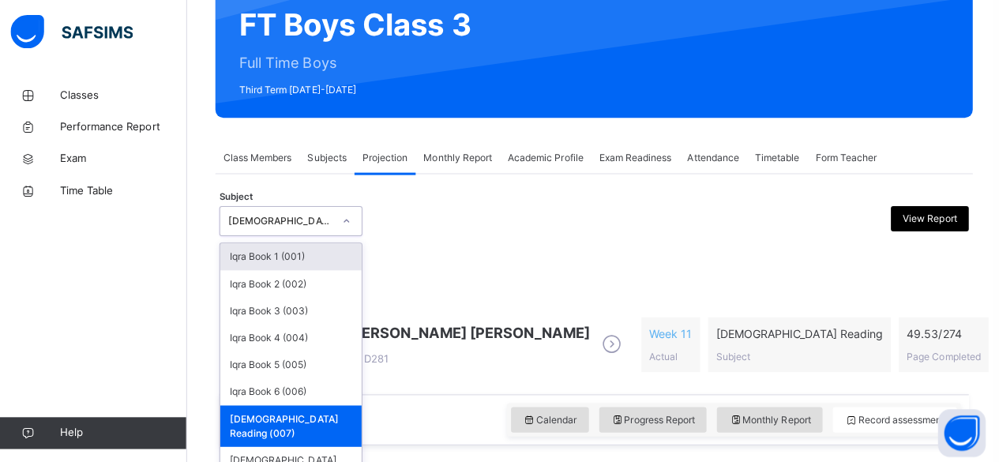
scroll to position [157, 0]
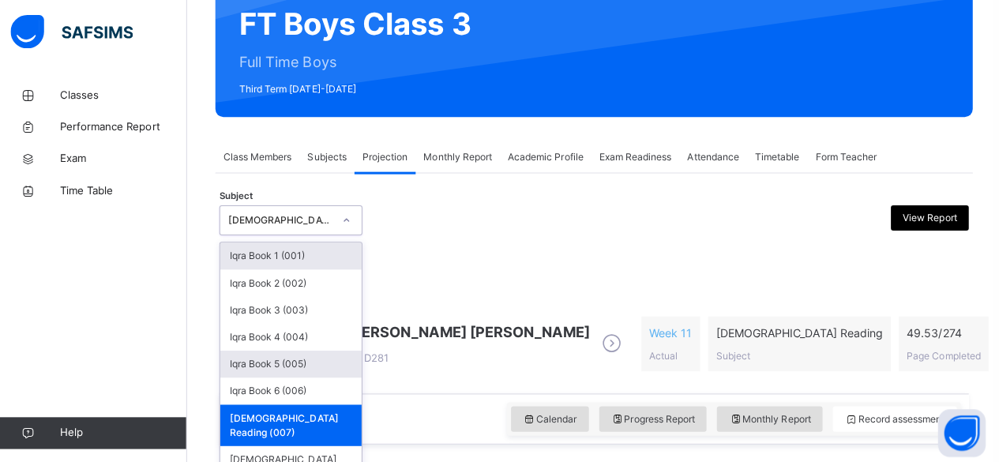
click at [257, 365] on div "Iqra Book 5 (005)" at bounding box center [293, 361] width 141 height 27
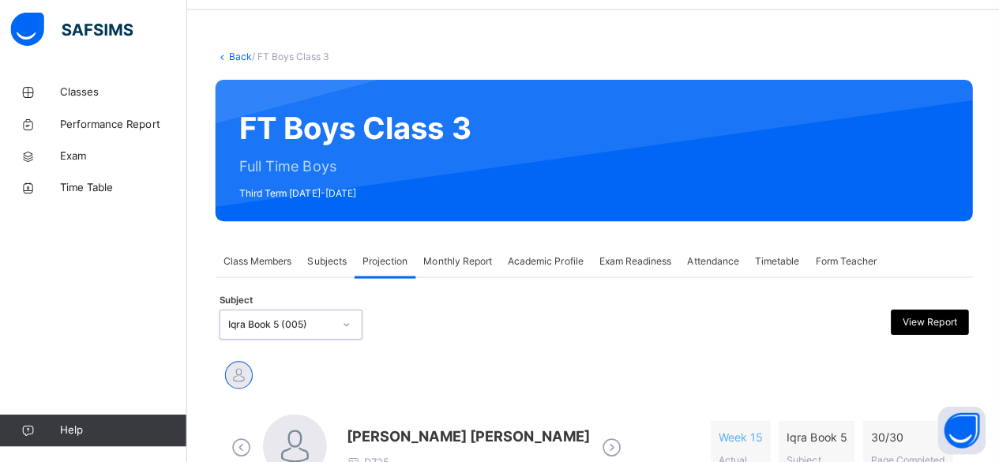
scroll to position [155, 0]
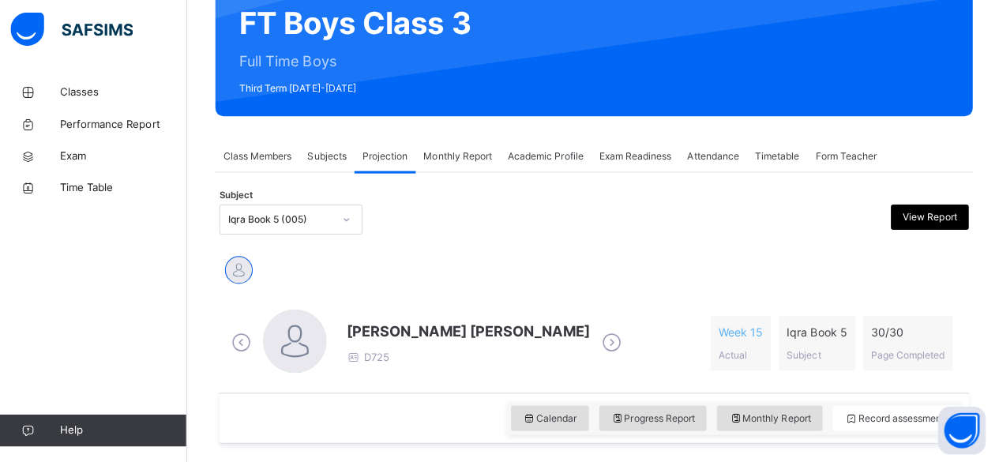
click at [407, 331] on span "[PERSON_NAME] [PERSON_NAME]" at bounding box center [469, 331] width 242 height 21
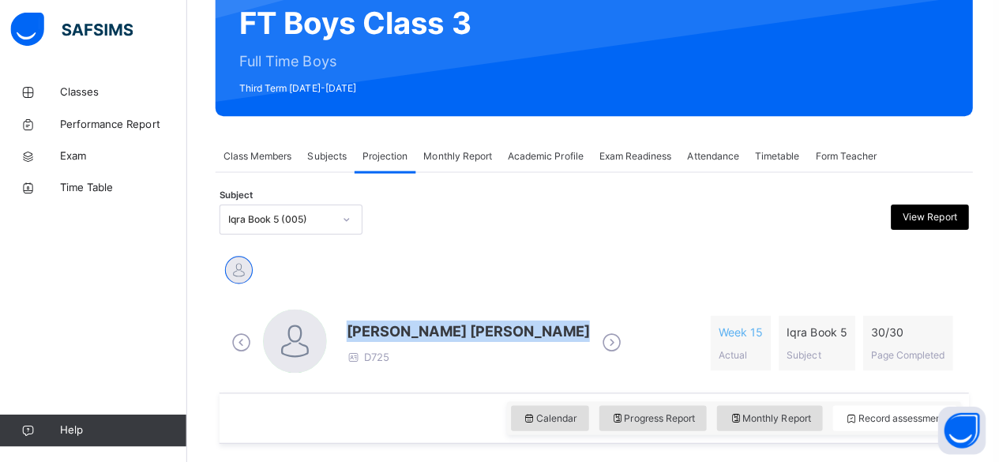
click at [407, 331] on span "[PERSON_NAME] [PERSON_NAME]" at bounding box center [469, 331] width 242 height 21
drag, startPoint x: 407, startPoint y: 331, endPoint x: 501, endPoint y: 285, distance: 103.8
click at [486, 323] on span "[PERSON_NAME] [PERSON_NAME]" at bounding box center [469, 331] width 242 height 21
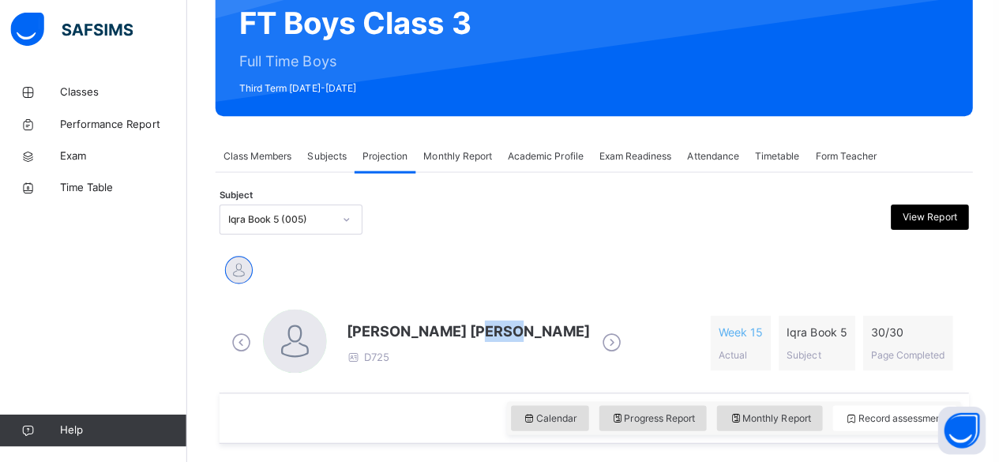
click at [486, 323] on span "[PERSON_NAME] [PERSON_NAME]" at bounding box center [469, 331] width 242 height 21
drag, startPoint x: 486, startPoint y: 328, endPoint x: 473, endPoint y: 345, distance: 21.5
click at [473, 345] on div "[PERSON_NAME] [PERSON_NAME] D725" at bounding box center [469, 343] width 242 height 45
click at [460, 289] on div "[PERSON_NAME] [PERSON_NAME]" at bounding box center [594, 273] width 737 height 35
click at [392, 331] on span "[PERSON_NAME] [PERSON_NAME]" at bounding box center [469, 331] width 242 height 21
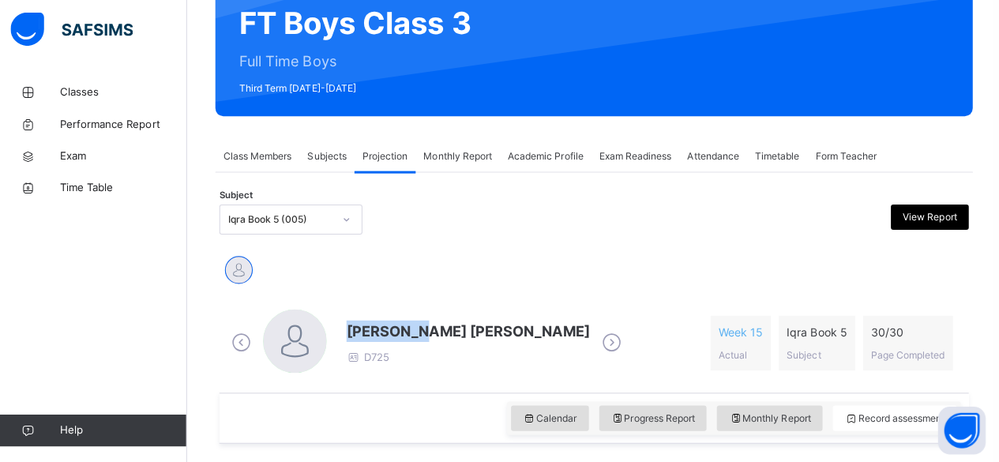
click at [392, 331] on span "[PERSON_NAME] [PERSON_NAME]" at bounding box center [469, 331] width 242 height 21
click at [483, 302] on div "[PERSON_NAME] [PERSON_NAME] D725 Week 15 Actual Iqra Book 5 Subject 30 / 30 Pag…" at bounding box center [594, 343] width 737 height 91
click at [397, 332] on span "[PERSON_NAME] [PERSON_NAME]" at bounding box center [469, 331] width 242 height 21
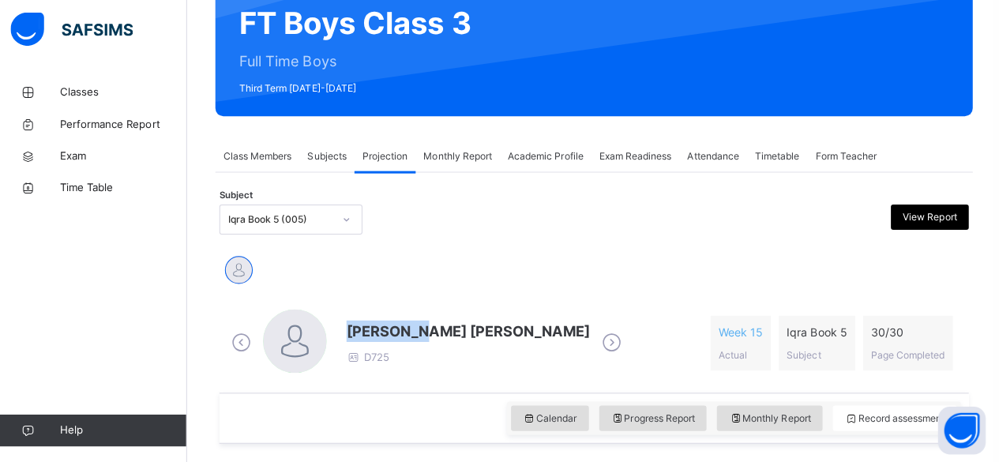
click at [397, 332] on span "[PERSON_NAME] [PERSON_NAME]" at bounding box center [469, 331] width 242 height 21
click at [454, 270] on div "[PERSON_NAME] [PERSON_NAME]" at bounding box center [594, 273] width 737 height 35
click at [381, 328] on span "[PERSON_NAME] [PERSON_NAME]" at bounding box center [469, 331] width 242 height 21
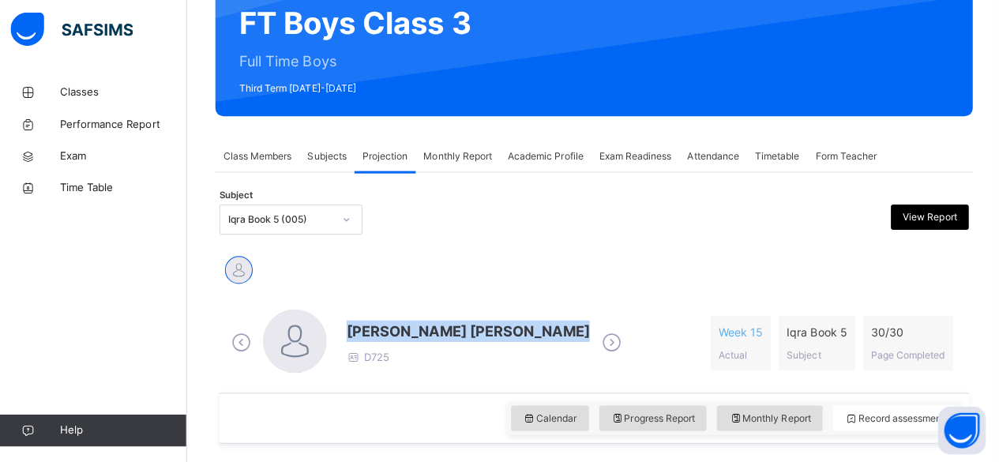
click at [381, 328] on span "[PERSON_NAME] [PERSON_NAME]" at bounding box center [469, 331] width 242 height 21
click at [463, 333] on span "[PERSON_NAME] [PERSON_NAME]" at bounding box center [469, 331] width 242 height 21
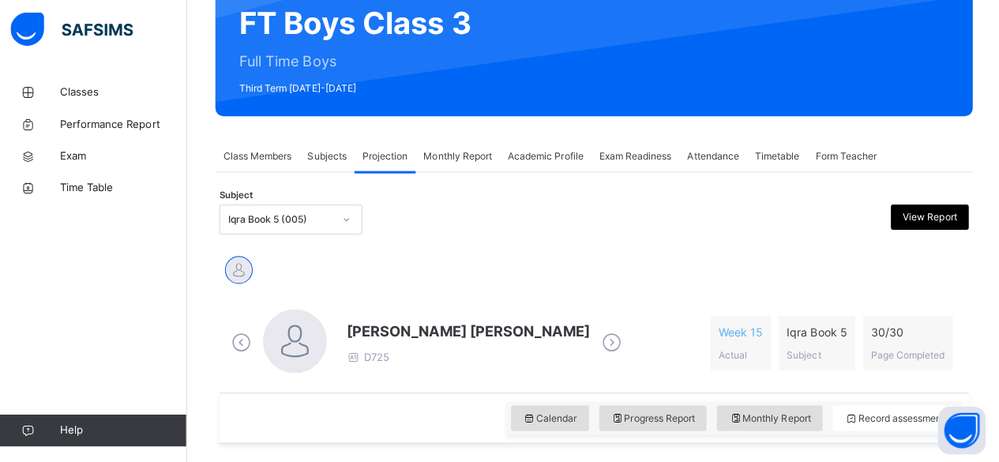
click at [463, 333] on span "[PERSON_NAME] [PERSON_NAME]" at bounding box center [469, 331] width 242 height 21
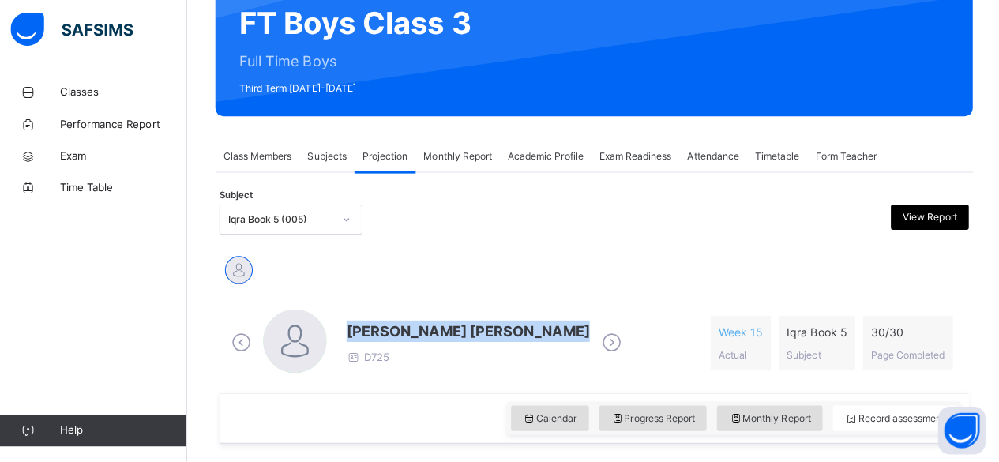
click at [463, 333] on span "[PERSON_NAME] [PERSON_NAME]" at bounding box center [469, 331] width 242 height 21
click at [231, 220] on div "Iqra Book 5 (005)" at bounding box center [283, 221] width 104 height 14
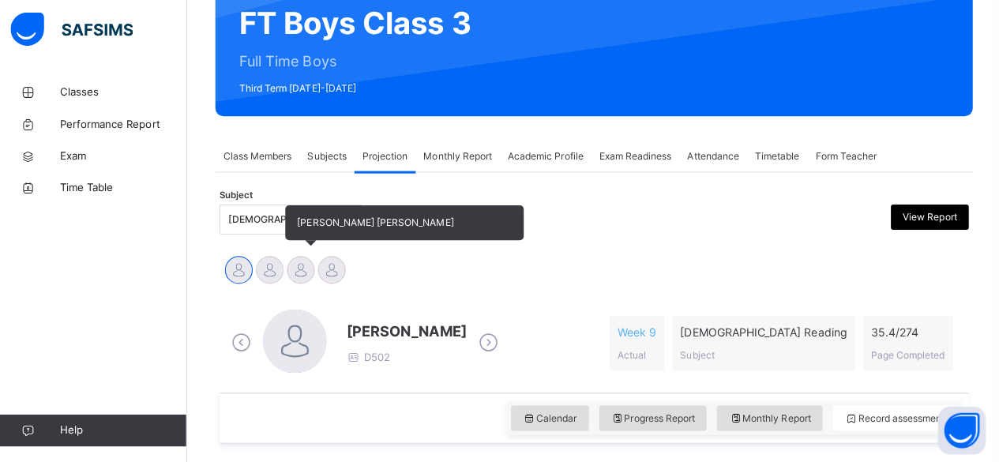
click at [308, 271] on div at bounding box center [303, 271] width 28 height 28
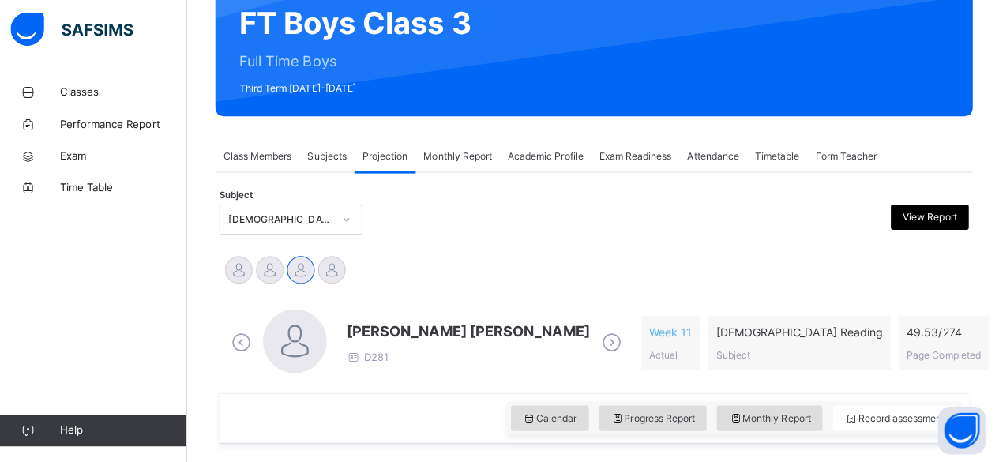
click at [381, 337] on span "[PERSON_NAME] [PERSON_NAME]" at bounding box center [469, 331] width 242 height 21
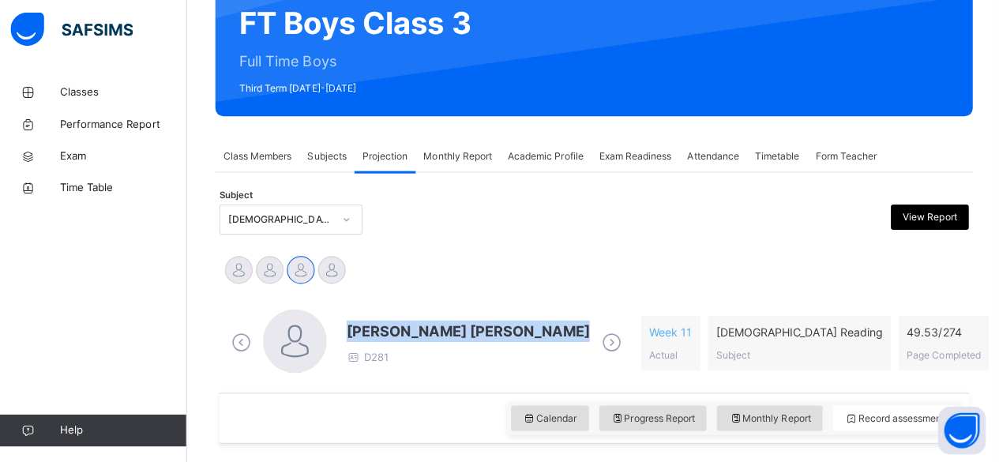
click at [381, 337] on span "[PERSON_NAME] [PERSON_NAME]" at bounding box center [469, 331] width 242 height 21
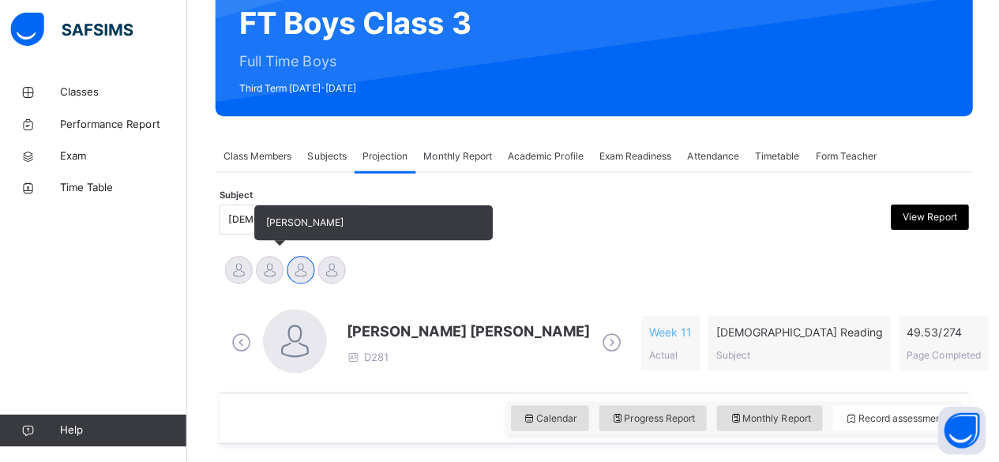
click at [280, 265] on div at bounding box center [272, 271] width 28 height 28
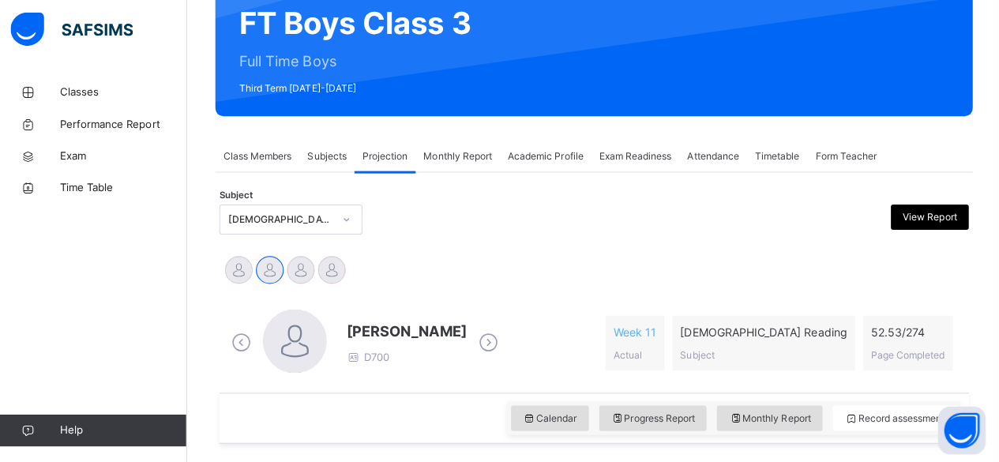
click at [366, 328] on span "[PERSON_NAME]" at bounding box center [407, 331] width 119 height 21
click at [437, 327] on span "[PERSON_NAME]" at bounding box center [407, 331] width 119 height 21
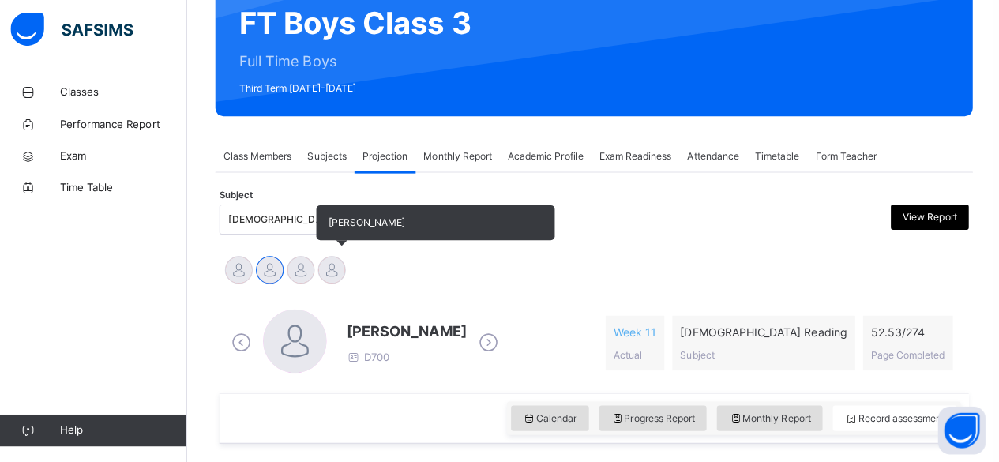
click at [330, 261] on div at bounding box center [334, 271] width 28 height 28
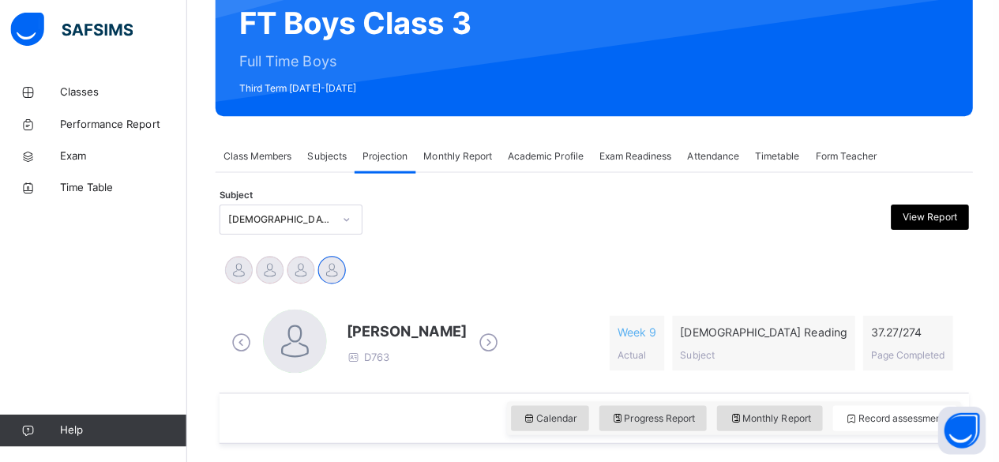
click at [383, 327] on span "[PERSON_NAME]" at bounding box center [407, 331] width 119 height 21
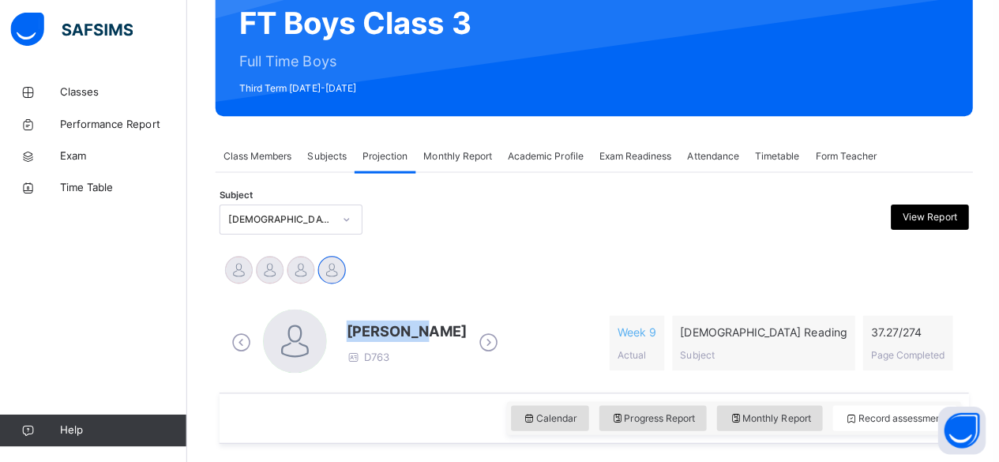
click at [383, 328] on span "[PERSON_NAME]" at bounding box center [407, 331] width 119 height 21
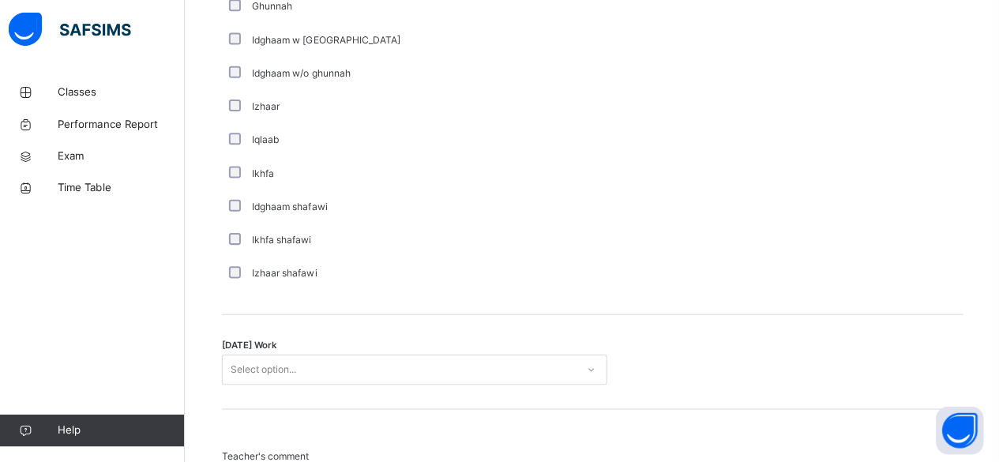
scroll to position [1212, 0]
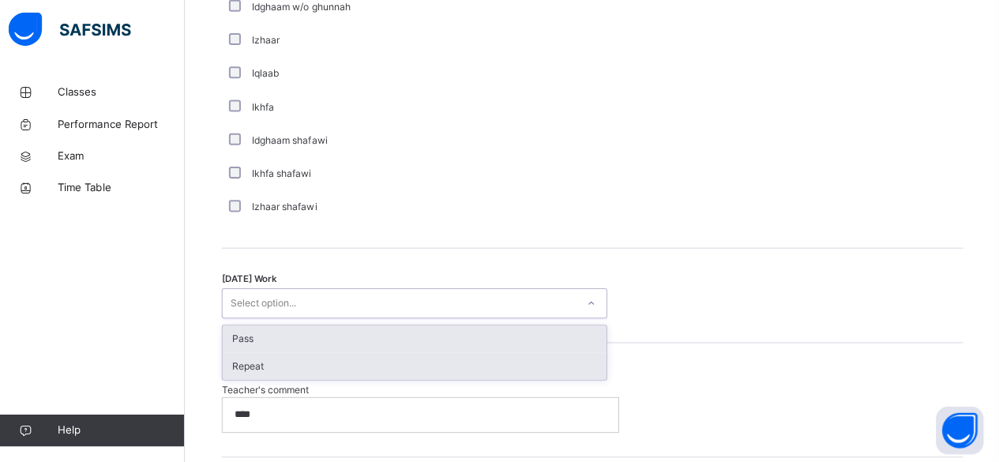
click at [238, 366] on div "Repeat" at bounding box center [417, 366] width 381 height 27
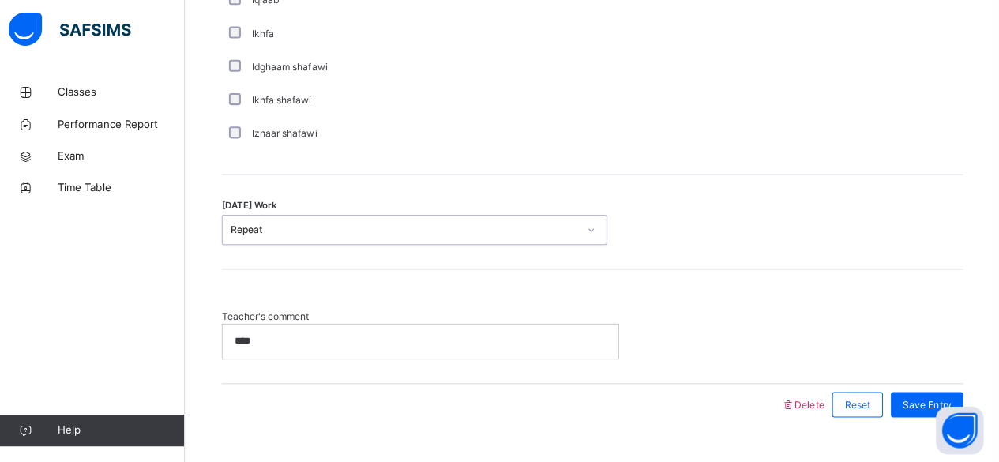
scroll to position [1308, 0]
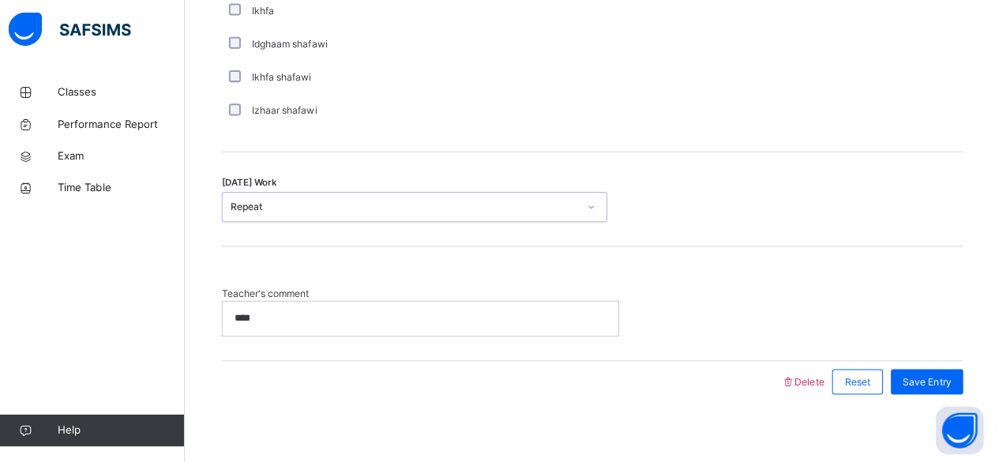
click at [250, 342] on div "Teacher's comment ****" at bounding box center [594, 304] width 737 height 113
click at [13, 336] on div "Classes Performance Report Exam Time Table Help" at bounding box center [95, 262] width 190 height 399
click at [319, 315] on p "****" at bounding box center [420, 319] width 365 height 14
click at [946, 379] on span "Save Entry" at bounding box center [927, 382] width 48 height 14
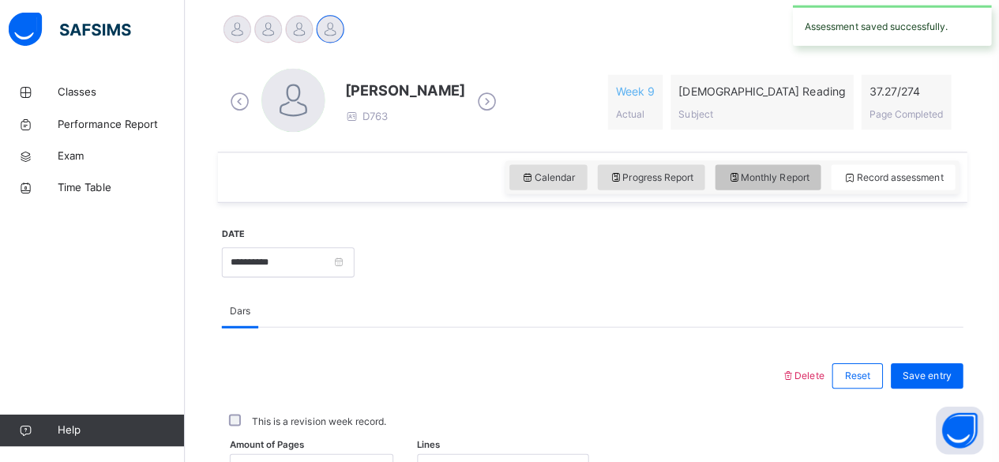
click at [782, 177] on span "Monthly Report" at bounding box center [768, 178] width 81 height 14
select select "****"
select select "*"
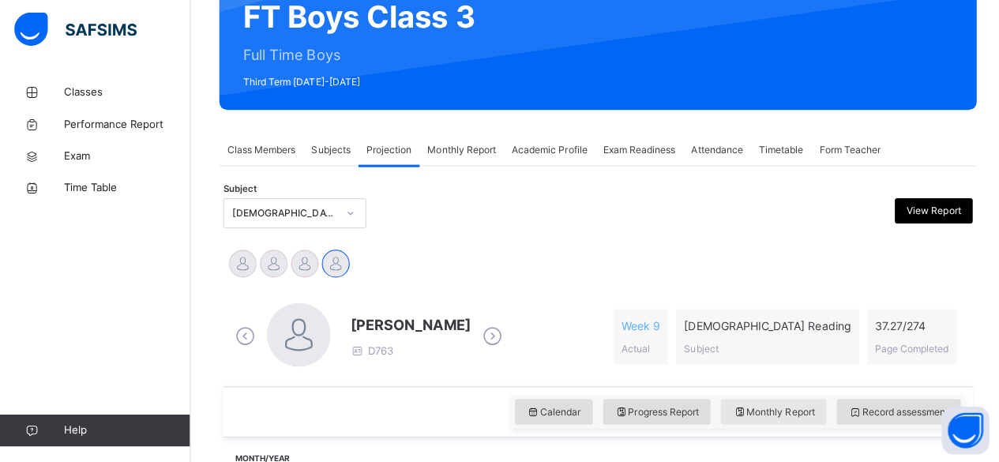
scroll to position [166, 0]
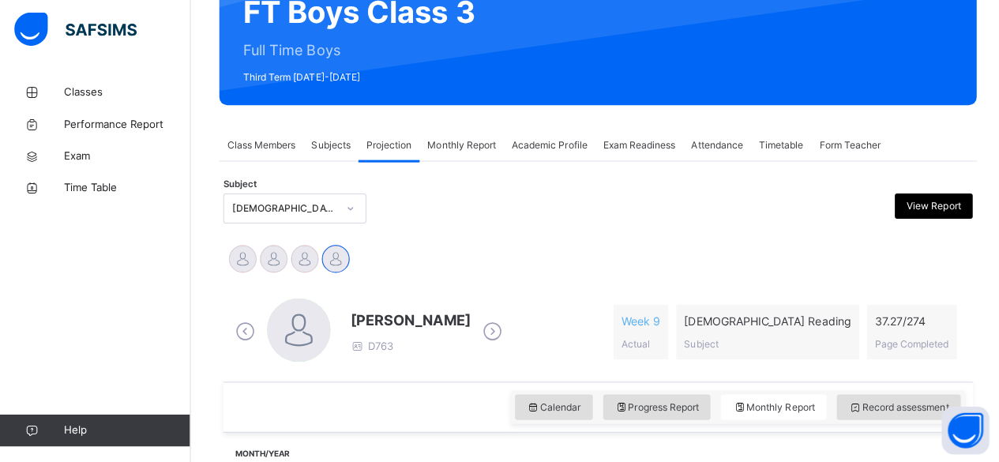
click at [966, 327] on div "[PERSON_NAME] D763 Week 9 Actual [DEMOGRAPHIC_DATA] Reading Subject 37.27 / 274…" at bounding box center [594, 332] width 745 height 99
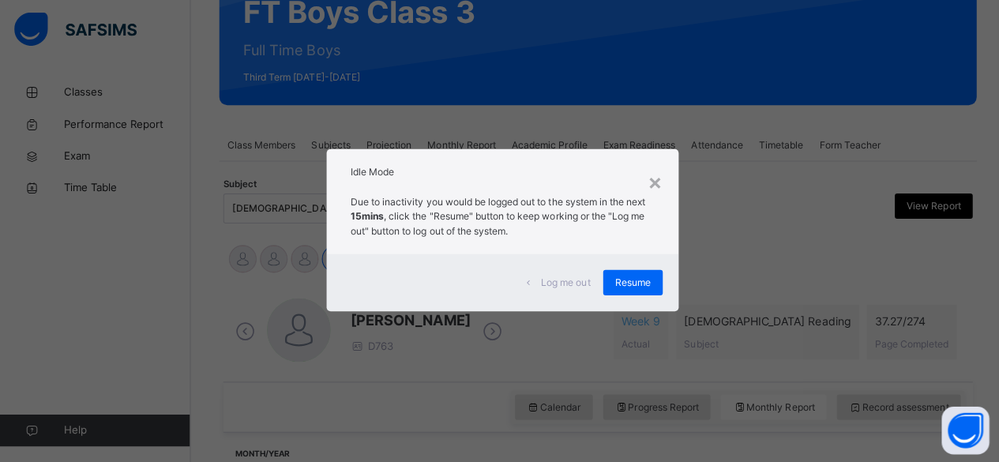
click at [625, 297] on div "Log me out Resume" at bounding box center [500, 283] width 350 height 57
drag, startPoint x: 625, startPoint y: 297, endPoint x: 624, endPoint y: 272, distance: 25.3
click at [624, 272] on div "Log me out Resume" at bounding box center [500, 283] width 350 height 57
click at [624, 272] on div "Resume" at bounding box center [628, 283] width 59 height 25
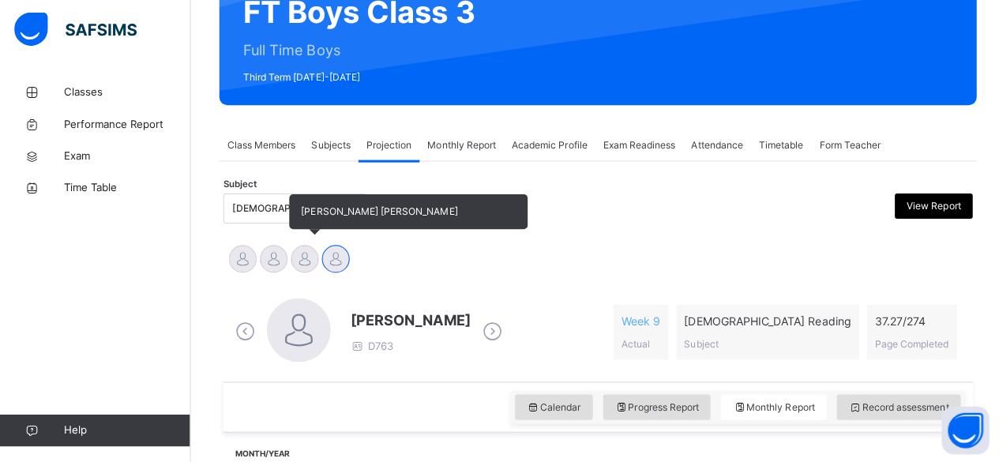
click at [308, 268] on div at bounding box center [303, 260] width 28 height 28
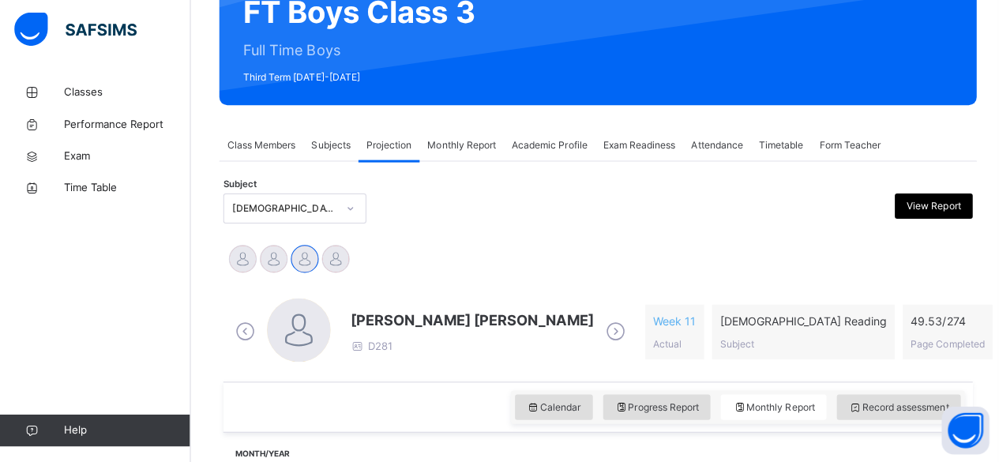
drag, startPoint x: 385, startPoint y: 330, endPoint x: 383, endPoint y: 321, distance: 9.0
click at [383, 321] on span "[PERSON_NAME] [PERSON_NAME]" at bounding box center [469, 320] width 242 height 21
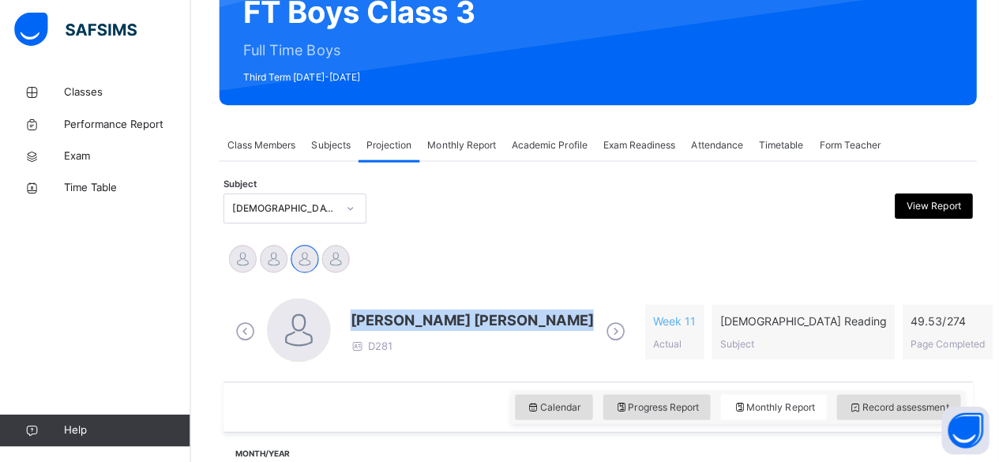
click at [383, 321] on span "[PERSON_NAME] [PERSON_NAME]" at bounding box center [469, 320] width 242 height 21
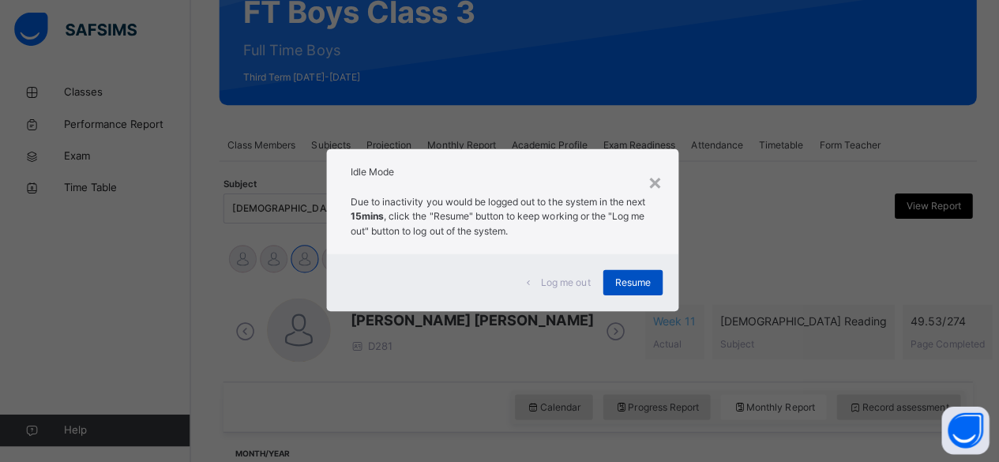
click at [628, 280] on span "Resume" at bounding box center [629, 283] width 36 height 14
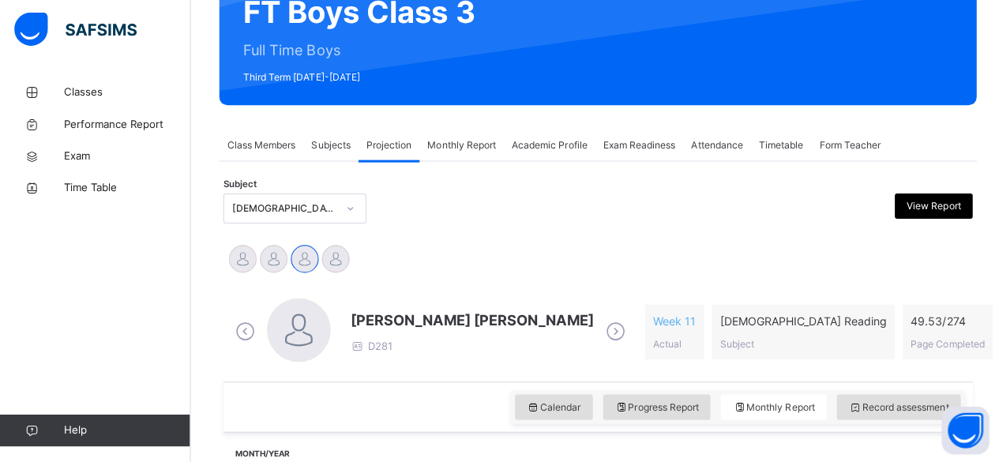
click at [399, 321] on span "[PERSON_NAME] [PERSON_NAME]" at bounding box center [469, 320] width 242 height 21
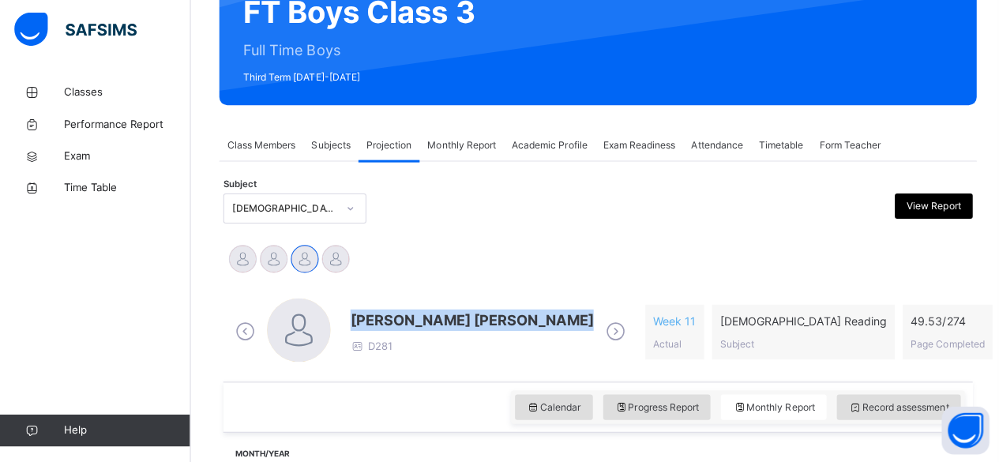
drag, startPoint x: 399, startPoint y: 321, endPoint x: 585, endPoint y: 321, distance: 186.4
click at [585, 321] on div "[PERSON_NAME] [PERSON_NAME] D281" at bounding box center [428, 332] width 396 height 67
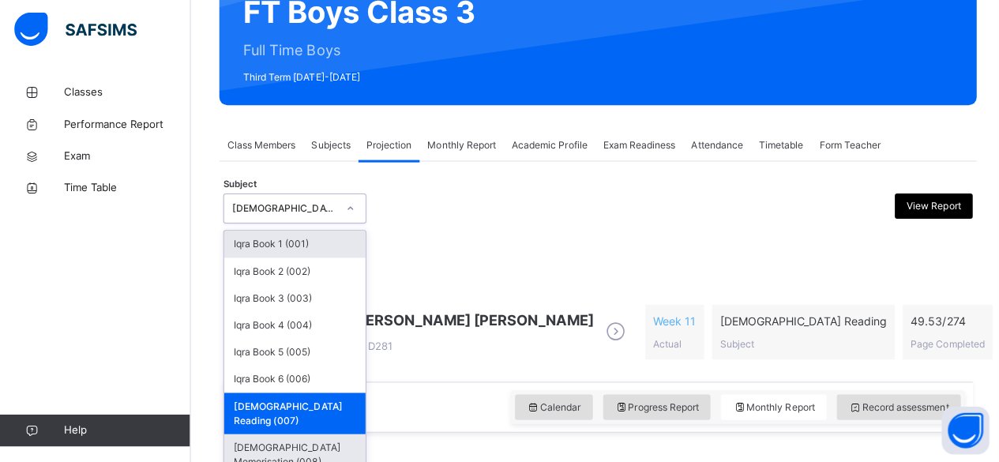
click at [243, 434] on div "[DEMOGRAPHIC_DATA] Memorisation (008)" at bounding box center [293, 454] width 141 height 41
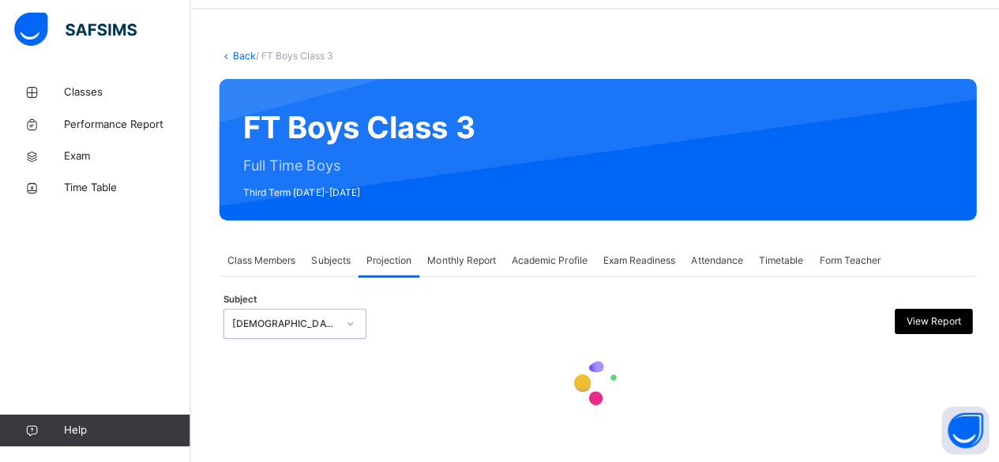
select select "****"
select select "*"
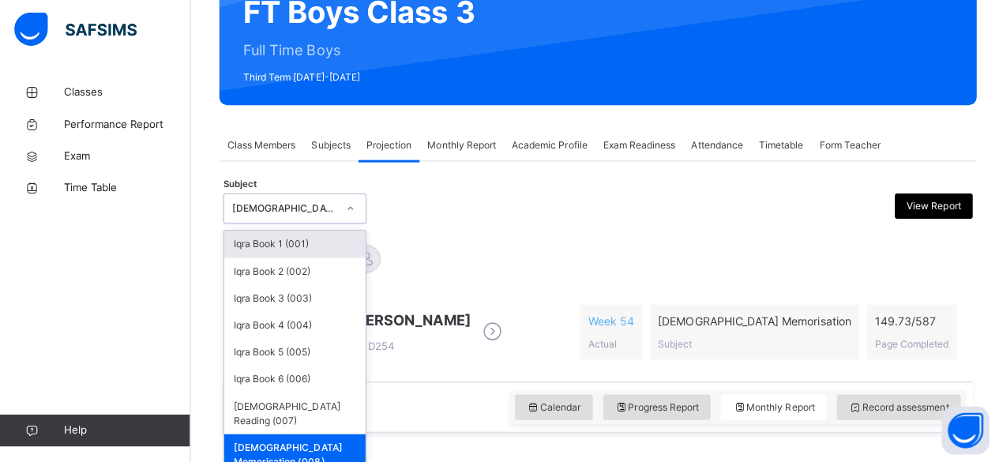
click at [414, 260] on div "Abubakr [PERSON_NAME] [PERSON_NAME] [PERSON_NAME] [PERSON_NAME] [PERSON_NAME]" at bounding box center [594, 262] width 737 height 35
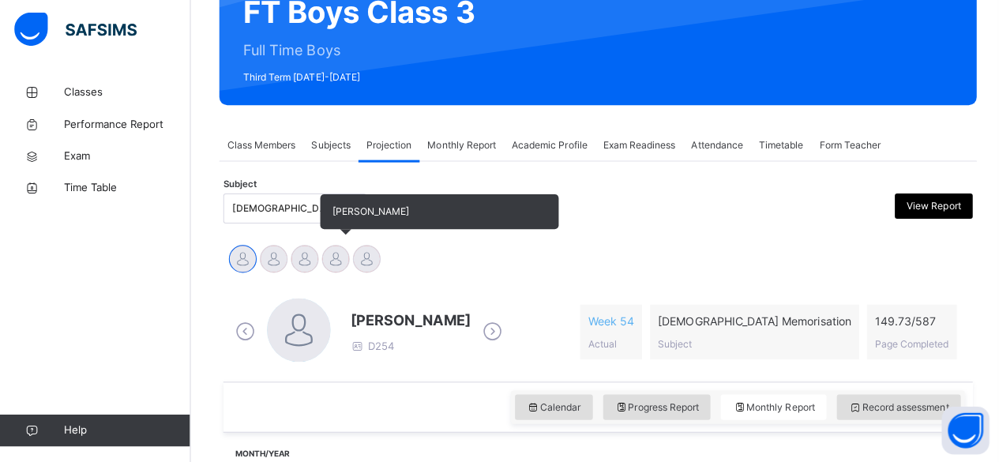
click at [340, 269] on div at bounding box center [334, 260] width 28 height 28
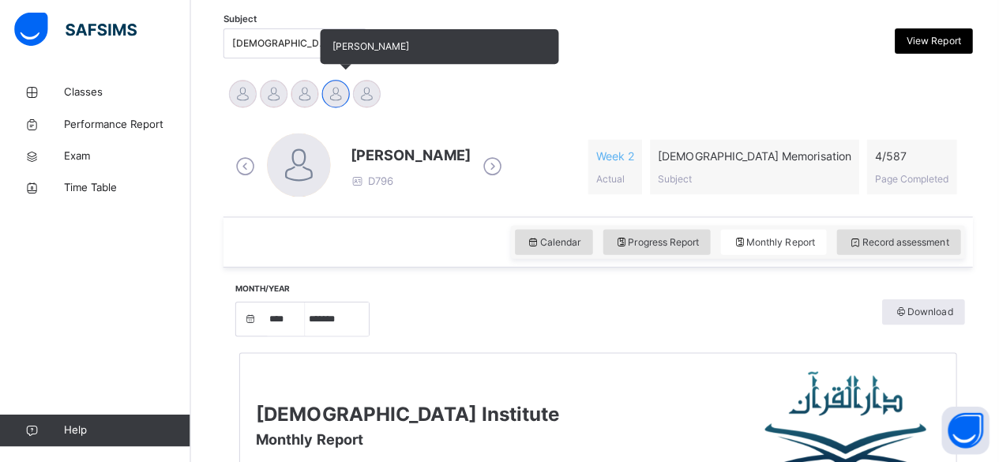
scroll to position [338, 0]
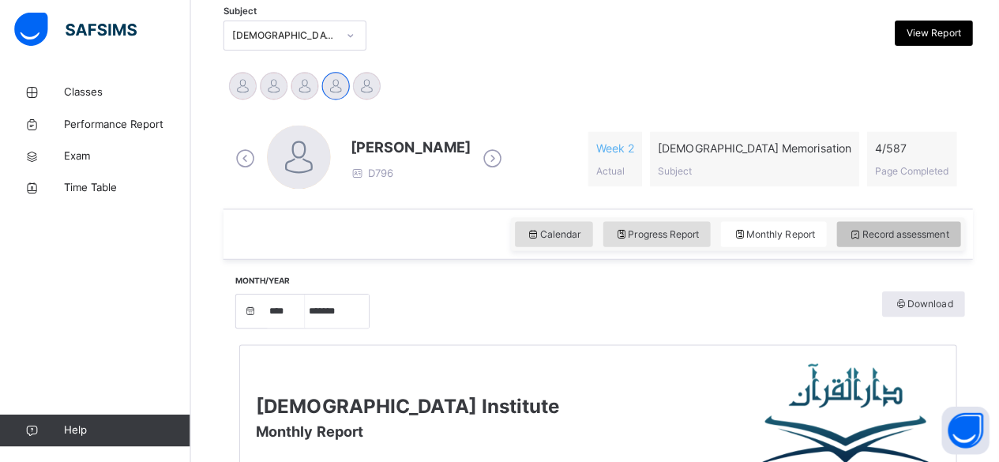
click at [867, 238] on span "Record assessment" at bounding box center [892, 235] width 99 height 14
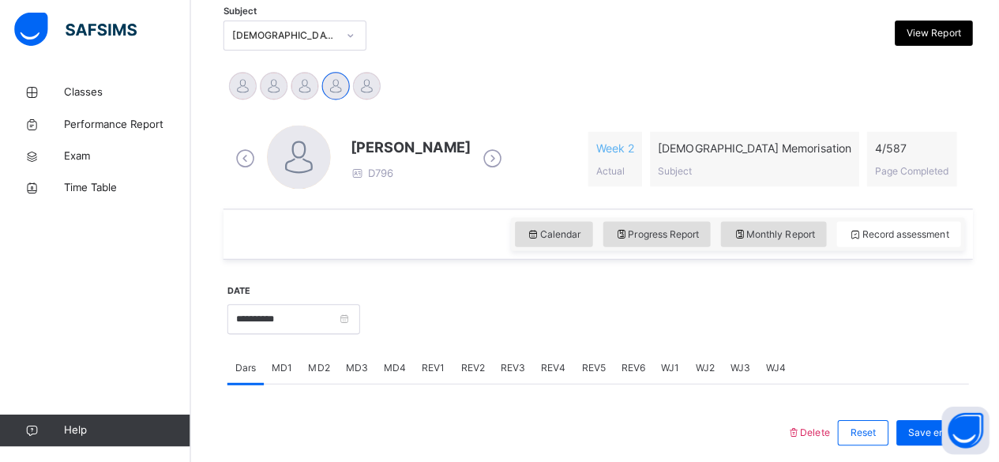
click at [375, 376] on div "MD4" at bounding box center [392, 368] width 38 height 32
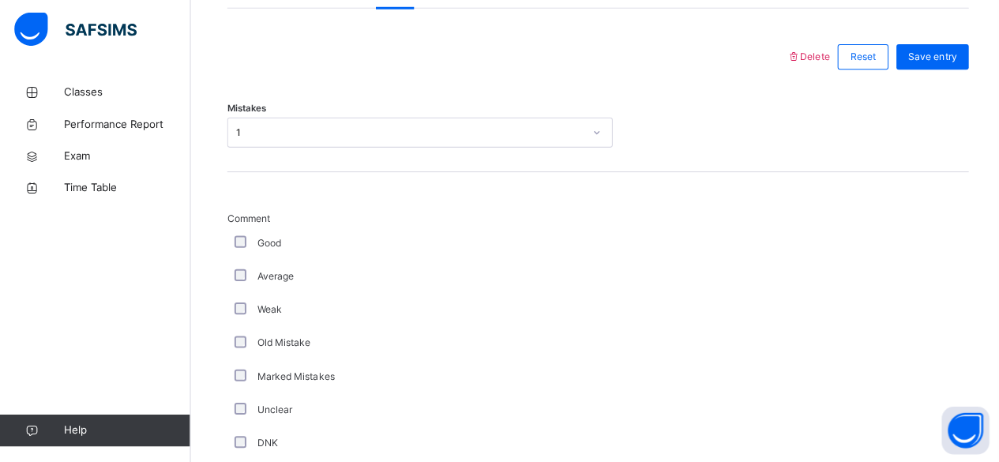
scroll to position [714, 0]
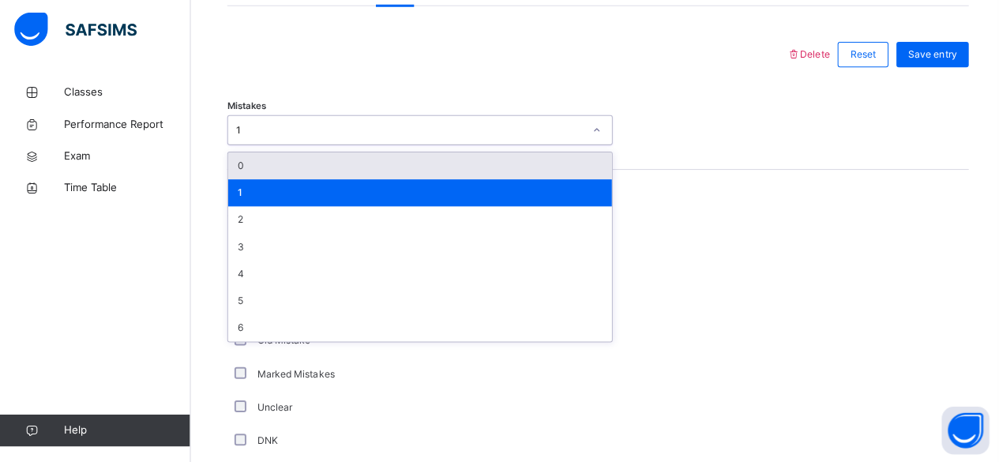
click at [252, 174] on div "0" at bounding box center [417, 167] width 381 height 27
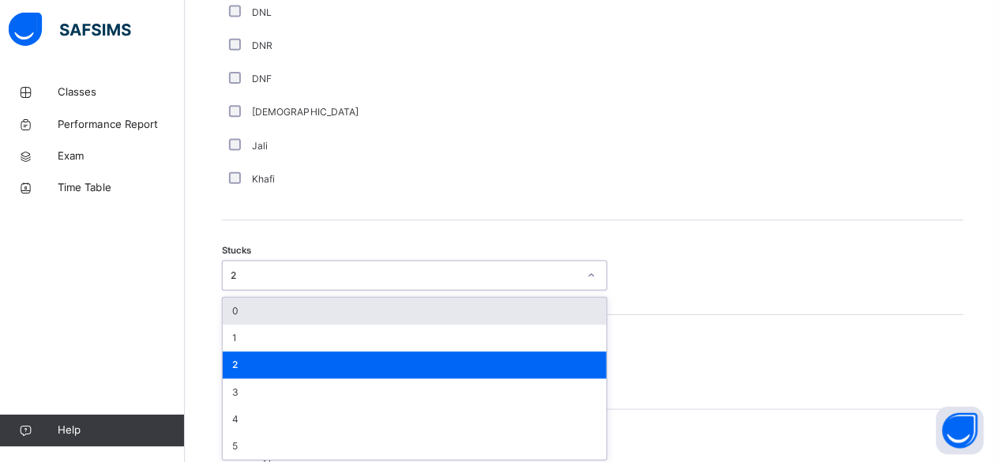
scroll to position [1175, 0]
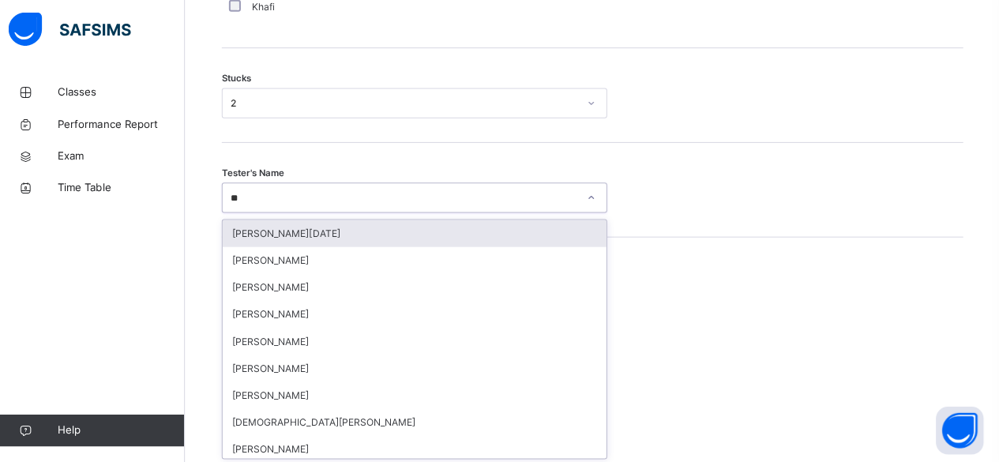
scroll to position [0, 0]
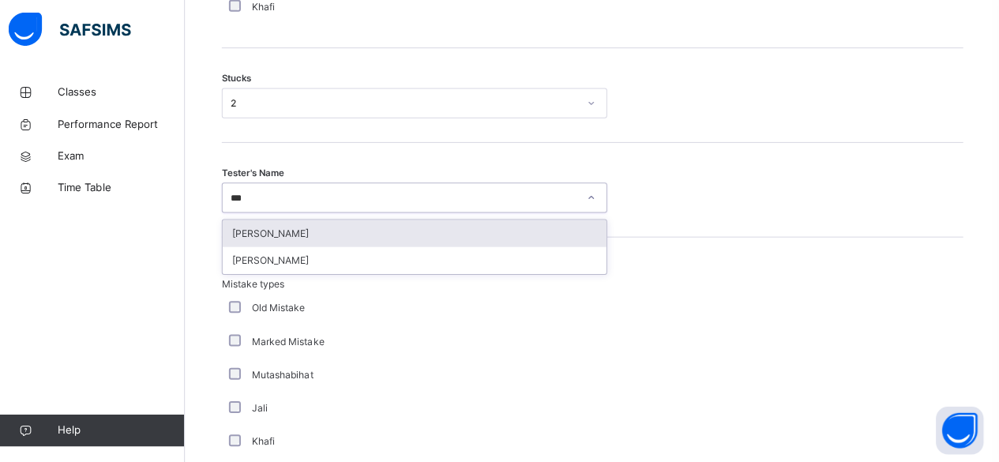
type input "****"
click at [343, 242] on div "[PERSON_NAME]" at bounding box center [417, 234] width 381 height 27
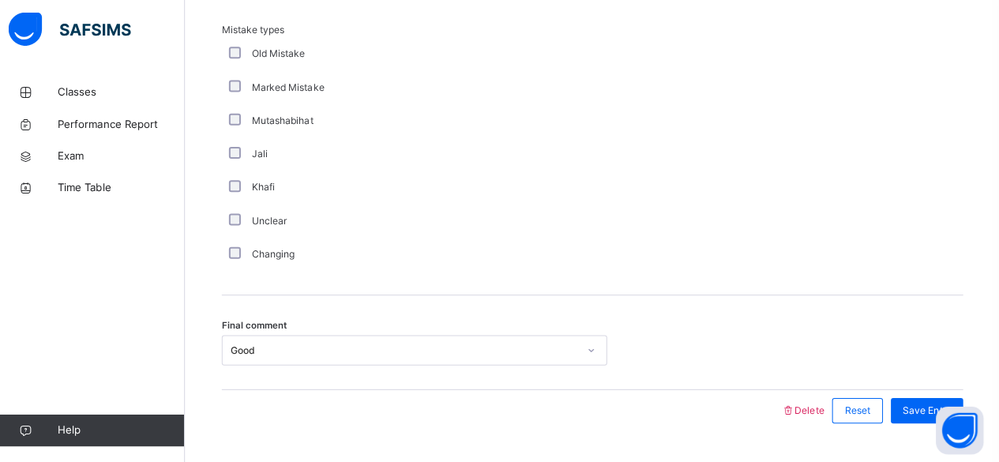
scroll to position [1633, 0]
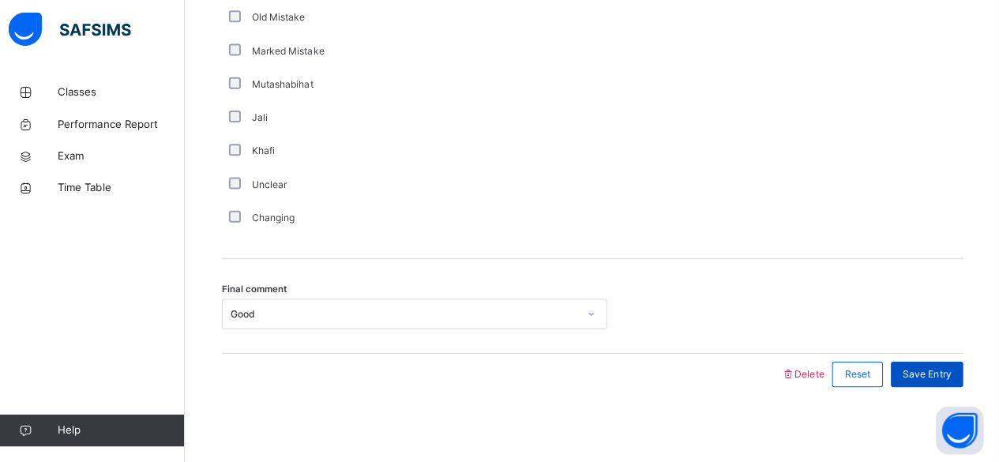
click at [924, 376] on span "Save Entry" at bounding box center [927, 374] width 48 height 14
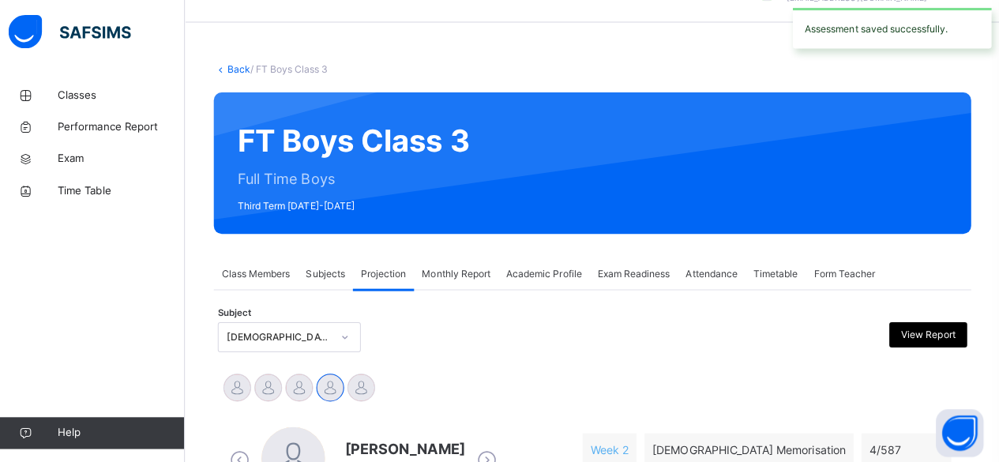
scroll to position [0, 0]
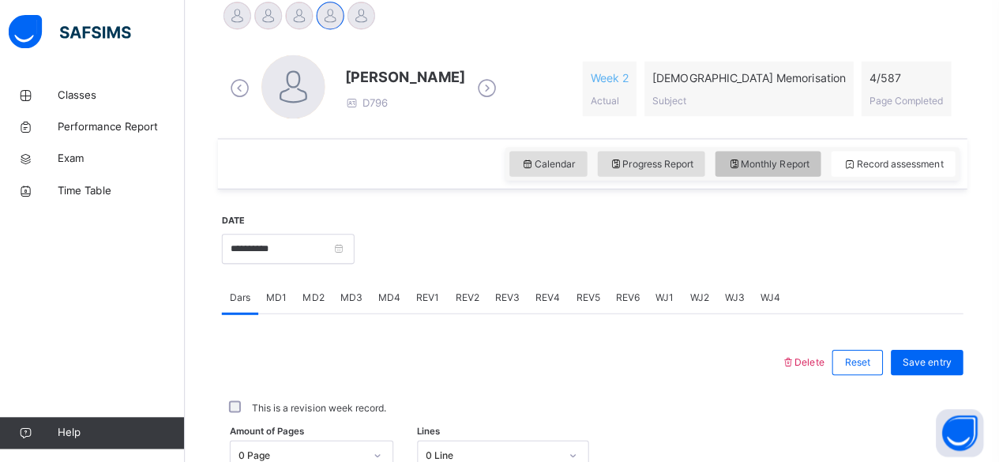
click at [805, 168] on div "Monthly Report" at bounding box center [768, 162] width 105 height 25
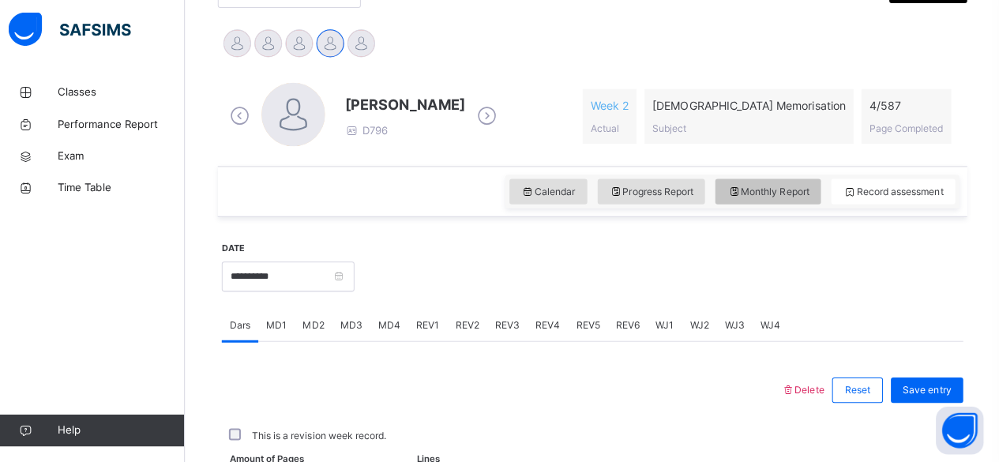
select select "****"
select select "*"
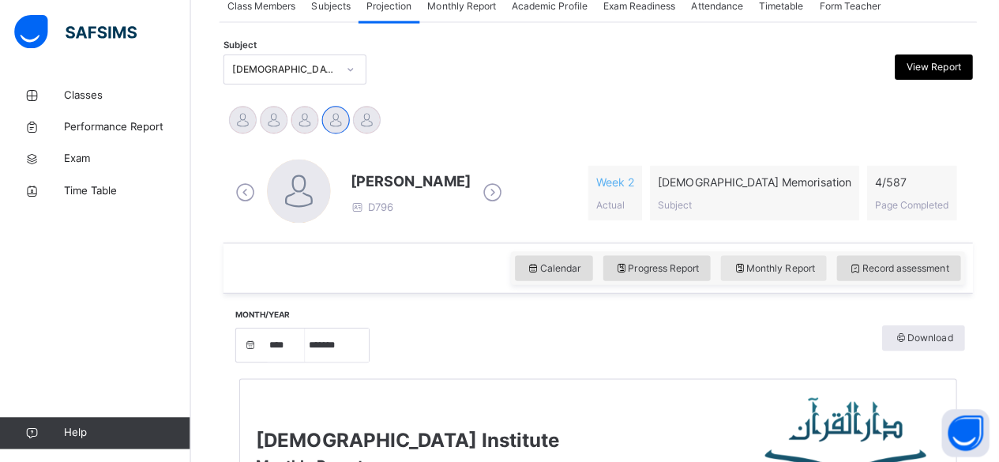
scroll to position [300, 0]
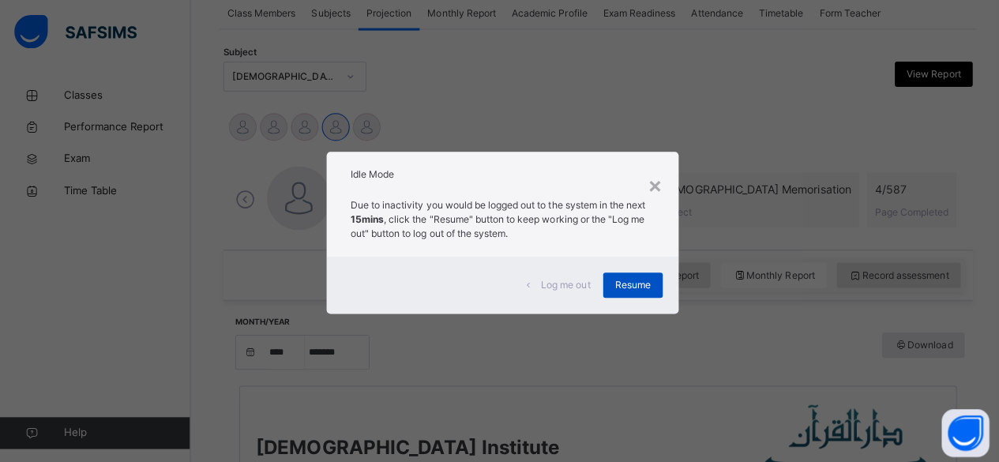
click at [617, 288] on span "Resume" at bounding box center [629, 283] width 36 height 14
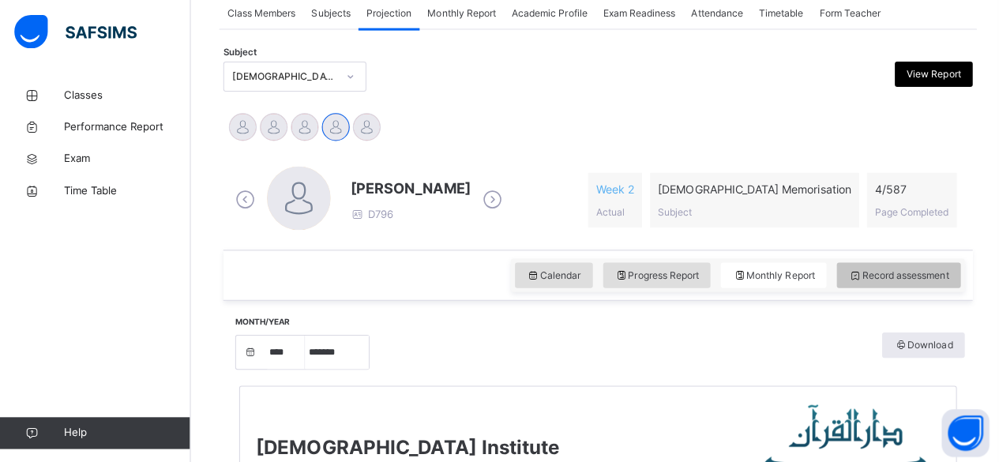
click at [914, 272] on span "Record assessment" at bounding box center [892, 273] width 99 height 14
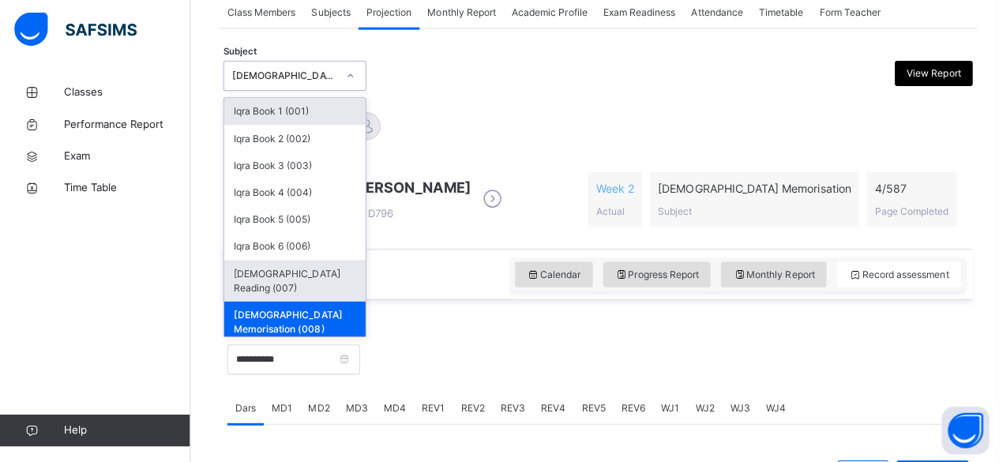
click at [332, 265] on div "[DEMOGRAPHIC_DATA] Reading (007)" at bounding box center [293, 281] width 141 height 41
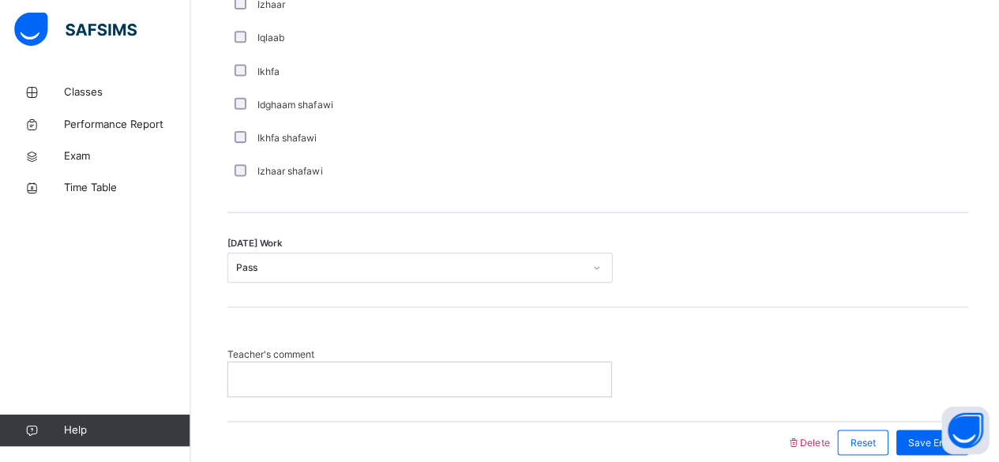
scroll to position [1316, 0]
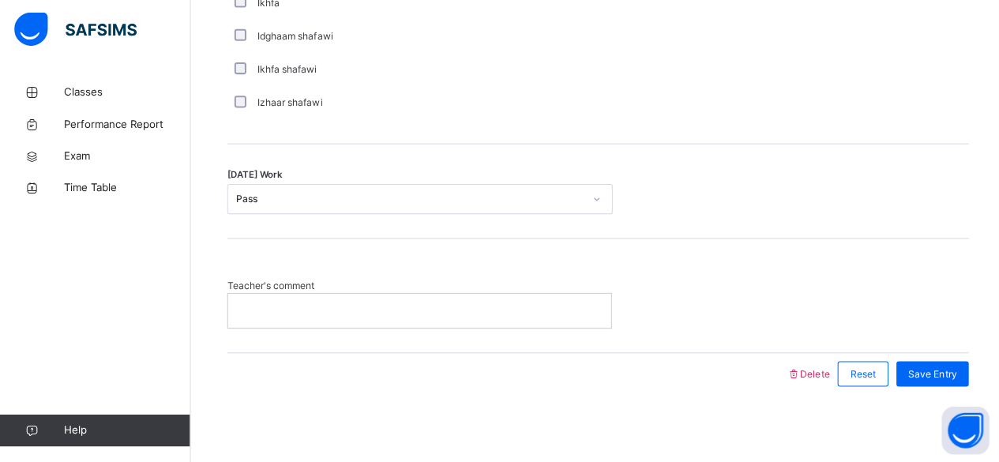
click at [570, 317] on div at bounding box center [417, 311] width 381 height 33
click at [960, 362] on div "Save Entry" at bounding box center [927, 374] width 72 height 25
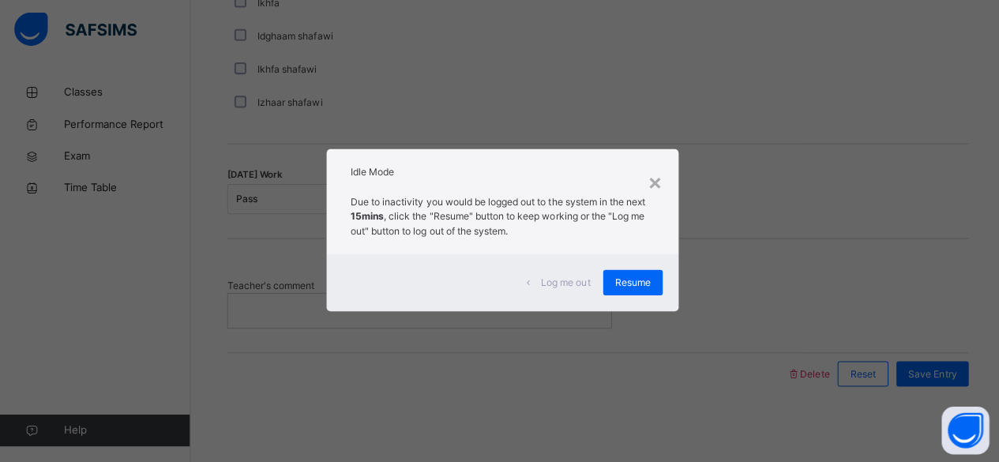
scroll to position [1315, 0]
click at [657, 175] on div "×" at bounding box center [651, 183] width 15 height 33
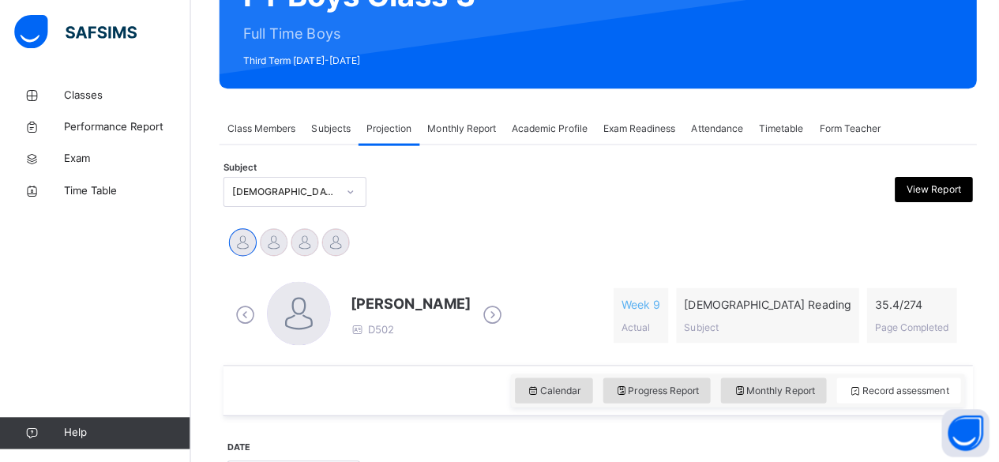
scroll to position [156, 0]
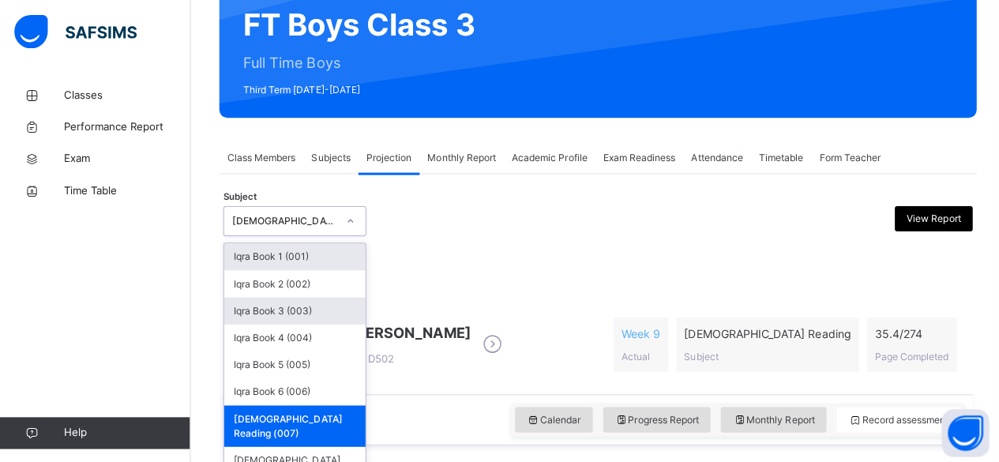
click at [325, 314] on div "Iqra Book 3 (003)" at bounding box center [293, 308] width 141 height 27
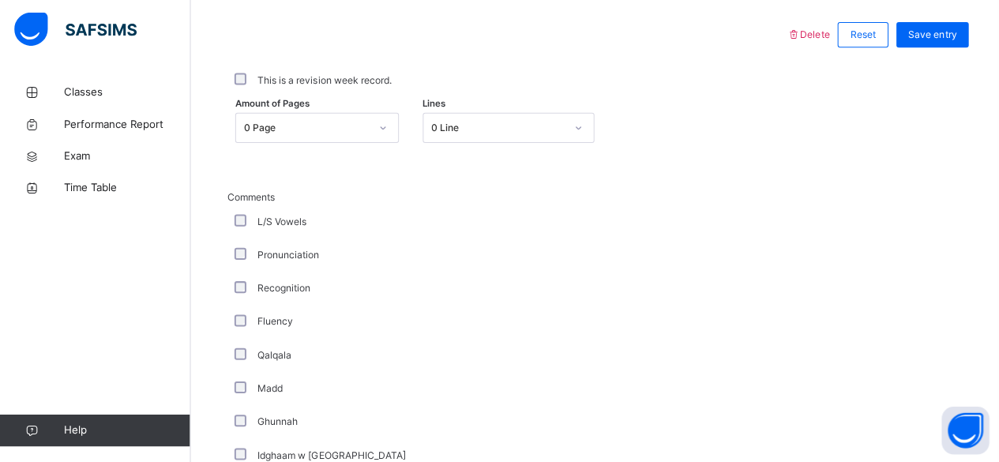
scroll to position [749, 0]
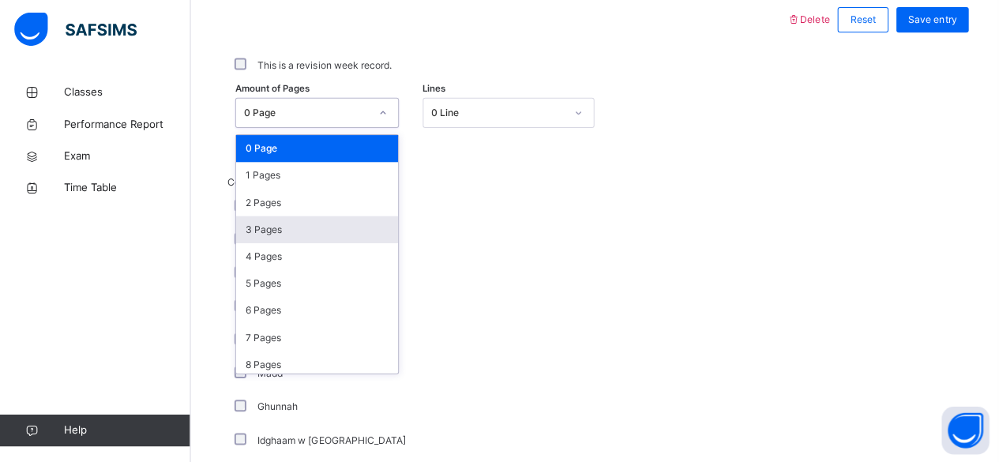
click at [305, 224] on div "3 Pages" at bounding box center [315, 230] width 161 height 27
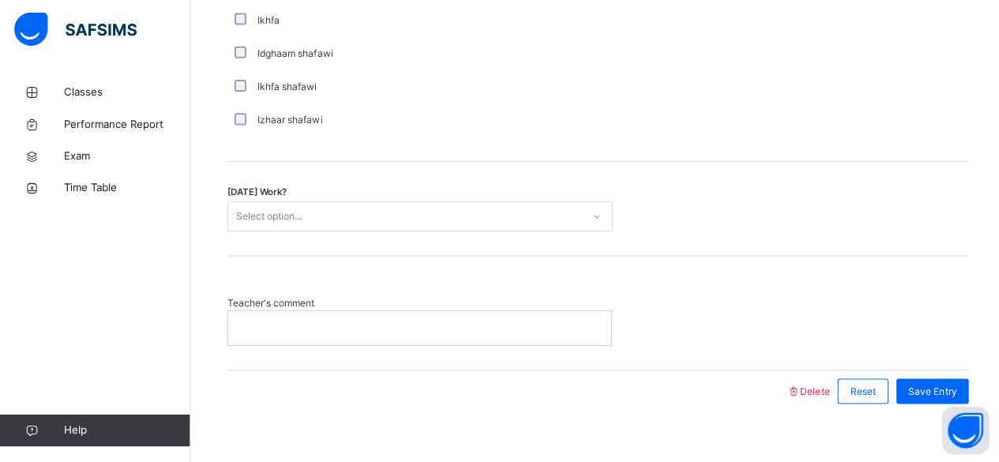
scroll to position [1299, 0]
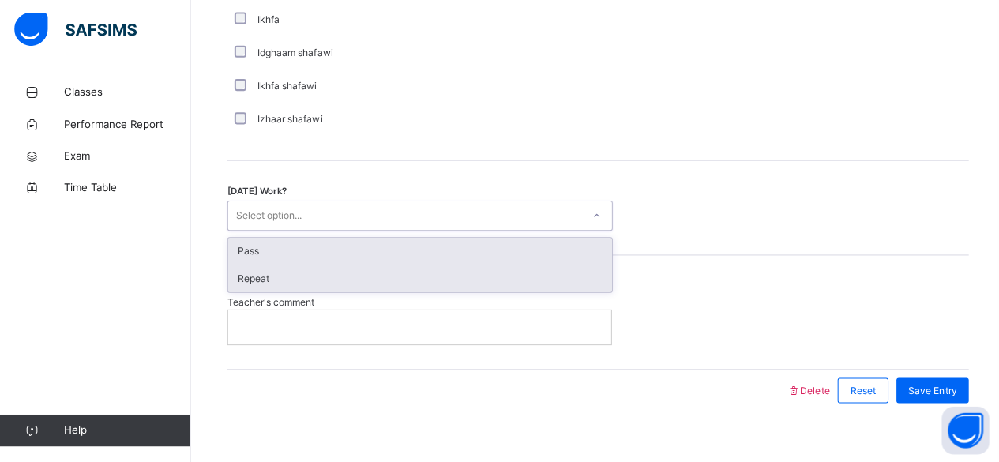
click at [434, 276] on div "Repeat" at bounding box center [417, 279] width 381 height 27
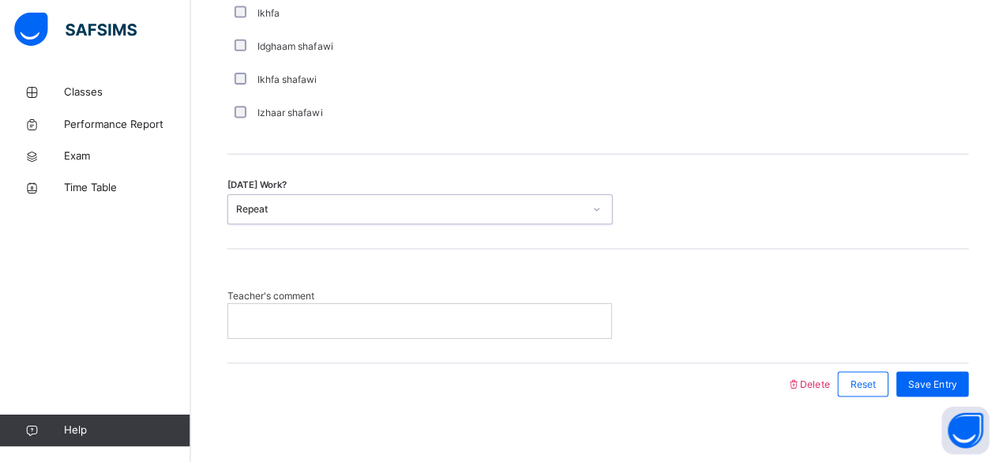
scroll to position [1316, 0]
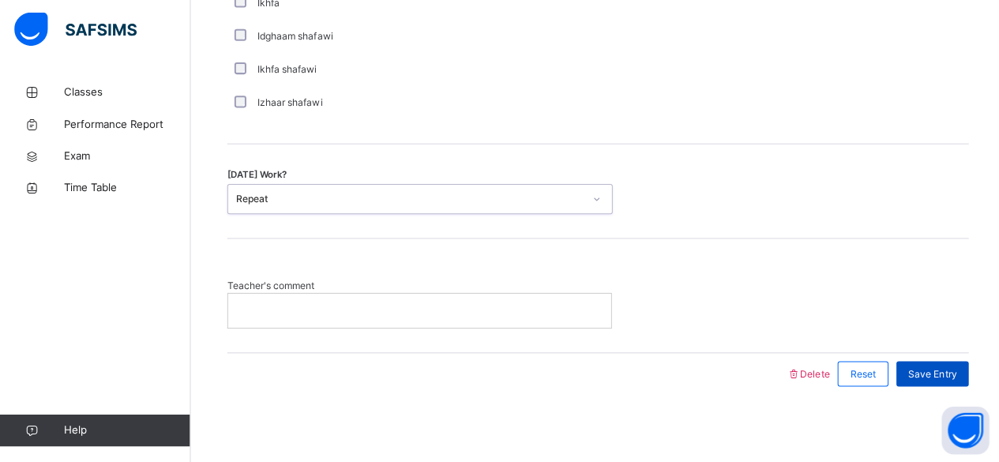
click at [935, 362] on div "Save Entry" at bounding box center [927, 374] width 72 height 25
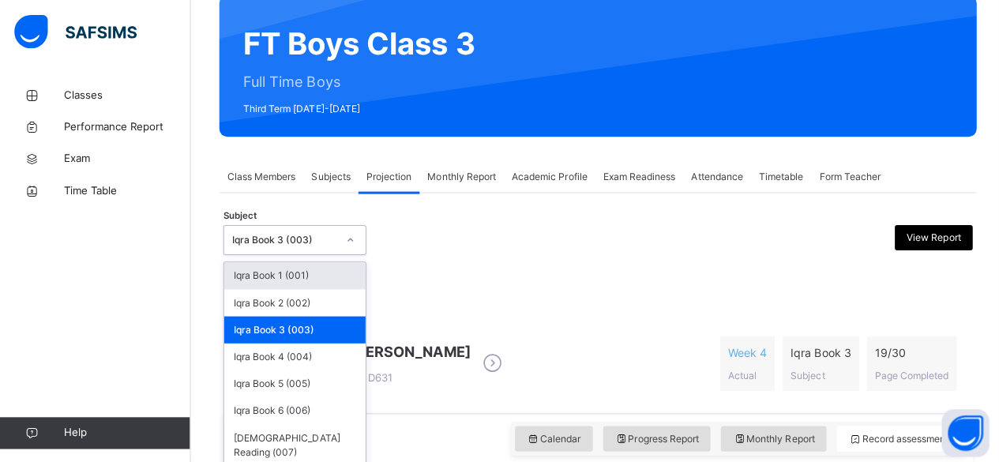
scroll to position [157, 0]
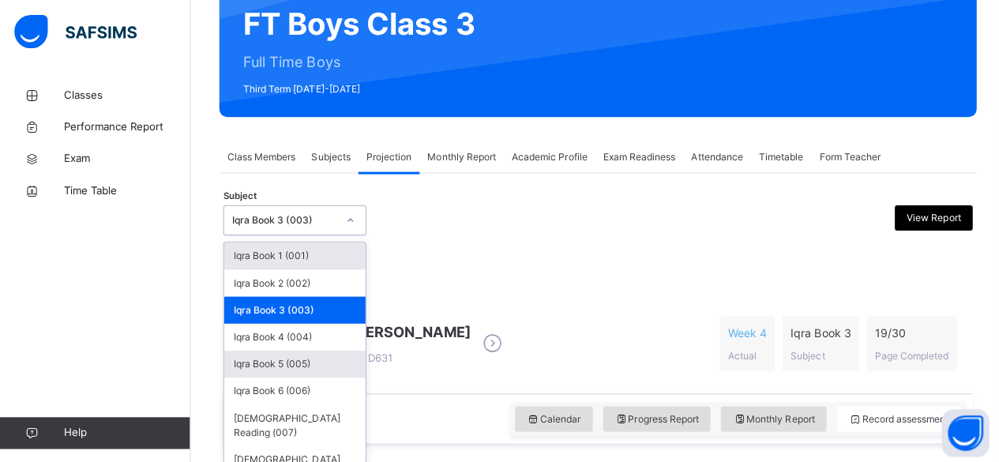
click at [338, 362] on div "Iqra Book 5 (005)" at bounding box center [293, 361] width 141 height 27
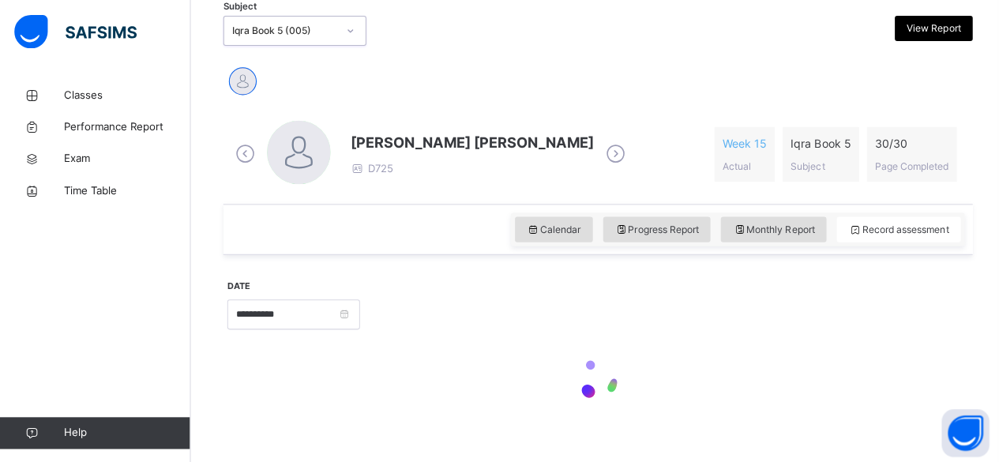
scroll to position [334, 0]
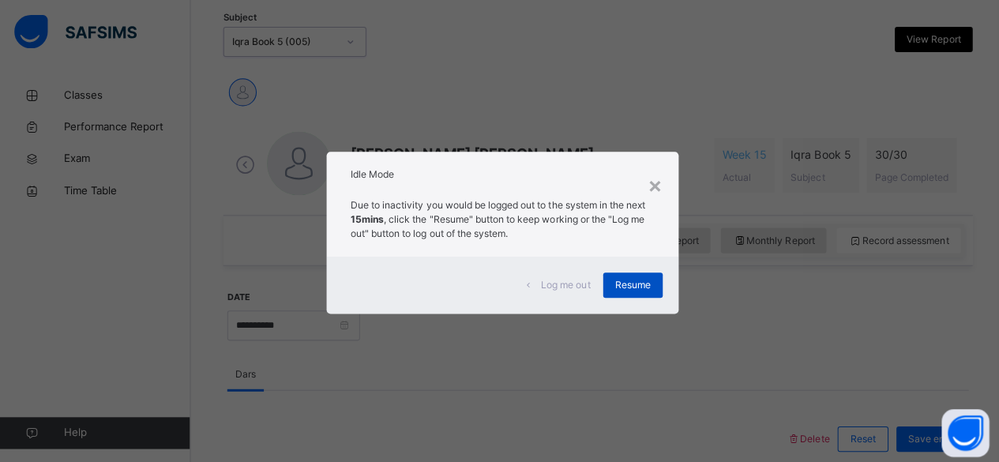
click at [640, 280] on span "Resume" at bounding box center [629, 283] width 36 height 14
